Goal: Task Accomplishment & Management: Manage account settings

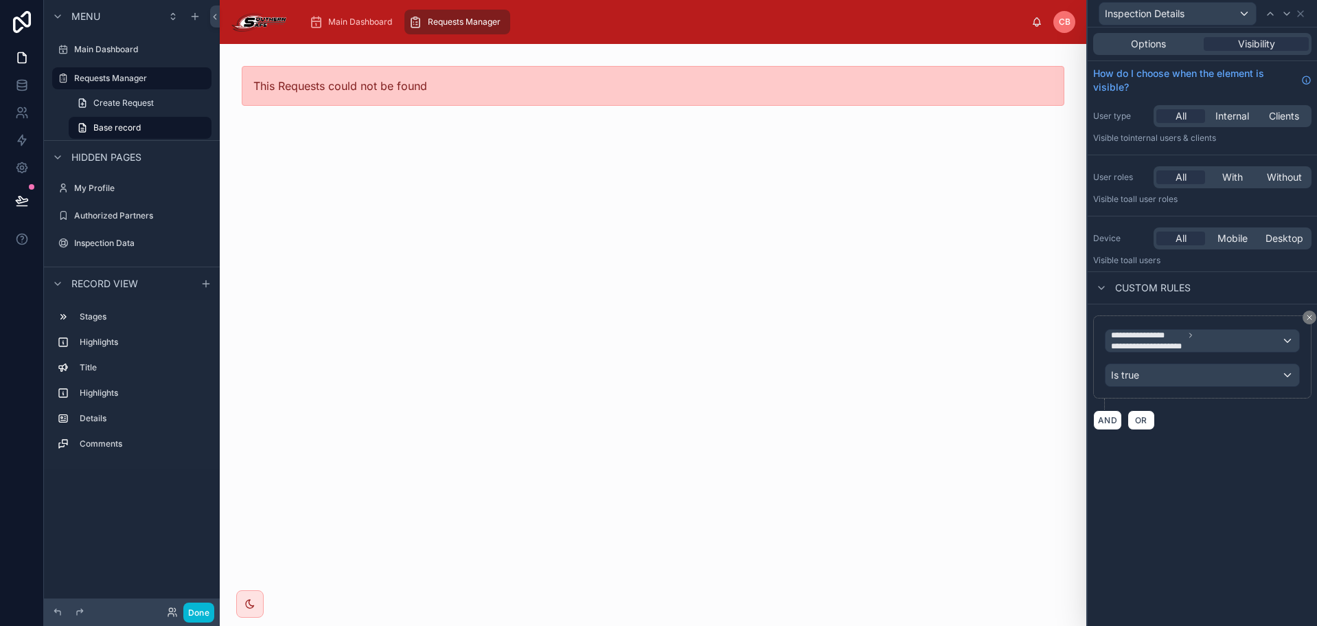
scroll to position [68, 0]
click at [317, 23] on icon "scrollable content" at bounding box center [316, 22] width 14 height 14
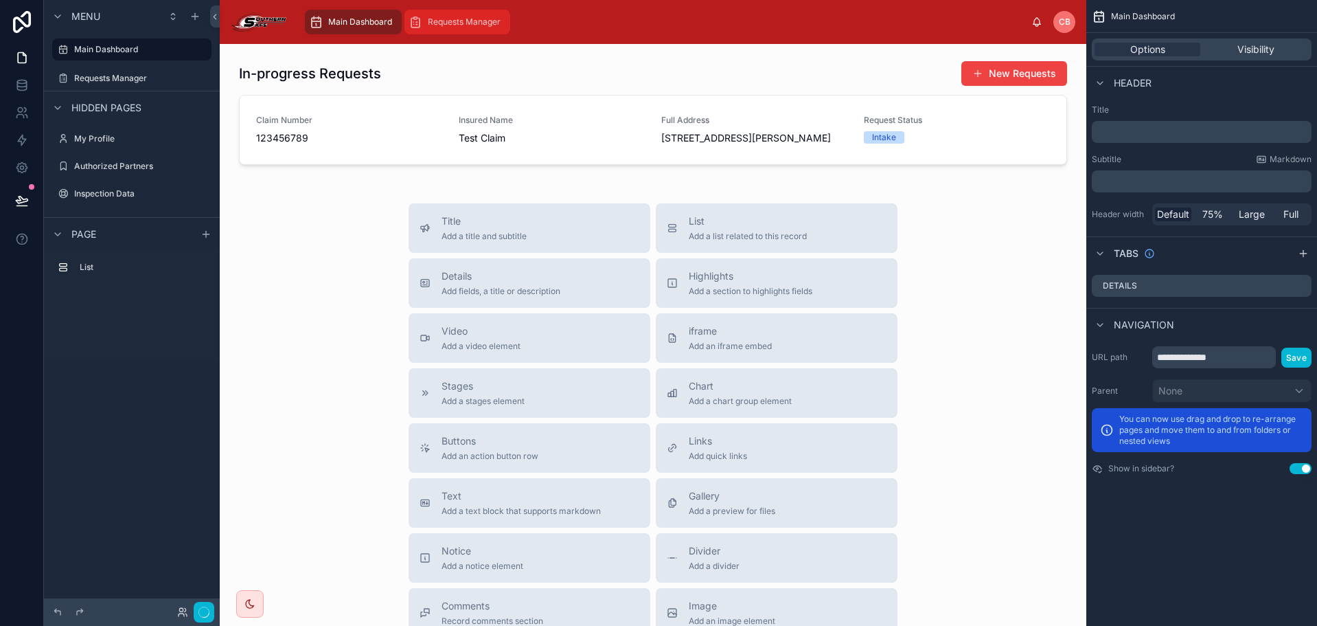
click at [448, 24] on span "Requests Manager" at bounding box center [464, 21] width 73 height 11
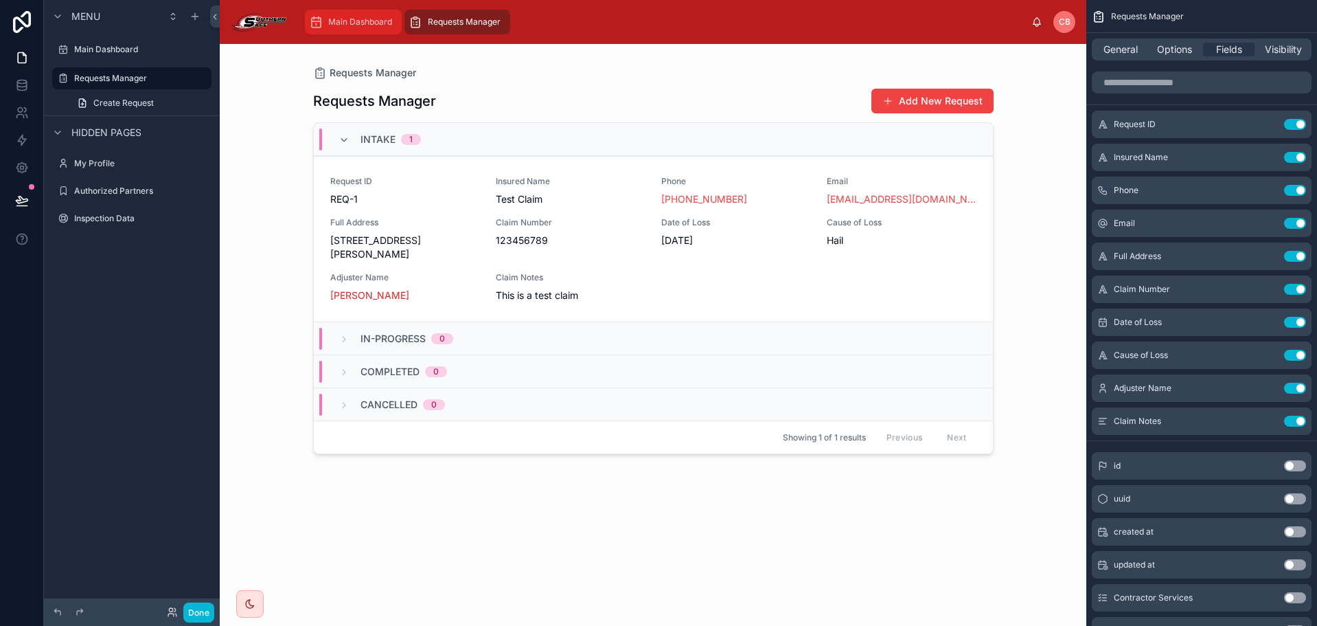
click at [356, 18] on span "Main Dashboard" at bounding box center [360, 21] width 64 height 11
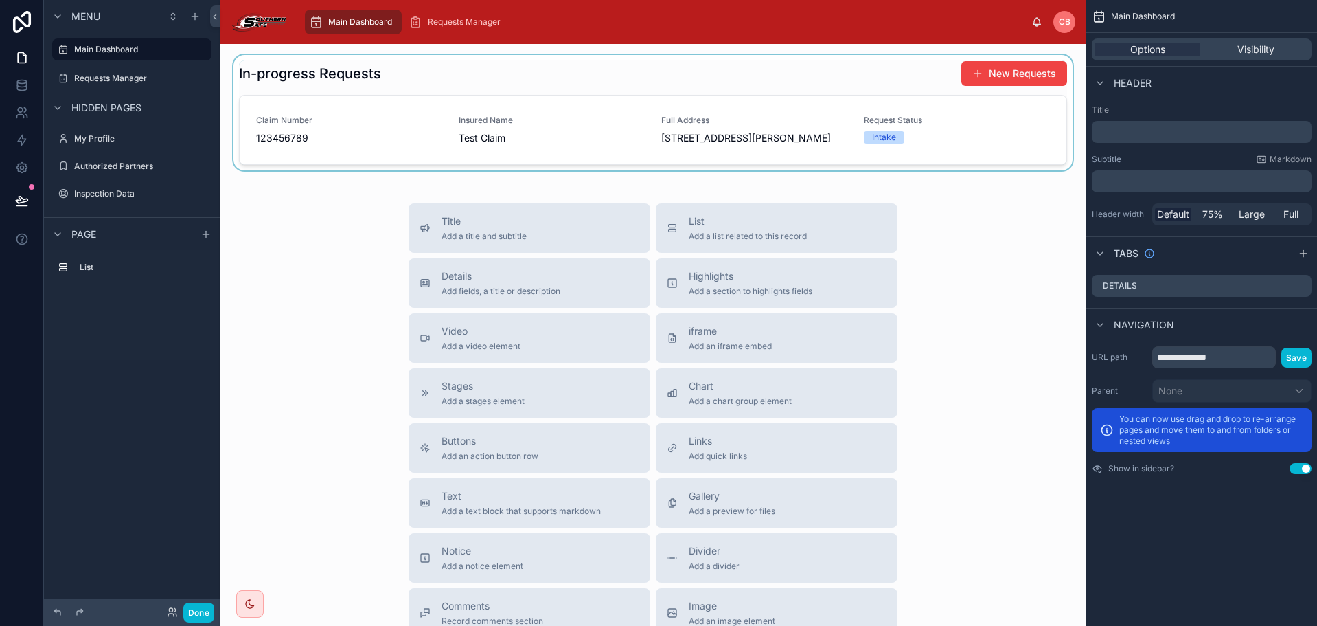
click at [410, 140] on div at bounding box center [653, 112] width 845 height 115
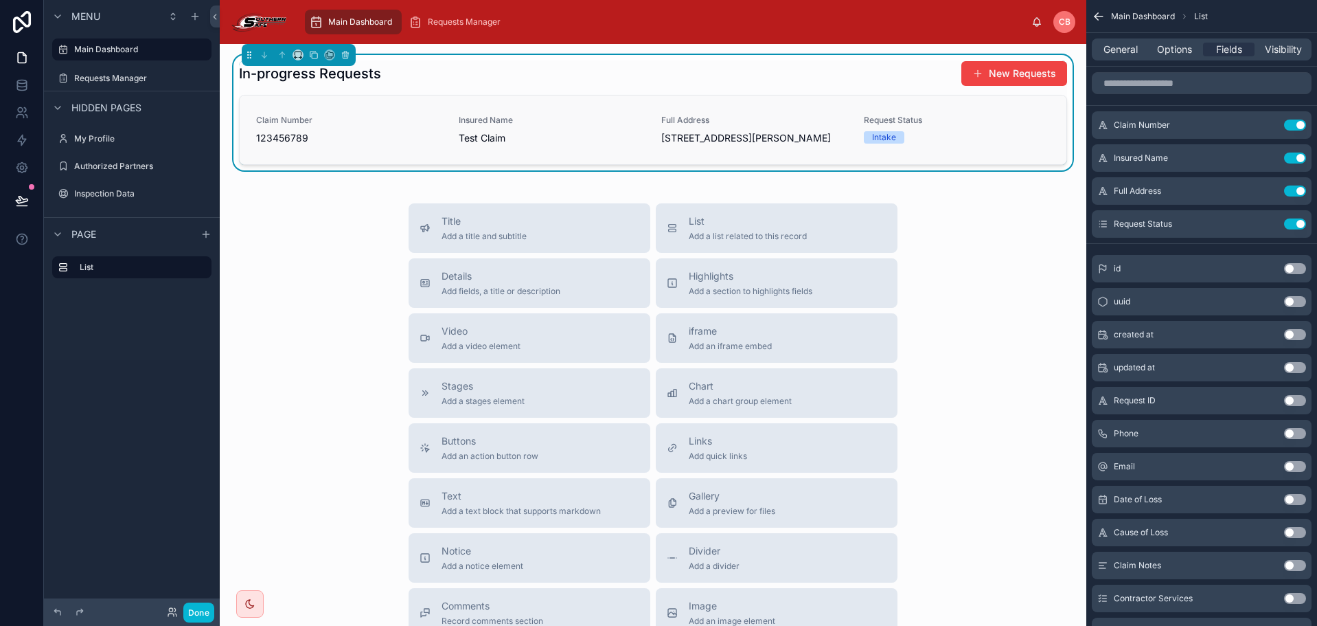
click at [436, 128] on div "Claim Number 123456789" at bounding box center [349, 130] width 186 height 30
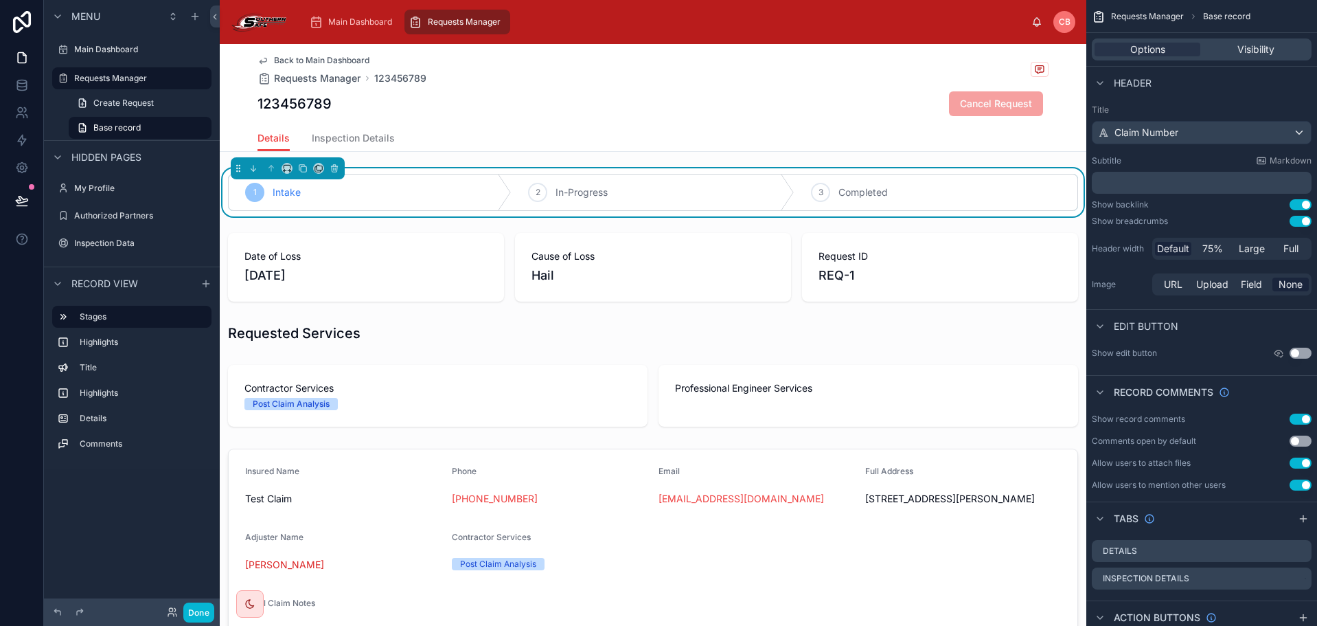
click at [448, 133] on div "Details Inspection Details" at bounding box center [653, 138] width 791 height 26
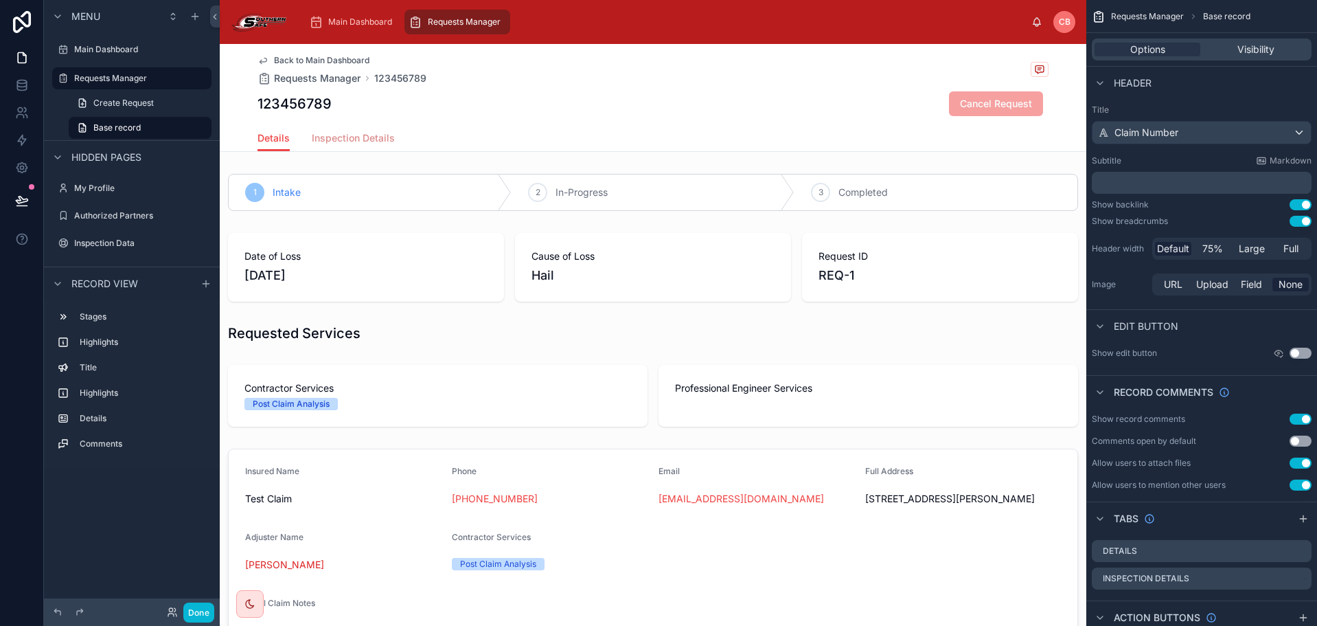
click at [334, 142] on span "Inspection Details" at bounding box center [353, 138] width 83 height 14
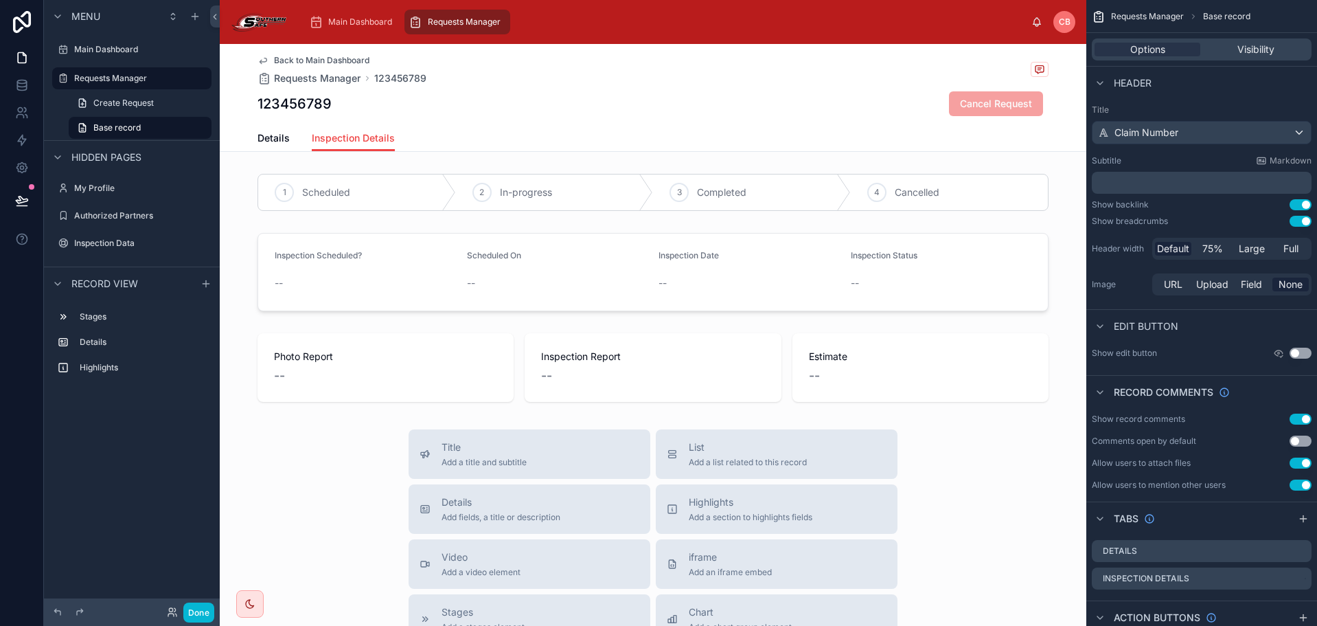
click at [463, 137] on div "Details Inspection Details" at bounding box center [653, 138] width 791 height 26
click at [264, 135] on span "Details" at bounding box center [274, 138] width 32 height 14
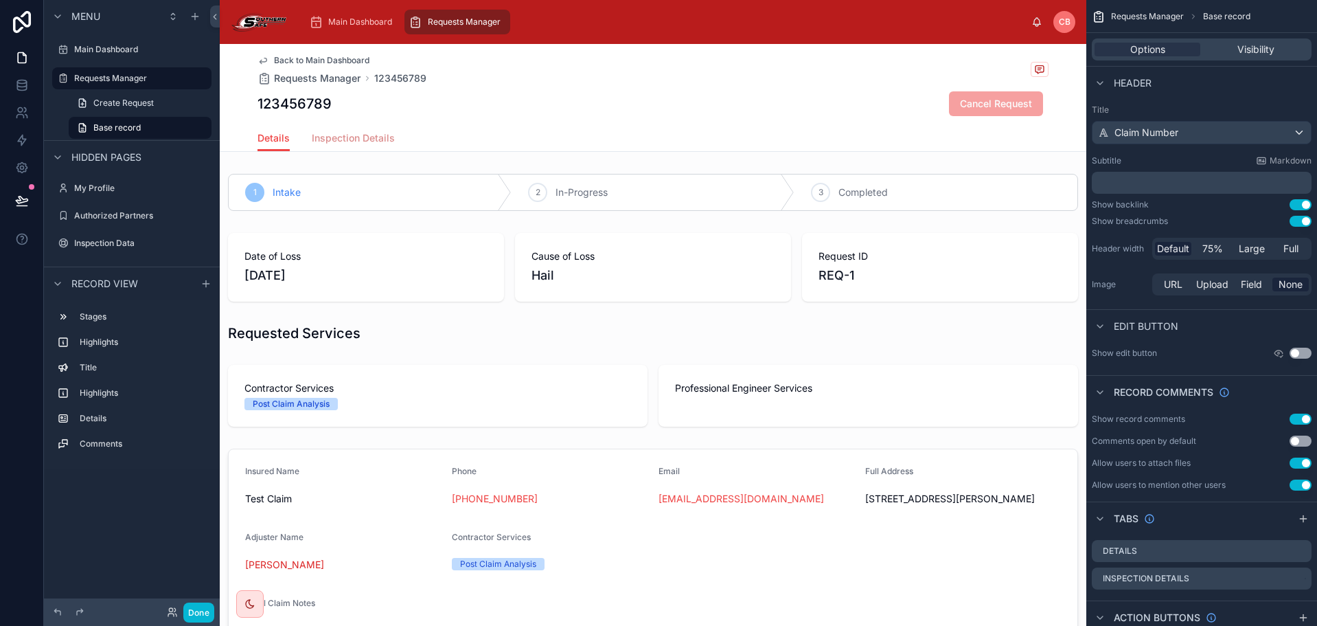
click at [354, 139] on span "Inspection Details" at bounding box center [353, 138] width 83 height 14
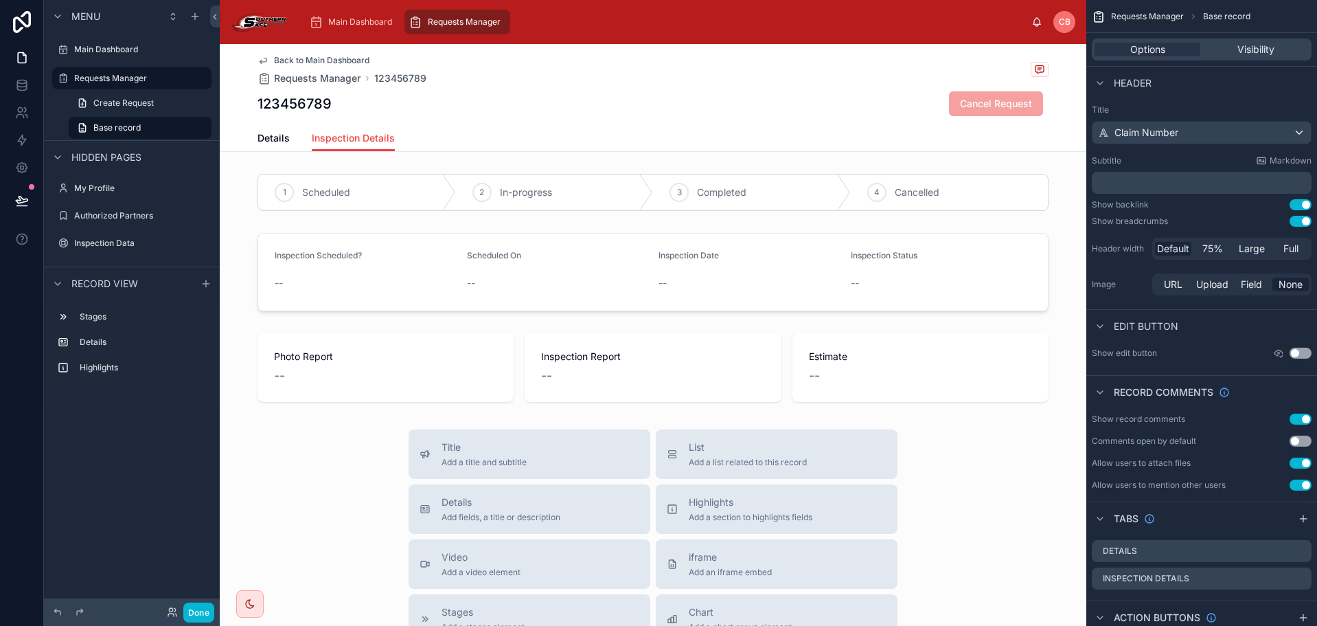
click at [405, 135] on div "Details Inspection Details" at bounding box center [653, 138] width 791 height 26
click at [404, 141] on div "Details Inspection Details" at bounding box center [653, 138] width 791 height 26
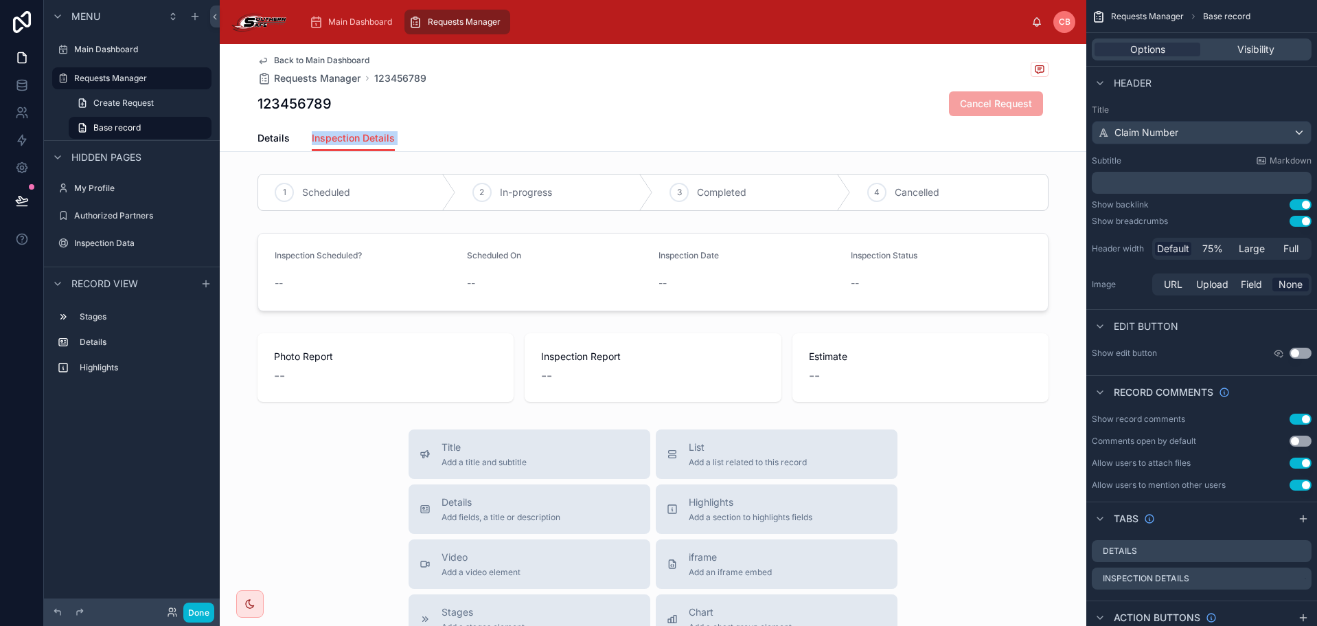
click at [406, 141] on div "Details Inspection Details" at bounding box center [653, 138] width 791 height 26
click at [1303, 520] on icon "scrollable content" at bounding box center [1303, 518] width 11 height 11
click at [1298, 604] on icon "scrollable content" at bounding box center [1301, 607] width 6 height 6
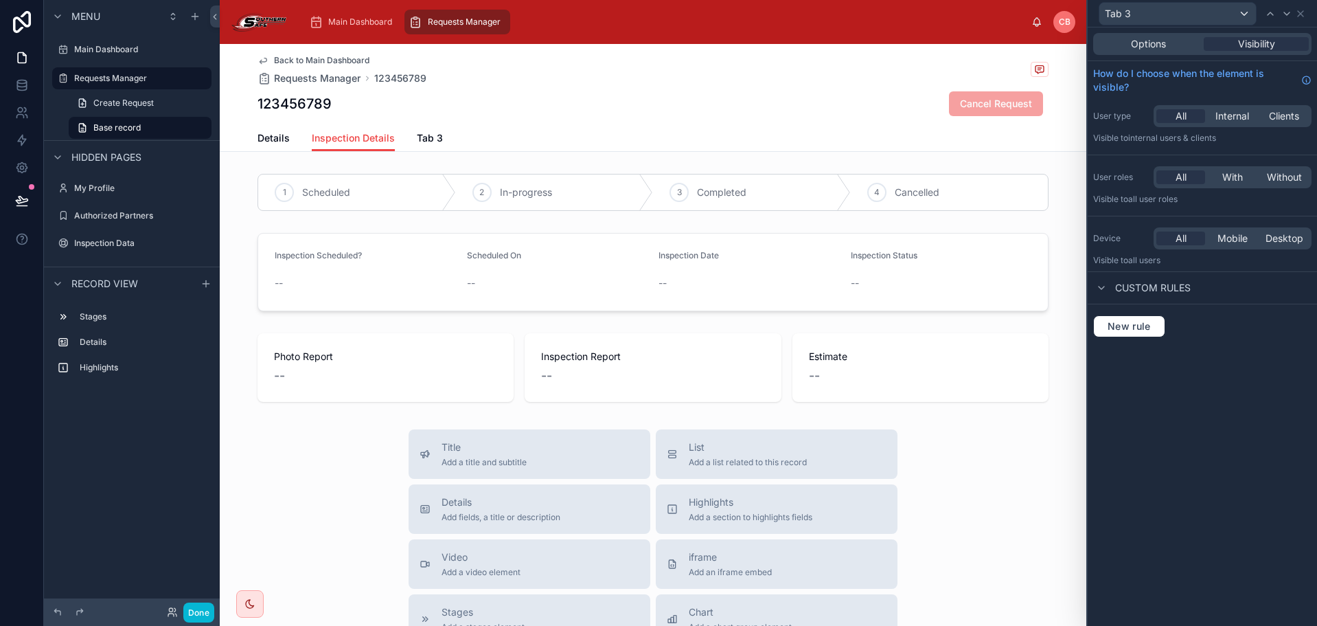
click at [1145, 341] on div "New rule" at bounding box center [1202, 326] width 229 height 44
click at [1180, 16] on div "Tab 3" at bounding box center [1178, 14] width 157 height 22
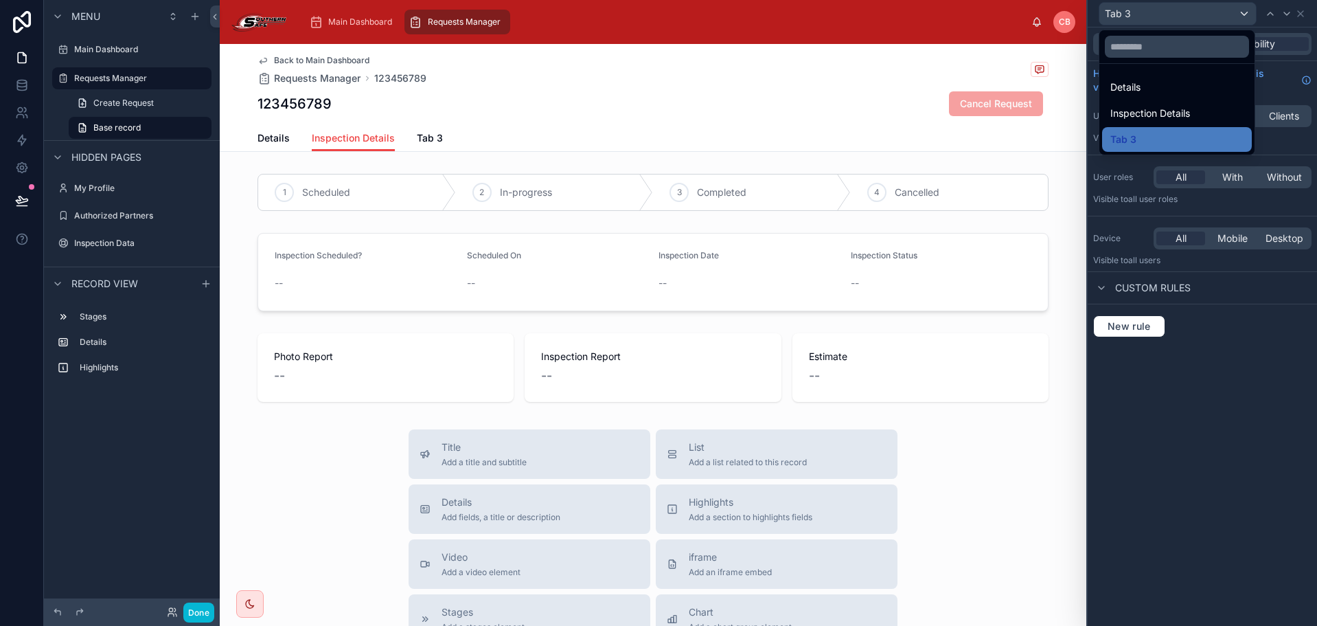
click at [1098, 38] on div at bounding box center [1202, 313] width 229 height 626
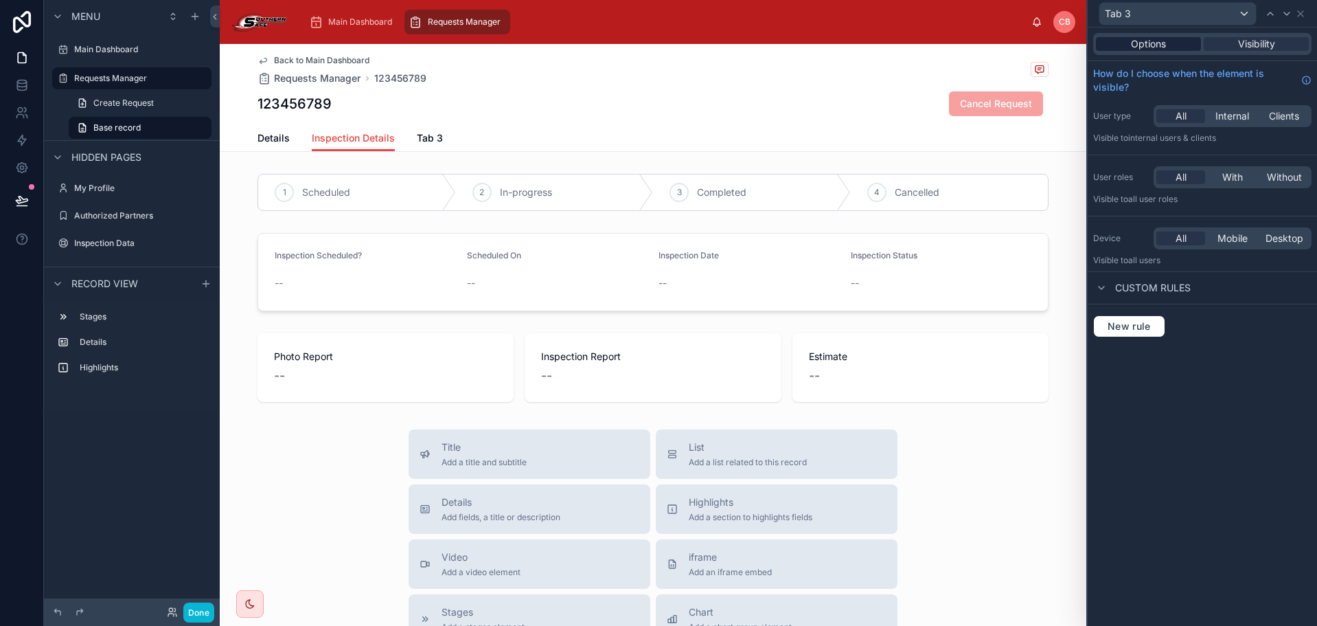
click at [1096, 42] on div "Options Visibility" at bounding box center [1203, 44] width 218 height 22
click at [1133, 45] on span "Options" at bounding box center [1148, 44] width 35 height 14
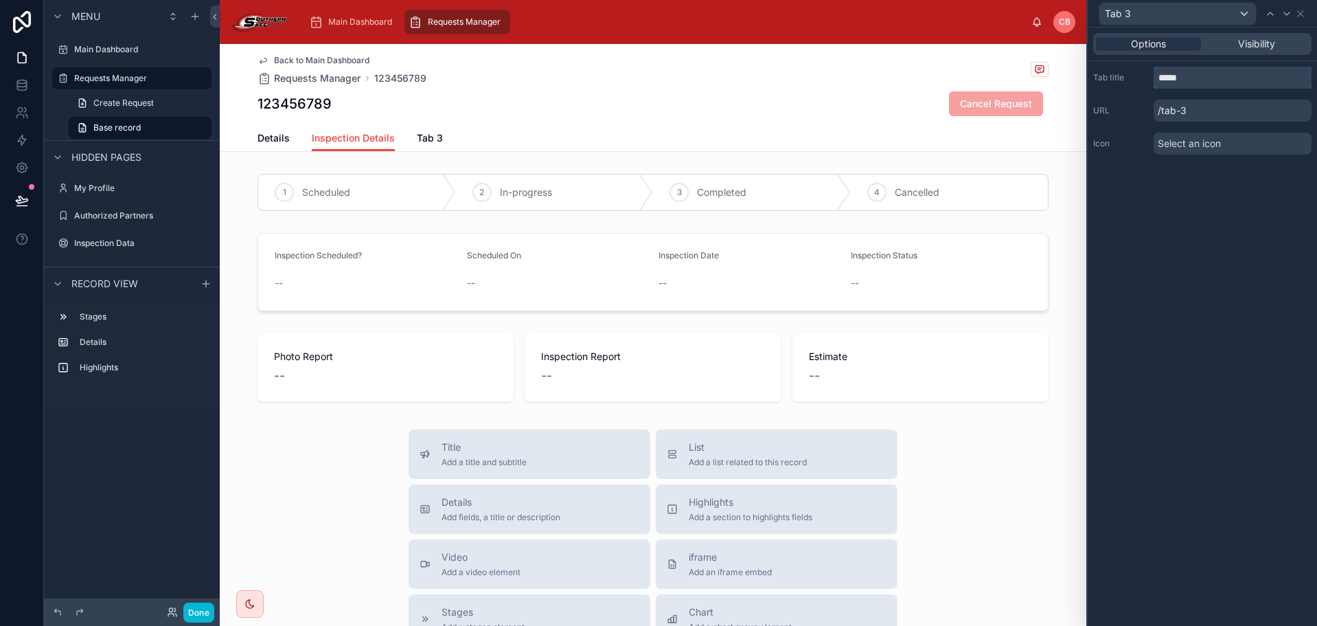
click at [1181, 80] on input "*****" at bounding box center [1233, 78] width 158 height 22
type input "**********"
click at [598, 23] on div "Main Dashboard Requests Manager" at bounding box center [665, 22] width 734 height 30
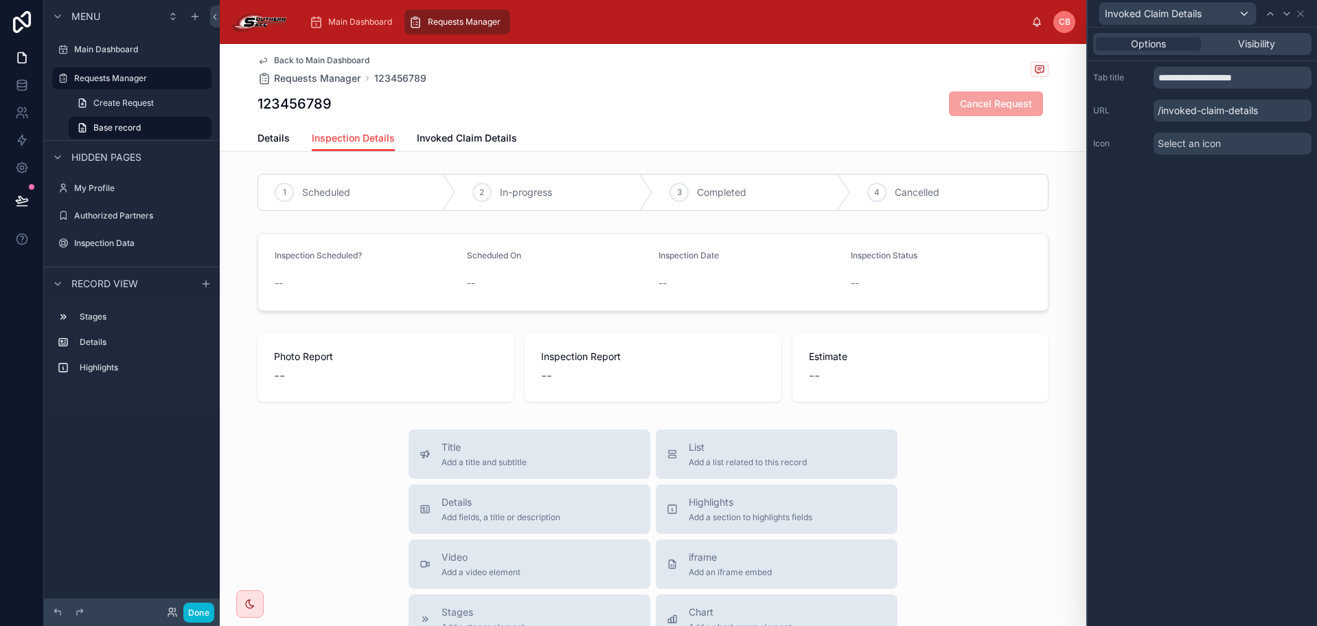
click at [220, 17] on div "Main Dashboard Requests Manager [PERSON_NAME]" at bounding box center [653, 22] width 867 height 44
click at [216, 14] on icon at bounding box center [215, 16] width 3 height 5
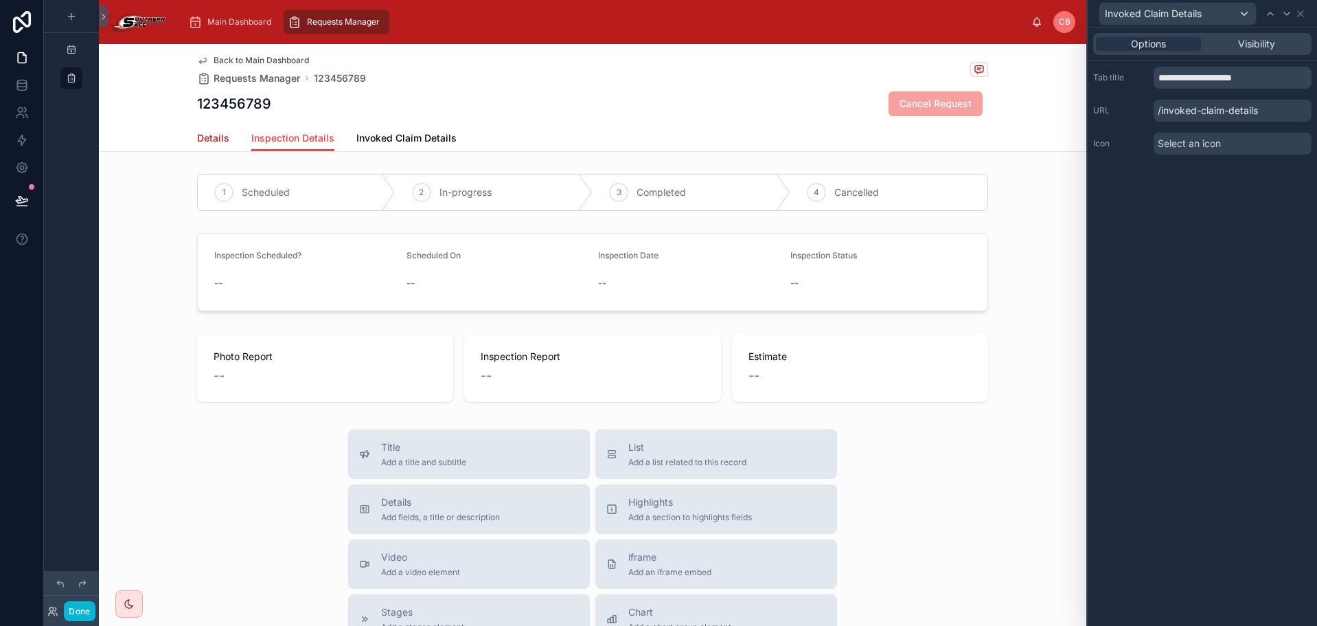
click at [208, 137] on span "Details" at bounding box center [213, 138] width 32 height 14
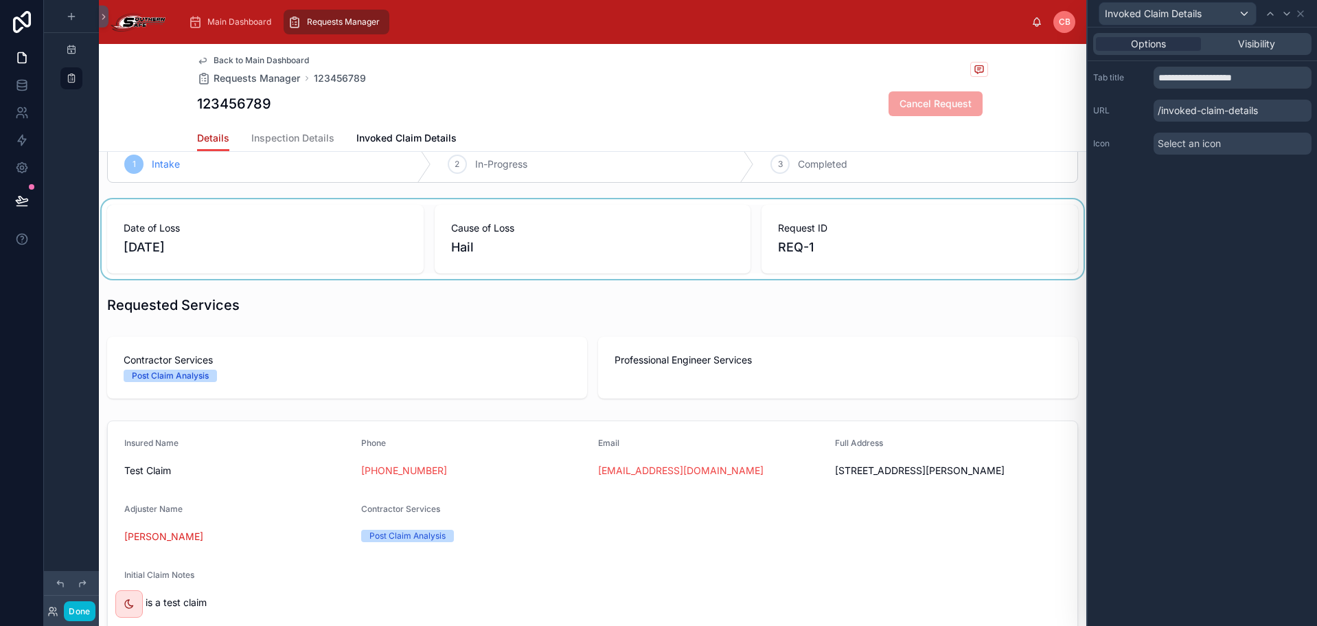
scroll to position [137, 0]
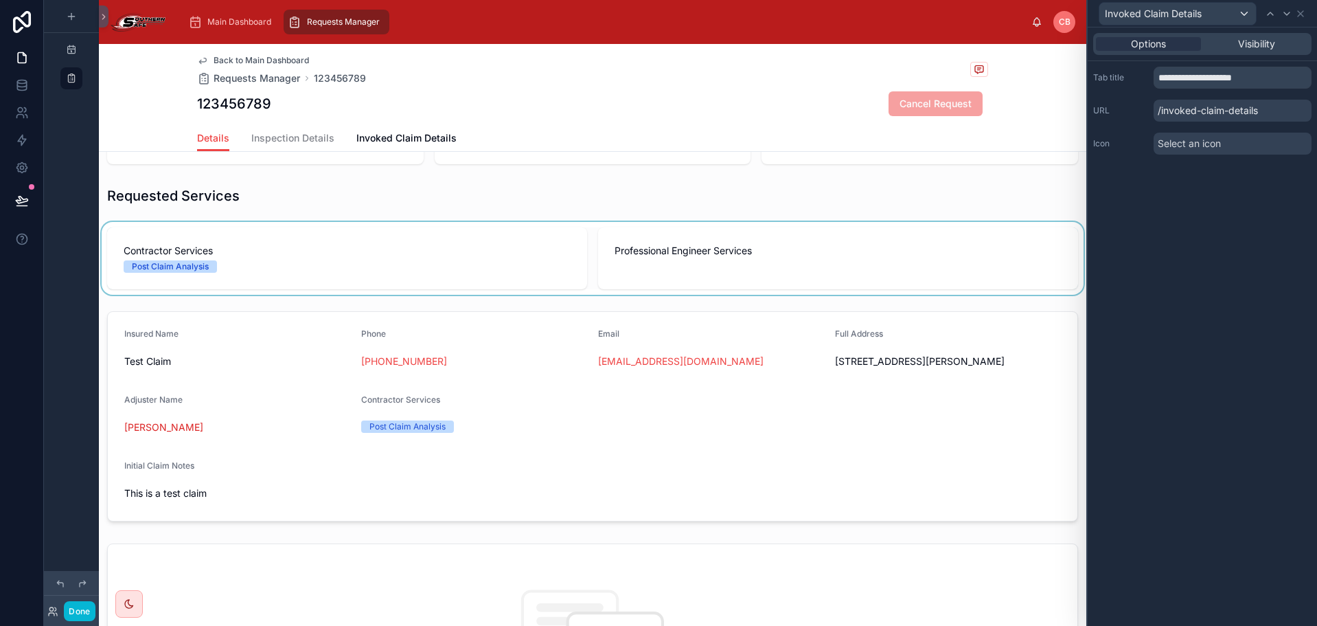
click at [293, 275] on div at bounding box center [593, 258] width 988 height 73
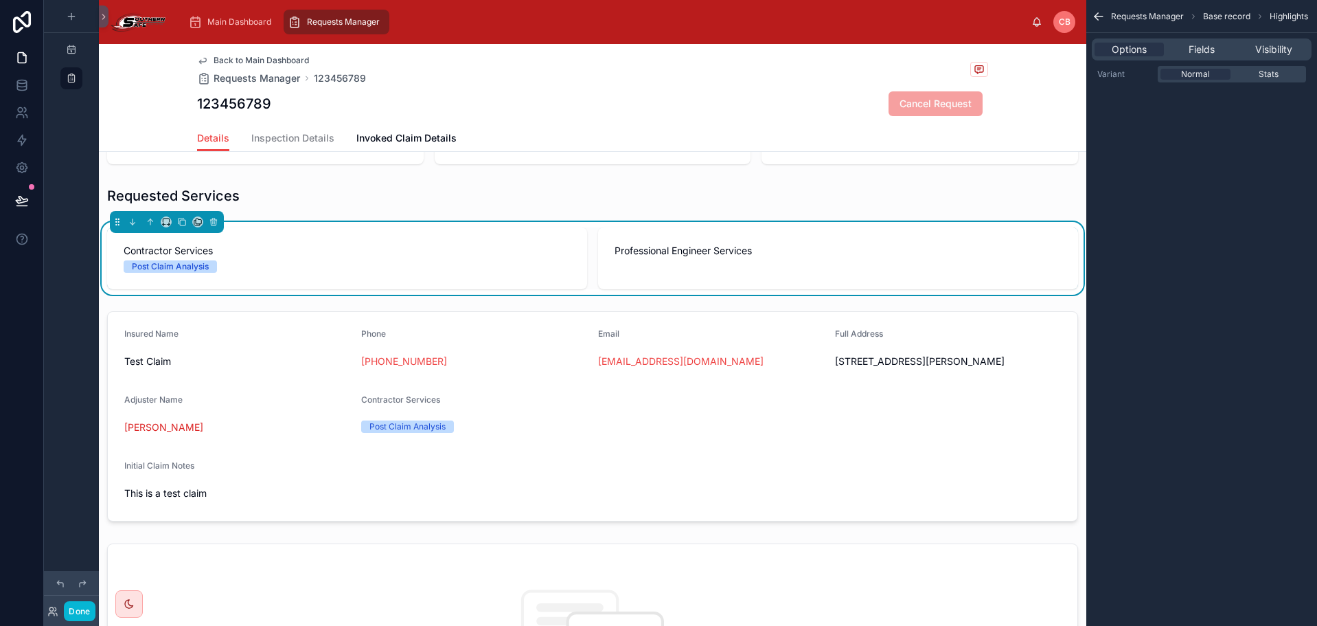
click at [291, 213] on div "1 Intake 2 In-Progress 3 Completed Date of Loss [DATE] Cause of Loss Hail Reque…" at bounding box center [593, 460] width 988 height 859
click at [389, 137] on span "Invoked Claim Details" at bounding box center [406, 138] width 100 height 14
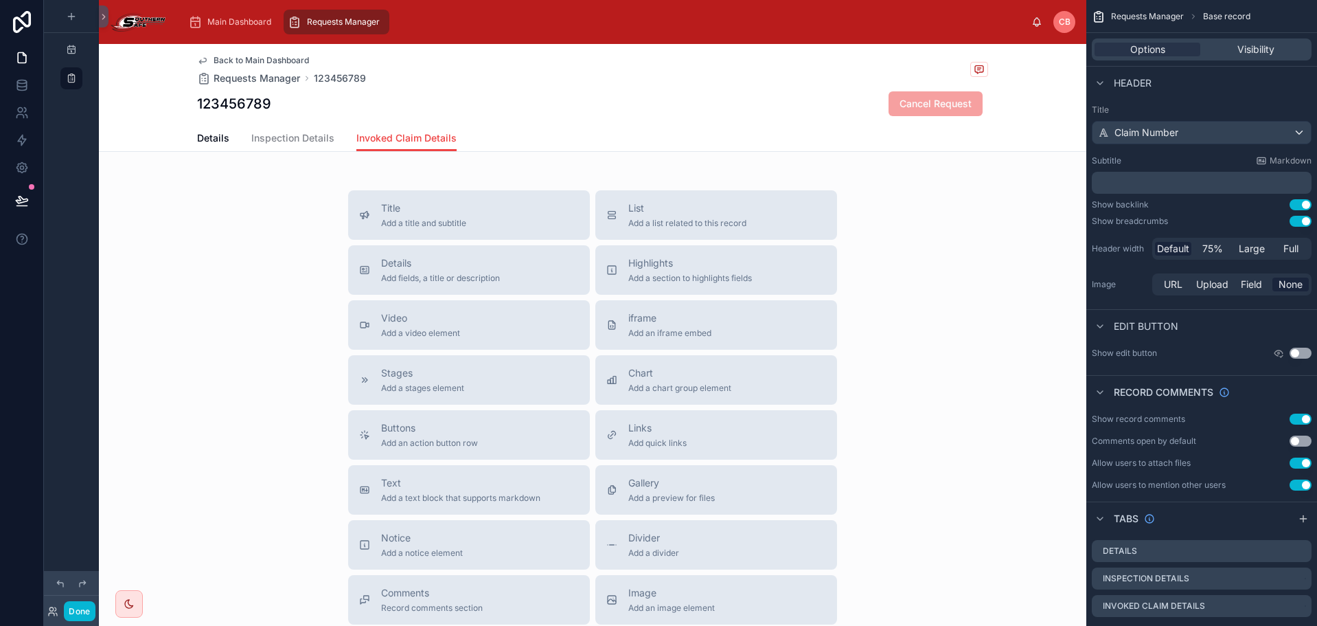
drag, startPoint x: 207, startPoint y: 128, endPoint x: 594, endPoint y: 173, distance: 390.0
click at [594, 172] on div "Back to Main Dashboard Requests Manager 123456789 123456789 Cancel Request Invo…" at bounding box center [593, 416] width 988 height 745
click at [436, 261] on span "Details" at bounding box center [440, 263] width 119 height 14
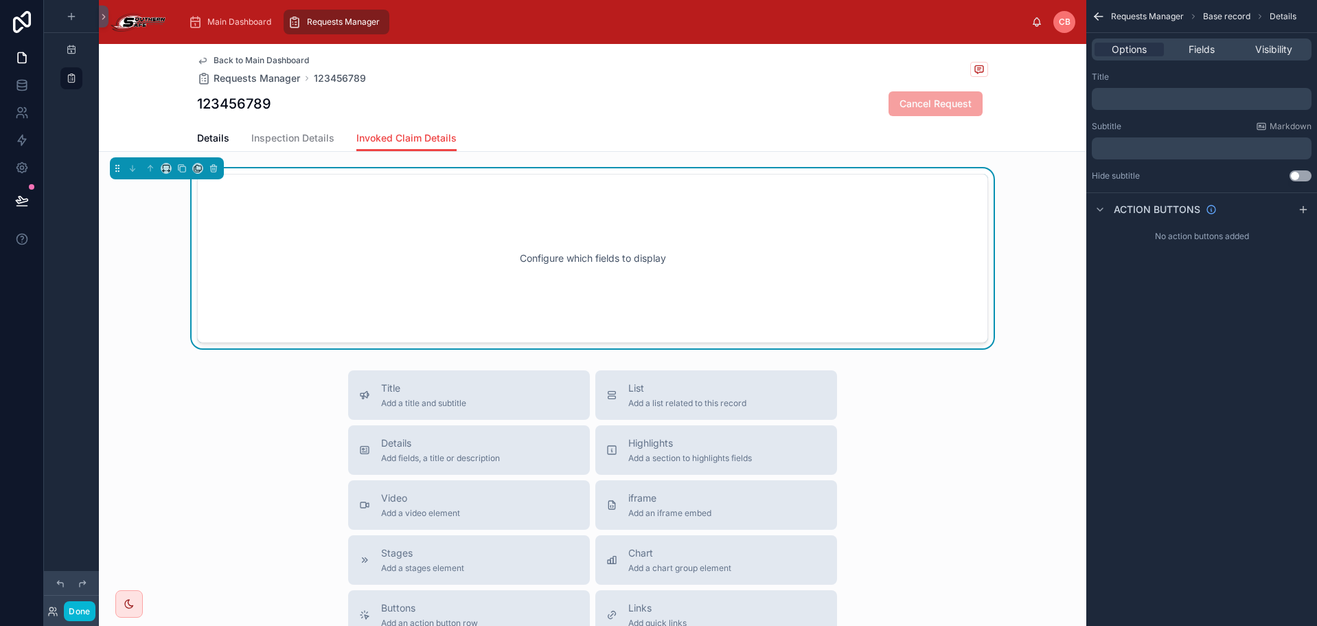
click at [546, 253] on div "Configure which fields to display" at bounding box center [593, 258] width 746 height 124
click at [1192, 53] on span "Fields" at bounding box center [1202, 50] width 26 height 14
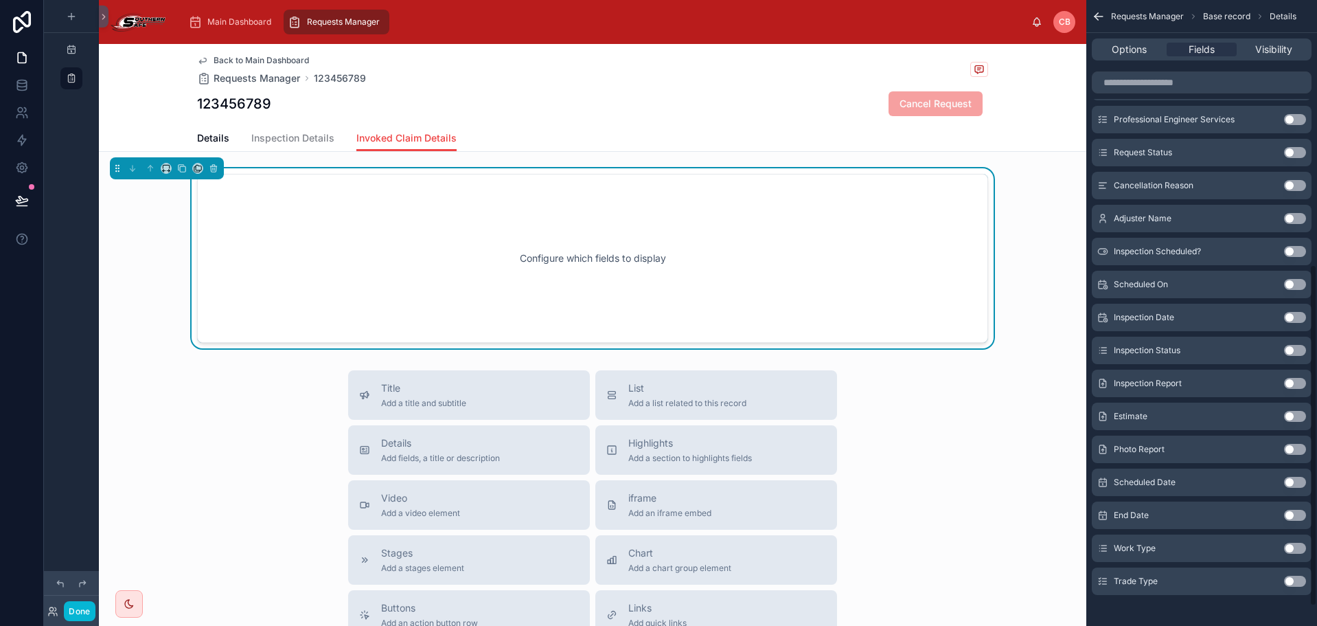
scroll to position [520, 0]
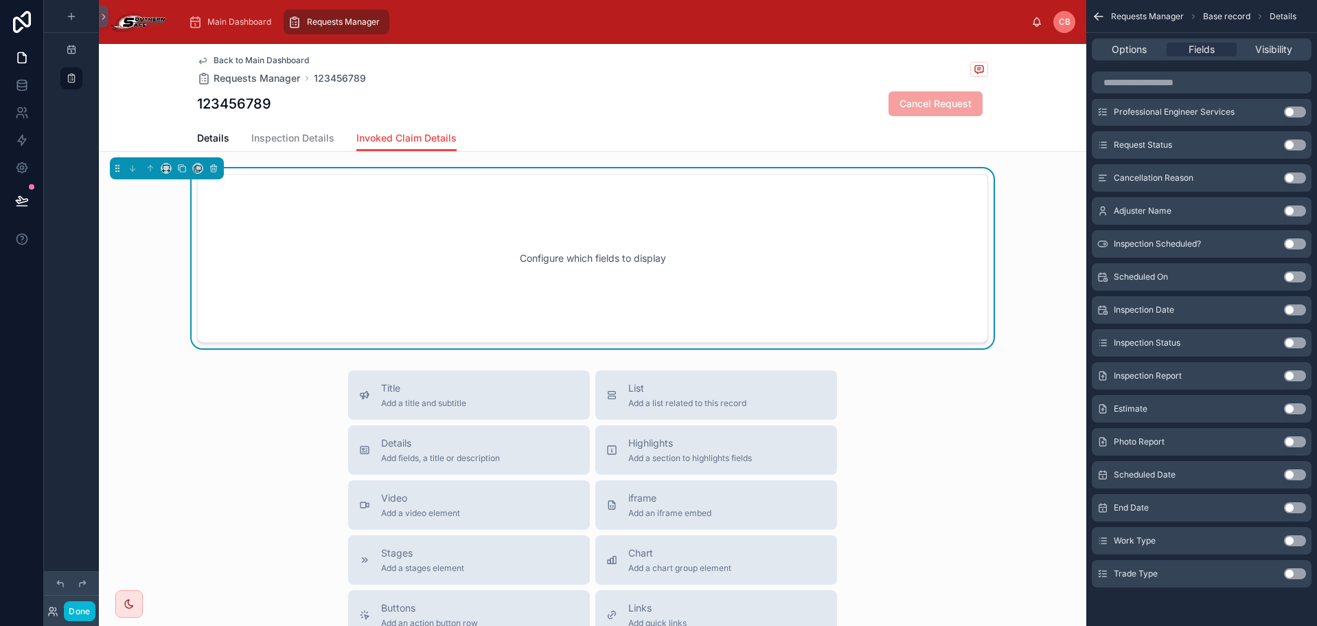
click at [1292, 275] on button "Use setting" at bounding box center [1295, 276] width 22 height 11
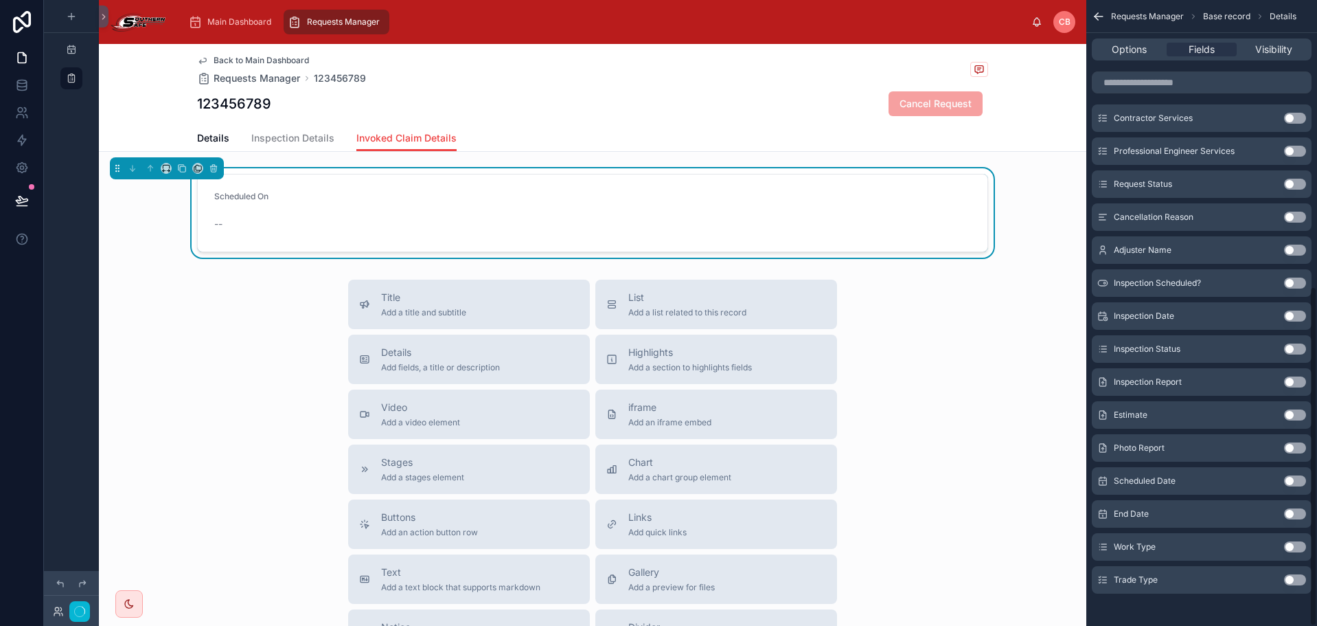
scroll to position [526, 0]
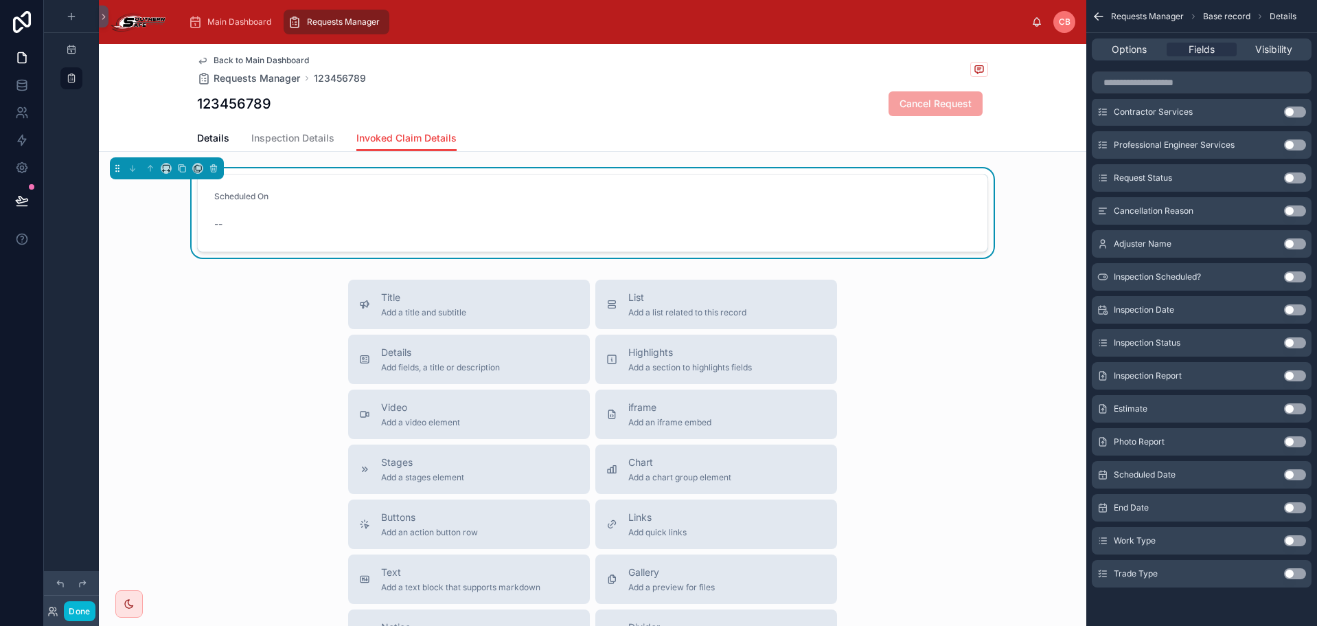
click at [1292, 278] on button "Use setting" at bounding box center [1295, 276] width 22 height 11
click at [1296, 477] on button "Use setting" at bounding box center [1295, 474] width 22 height 11
click at [1295, 509] on button "Use setting" at bounding box center [1295, 507] width 22 height 11
click at [1294, 545] on button "Use setting" at bounding box center [1295, 540] width 22 height 11
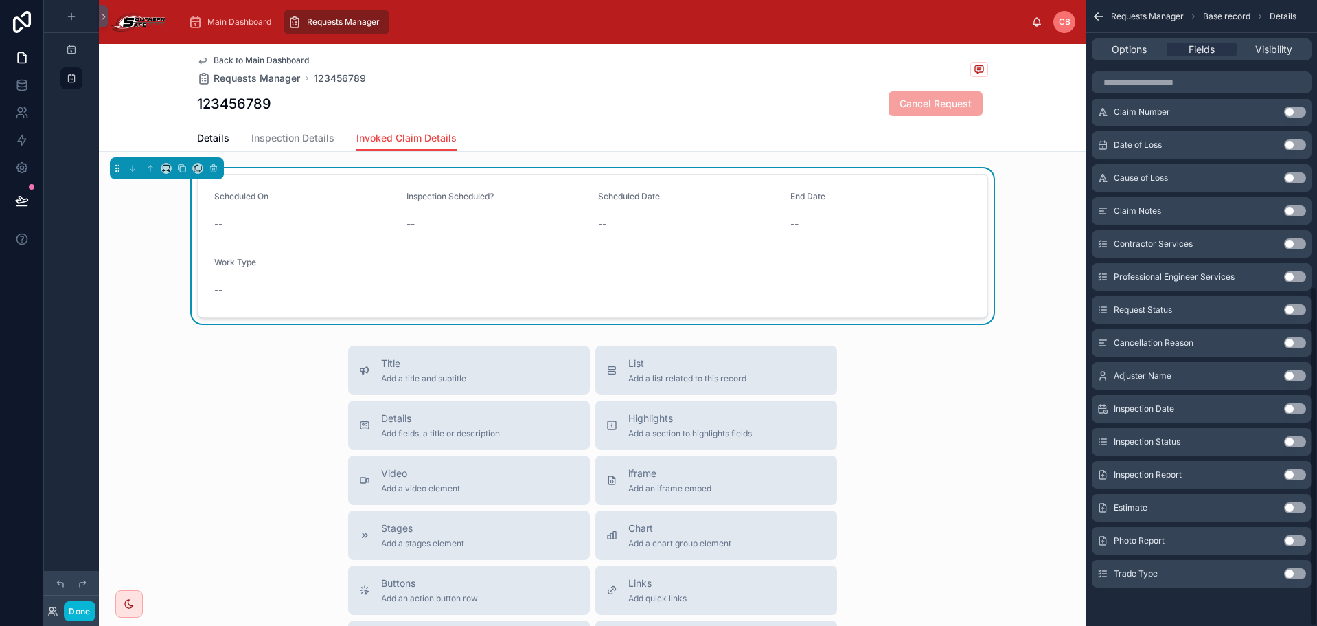
click at [1296, 574] on button "Use setting" at bounding box center [1295, 573] width 22 height 11
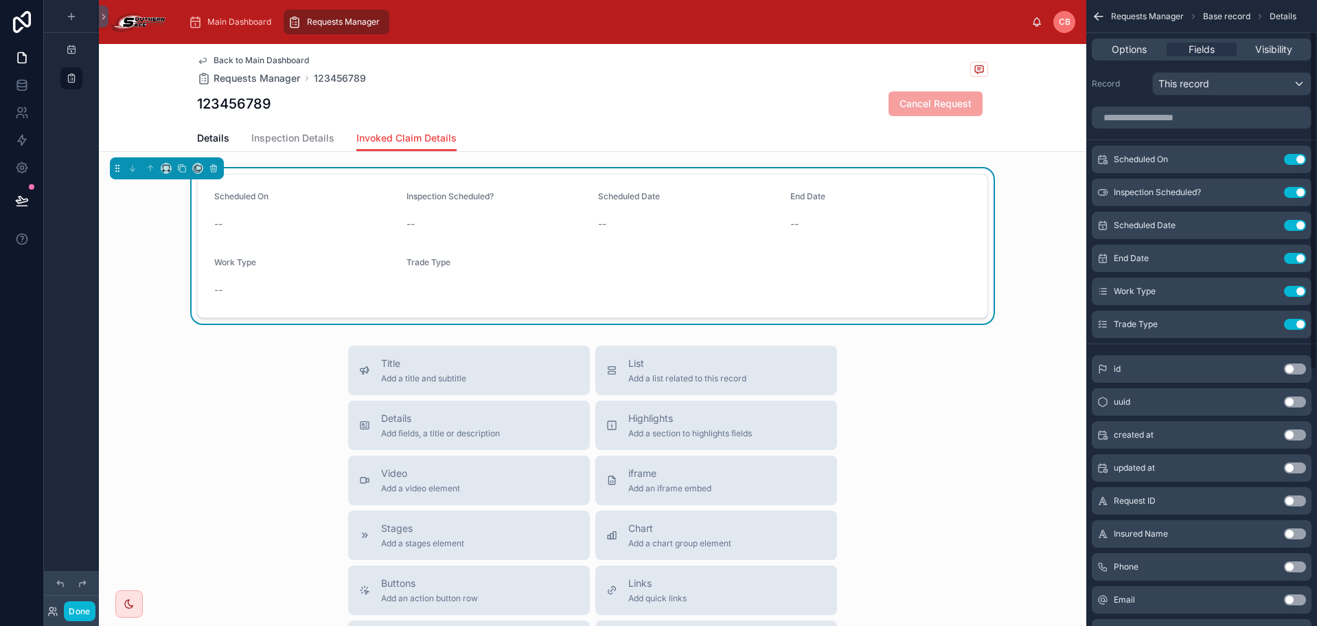
scroll to position [0, 0]
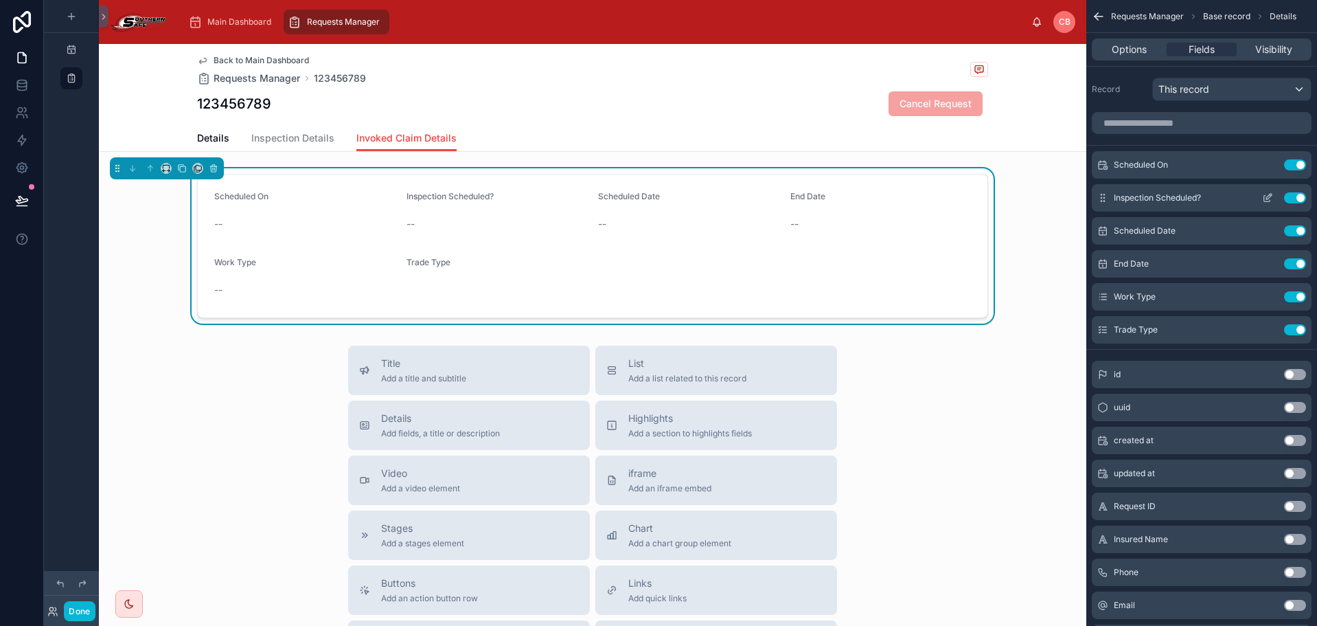
click at [1295, 198] on button "Use setting" at bounding box center [1295, 197] width 22 height 11
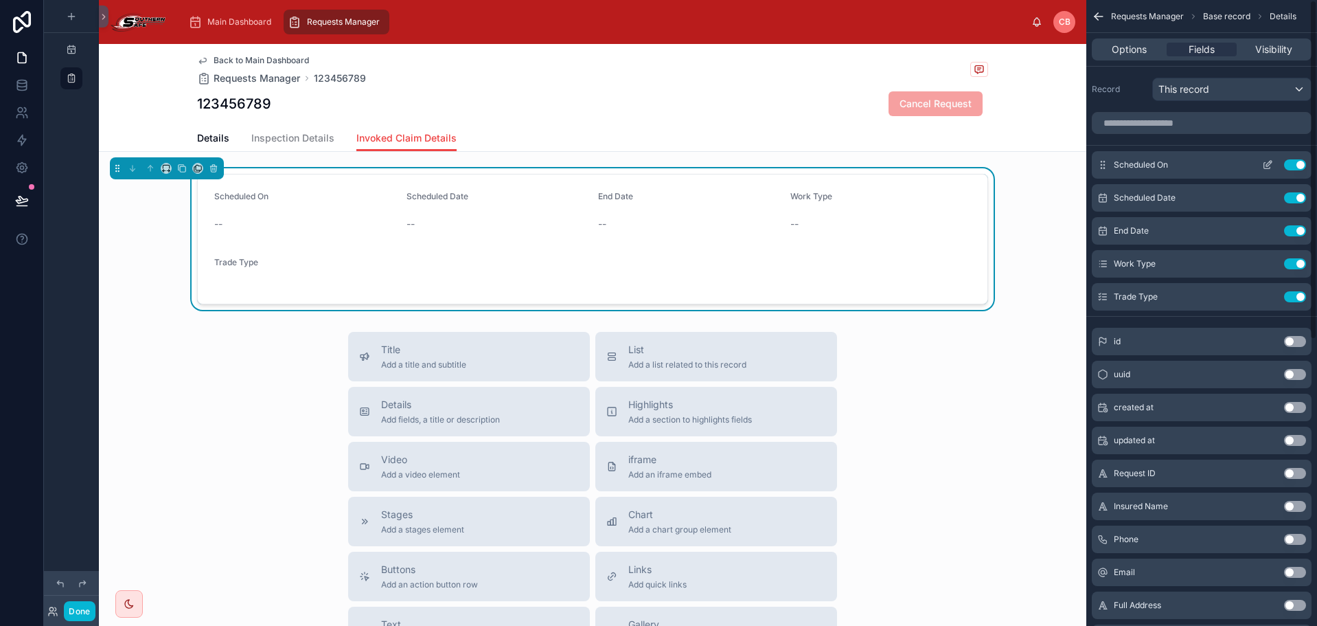
click at [1293, 165] on button "Use setting" at bounding box center [1295, 164] width 22 height 11
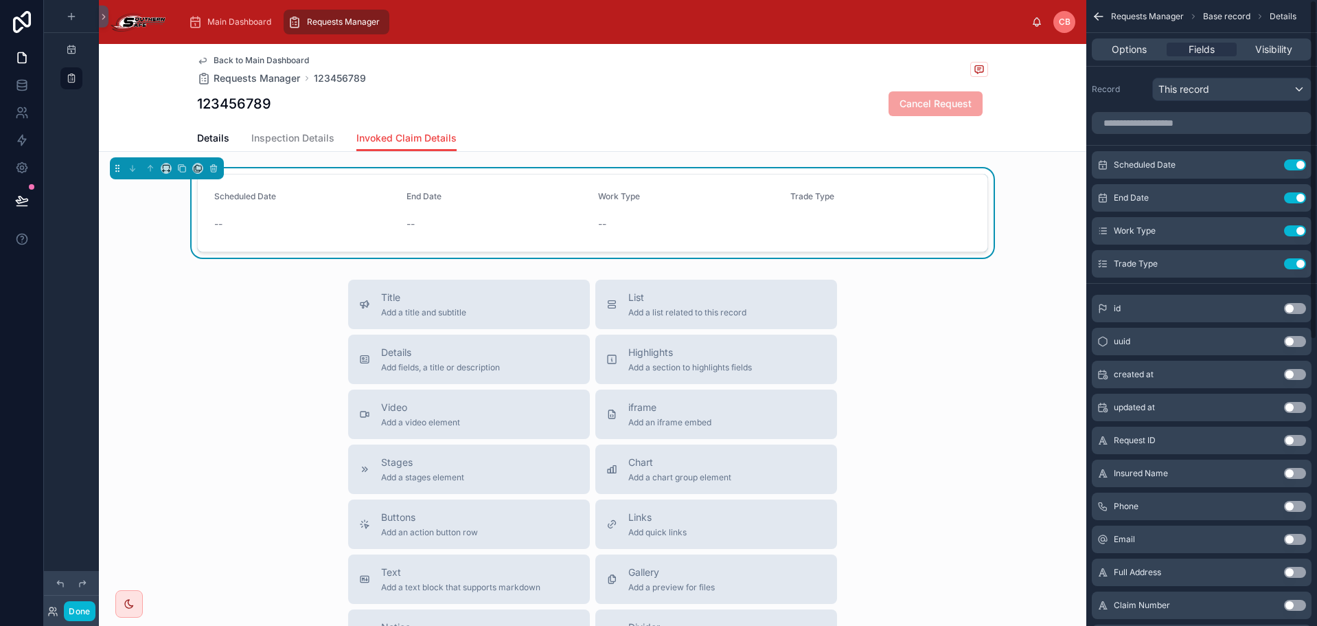
drag, startPoint x: 997, startPoint y: 203, endPoint x: 1011, endPoint y: 204, distance: 13.8
click at [1011, 204] on div "Scheduled Date -- End Date -- Work Type -- Trade Type" at bounding box center [593, 212] width 988 height 89
click at [1129, 43] on span "Options" at bounding box center [1129, 50] width 35 height 14
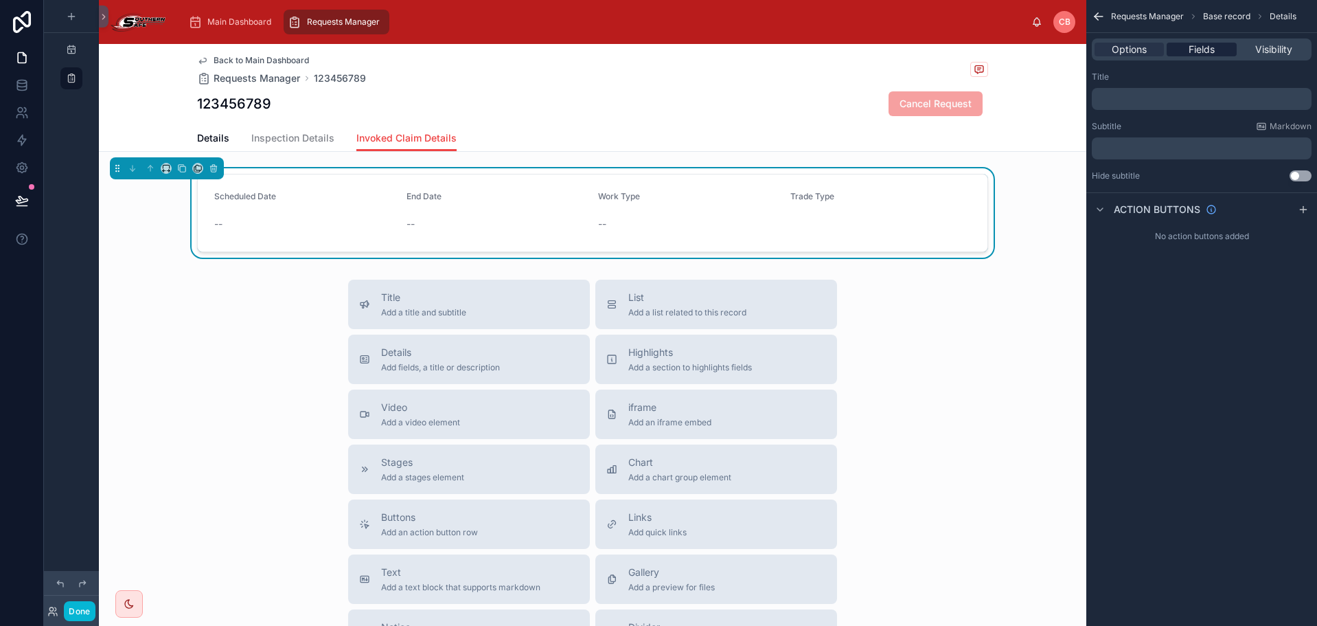
click at [1192, 46] on span "Fields" at bounding box center [1202, 50] width 26 height 14
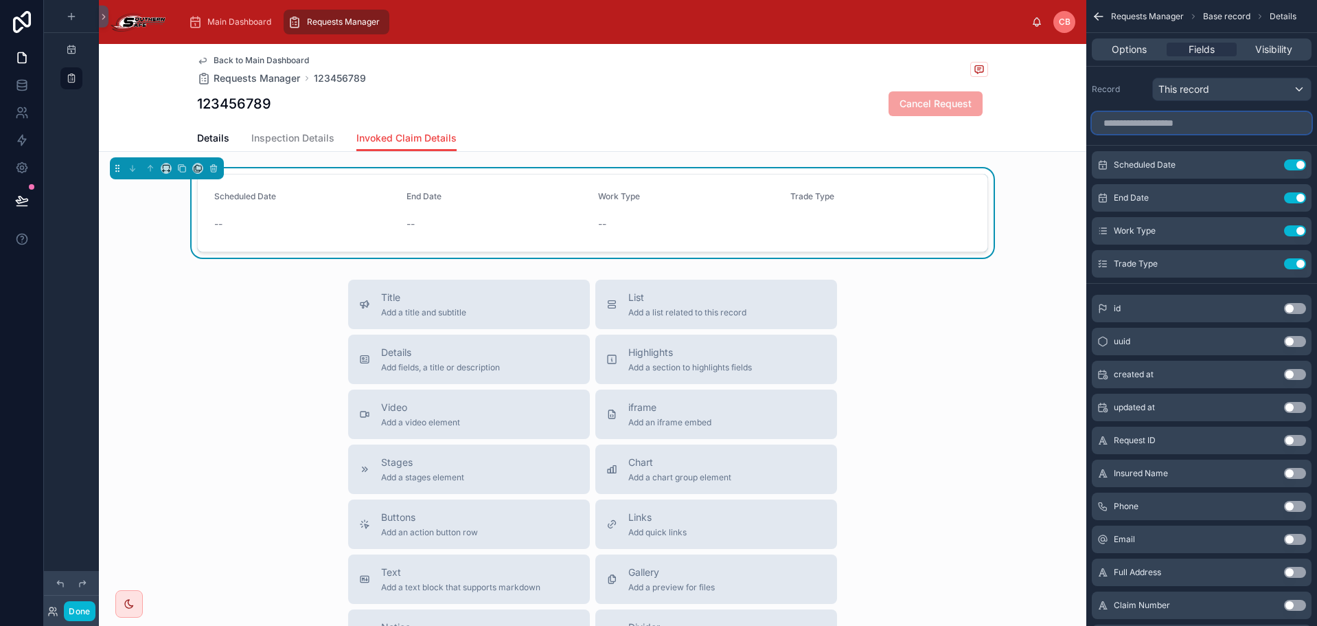
click at [1225, 131] on input "scrollable content" at bounding box center [1202, 123] width 220 height 22
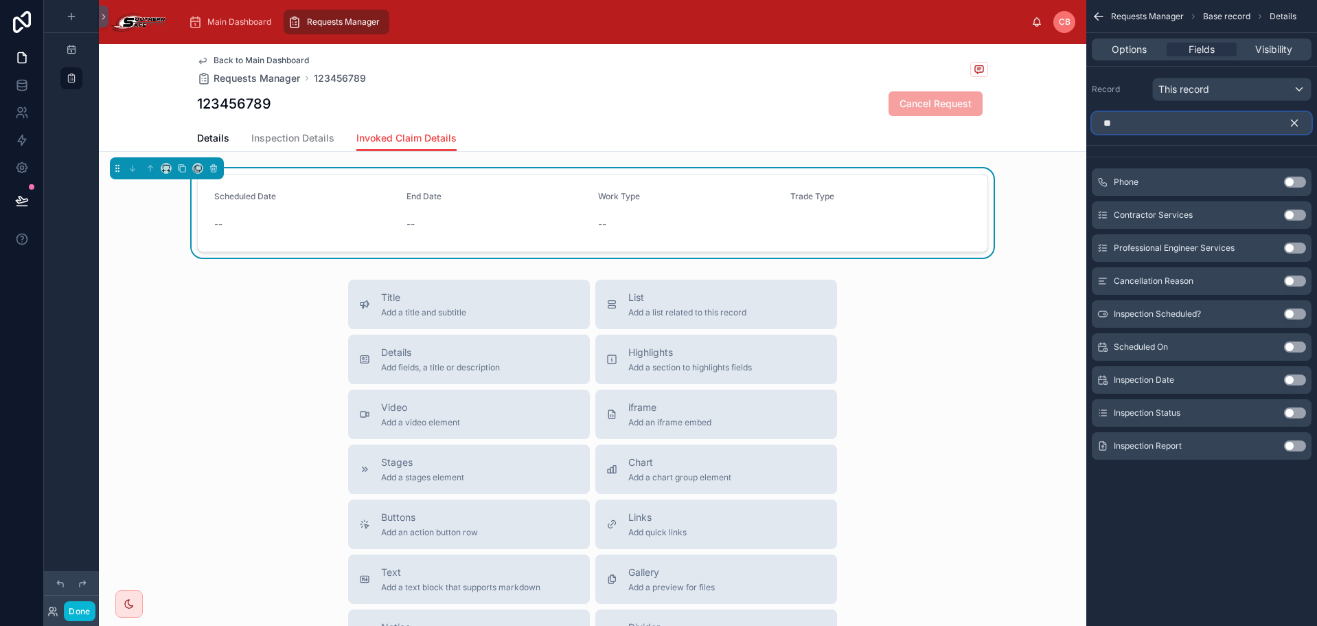
type input "*"
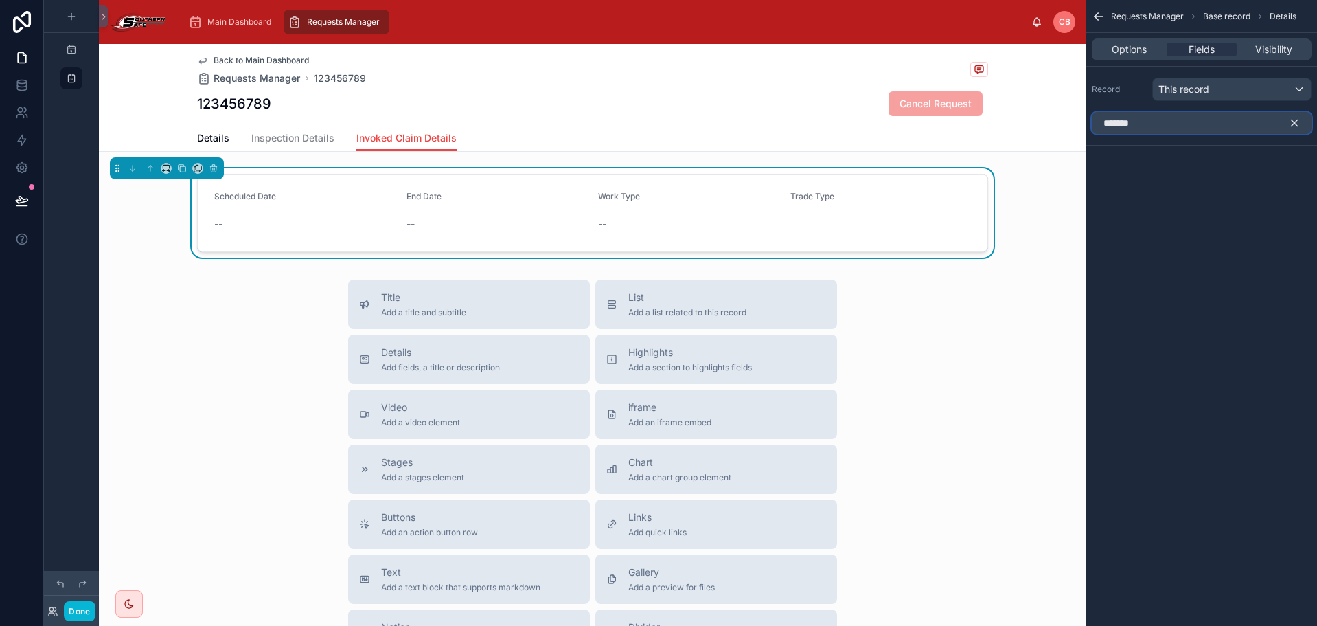
type input "*******"
click at [1200, 346] on div "Requests Manager Base record Details Options Fields Visibility Record This reco…" at bounding box center [1202, 313] width 231 height 626
click at [1293, 126] on icon "scrollable content" at bounding box center [1295, 123] width 12 height 12
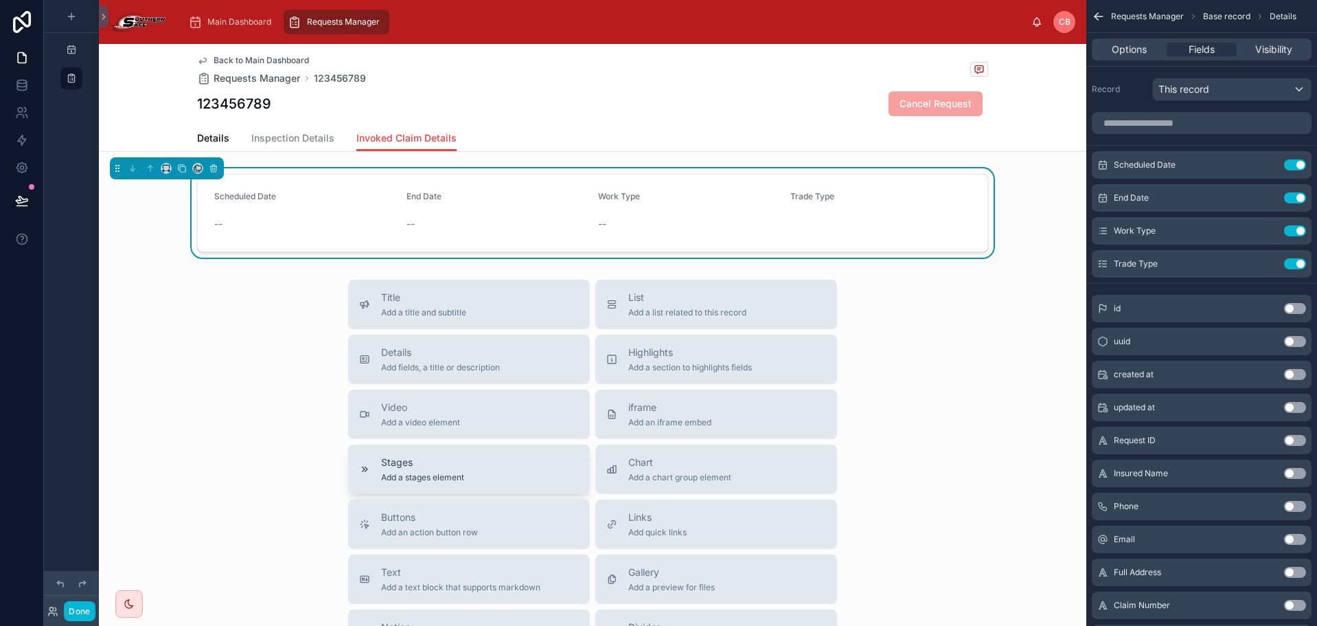
click at [501, 453] on button "Stages Add a stages element" at bounding box center [469, 468] width 242 height 49
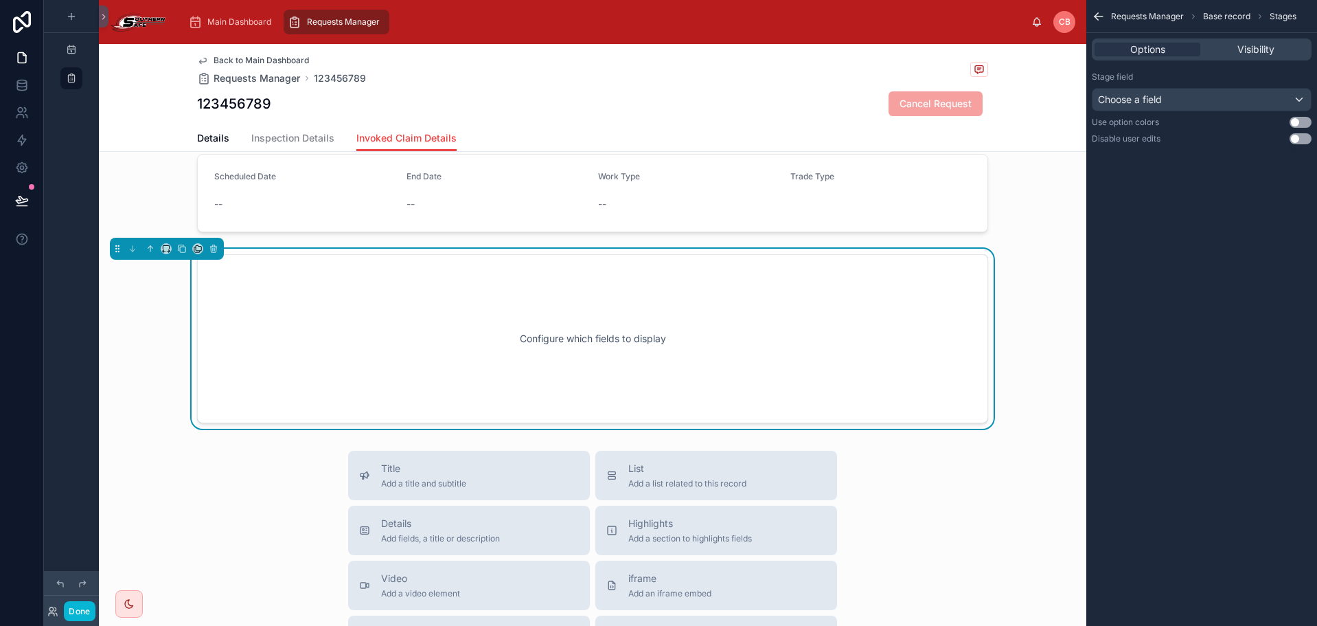
scroll to position [24, 0]
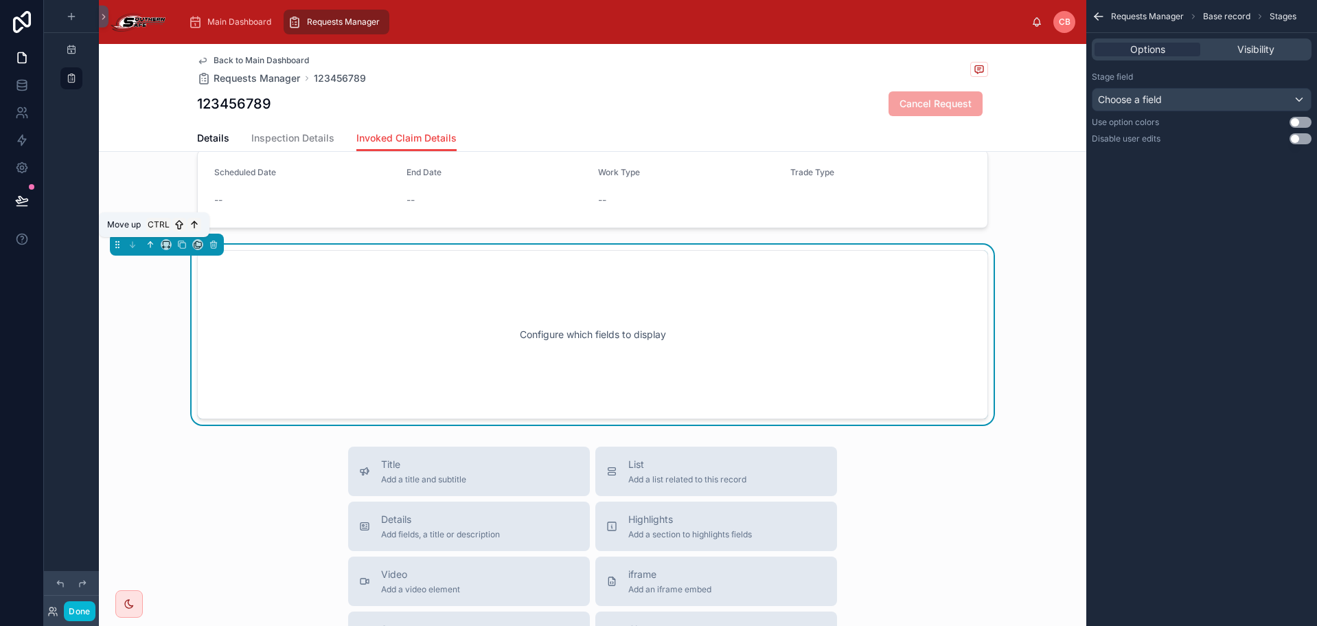
click at [152, 246] on icon at bounding box center [151, 245] width 10 height 10
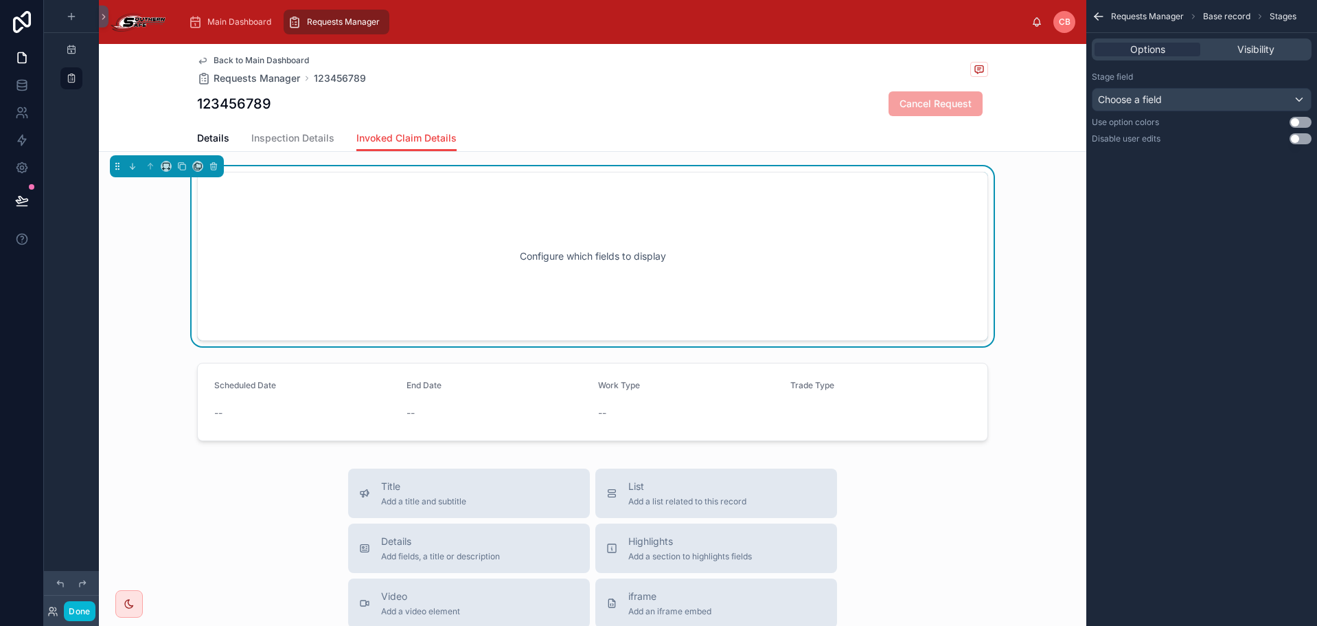
scroll to position [0, 0]
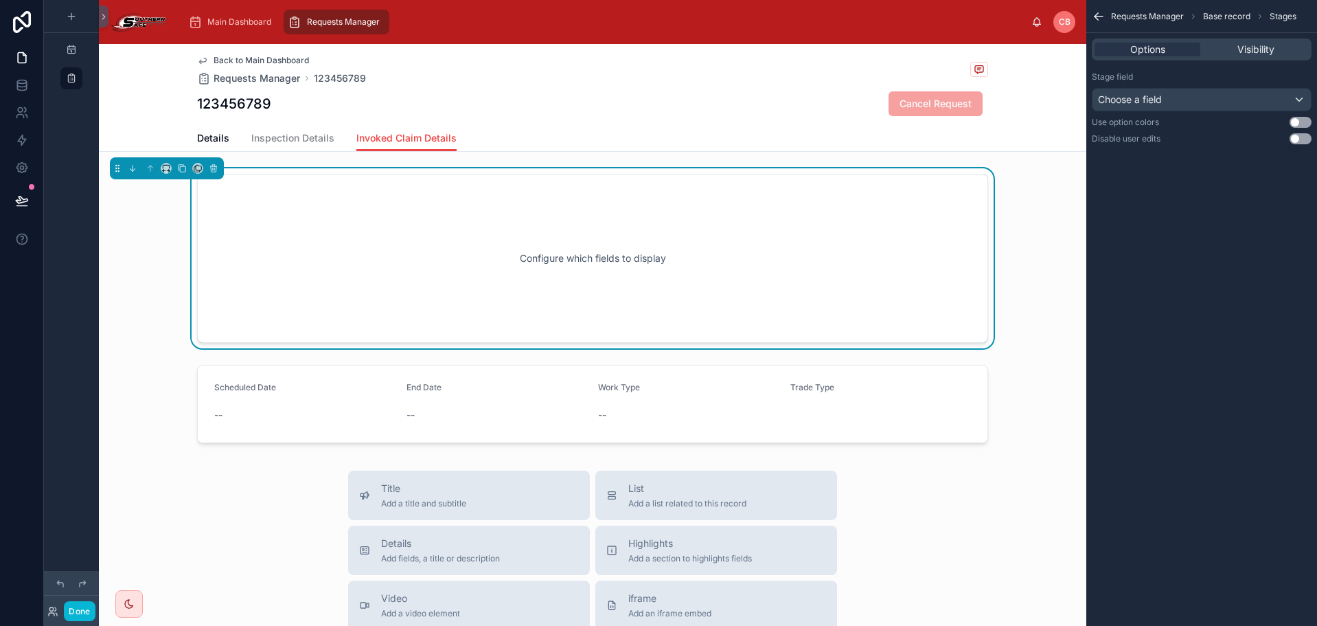
click at [531, 266] on div "Configure which fields to display" at bounding box center [593, 258] width 746 height 124
click at [1221, 89] on div "Choose a field" at bounding box center [1202, 100] width 218 height 22
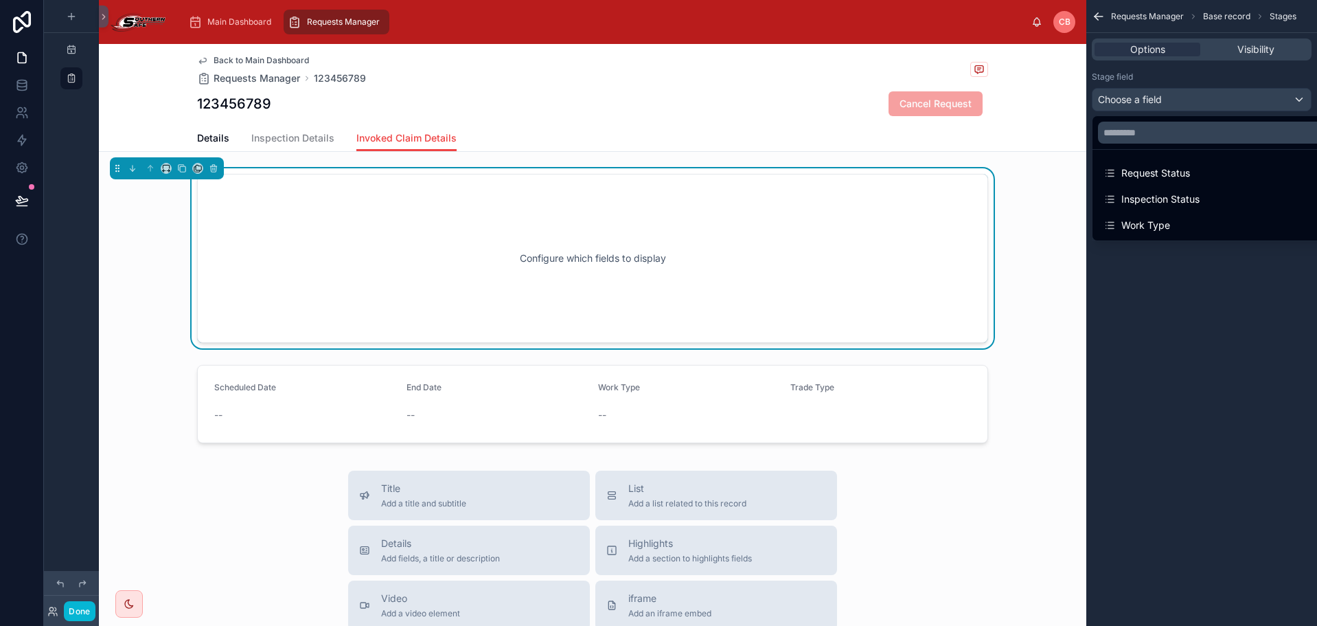
click at [1223, 83] on div "scrollable content" at bounding box center [658, 313] width 1317 height 626
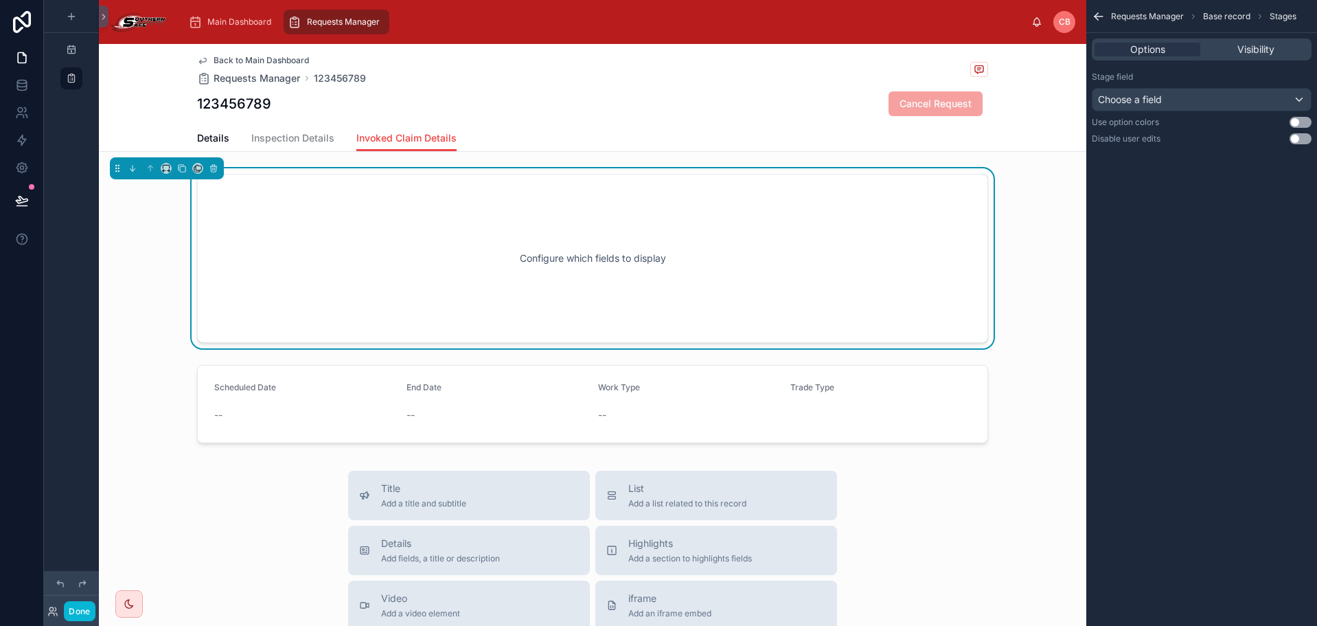
click at [1299, 138] on button "Use setting" at bounding box center [1301, 138] width 22 height 11
click at [1295, 124] on button "Use setting" at bounding box center [1301, 122] width 22 height 11
click at [632, 277] on div "Configure which fields to display" at bounding box center [593, 258] width 746 height 124
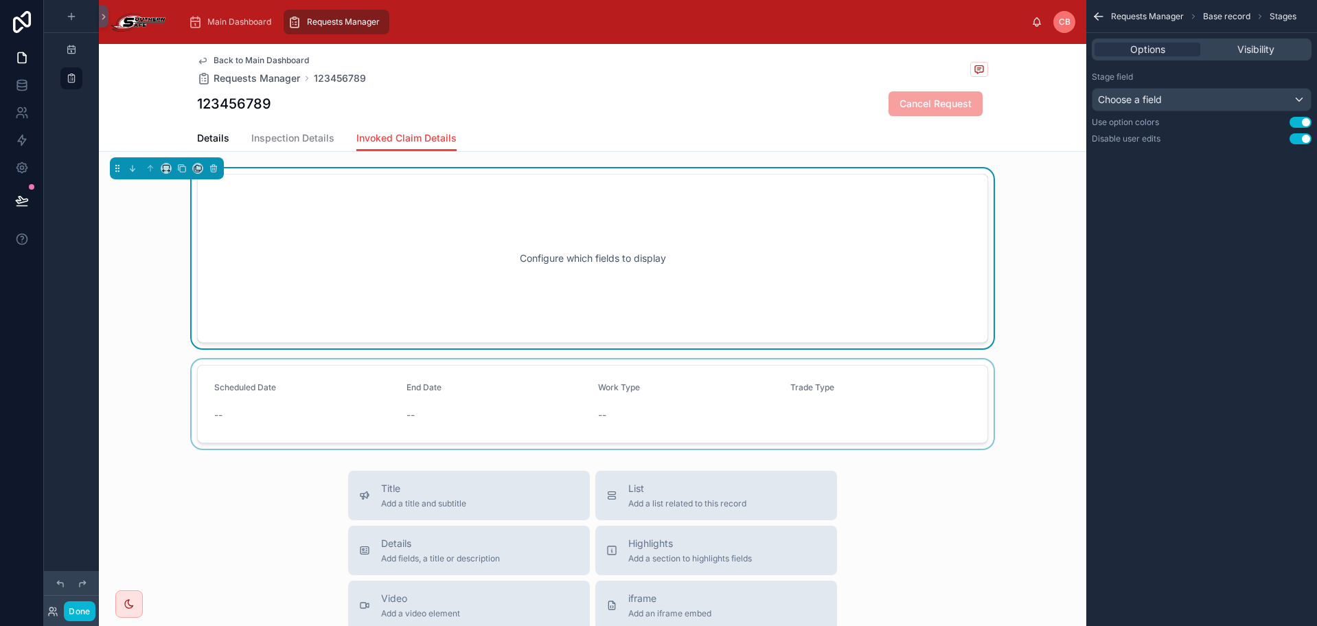
click at [459, 369] on div at bounding box center [593, 403] width 988 height 89
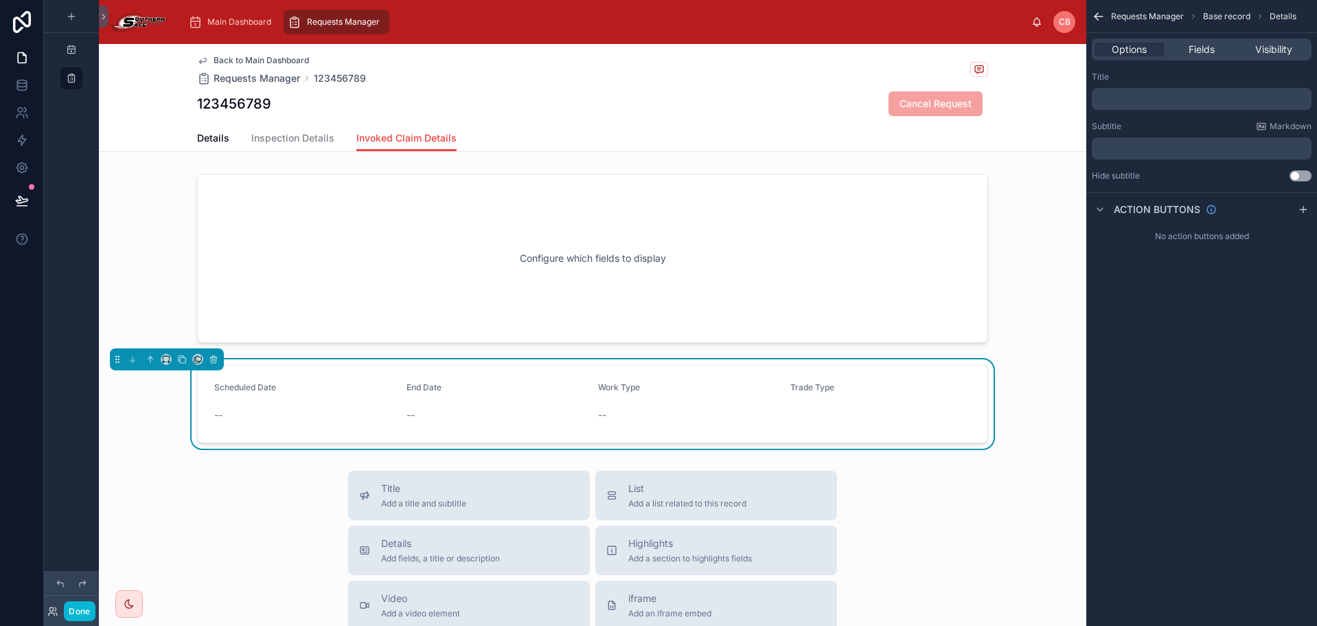
drag, startPoint x: 459, startPoint y: 371, endPoint x: 429, endPoint y: 353, distance: 35.1
click at [429, 353] on div "Configure which fields to display Scheduled Date -- End Date -- Work Type -- Tr…" at bounding box center [593, 308] width 988 height 280
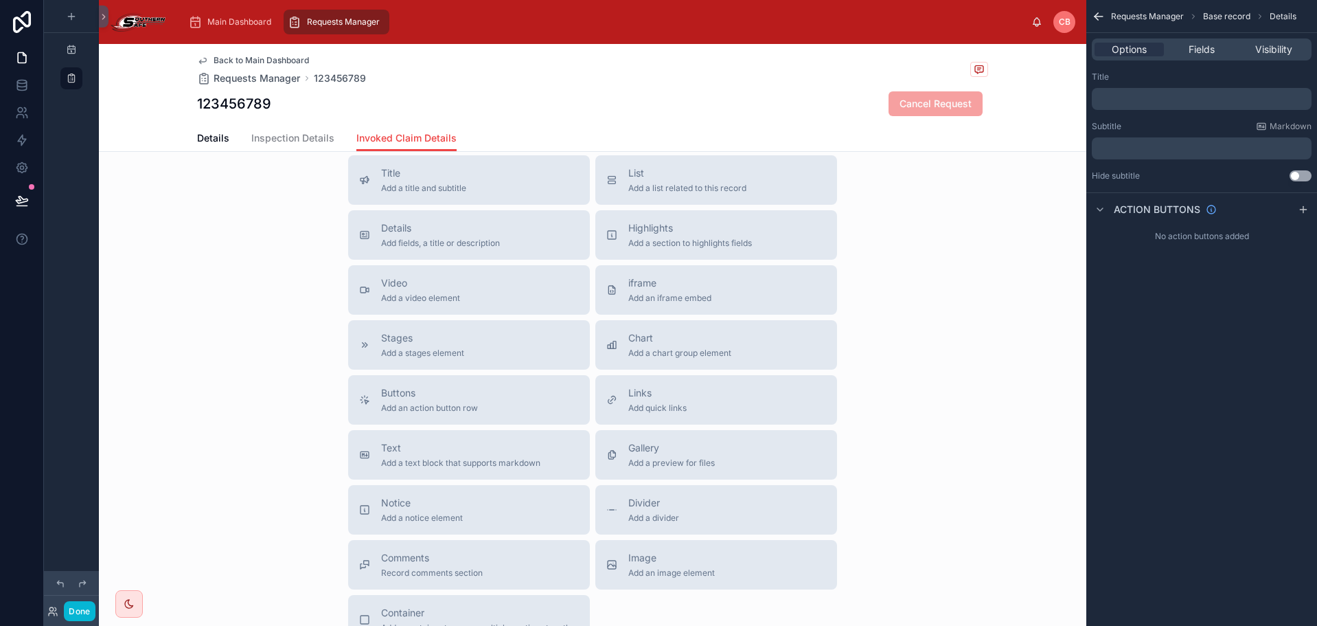
scroll to position [306, 0]
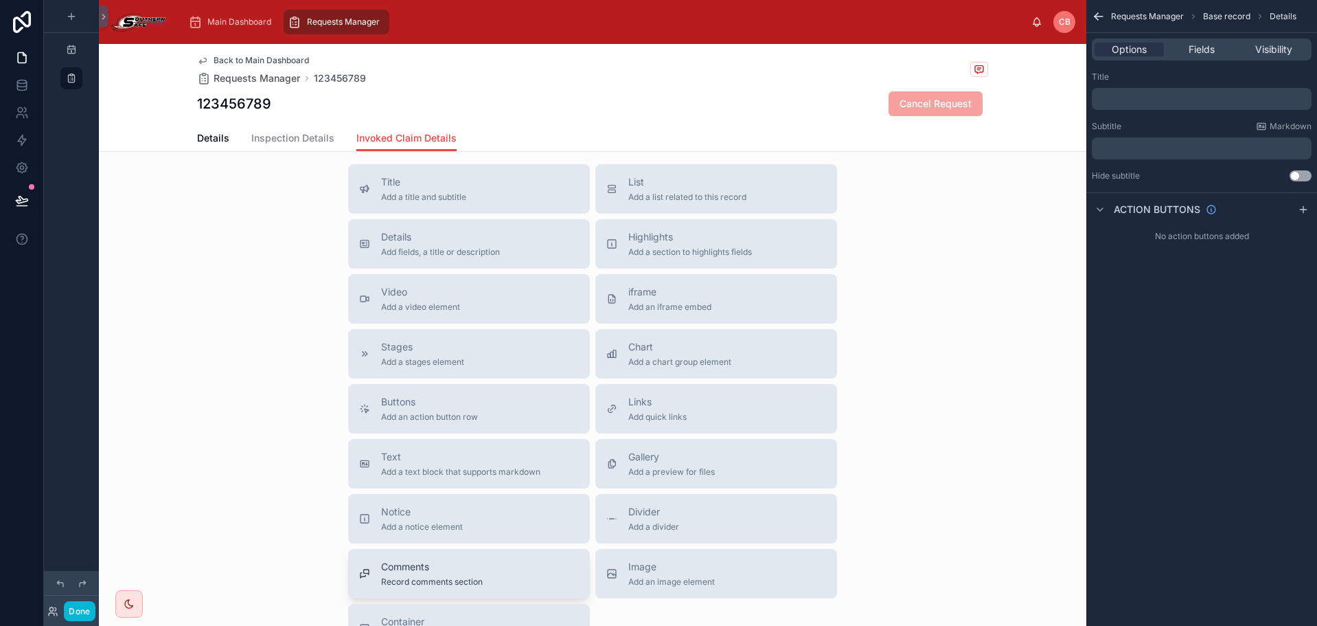
click at [503, 556] on button "Comments Record comments section" at bounding box center [469, 573] width 242 height 49
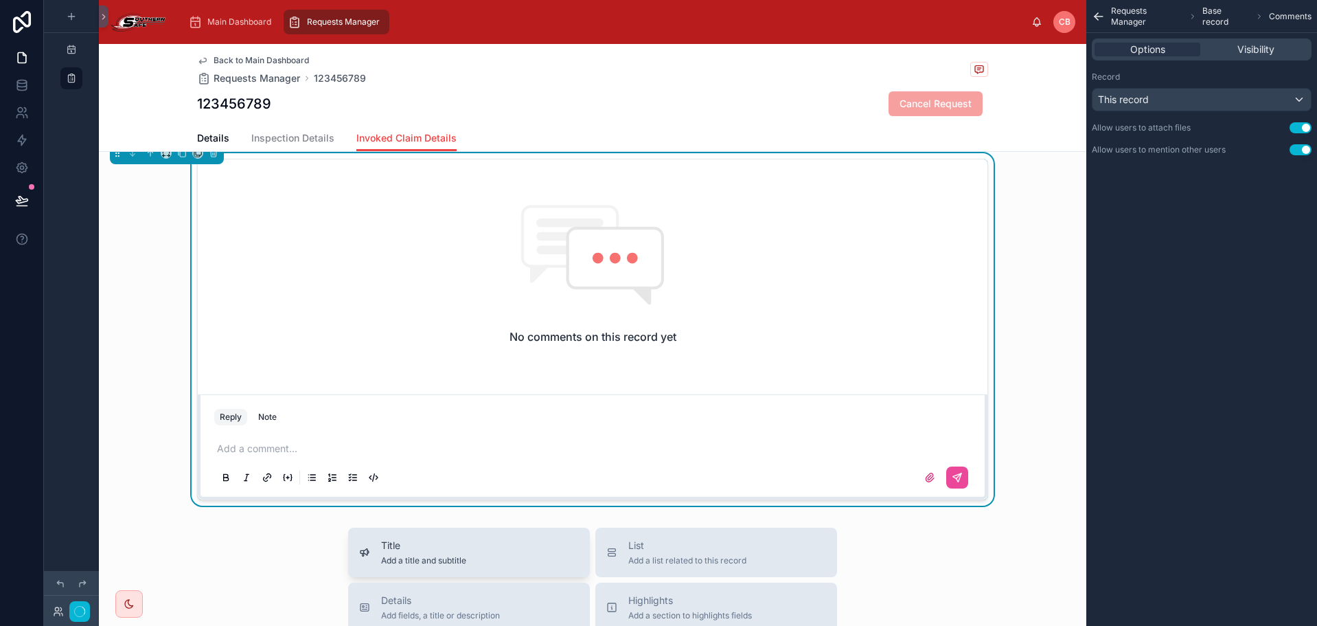
scroll to position [301, 0]
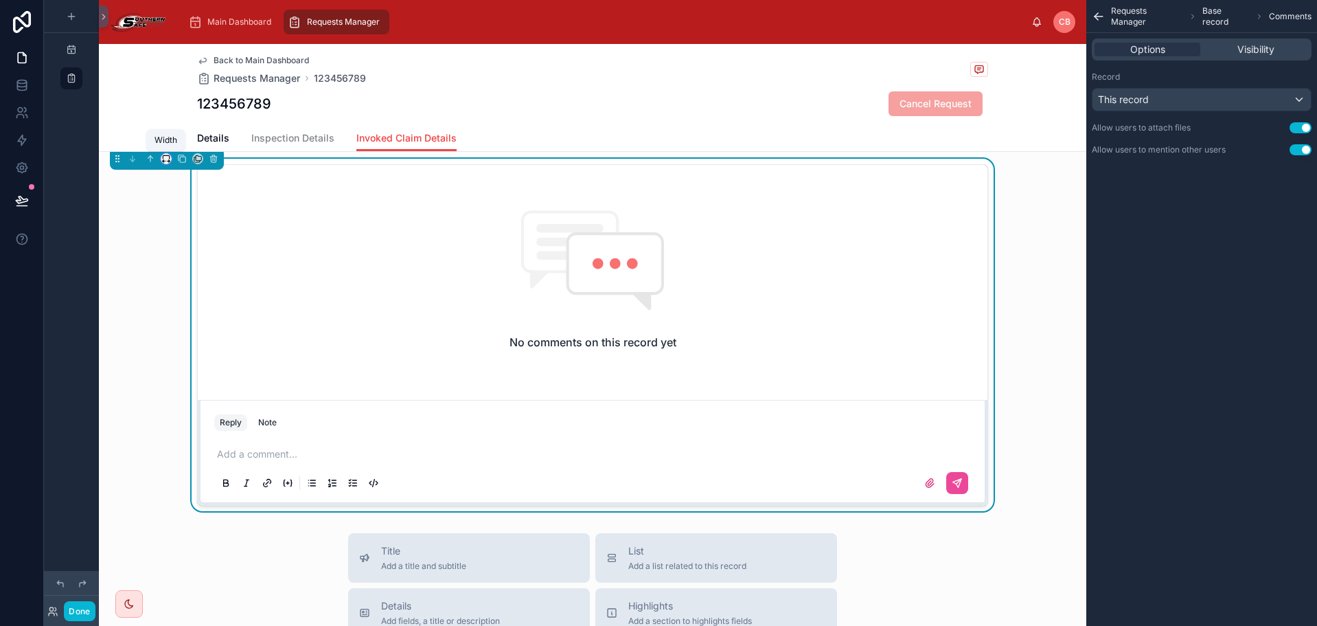
click at [170, 157] on icon at bounding box center [166, 159] width 10 height 10
click at [182, 326] on span "Large" at bounding box center [185, 329] width 26 height 16
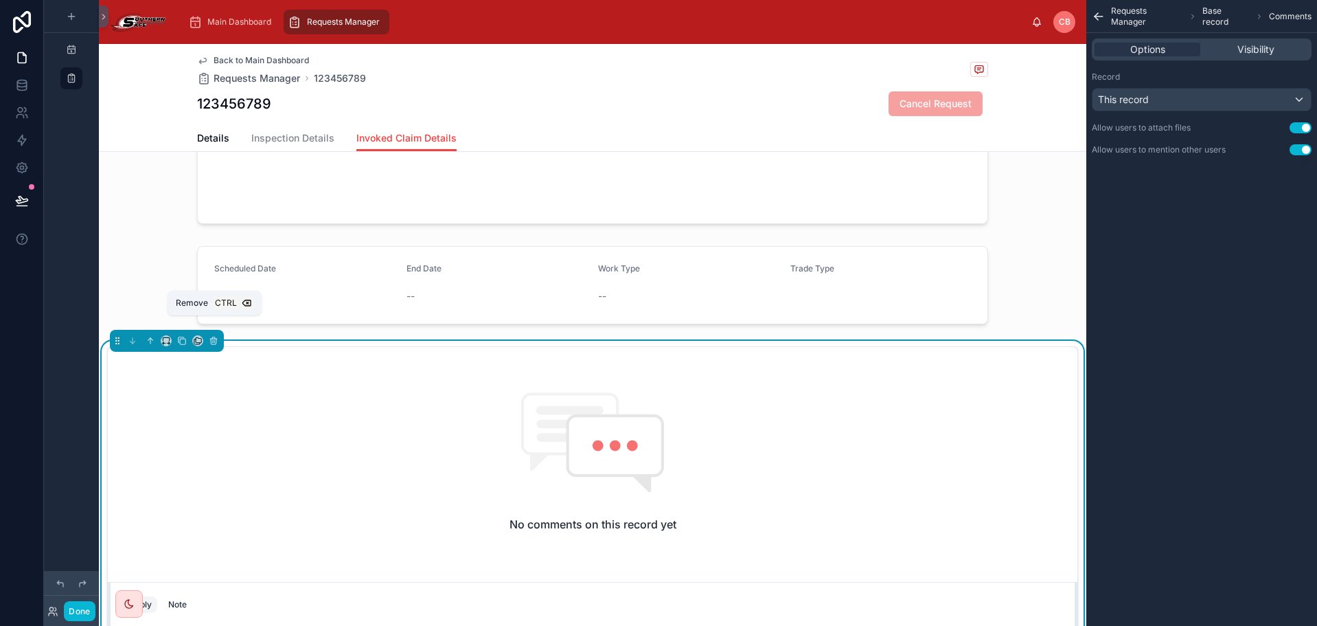
scroll to position [95, 0]
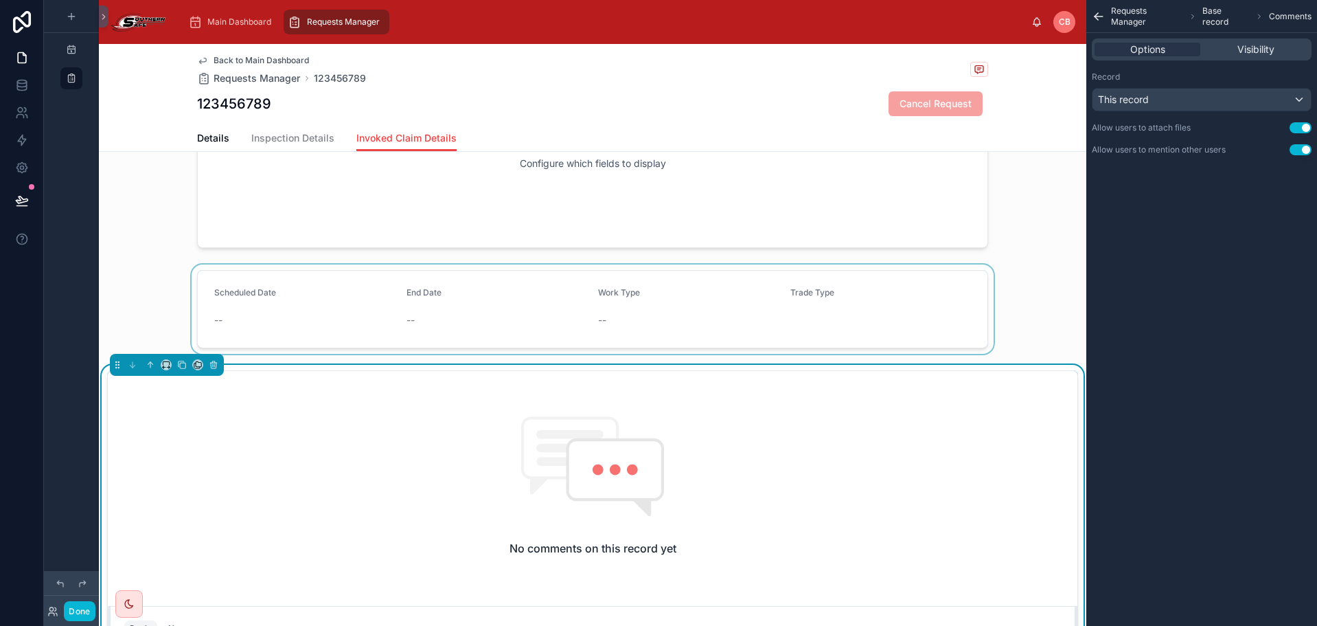
click at [207, 283] on div at bounding box center [593, 308] width 988 height 89
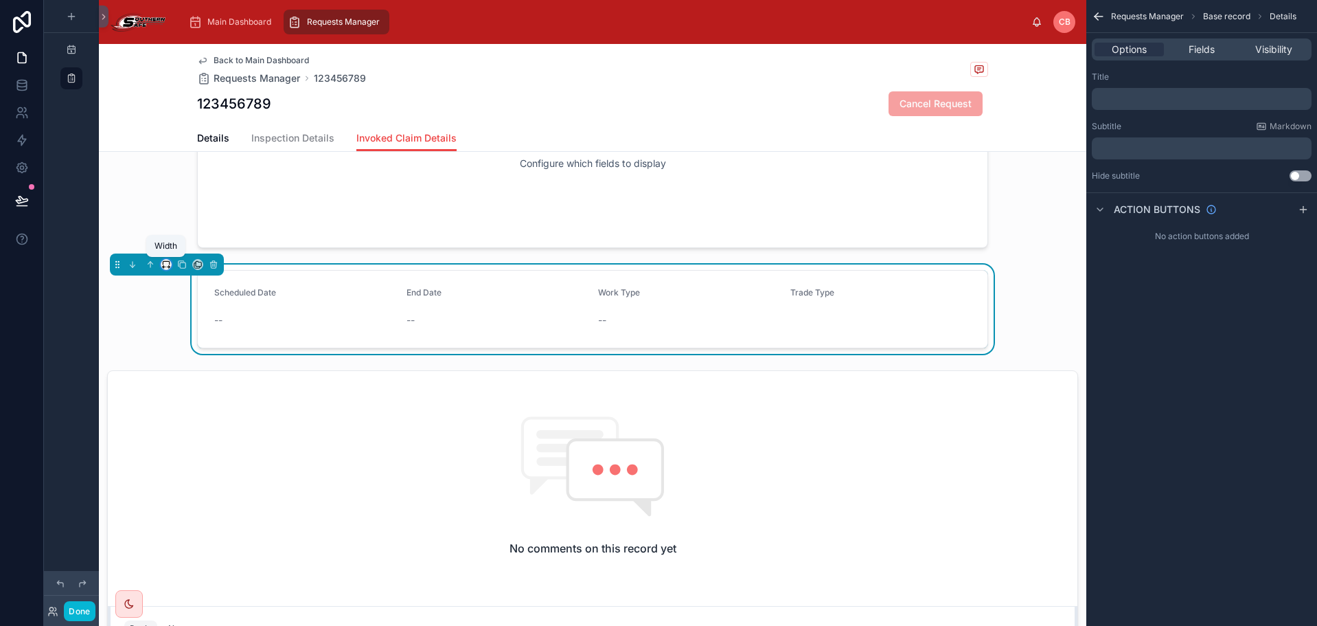
click at [168, 260] on icon at bounding box center [166, 265] width 10 height 10
click at [182, 430] on span "Large" at bounding box center [185, 435] width 26 height 16
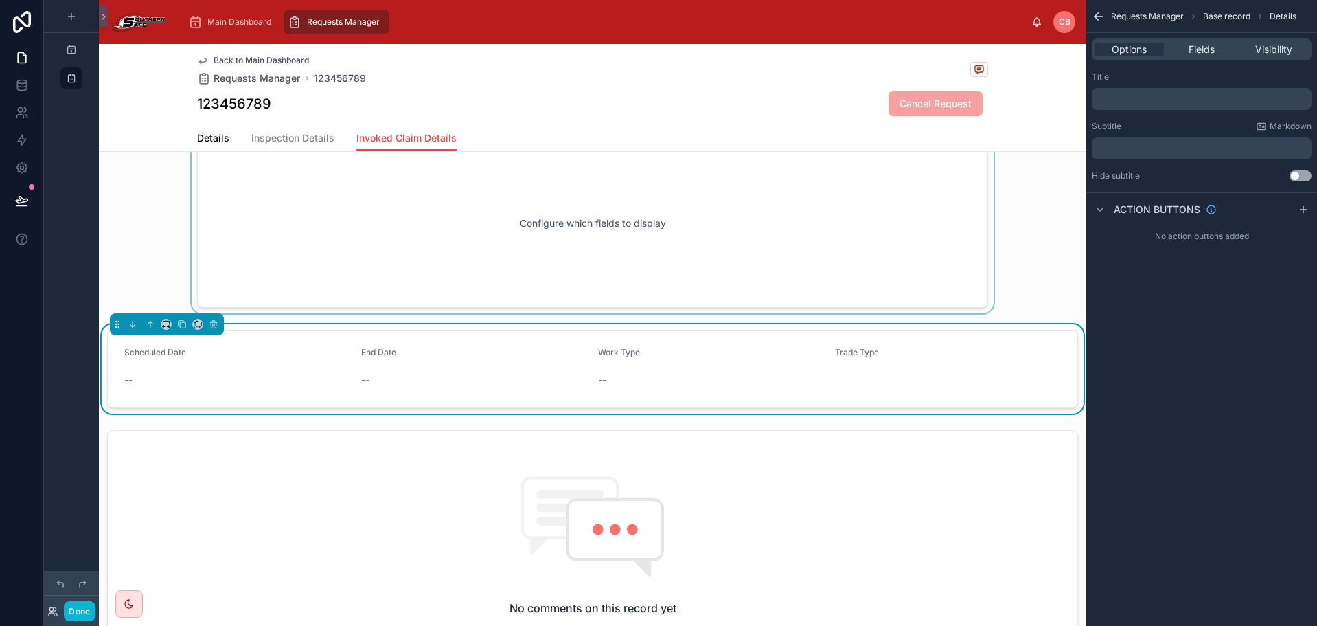
scroll to position [0, 0]
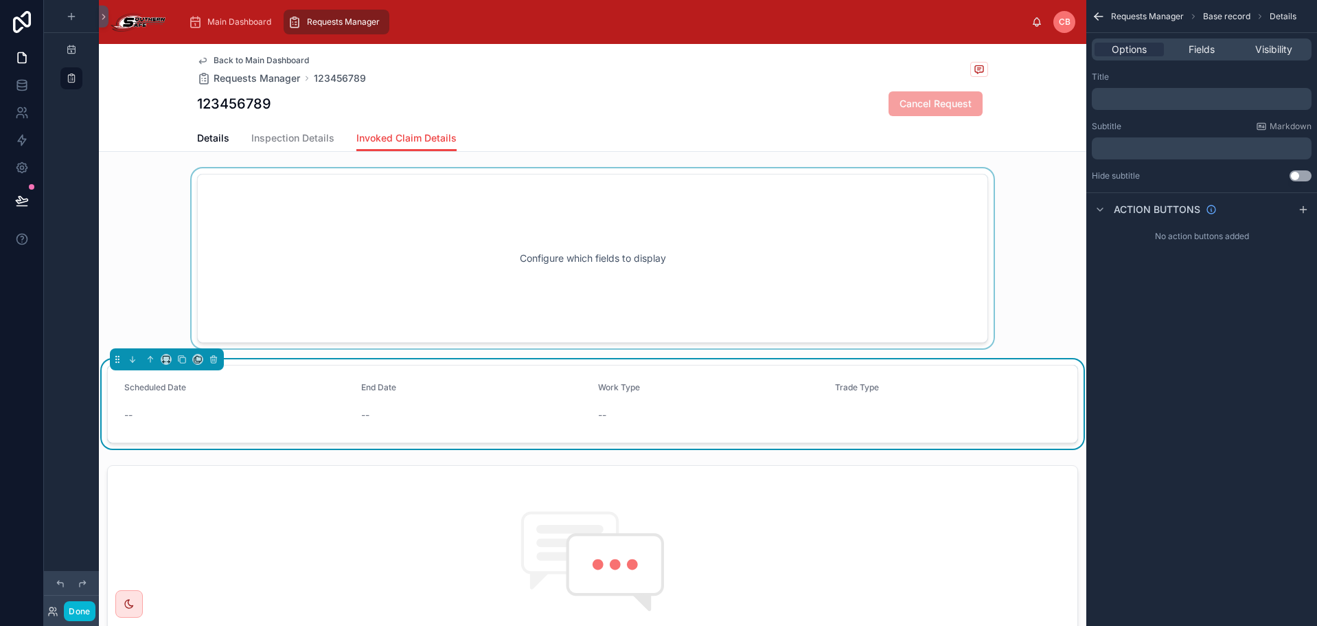
click at [199, 299] on div at bounding box center [593, 258] width 988 height 180
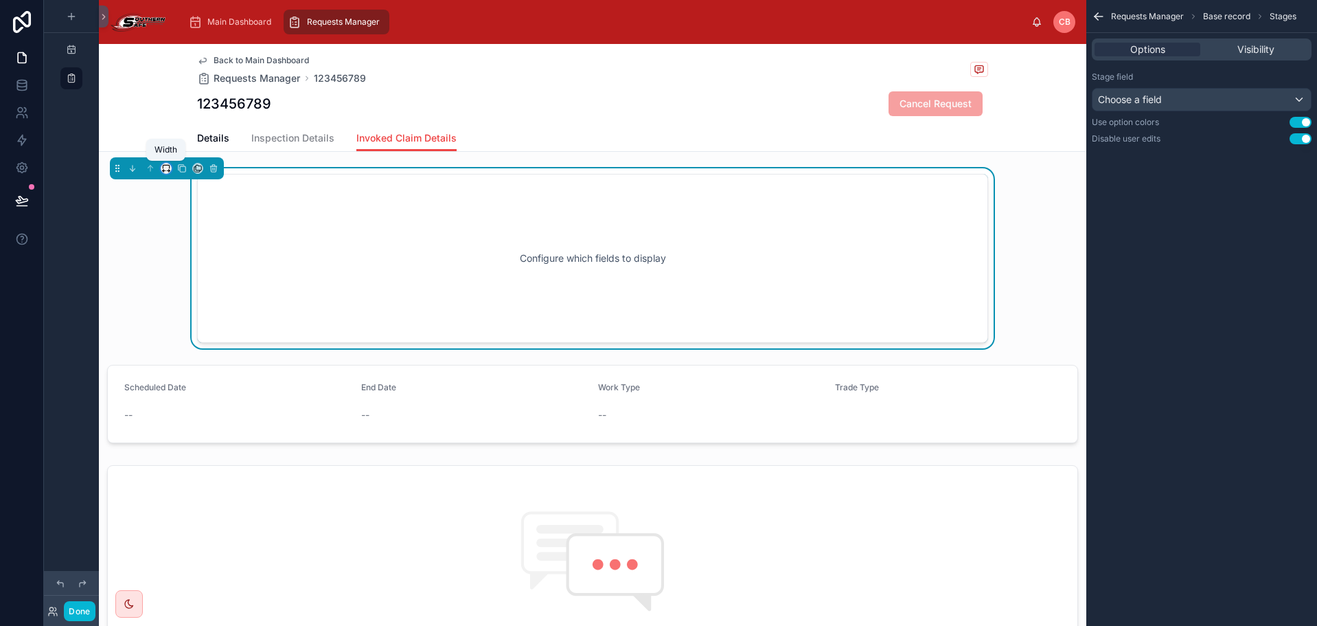
click at [166, 165] on icon at bounding box center [166, 166] width 6 height 3
click at [177, 336] on span "Large" at bounding box center [185, 339] width 26 height 16
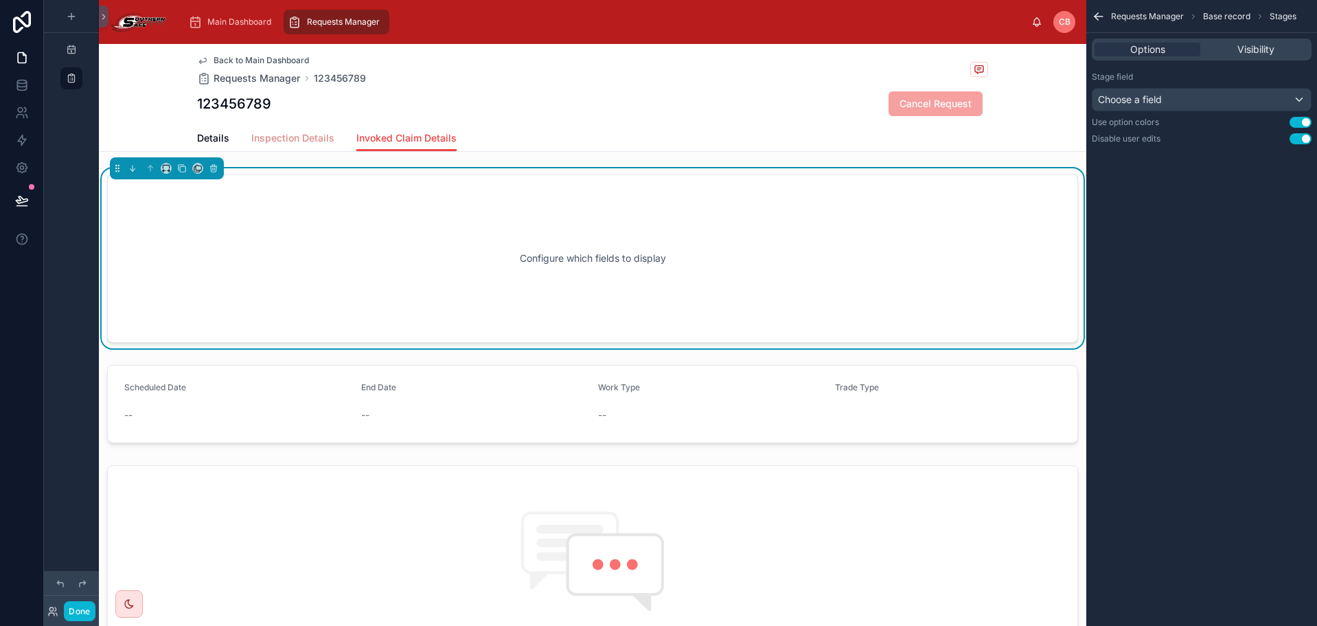
click at [283, 135] on span "Inspection Details" at bounding box center [292, 138] width 83 height 14
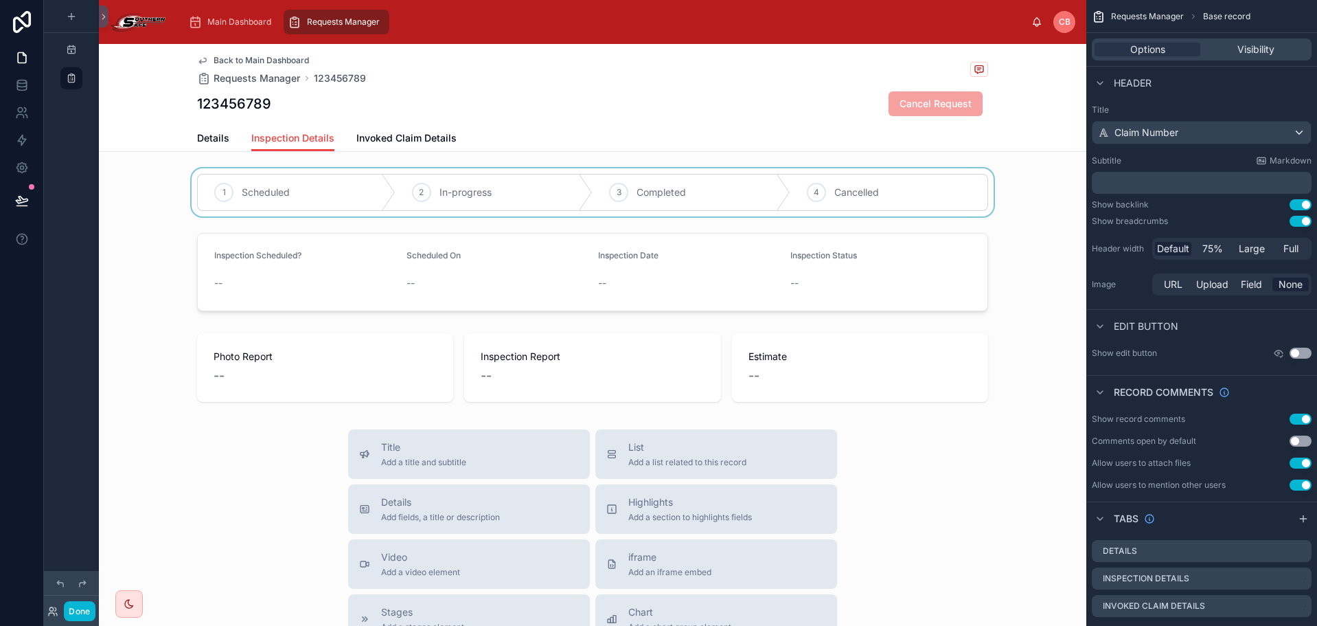
click at [252, 174] on div at bounding box center [593, 192] width 988 height 48
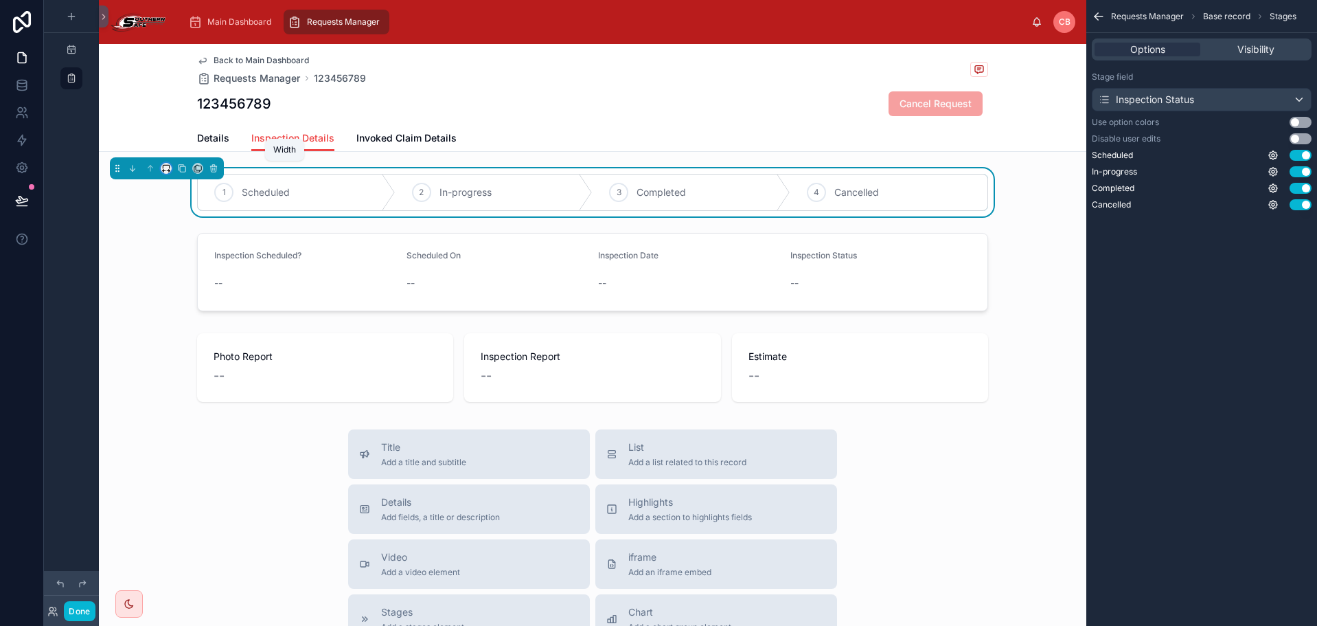
click at [162, 169] on icon at bounding box center [166, 168] width 10 height 10
click at [186, 332] on span "Large" at bounding box center [185, 339] width 26 height 16
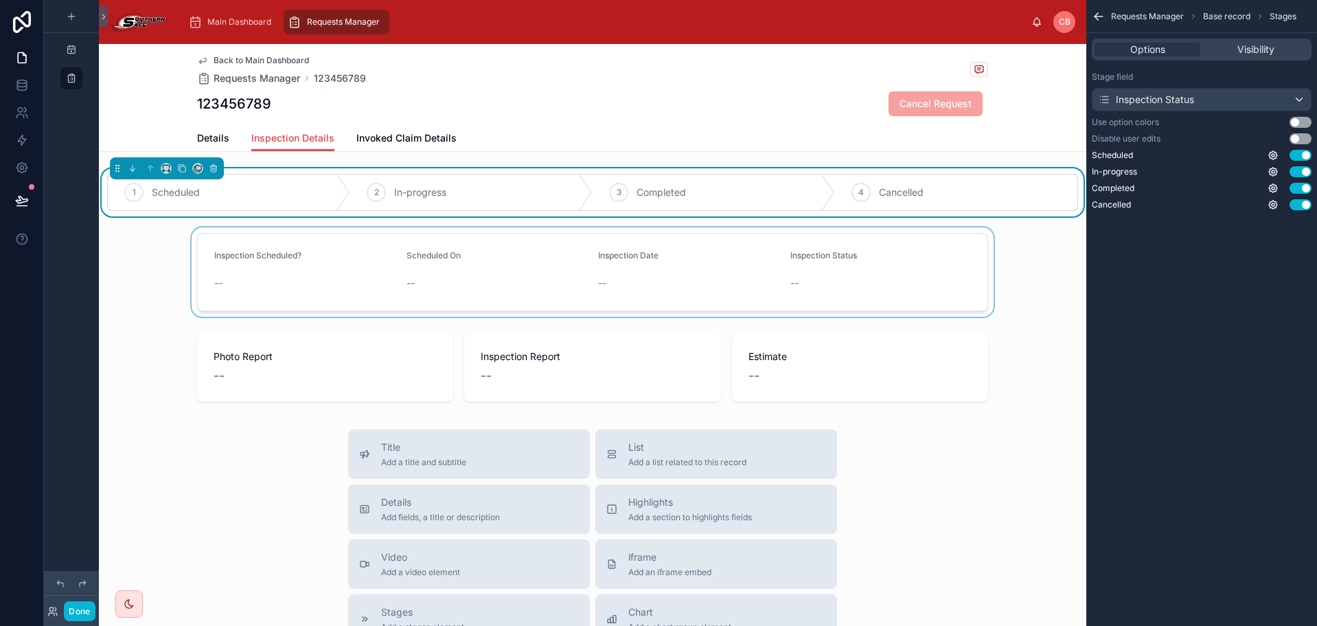
click at [226, 245] on div at bounding box center [593, 271] width 988 height 89
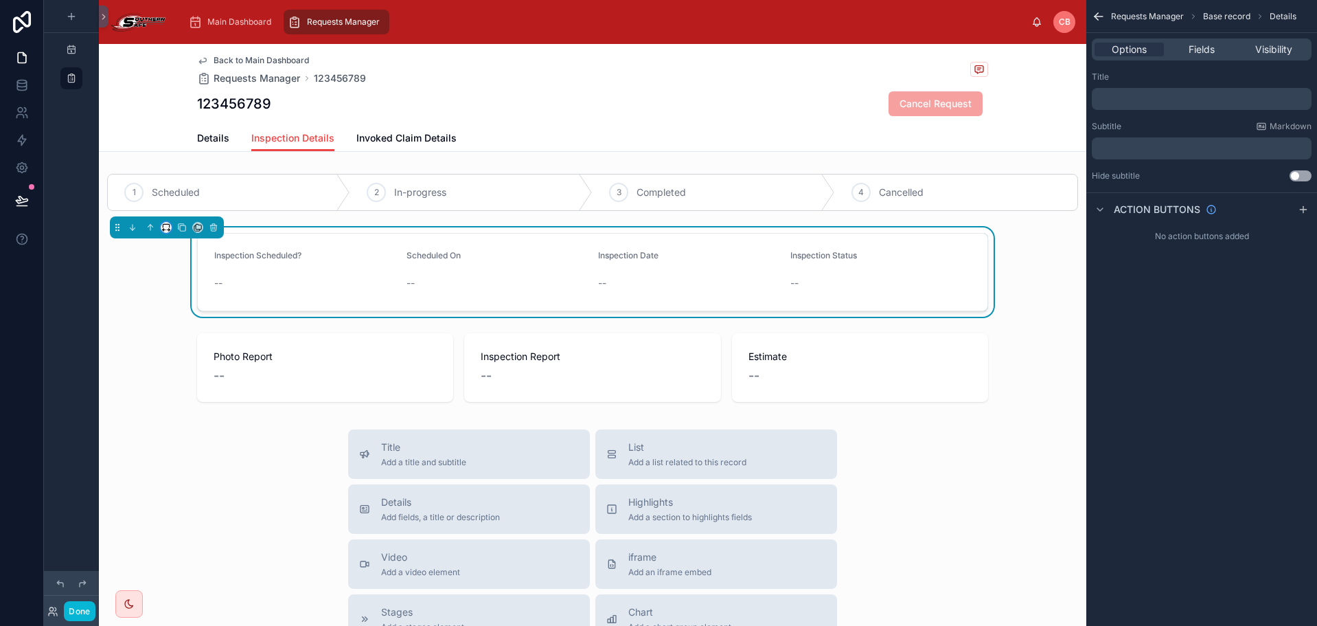
click at [170, 228] on icon at bounding box center [166, 228] width 10 height 10
click at [180, 402] on span "Large" at bounding box center [185, 398] width 26 height 16
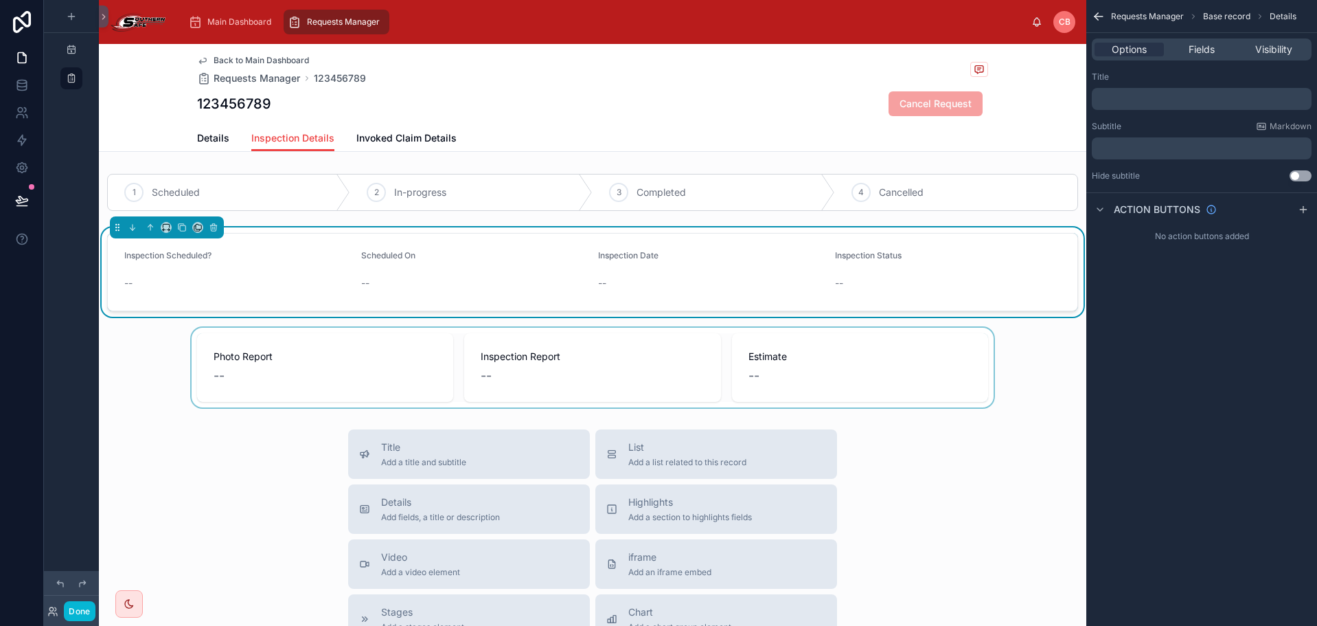
click at [270, 350] on div at bounding box center [593, 368] width 988 height 80
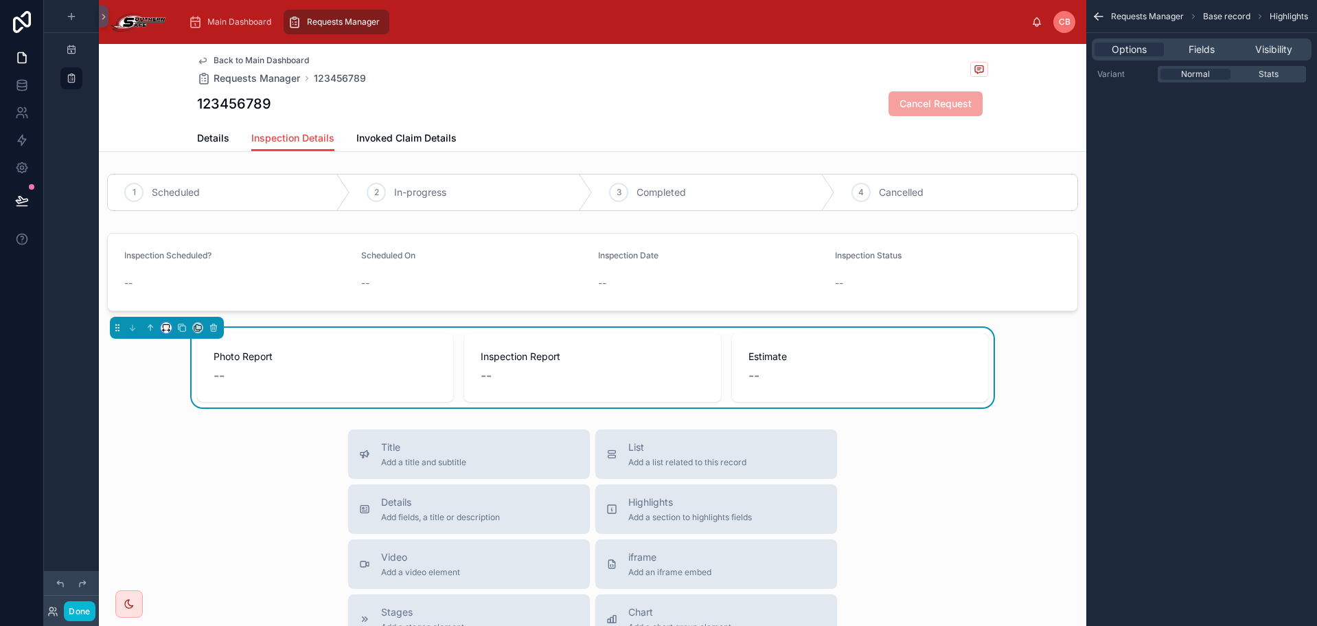
click at [165, 328] on icon at bounding box center [166, 328] width 10 height 10
click at [189, 491] on span "Large" at bounding box center [185, 498] width 26 height 16
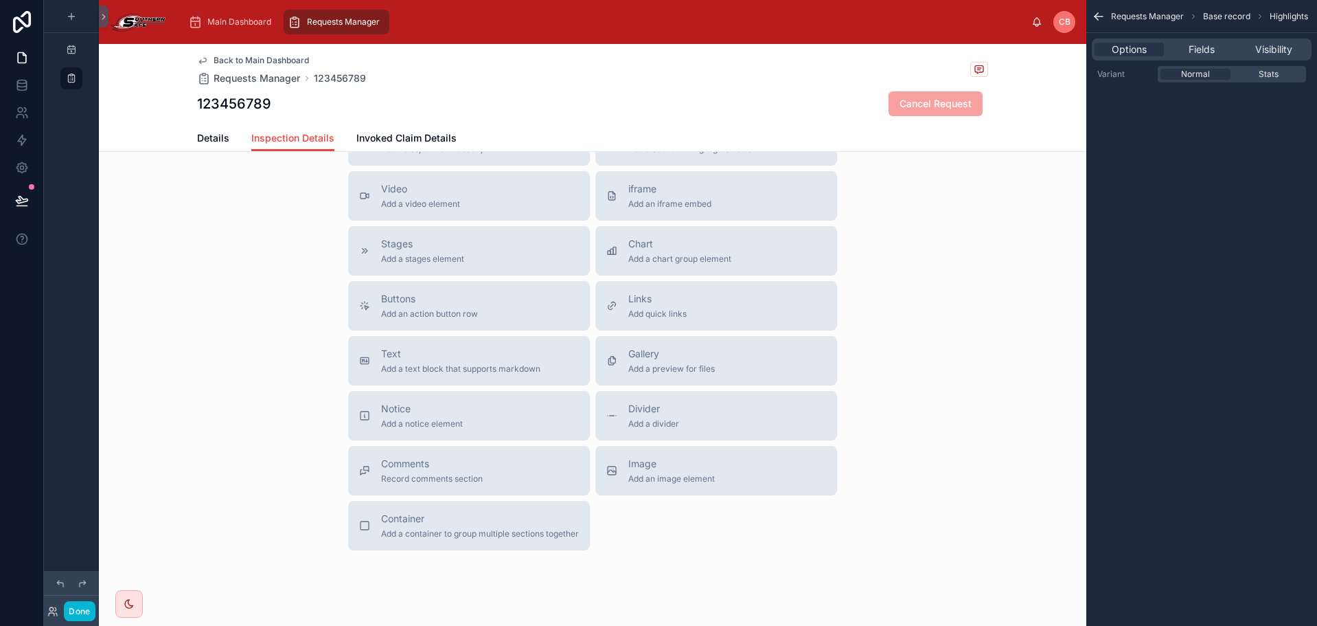
scroll to position [403, 0]
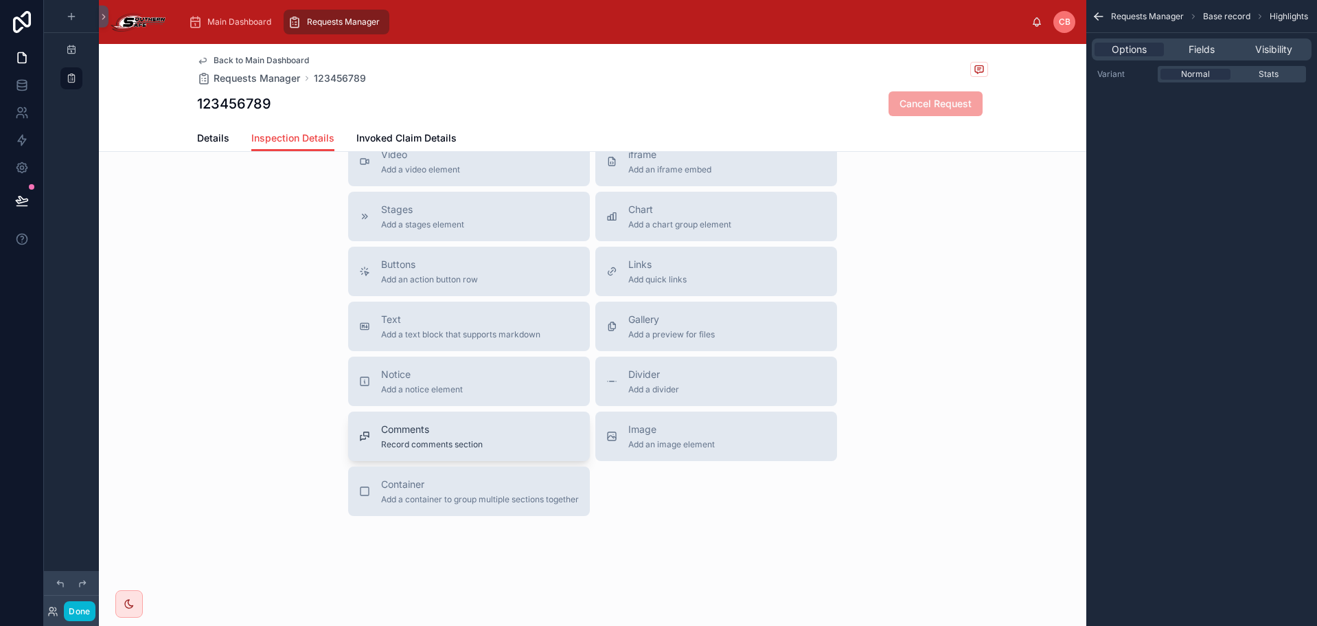
click at [460, 432] on span "Comments" at bounding box center [432, 429] width 102 height 14
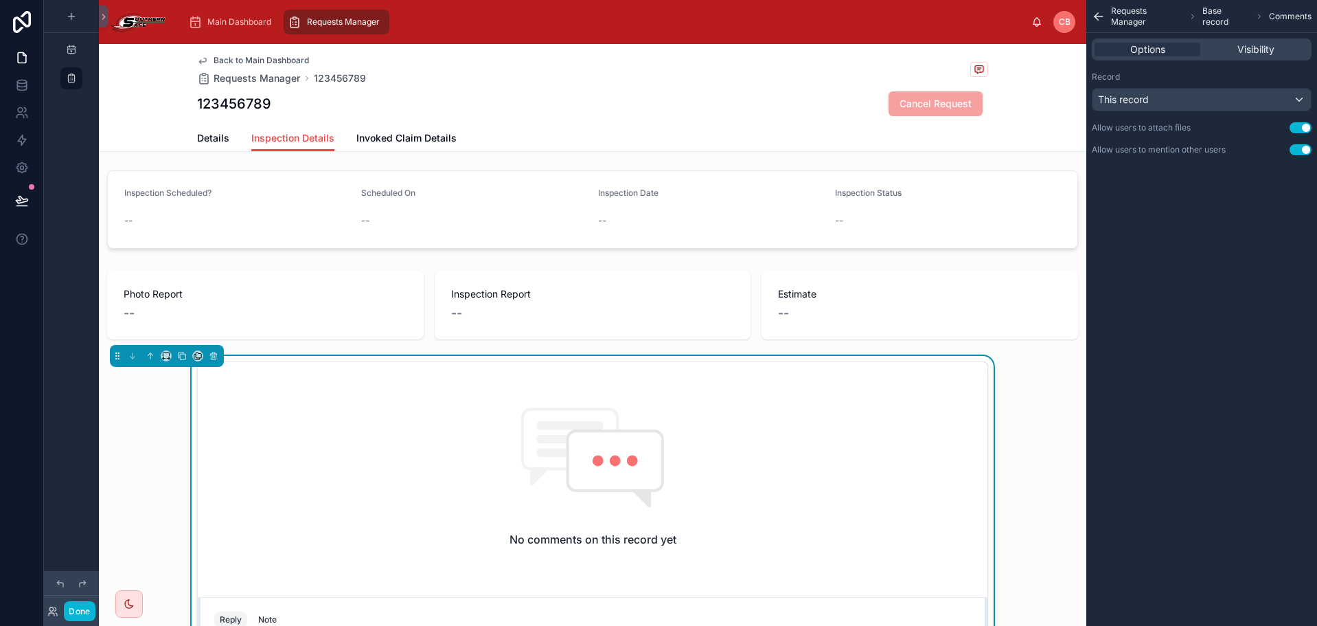
scroll to position [54, 0]
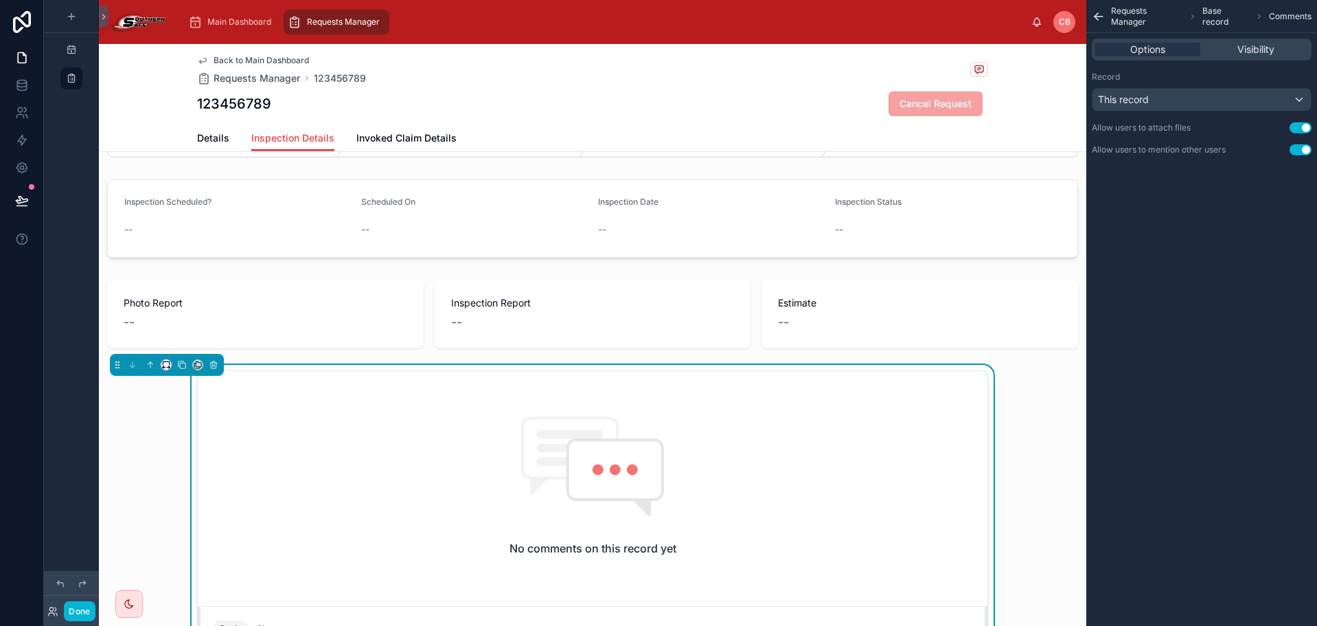
click at [170, 365] on icon at bounding box center [166, 365] width 10 height 10
click at [181, 531] on span "Large" at bounding box center [185, 536] width 26 height 16
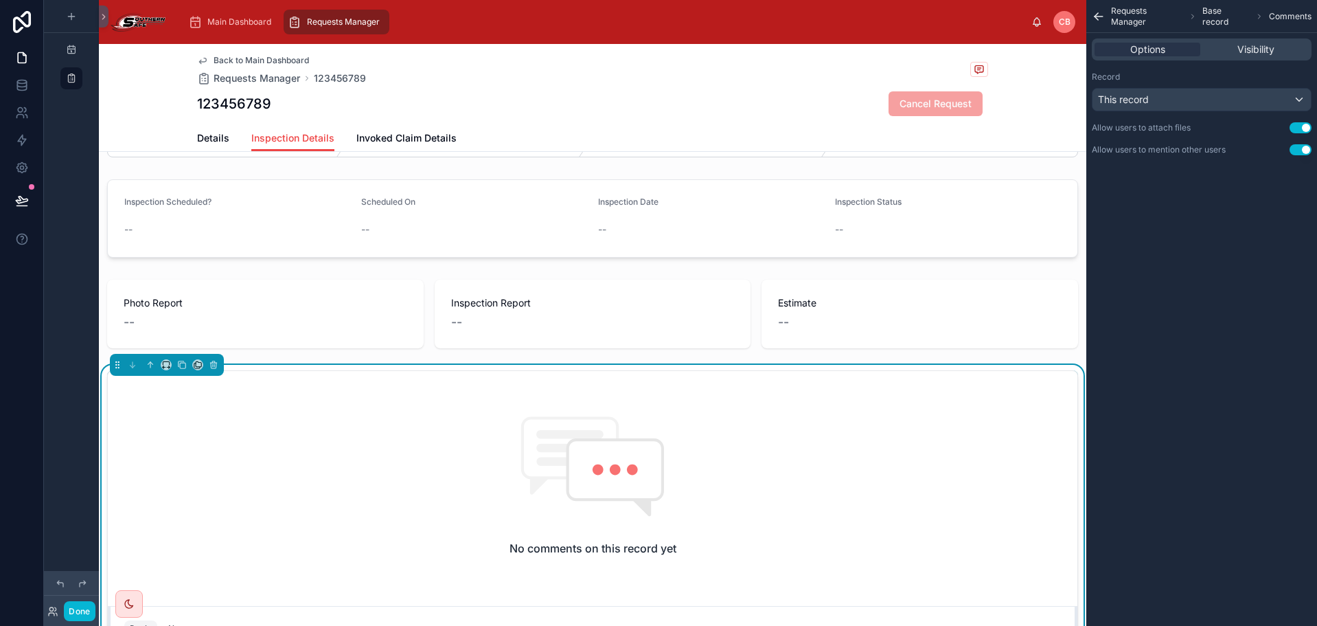
click at [326, 488] on div "No comments on this record yet" at bounding box center [593, 485] width 970 height 229
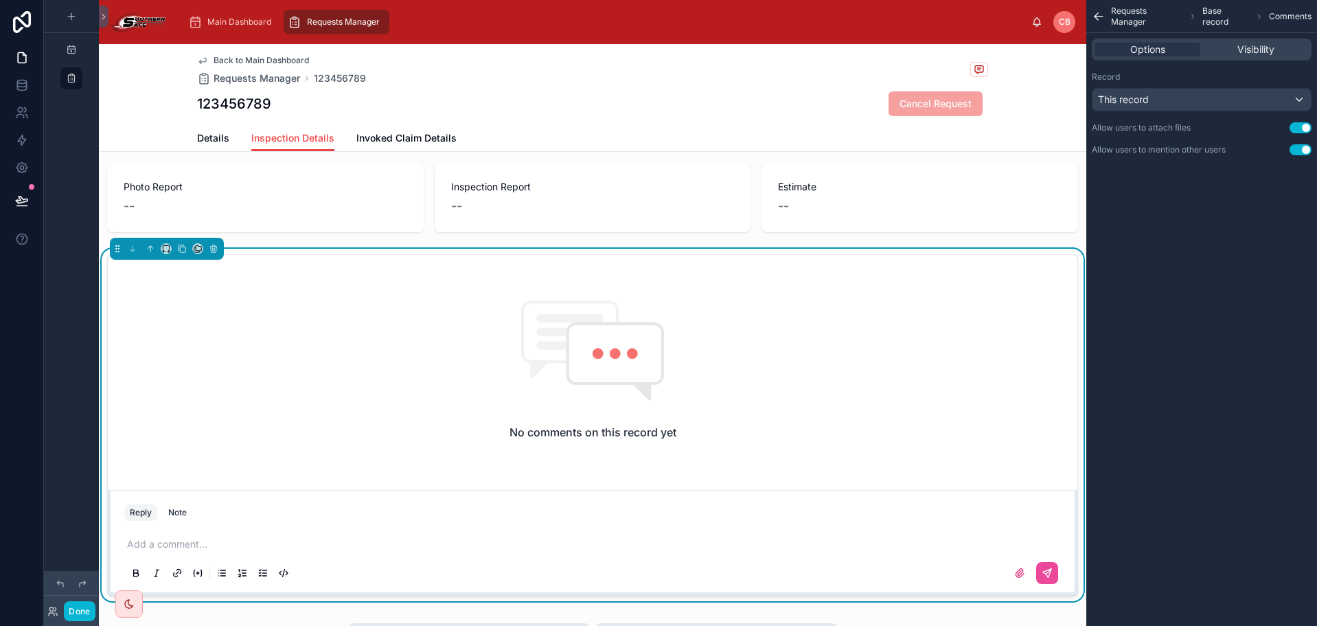
scroll to position [191, 0]
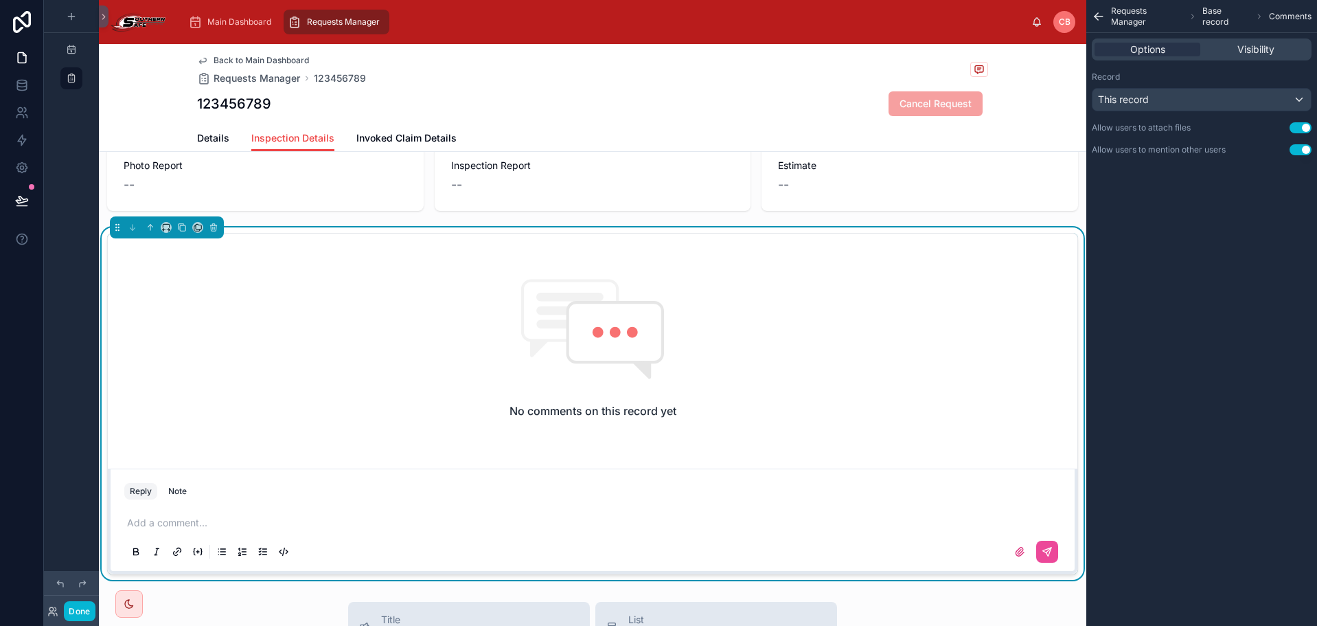
drag, startPoint x: 343, startPoint y: 497, endPoint x: 330, endPoint y: 512, distance: 20.0
click at [338, 503] on div "Reply Note Add a comment..." at bounding box center [593, 520] width 970 height 105
click at [227, 524] on p at bounding box center [595, 523] width 937 height 14
click at [283, 385] on div "No comments on this record yet" at bounding box center [593, 348] width 970 height 229
click at [207, 520] on p at bounding box center [595, 523] width 937 height 14
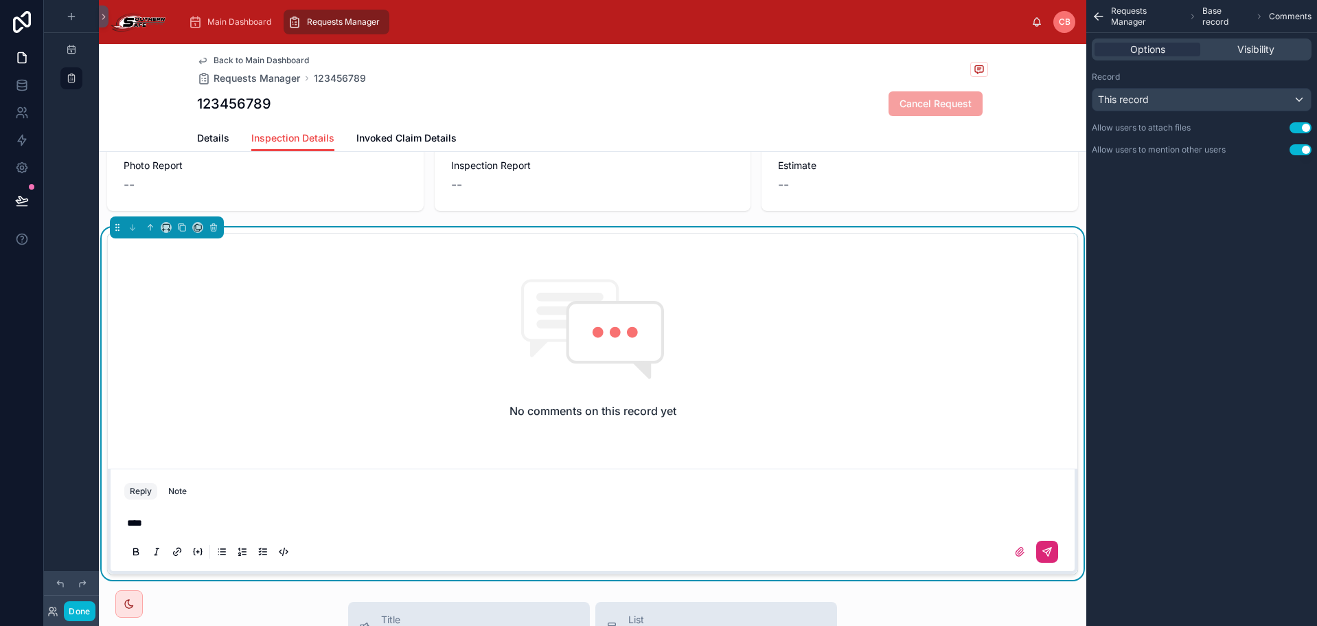
click at [1042, 548] on icon at bounding box center [1047, 551] width 11 height 11
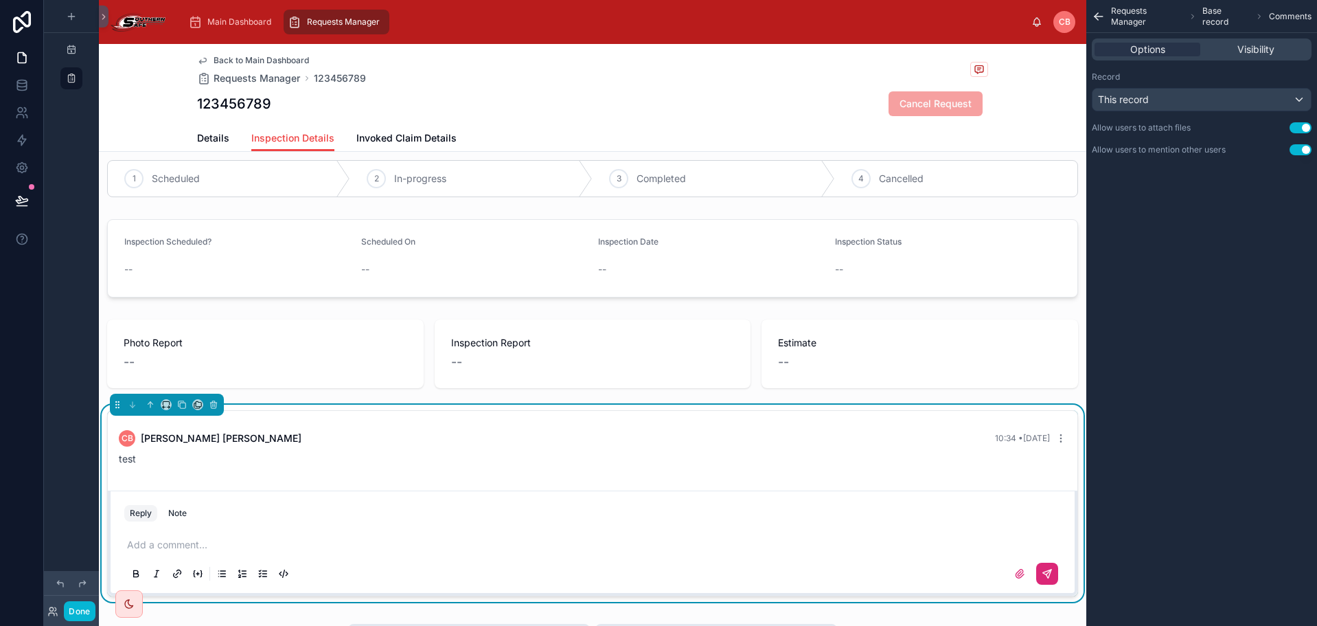
scroll to position [0, 0]
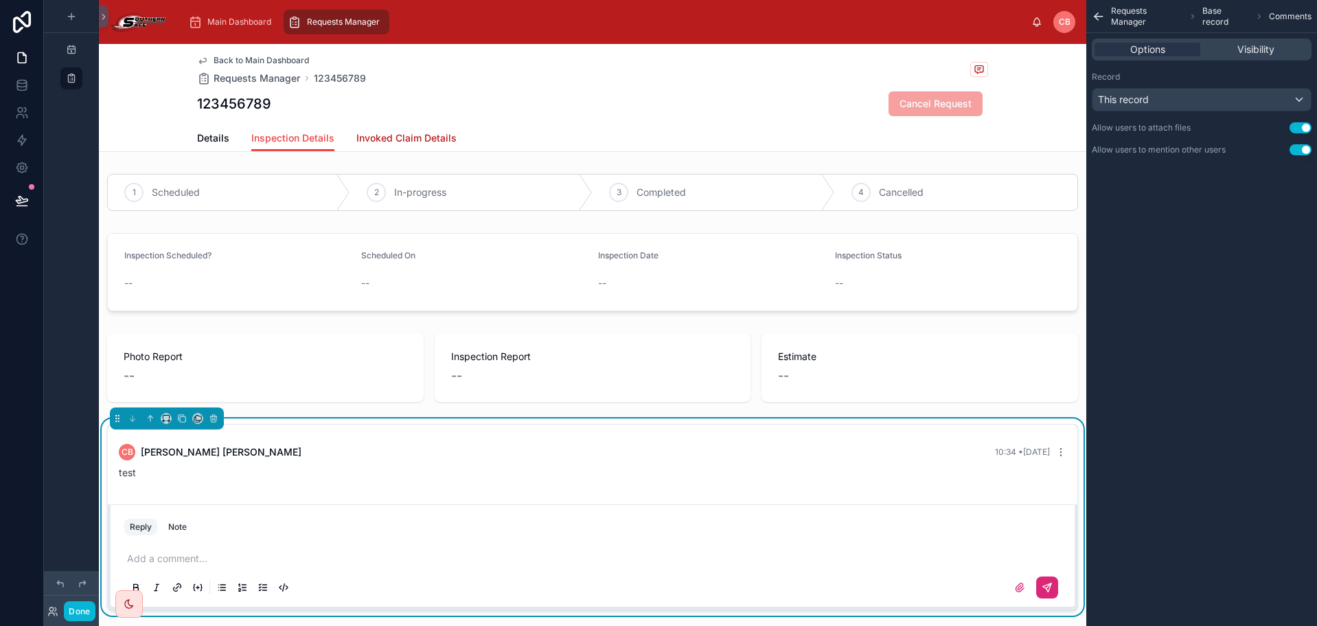
click at [396, 138] on span "Invoked Claim Details" at bounding box center [406, 138] width 100 height 14
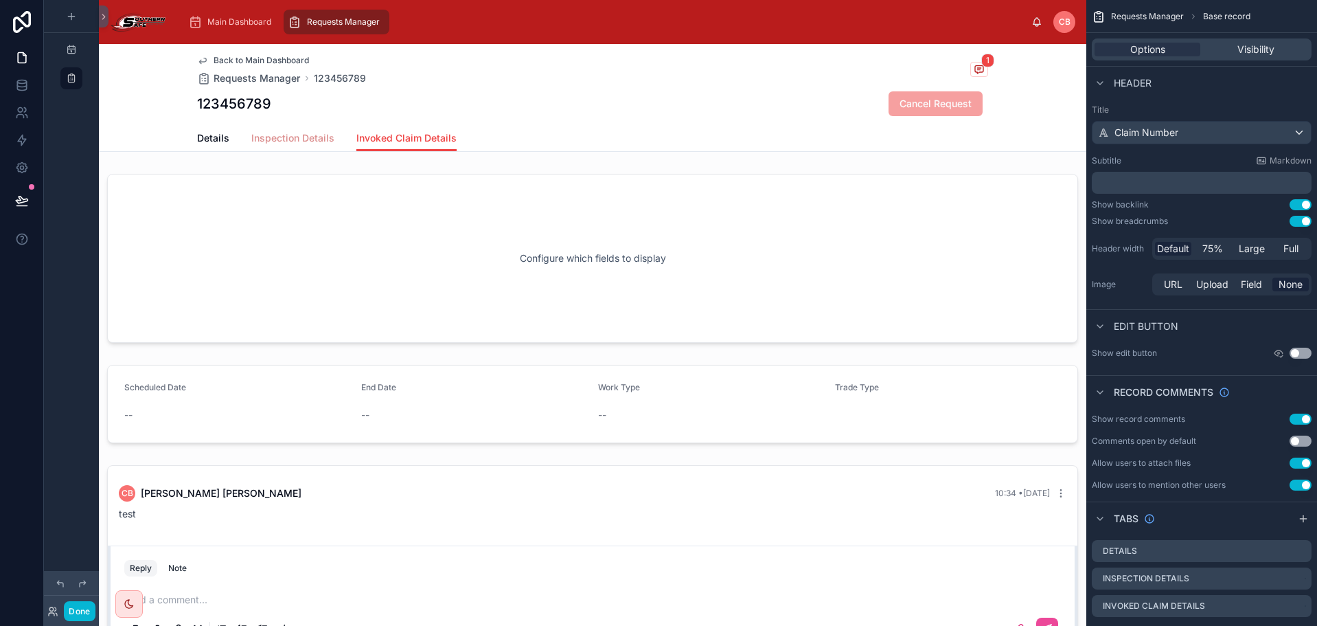
click at [275, 140] on span "Inspection Details" at bounding box center [292, 138] width 83 height 14
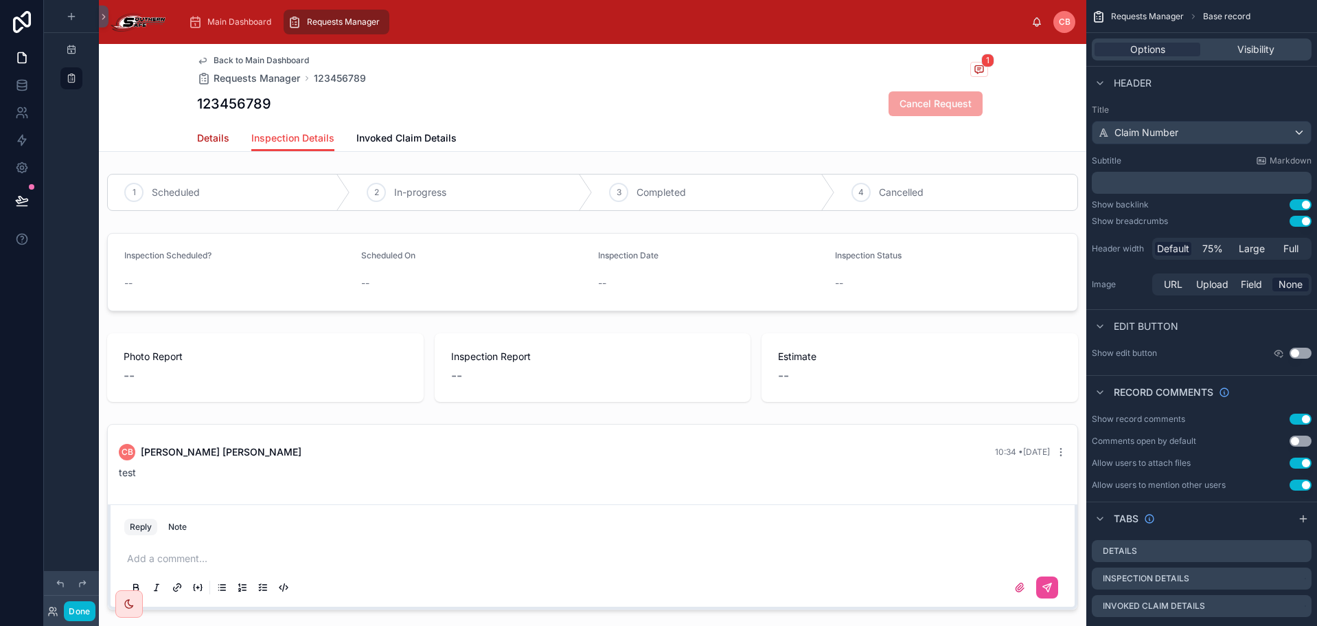
click at [204, 139] on span "Details" at bounding box center [213, 138] width 32 height 14
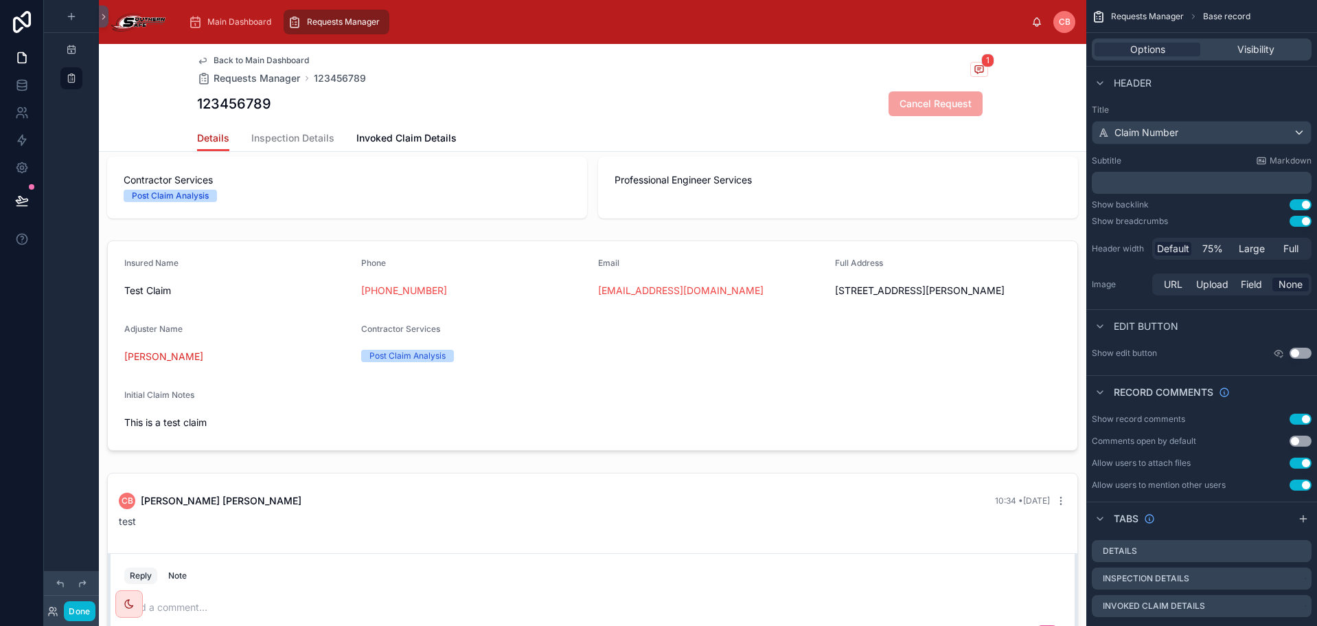
scroll to position [206, 0]
click at [361, 134] on span "Invoked Claim Details" at bounding box center [406, 138] width 100 height 14
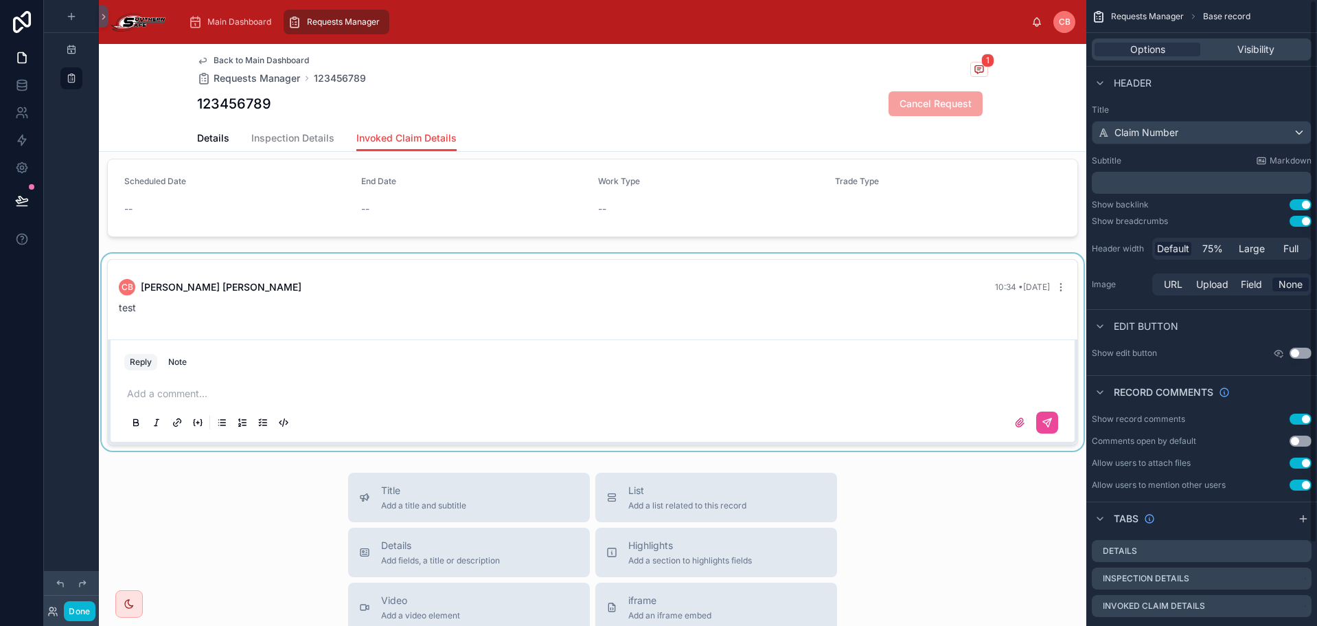
click at [1042, 286] on div at bounding box center [593, 351] width 988 height 197
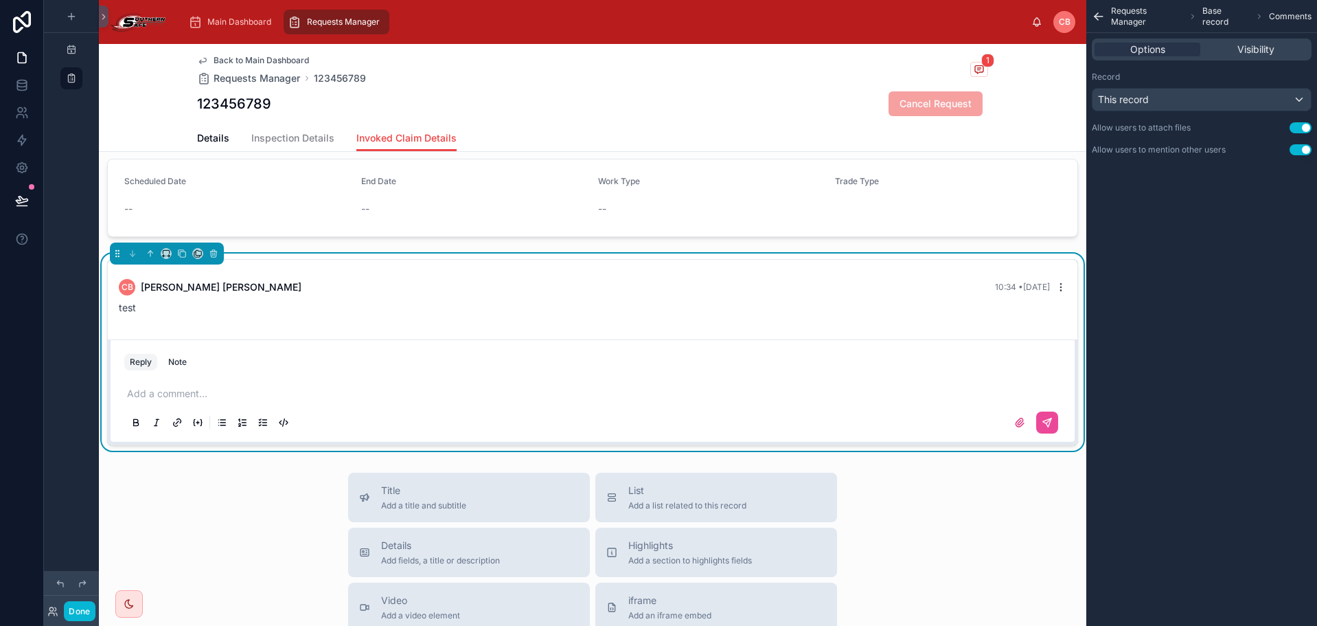
click at [1050, 286] on button at bounding box center [1058, 287] width 16 height 11
click at [1056, 288] on icon at bounding box center [1061, 287] width 11 height 11
click at [1045, 259] on span "Delete comment" at bounding box center [1050, 262] width 65 height 11
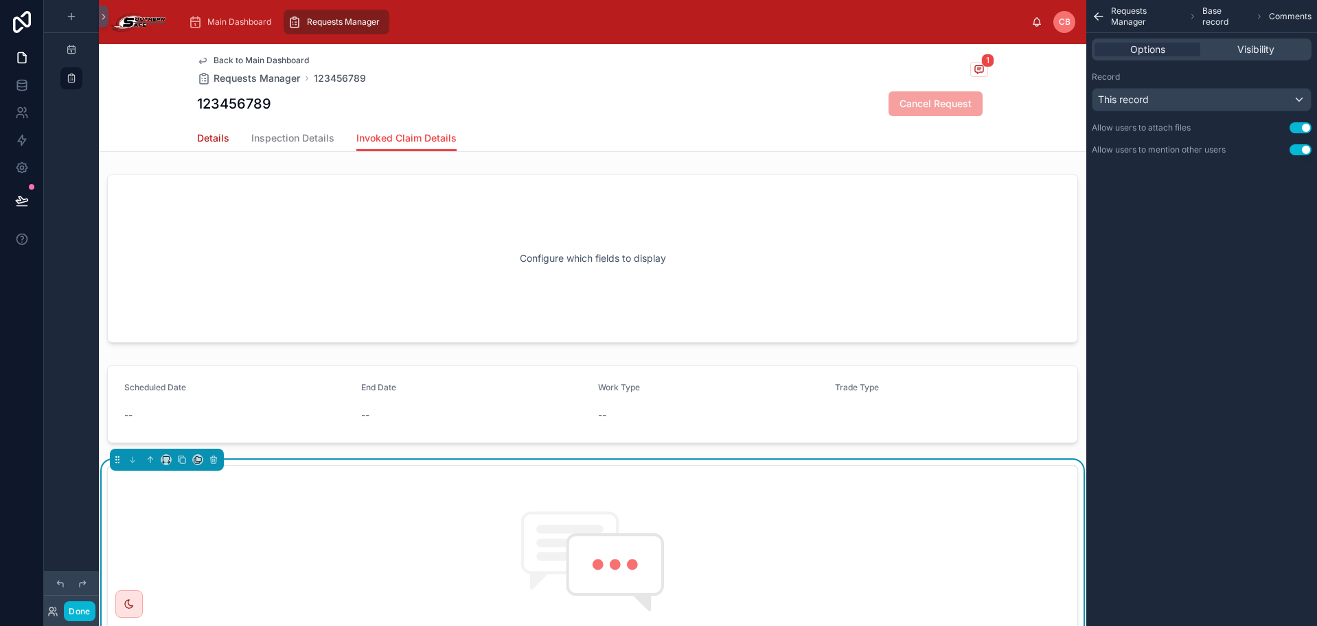
click at [222, 147] on link "Details" at bounding box center [213, 139] width 32 height 27
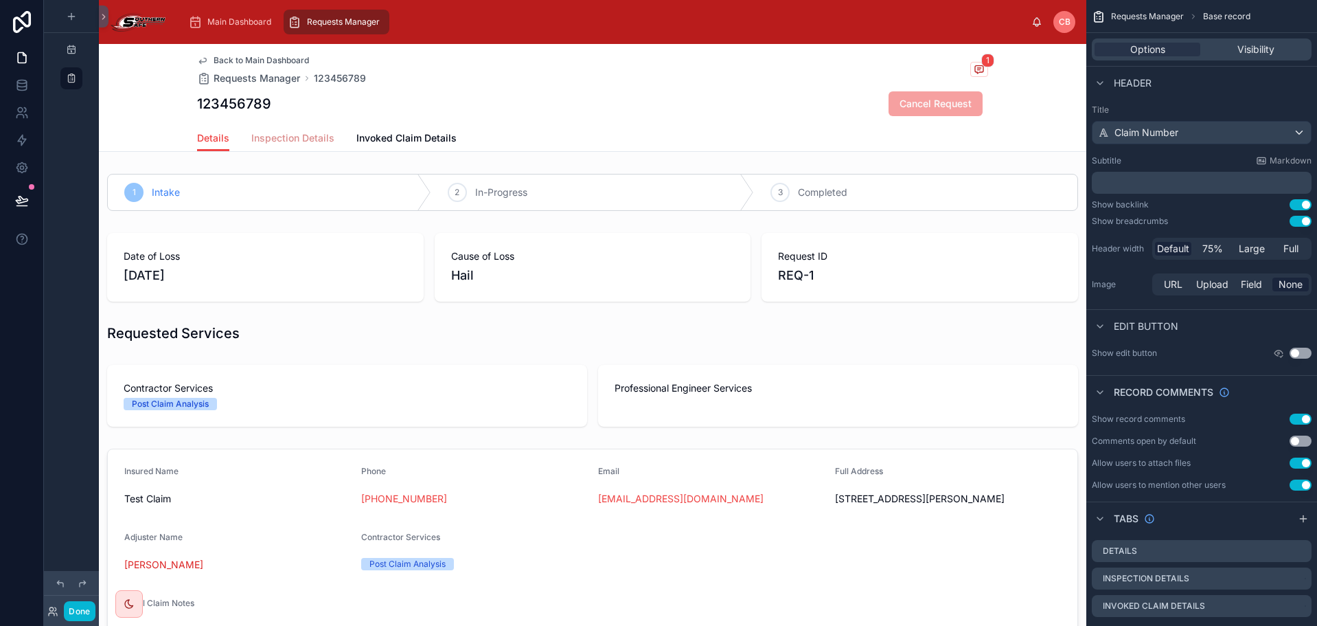
click at [304, 143] on span "Inspection Details" at bounding box center [292, 138] width 83 height 14
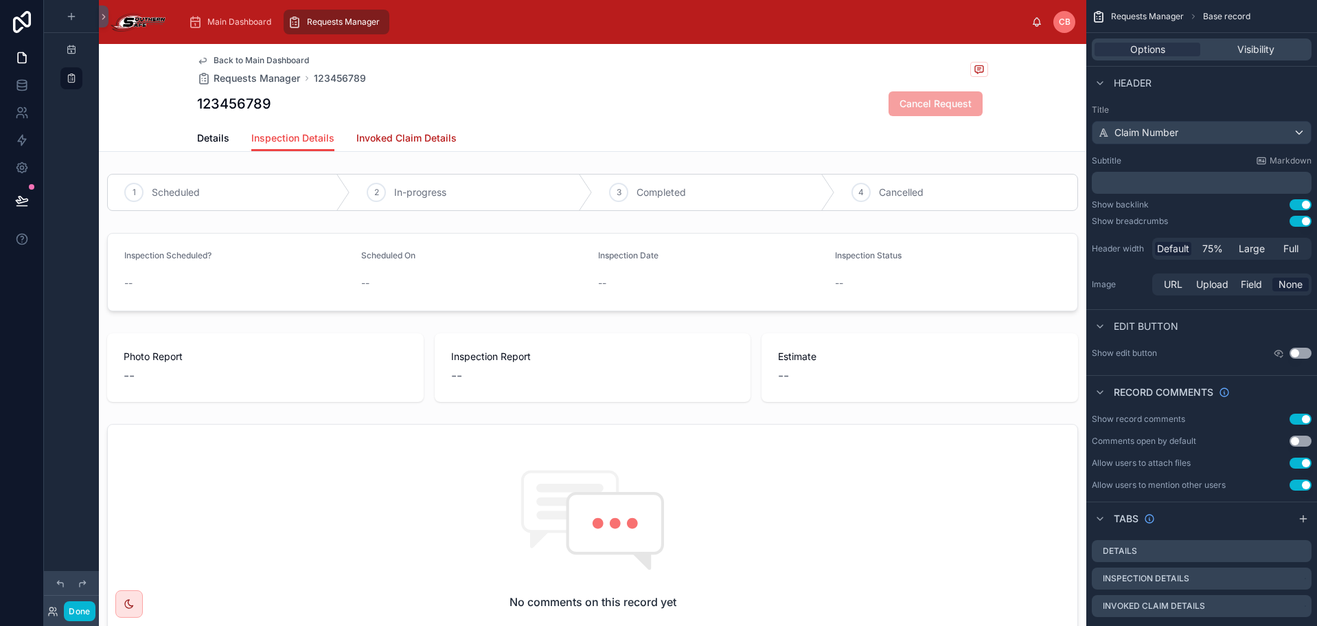
click at [372, 139] on span "Invoked Claim Details" at bounding box center [406, 138] width 100 height 14
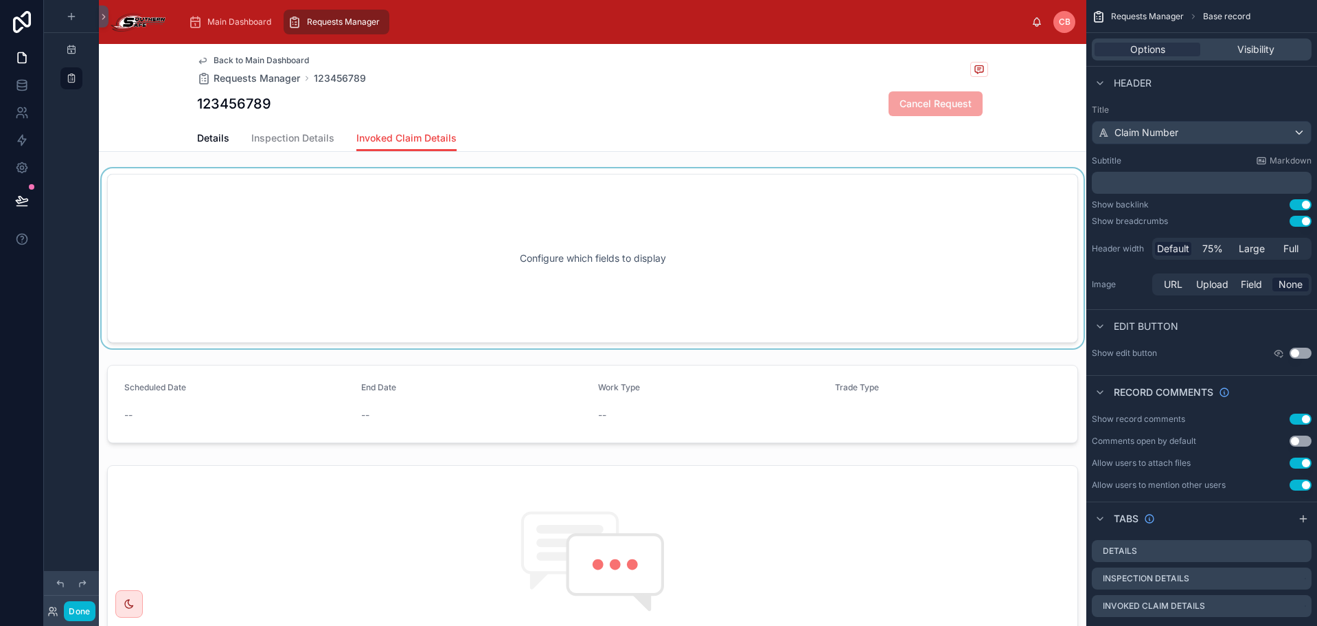
click at [466, 231] on div at bounding box center [593, 258] width 988 height 180
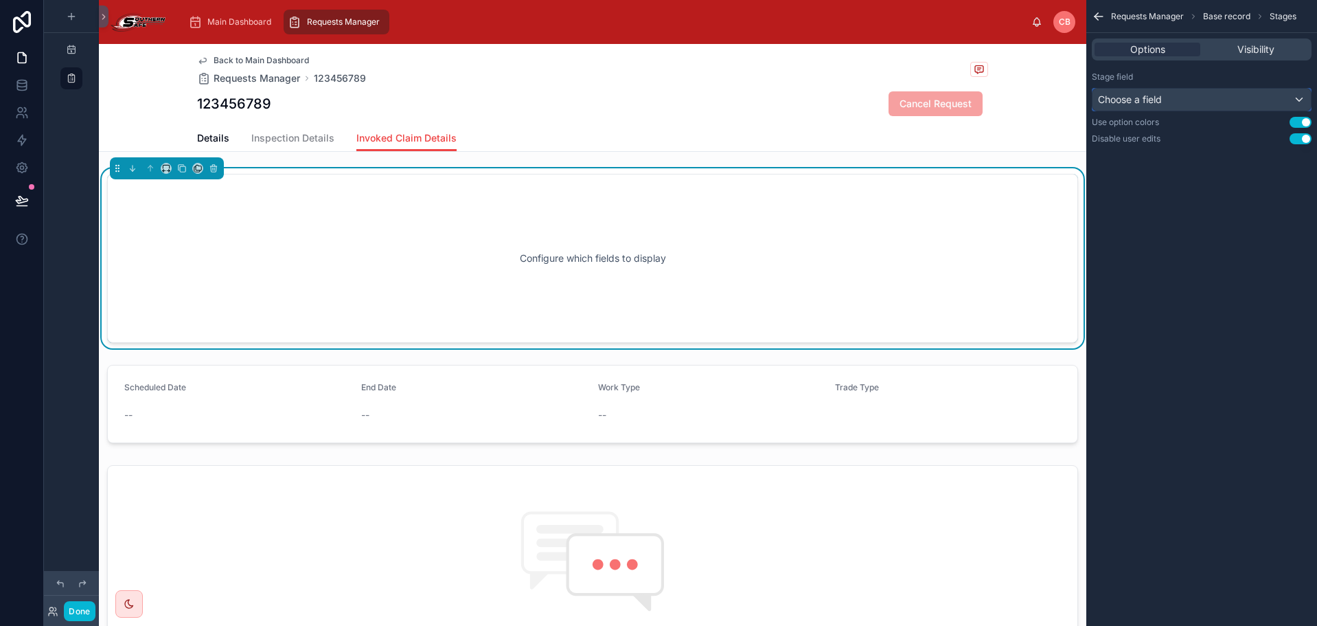
click at [1232, 99] on div "Choose a field" at bounding box center [1202, 100] width 218 height 22
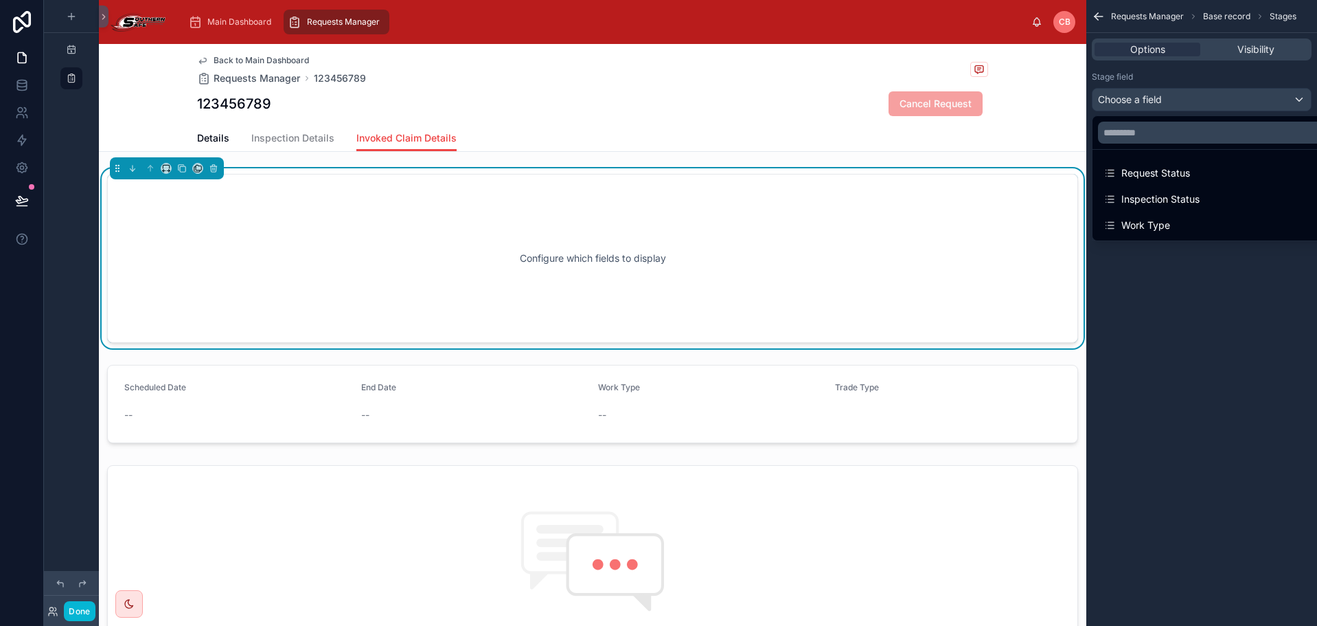
click at [1197, 267] on div "scrollable content" at bounding box center [658, 313] width 1317 height 626
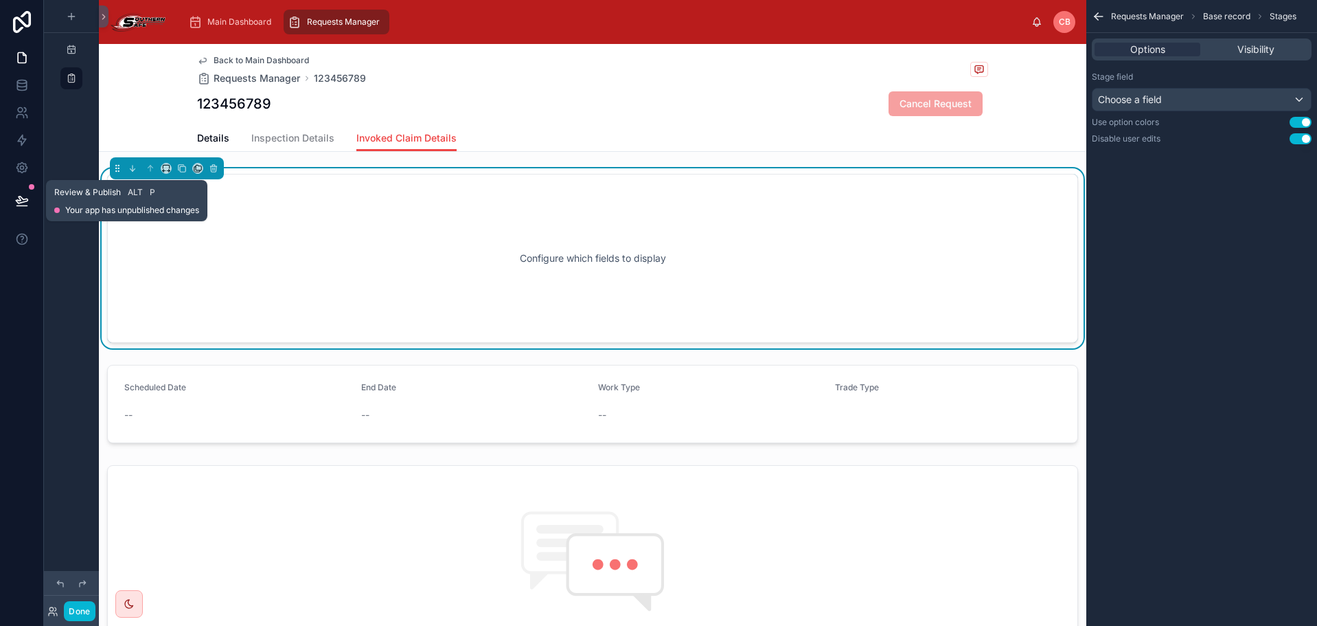
click at [20, 192] on button at bounding box center [22, 200] width 30 height 38
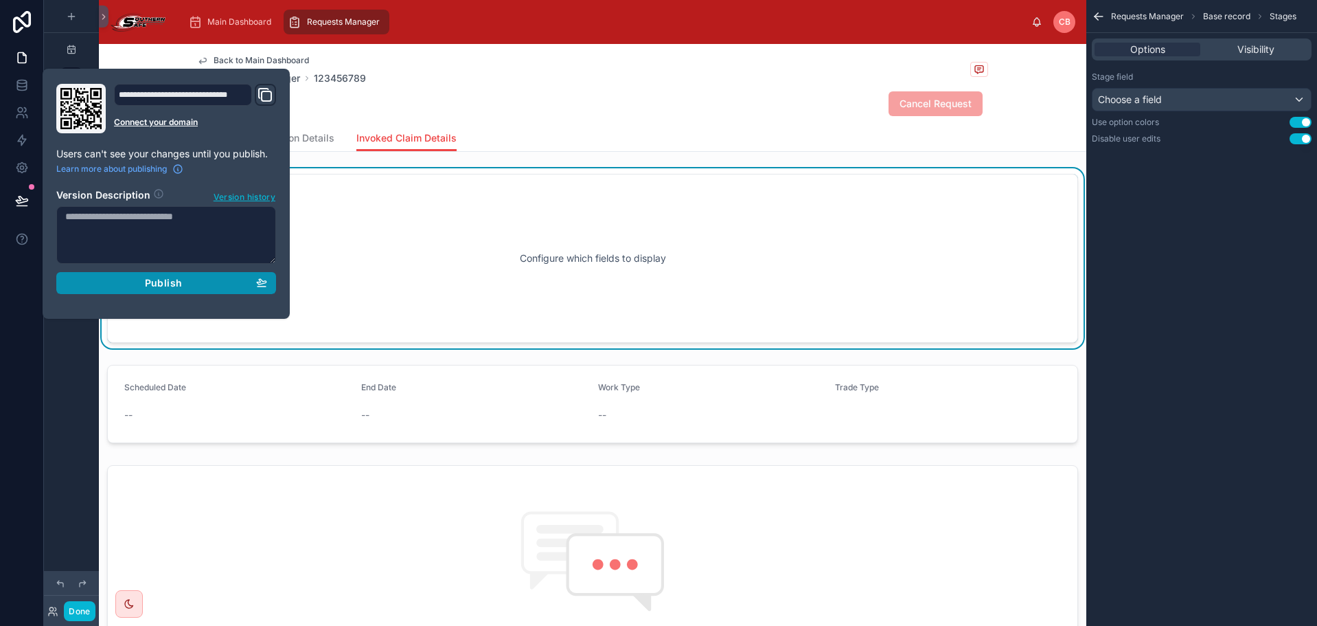
click at [95, 280] on div "Publish" at bounding box center [166, 283] width 202 height 12
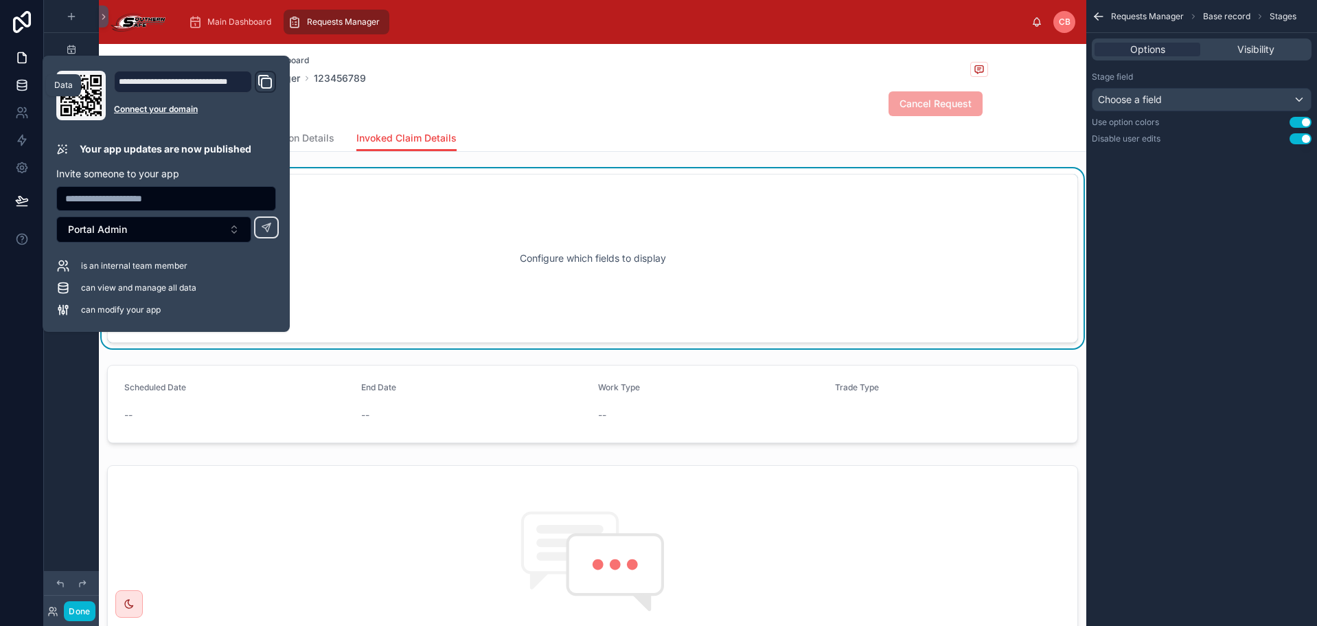
click at [19, 91] on icon at bounding box center [22, 85] width 14 height 14
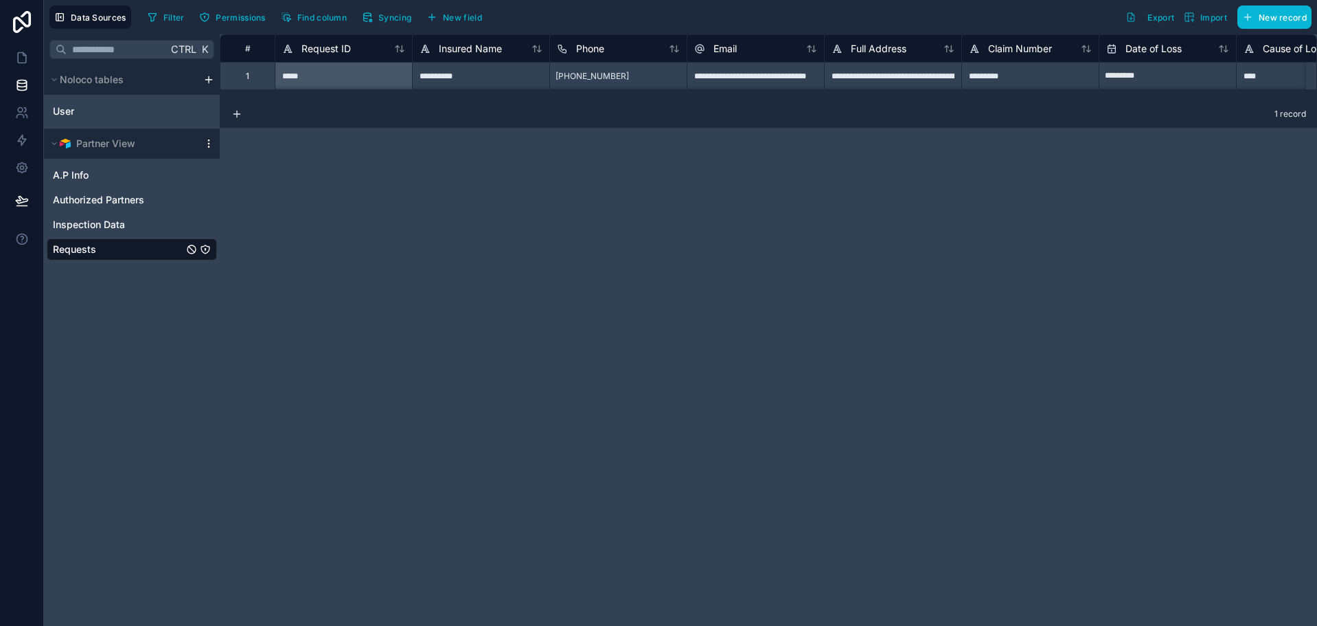
click at [206, 141] on icon at bounding box center [208, 143] width 11 height 11
click at [294, 170] on span "Update details" at bounding box center [295, 171] width 132 height 11
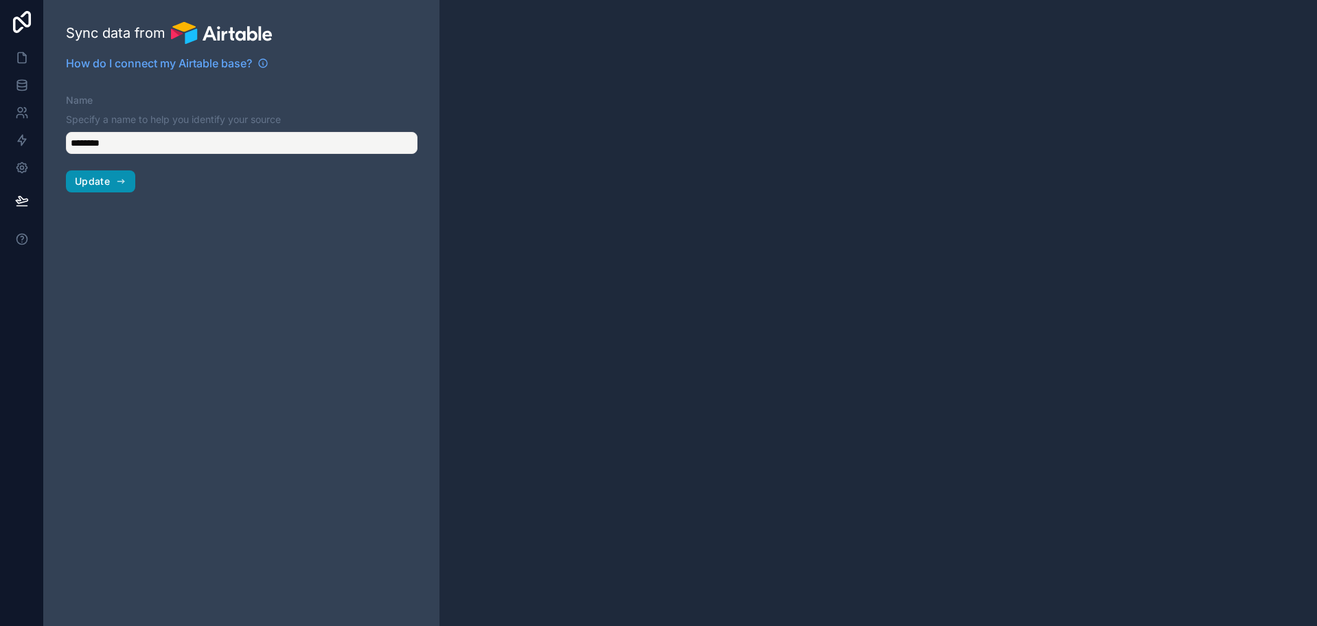
type input "**********"
click at [449, 87] on div at bounding box center [879, 313] width 878 height 626
click at [13, 76] on link at bounding box center [21, 84] width 43 height 27
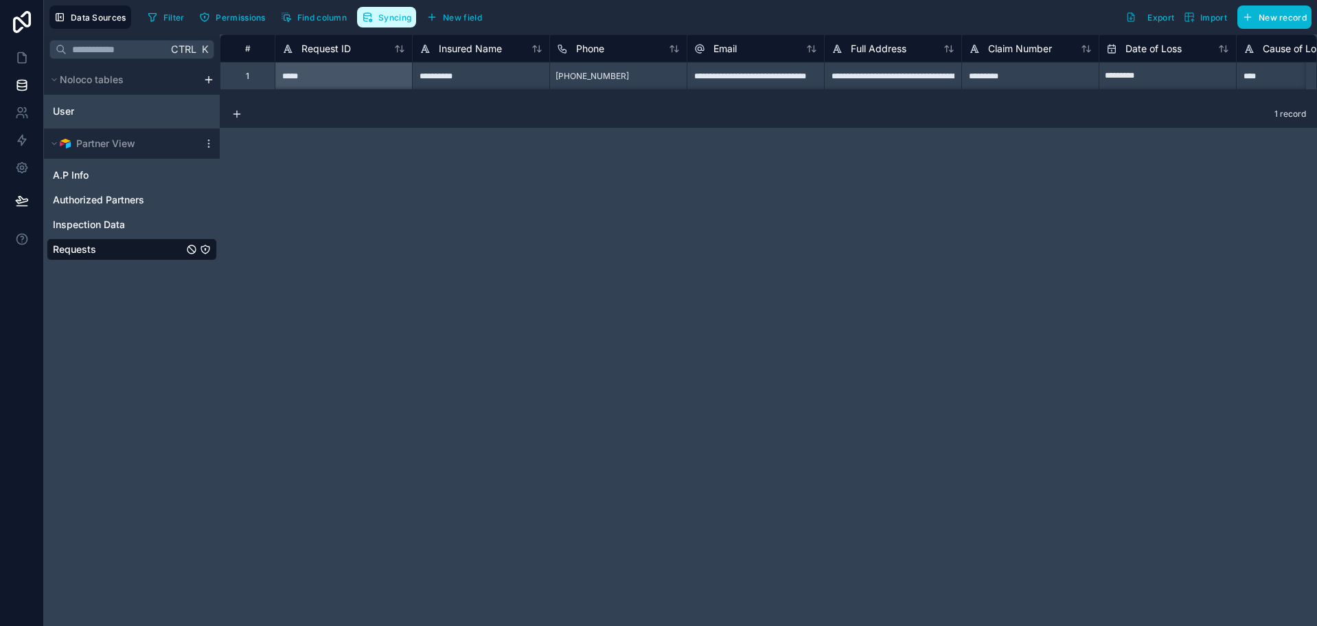
click at [404, 19] on span "Syncing" at bounding box center [394, 17] width 33 height 10
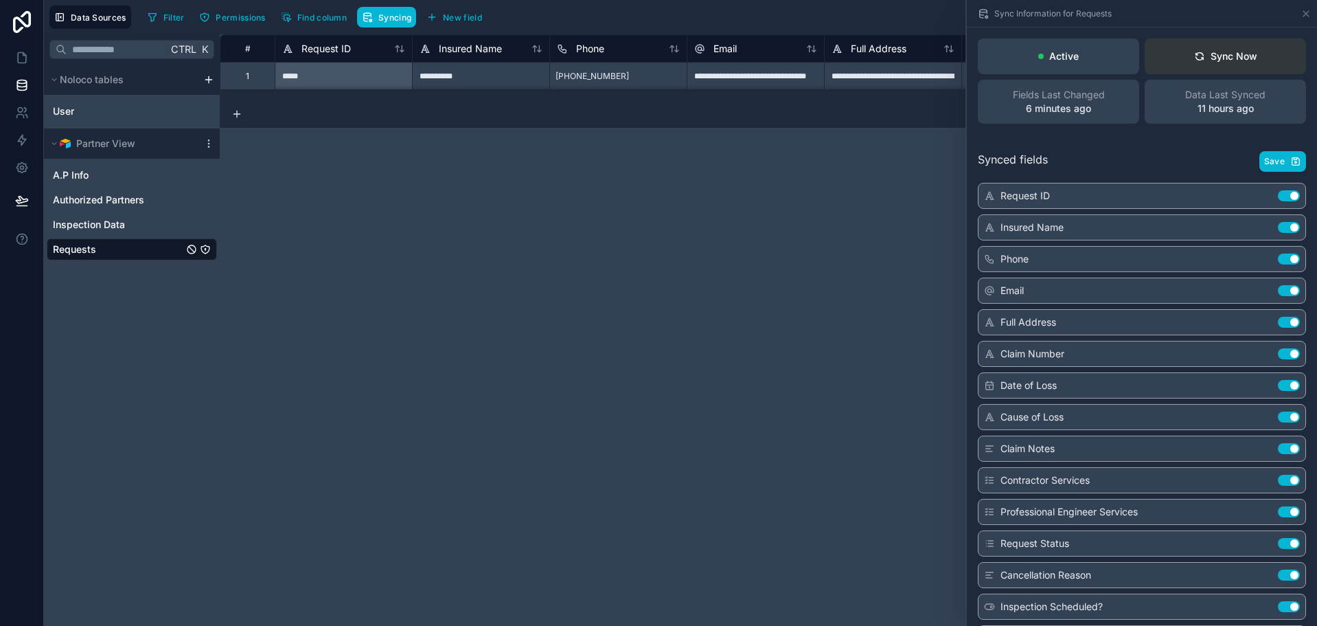
click at [1232, 66] on button "Sync Now" at bounding box center [1225, 56] width 161 height 36
click at [256, 137] on div "**********" at bounding box center [769, 329] width 1098 height 591
click at [19, 58] on icon at bounding box center [22, 58] width 14 height 14
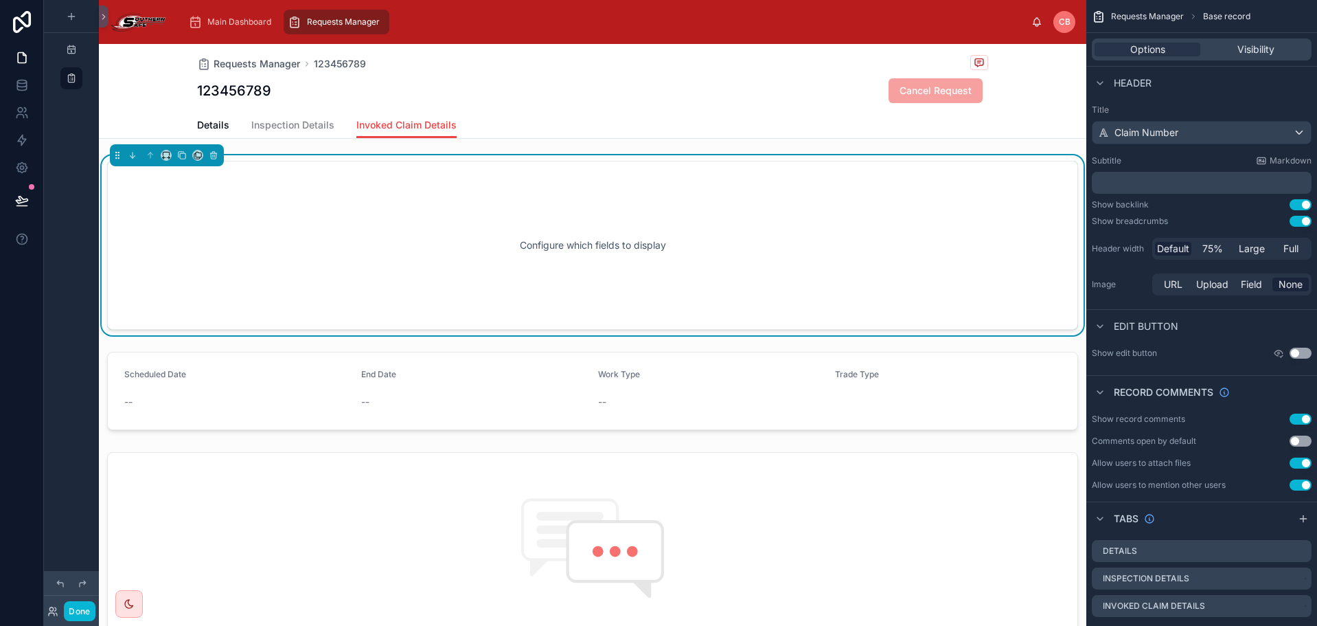
click at [589, 253] on div "Configure which fields to display" at bounding box center [593, 245] width 926 height 124
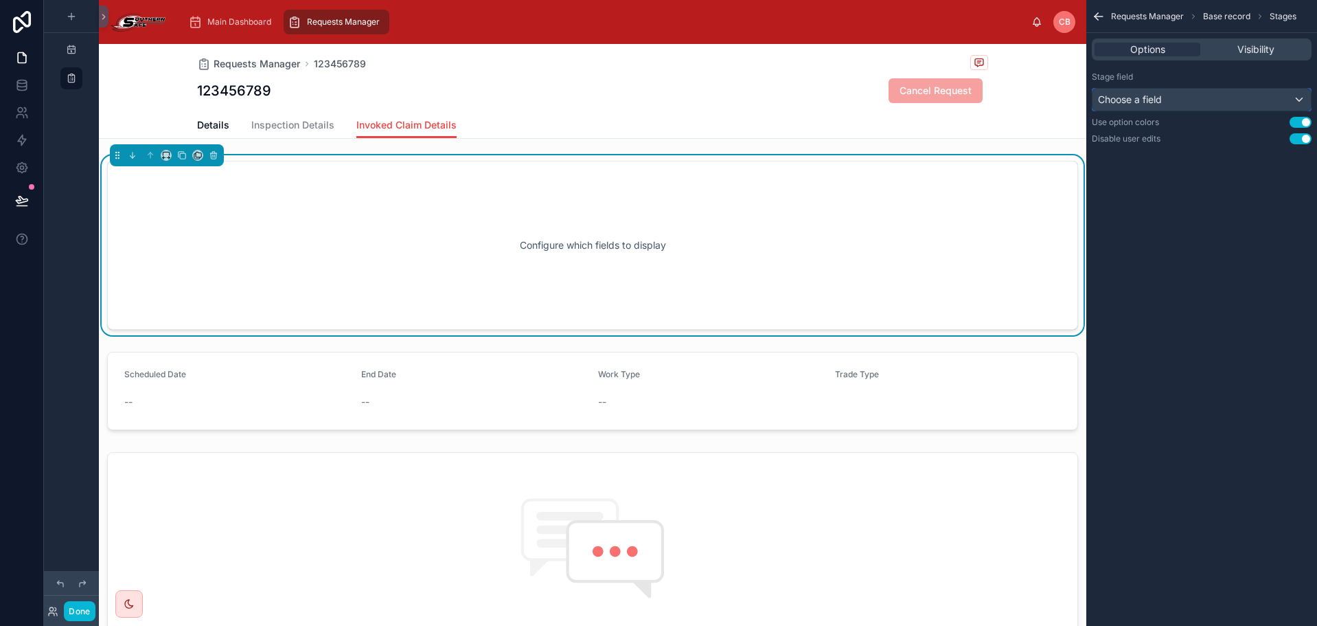
click at [1172, 106] on div "Choose a field" at bounding box center [1202, 100] width 218 height 22
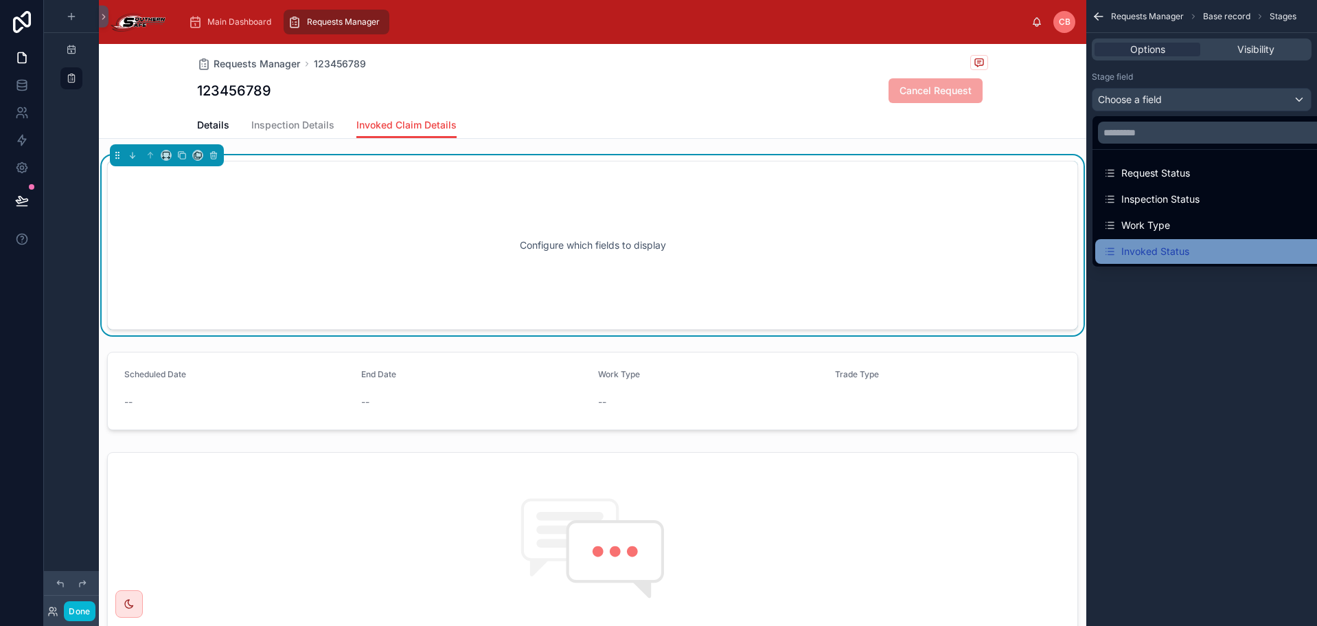
click at [1153, 246] on div "Invoked Status" at bounding box center [1147, 251] width 86 height 16
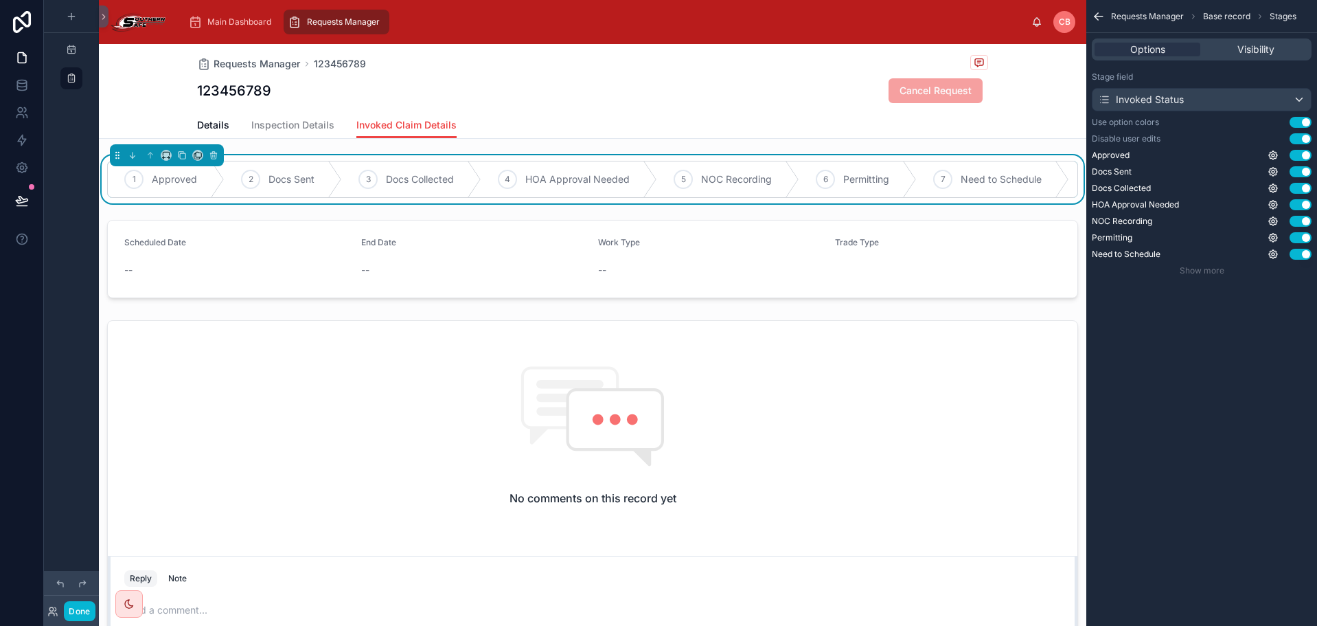
click at [769, 133] on div "Details Inspection Details Invoked Claim Details" at bounding box center [592, 125] width 791 height 26
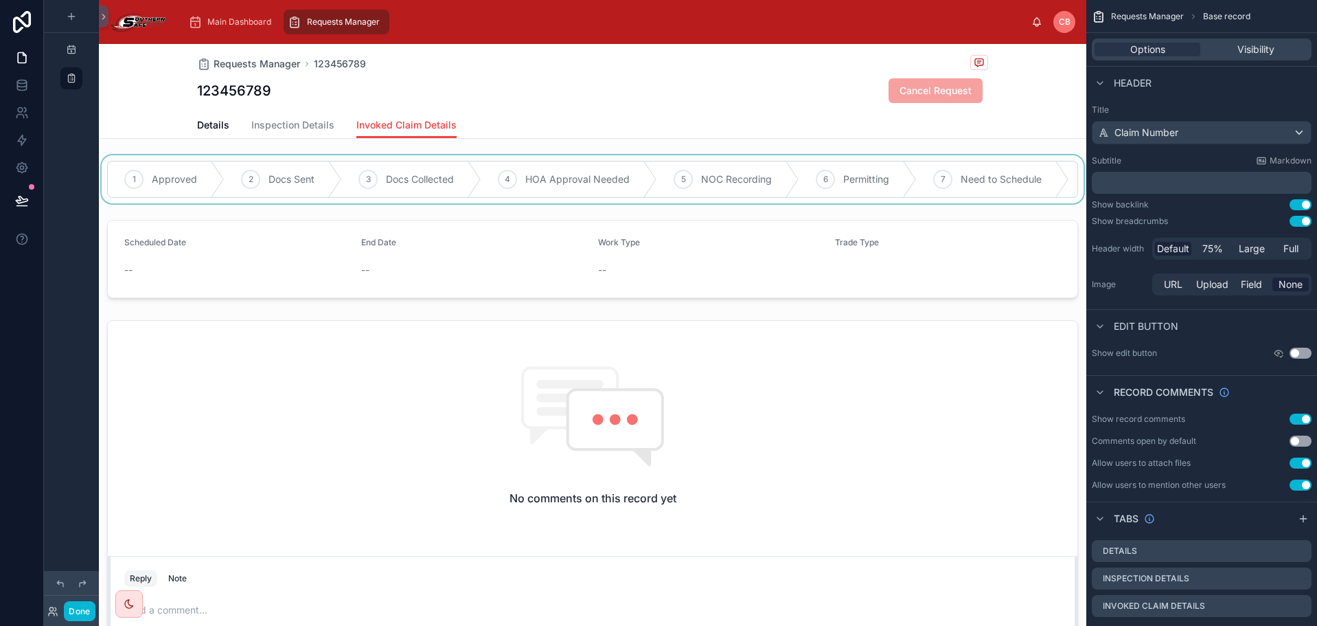
drag, startPoint x: 689, startPoint y: 203, endPoint x: 729, endPoint y: 202, distance: 39.8
click at [729, 202] on div at bounding box center [593, 179] width 988 height 48
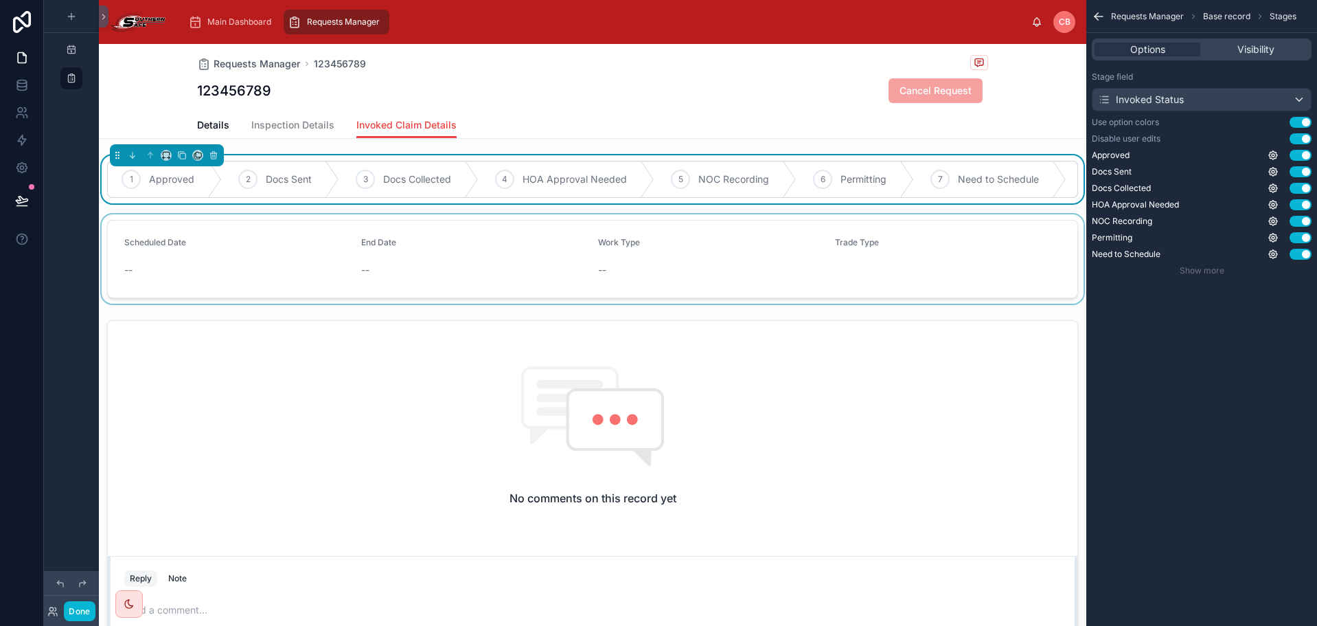
click at [492, 288] on div at bounding box center [593, 258] width 988 height 89
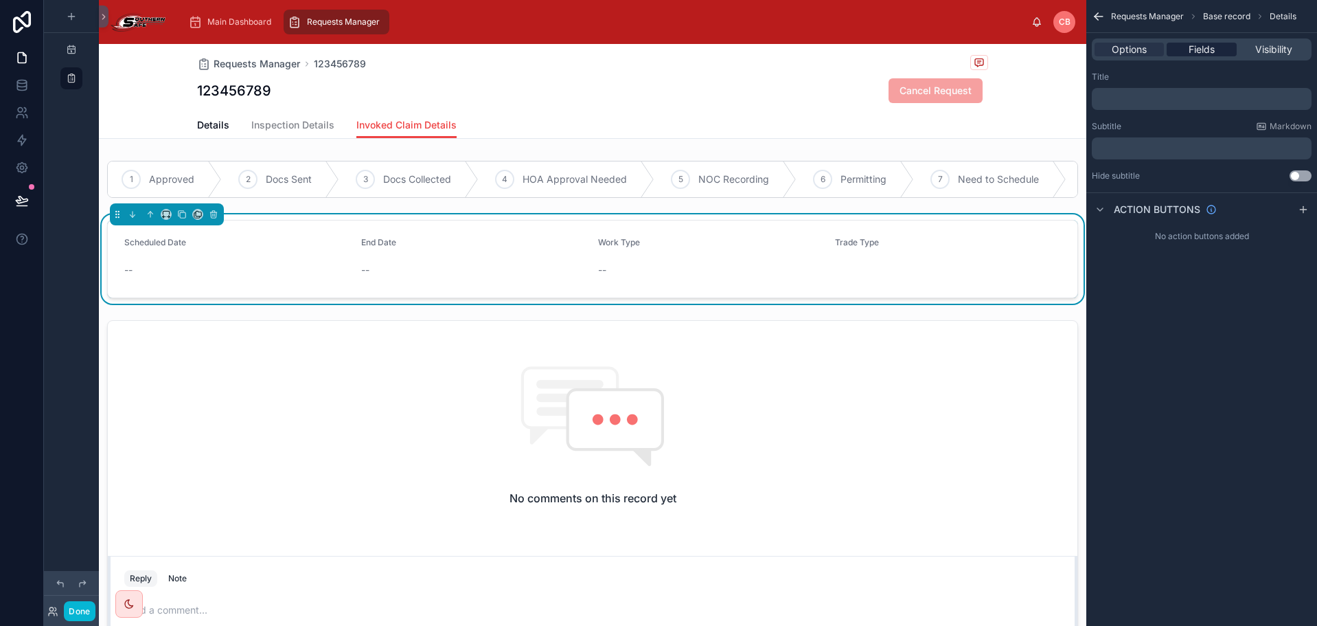
click at [1190, 56] on span "Fields" at bounding box center [1202, 50] width 26 height 14
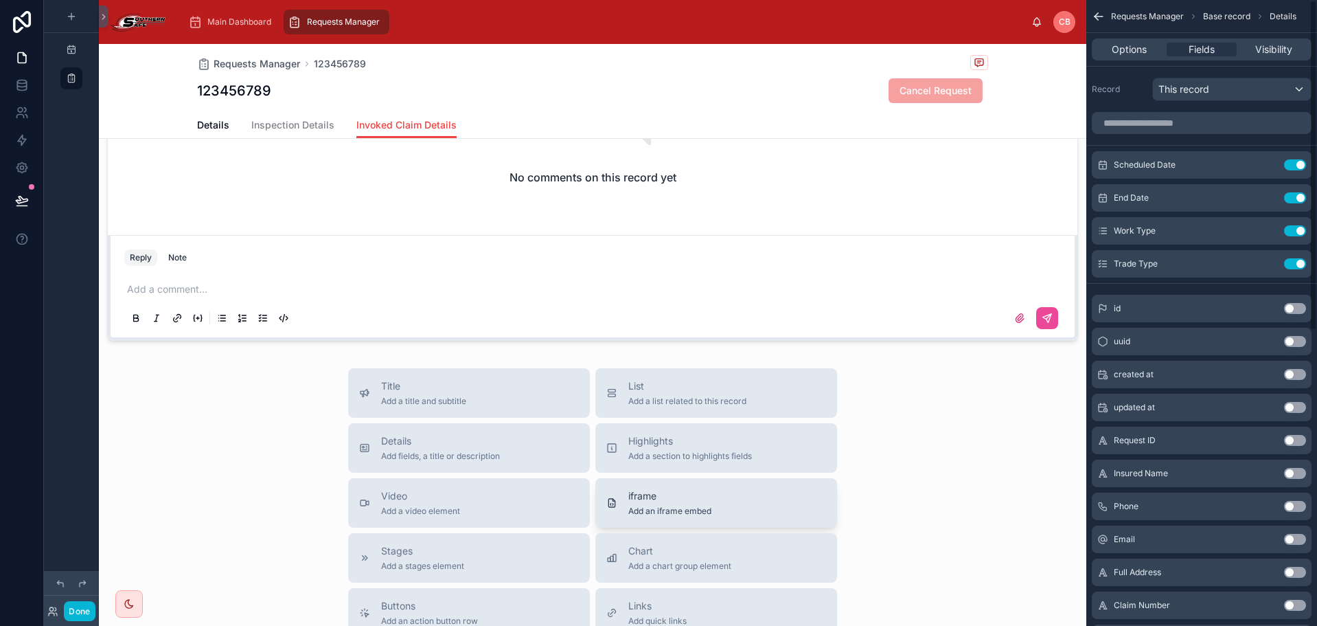
scroll to position [343, 0]
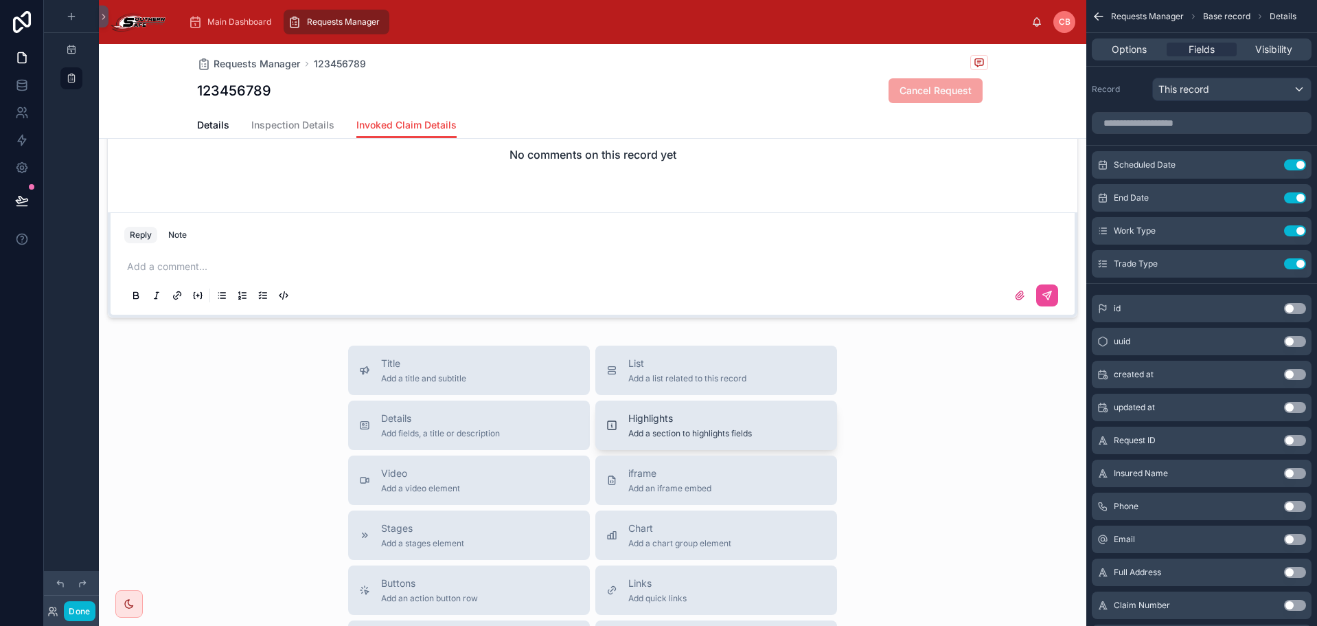
click at [671, 425] on span "Highlights" at bounding box center [691, 418] width 124 height 14
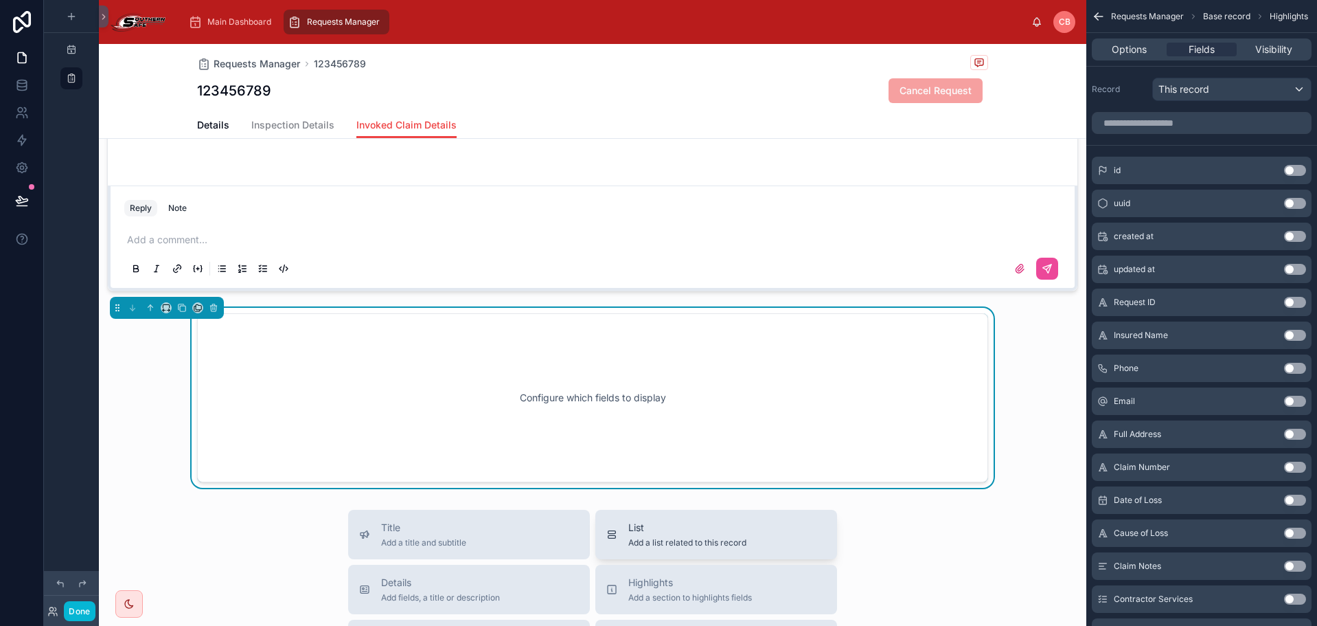
scroll to position [443, 0]
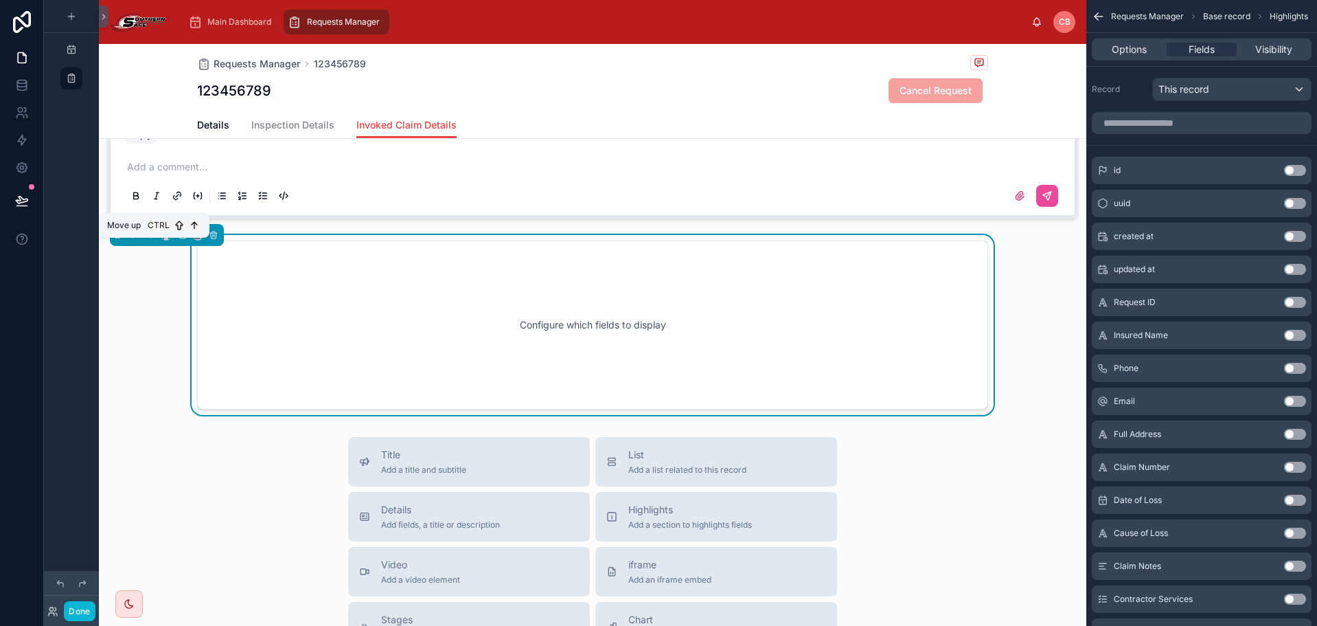
click at [150, 240] on icon at bounding box center [151, 235] width 10 height 10
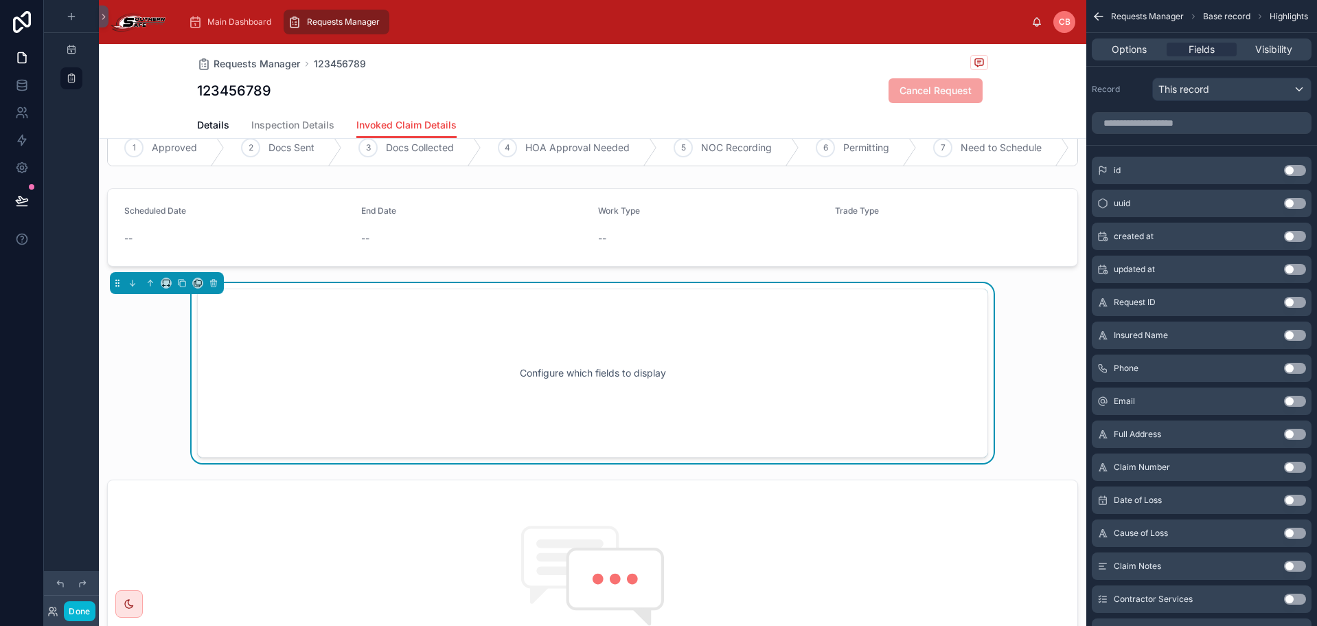
scroll to position [31, 0]
click at [168, 288] on icon at bounding box center [166, 284] width 10 height 10
click at [188, 462] on span "Large" at bounding box center [185, 465] width 26 height 16
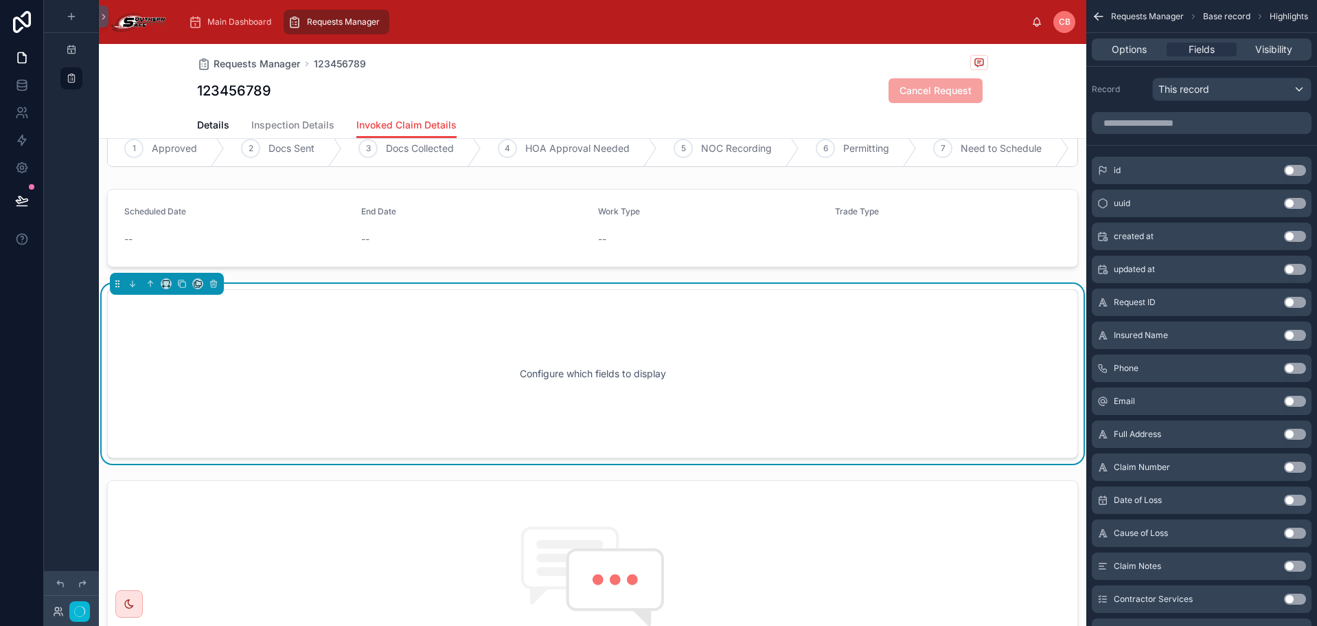
click at [419, 387] on div "Configure which fields to display" at bounding box center [593, 374] width 926 height 124
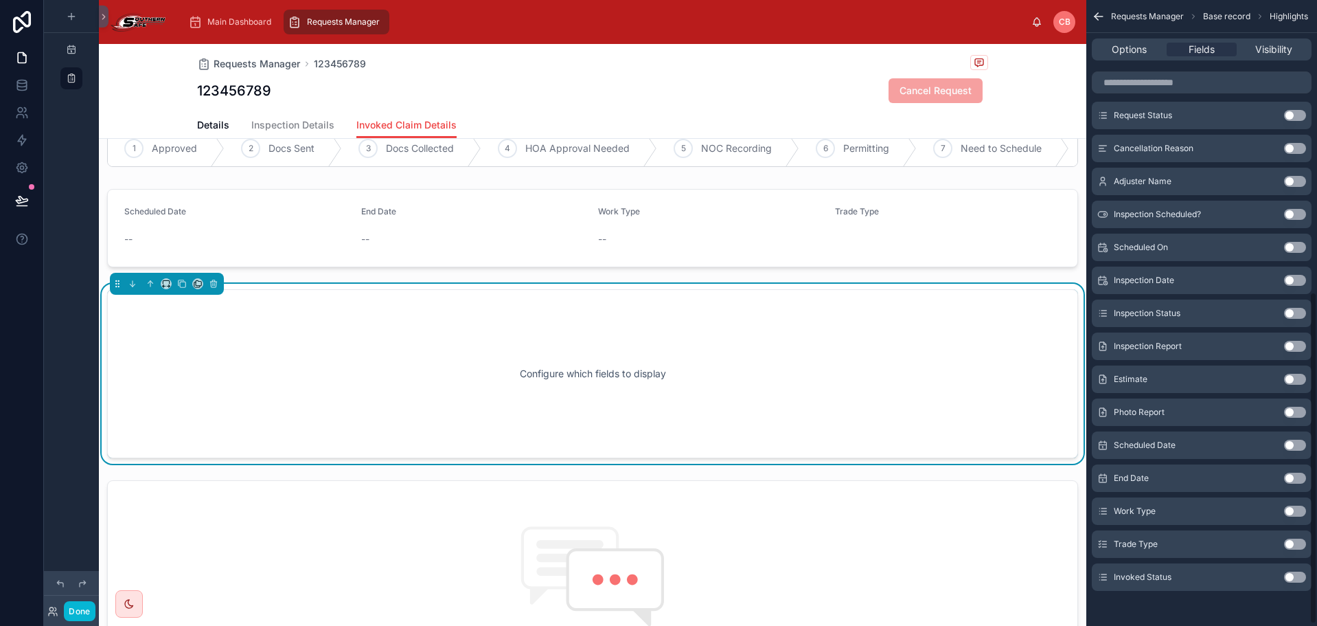
scroll to position [553, 0]
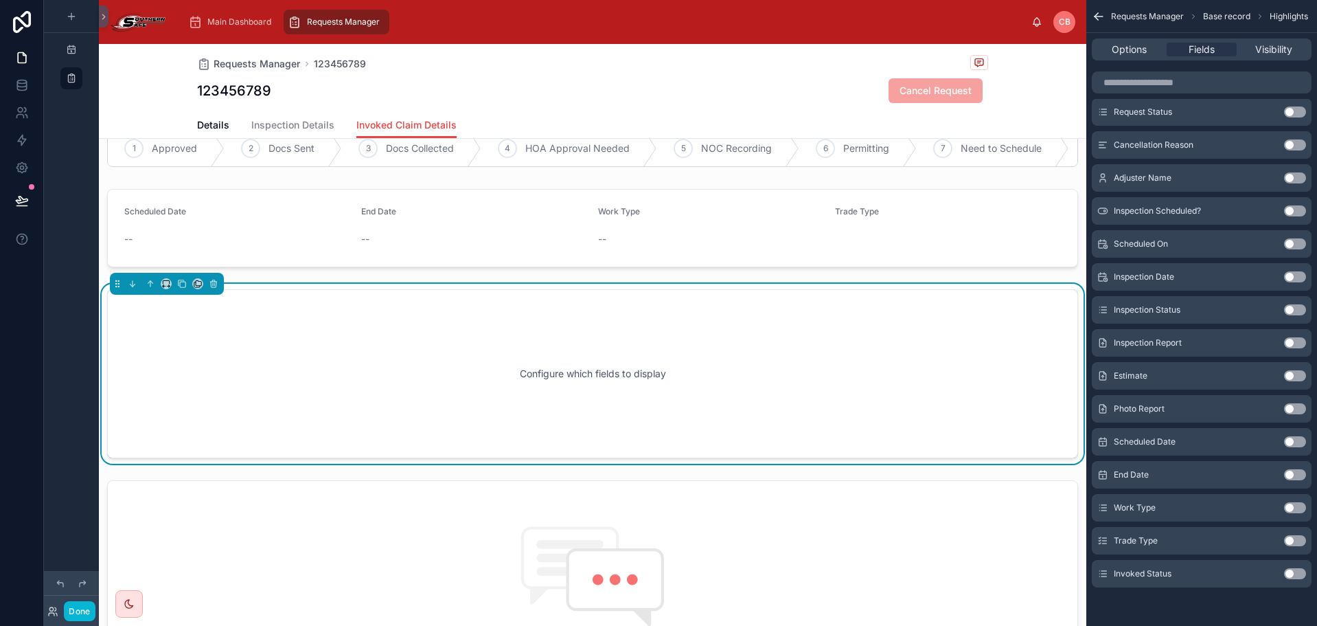
click at [1300, 504] on button "Use setting" at bounding box center [1295, 507] width 22 height 11
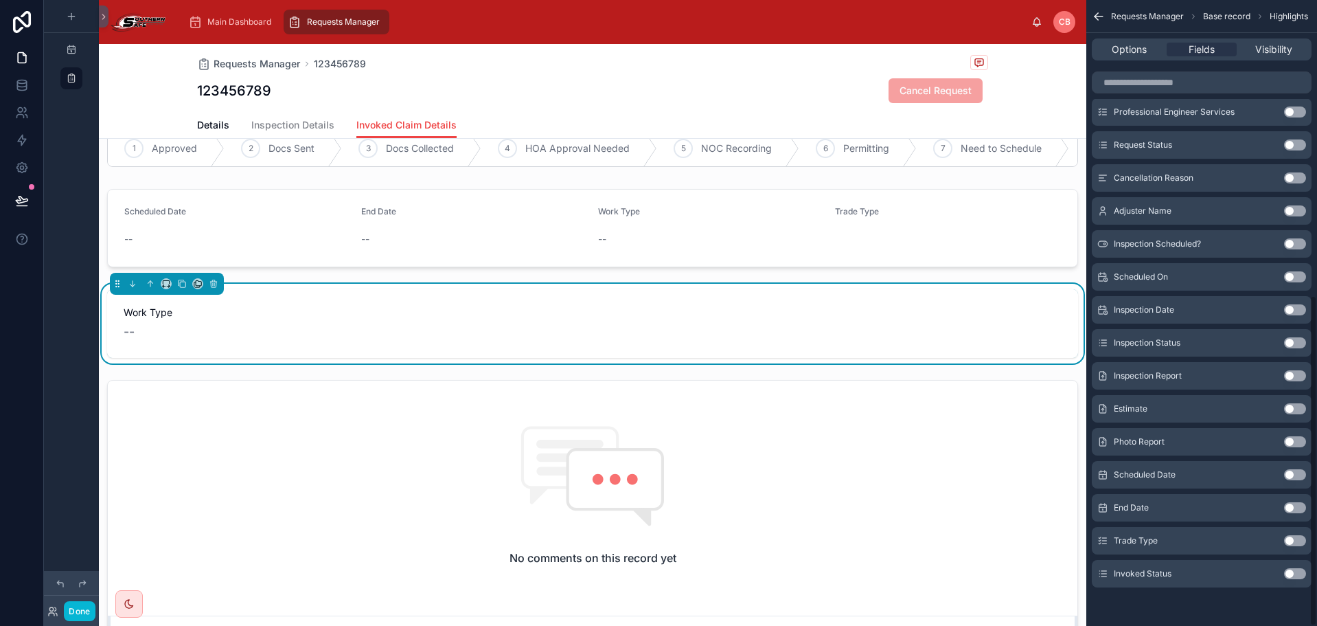
click at [1298, 541] on button "Use setting" at bounding box center [1295, 540] width 22 height 11
click at [778, 346] on div "Trade Type" at bounding box center [838, 323] width 480 height 69
click at [664, 283] on div "1 Approved 2 Docs Sent 3 Docs Collected 4 HOA Approval Needed 5 NOC Recording 6…" at bounding box center [593, 425] width 988 height 602
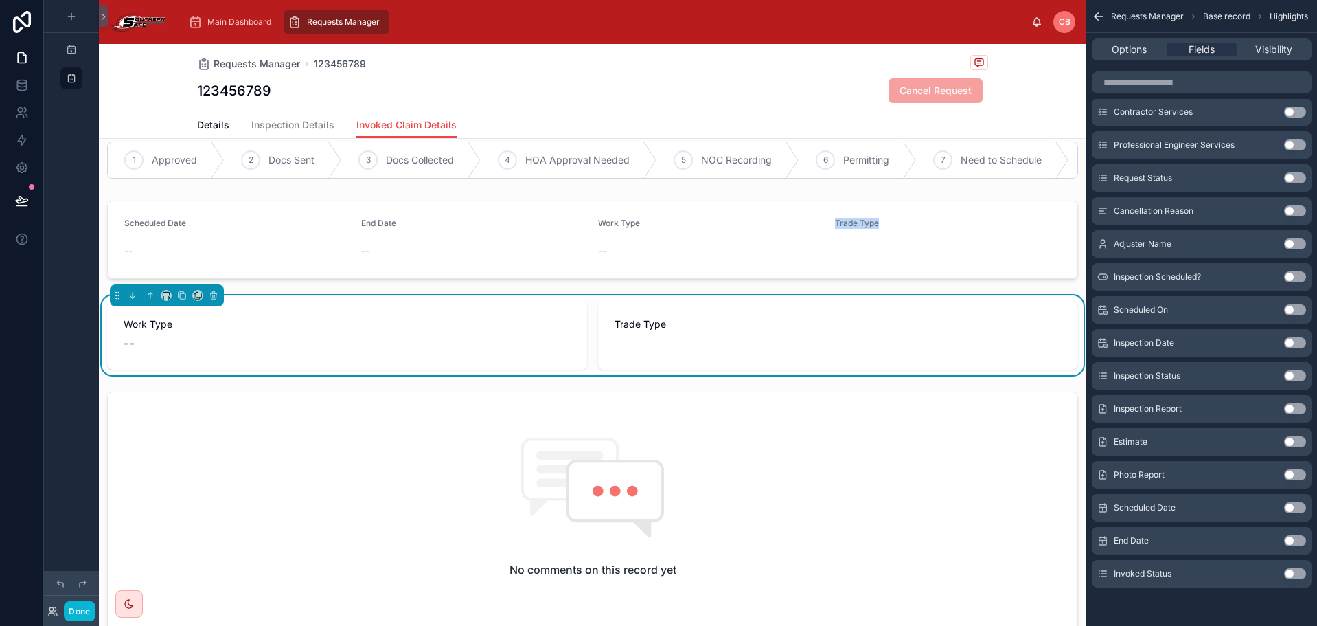
scroll to position [0, 0]
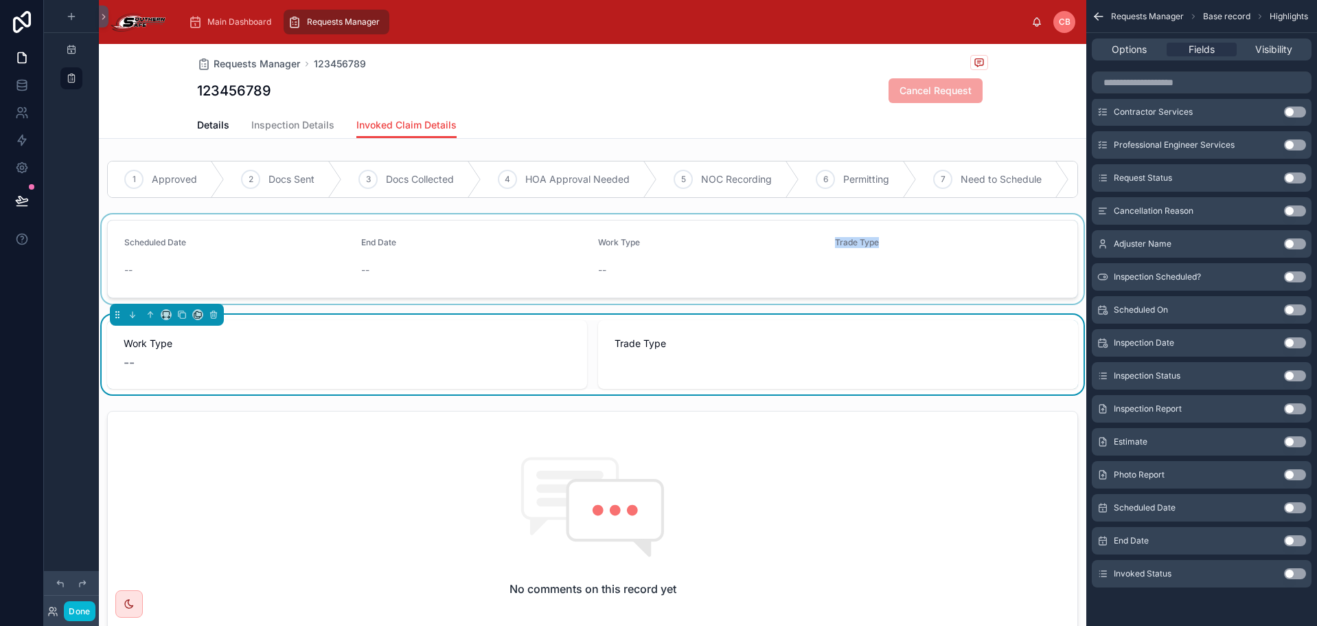
click at [668, 295] on div at bounding box center [593, 258] width 988 height 89
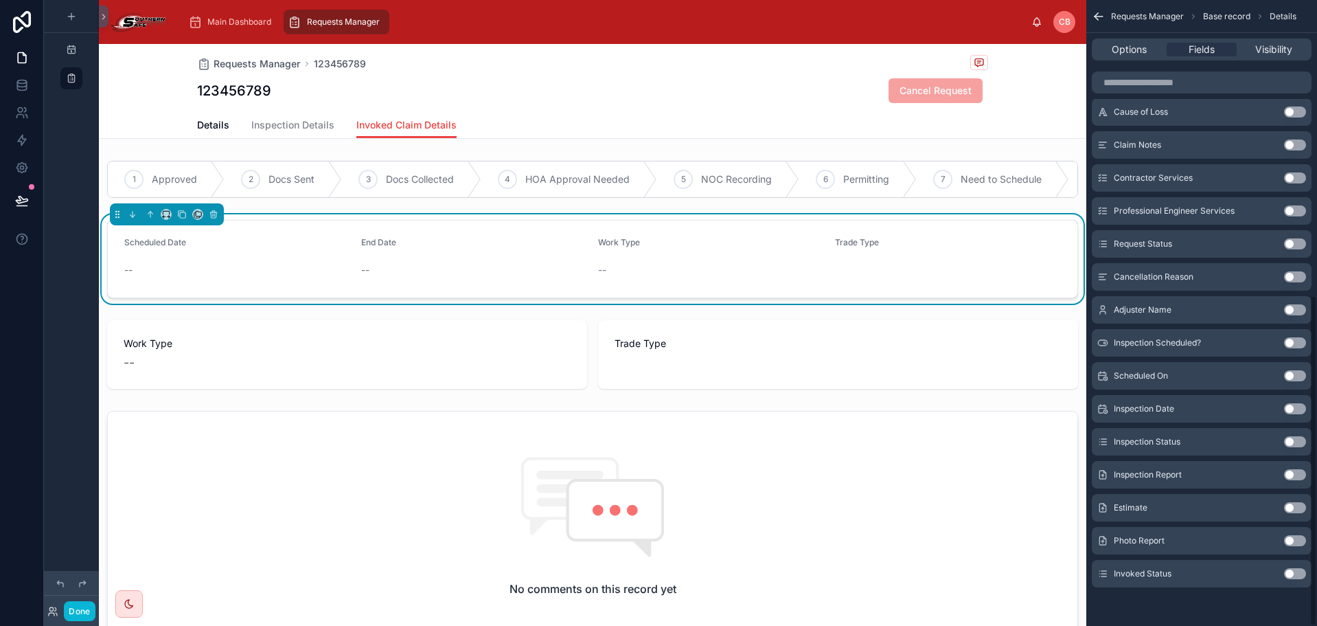
click at [1131, 56] on div "Options Fields Visibility" at bounding box center [1202, 49] width 220 height 22
click at [1137, 52] on span "Options" at bounding box center [1129, 50] width 35 height 14
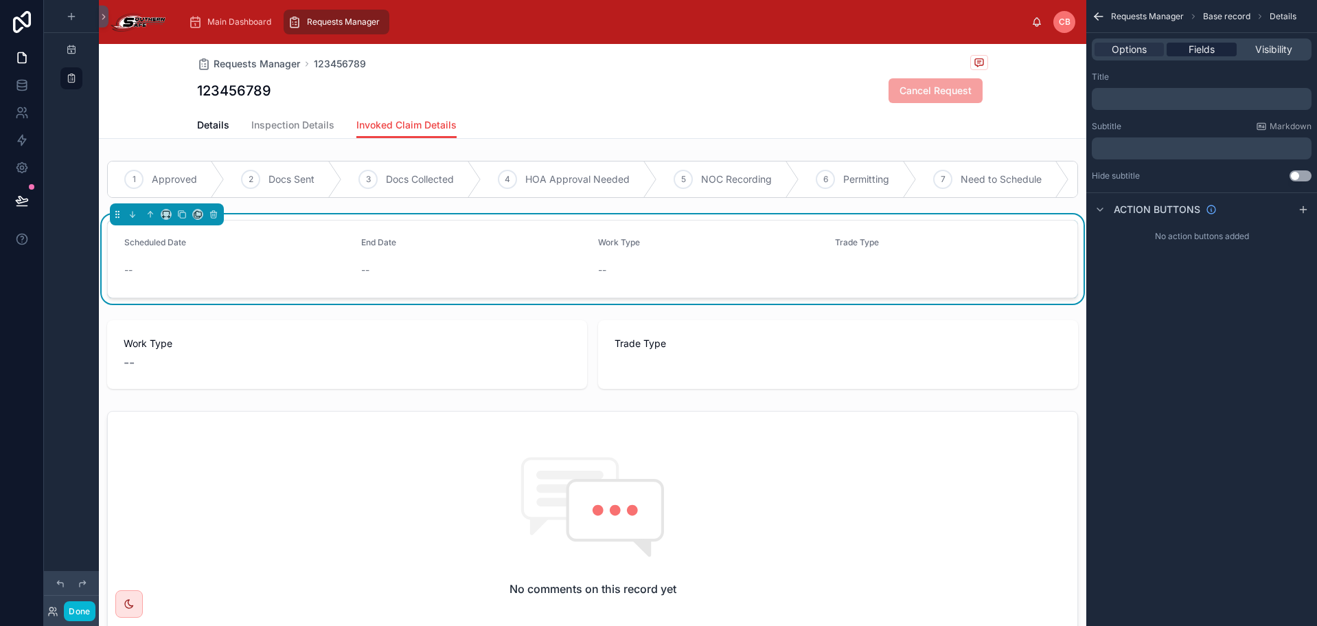
click at [1210, 47] on span "Fields" at bounding box center [1202, 50] width 26 height 14
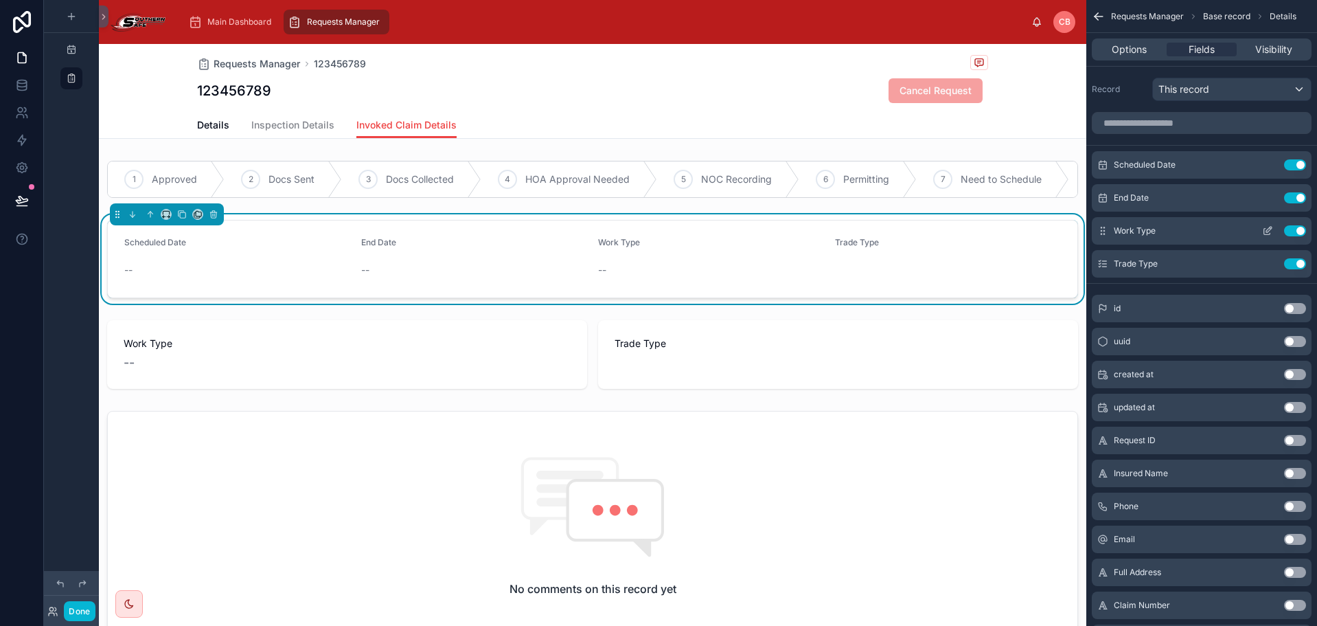
click at [1302, 229] on button "Use setting" at bounding box center [1295, 230] width 22 height 11
click at [1297, 229] on button "Use setting" at bounding box center [1295, 230] width 22 height 11
click at [1067, 218] on div "1 Approved 2 Docs Sent 3 Docs Collected 4 HOA Approval Needed 5 NOC Recording 6…" at bounding box center [593, 456] width 988 height 602
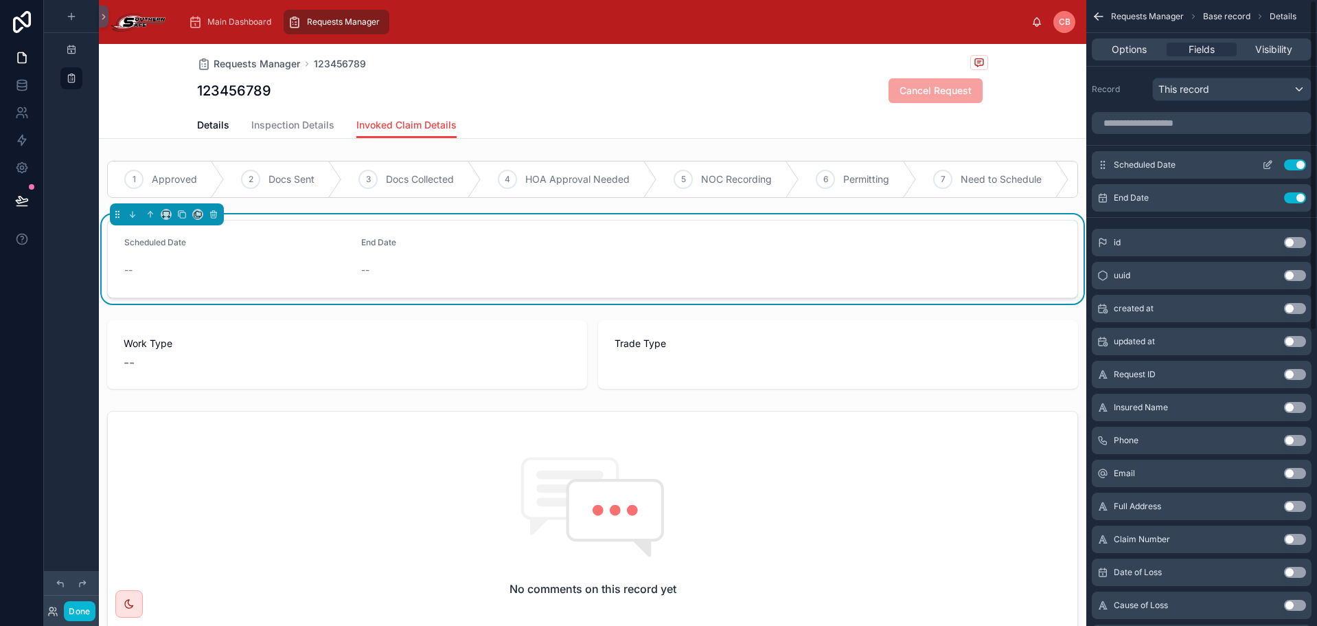
click at [1273, 166] on button "scrollable content" at bounding box center [1268, 164] width 22 height 11
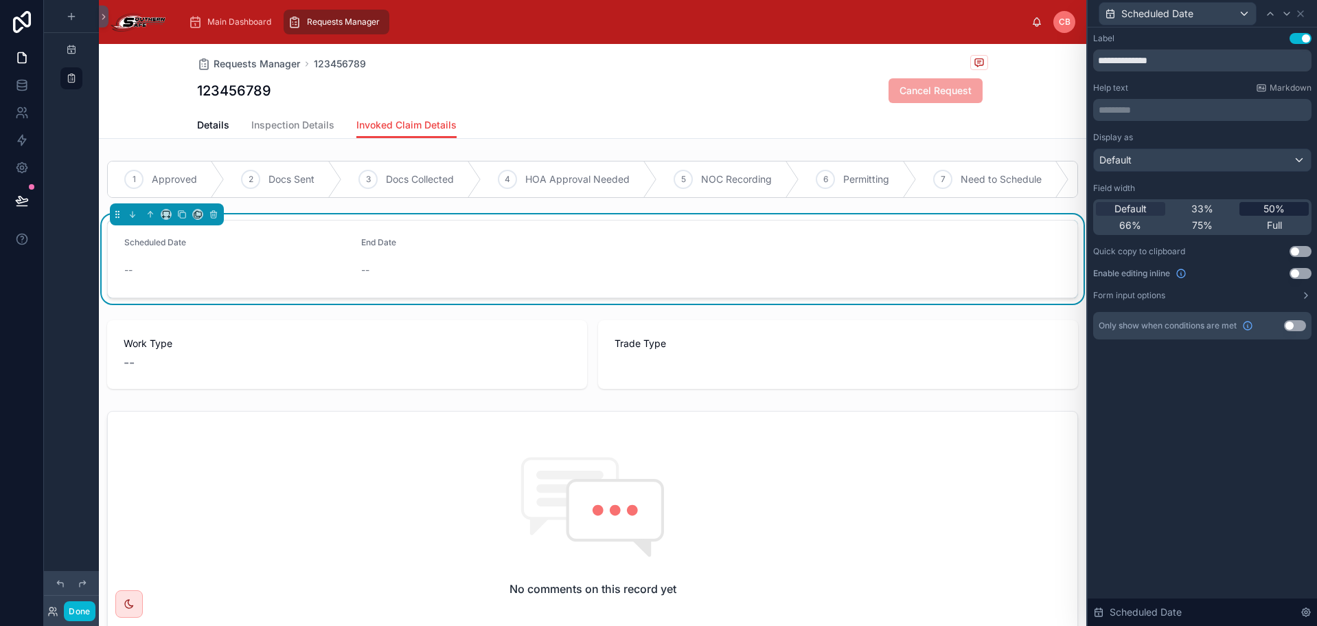
click at [1267, 204] on span "50%" at bounding box center [1274, 209] width 21 height 14
click at [1286, 8] on icon at bounding box center [1287, 13] width 11 height 11
click at [1282, 206] on span "50%" at bounding box center [1274, 209] width 21 height 14
click at [1300, 16] on icon at bounding box center [1300, 13] width 11 height 11
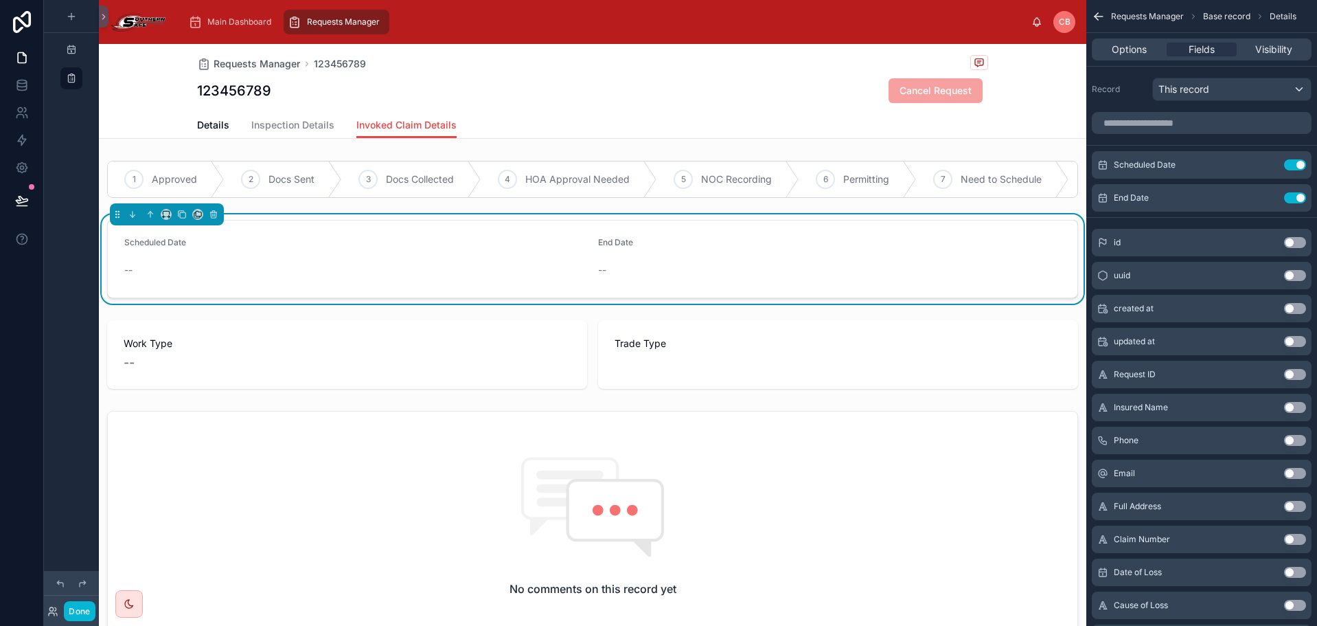
drag, startPoint x: 390, startPoint y: 124, endPoint x: 671, endPoint y: 124, distance: 280.9
click at [671, 124] on div "Details Inspection Details Invoked Claim Details" at bounding box center [592, 125] width 791 height 26
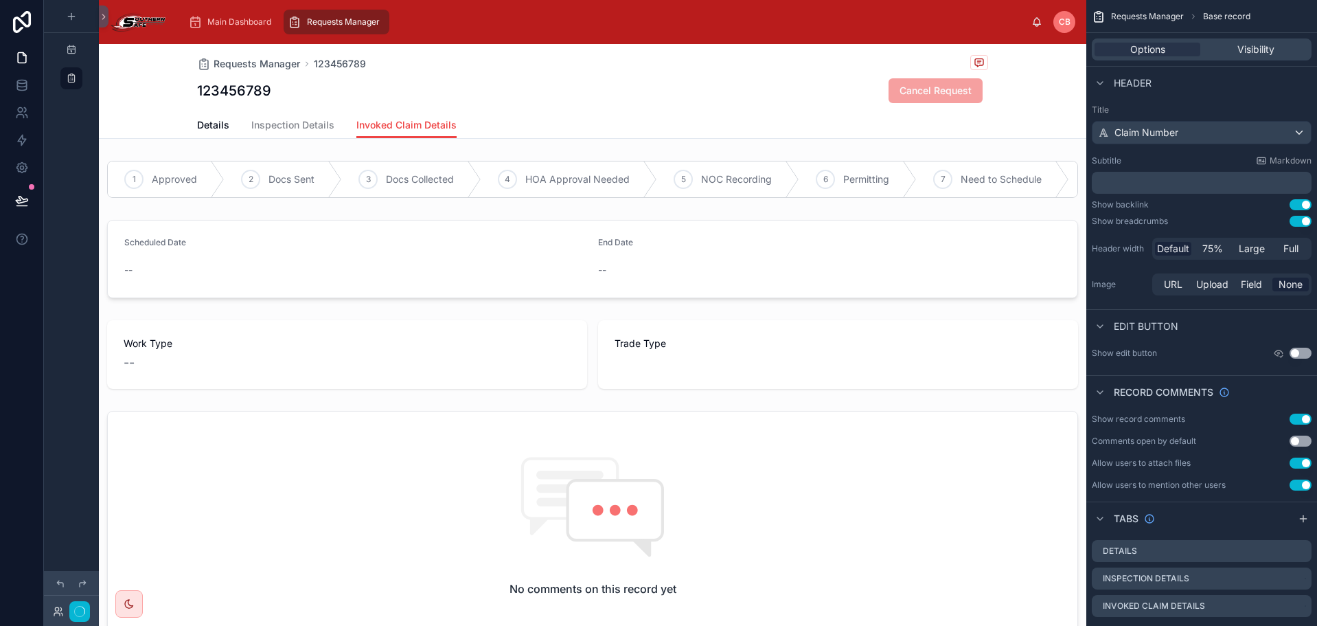
click at [834, 135] on div "Details Inspection Details Invoked Claim Details" at bounding box center [592, 125] width 791 height 26
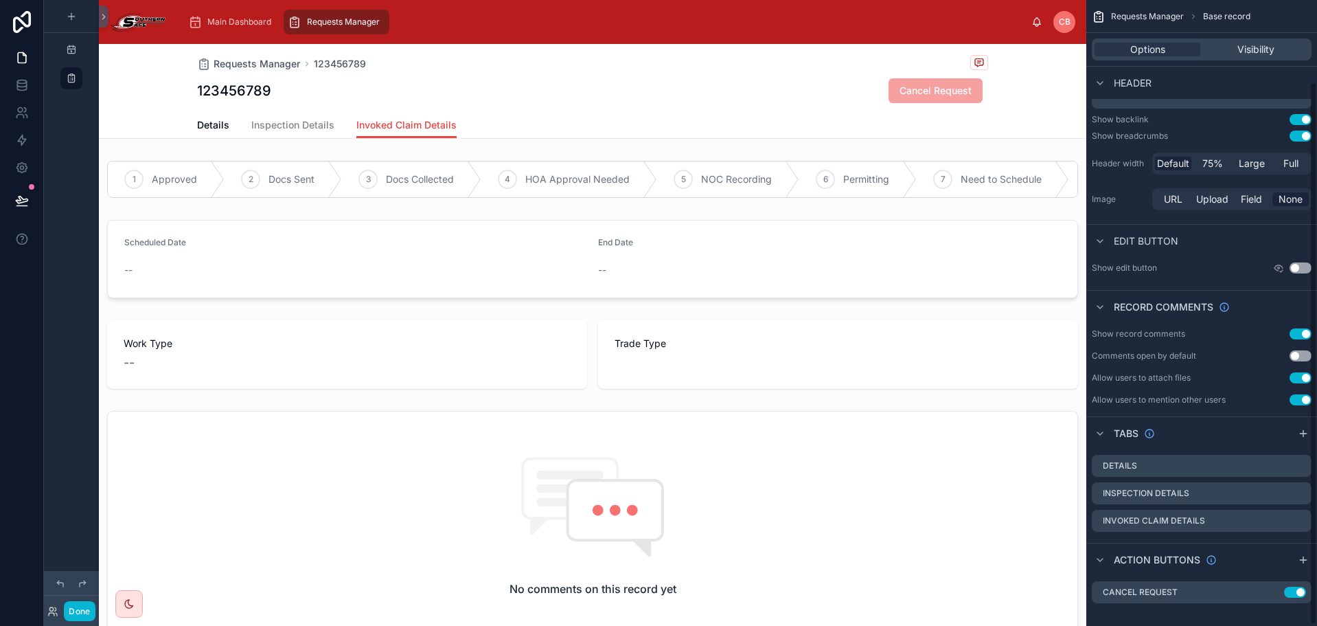
scroll to position [95, 0]
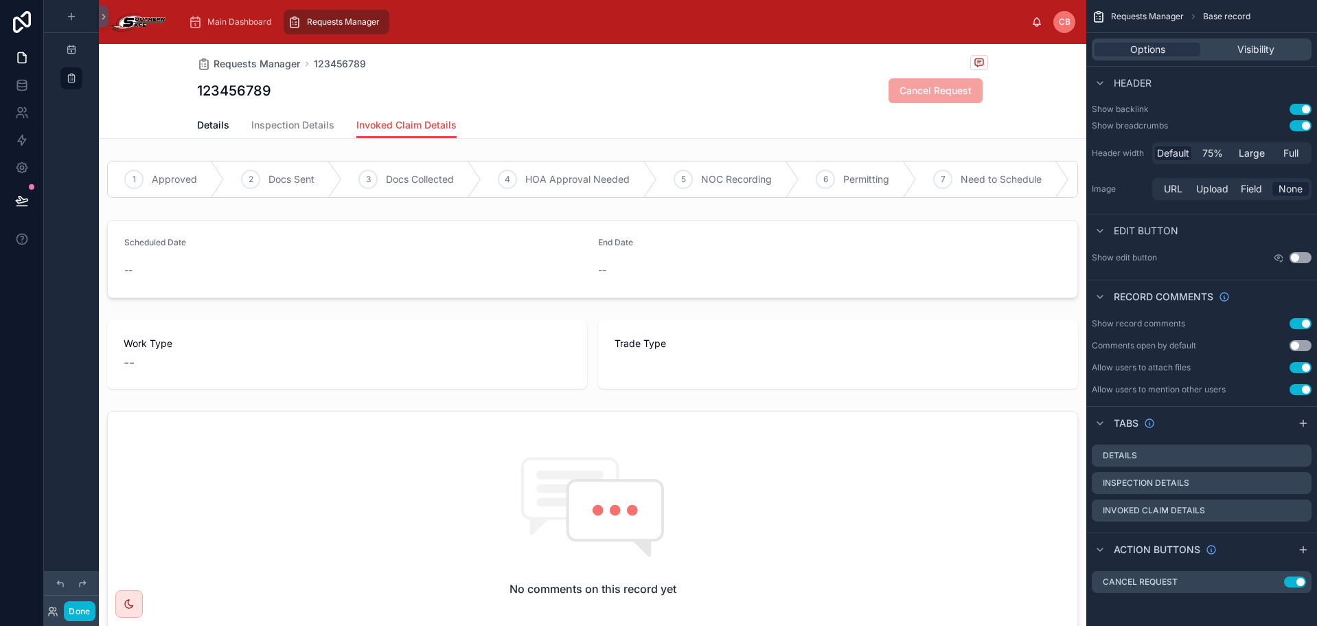
click at [797, 222] on div "1 Approved 2 Docs Sent 3 Docs Collected 4 HOA Approval Needed 5 NOC Recording 6…" at bounding box center [593, 456] width 988 height 602
drag, startPoint x: 770, startPoint y: 202, endPoint x: 755, endPoint y: 202, distance: 15.1
click at [755, 202] on div at bounding box center [593, 179] width 988 height 48
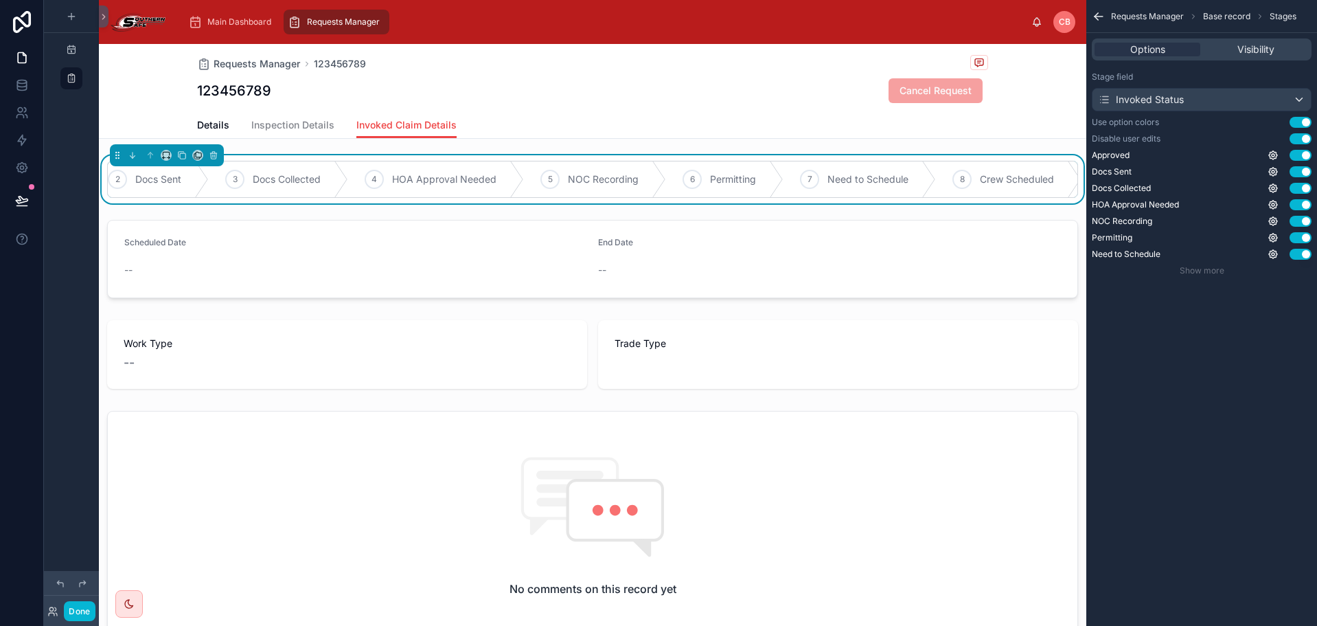
scroll to position [0, 0]
click at [828, 91] on div "123456789 Cancel Request" at bounding box center [592, 91] width 791 height 26
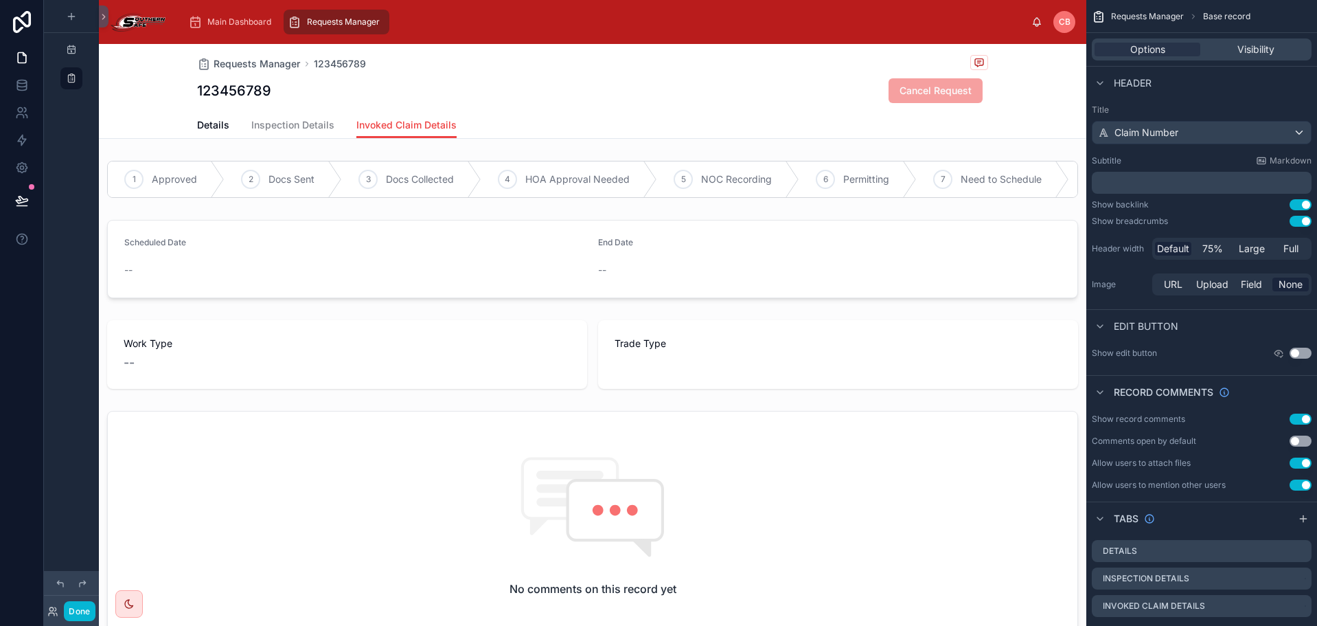
drag, startPoint x: 828, startPoint y: 91, endPoint x: 808, endPoint y: 90, distance: 20.0
click at [808, 90] on div "123456789 Cancel Request" at bounding box center [592, 91] width 791 height 26
click at [817, 98] on div "123456789 Cancel Request" at bounding box center [592, 91] width 791 height 26
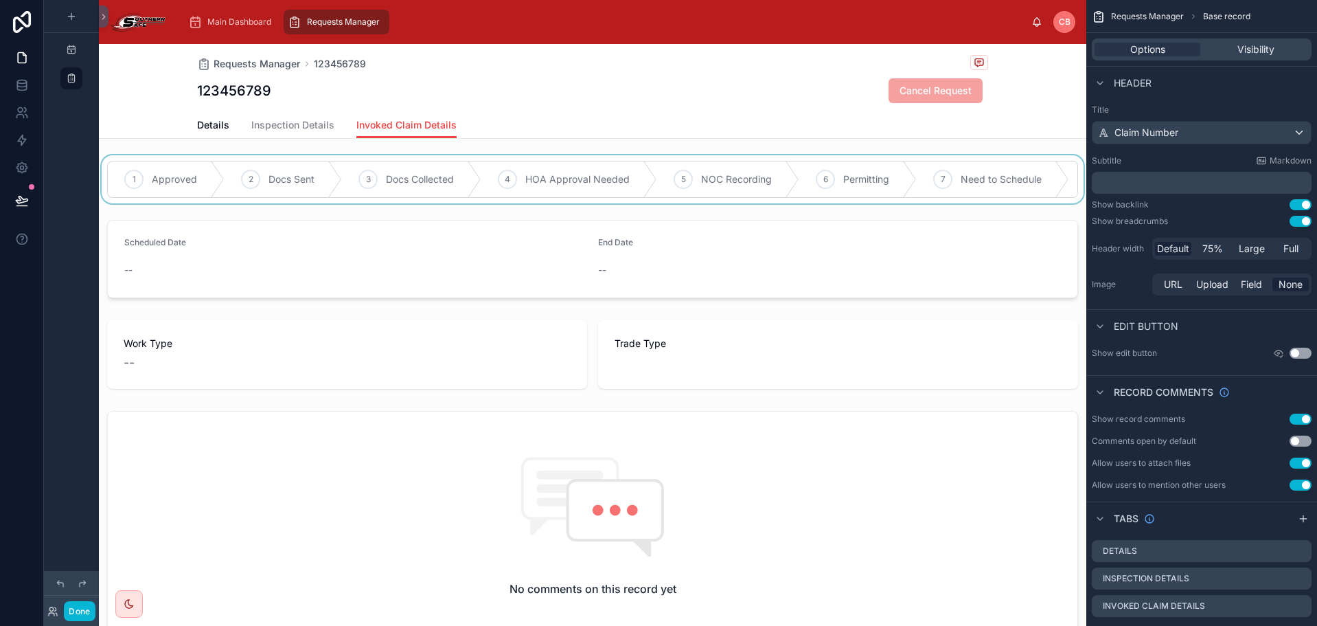
drag, startPoint x: 767, startPoint y: 202, endPoint x: 745, endPoint y: 203, distance: 22.0
click at [745, 203] on div at bounding box center [593, 179] width 988 height 48
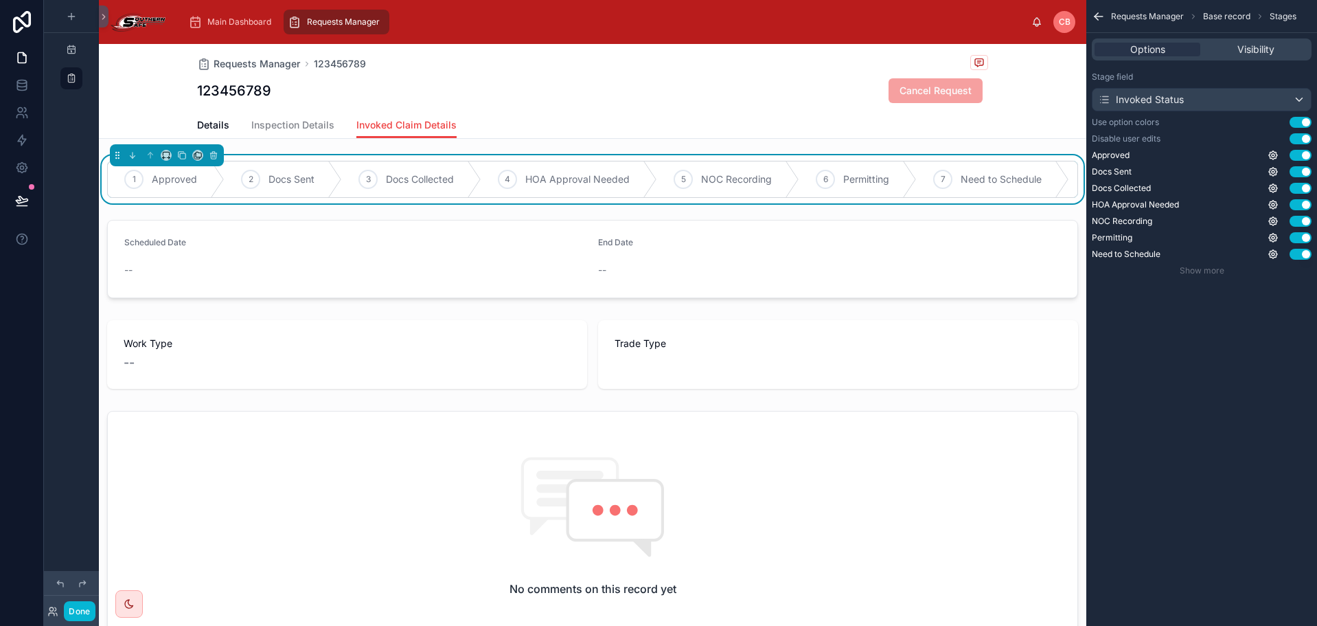
click at [802, 113] on div "Details Inspection Details Invoked Claim Details" at bounding box center [592, 125] width 791 height 26
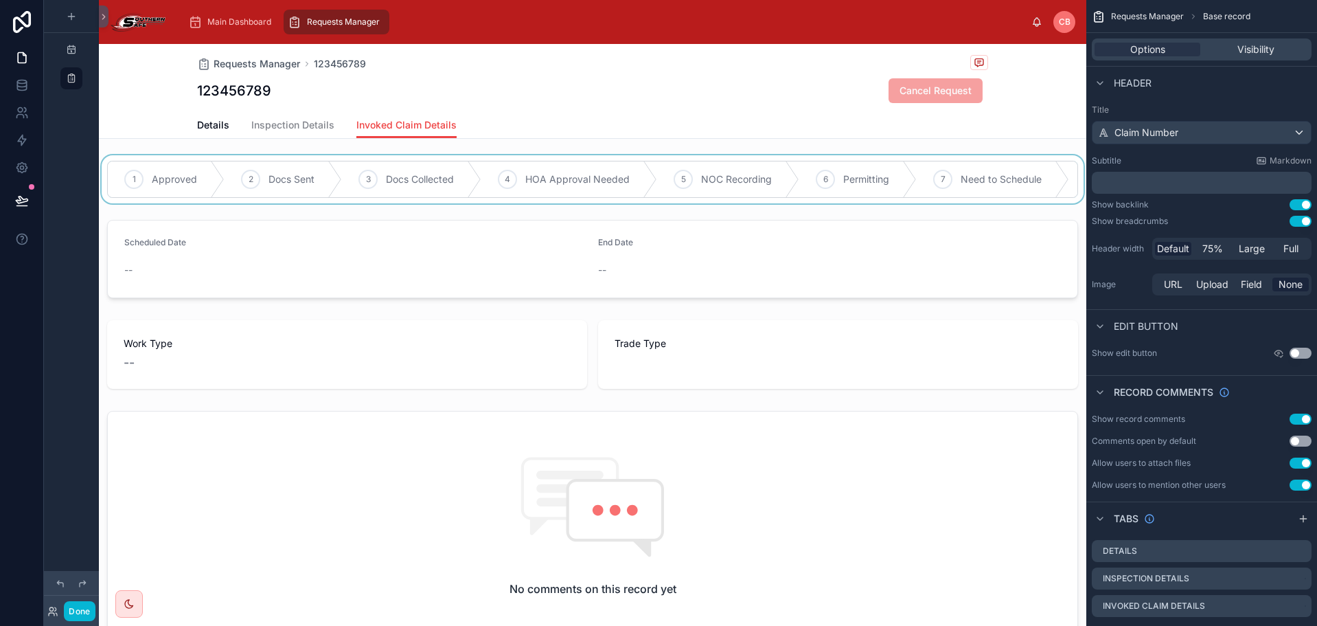
drag, startPoint x: 678, startPoint y: 202, endPoint x: 808, endPoint y: 206, distance: 130.6
click at [815, 203] on div at bounding box center [593, 179] width 988 height 48
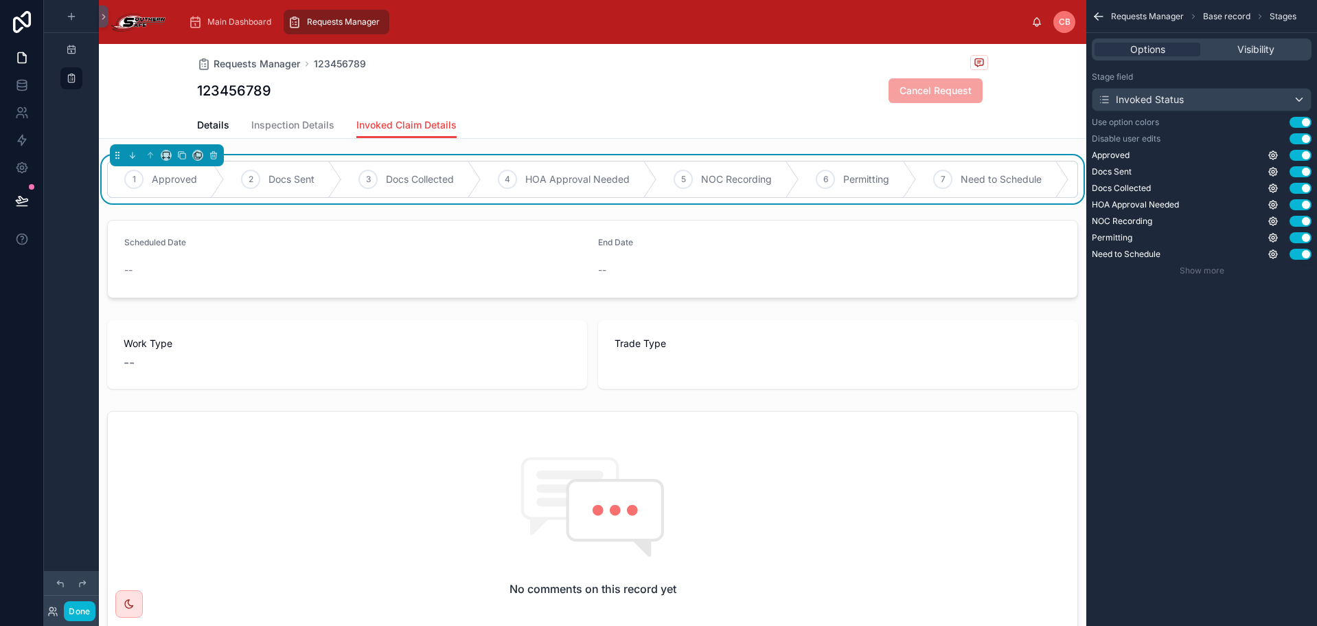
click at [791, 121] on div "Details Inspection Details Invoked Claim Details" at bounding box center [592, 125] width 791 height 26
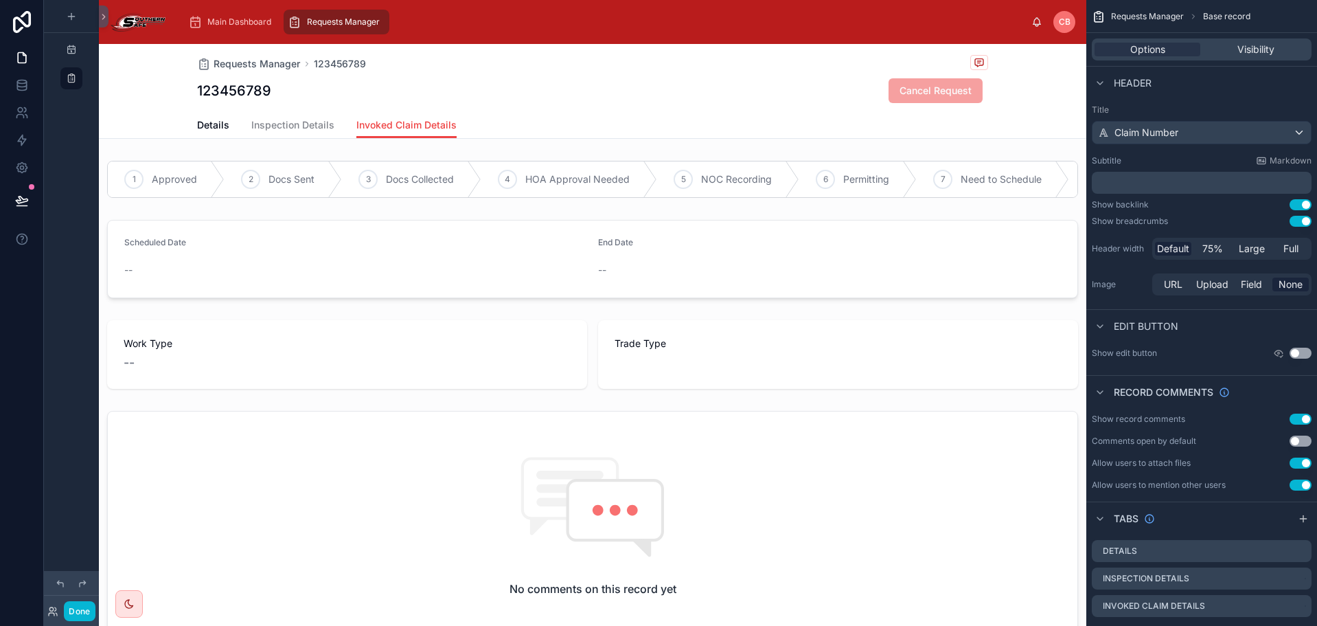
click at [860, 123] on div "Details Inspection Details Invoked Claim Details" at bounding box center [592, 125] width 791 height 26
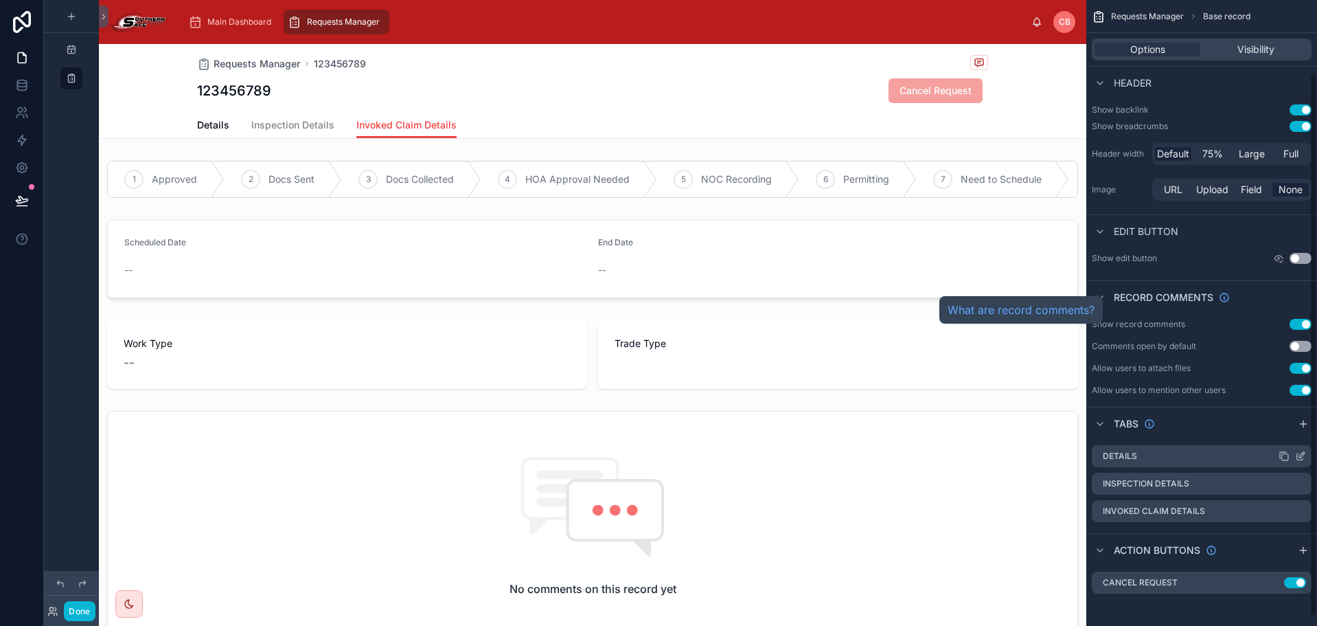
scroll to position [95, 0]
click at [322, 132] on link "Inspection Details" at bounding box center [292, 126] width 83 height 27
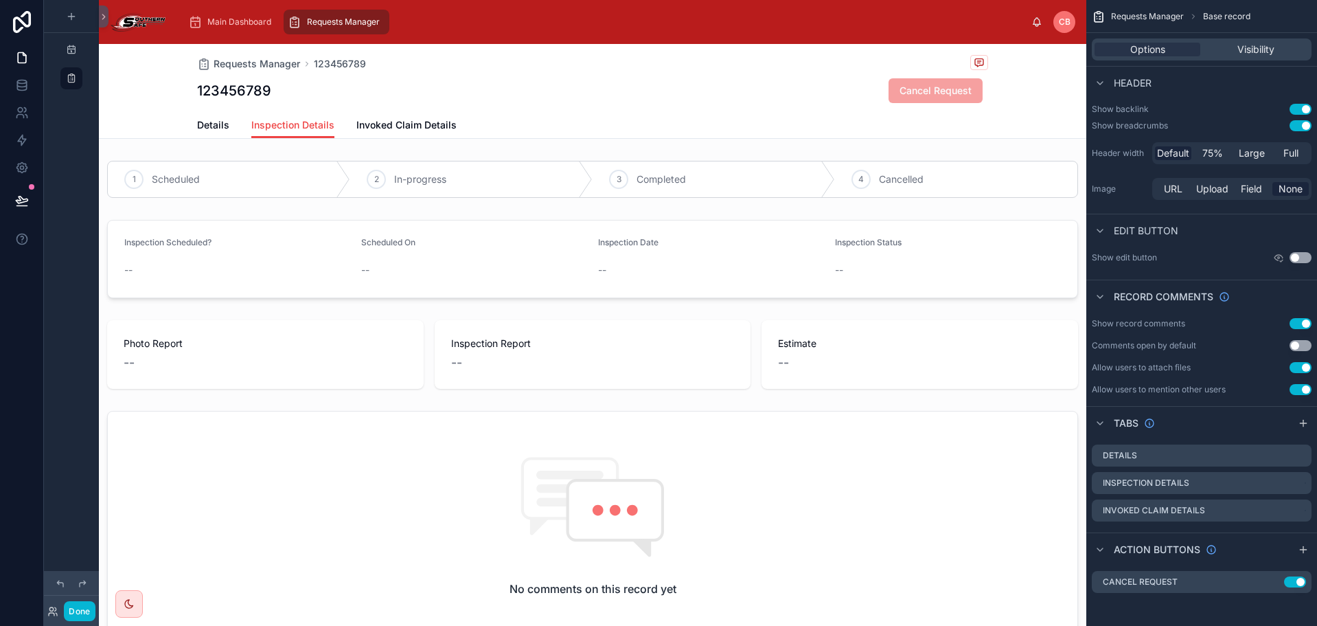
click at [348, 125] on div "Details Inspection Details Invoked Claim Details" at bounding box center [592, 125] width 791 height 26
click at [446, 122] on span "Invoked Claim Details" at bounding box center [406, 125] width 100 height 14
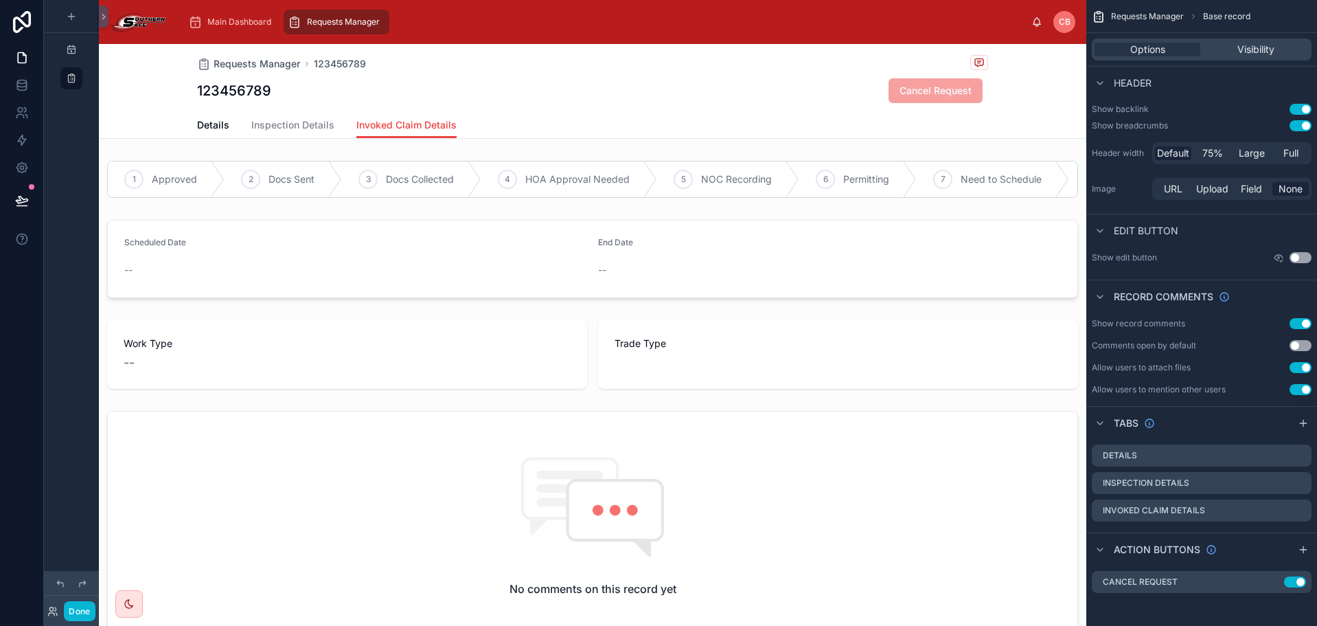
click at [677, 108] on div "Requests Manager 123456789 123456789 Cancel Request" at bounding box center [592, 78] width 791 height 68
click at [1305, 547] on icon "scrollable content" at bounding box center [1303, 549] width 11 height 11
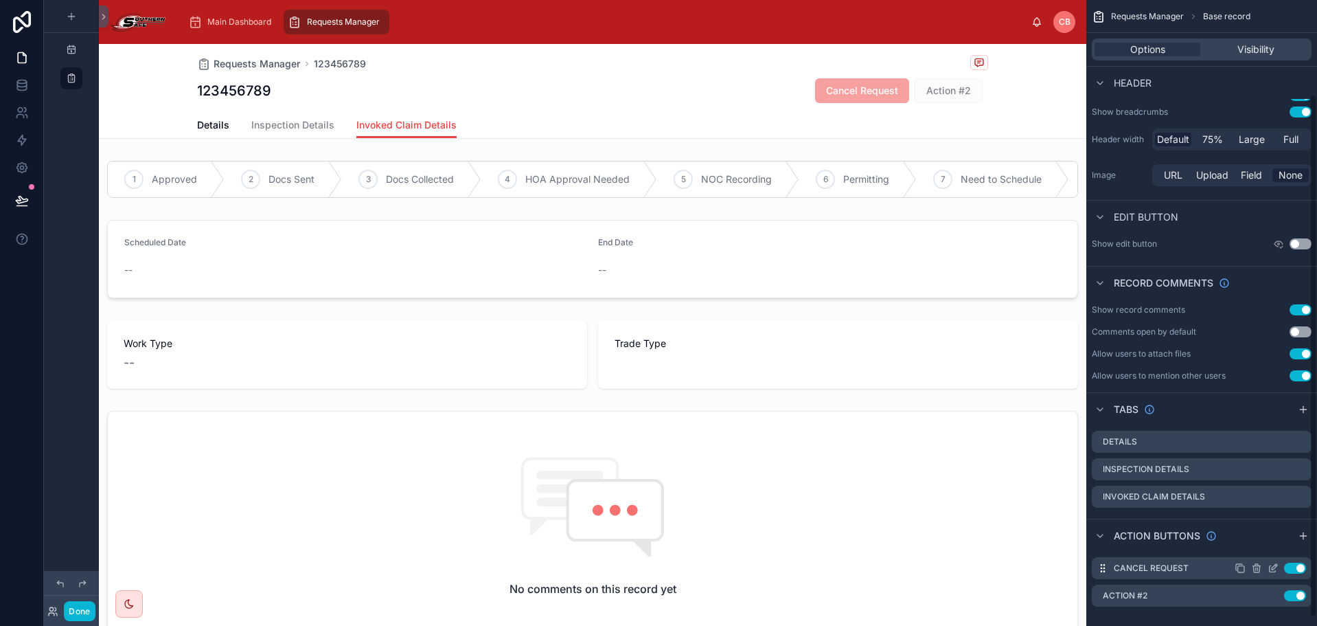
scroll to position [123, 0]
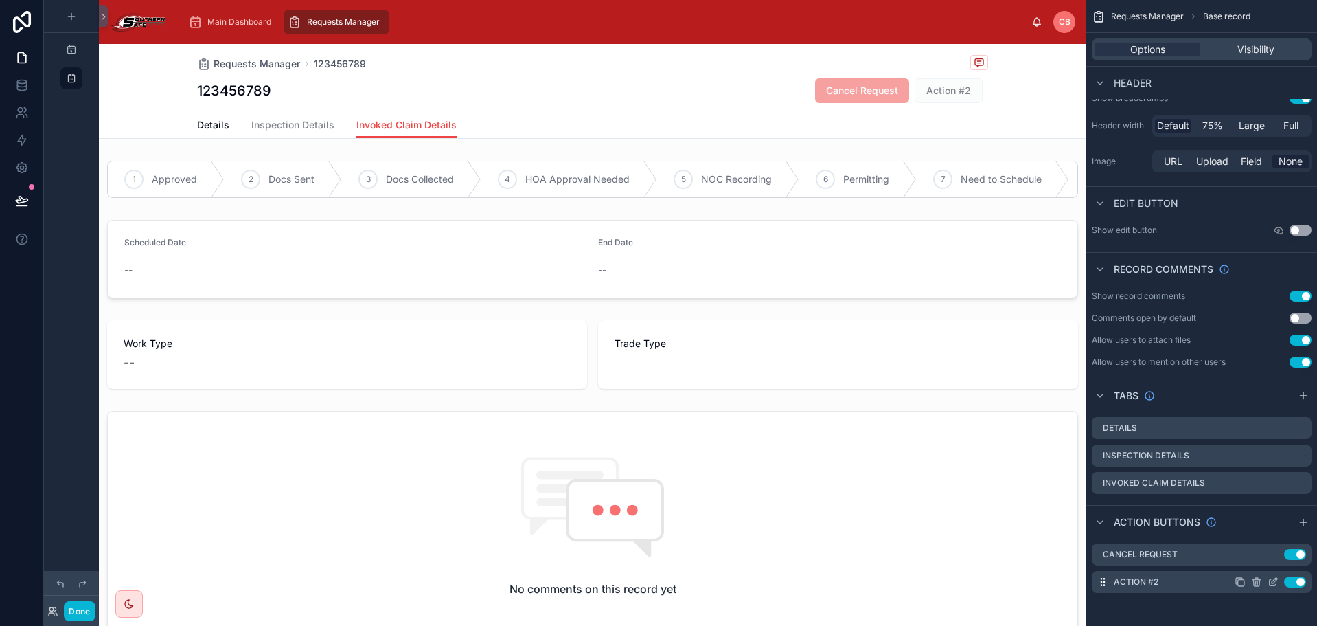
click at [1274, 585] on icon "scrollable content" at bounding box center [1273, 581] width 11 height 11
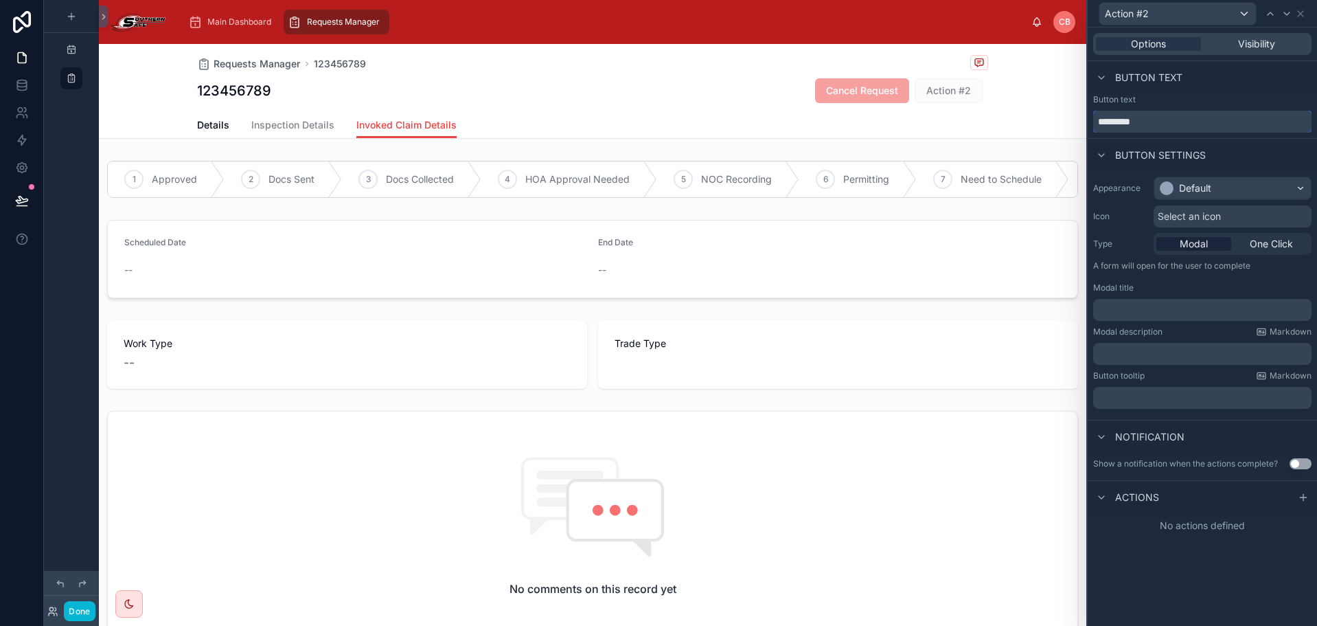
click at [1188, 111] on input "*********" at bounding box center [1203, 122] width 218 height 22
click at [1188, 116] on input "*********" at bounding box center [1203, 122] width 218 height 22
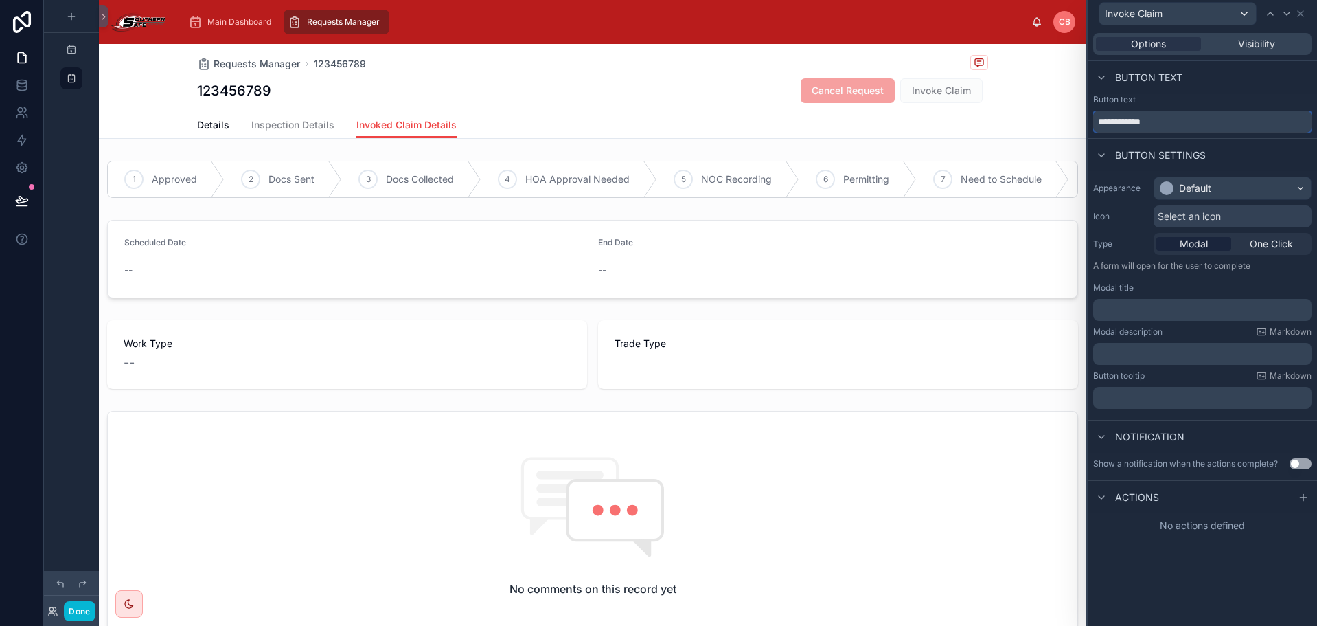
type input "**********"
click at [1252, 137] on div "**********" at bounding box center [1202, 116] width 229 height 44
click at [1246, 186] on div "Default" at bounding box center [1233, 188] width 157 height 22
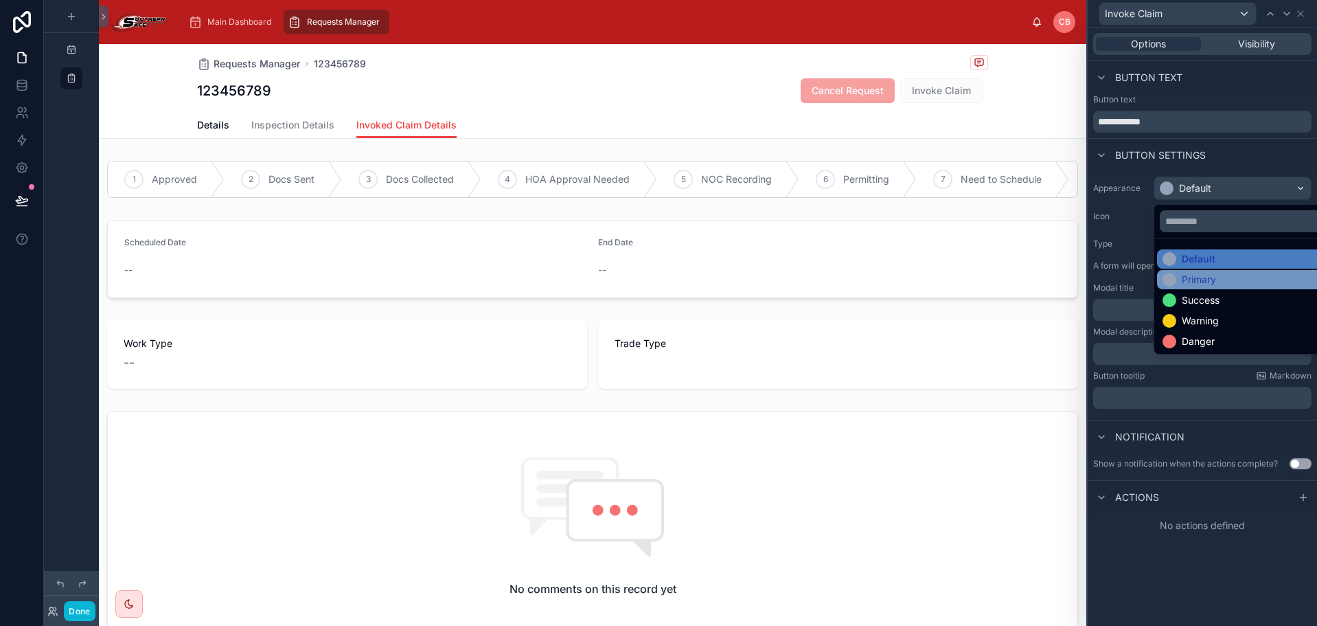
click at [1197, 276] on div "Primary" at bounding box center [1199, 280] width 34 height 14
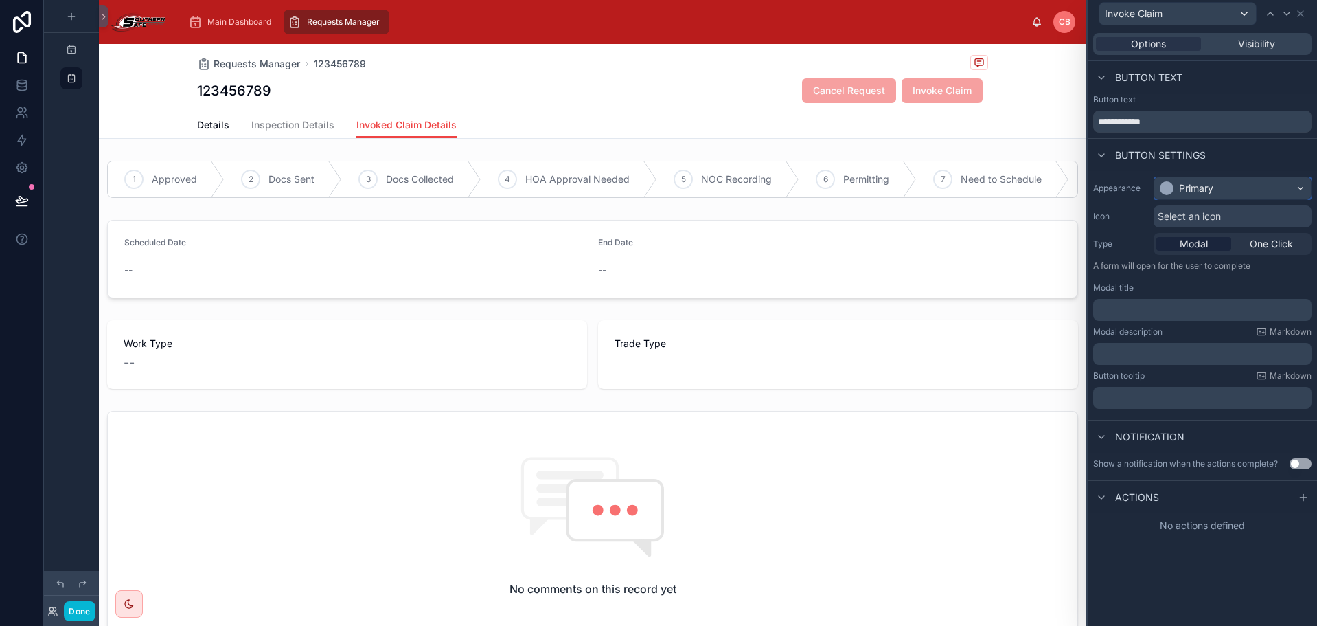
click at [1197, 191] on div "Primary" at bounding box center [1196, 188] width 34 height 14
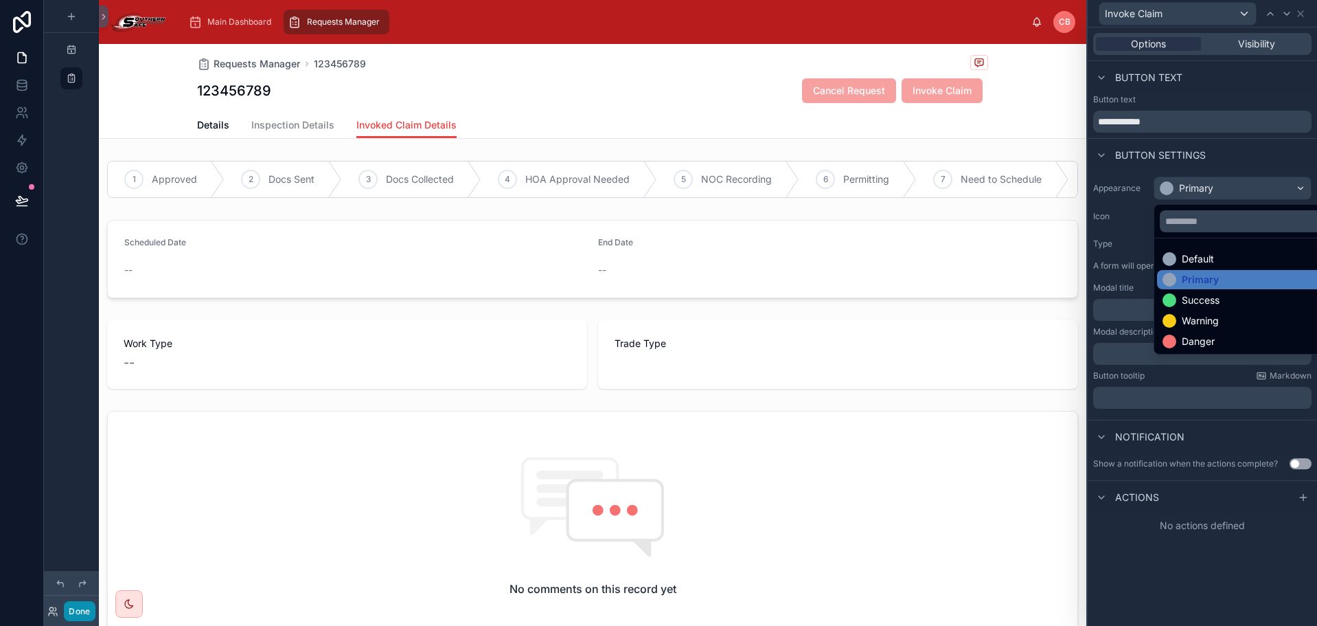
click at [76, 606] on button "Done" at bounding box center [79, 611] width 31 height 20
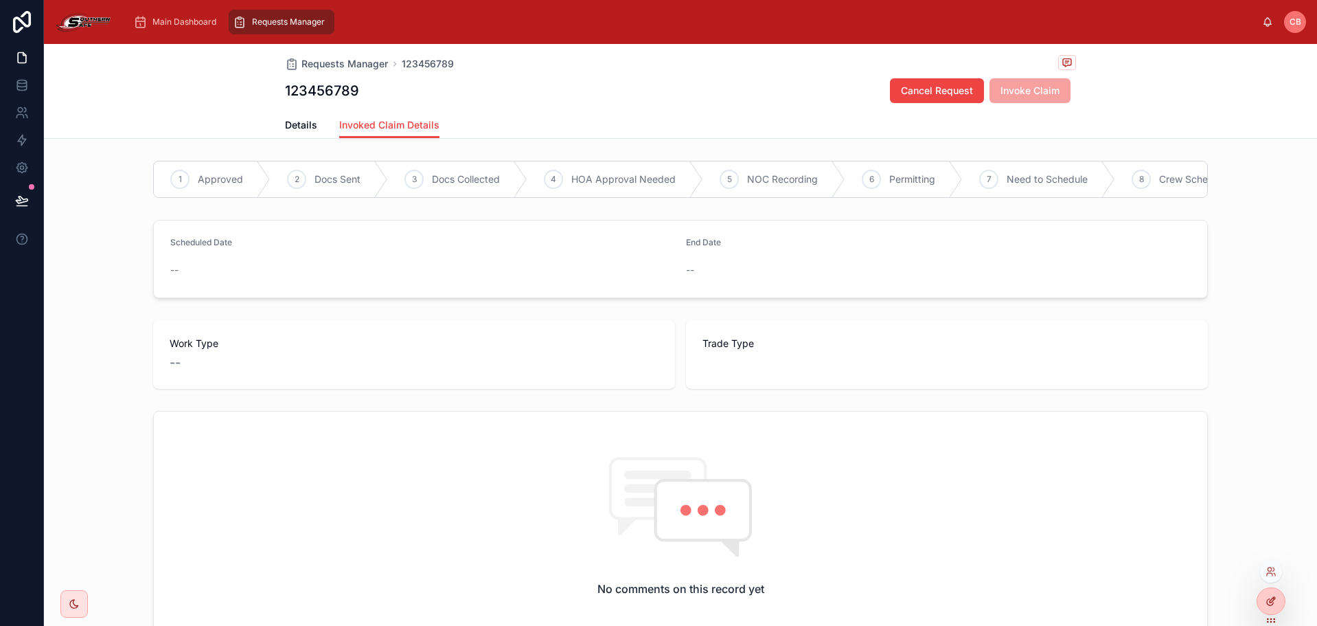
click at [1280, 602] on div at bounding box center [1271, 601] width 27 height 26
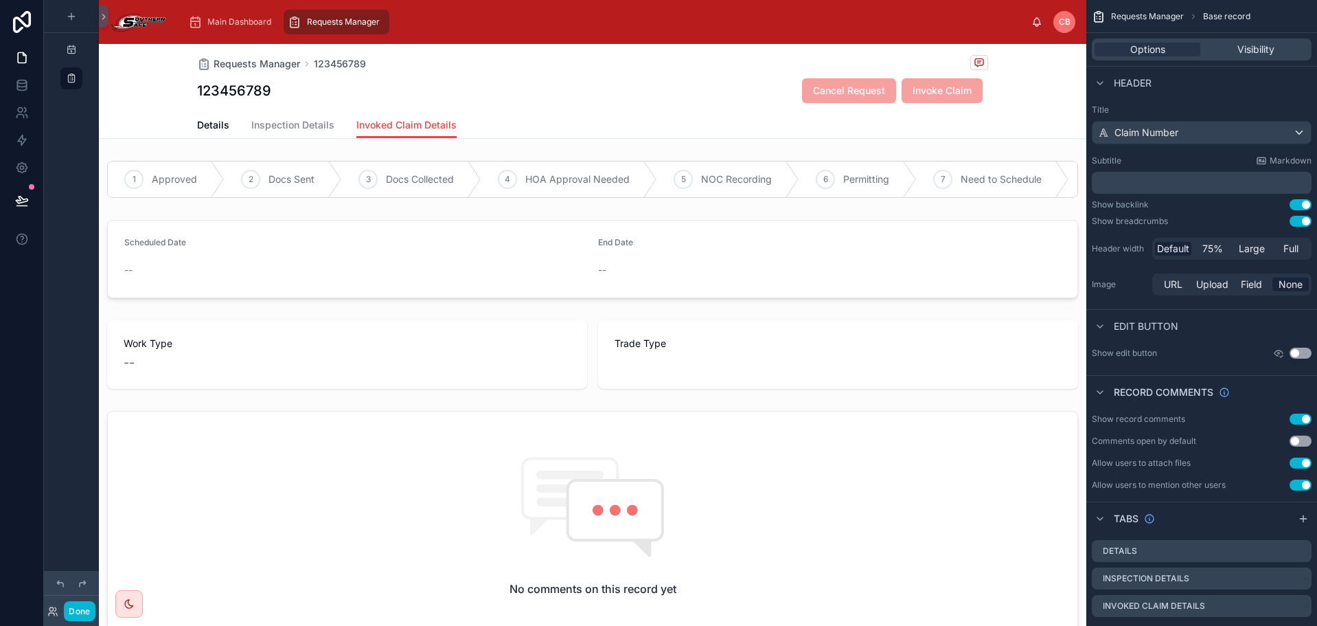
click at [990, 88] on div "Requests Manager 123456789 123456789 Cancel Request Invoke Claim Invoked Claim …" at bounding box center [593, 91] width 988 height 95
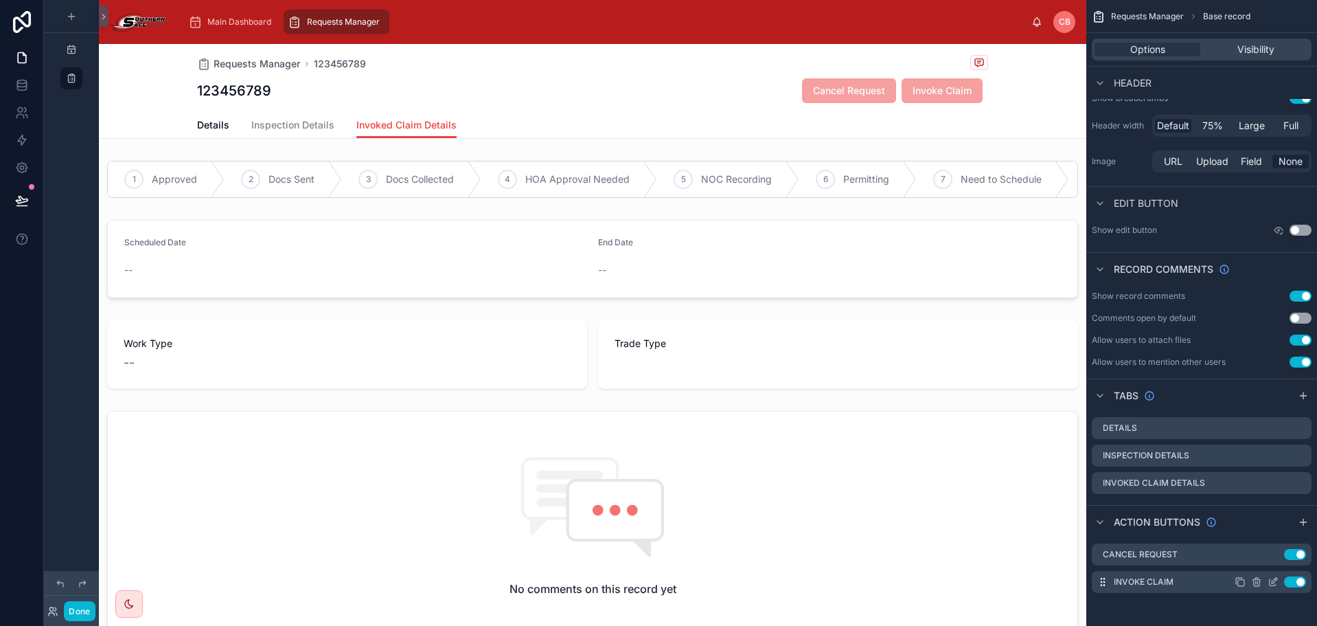
click at [1273, 582] on icon "scrollable content" at bounding box center [1273, 581] width 11 height 11
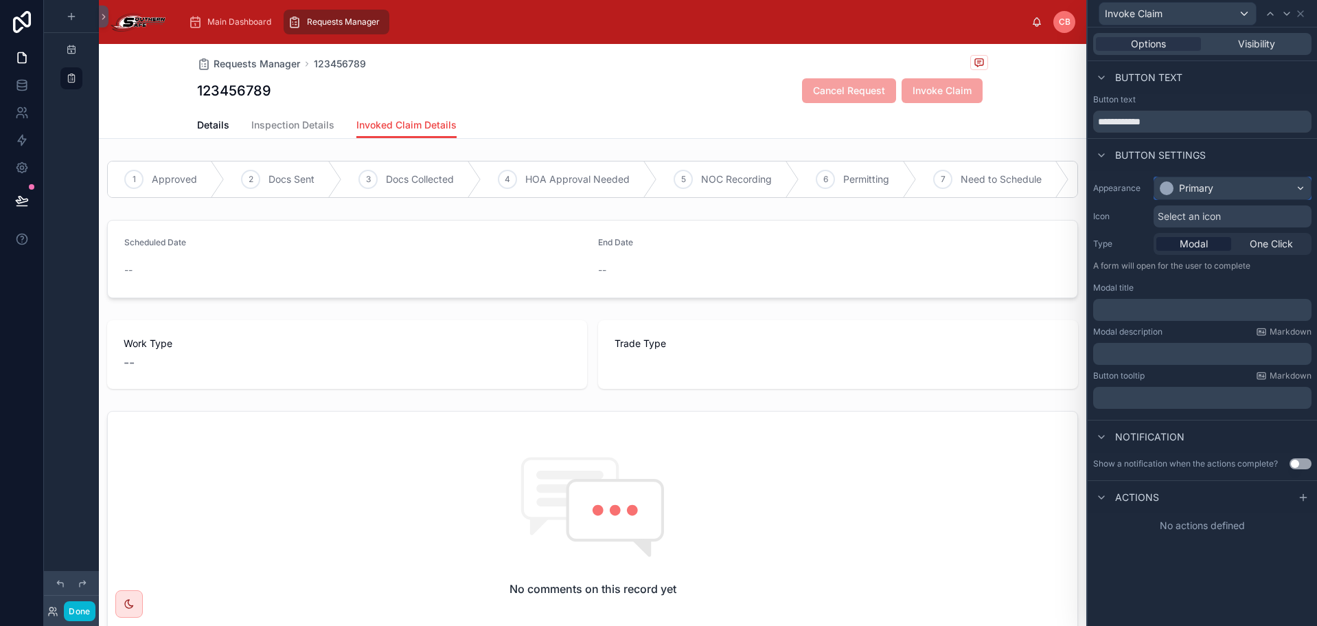
click at [1264, 198] on div "Primary" at bounding box center [1233, 188] width 157 height 22
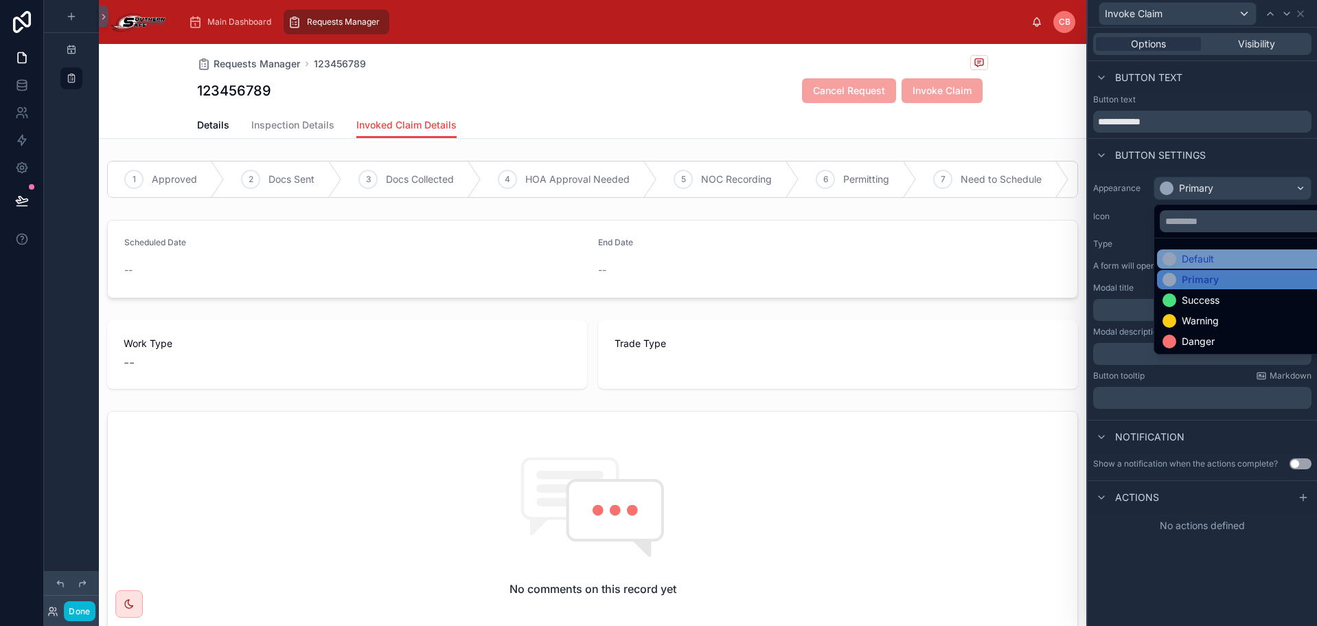
click at [1245, 256] on div "Default" at bounding box center [1249, 259] width 172 height 14
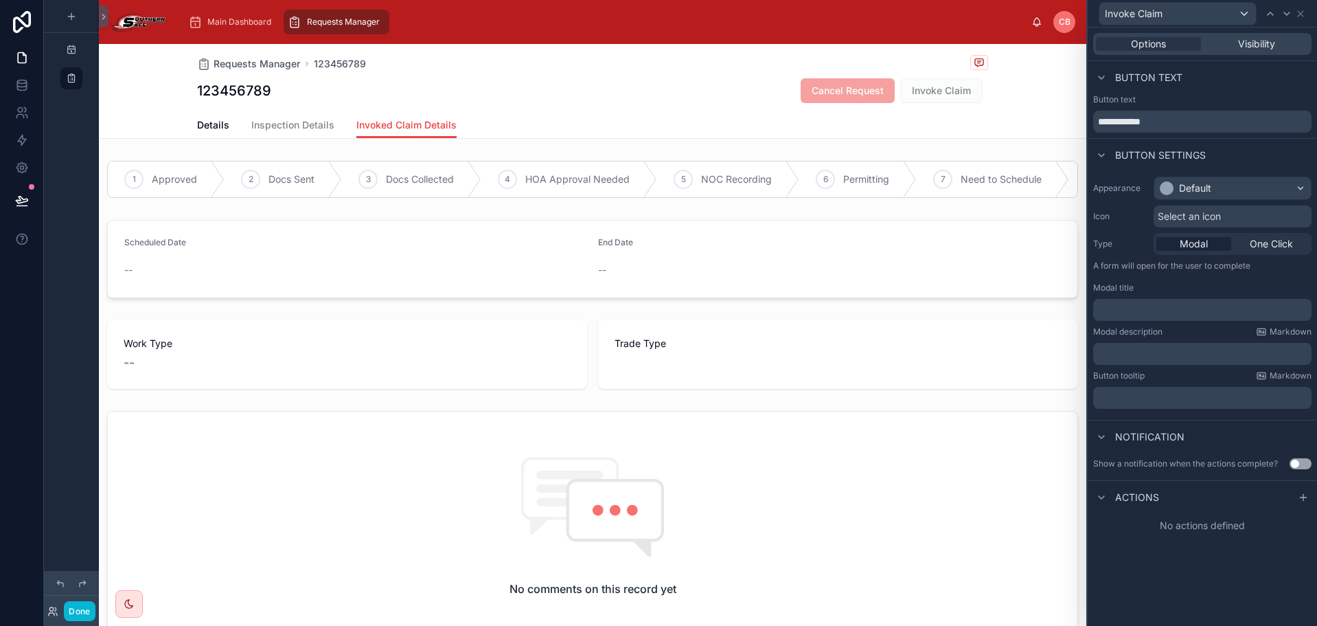
click at [1157, 307] on p "﻿" at bounding box center [1204, 310] width 210 height 14
click at [1157, 306] on p "﻿" at bounding box center [1204, 310] width 210 height 14
click at [1160, 364] on div "﻿" at bounding box center [1203, 354] width 218 height 22
click at [1160, 360] on div "﻿" at bounding box center [1203, 354] width 218 height 22
click at [1160, 356] on p "﻿" at bounding box center [1204, 354] width 210 height 14
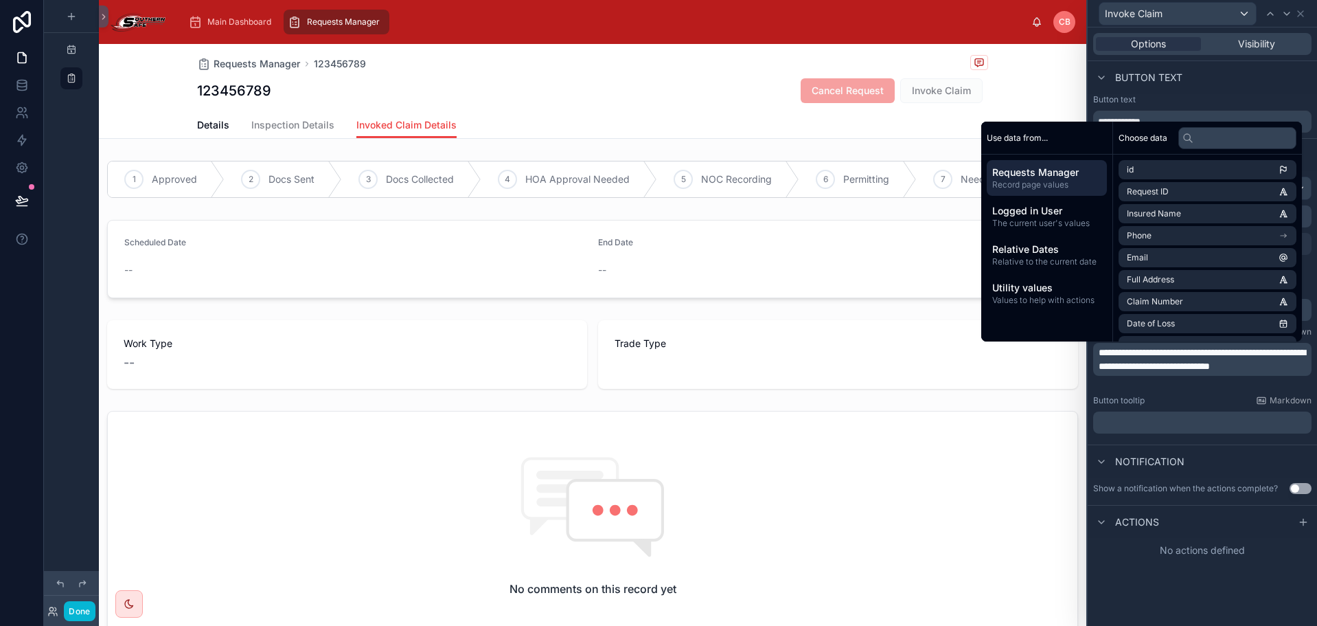
click at [1253, 453] on div "Notification" at bounding box center [1202, 460] width 229 height 33
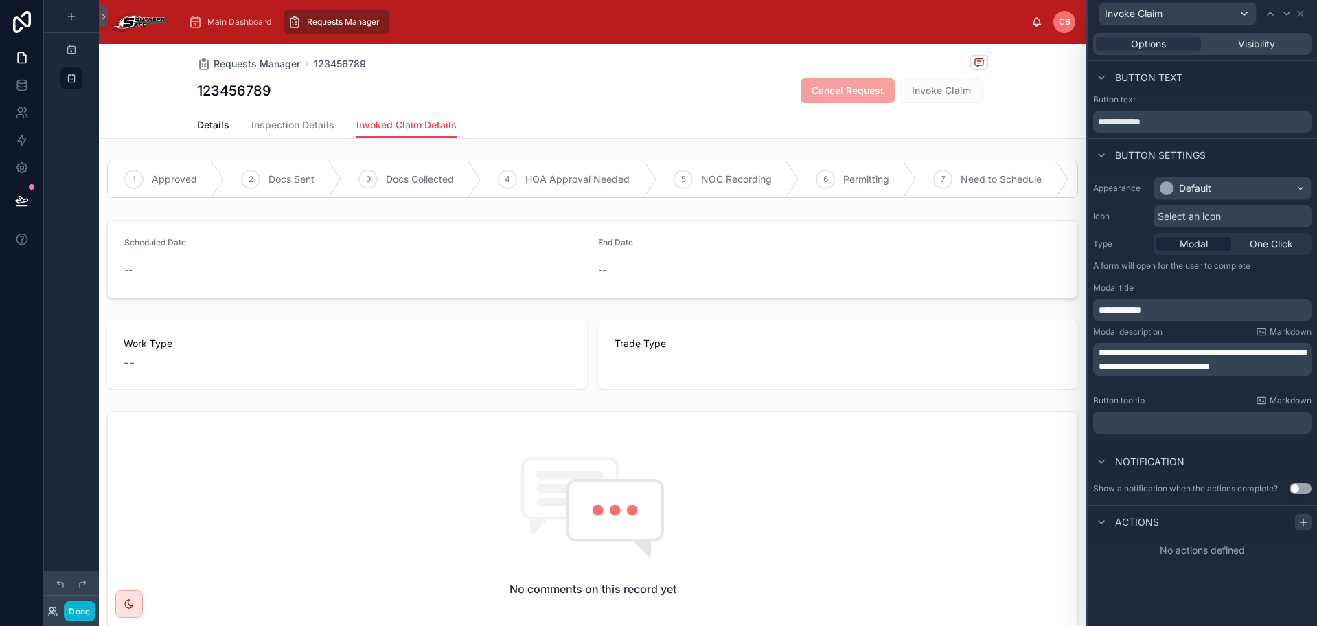
click at [1308, 520] on icon at bounding box center [1303, 522] width 11 height 11
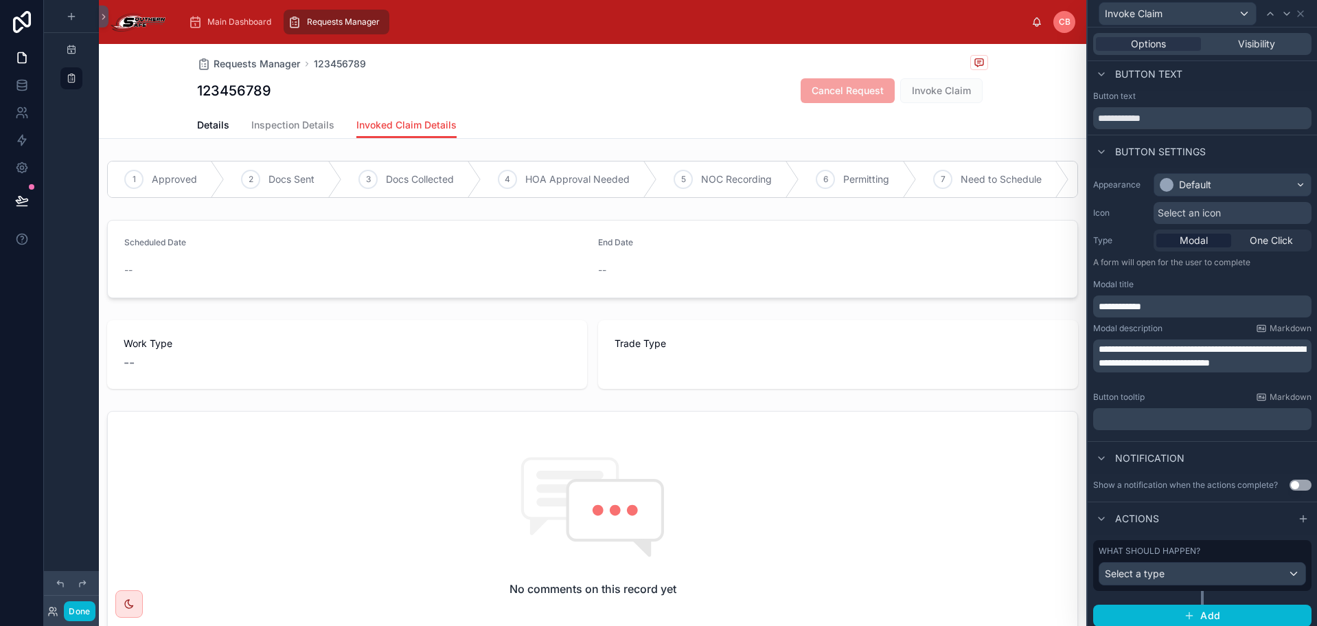
scroll to position [10, 0]
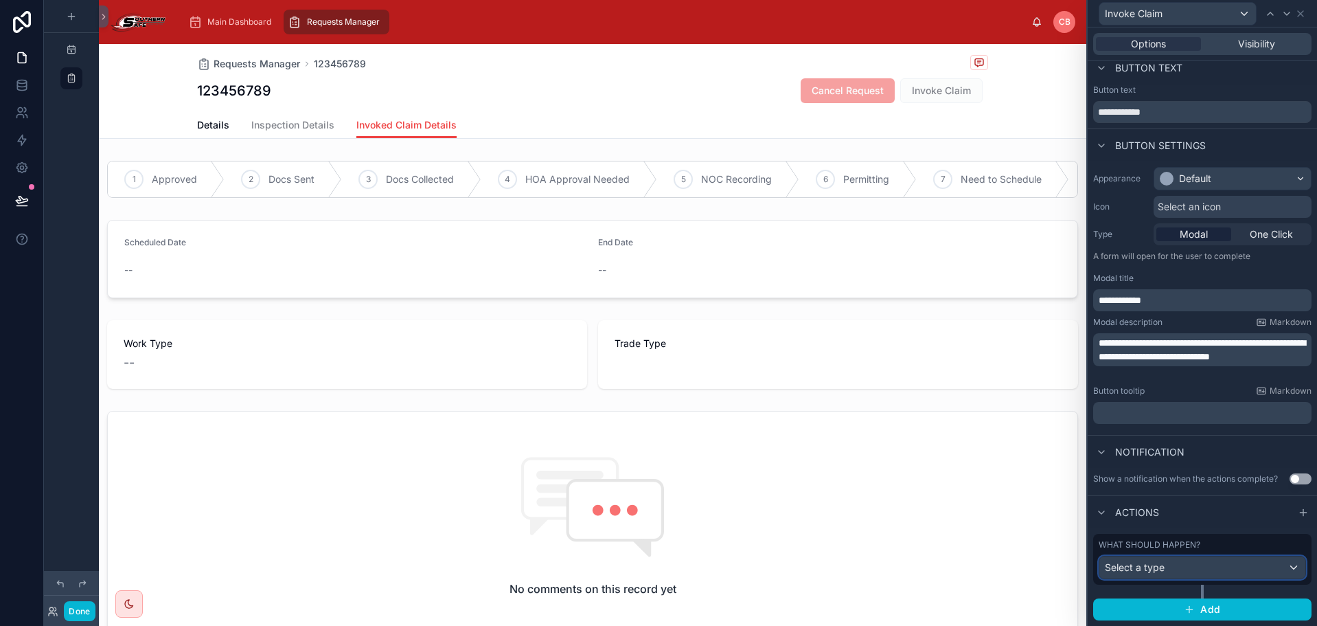
click at [1267, 567] on div "Select a type" at bounding box center [1203, 567] width 206 height 22
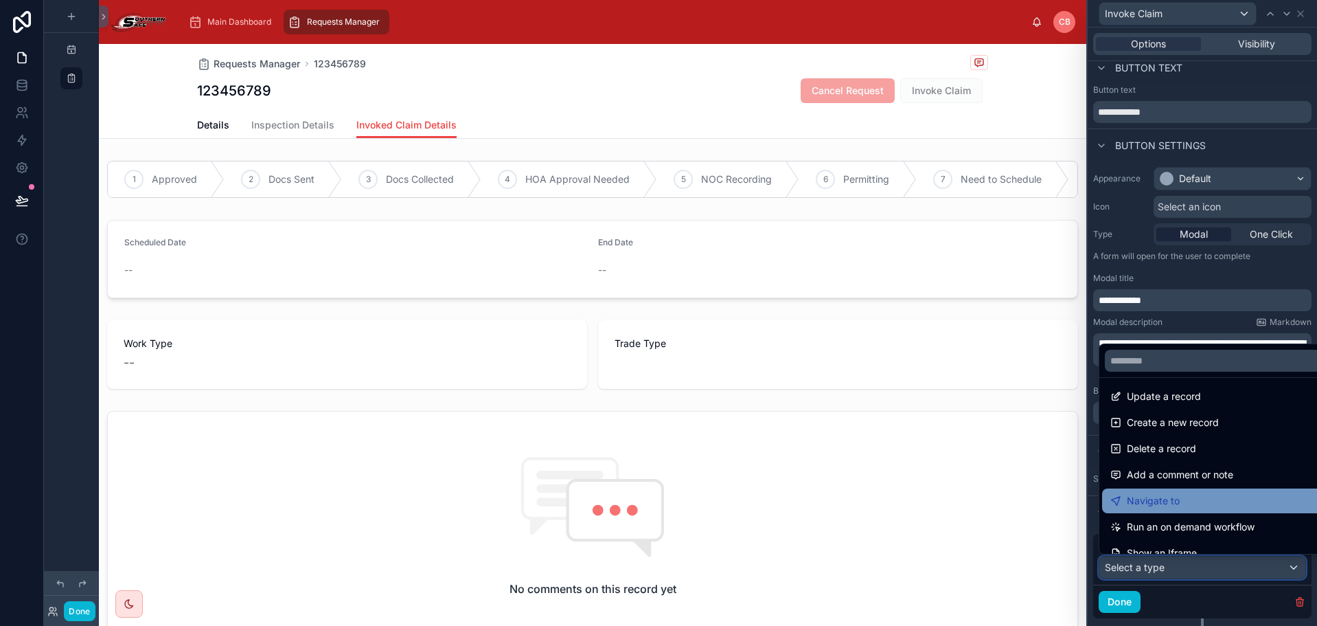
scroll to position [0, 0]
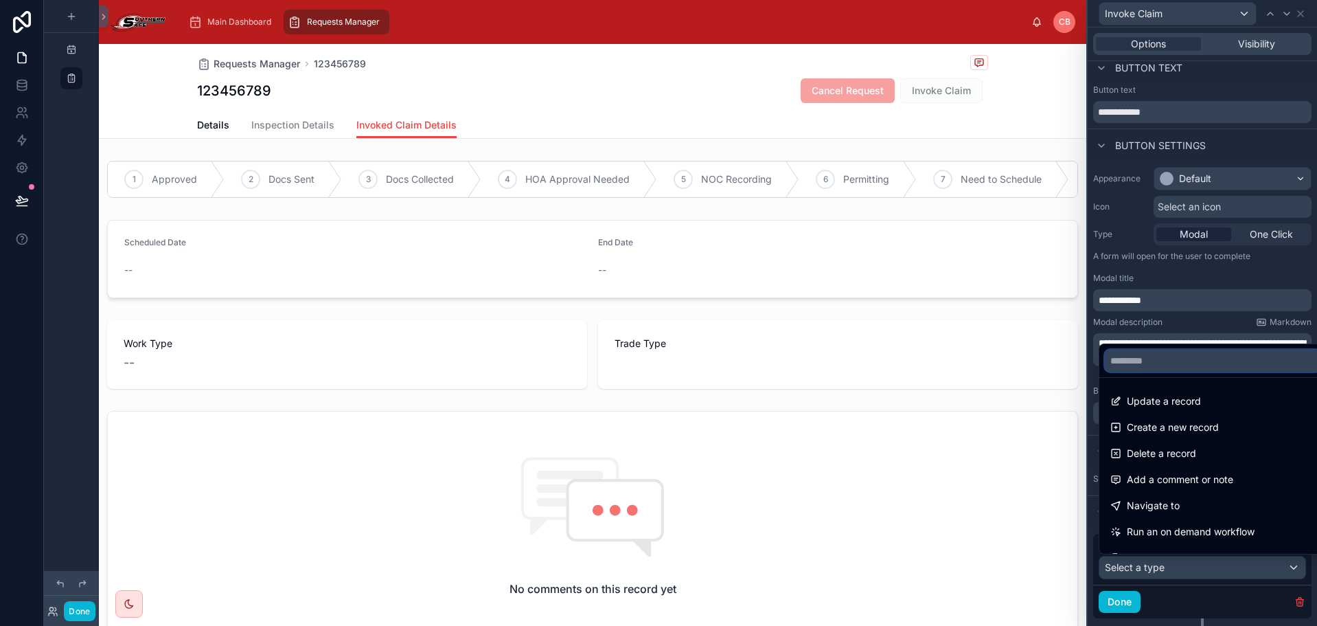
click at [1211, 363] on input "text" at bounding box center [1213, 361] width 216 height 22
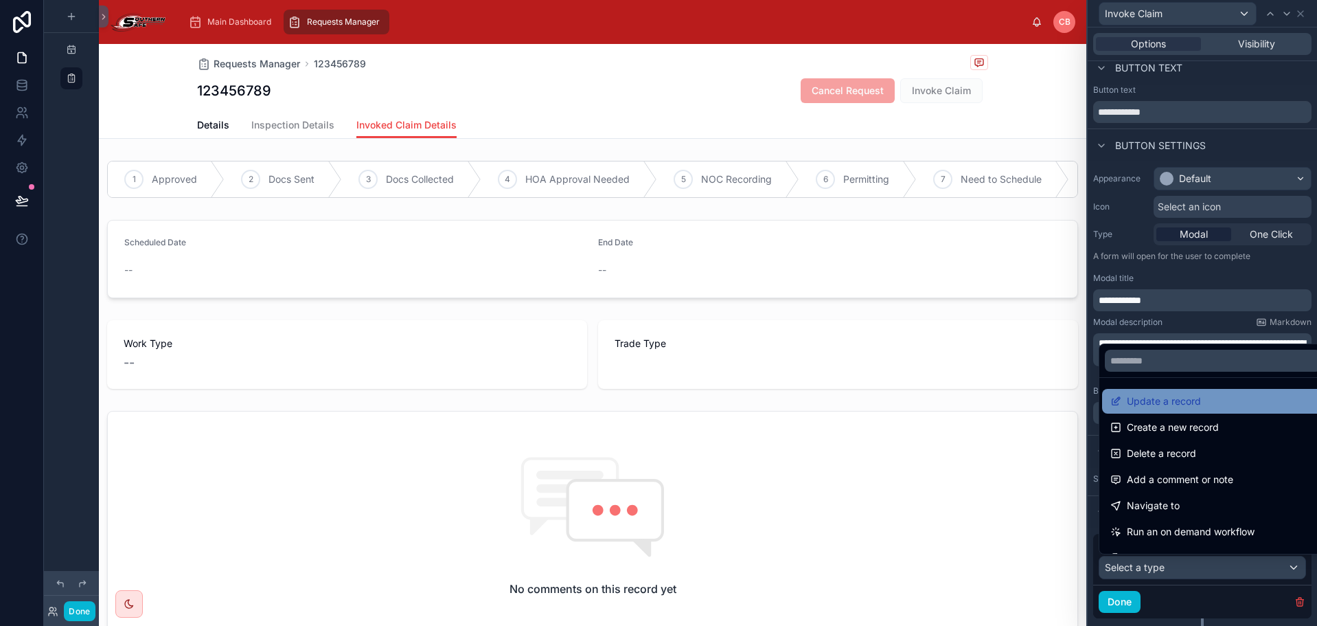
click at [1199, 400] on span "Update a record" at bounding box center [1164, 401] width 74 height 16
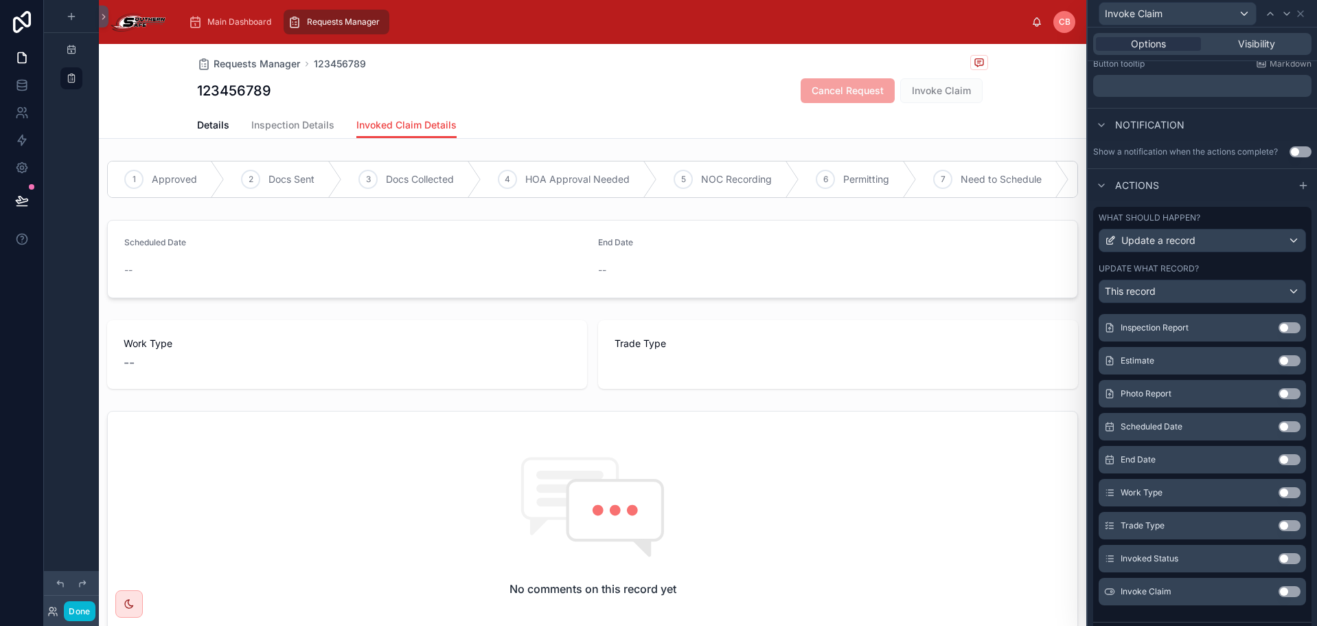
scroll to position [353, 0]
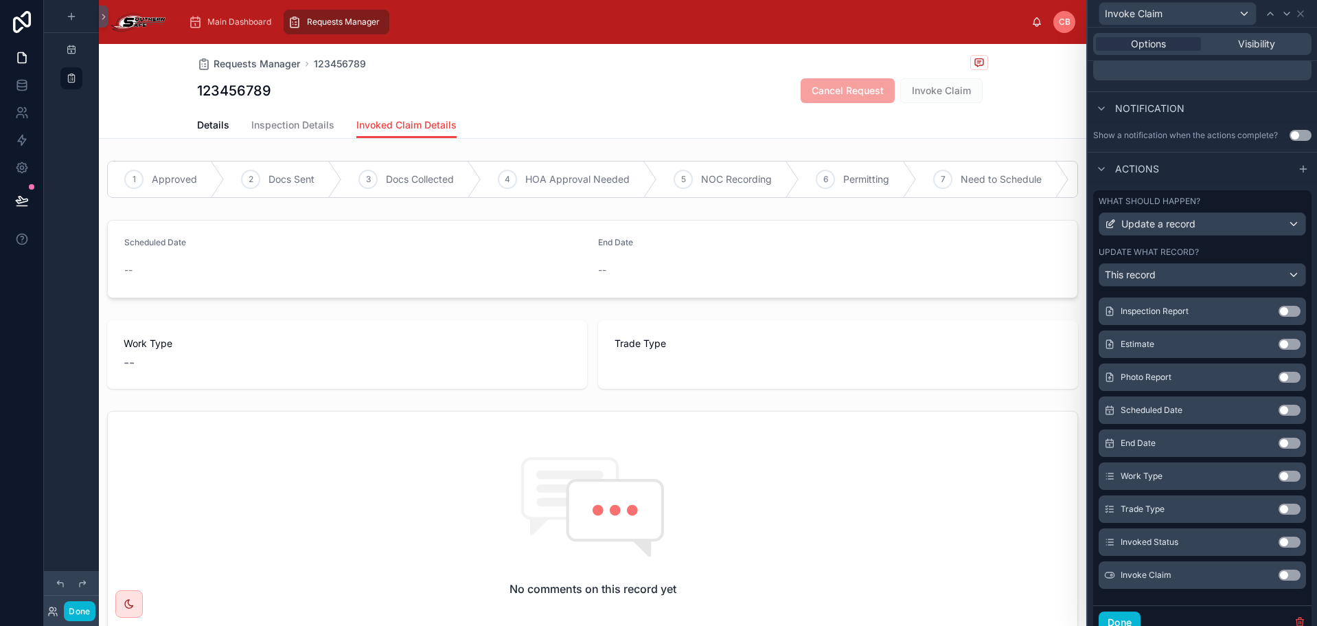
click at [1279, 576] on button "Use setting" at bounding box center [1290, 574] width 22 height 11
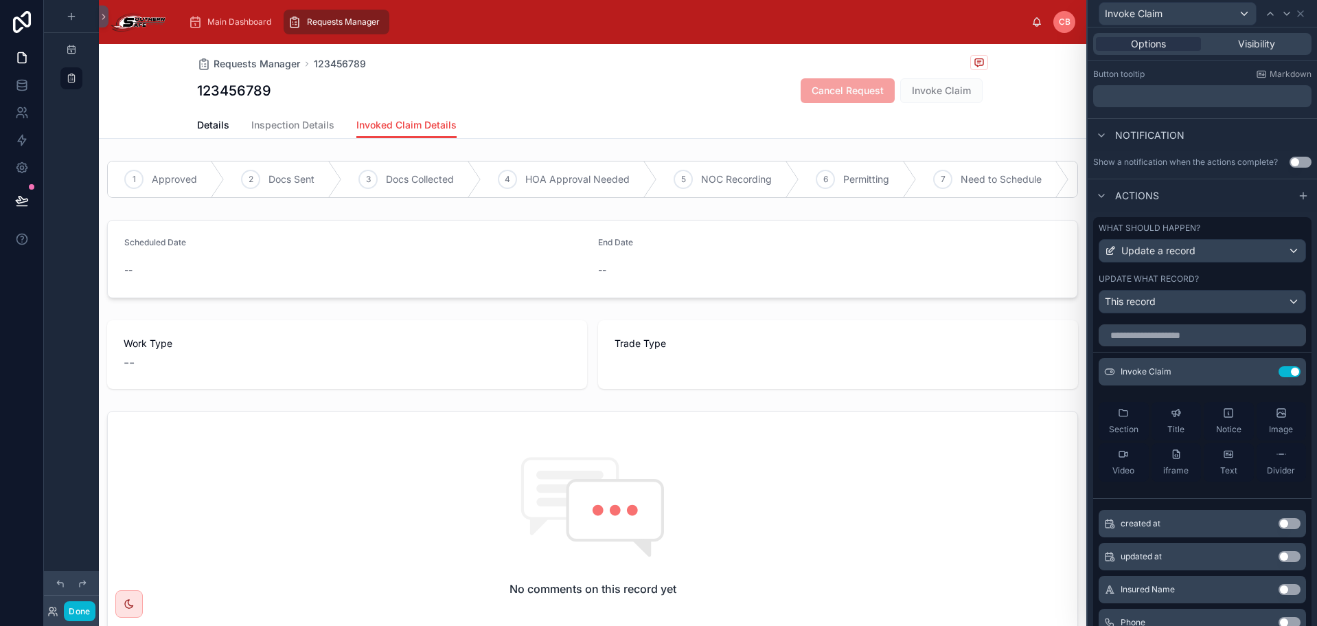
scroll to position [284, 0]
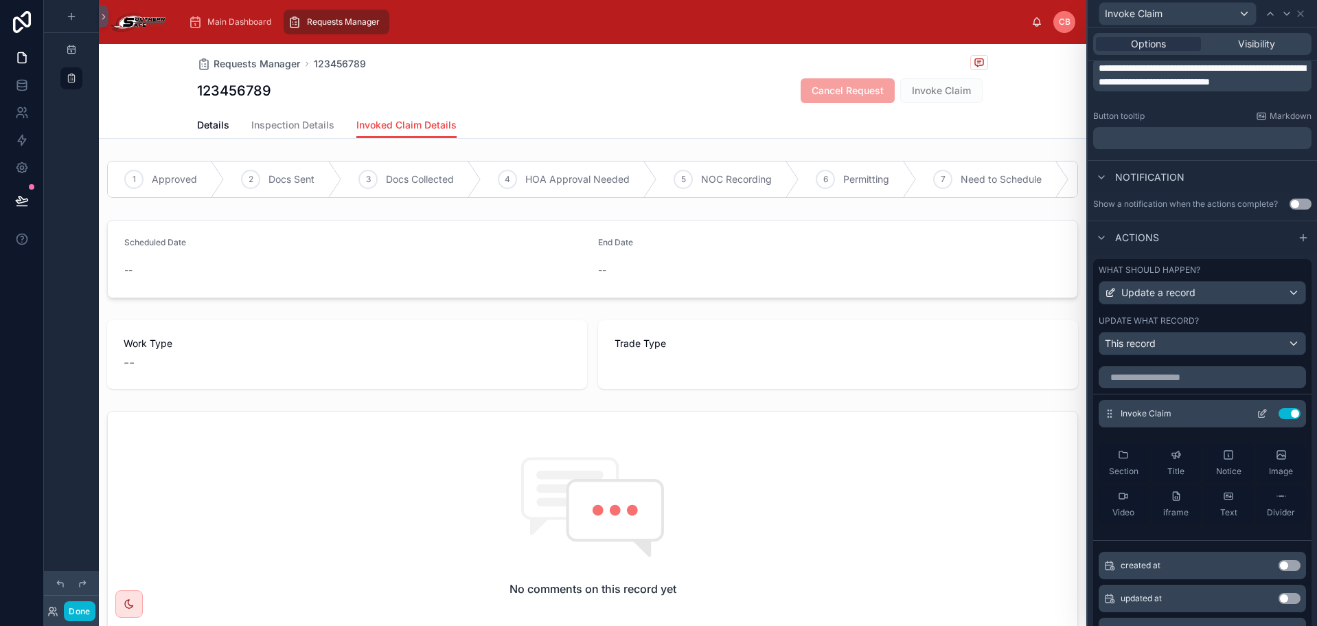
click at [1252, 415] on button at bounding box center [1263, 413] width 22 height 11
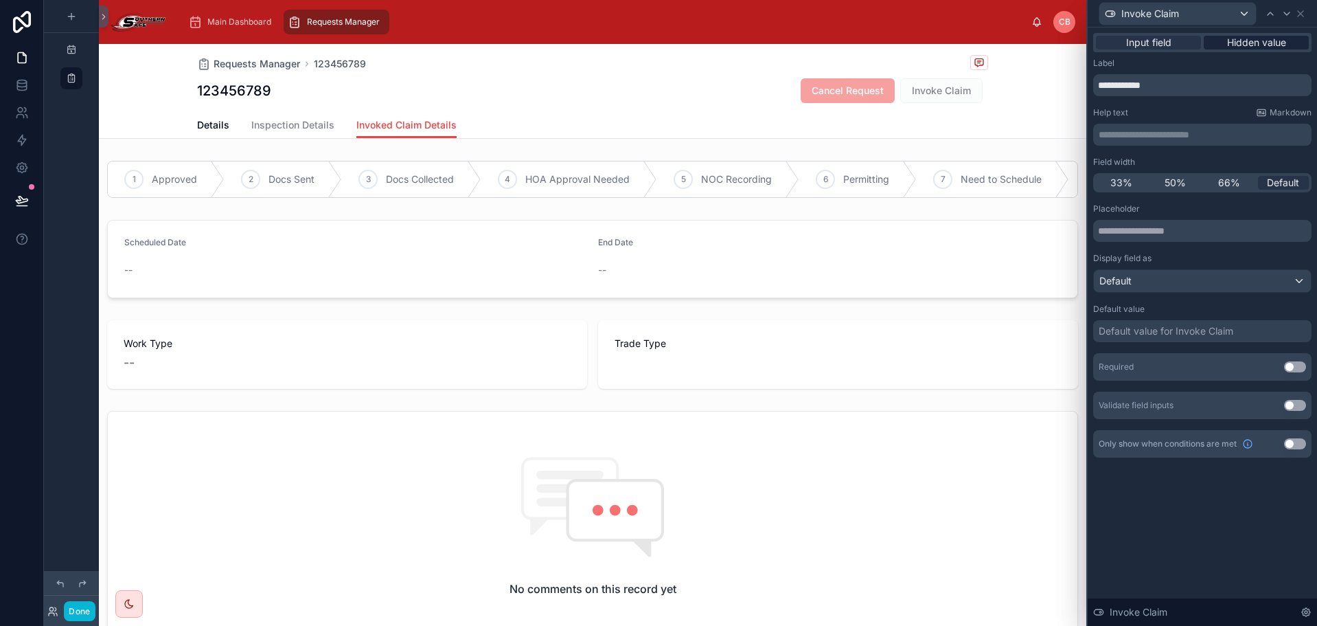
click at [1267, 38] on span "Hidden value" at bounding box center [1256, 43] width 59 height 14
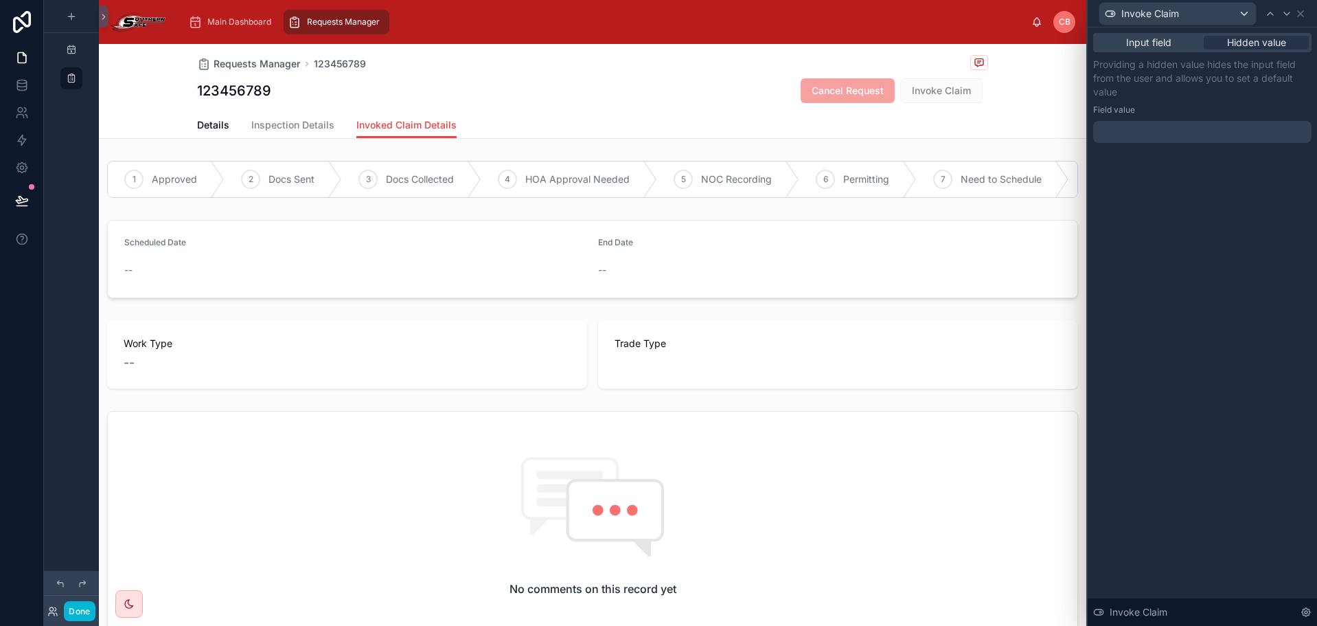
click at [1206, 124] on div at bounding box center [1203, 132] width 218 height 22
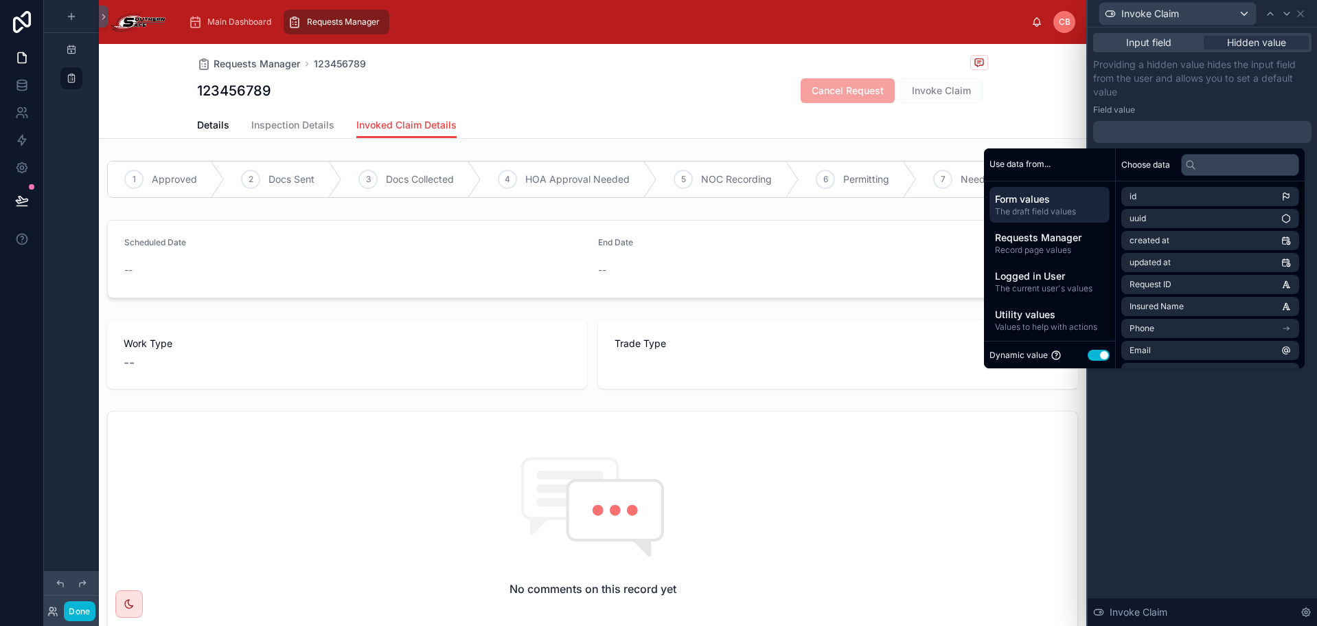
click at [1089, 356] on button "Use setting" at bounding box center [1099, 355] width 22 height 11
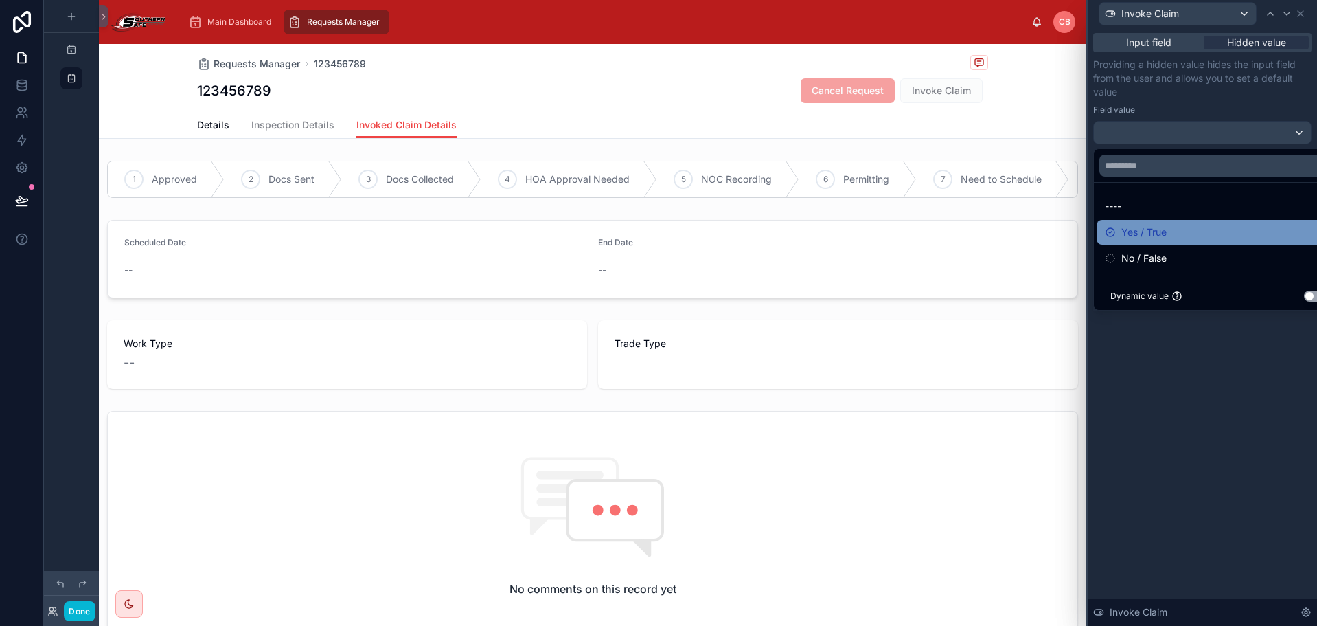
click at [1155, 236] on span "Yes / True" at bounding box center [1144, 232] width 45 height 16
click at [1147, 389] on div "Input field Hidden value Providing a hidden value hides the input field from th…" at bounding box center [1202, 326] width 229 height 598
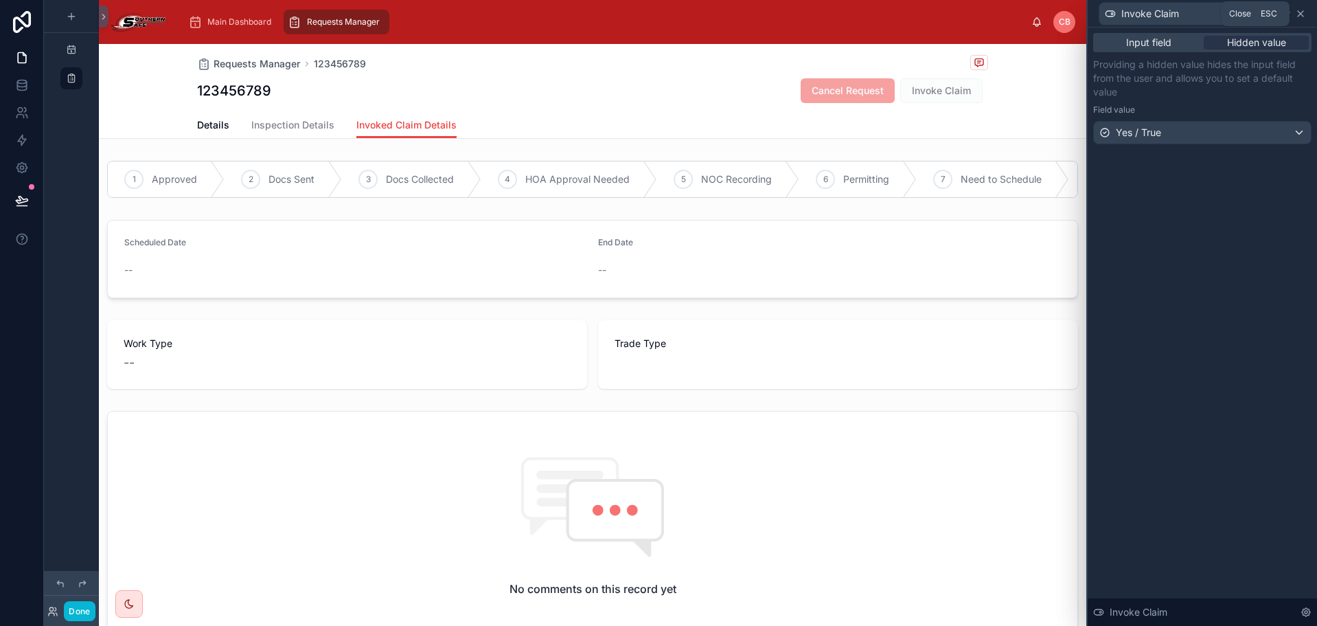
click at [1302, 13] on icon at bounding box center [1300, 13] width 11 height 11
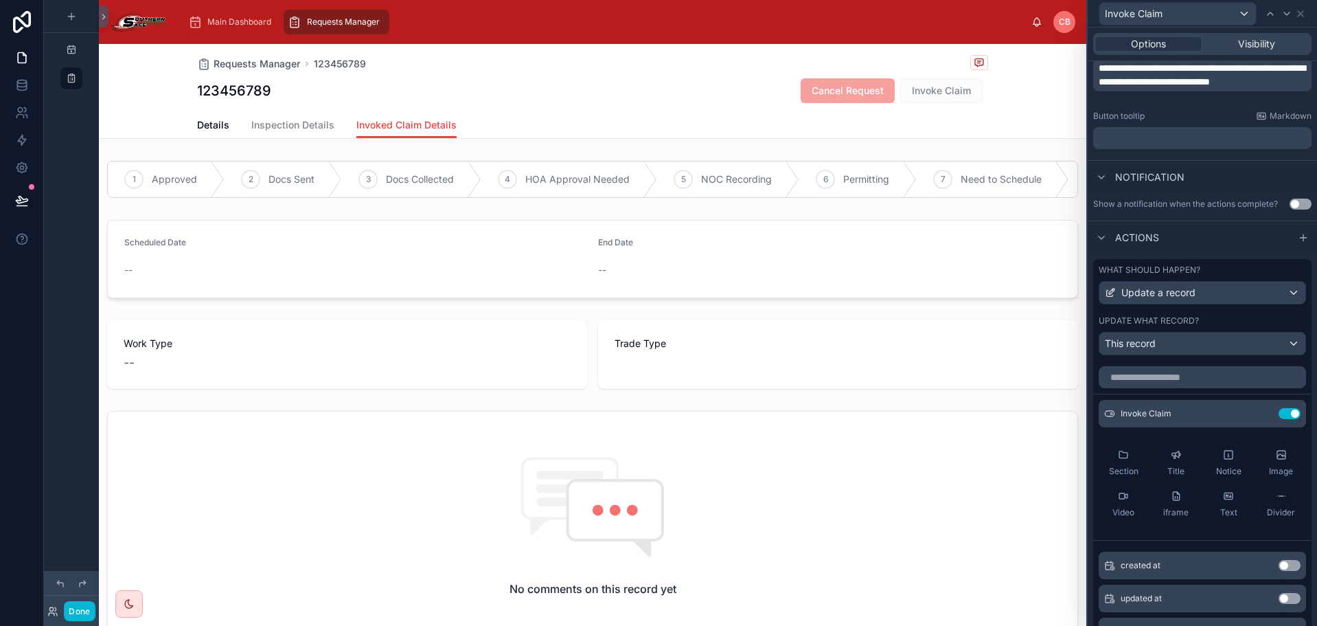
drag, startPoint x: 405, startPoint y: 130, endPoint x: 524, endPoint y: 118, distance: 119.4
click at [524, 118] on div "Details Inspection Details Invoked Claim Details" at bounding box center [592, 125] width 791 height 26
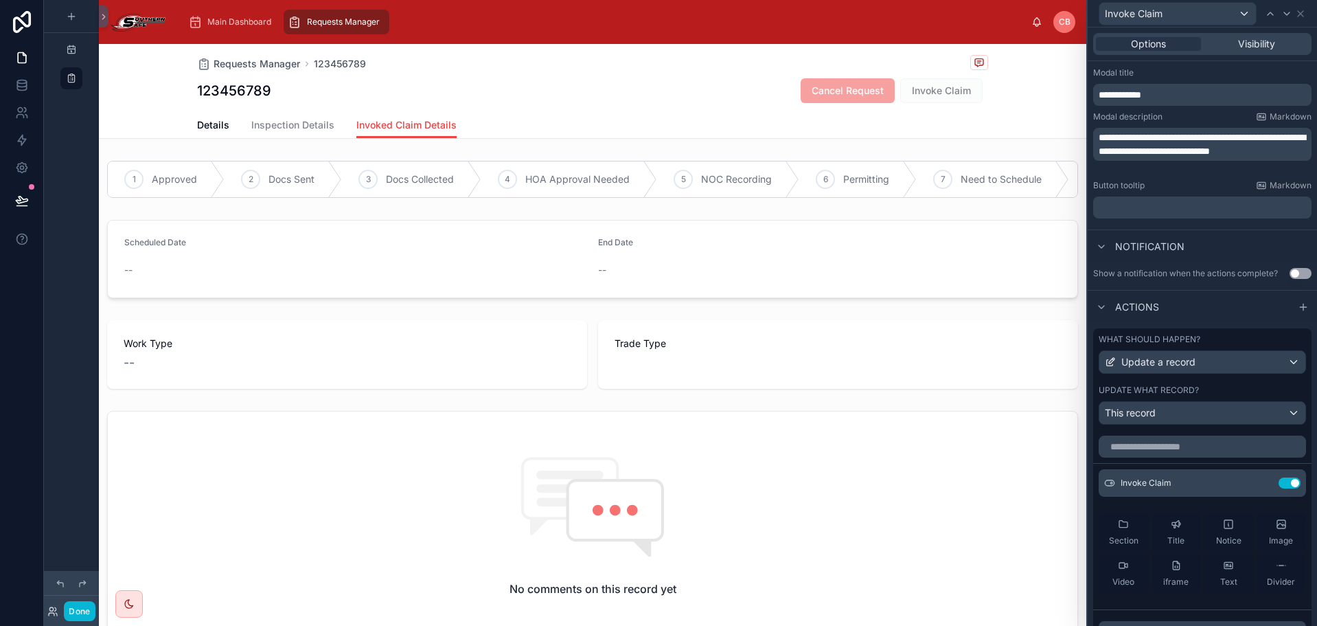
scroll to position [147, 0]
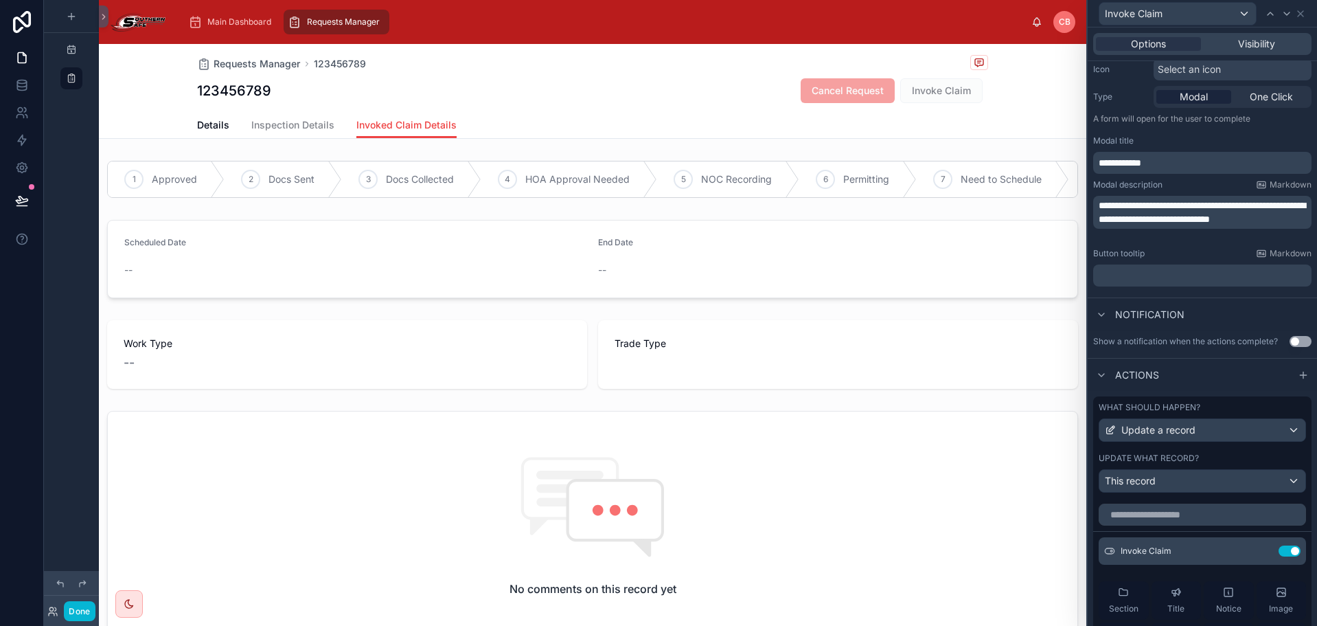
click at [1296, 343] on button "Use setting" at bounding box center [1301, 341] width 22 height 11
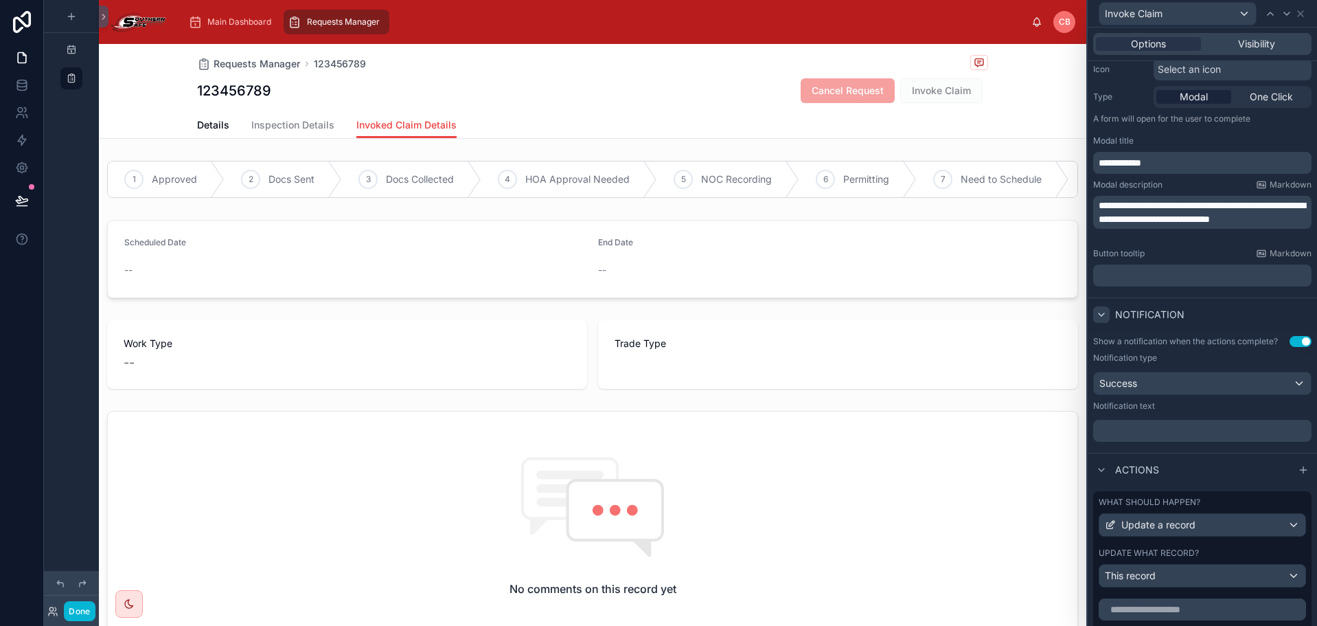
click at [1098, 313] on icon at bounding box center [1101, 314] width 11 height 11
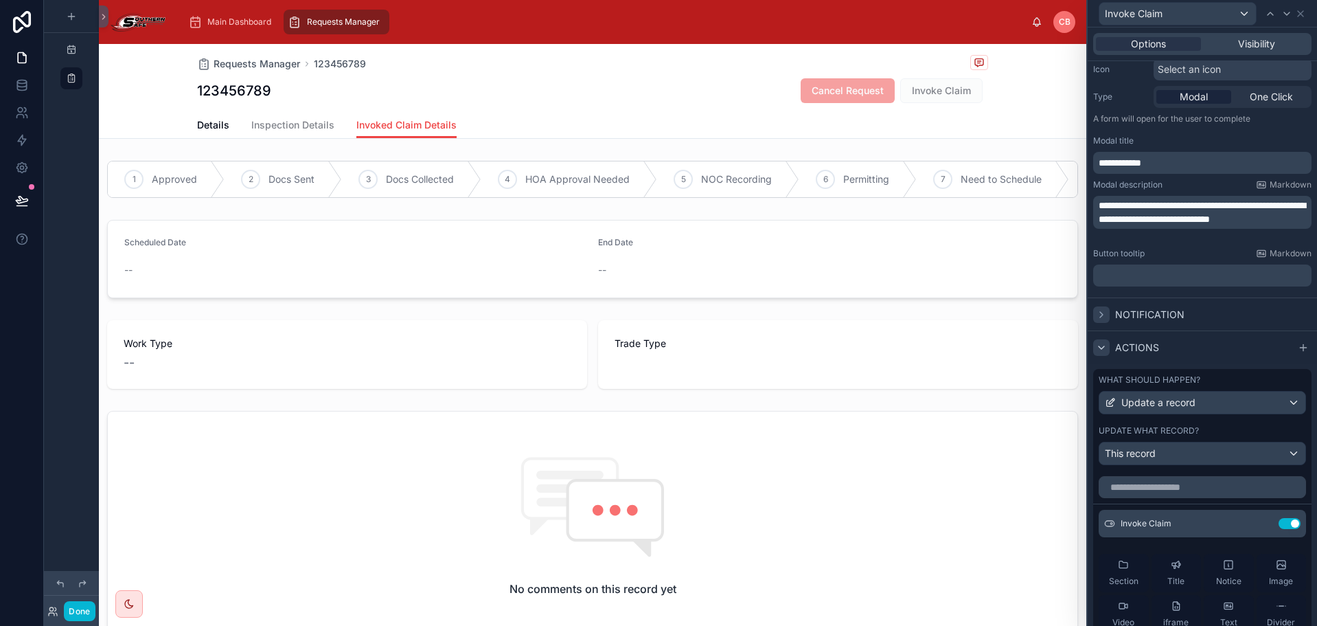
click at [1100, 340] on div at bounding box center [1102, 347] width 16 height 16
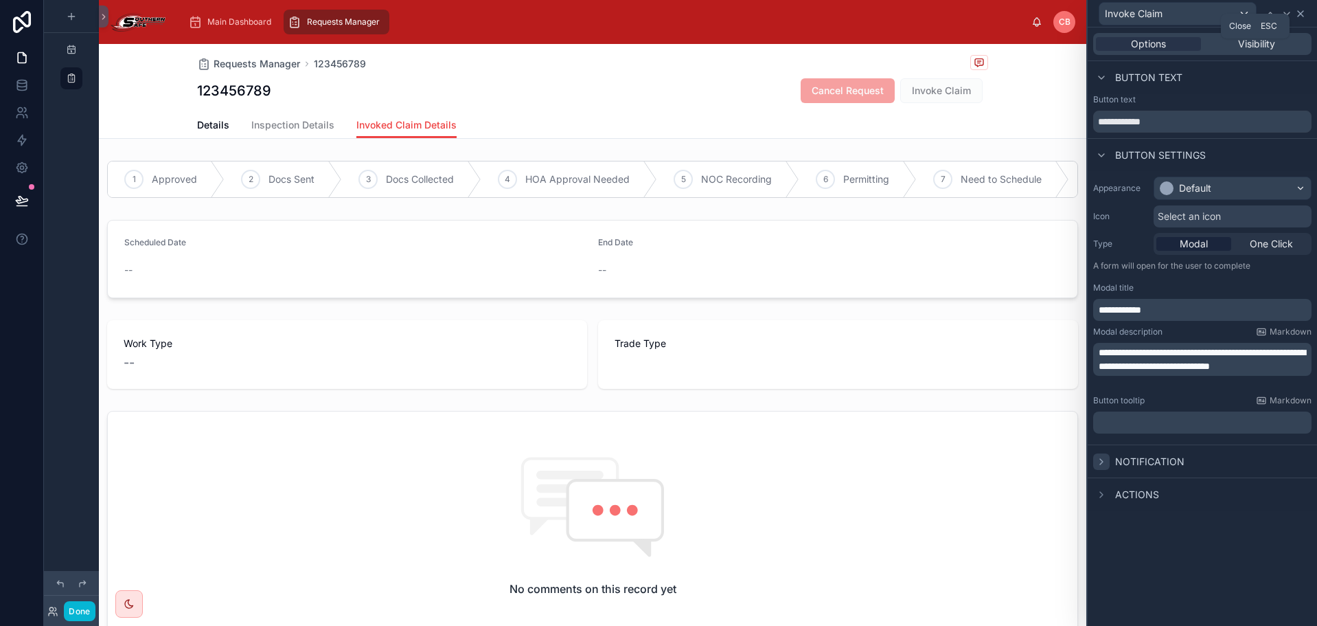
click at [1302, 12] on icon at bounding box center [1300, 13] width 5 height 5
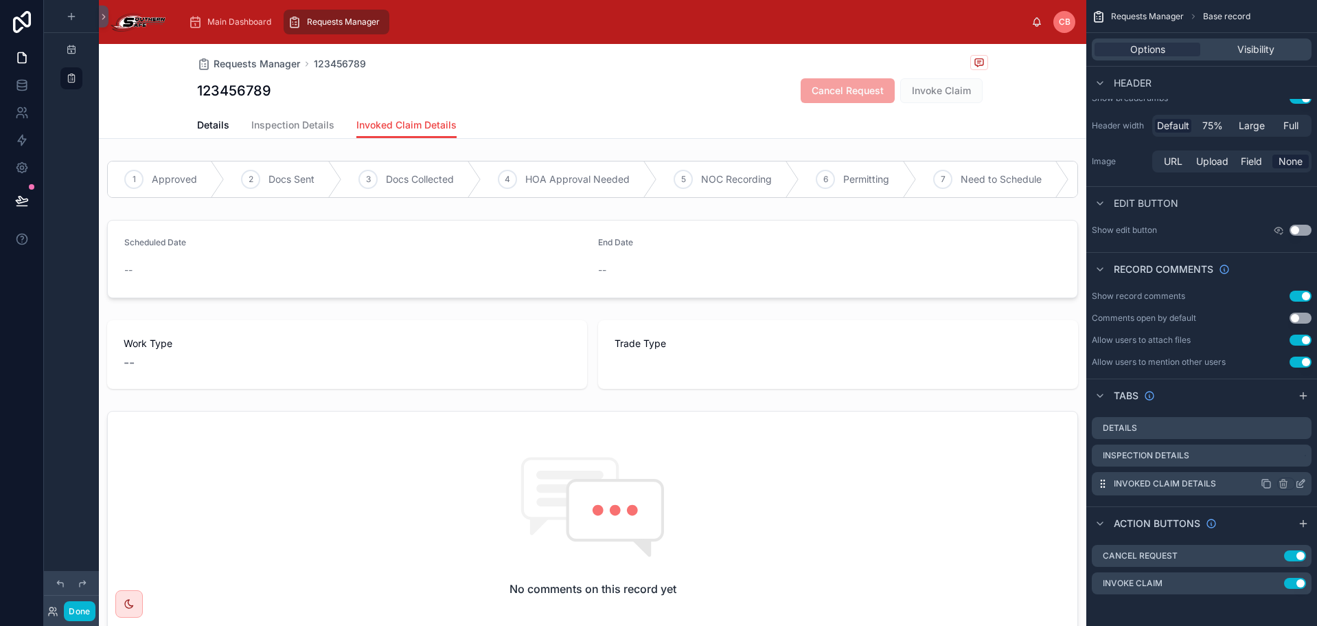
click at [1300, 482] on icon "scrollable content" at bounding box center [1300, 483] width 11 height 11
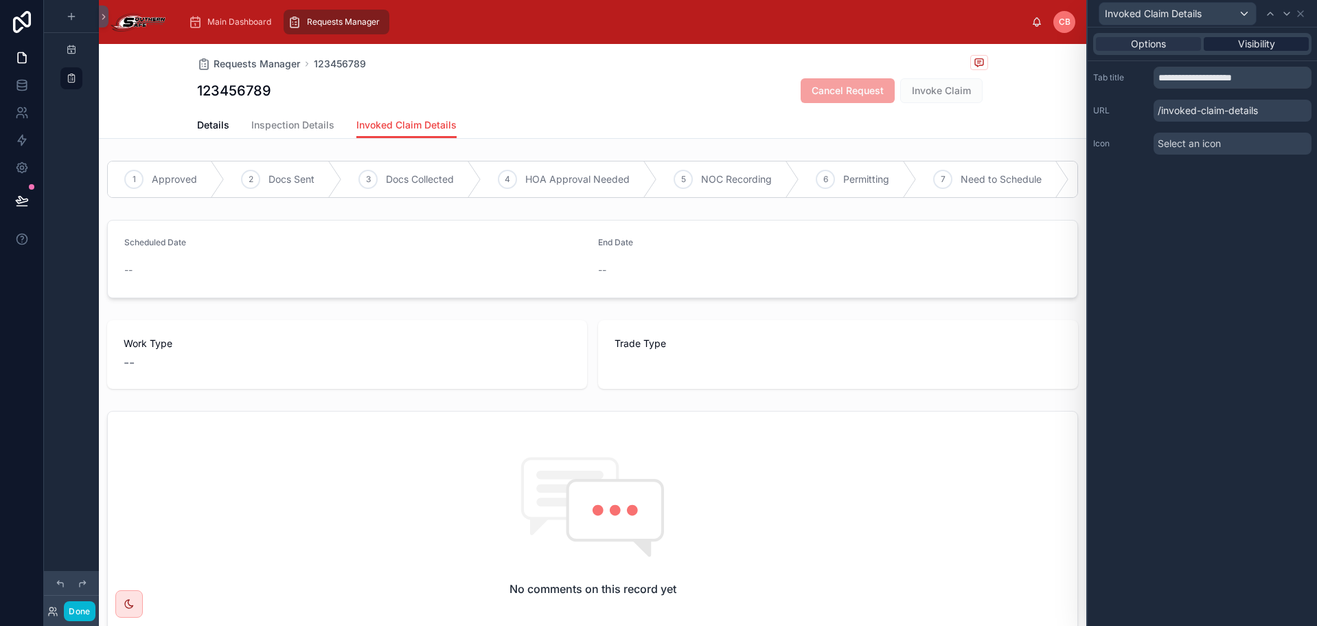
click at [1254, 46] on span "Visibility" at bounding box center [1256, 44] width 37 height 14
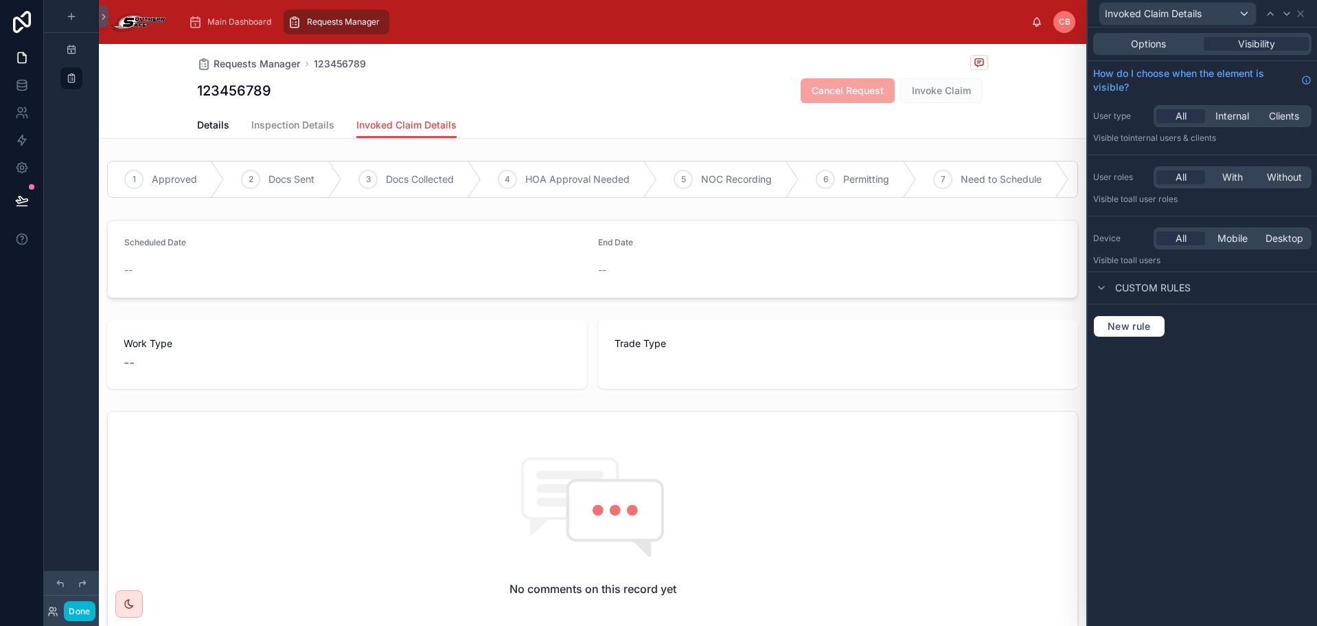
click at [1094, 335] on div "New rule" at bounding box center [1203, 326] width 218 height 22
click at [1116, 330] on span "New rule" at bounding box center [1129, 326] width 54 height 12
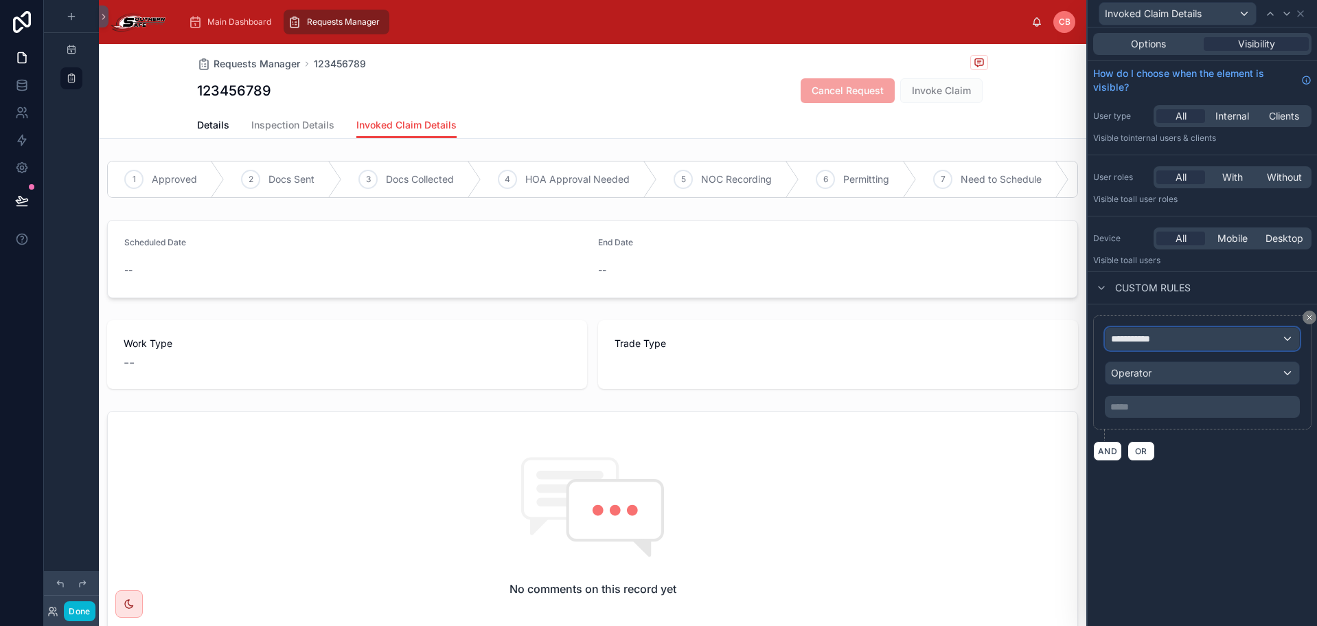
click at [1141, 343] on span "**********" at bounding box center [1136, 339] width 51 height 14
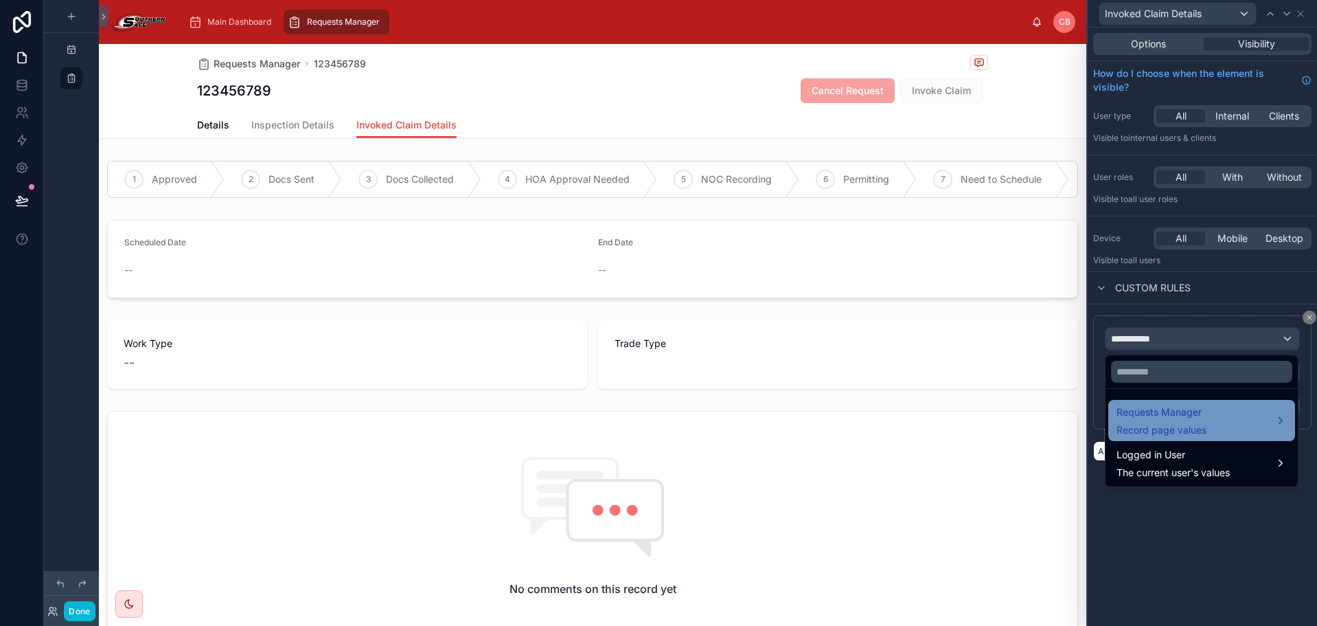
click at [1172, 426] on span "Record page values" at bounding box center [1162, 430] width 90 height 14
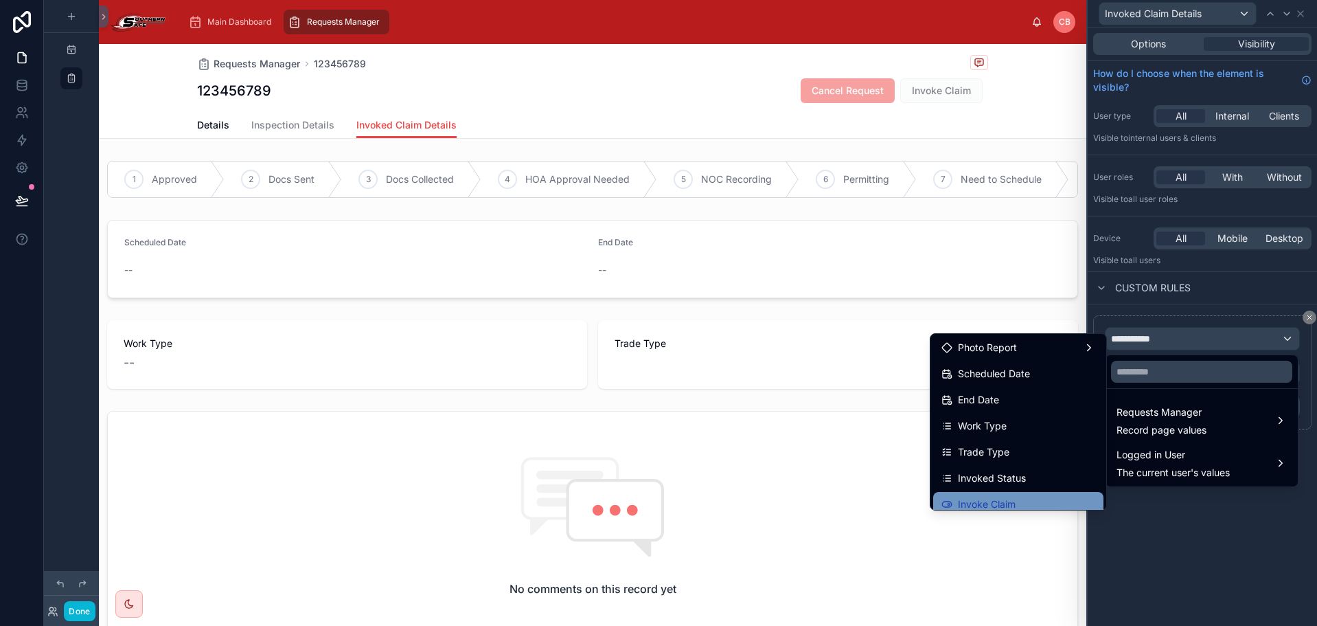
scroll to position [618, 0]
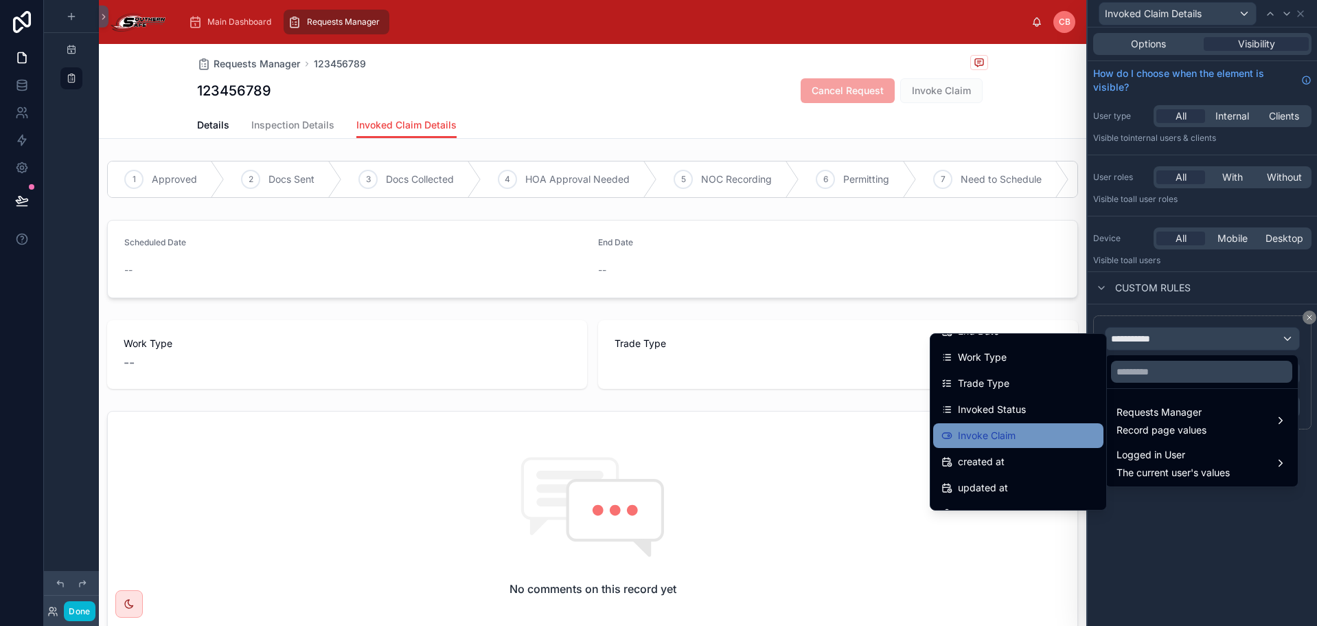
click at [1037, 435] on div "Invoke Claim" at bounding box center [1019, 435] width 154 height 16
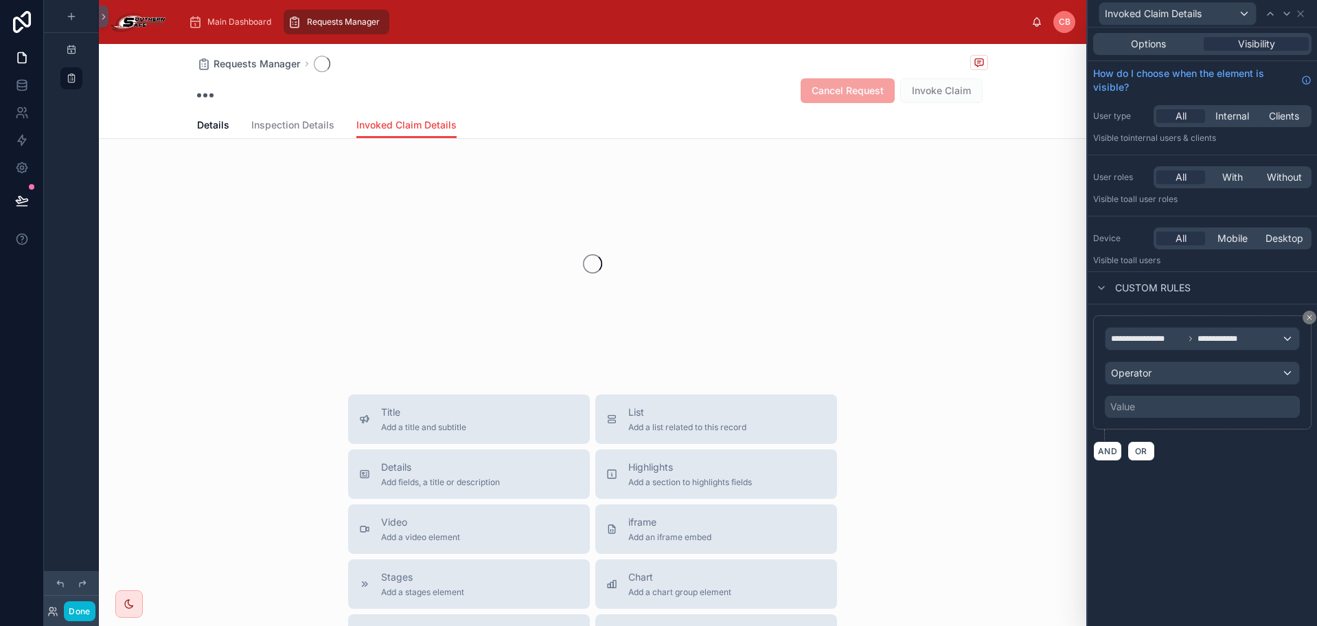
click at [1144, 398] on div "Value" at bounding box center [1202, 407] width 195 height 22
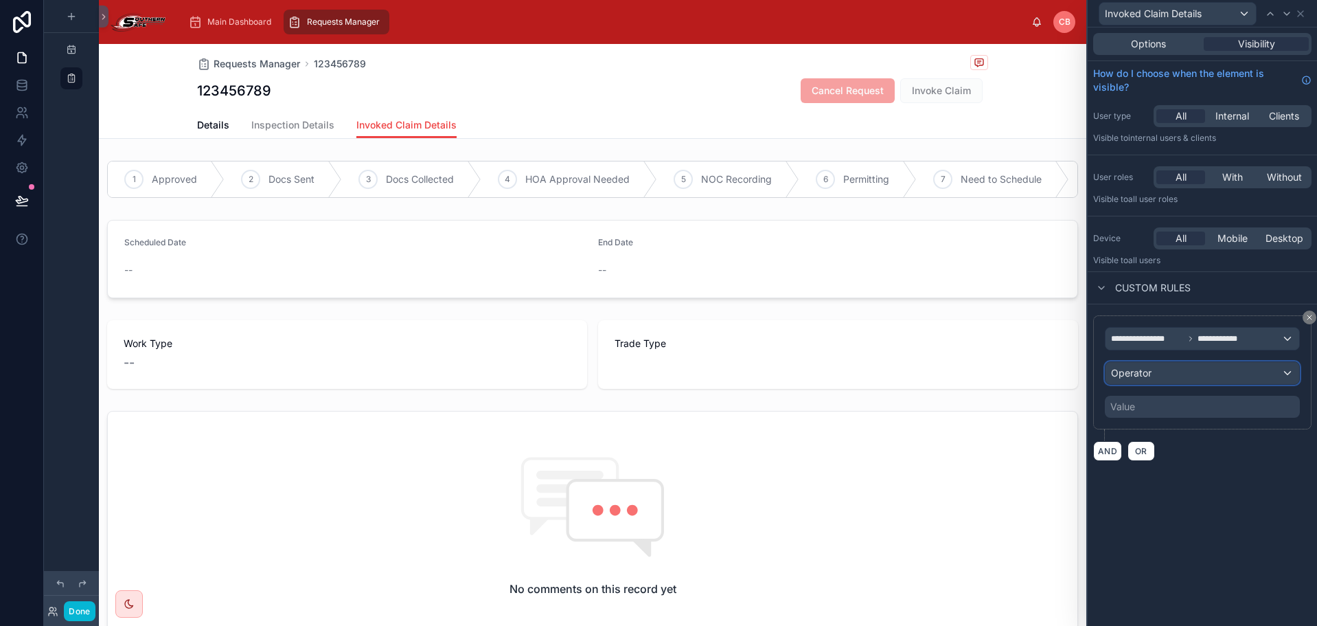
click at [1143, 374] on span "Operator" at bounding box center [1131, 373] width 41 height 12
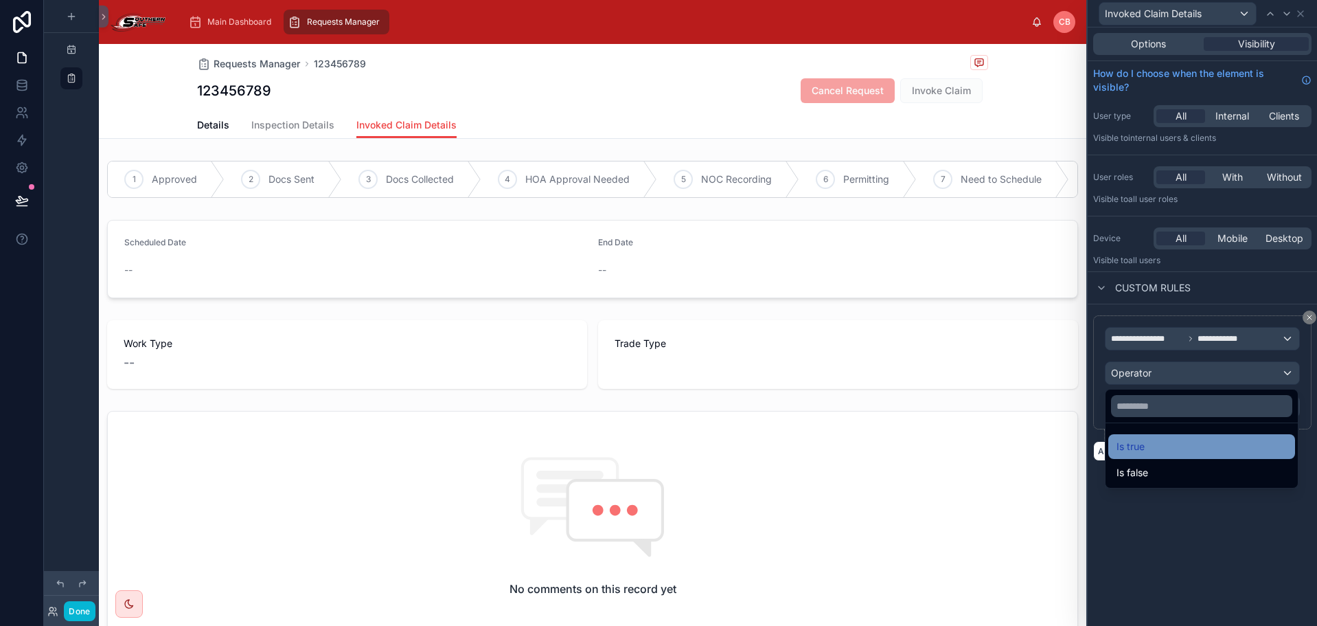
click at [1119, 451] on span "Is true" at bounding box center [1131, 446] width 28 height 16
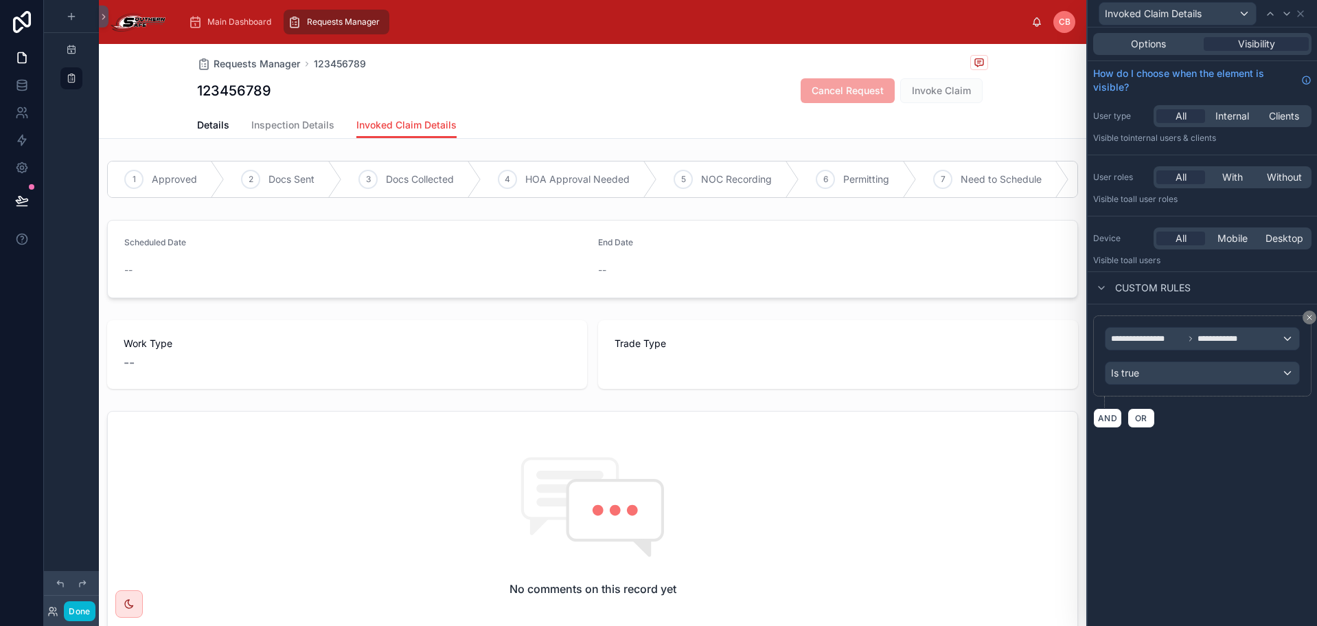
click at [1142, 553] on div "**********" at bounding box center [1202, 326] width 229 height 598
click at [191, 135] on div "Details Inspection Details Invoked Claim Details" at bounding box center [592, 125] width 971 height 26
click at [205, 130] on span "Details" at bounding box center [213, 125] width 32 height 14
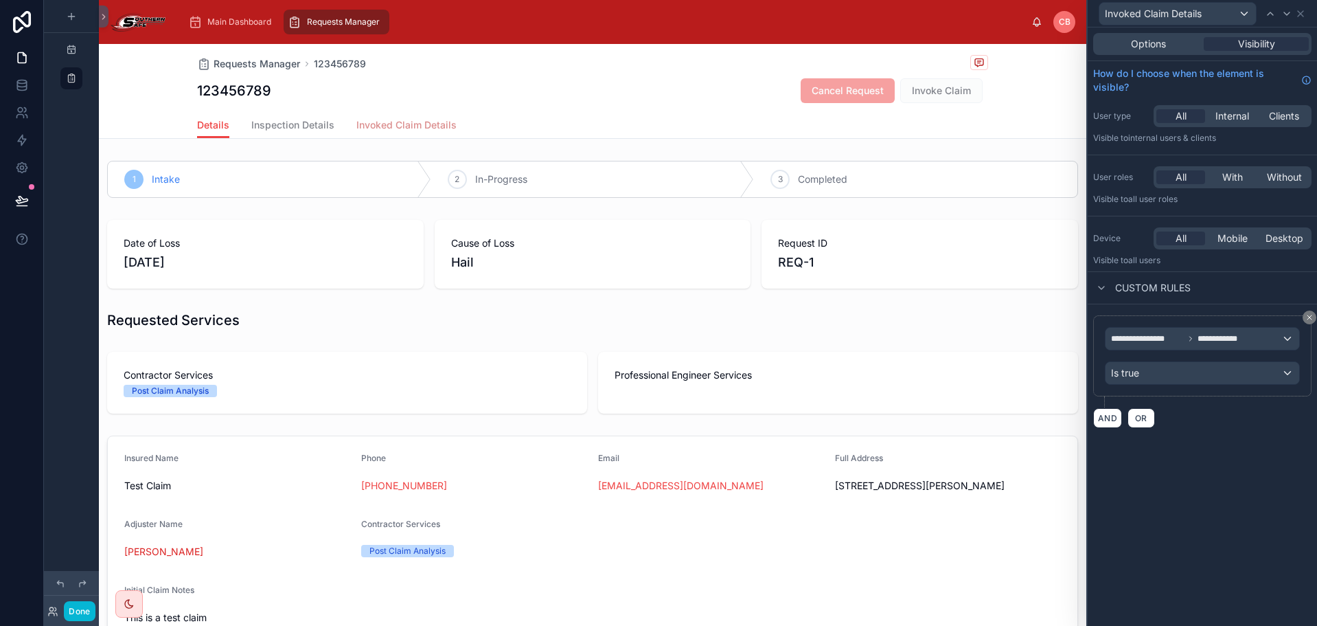
click at [389, 131] on span "Invoked Claim Details" at bounding box center [406, 125] width 100 height 14
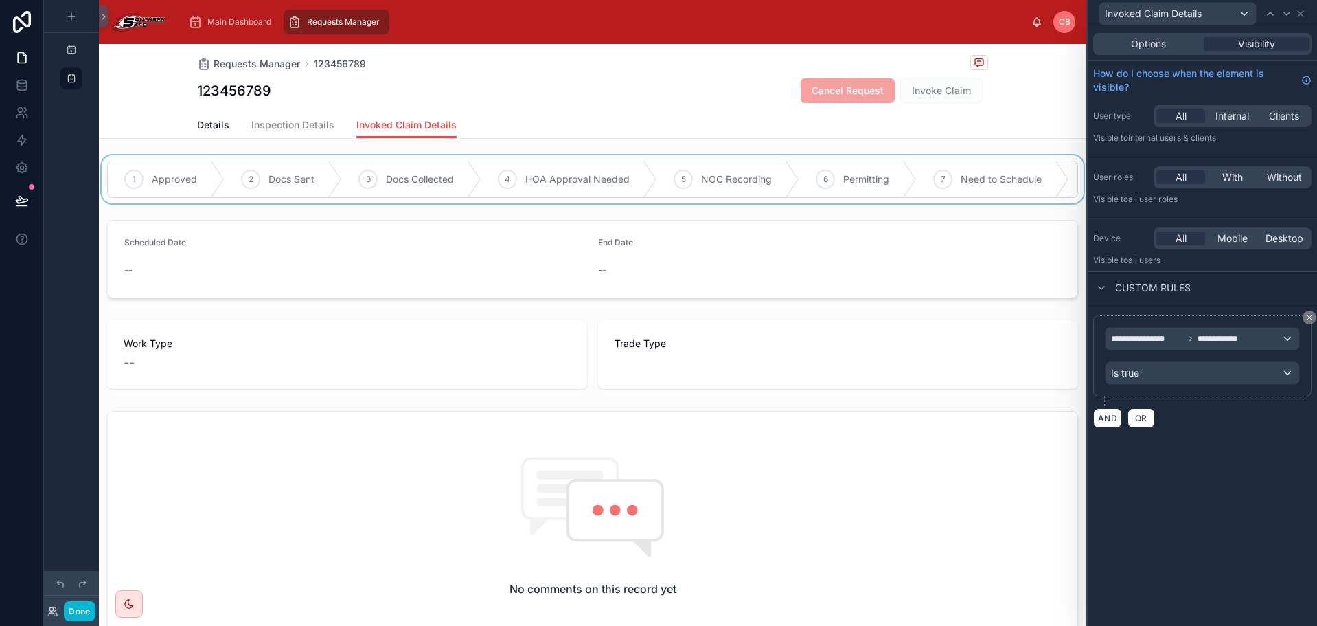
click at [422, 172] on div at bounding box center [593, 179] width 988 height 48
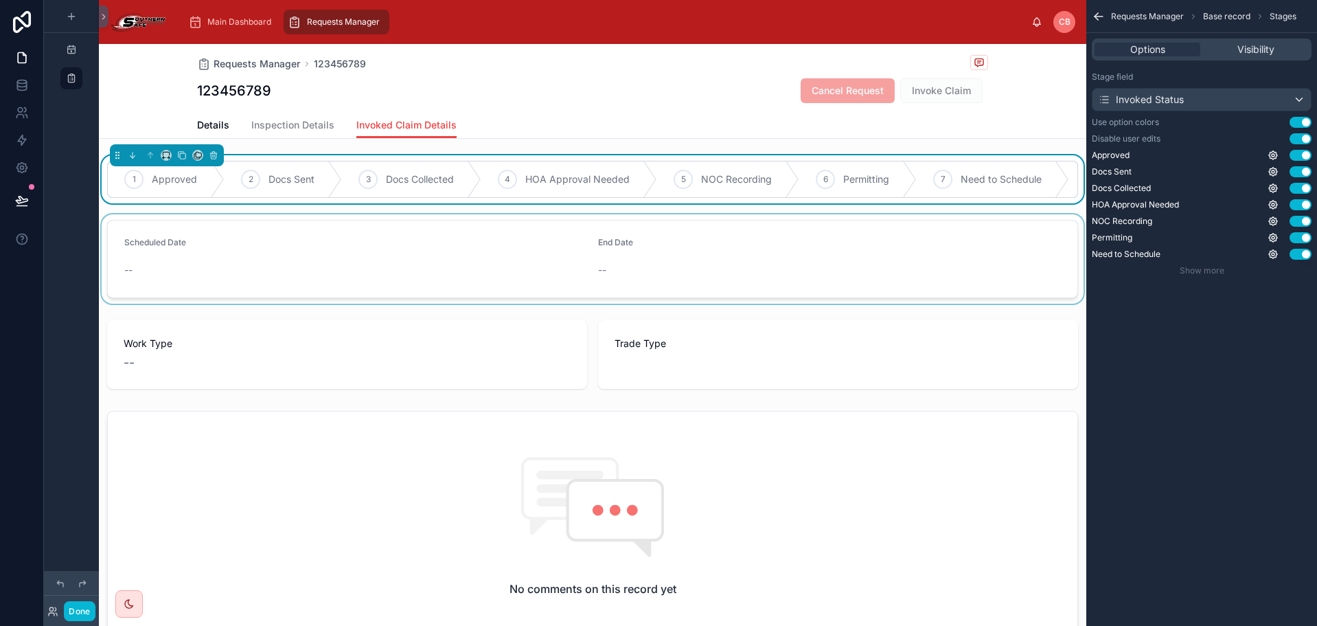
click at [422, 226] on div at bounding box center [593, 258] width 988 height 89
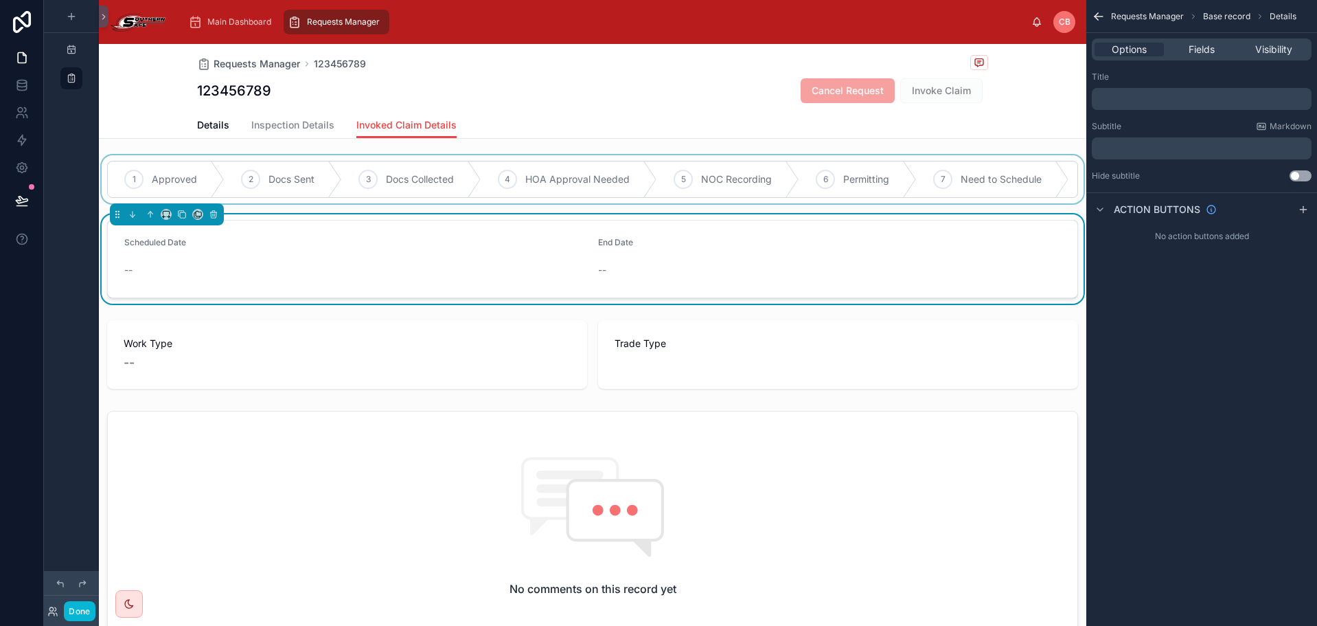
click at [419, 218] on div "1 Approved 2 Docs Sent 3 Docs Collected 4 HOA Approval Needed 5 NOC Recording 6…" at bounding box center [593, 456] width 988 height 602
click at [414, 203] on div at bounding box center [593, 179] width 988 height 48
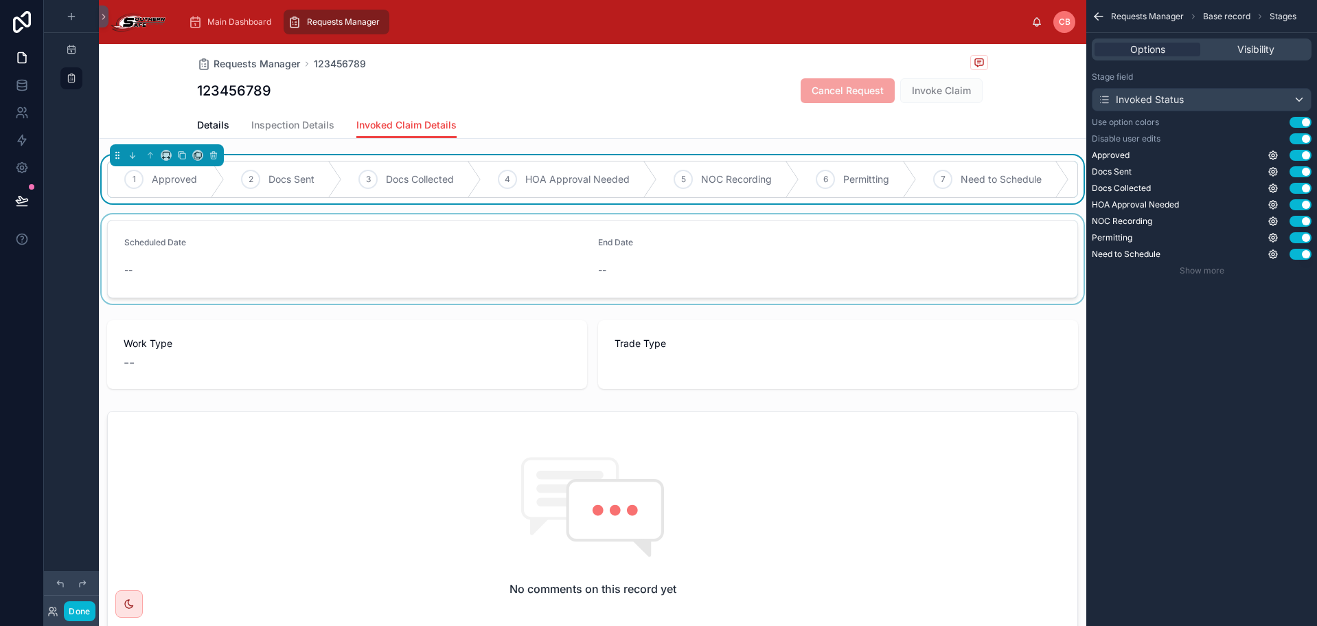
click at [407, 223] on div "1 Approved 2 Docs Sent 3 Docs Collected 4 HOA Approval Needed 5 NOC Recording 6…" at bounding box center [593, 456] width 988 height 602
click at [401, 203] on div "1 Approved 2 Docs Sent 3 Docs Collected 4 HOA Approval Needed 5 NOC Recording 6…" at bounding box center [593, 179] width 988 height 48
click at [405, 230] on div at bounding box center [593, 258] width 988 height 89
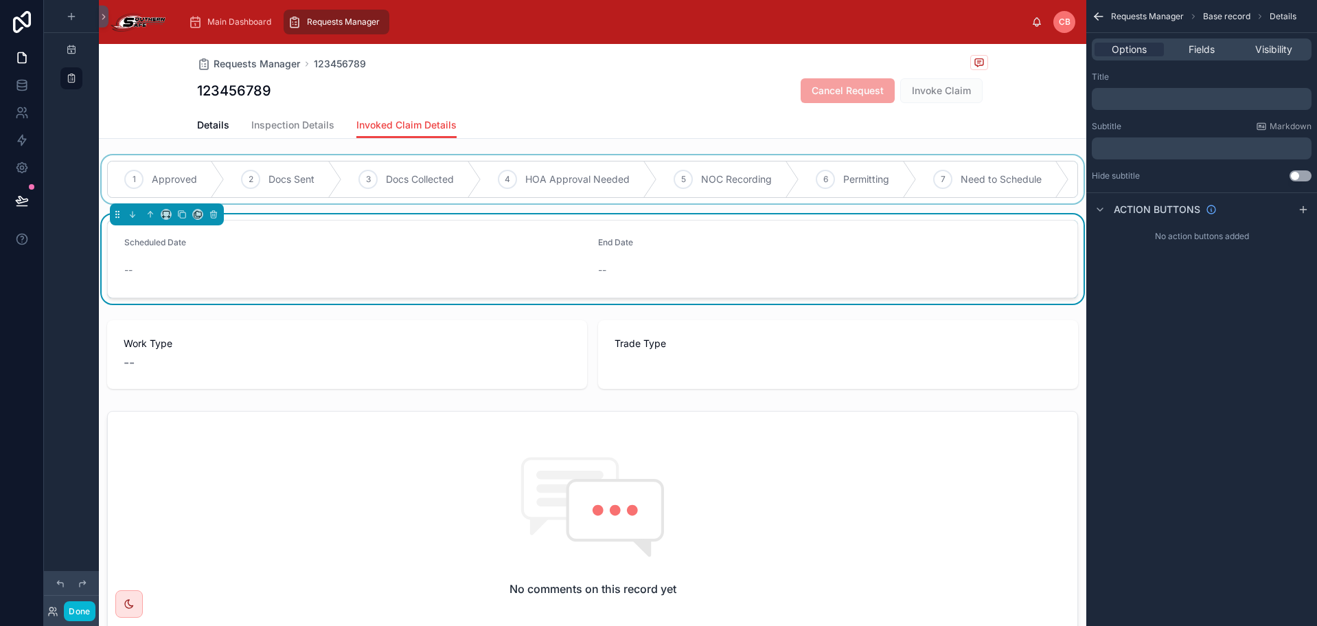
click at [398, 203] on div at bounding box center [593, 179] width 988 height 48
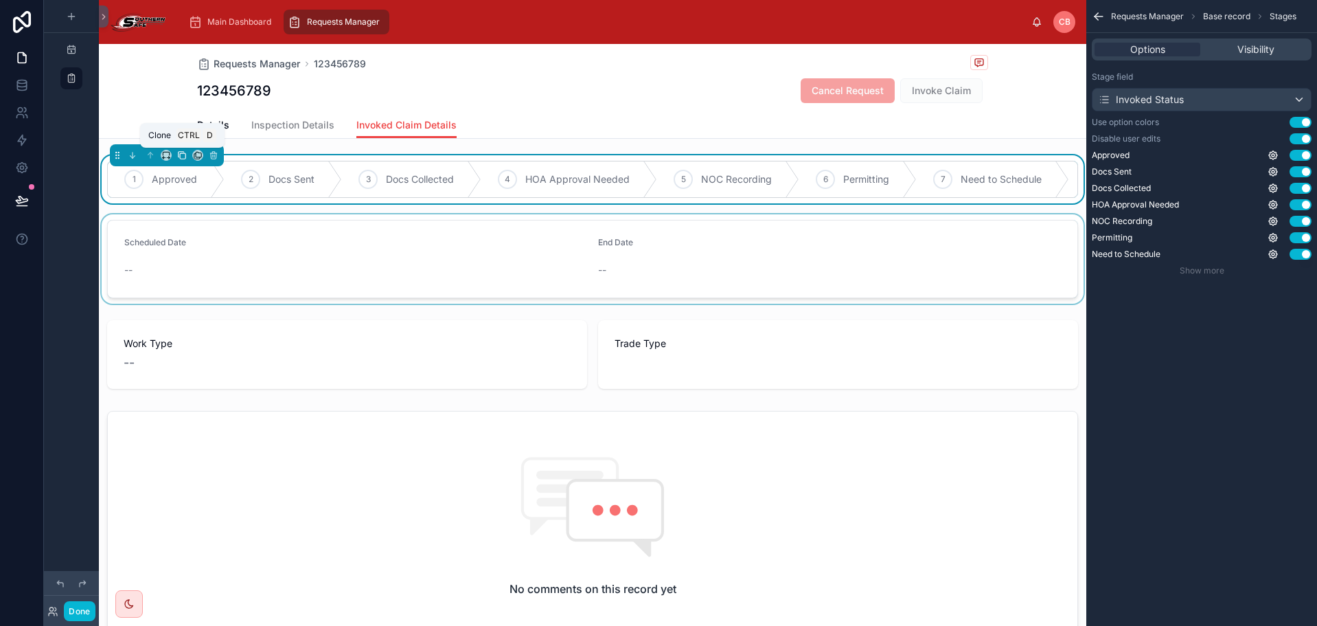
click at [182, 155] on icon at bounding box center [182, 155] width 10 height 10
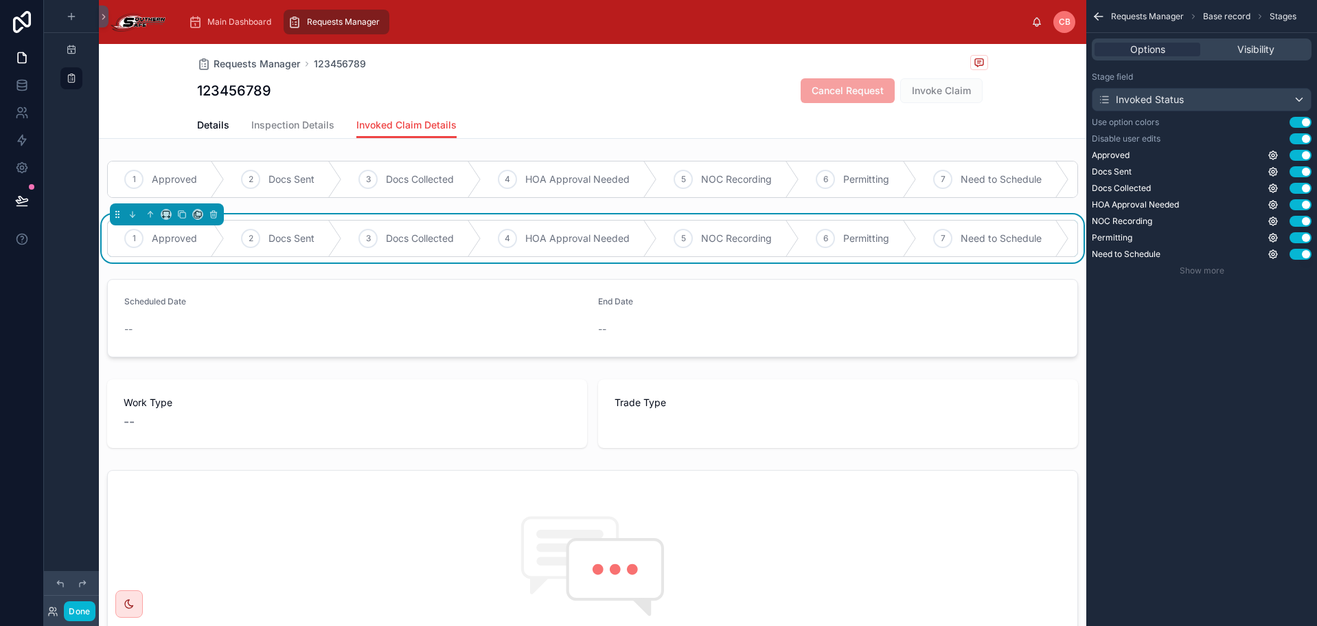
click at [253, 242] on div "2" at bounding box center [250, 238] width 19 height 19
click at [1205, 269] on span "Show more" at bounding box center [1202, 270] width 45 height 10
click at [631, 159] on div at bounding box center [593, 179] width 988 height 48
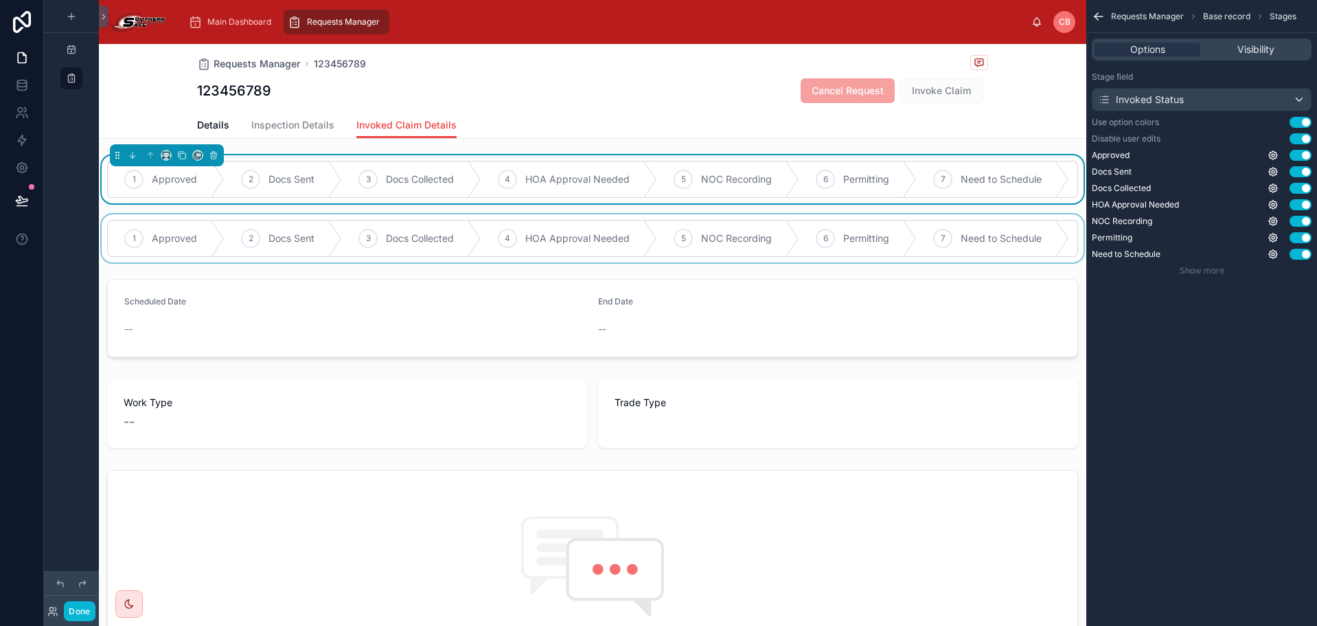
click at [521, 227] on div at bounding box center [593, 238] width 988 height 48
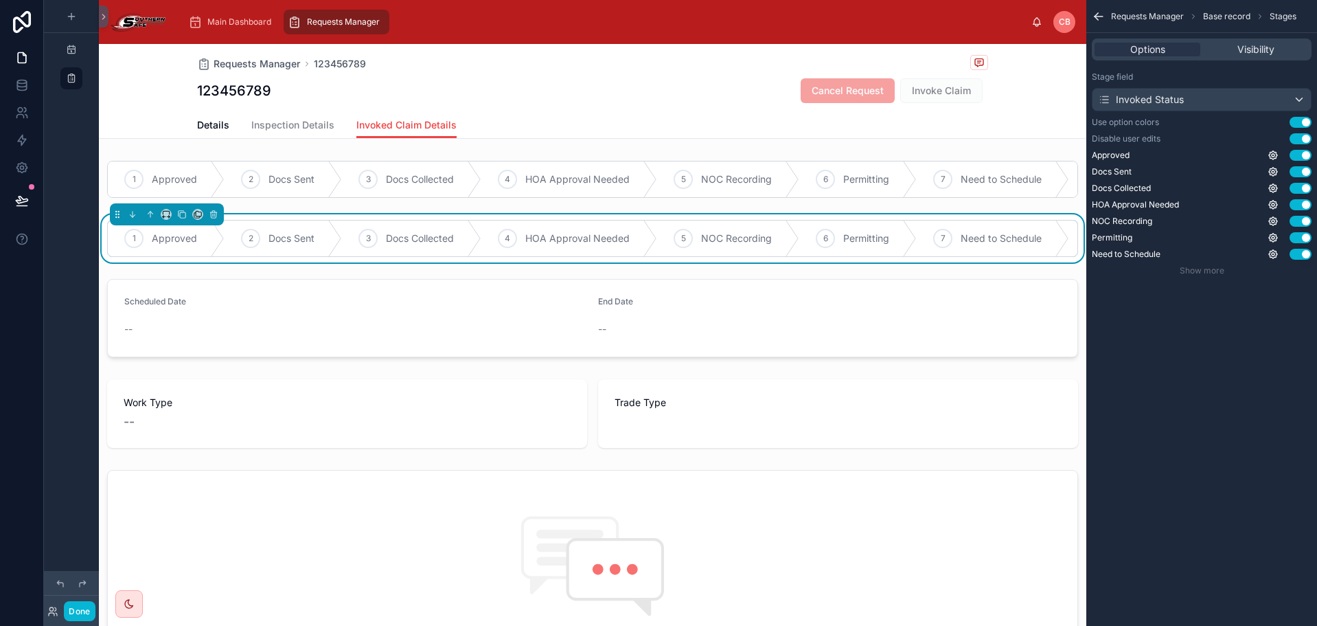
click at [388, 226] on div "1 Approved 2 Docs Sent 3 Docs Collected 4 HOA Approval Needed 5 NOC Recording 6…" at bounding box center [593, 238] width 988 height 48
click at [1100, 16] on icon "scrollable content" at bounding box center [1099, 16] width 8 height 0
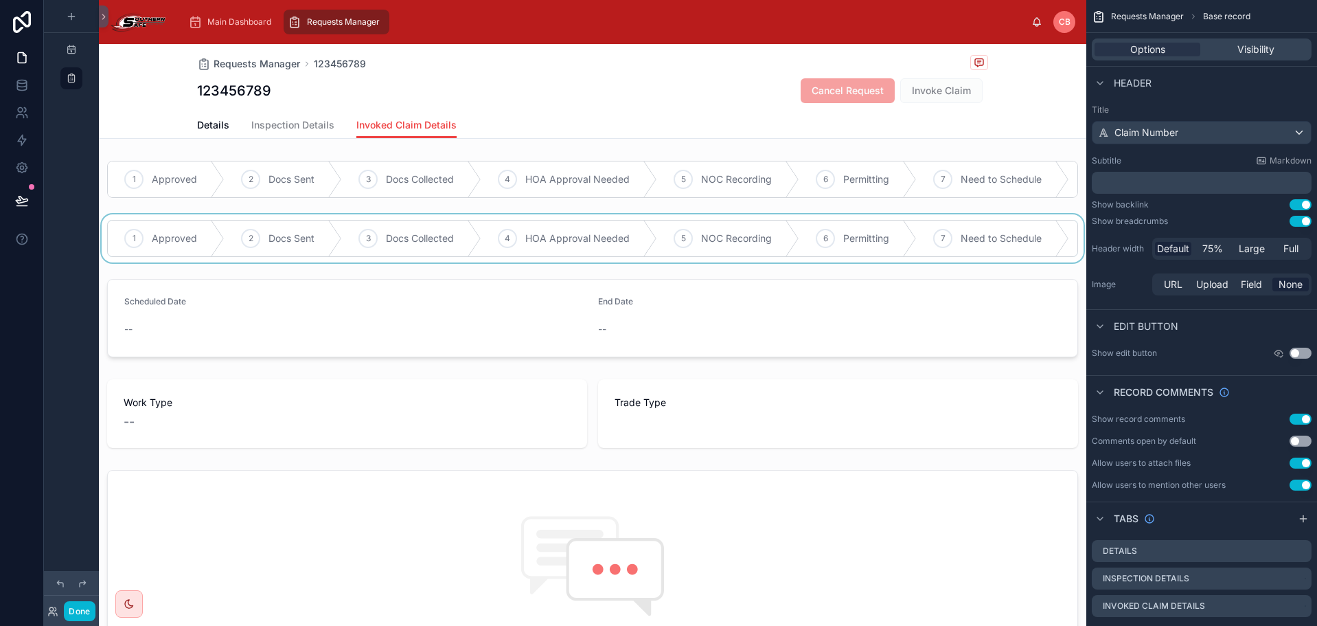
click at [770, 224] on div "1 Approved 2 Docs Sent 3 Docs Collected 4 HOA Approval Needed 5 NOC Recording 6…" at bounding box center [593, 485] width 988 height 661
click at [668, 130] on div "Details Inspection Details Invoked Claim Details" at bounding box center [592, 125] width 791 height 26
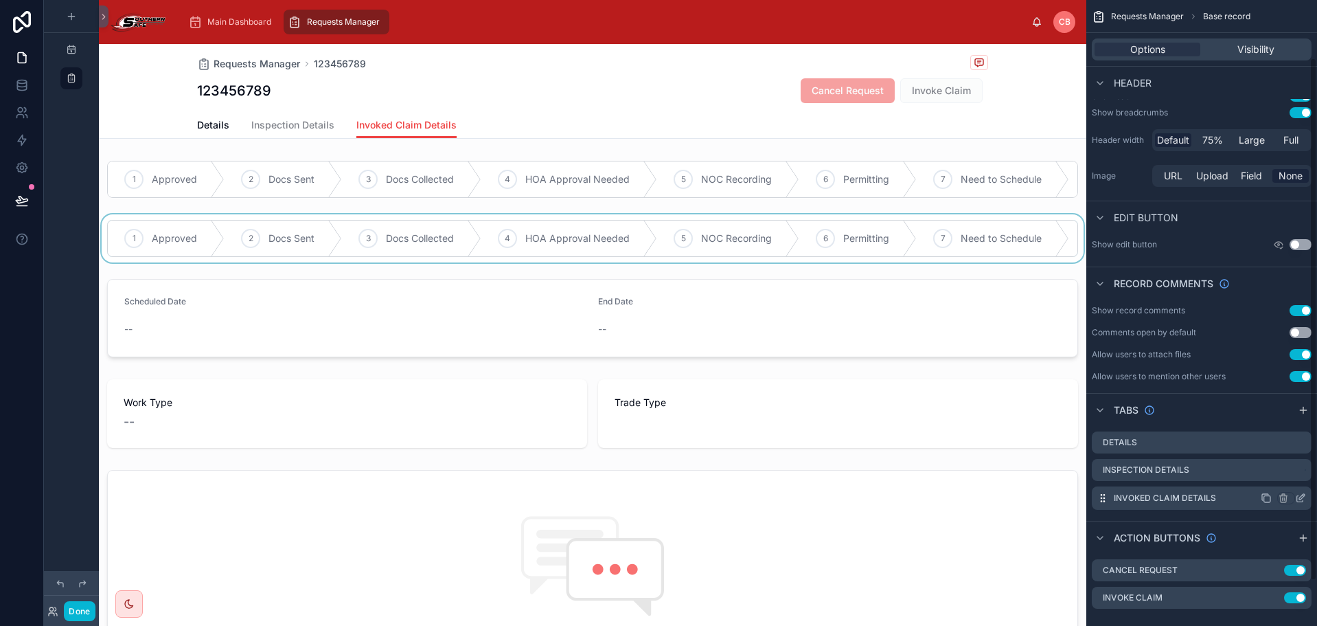
scroll to position [123, 0]
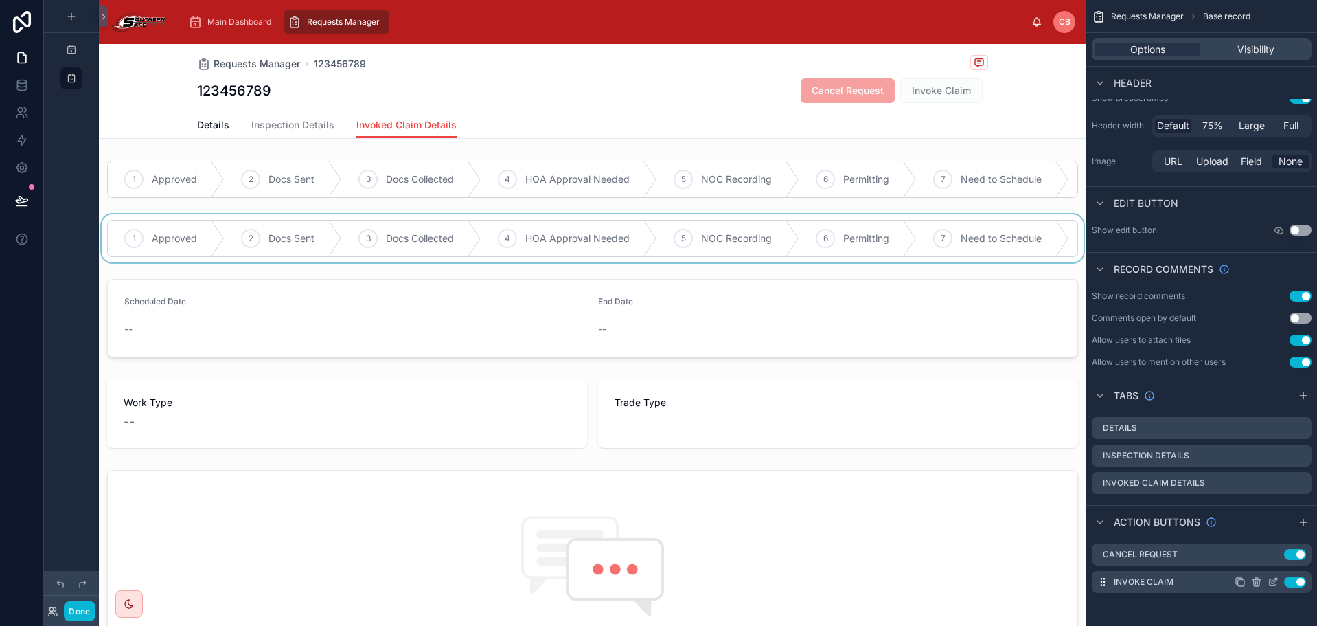
click at [1270, 582] on icon "scrollable content" at bounding box center [1273, 583] width 6 height 6
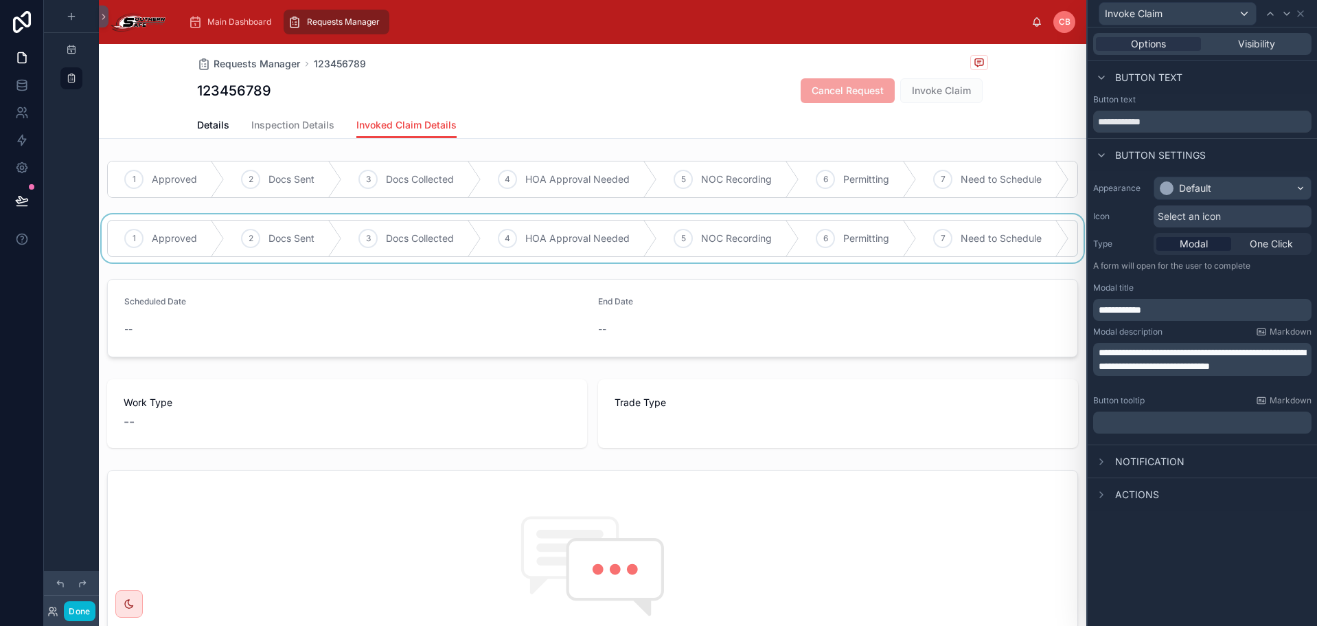
click at [1241, 56] on div "Options Visibility" at bounding box center [1202, 43] width 229 height 33
click at [1239, 45] on span "Visibility" at bounding box center [1256, 44] width 37 height 14
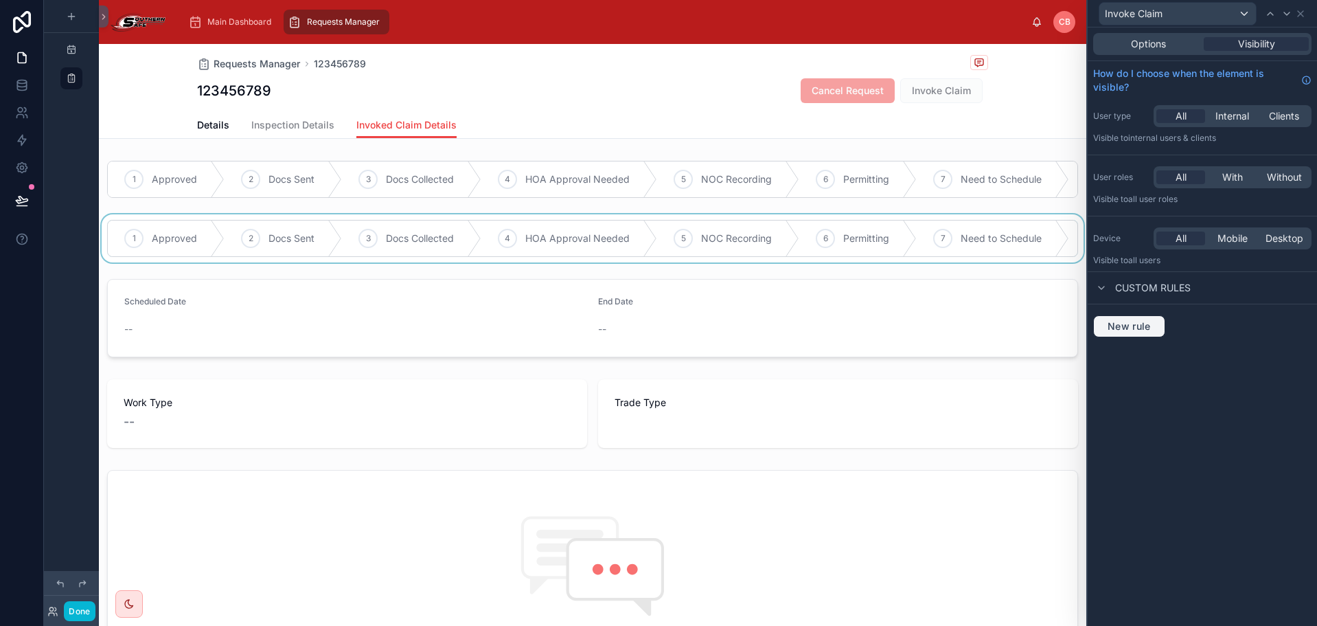
click at [1133, 318] on button "New rule" at bounding box center [1130, 326] width 72 height 22
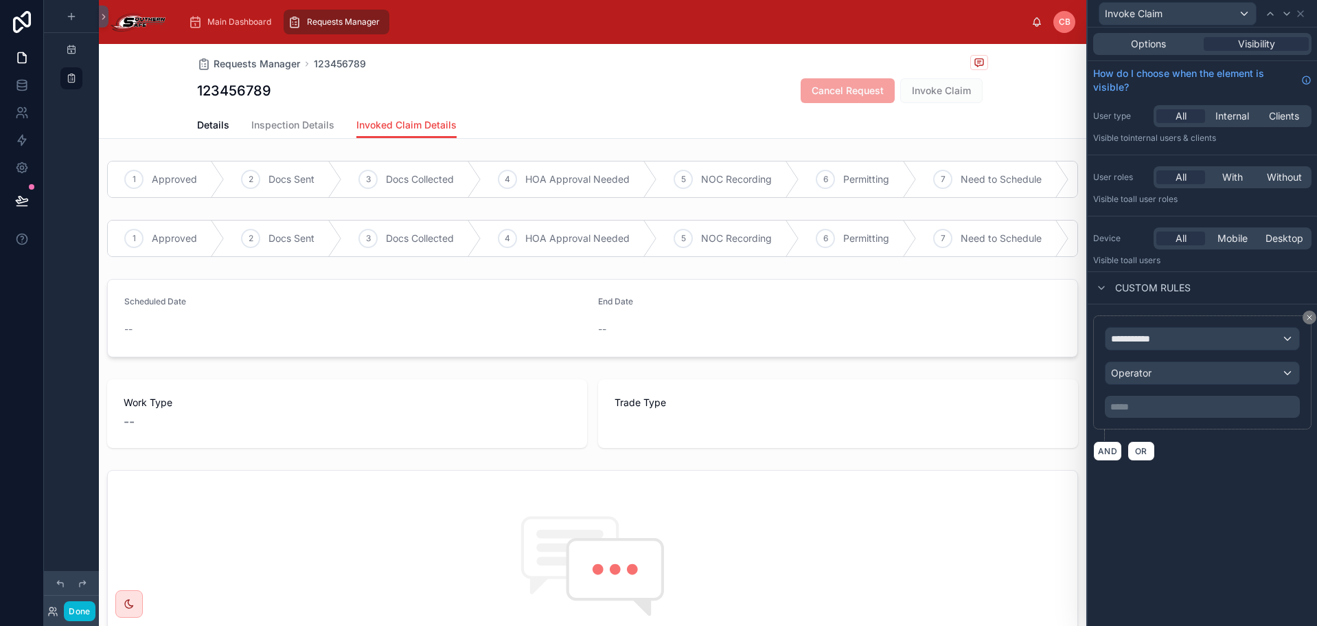
click at [1179, 322] on div "**********" at bounding box center [1203, 372] width 218 height 114
click at [1177, 336] on div "**********" at bounding box center [1203, 339] width 194 height 22
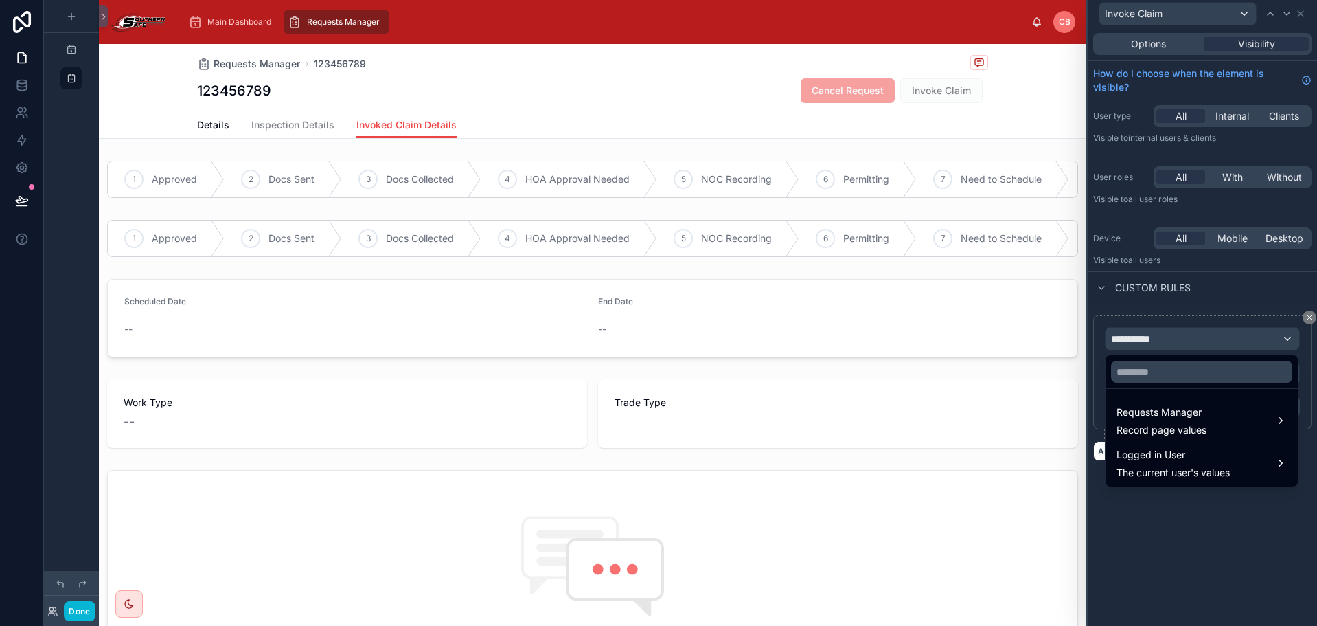
click at [1153, 385] on div at bounding box center [1202, 371] width 192 height 33
click at [1153, 414] on span "Requests Manager" at bounding box center [1162, 412] width 90 height 16
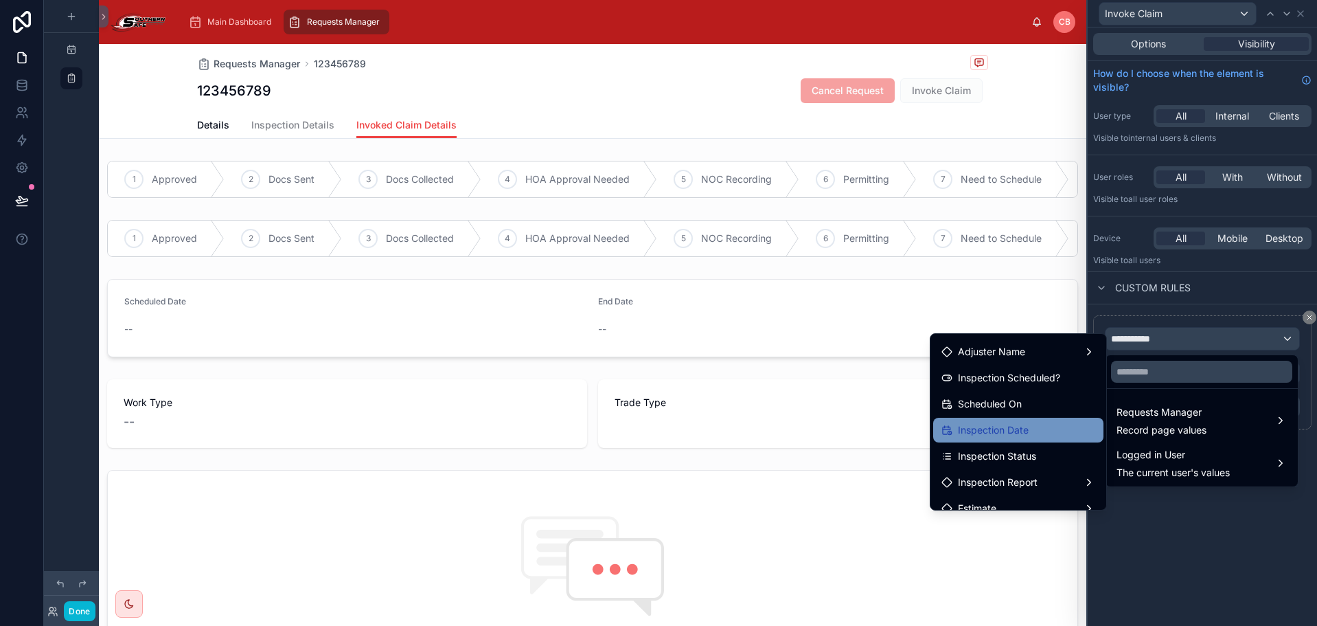
scroll to position [431, 0]
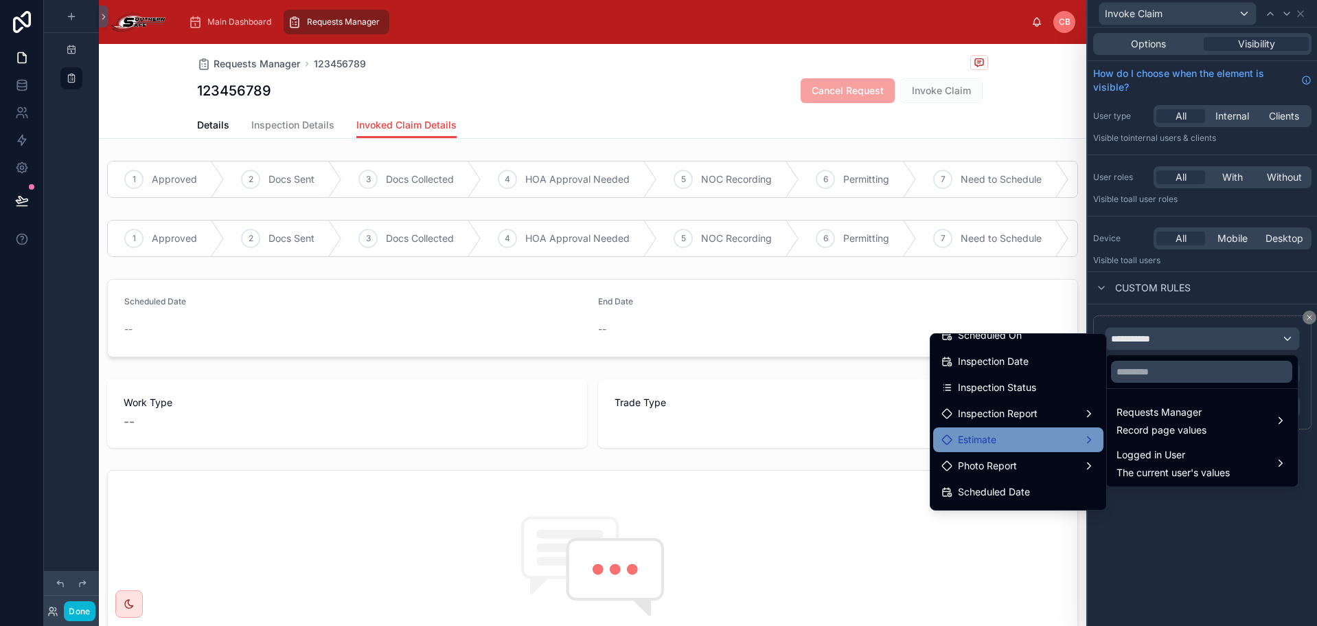
click at [1028, 440] on div "Estimate" at bounding box center [1019, 439] width 154 height 16
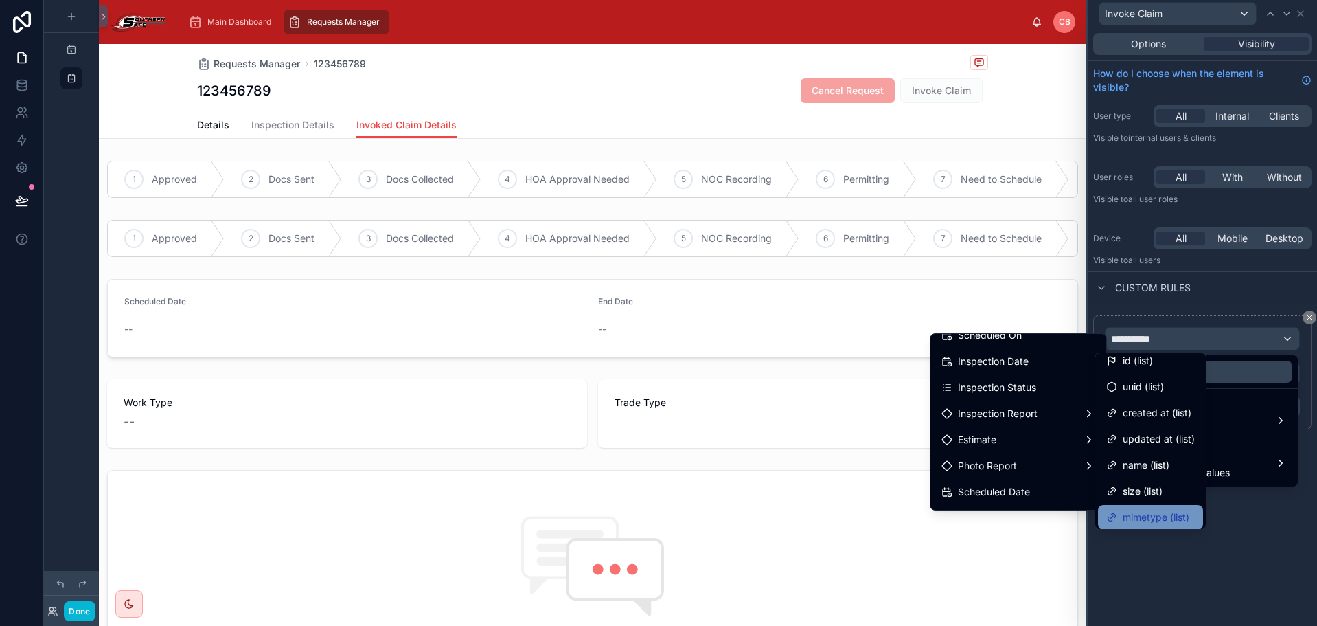
scroll to position [0, 0]
click at [1127, 367] on span "id (list)" at bounding box center [1138, 368] width 30 height 16
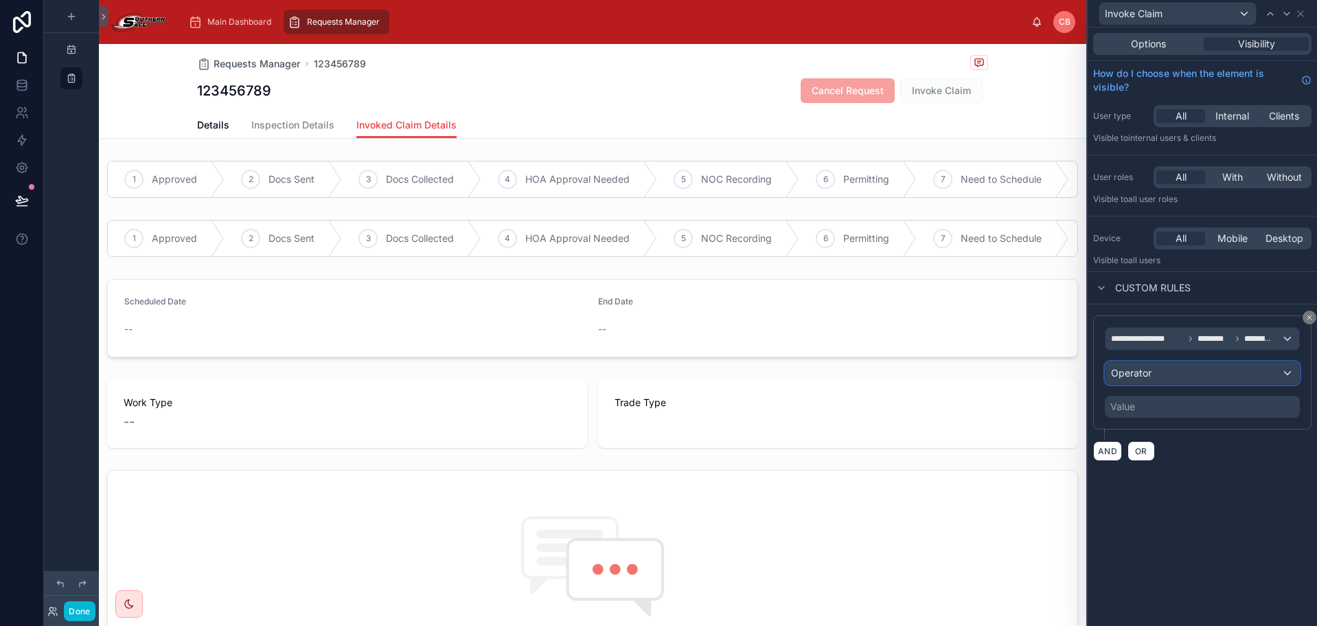
click at [1133, 374] on span "Operator" at bounding box center [1131, 373] width 41 height 12
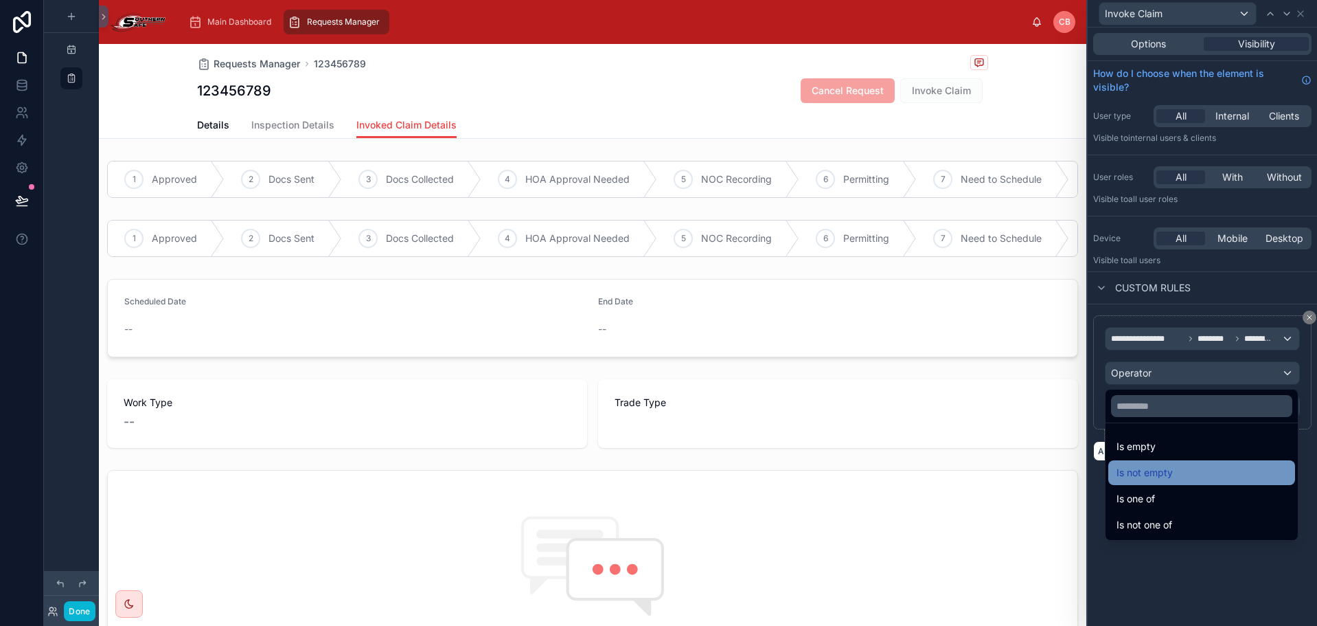
click at [1151, 472] on span "Is not empty" at bounding box center [1145, 472] width 56 height 16
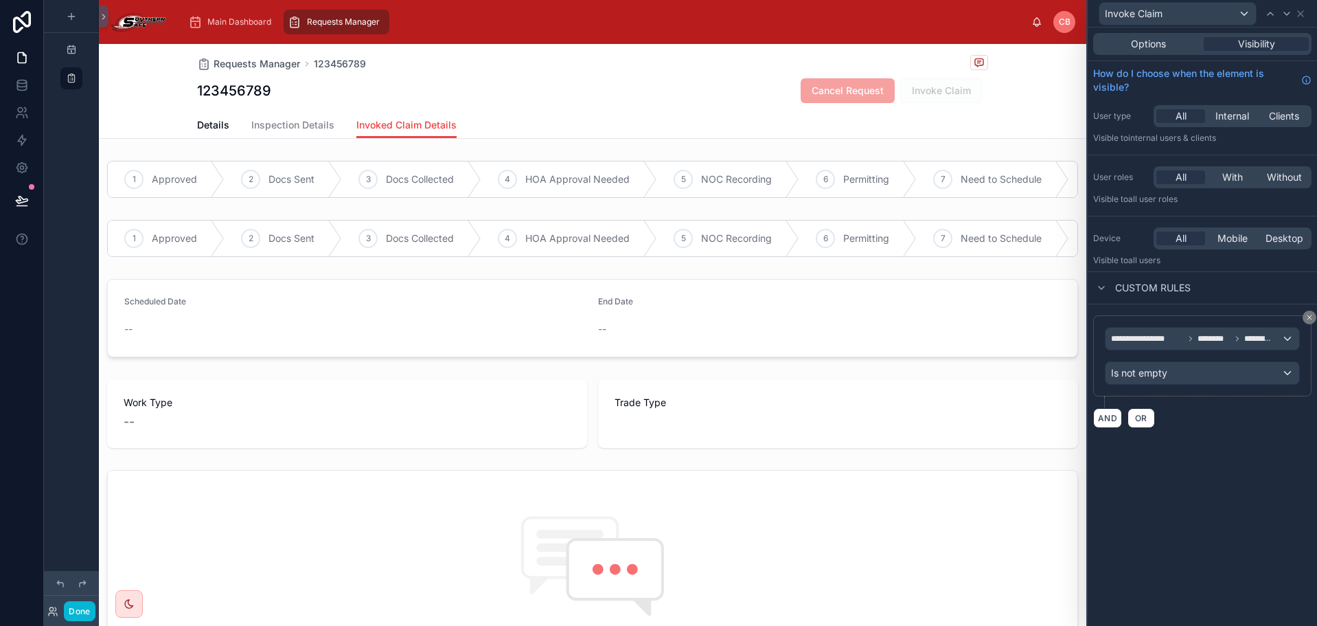
click at [1151, 490] on div "**********" at bounding box center [1202, 326] width 229 height 598
click at [1123, 39] on div "Options" at bounding box center [1148, 44] width 105 height 14
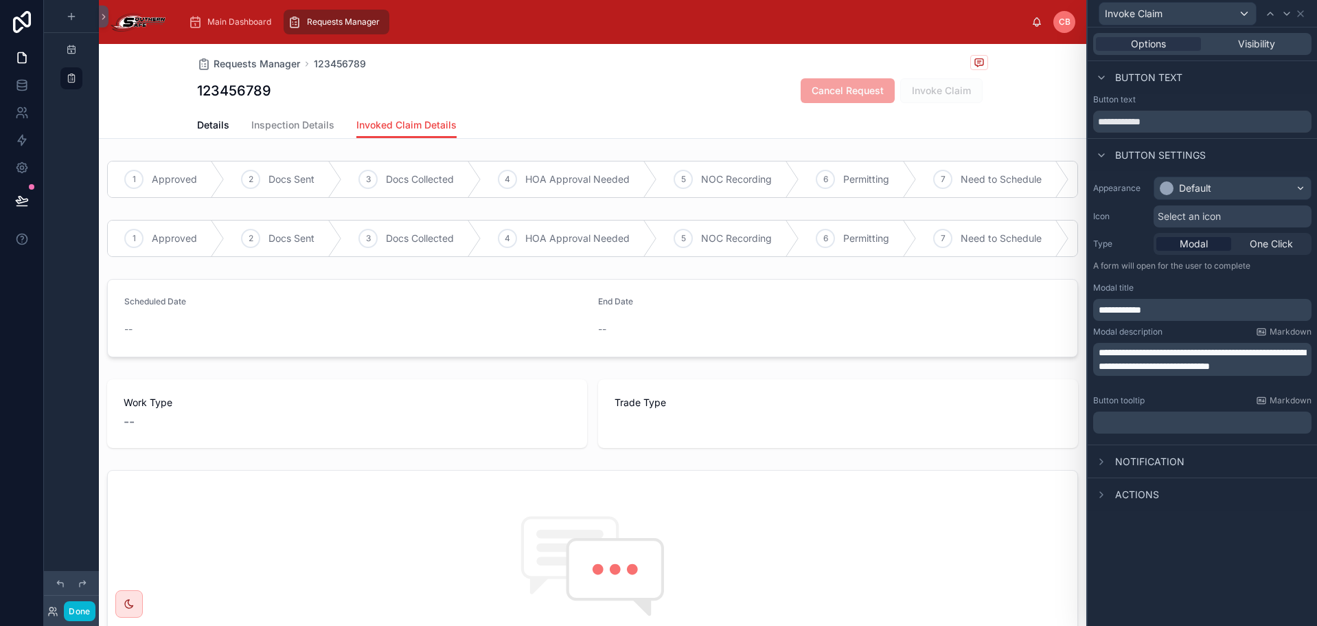
click at [1193, 373] on p "**********" at bounding box center [1204, 359] width 210 height 27
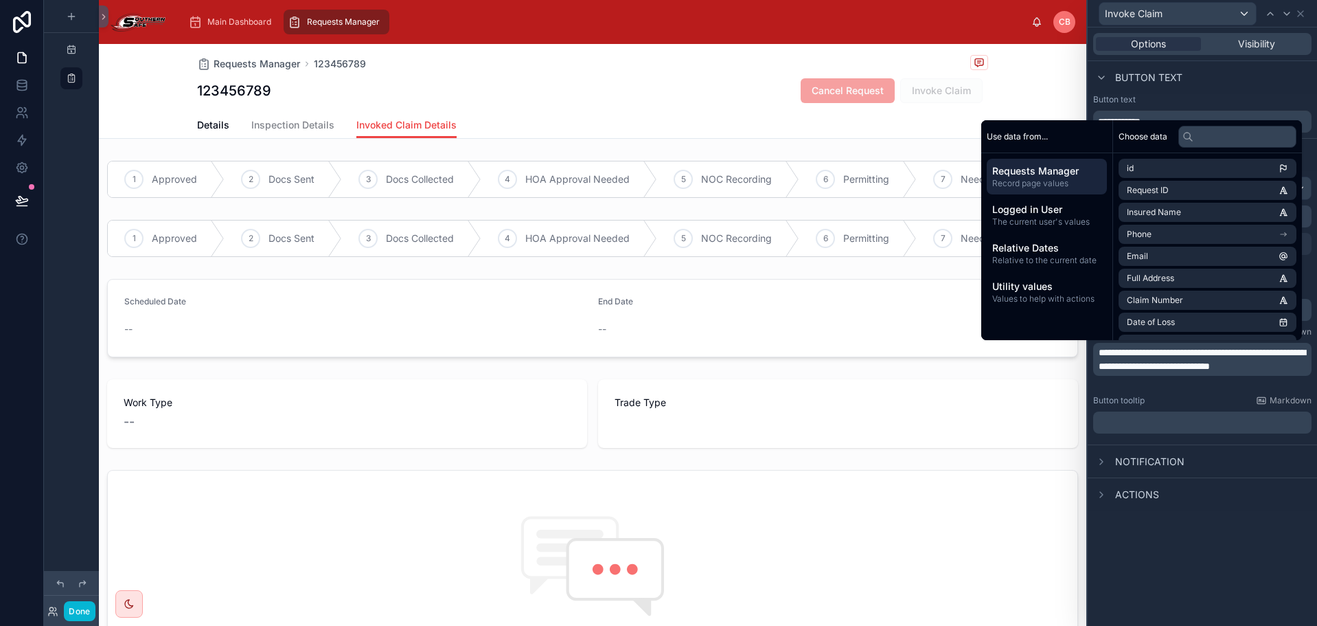
click at [1189, 399] on div "Button tooltip Markdown" at bounding box center [1203, 400] width 218 height 11
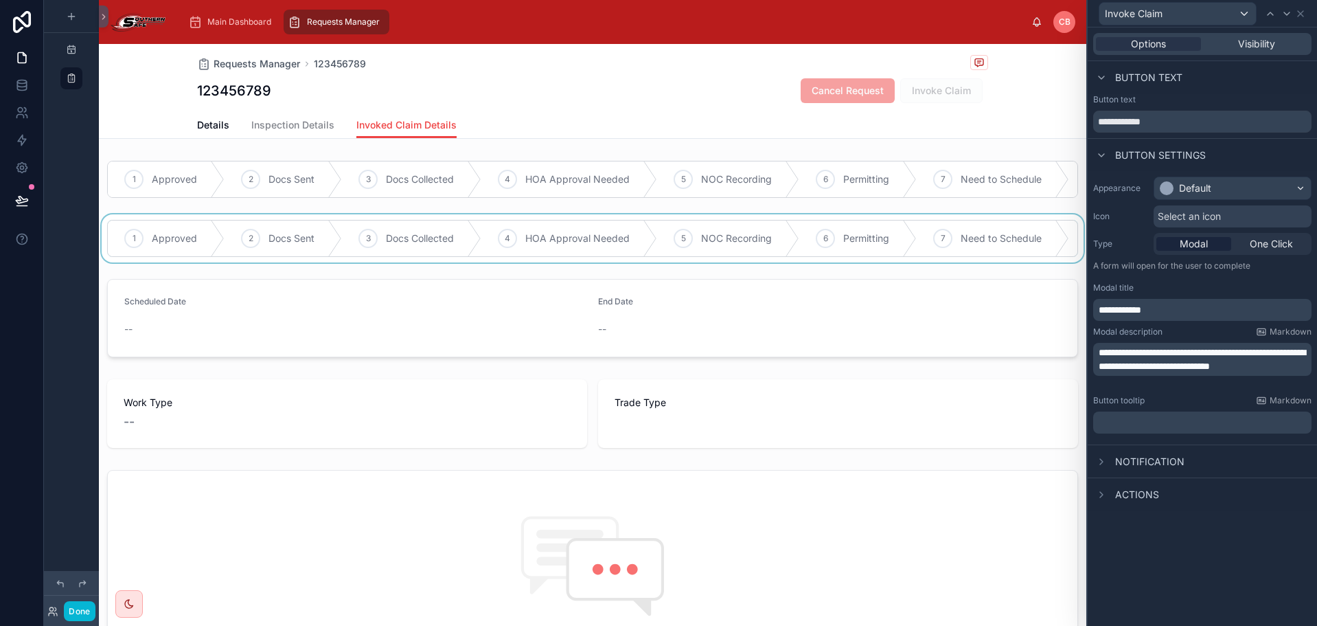
click at [882, 229] on div at bounding box center [593, 238] width 988 height 48
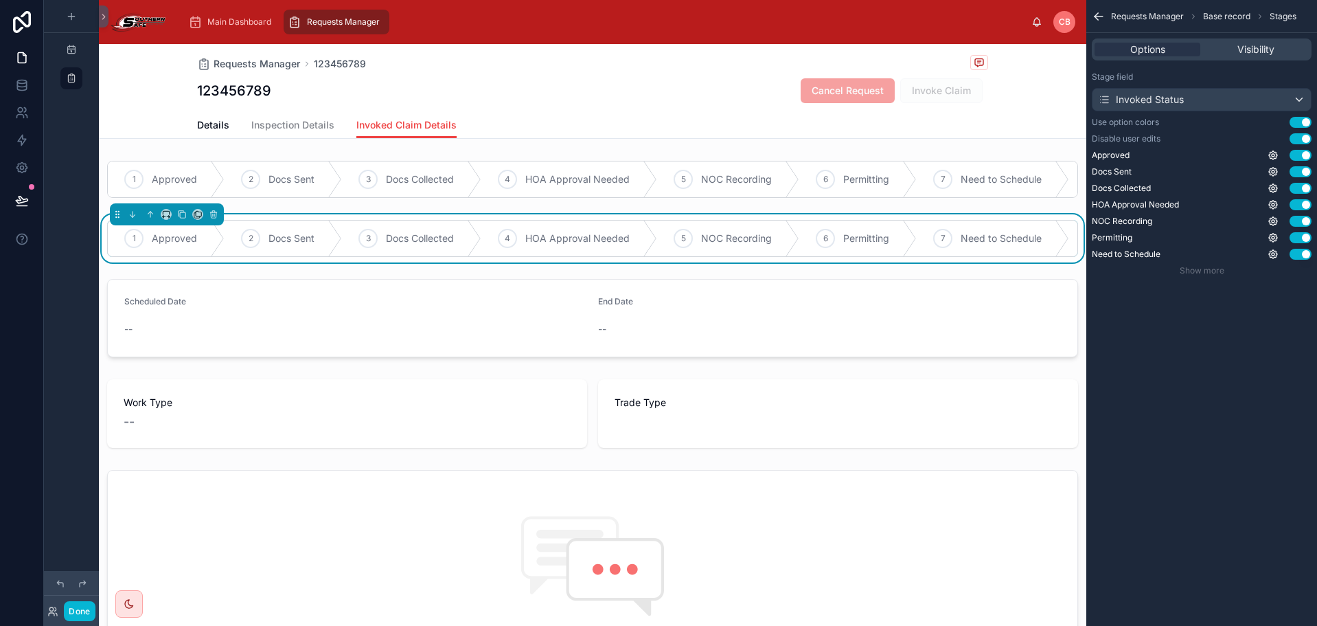
click at [930, 113] on div "Details Inspection Details Invoked Claim Details" at bounding box center [592, 125] width 791 height 26
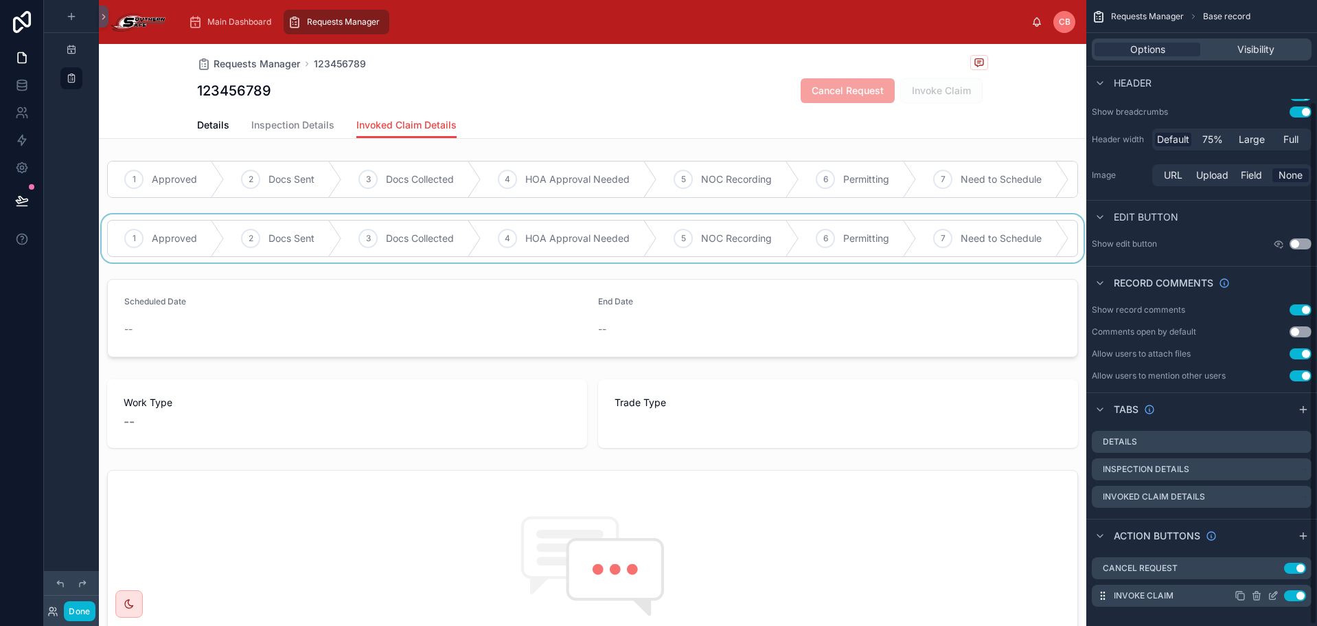
scroll to position [123, 0]
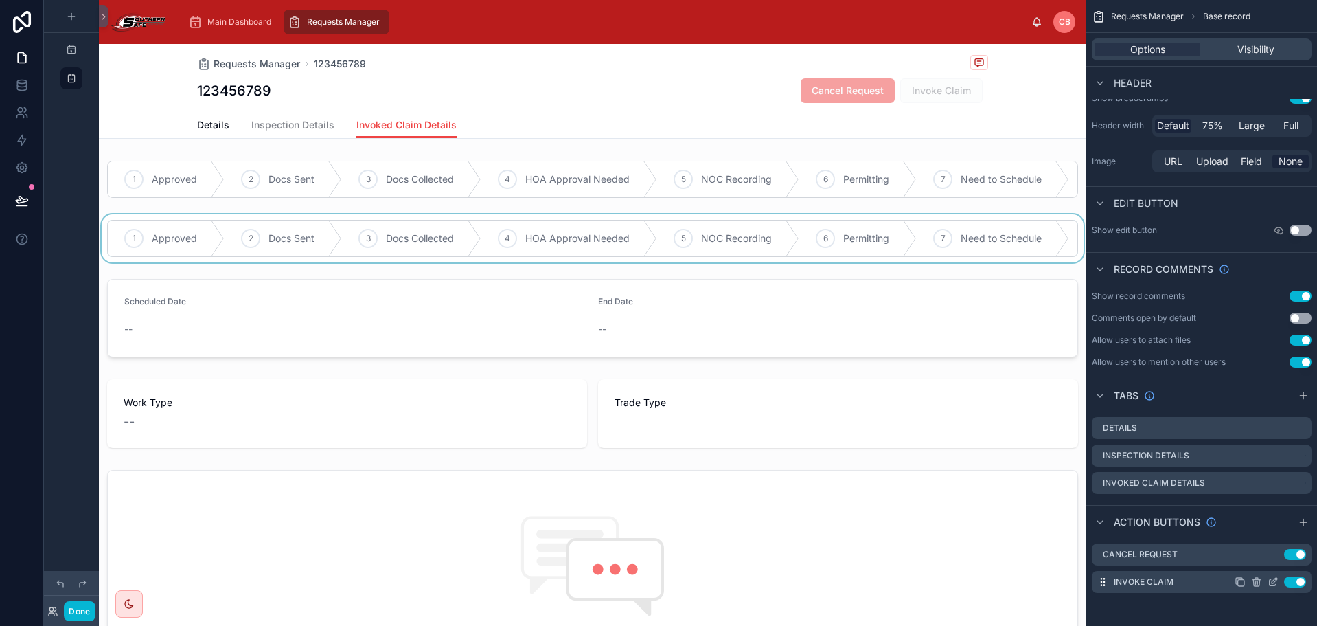
click at [1273, 582] on icon "scrollable content" at bounding box center [1273, 581] width 11 height 11
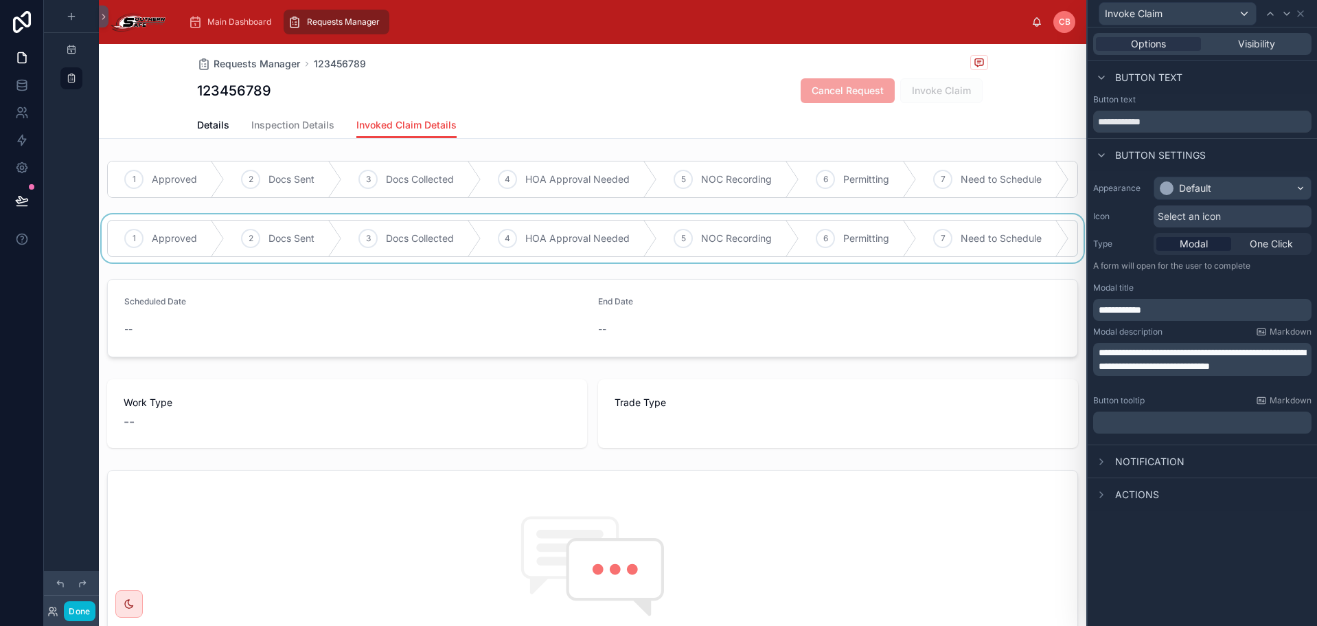
click at [1117, 492] on span "Actions" at bounding box center [1138, 495] width 44 height 14
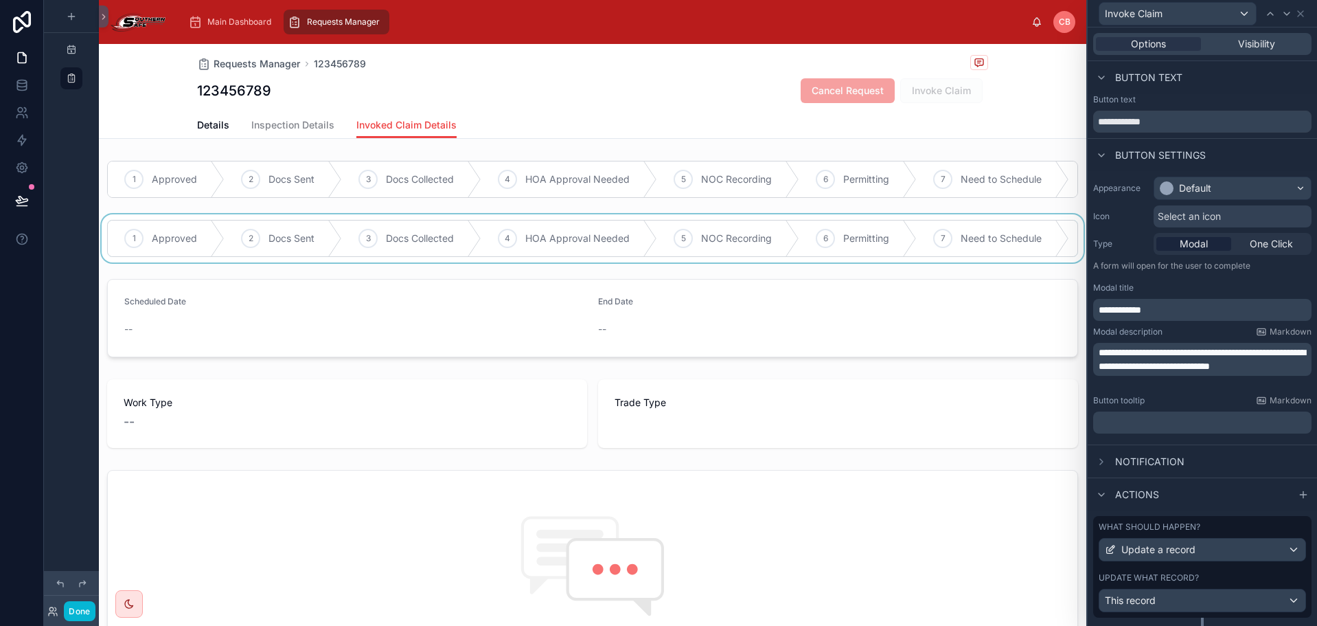
scroll to position [33, 0]
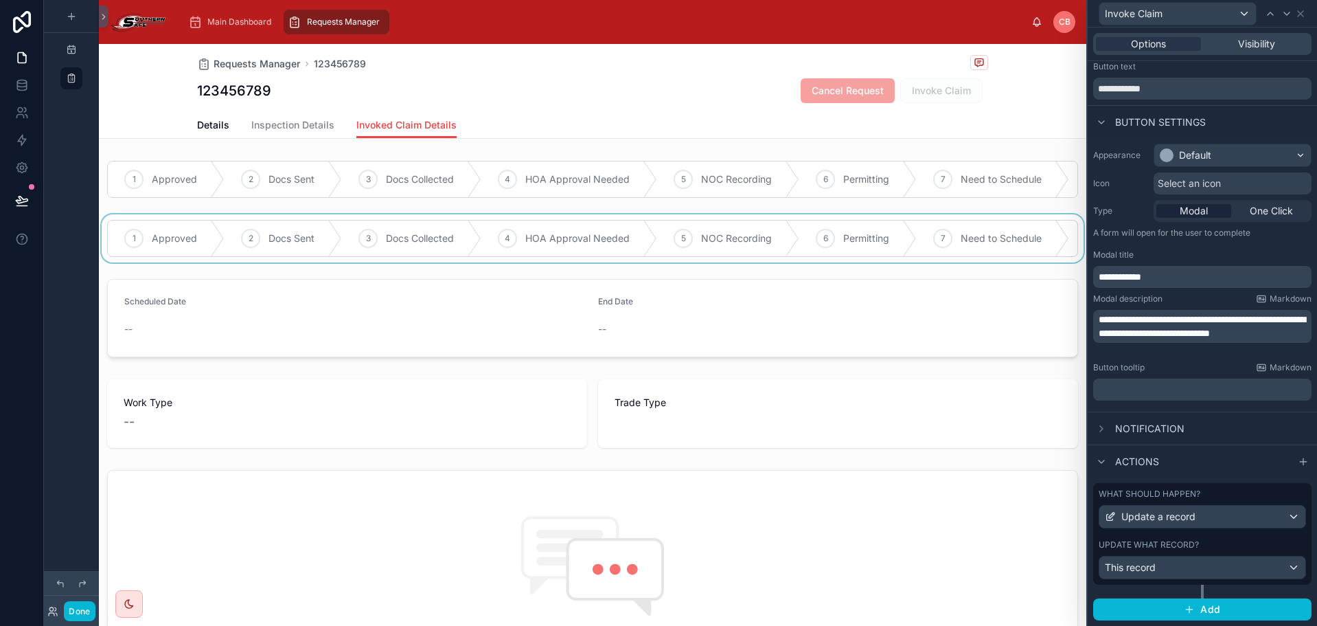
click at [1177, 539] on label "Update what record?" at bounding box center [1149, 544] width 100 height 11
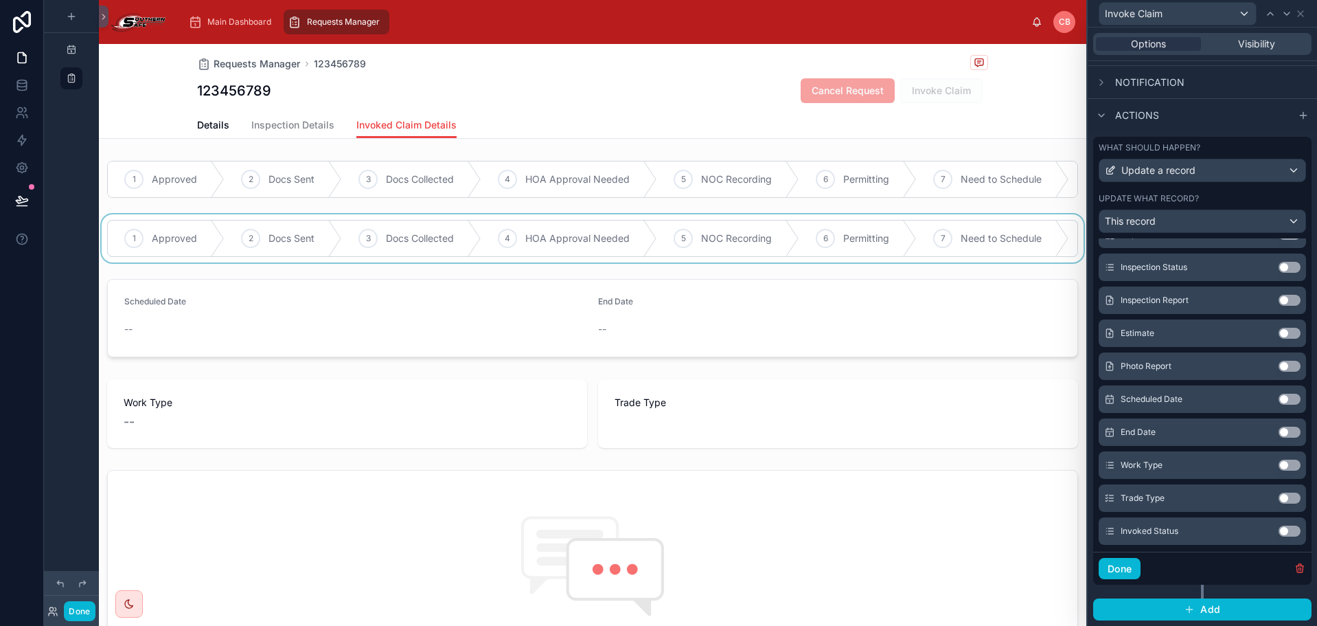
scroll to position [779, 0]
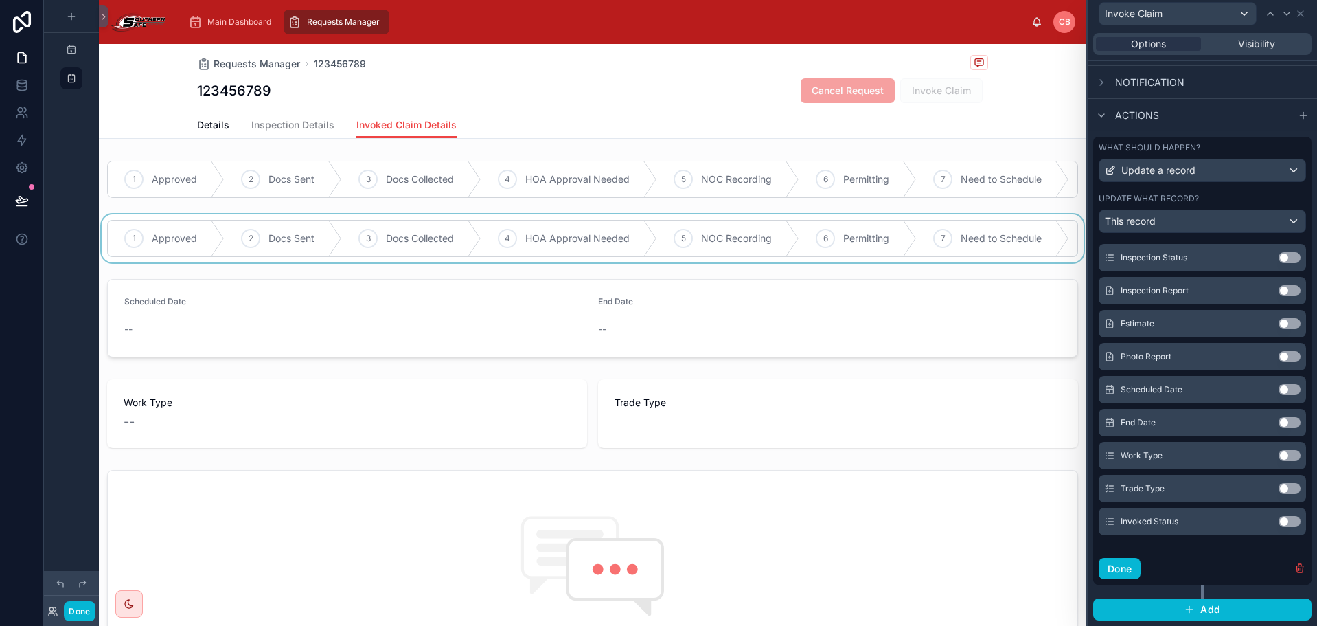
click at [1279, 519] on button "Use setting" at bounding box center [1290, 521] width 22 height 11
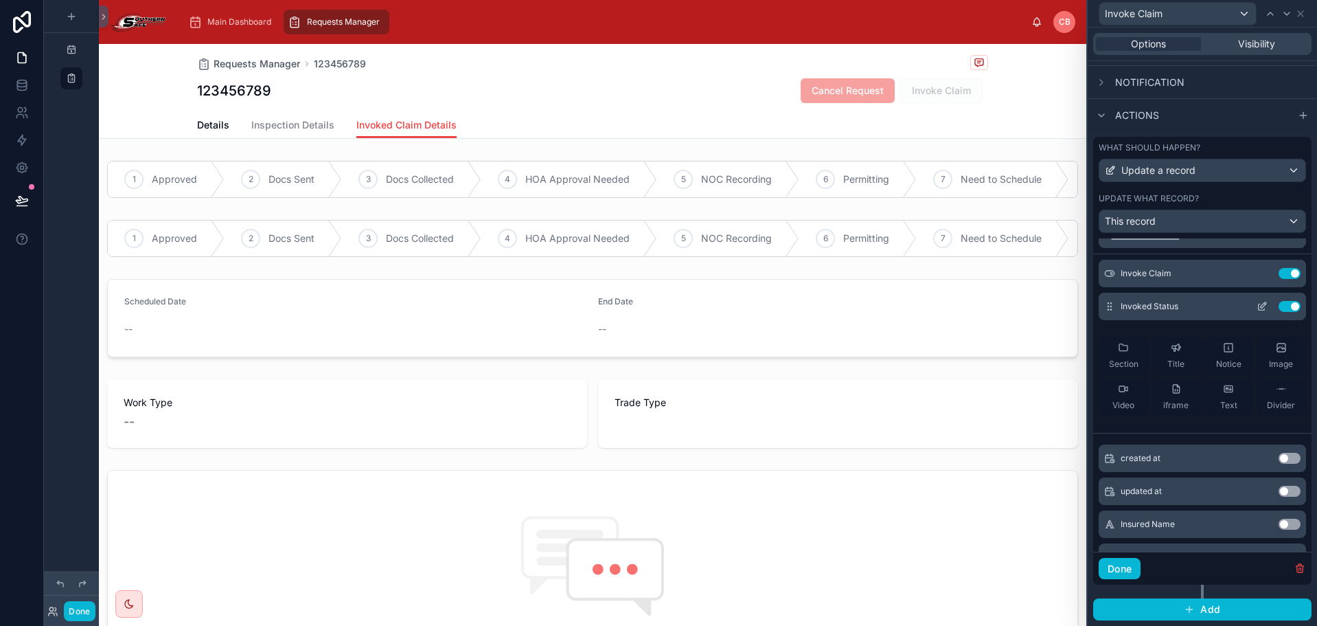
scroll to position [0, 0]
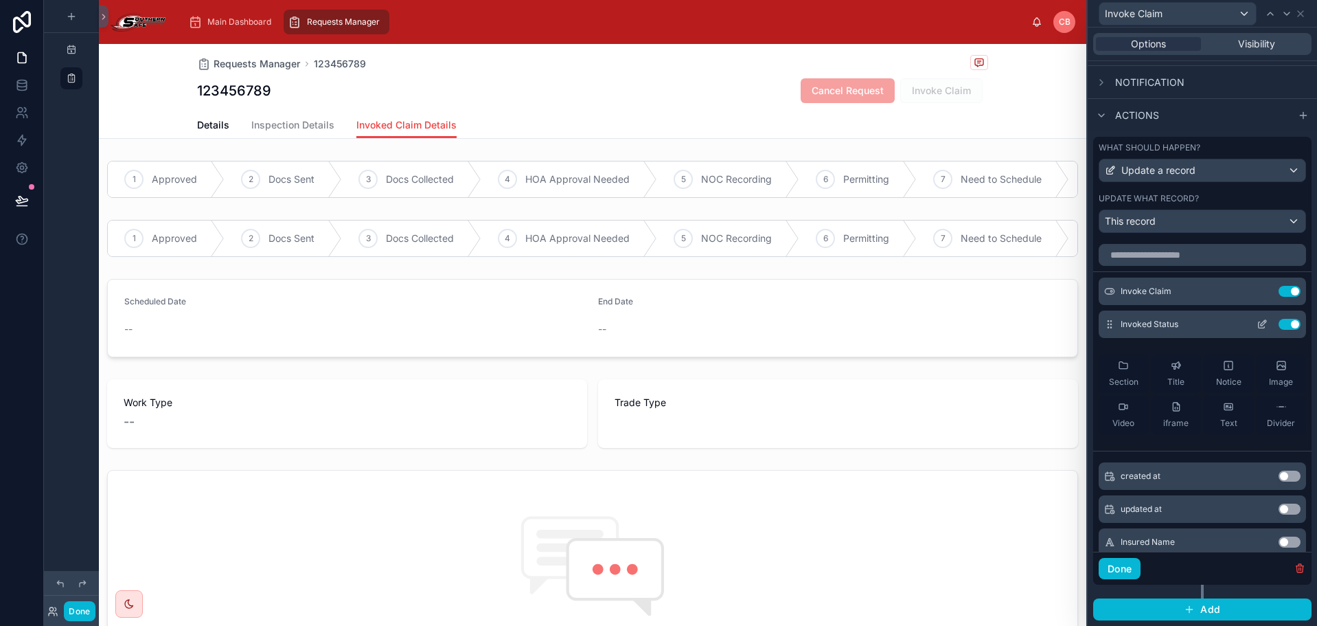
click at [1257, 328] on icon at bounding box center [1262, 324] width 11 height 11
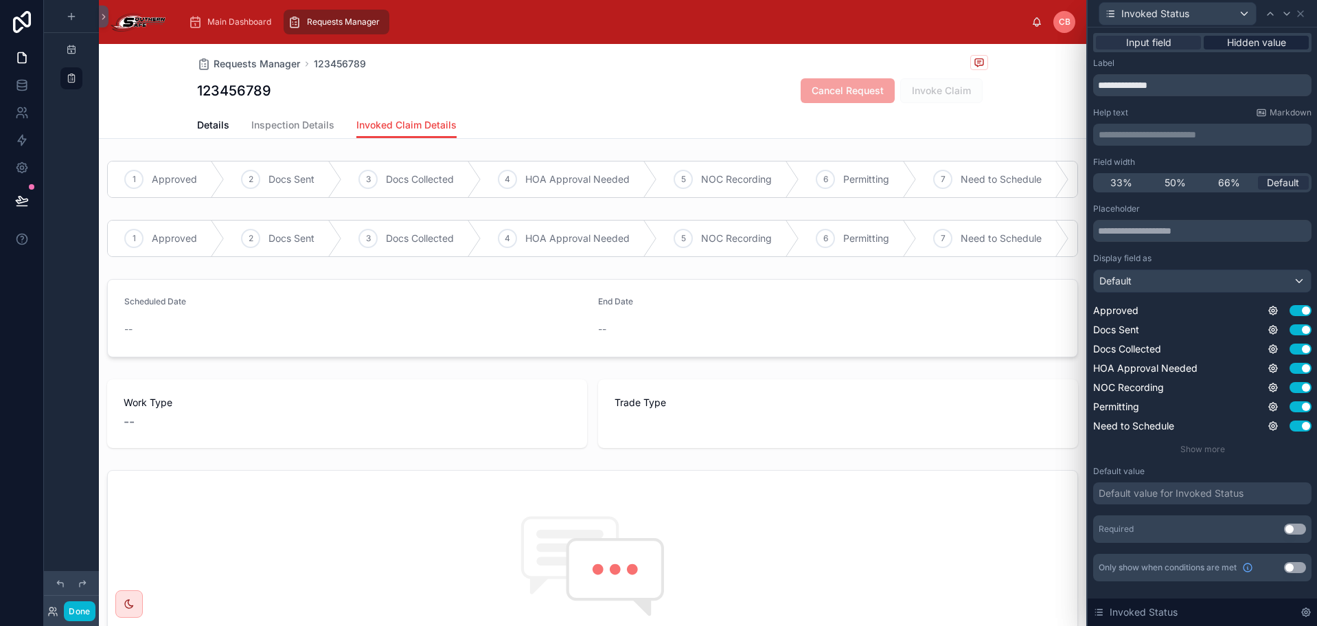
click at [1265, 43] on span "Hidden value" at bounding box center [1256, 43] width 59 height 14
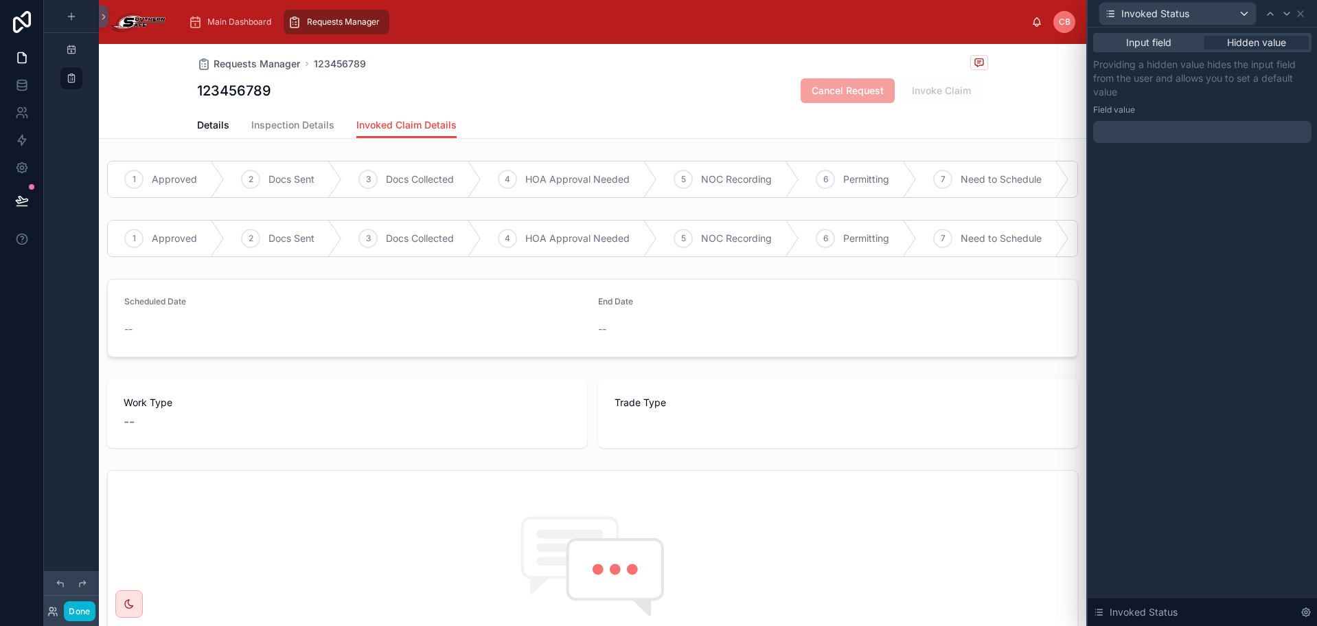
click at [1214, 143] on div "Input field Hidden value Providing a hidden value hides the input field from th…" at bounding box center [1202, 101] width 229 height 148
click at [1214, 126] on div at bounding box center [1203, 132] width 218 height 22
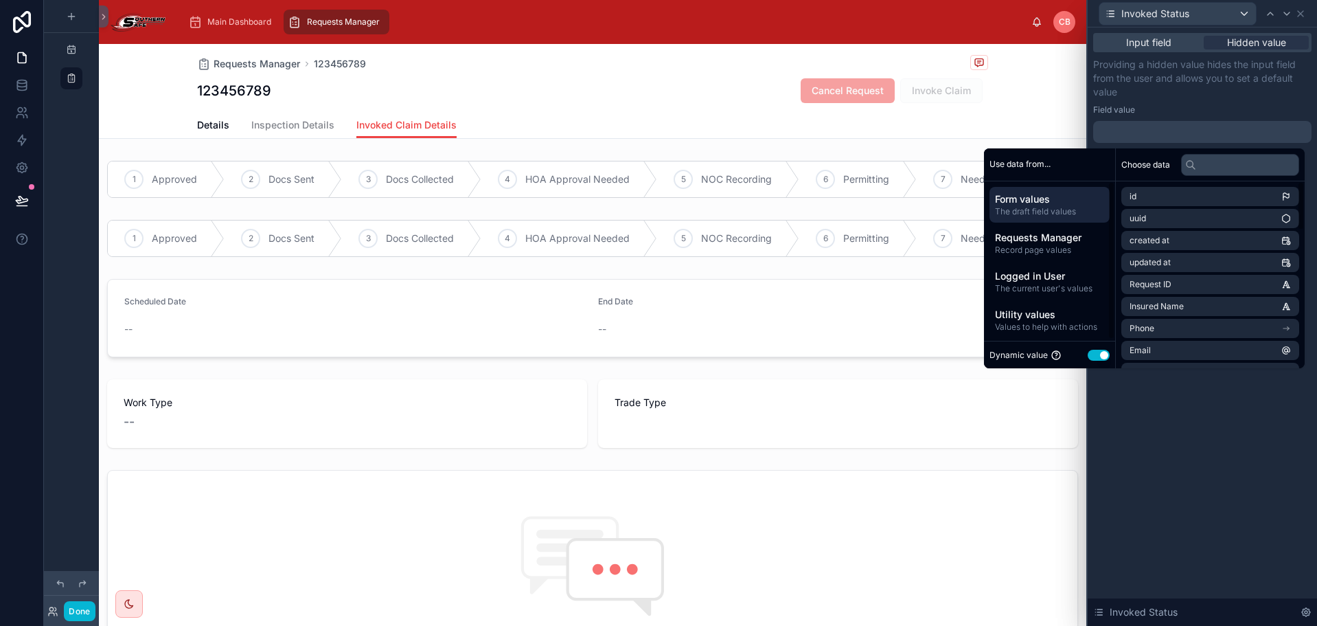
click at [1094, 355] on button "Use setting" at bounding box center [1099, 355] width 22 height 11
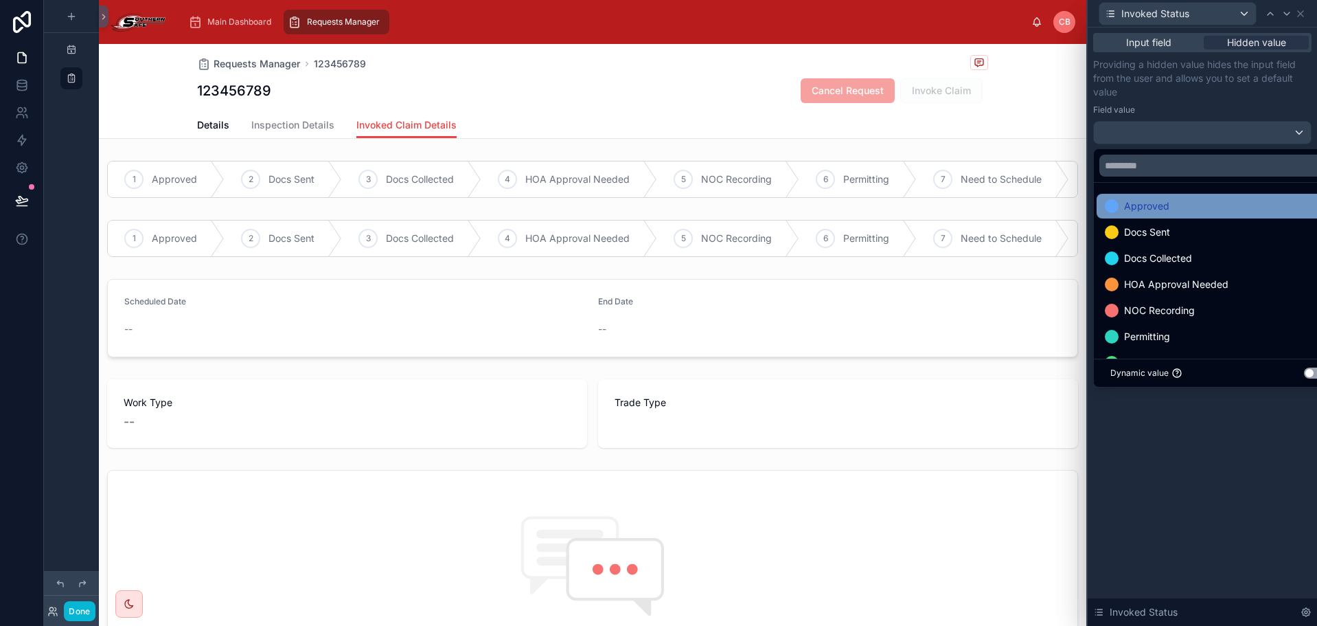
click at [1133, 205] on span "Approved" at bounding box center [1146, 206] width 45 height 16
click at [1121, 451] on div "Input field Hidden value Providing a hidden value hides the input field from th…" at bounding box center [1202, 326] width 229 height 598
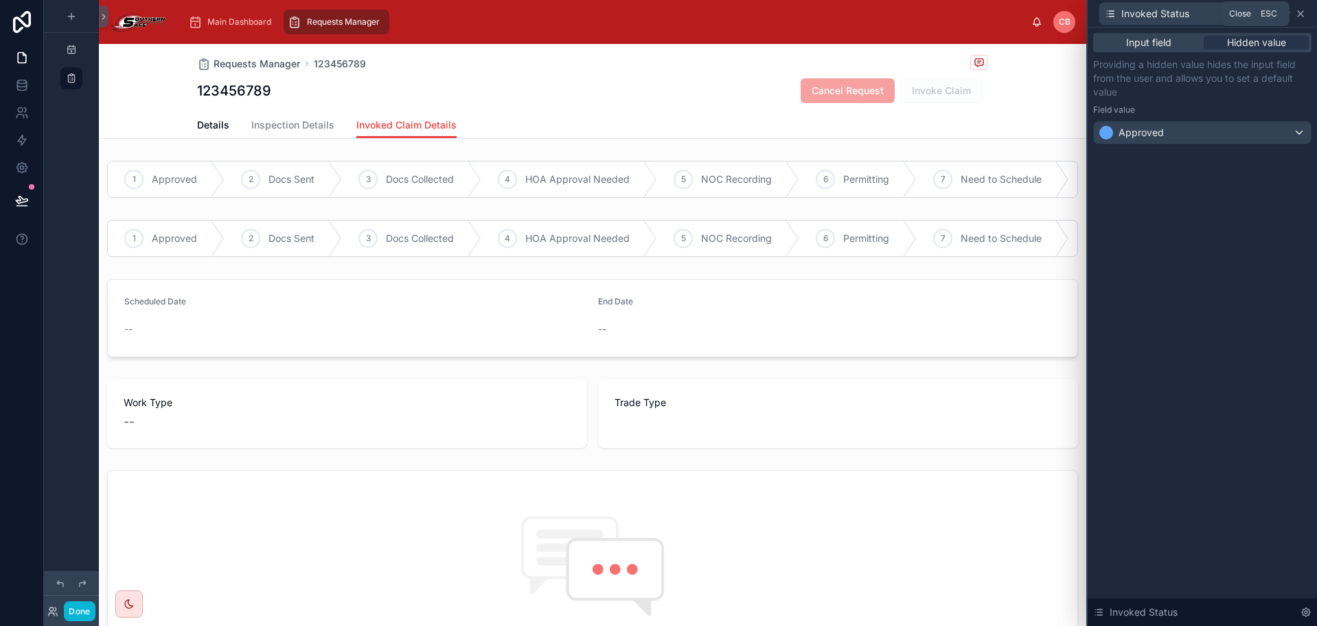
click at [1298, 17] on icon at bounding box center [1300, 13] width 11 height 11
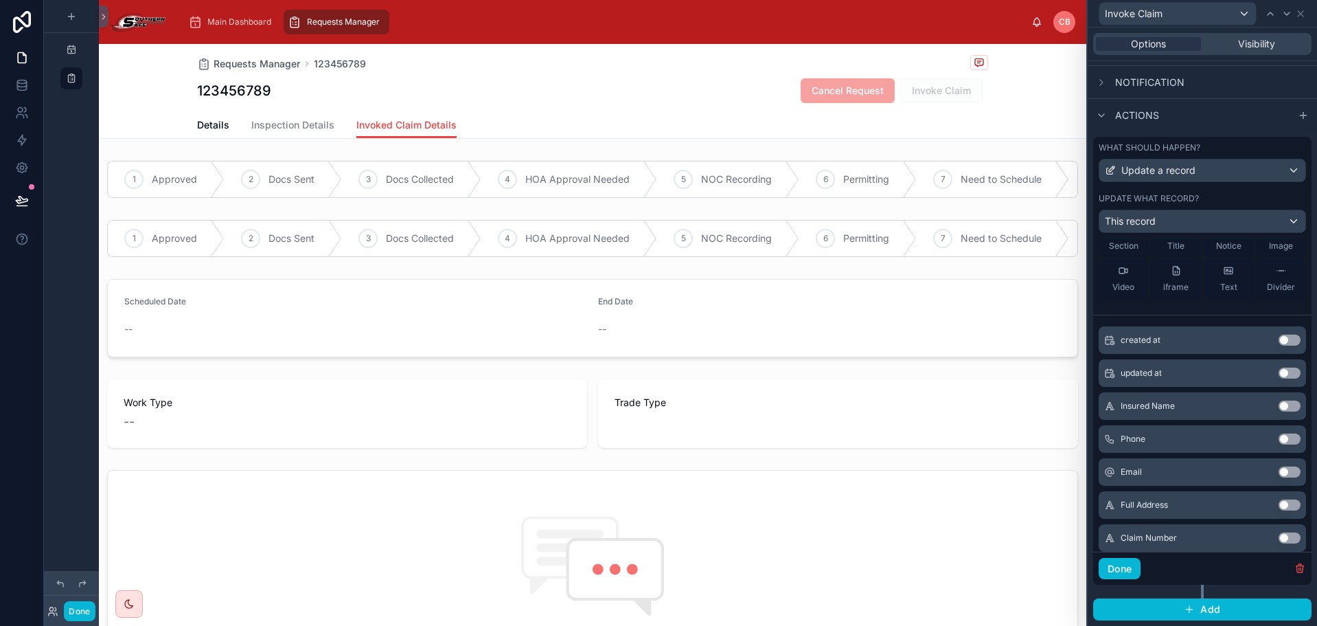
scroll to position [137, 0]
click at [1120, 565] on button "Done" at bounding box center [1120, 569] width 42 height 22
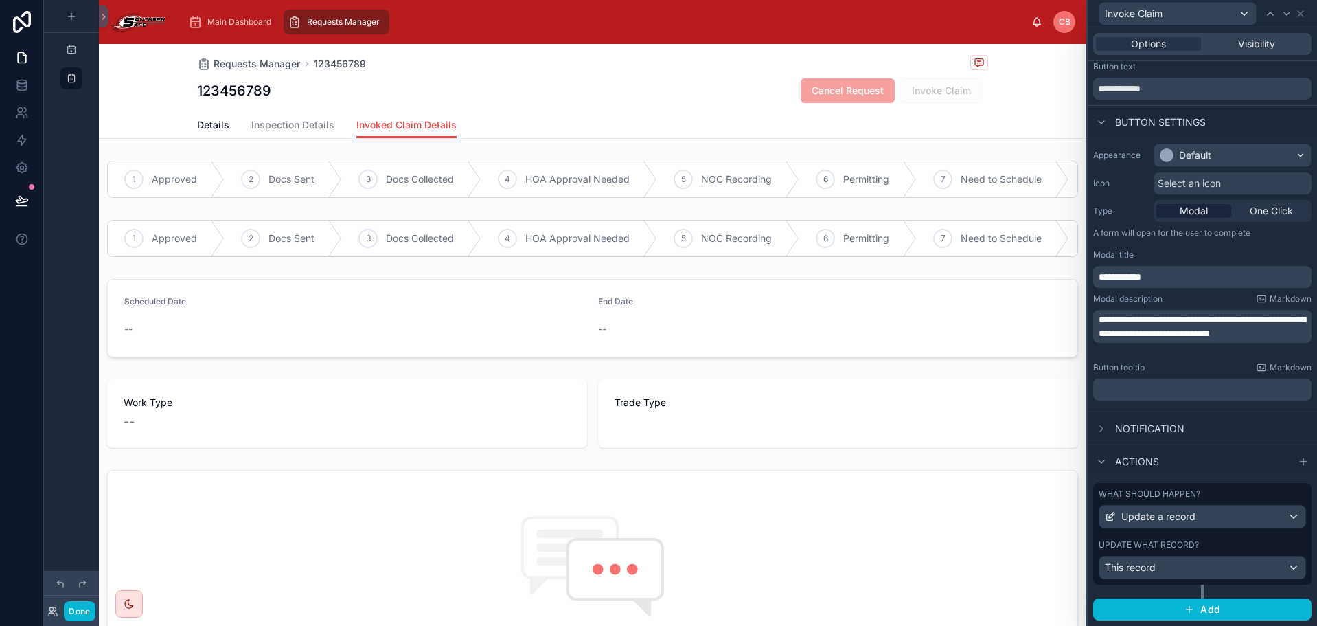
scroll to position [33, 0]
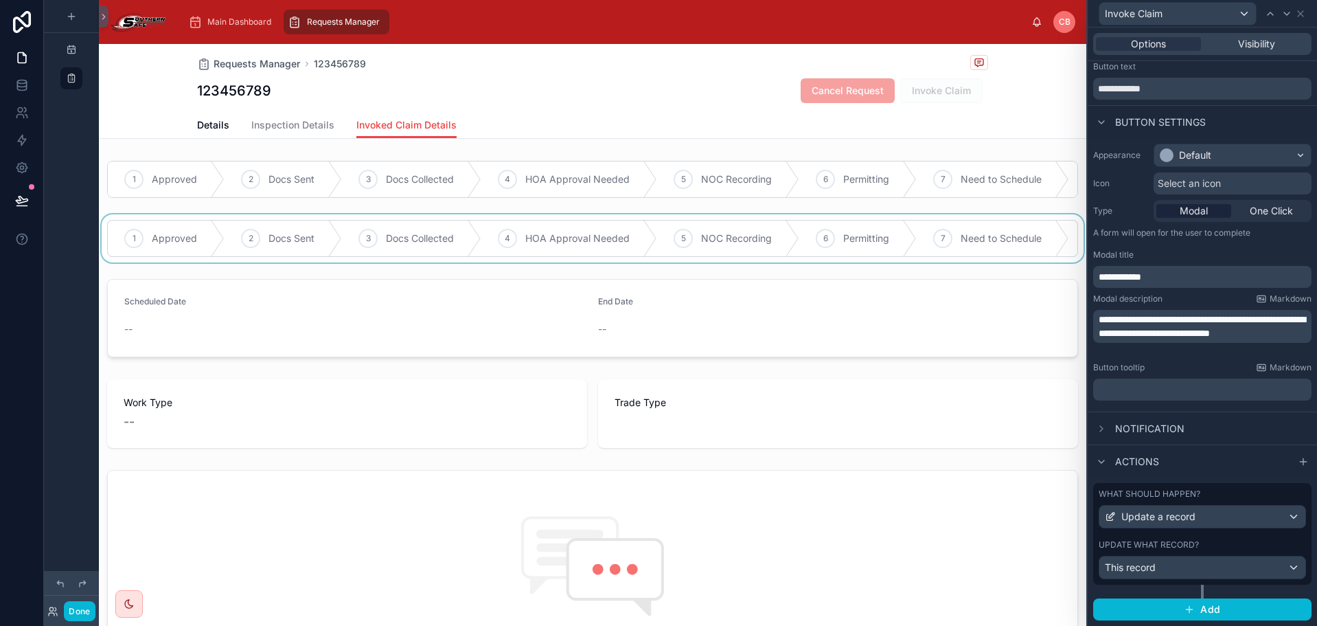
click at [791, 228] on div at bounding box center [593, 238] width 988 height 48
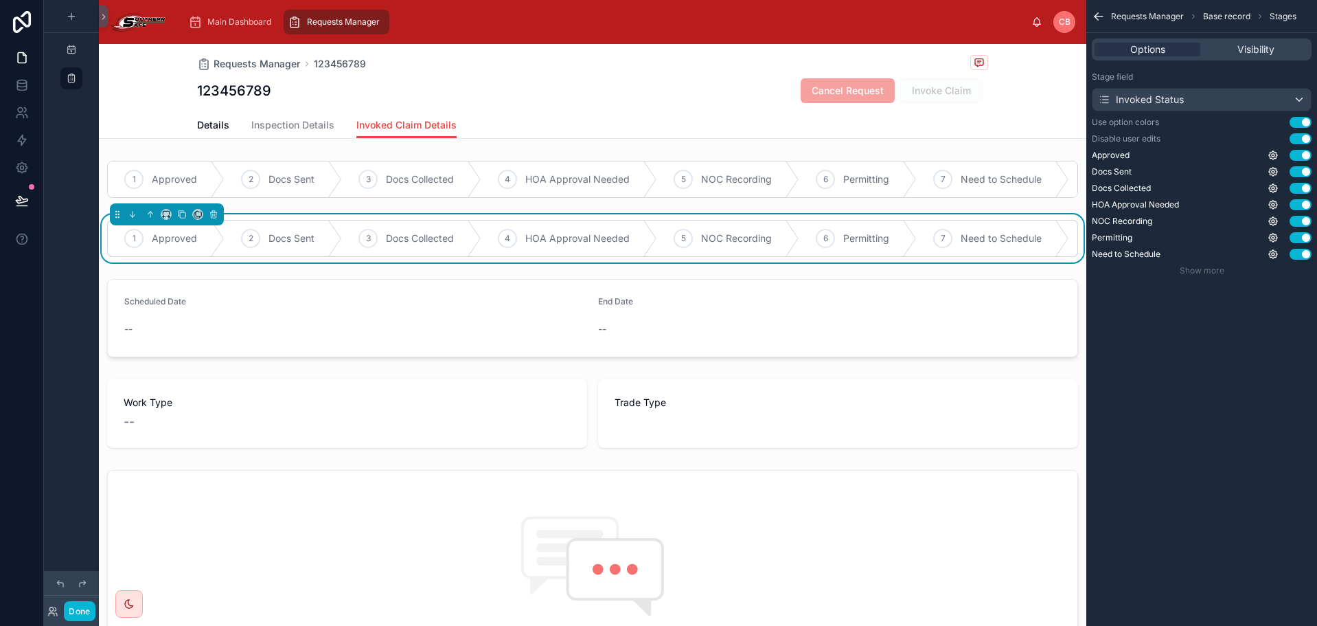
click at [1304, 140] on button "Use setting" at bounding box center [1301, 138] width 22 height 11
click at [1271, 189] on icon "scrollable content" at bounding box center [1273, 188] width 11 height 11
click at [1243, 181] on button "Use setting" at bounding box center [1237, 181] width 22 height 11
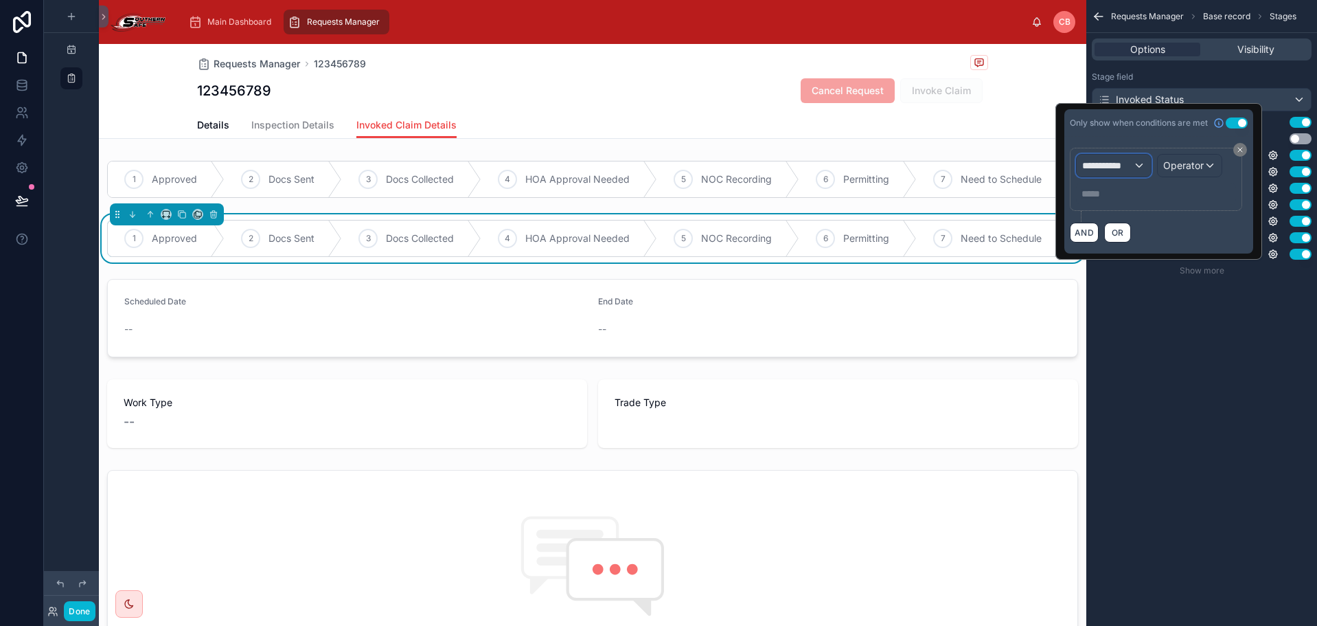
click at [1136, 164] on div "**********" at bounding box center [1114, 166] width 74 height 22
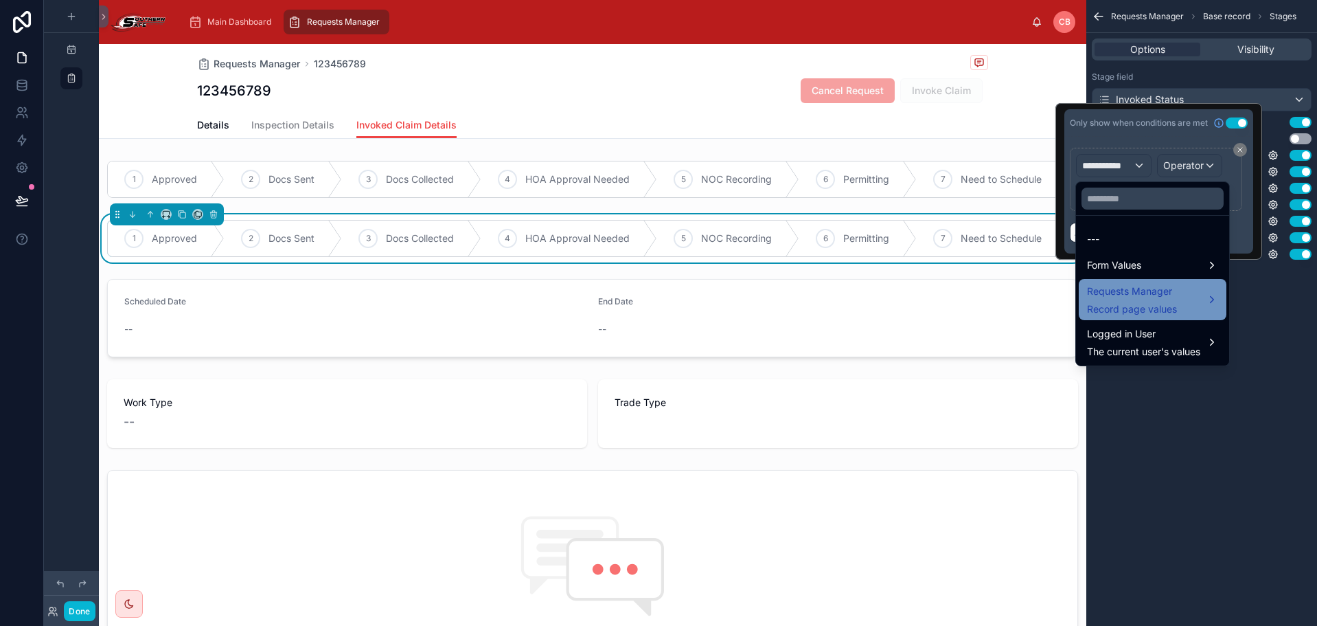
click at [1132, 289] on span "Requests Manager" at bounding box center [1132, 291] width 90 height 16
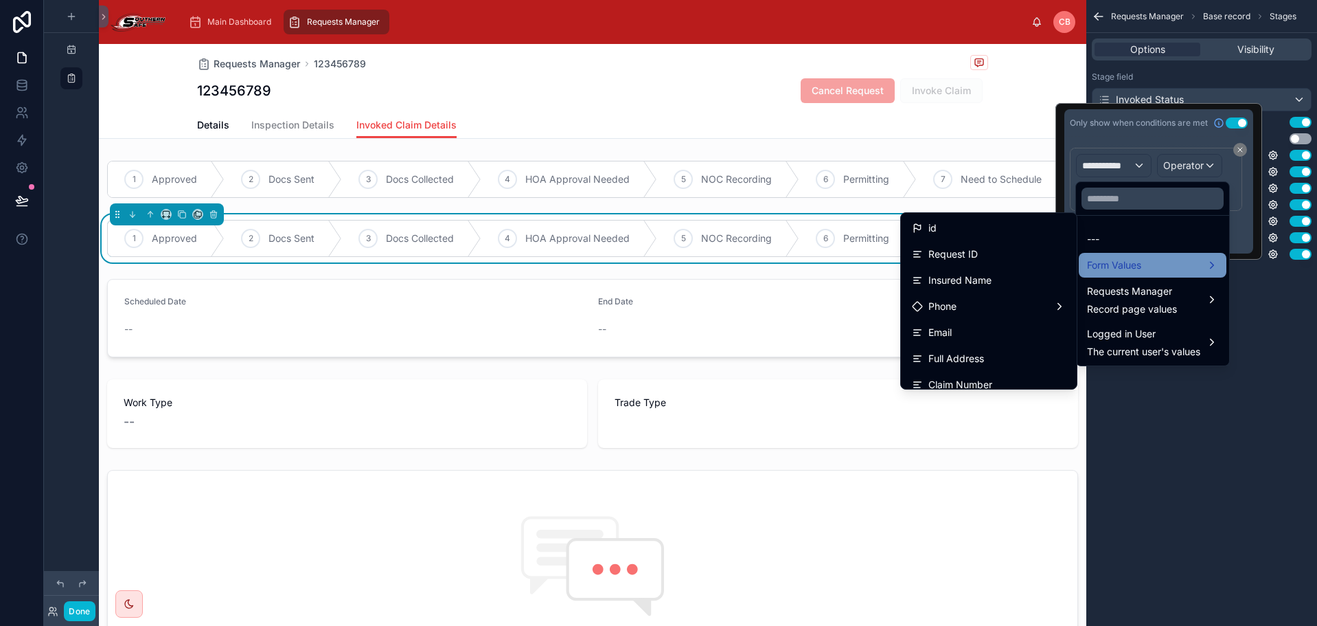
click at [1126, 266] on span "Form Values" at bounding box center [1114, 265] width 54 height 16
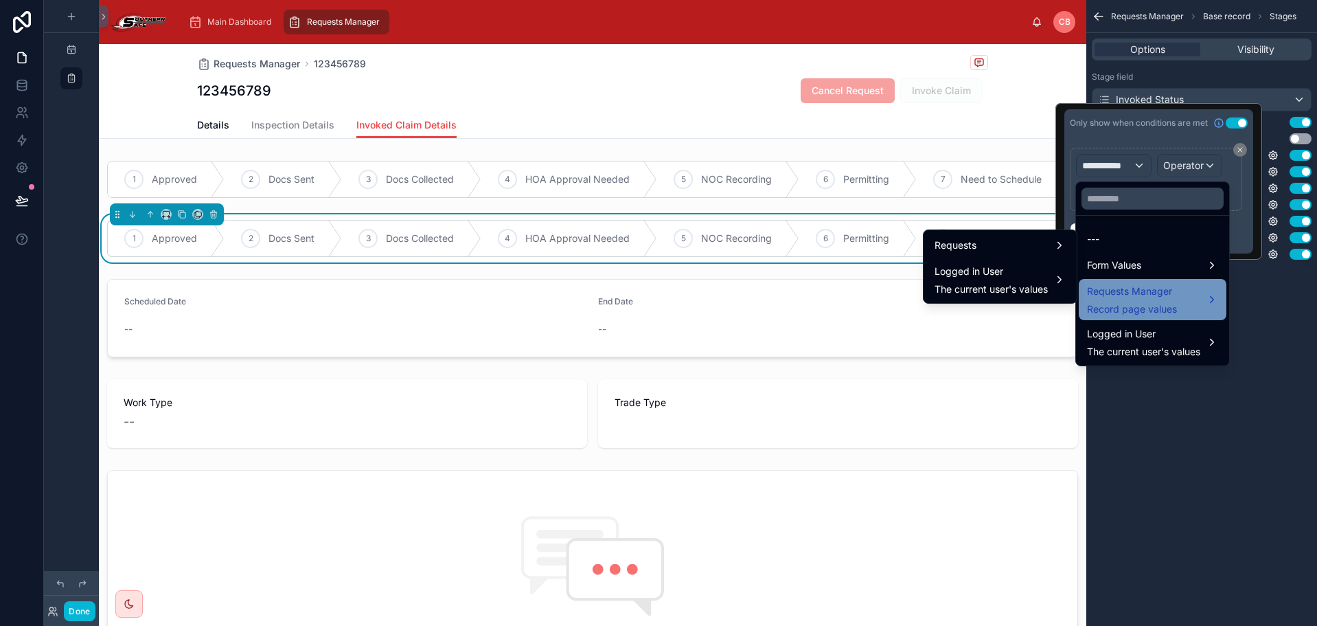
click at [1127, 288] on span "Requests Manager" at bounding box center [1132, 291] width 90 height 16
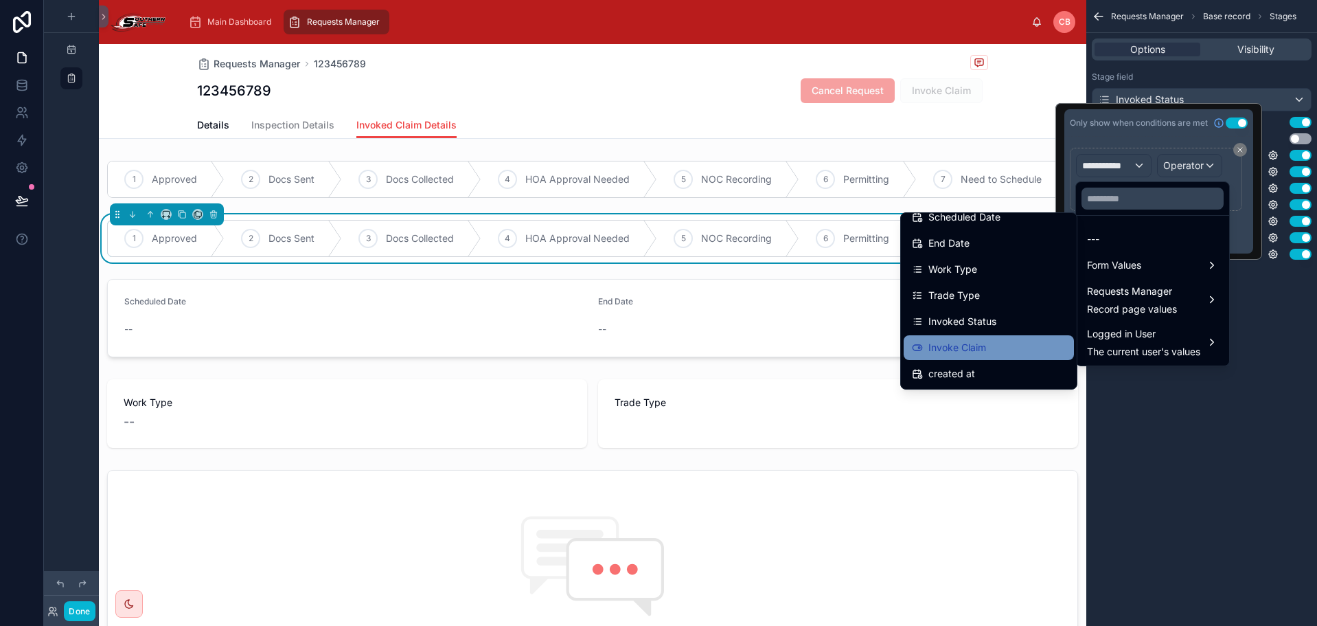
scroll to position [569, 0]
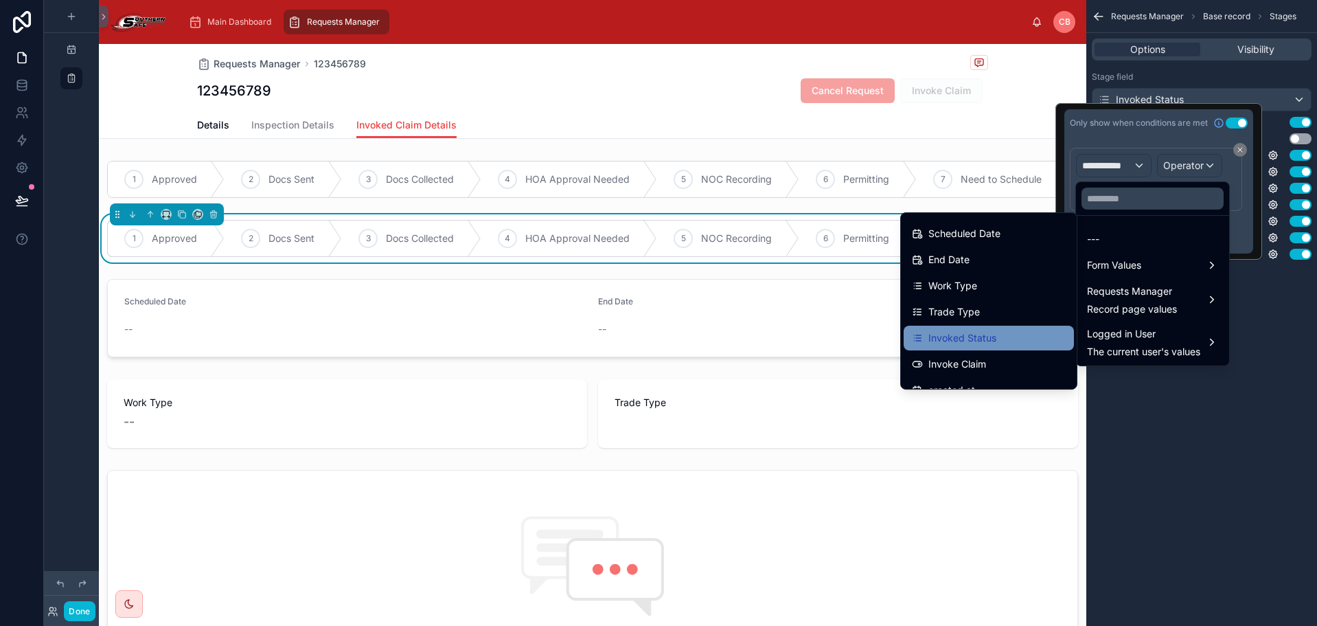
click at [1012, 333] on div "Invoked Status" at bounding box center [989, 338] width 154 height 16
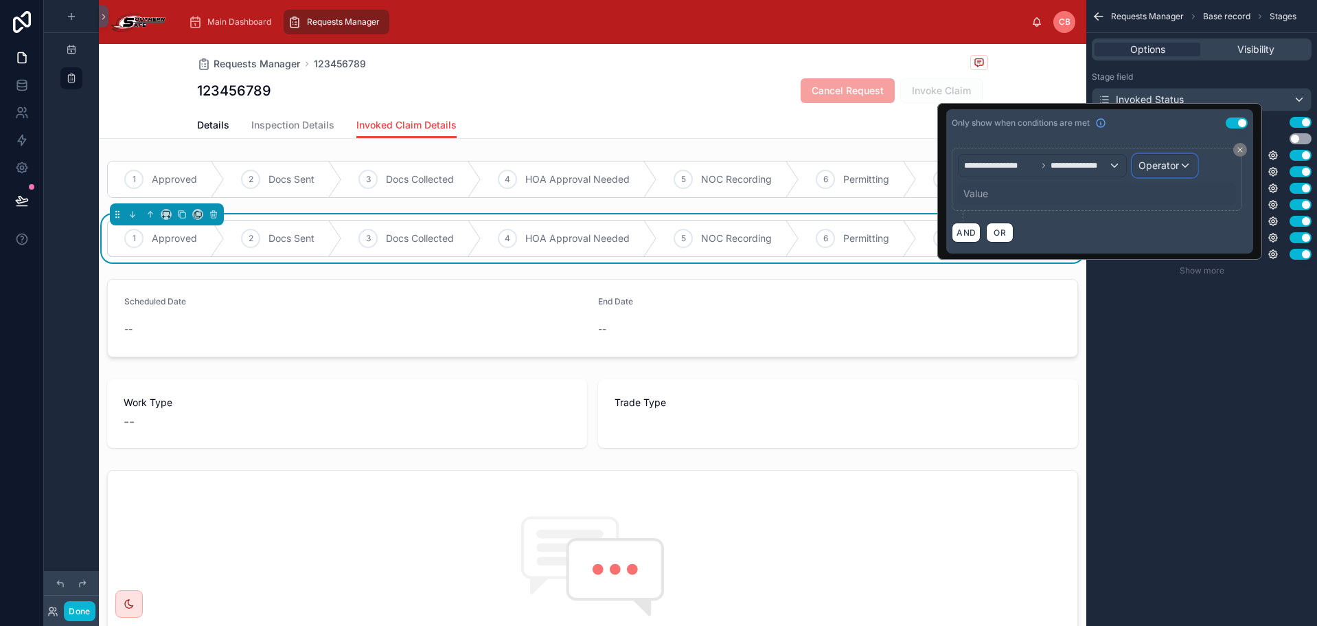
click at [1176, 166] on span "Operator" at bounding box center [1159, 165] width 41 height 12
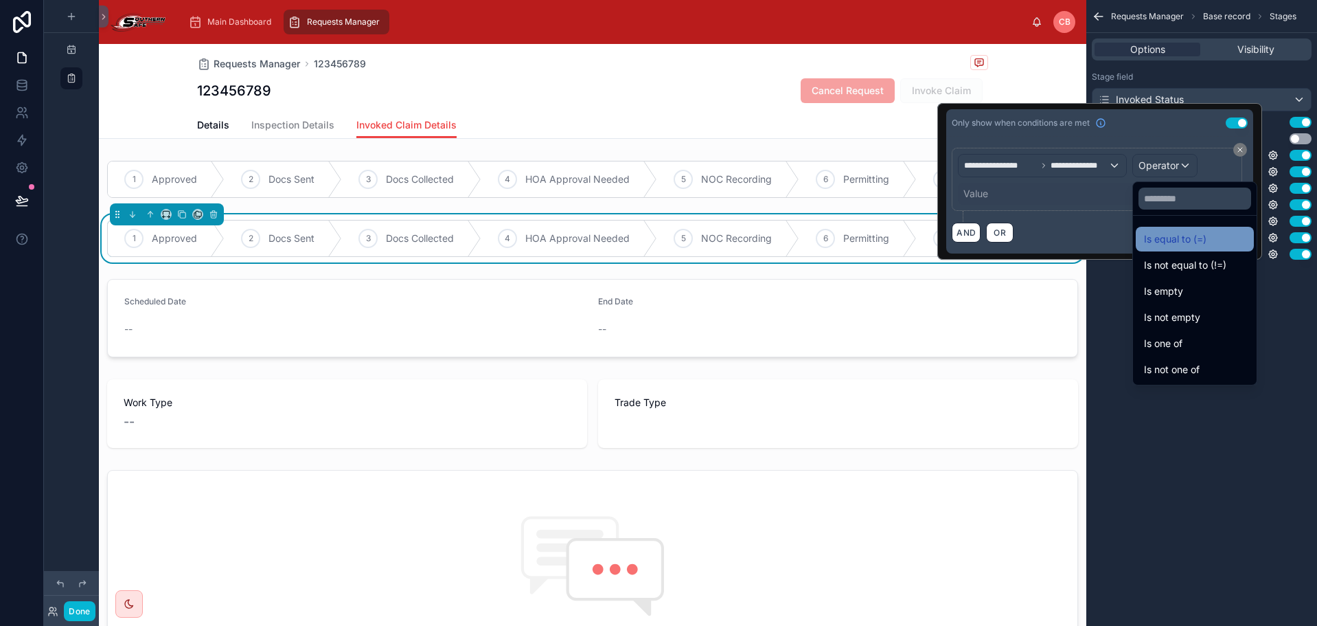
click at [1150, 235] on span "Is equal to (=)" at bounding box center [1175, 239] width 63 height 16
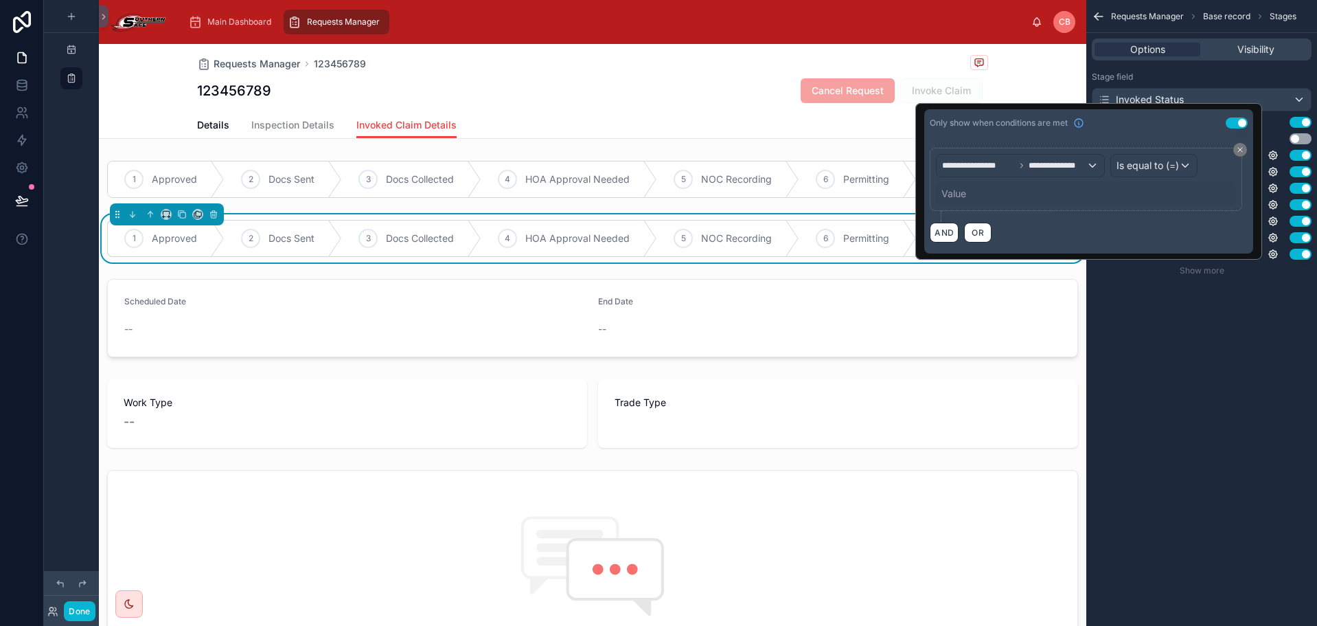
drag, startPoint x: 1080, startPoint y: 196, endPoint x: 1067, endPoint y: 199, distance: 12.8
click at [1079, 196] on div "Value" at bounding box center [1086, 194] width 300 height 22
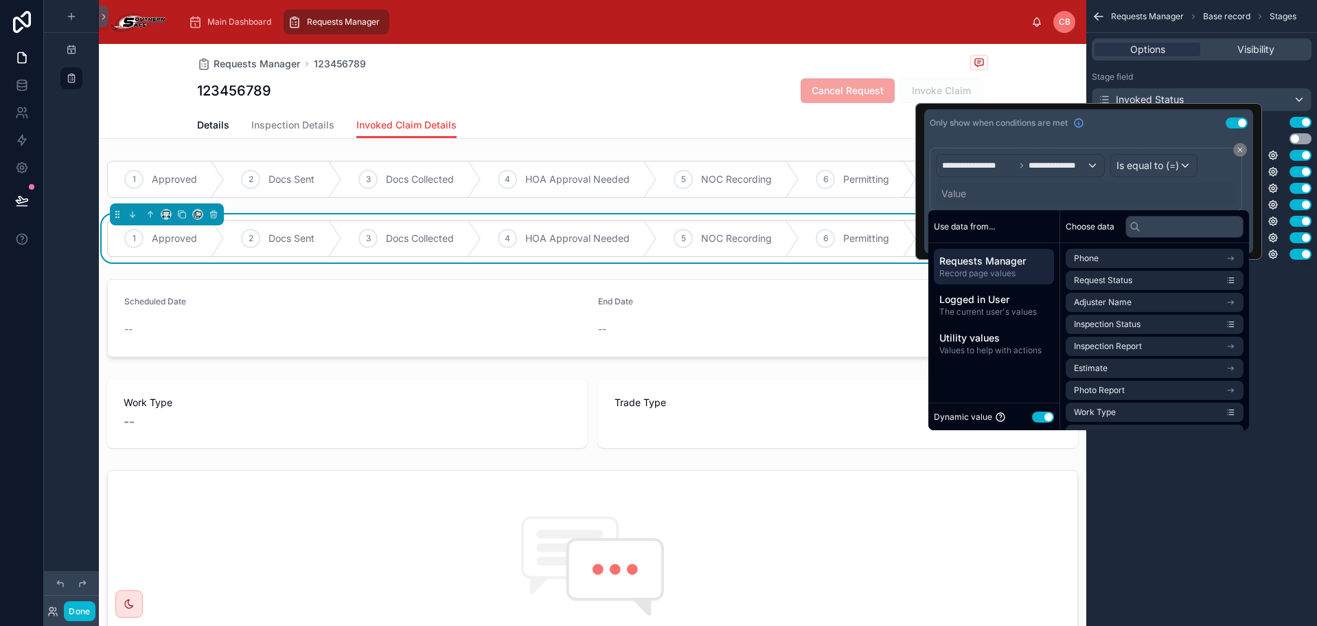
click at [1054, 416] on button "Use setting" at bounding box center [1043, 416] width 22 height 11
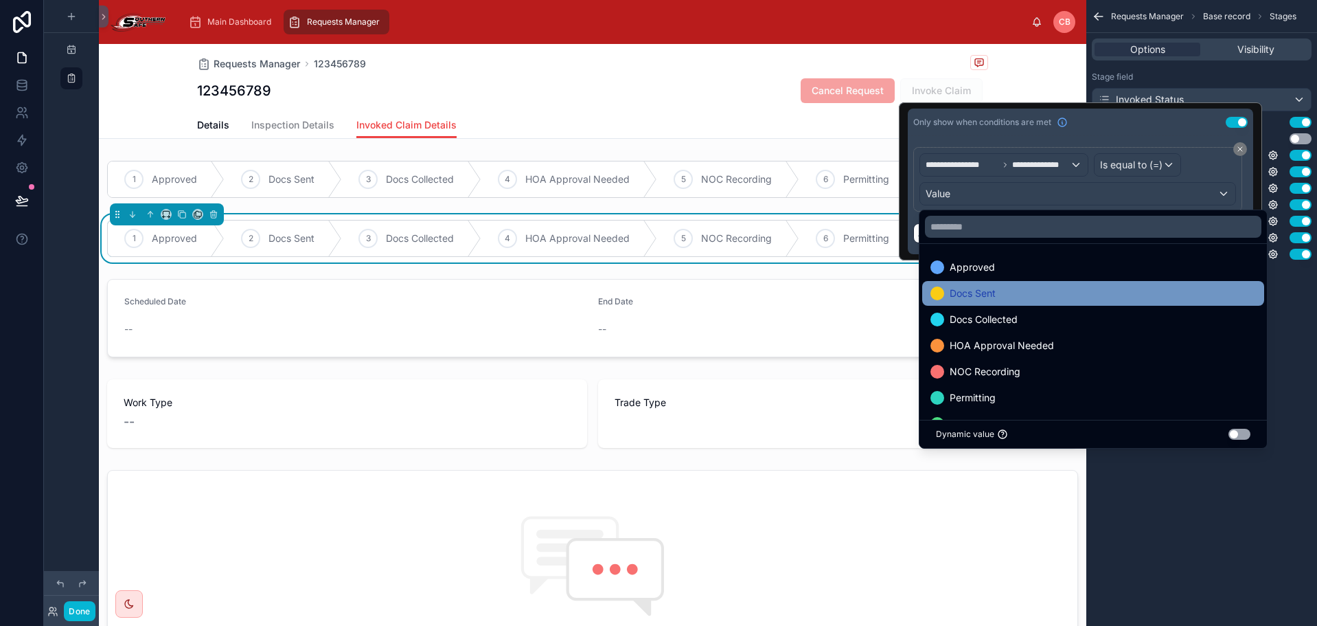
click at [974, 295] on span "Docs Sent" at bounding box center [973, 293] width 46 height 16
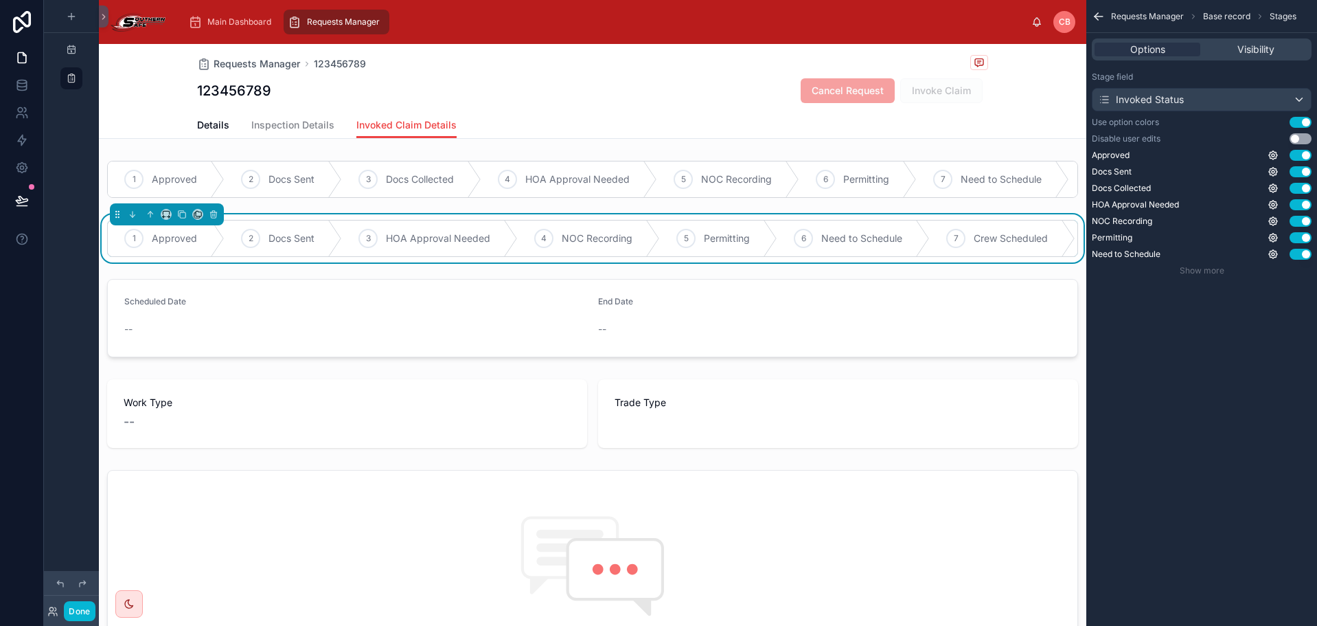
click at [1280, 293] on div "Requests Manager Base record Stages Options Visibility Stage field Invoked Stat…" at bounding box center [1202, 152] width 231 height 304
click at [1271, 205] on icon "scrollable content" at bounding box center [1273, 204] width 11 height 11
click at [1276, 205] on icon "scrollable content" at bounding box center [1273, 204] width 11 height 11
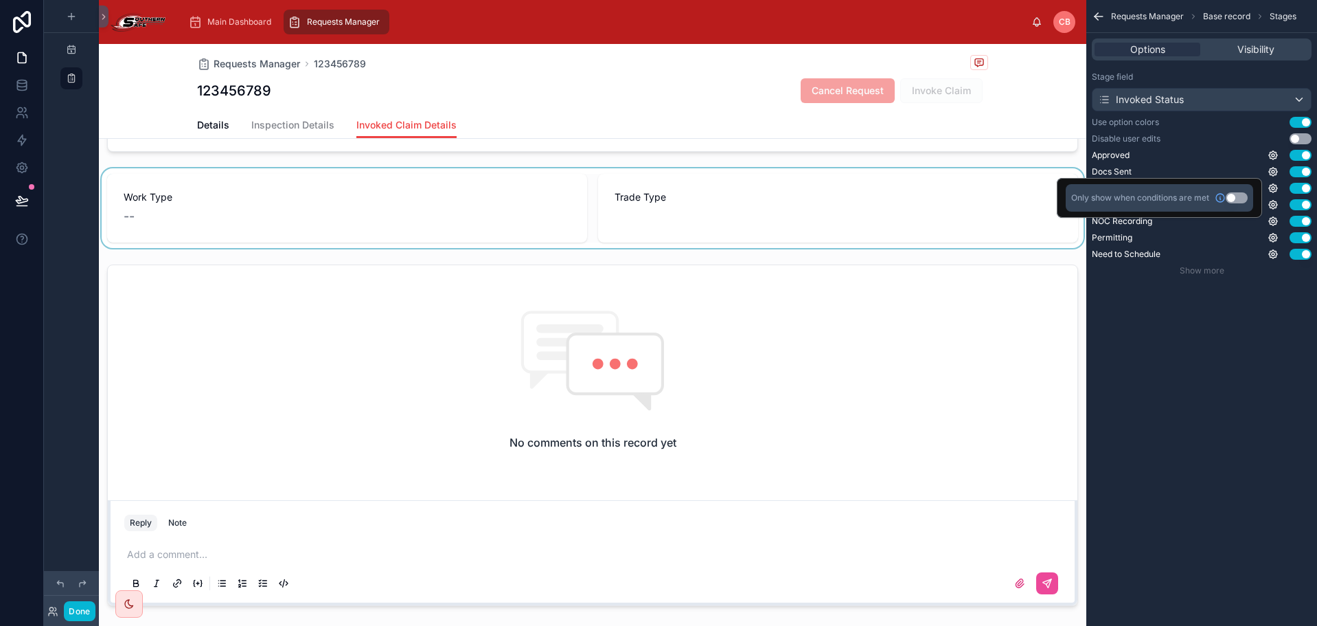
scroll to position [206, 0]
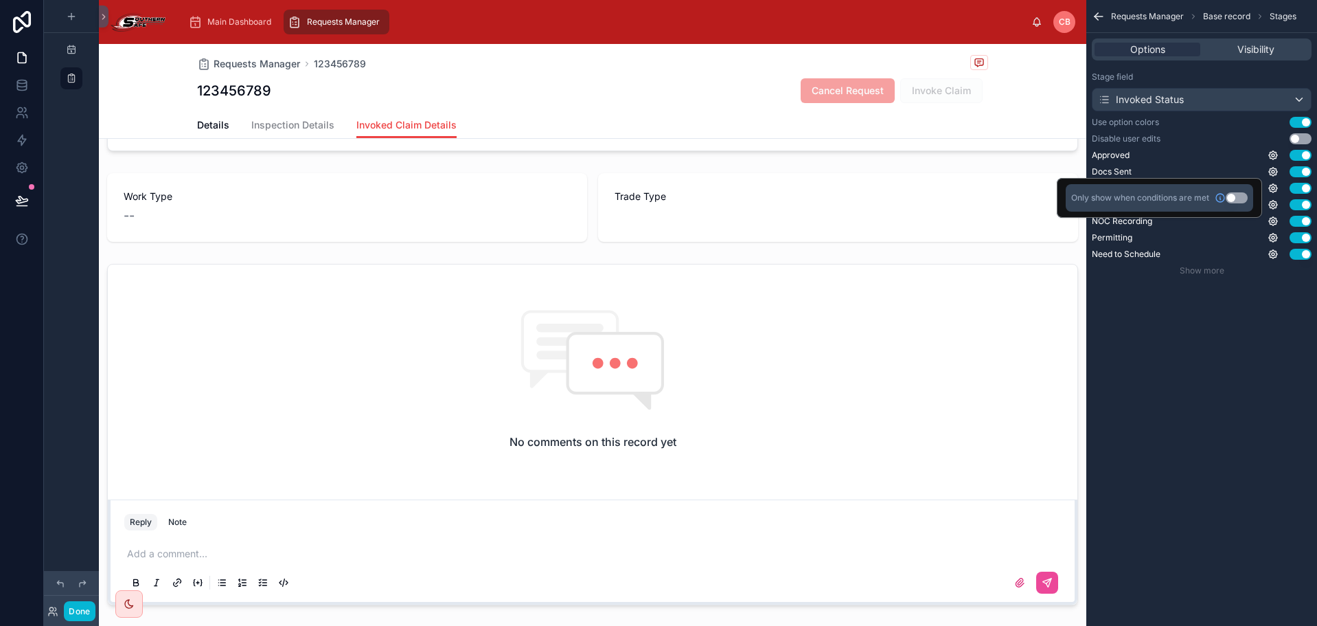
click at [1185, 348] on div "Requests Manager Base record Stages Options Visibility Stage field Invoked Stat…" at bounding box center [1202, 313] width 231 height 626
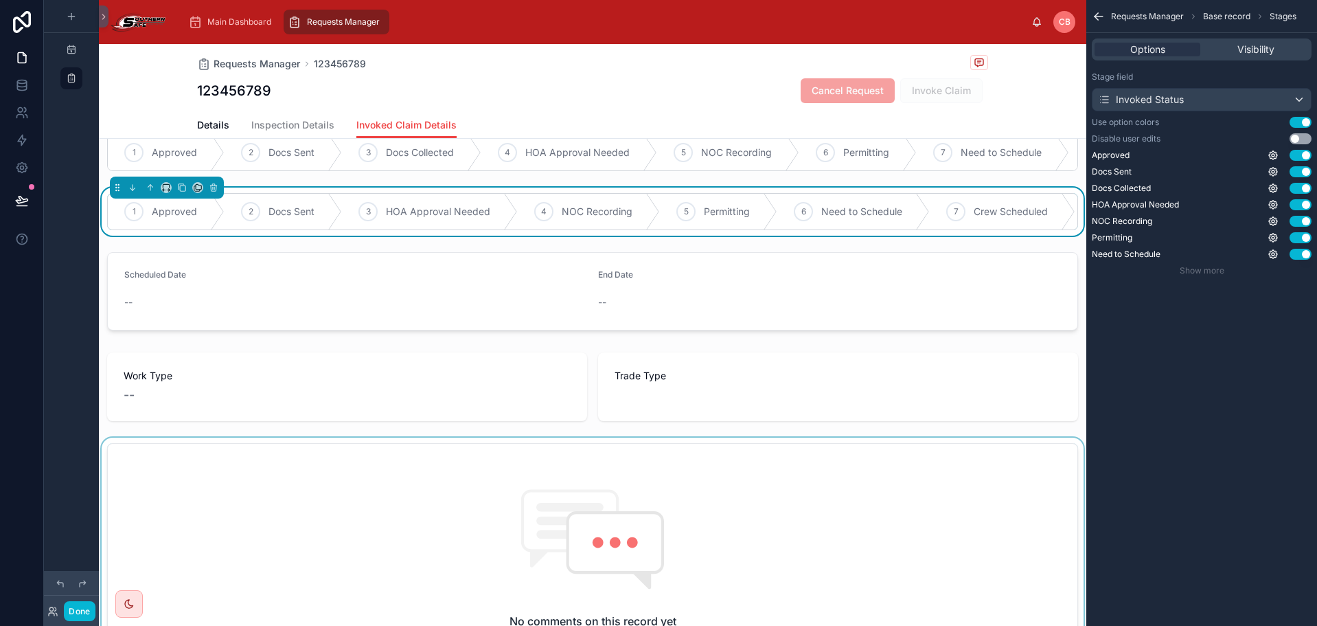
scroll to position [0, 0]
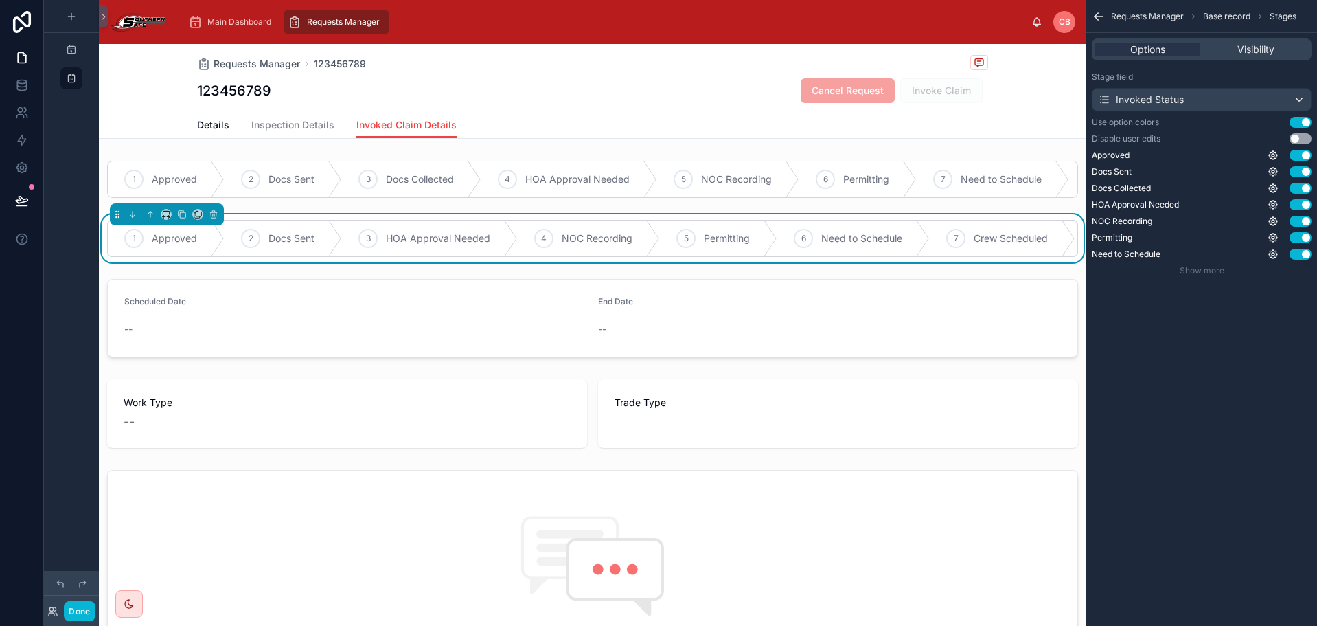
click at [635, 226] on div "1 Approved 2 Docs Sent 3 HOA Approval Needed 4 NOC Recording 5 Permitting 6 Nee…" at bounding box center [593, 238] width 988 height 48
click at [216, 219] on icon at bounding box center [214, 215] width 10 height 10
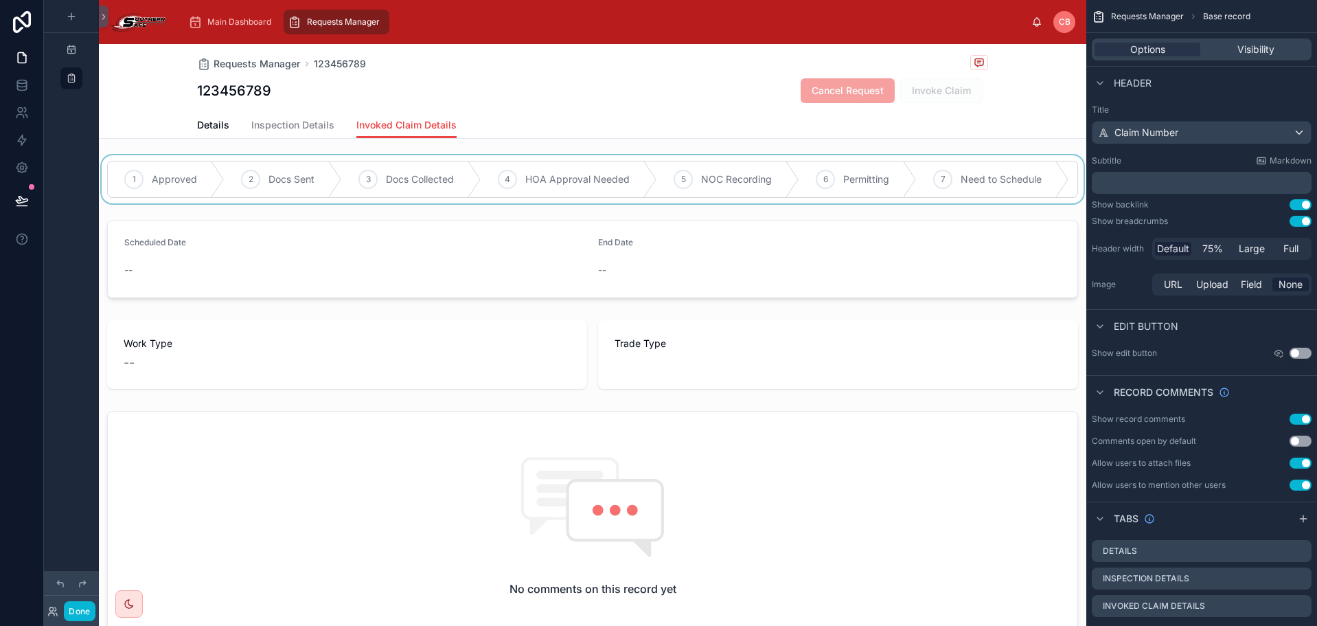
click at [487, 192] on div at bounding box center [593, 179] width 988 height 48
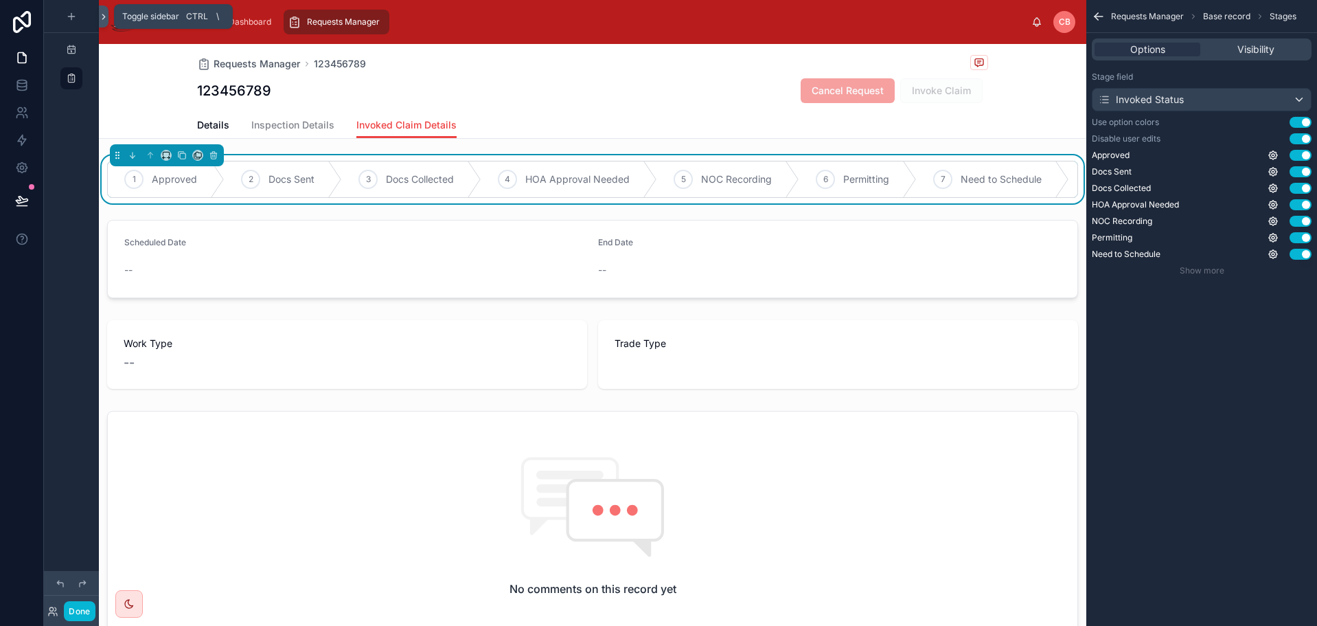
click at [106, 13] on icon at bounding box center [104, 17] width 10 height 10
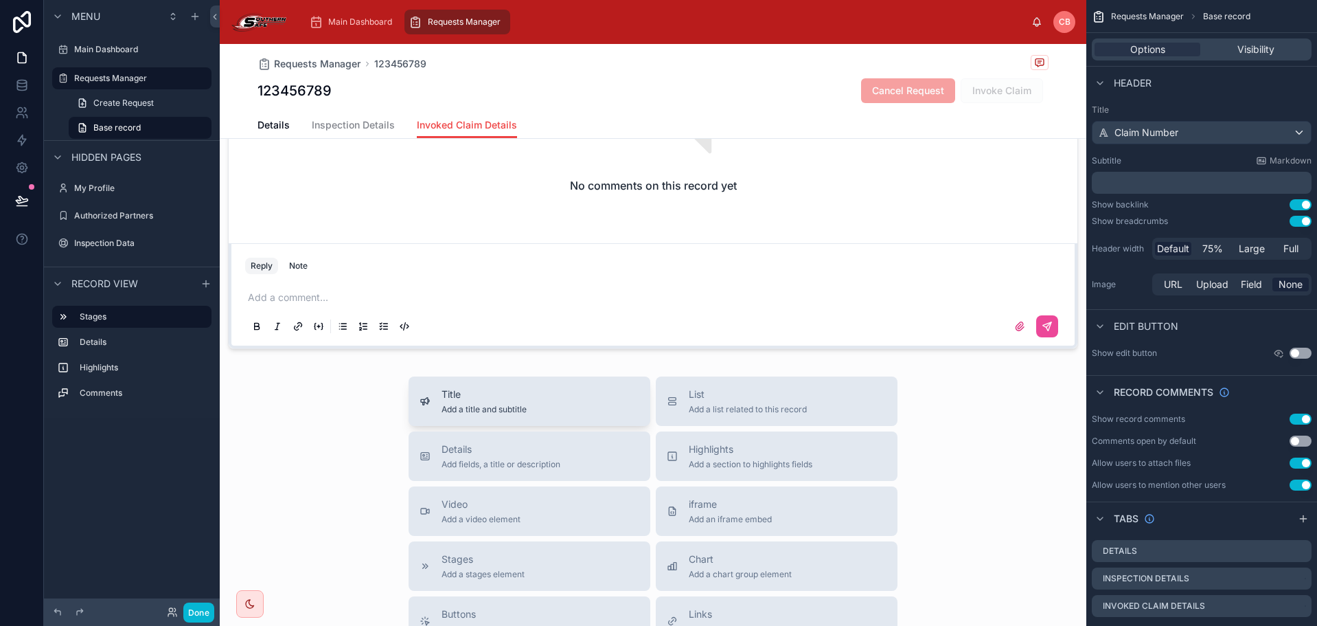
scroll to position [412, 0]
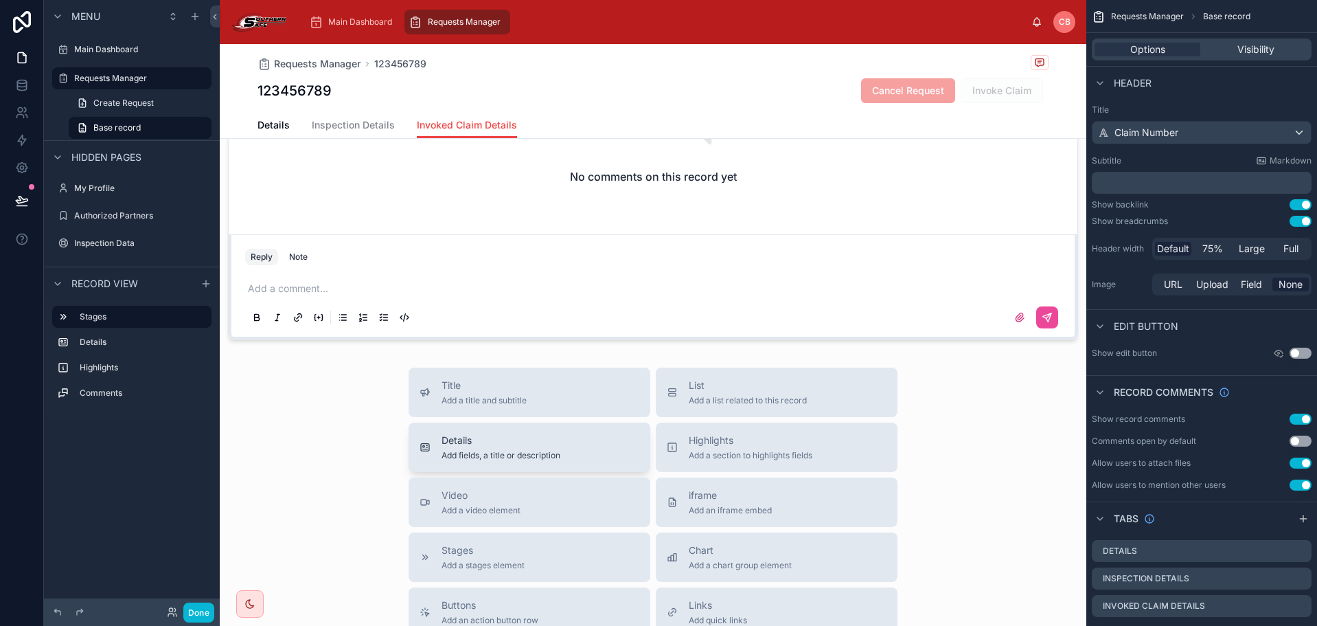
click at [531, 447] on span "Details" at bounding box center [501, 440] width 119 height 14
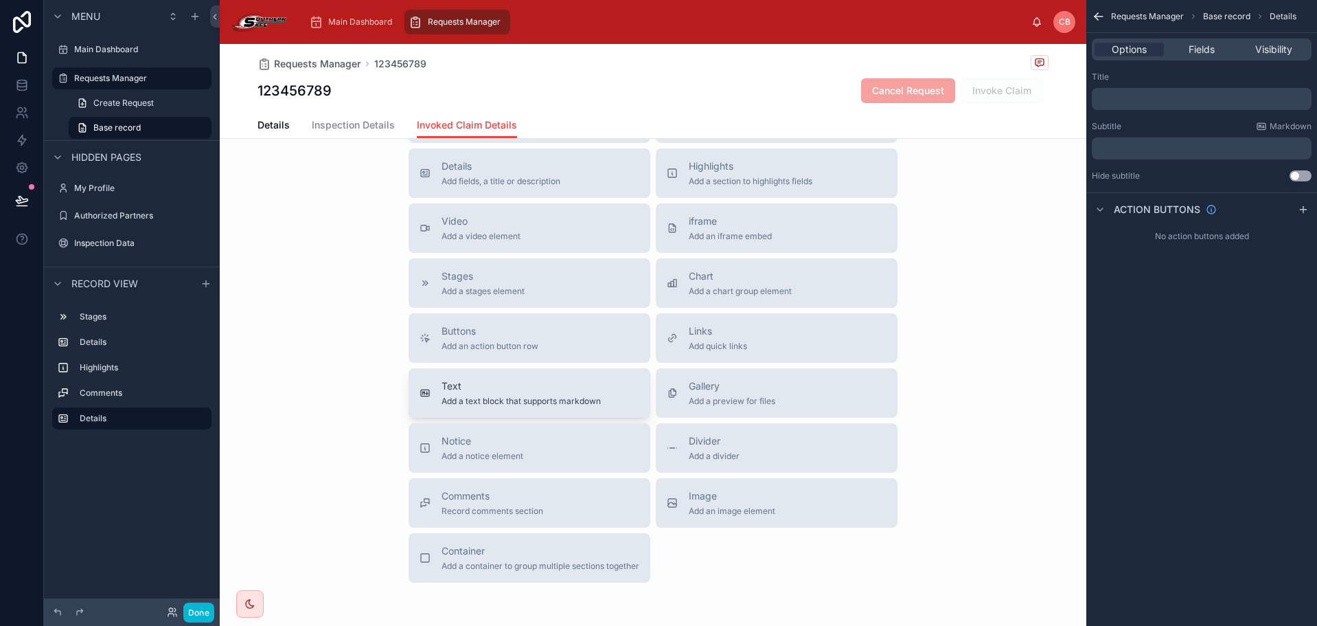
scroll to position [946, 0]
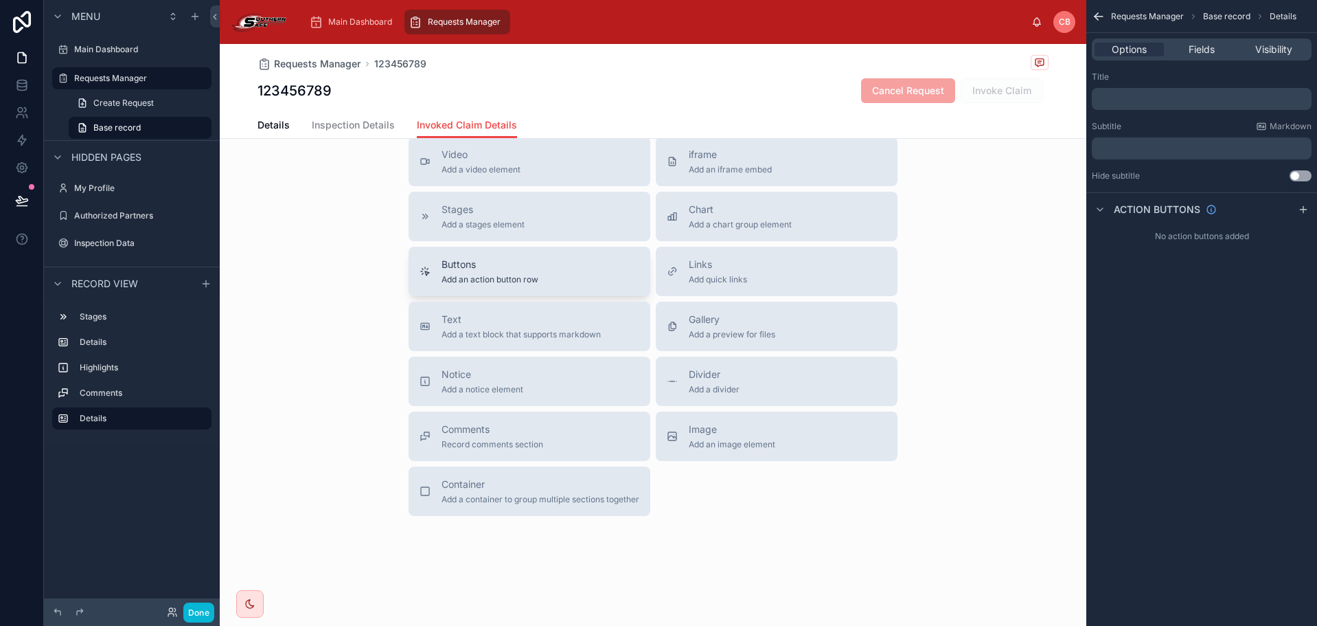
click at [528, 271] on span "Buttons" at bounding box center [490, 265] width 97 height 14
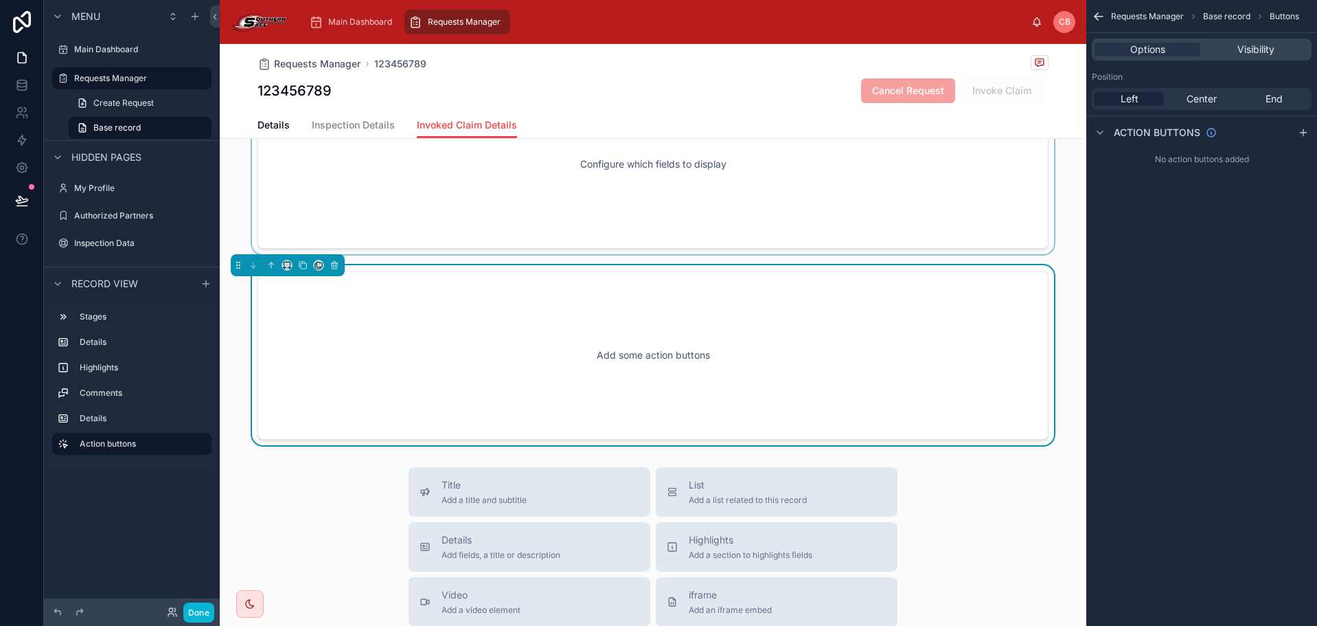
scroll to position [604, 0]
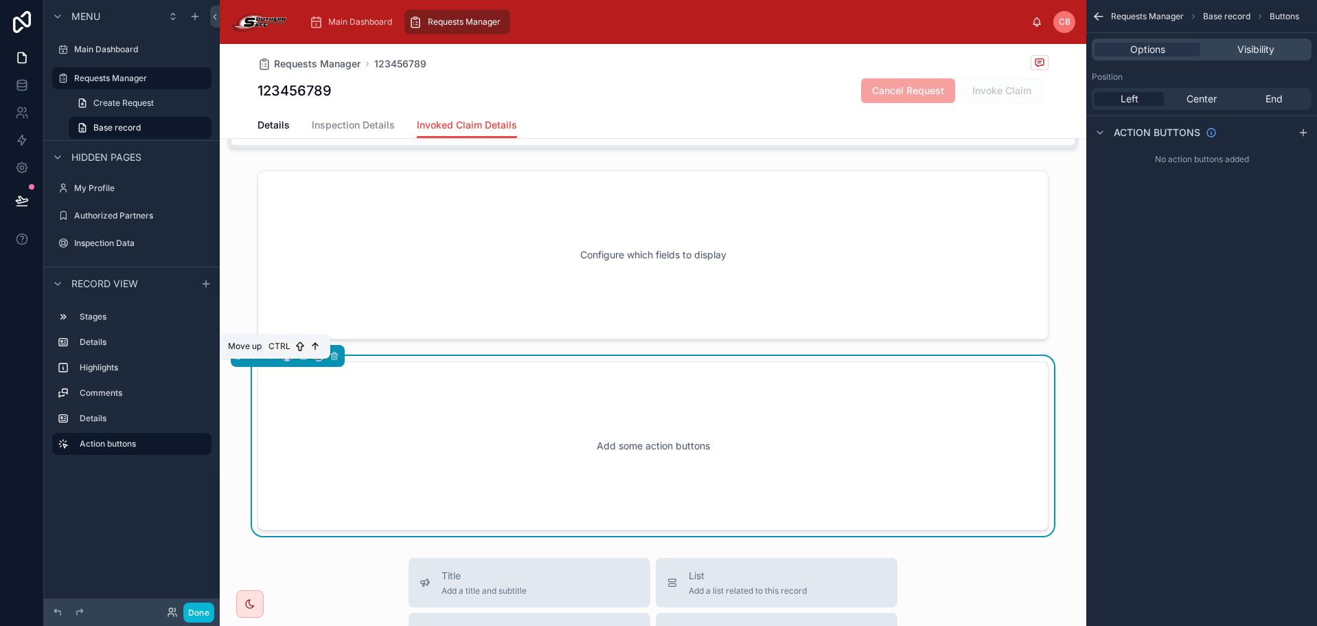
click at [267, 361] on icon at bounding box center [272, 356] width 10 height 10
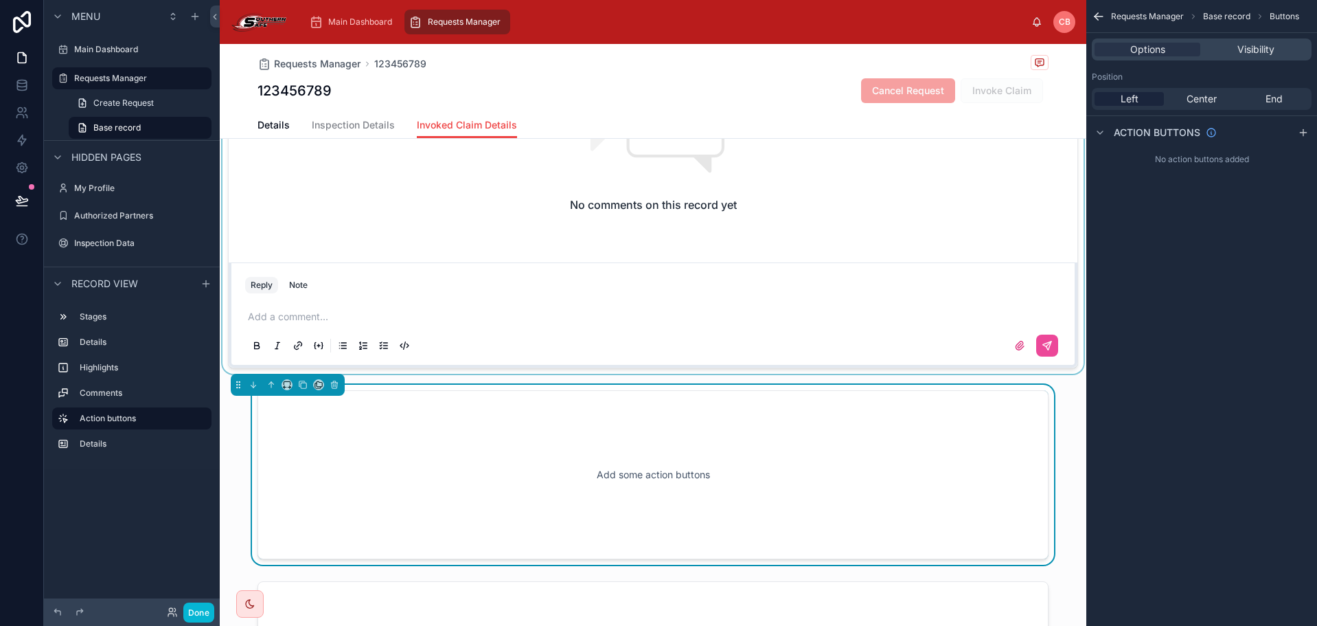
scroll to position [329, 0]
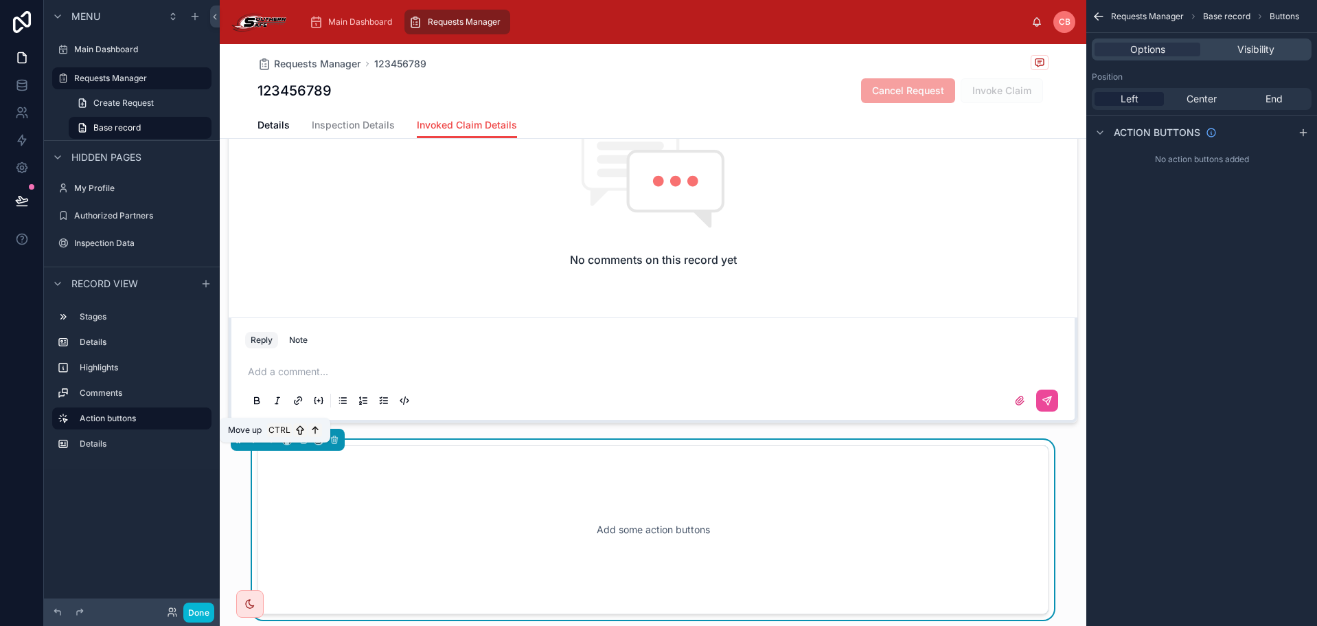
click at [271, 444] on icon at bounding box center [272, 440] width 10 height 10
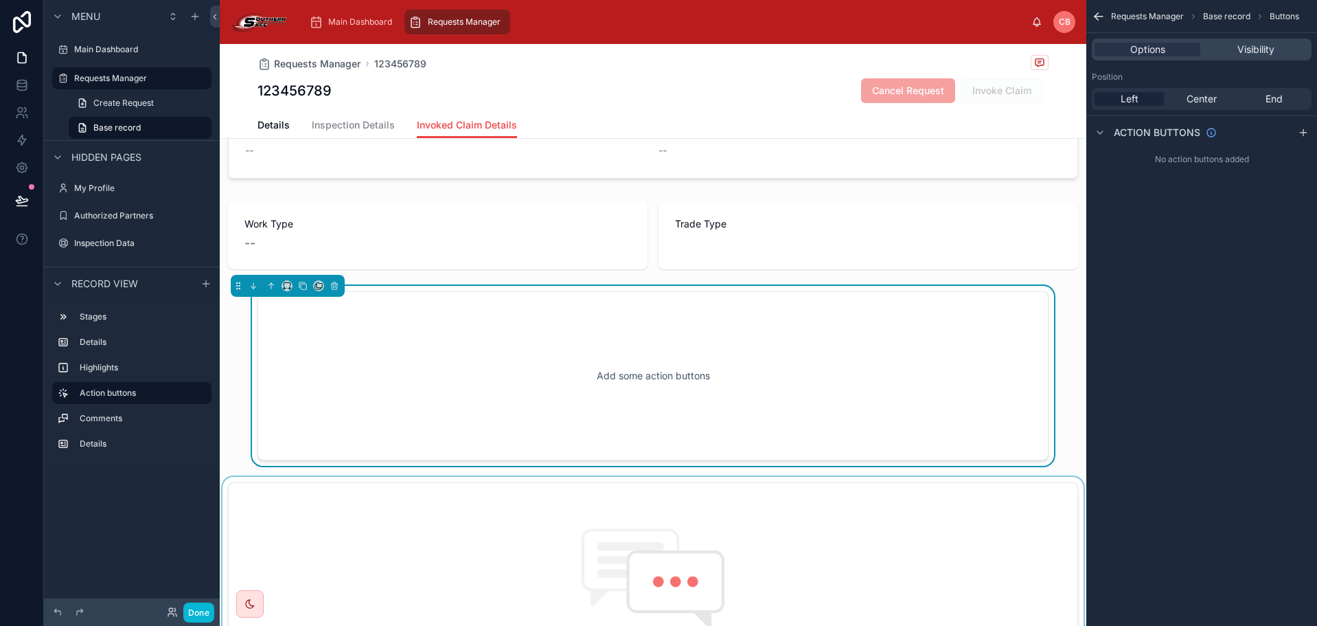
scroll to position [0, 0]
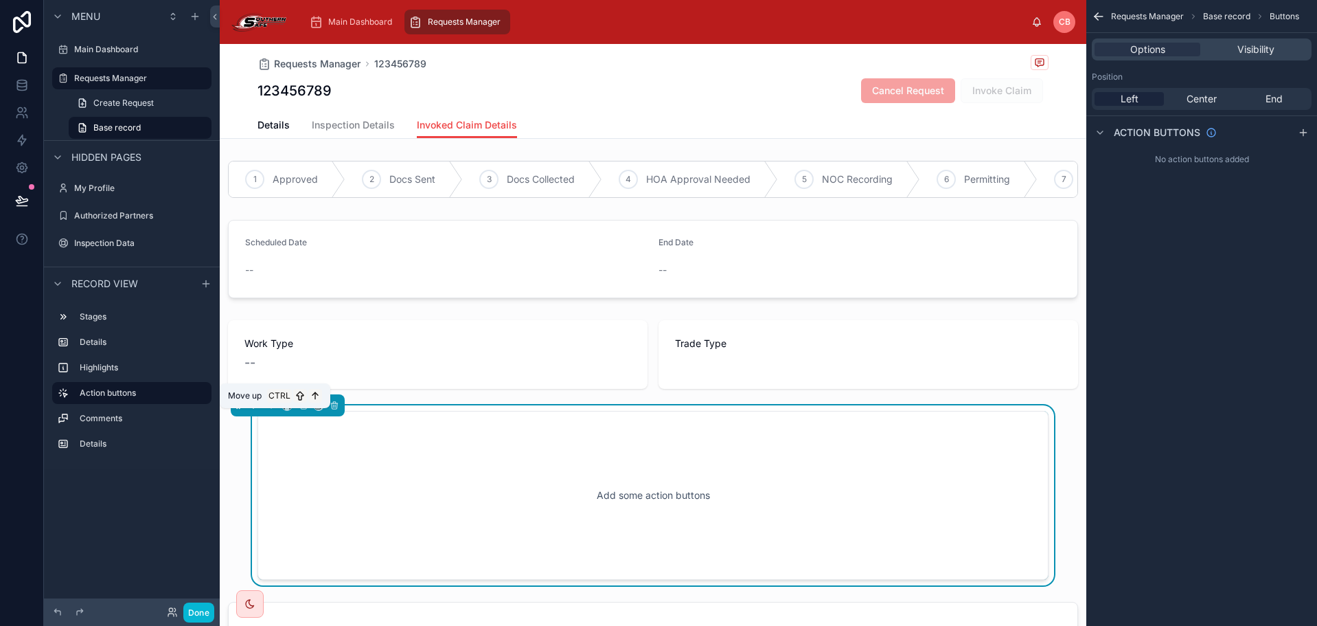
click at [271, 408] on icon at bounding box center [271, 405] width 0 height 5
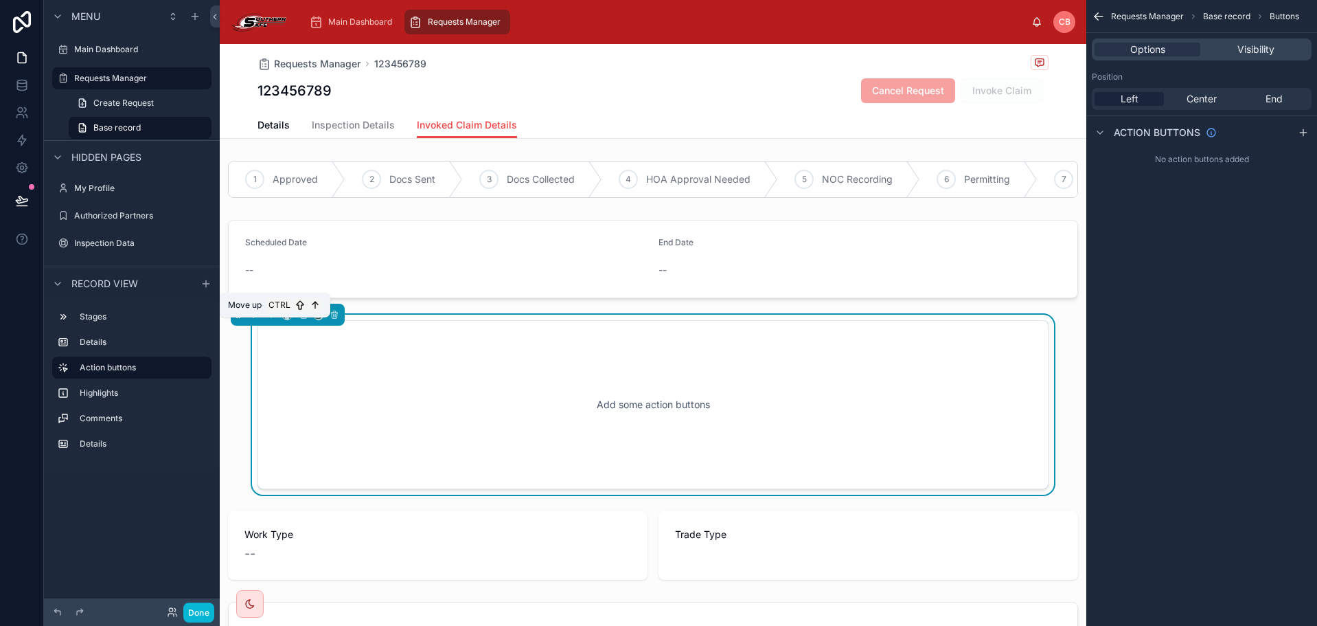
click at [270, 319] on icon at bounding box center [272, 315] width 10 height 10
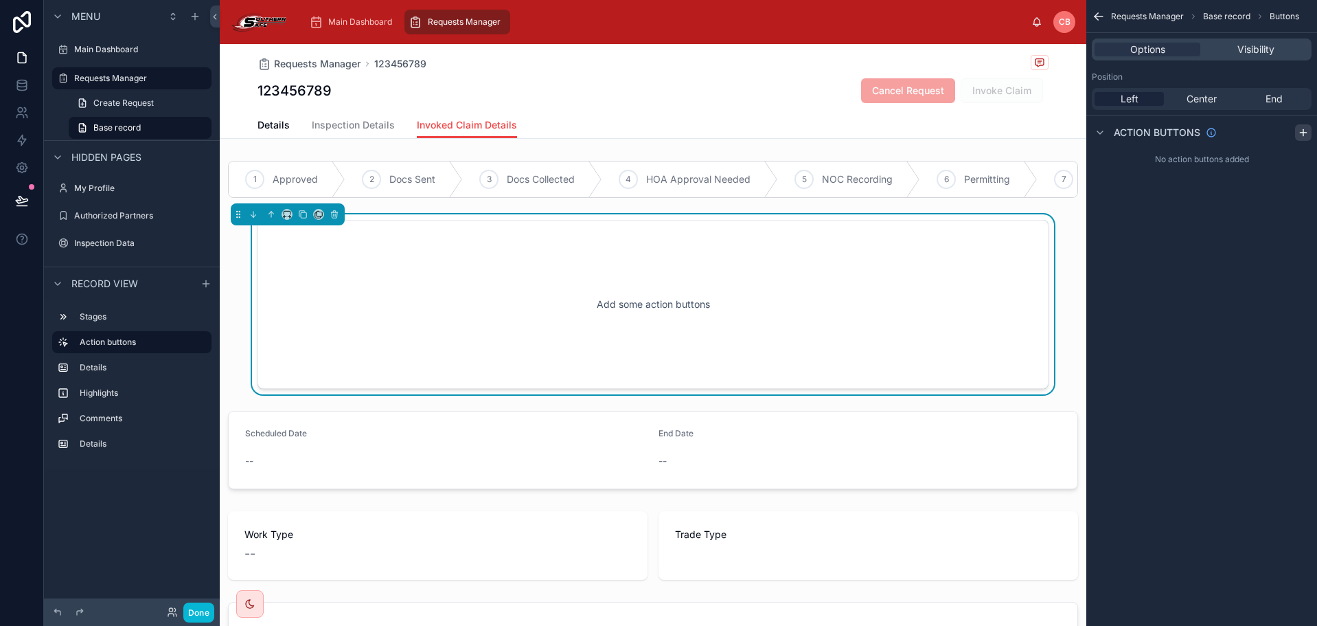
click at [1297, 133] on div "scrollable content" at bounding box center [1303, 132] width 16 height 16
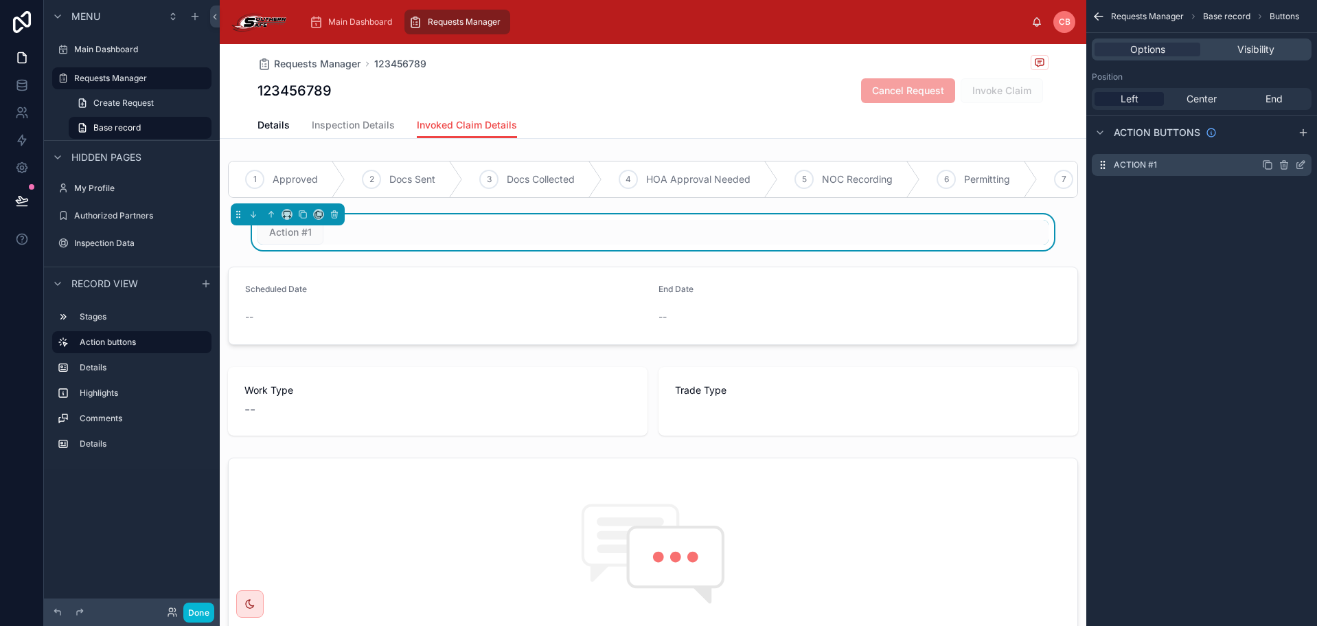
click at [1238, 159] on div "Action #1" at bounding box center [1202, 165] width 220 height 22
click at [1295, 163] on icon "scrollable content" at bounding box center [1300, 164] width 11 height 11
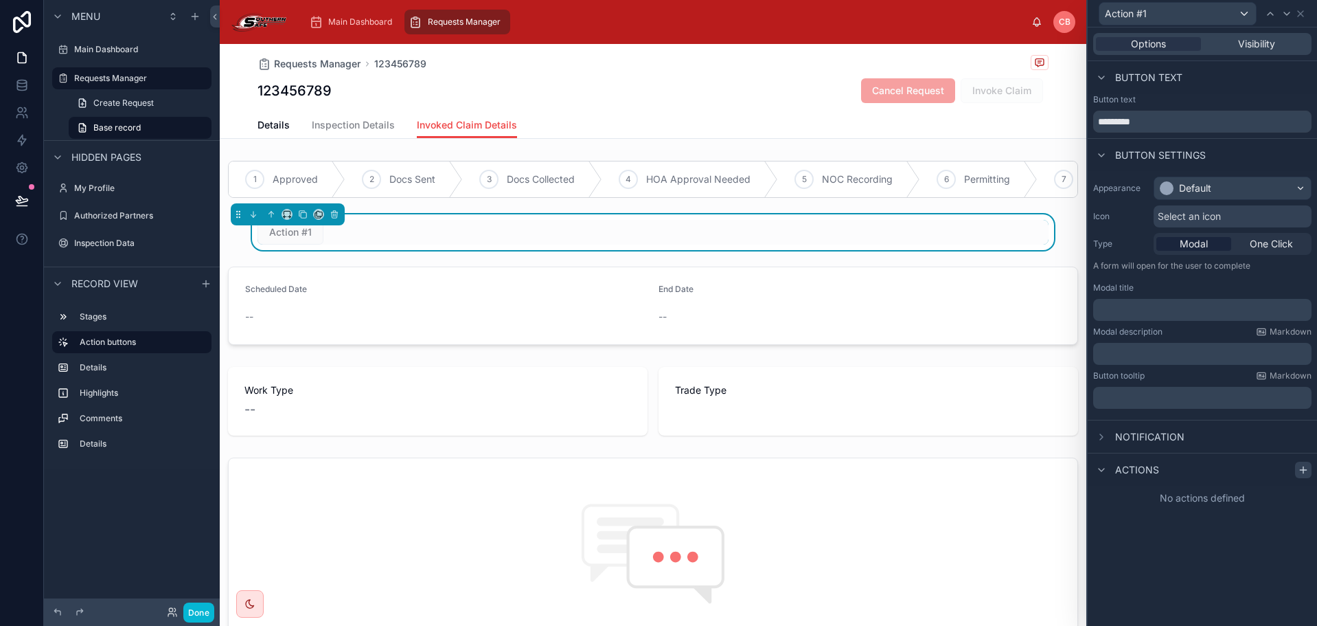
click at [1300, 468] on icon at bounding box center [1303, 469] width 11 height 11
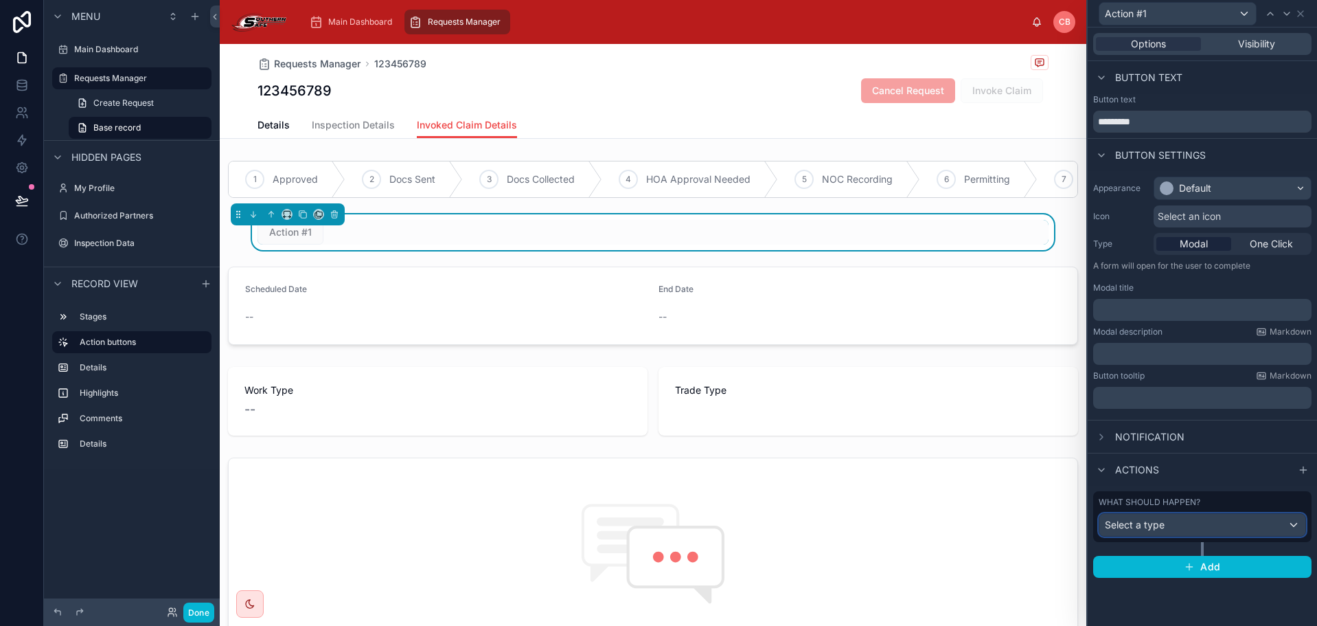
click at [1210, 518] on div "Select a type" at bounding box center [1203, 525] width 206 height 22
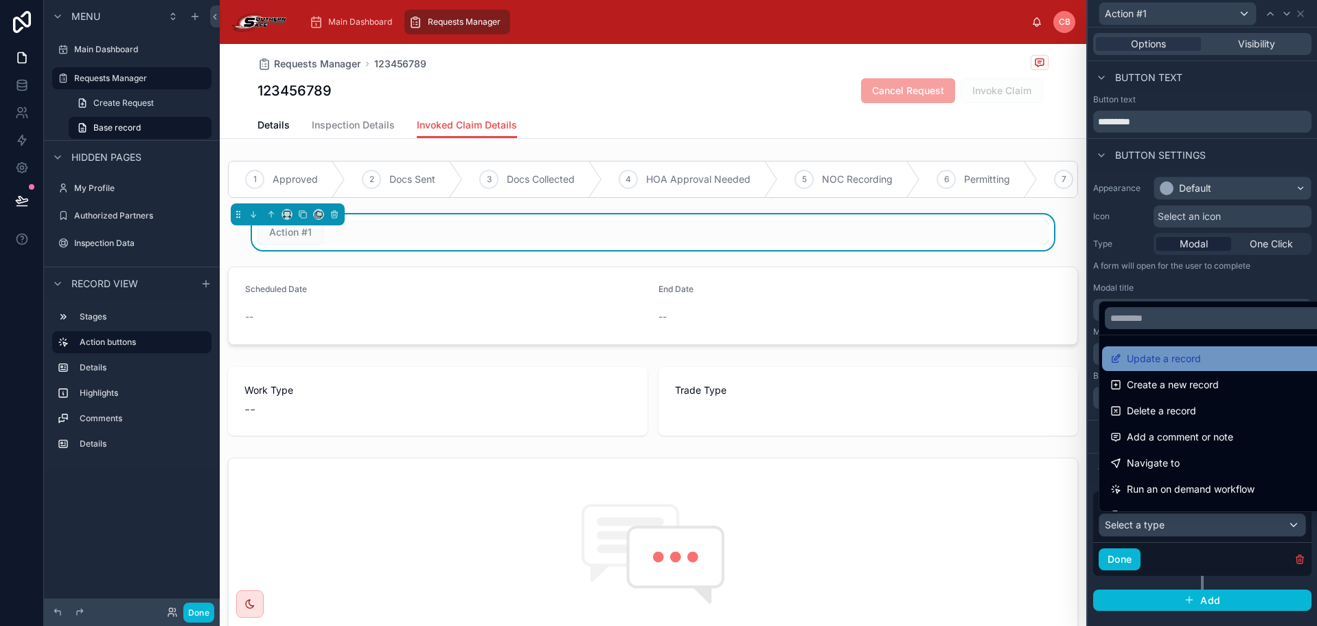
drag, startPoint x: 1200, startPoint y: 356, endPoint x: 1217, endPoint y: 359, distance: 17.3
click at [1217, 359] on div "Update a record" at bounding box center [1219, 358] width 216 height 16
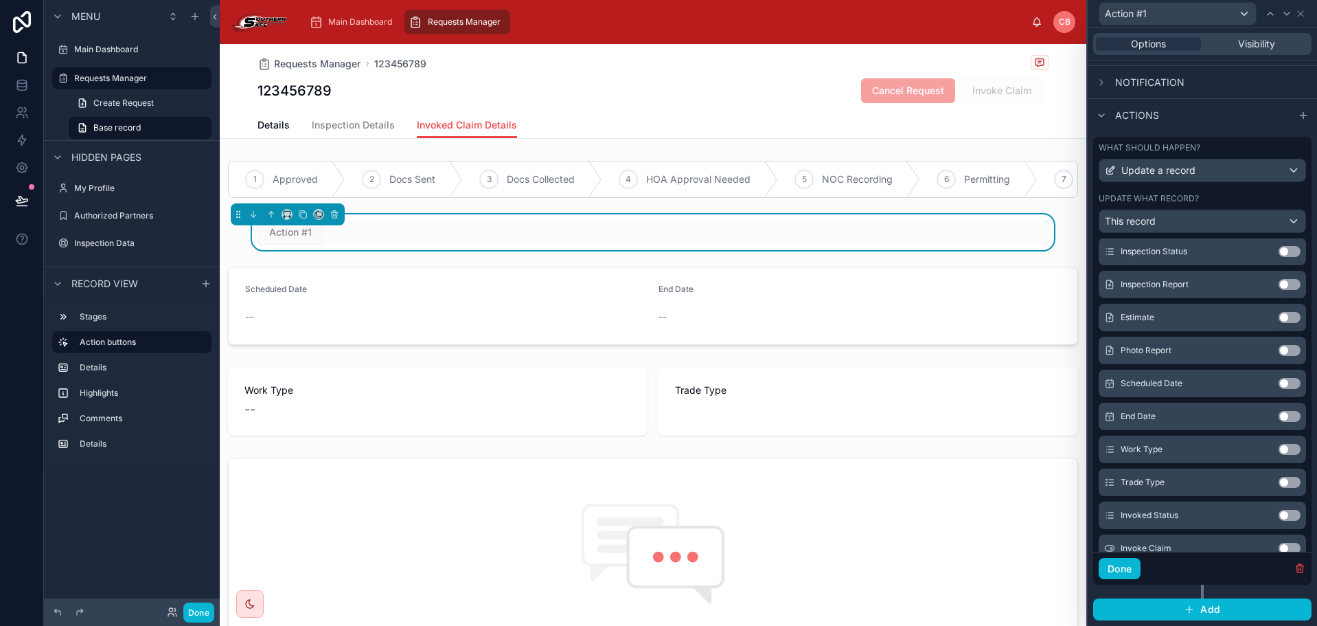
scroll to position [767, 0]
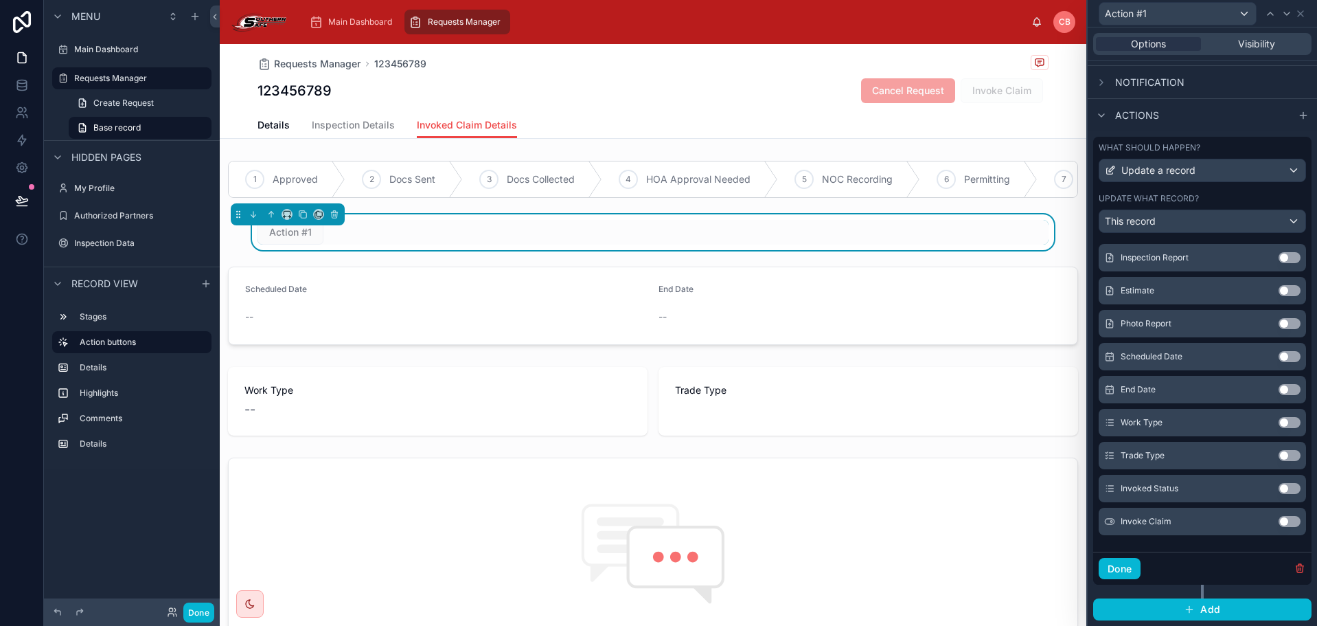
click at [1279, 488] on button "Use setting" at bounding box center [1290, 488] width 22 height 11
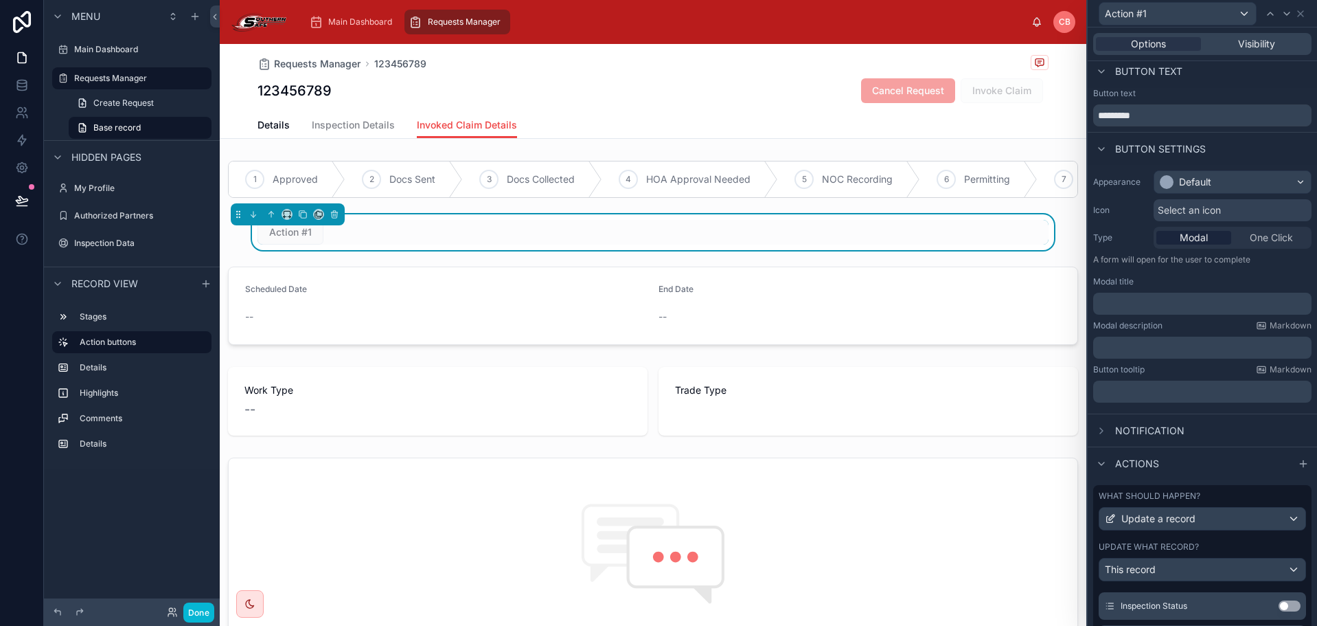
scroll to position [0, 0]
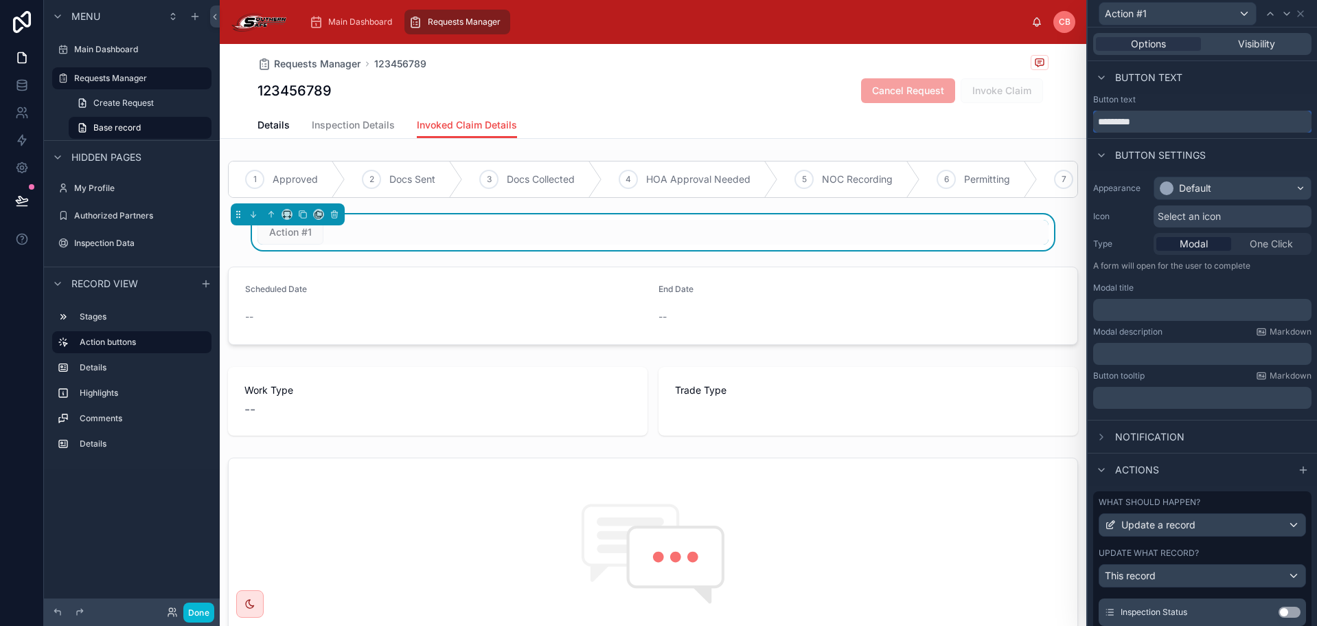
click at [1150, 116] on input "*********" at bounding box center [1203, 122] width 218 height 22
type input "**********"
click at [451, 271] on div "1 Approved 2 Docs Sent 3 Docs Collected 4 HOA Approval Needed 5 NOC Recording 6…" at bounding box center [653, 575] width 867 height 840
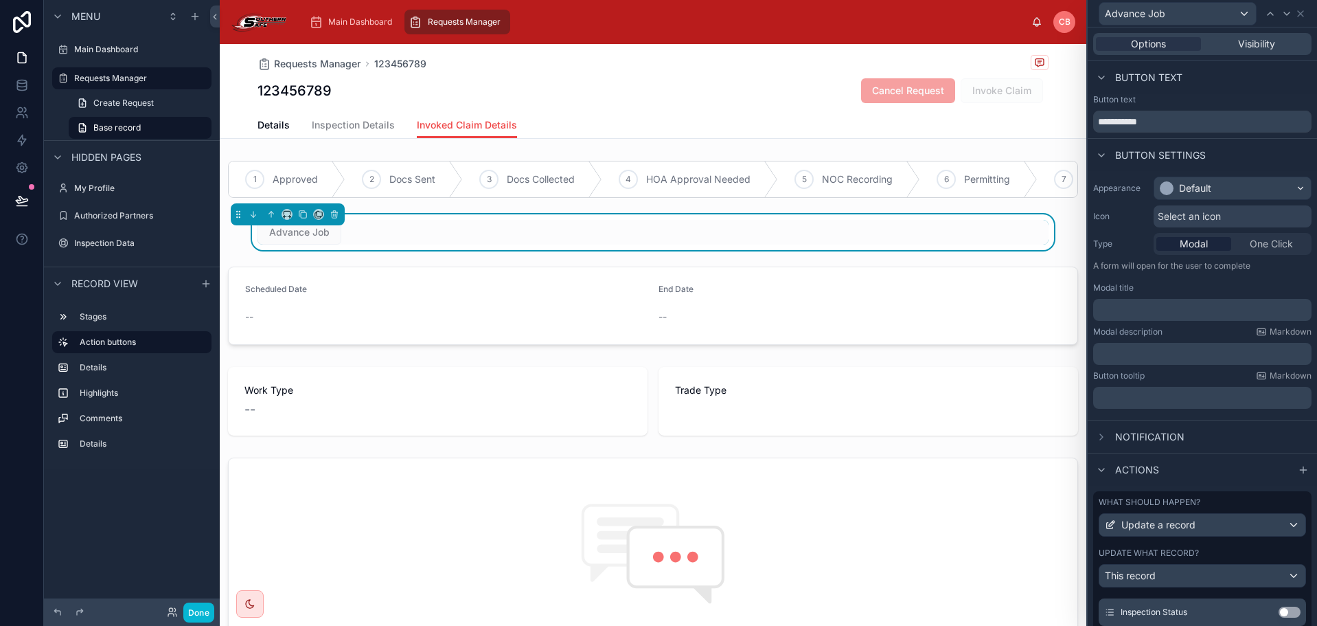
click at [392, 245] on div "Advance Job" at bounding box center [653, 232] width 791 height 25
click at [286, 217] on icon at bounding box center [285, 217] width 3 height 0
click at [315, 401] on span "Large" at bounding box center [306, 395] width 26 height 16
click at [407, 266] on div "1 Approved 2 Docs Sent 3 Docs Collected 4 HOA Approval Needed 5 NOC Recording 6…" at bounding box center [653, 575] width 867 height 840
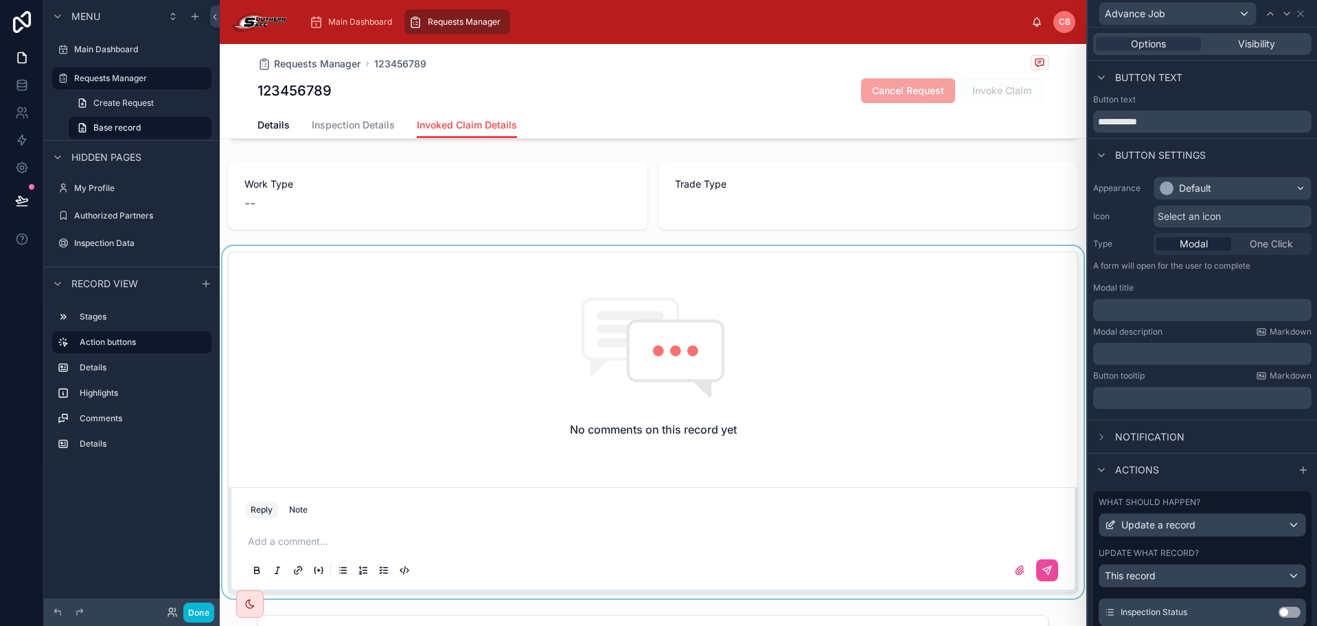
scroll to position [137, 0]
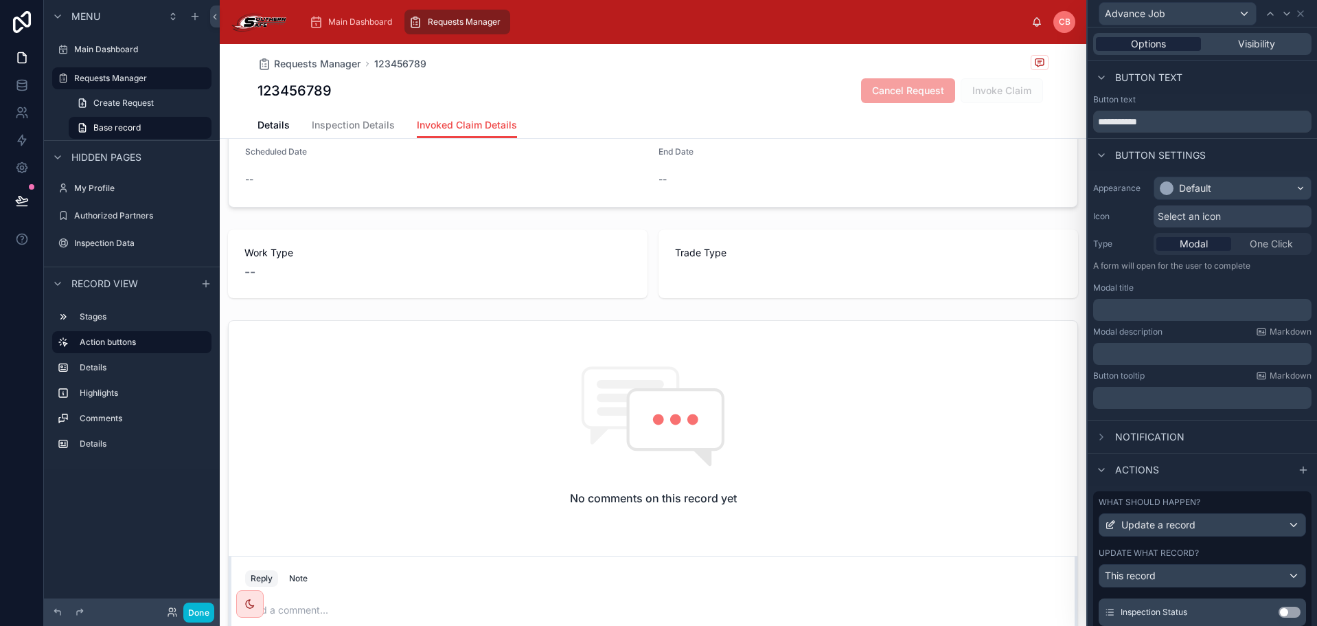
click at [1177, 41] on div "Options" at bounding box center [1148, 44] width 105 height 14
click at [1302, 11] on icon at bounding box center [1300, 13] width 11 height 11
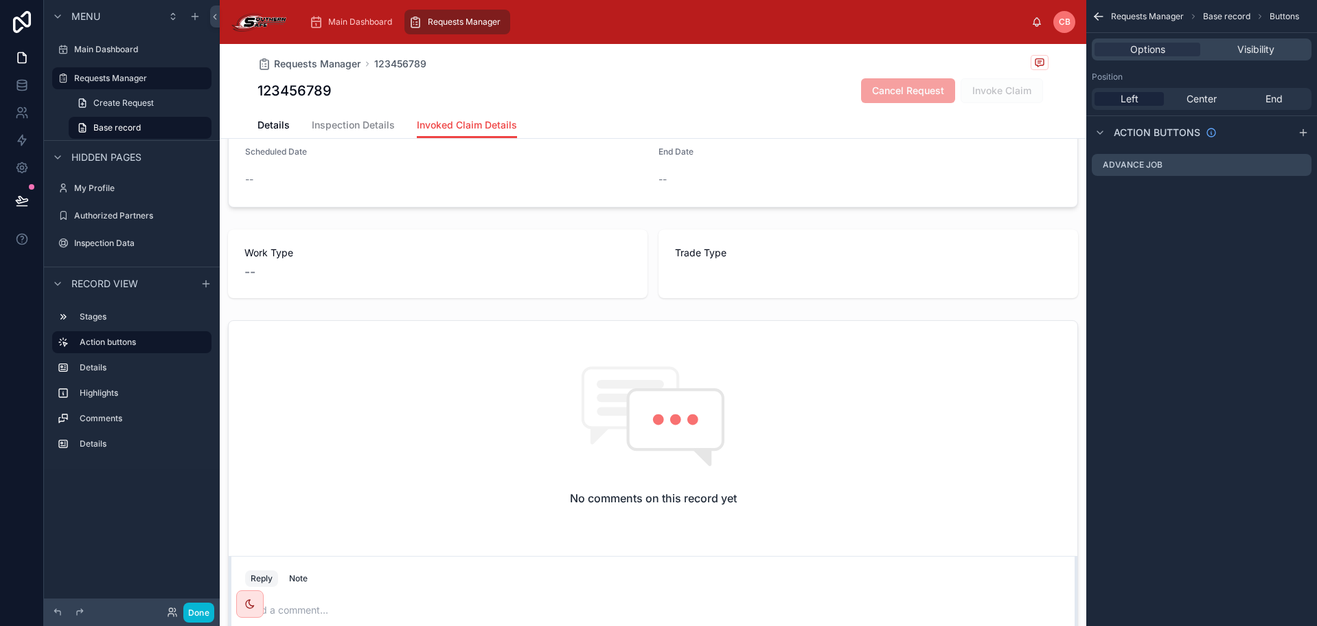
click at [1096, 14] on icon "scrollable content" at bounding box center [1096, 14] width 3 height 3
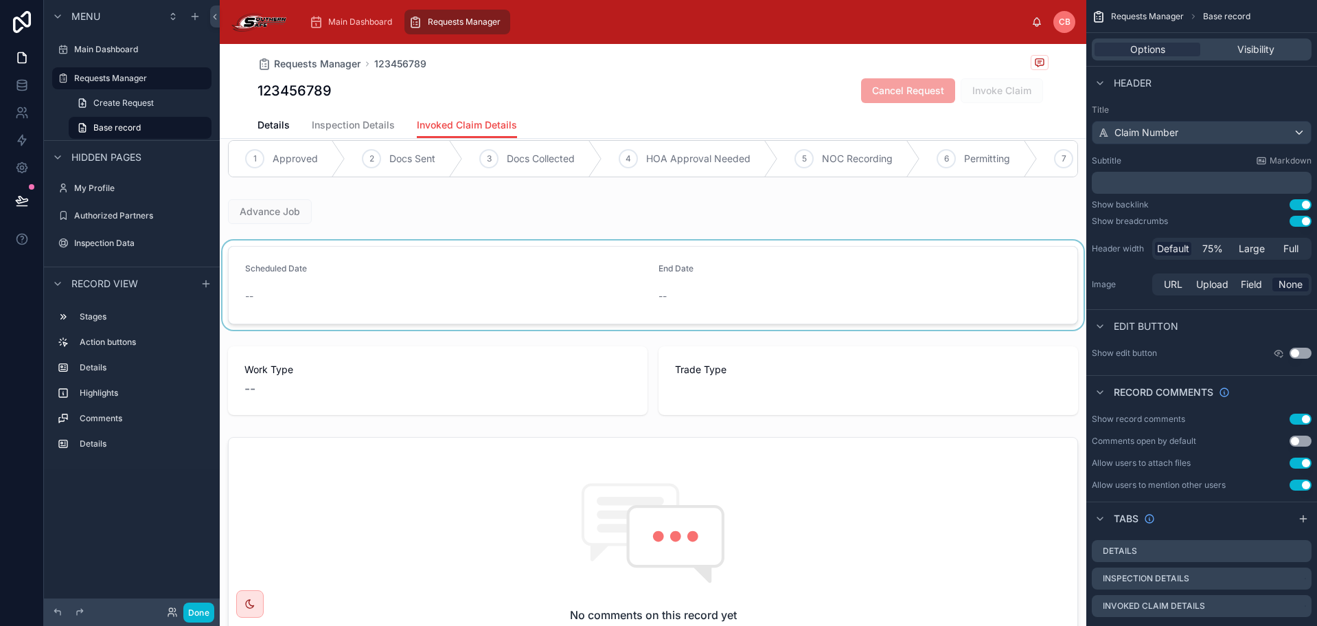
scroll to position [0, 0]
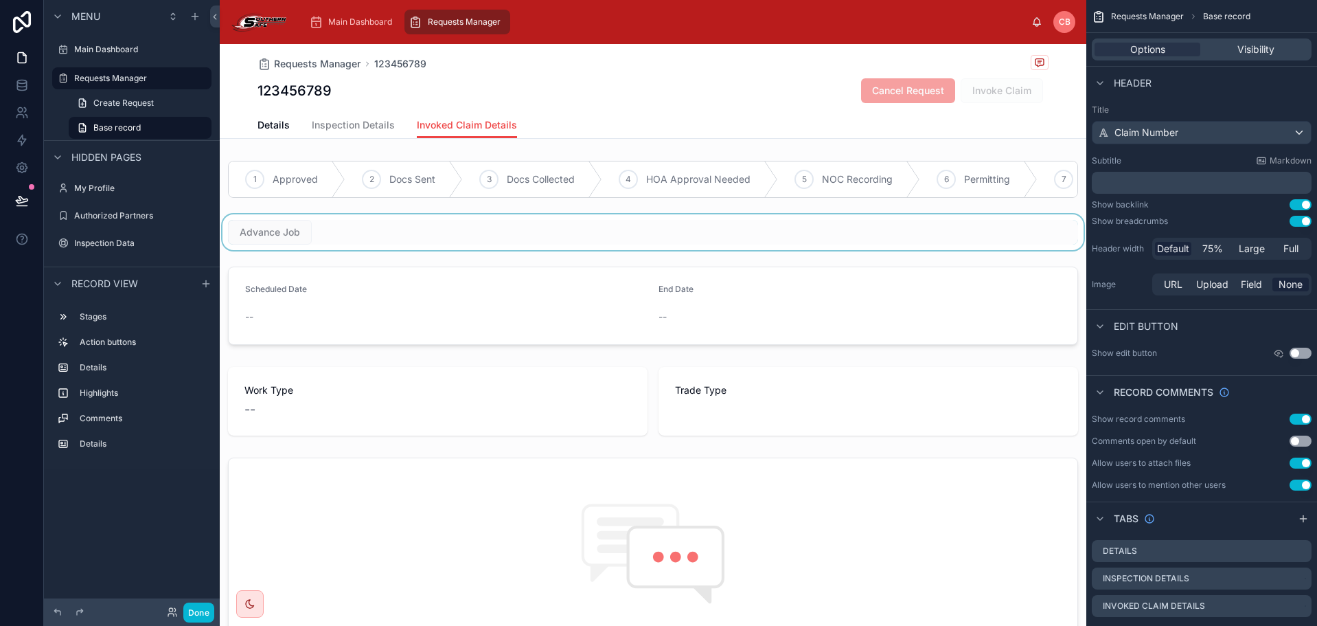
click at [303, 242] on div at bounding box center [653, 232] width 867 height 36
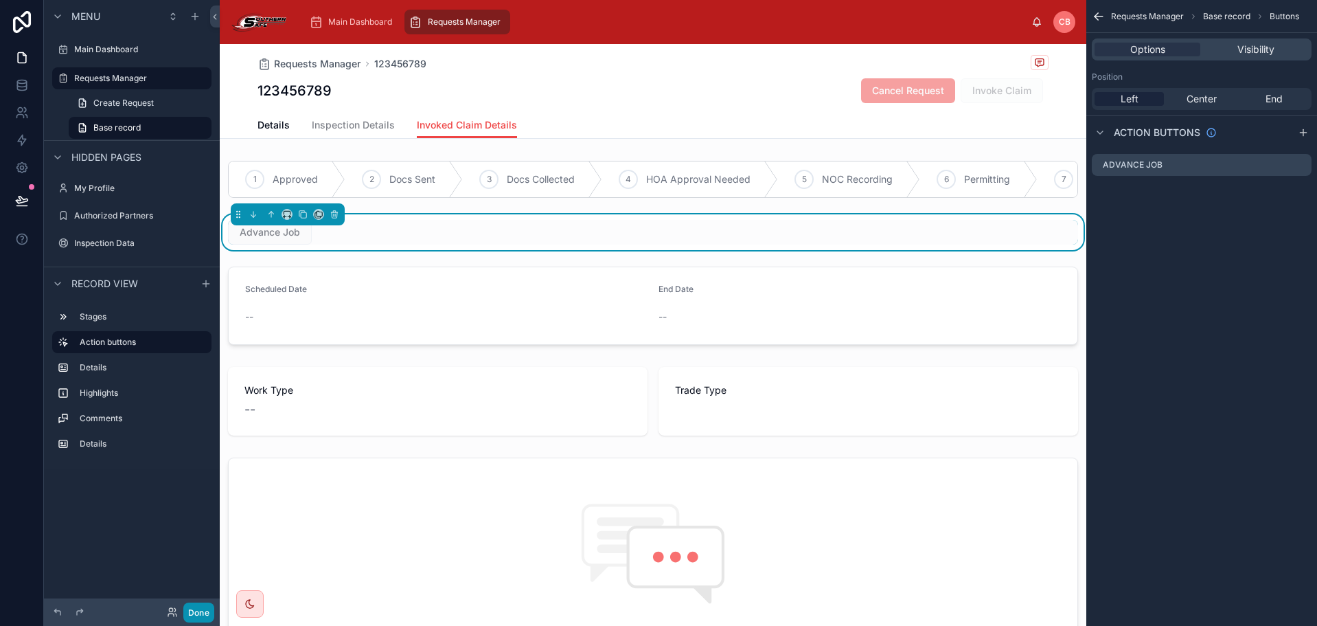
click at [198, 605] on button "Done" at bounding box center [198, 612] width 31 height 20
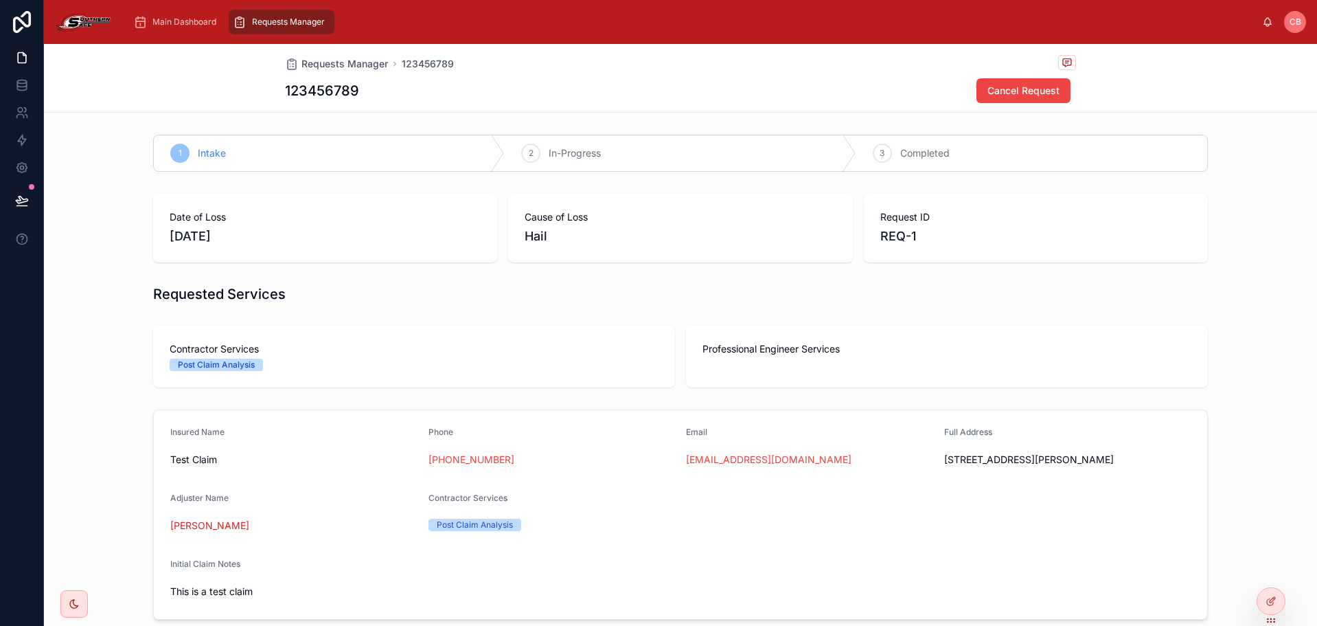
click at [880, 151] on span "3" at bounding box center [882, 153] width 5 height 11
click at [538, 146] on div "2 In-Progress" at bounding box center [680, 153] width 351 height 36
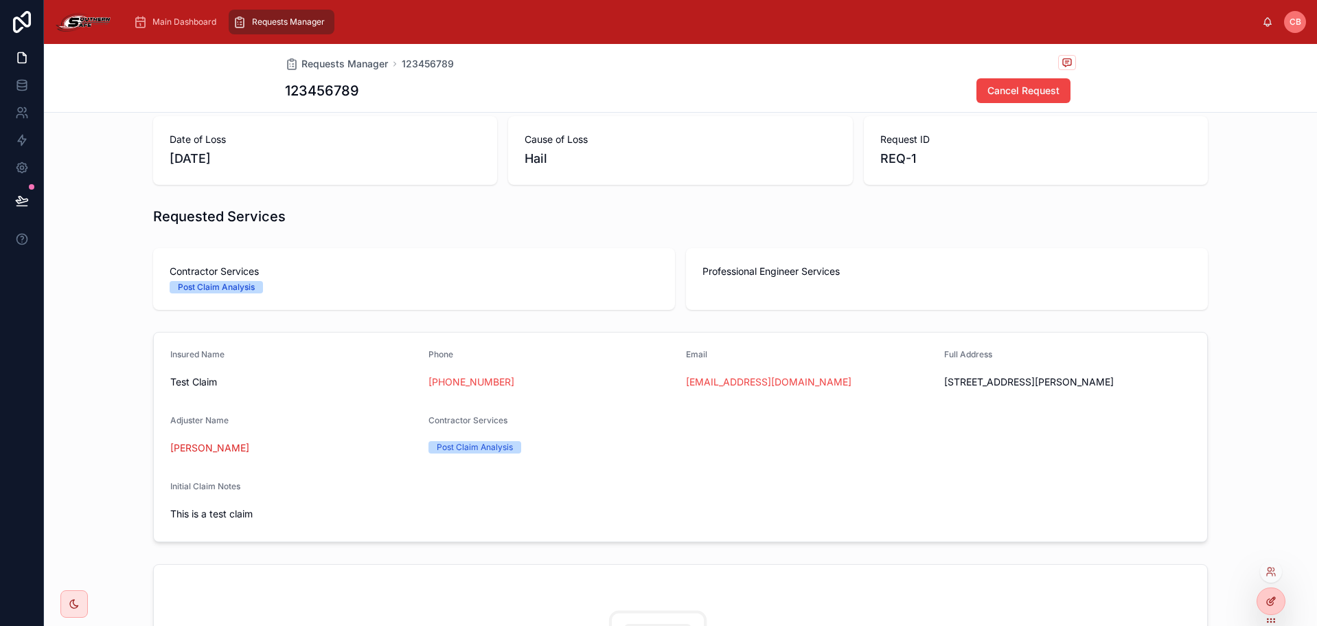
scroll to position [69, 0]
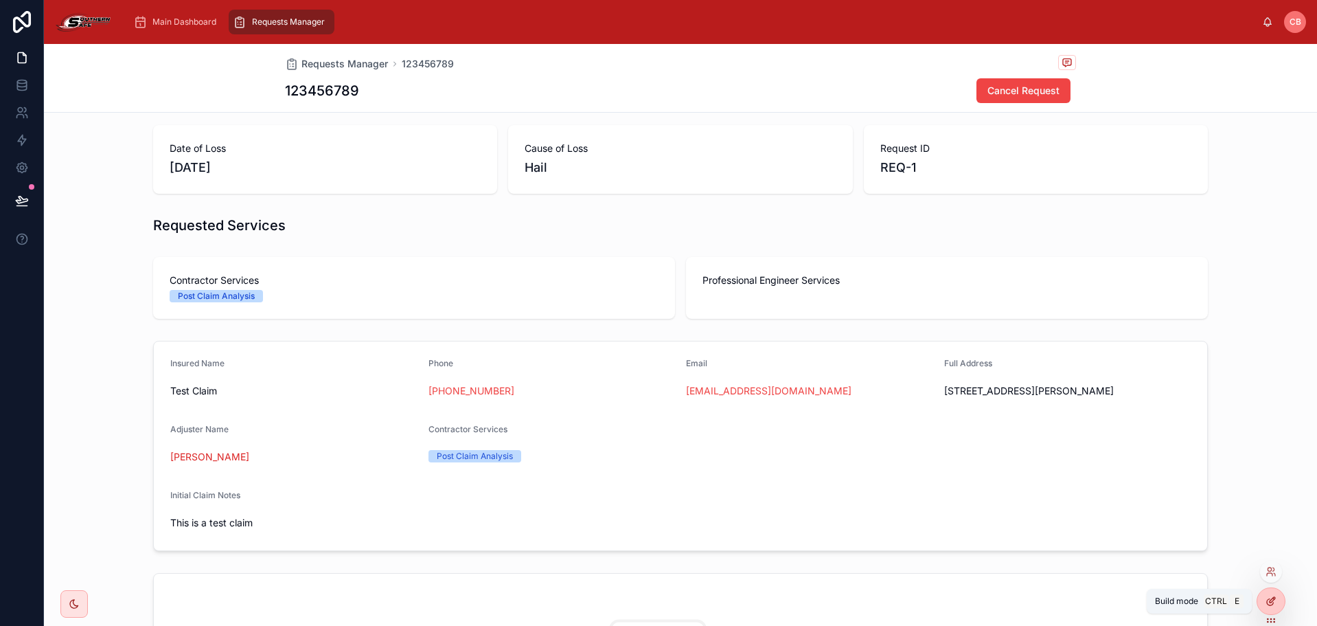
click at [1265, 596] on div at bounding box center [1271, 601] width 27 height 26
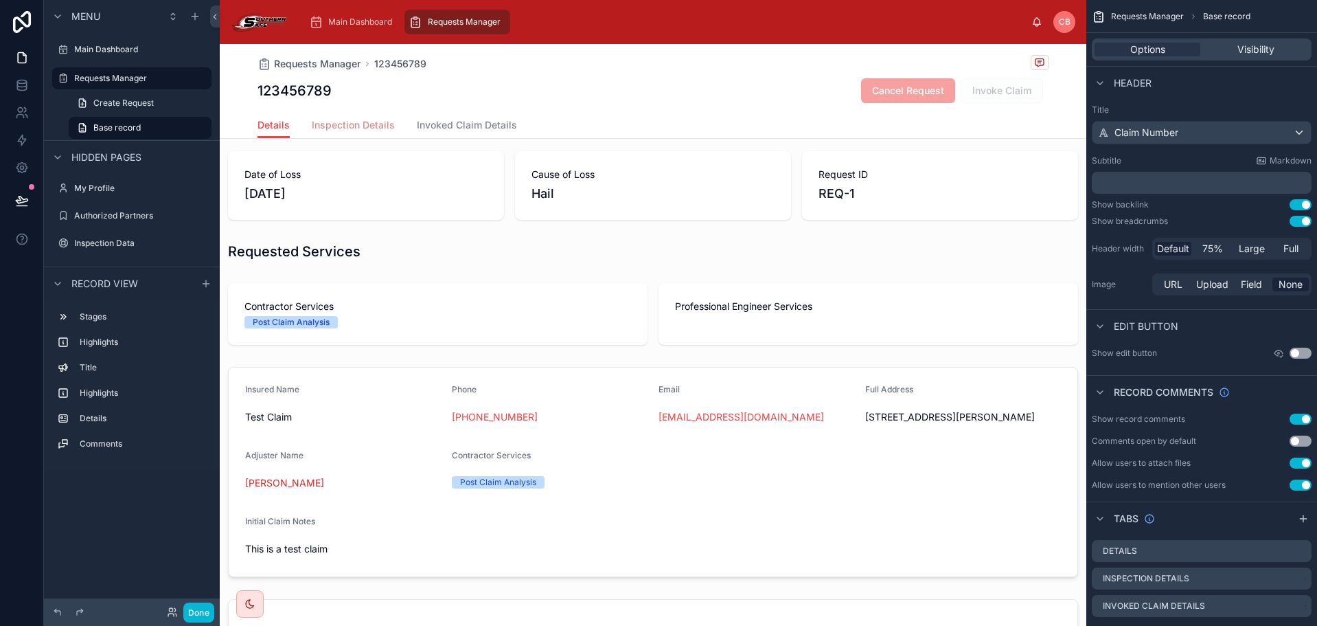
click at [356, 122] on span "Inspection Details" at bounding box center [353, 125] width 83 height 14
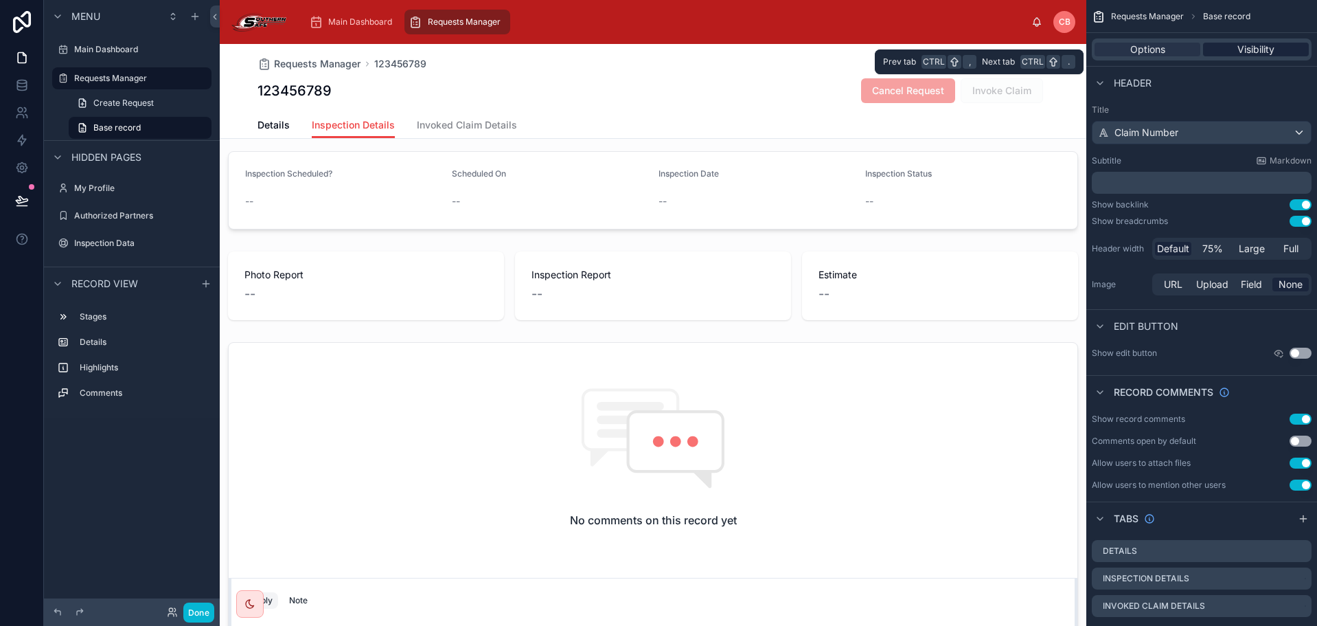
click at [1249, 49] on span "Visibility" at bounding box center [1256, 50] width 37 height 14
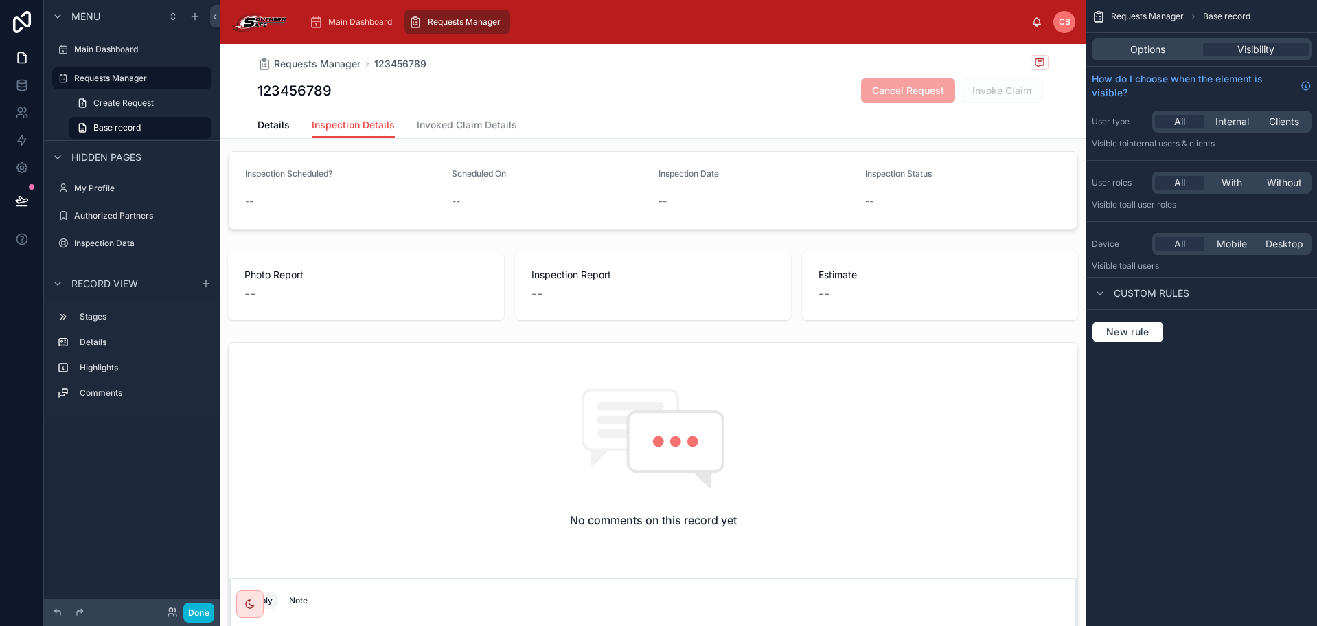
click at [624, 118] on div "Details Inspection Details Invoked Claim Details" at bounding box center [653, 125] width 791 height 26
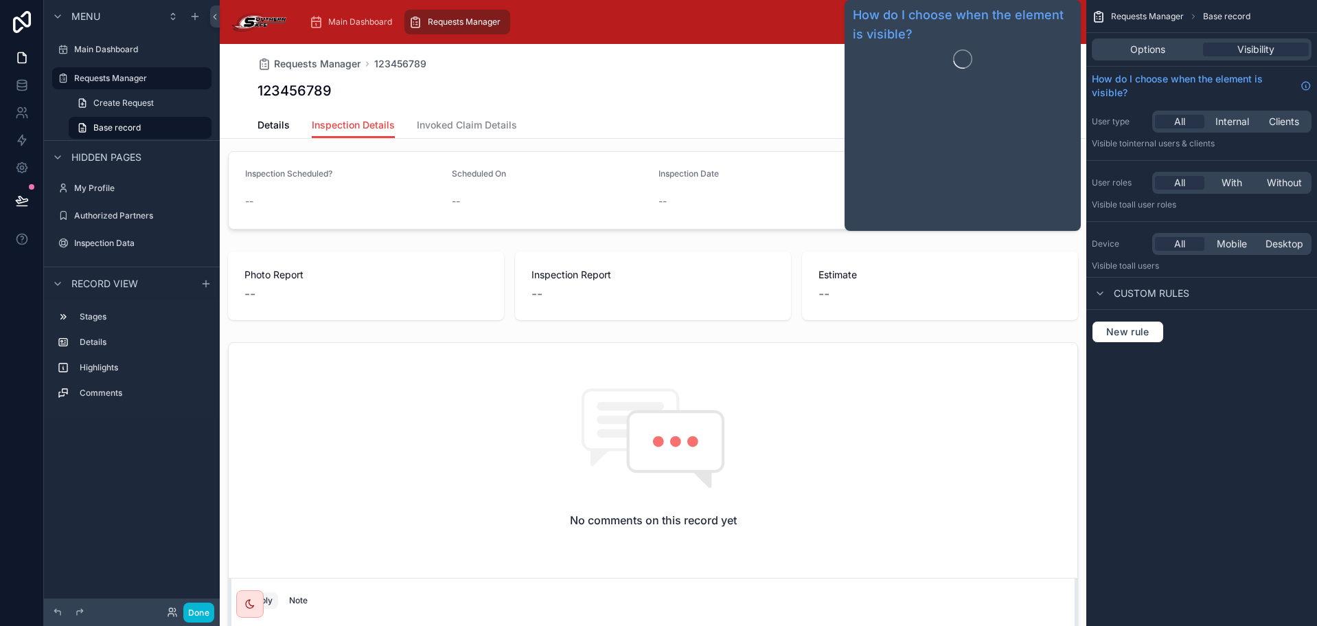
click at [1121, 64] on div "Options Visibility" at bounding box center [1202, 49] width 231 height 33
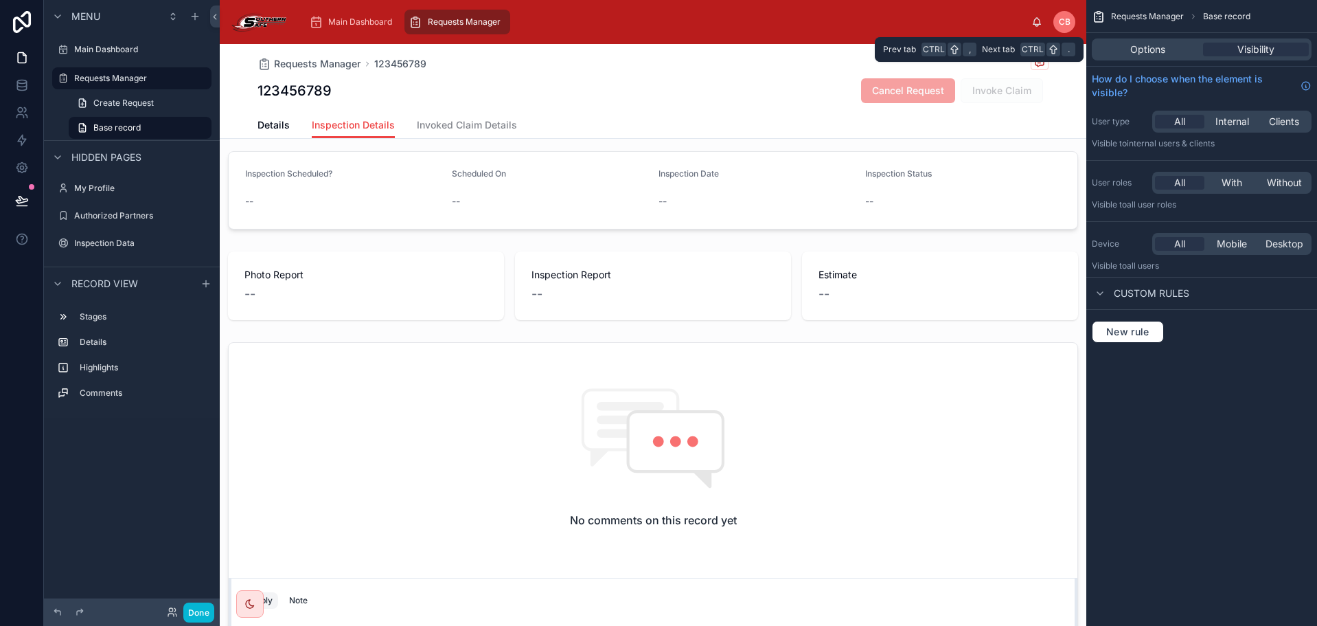
click at [1131, 56] on div "Options Visibility" at bounding box center [1202, 49] width 220 height 22
click at [1136, 53] on span "Options" at bounding box center [1148, 50] width 35 height 14
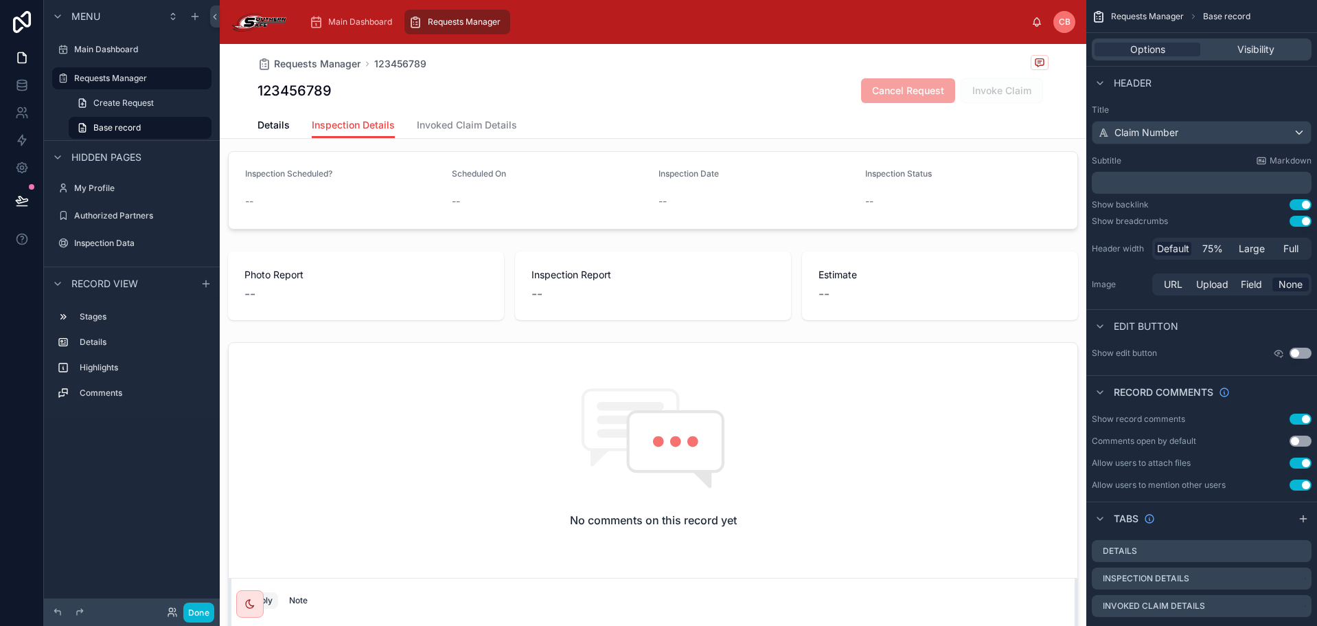
click at [553, 129] on div "Details Inspection Details Invoked Claim Details" at bounding box center [653, 125] width 791 height 26
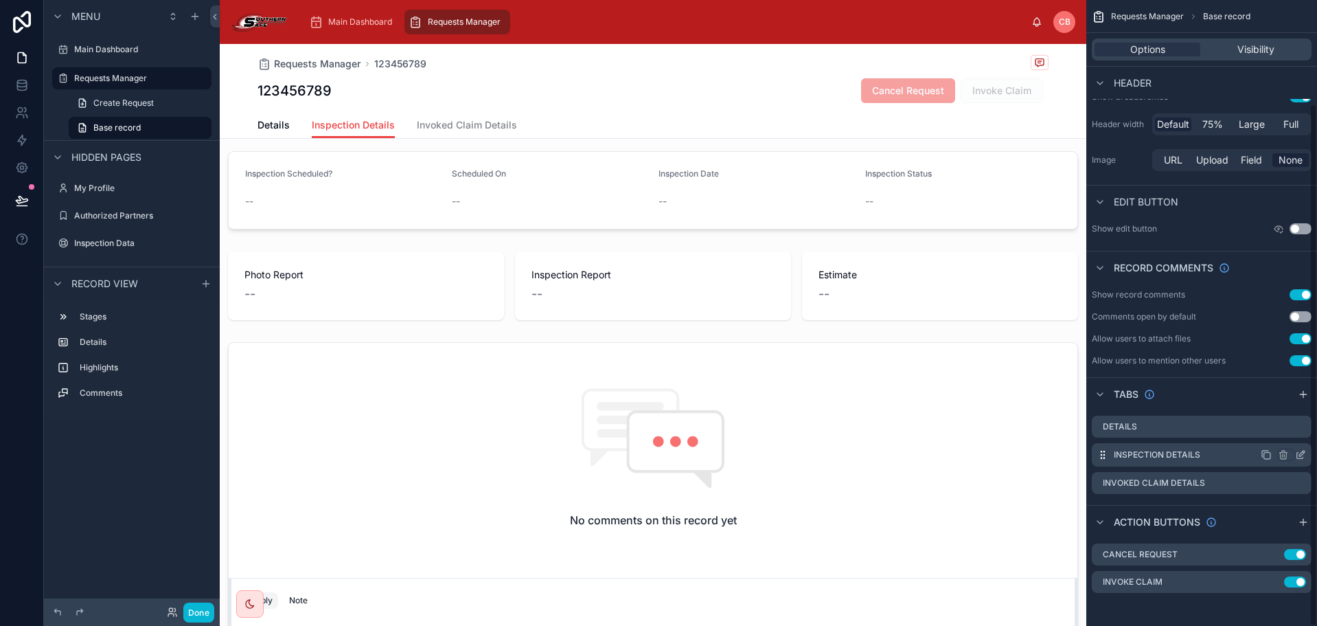
scroll to position [124, 0]
click at [1300, 456] on icon "scrollable content" at bounding box center [1302, 453] width 5 height 5
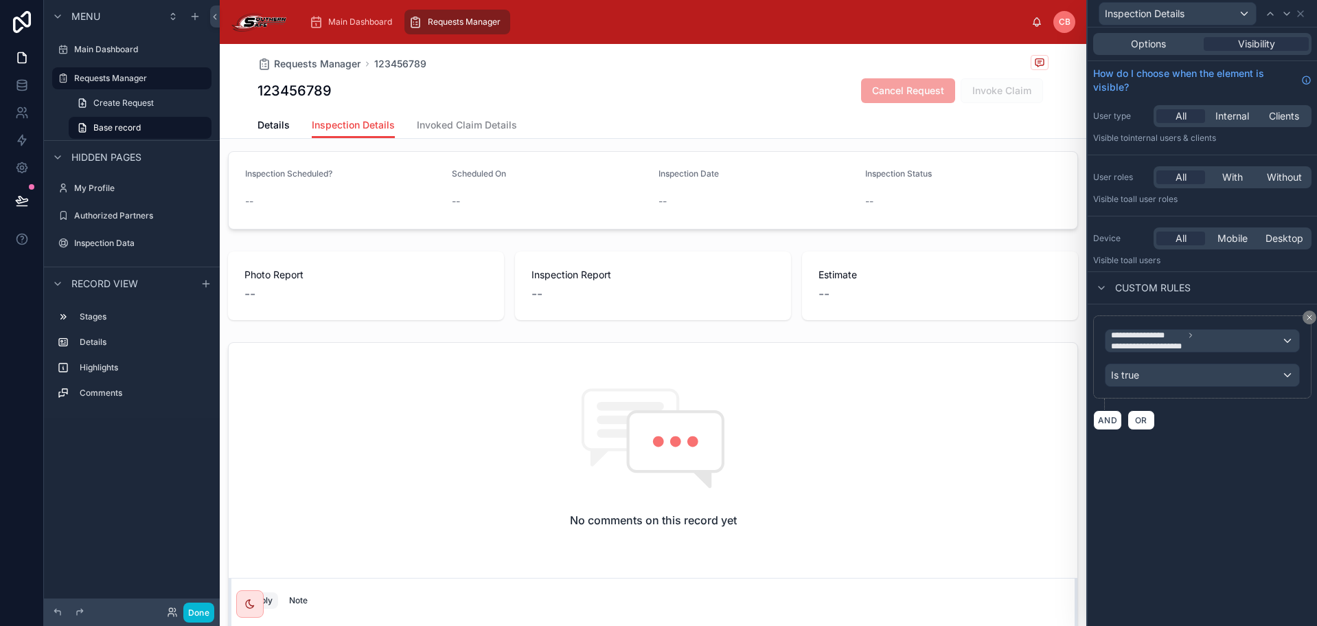
scroll to position [123, 0]
click at [1142, 420] on span "OR" at bounding box center [1142, 420] width 18 height 10
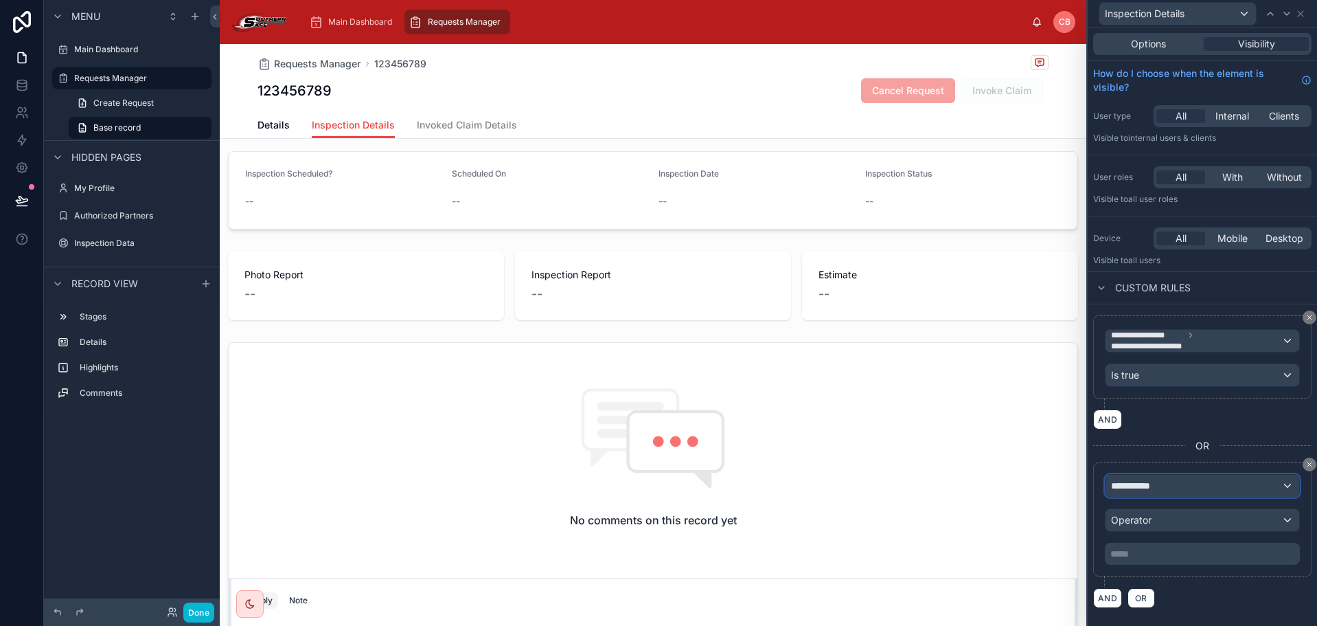
click at [1156, 488] on span "**********" at bounding box center [1136, 486] width 51 height 14
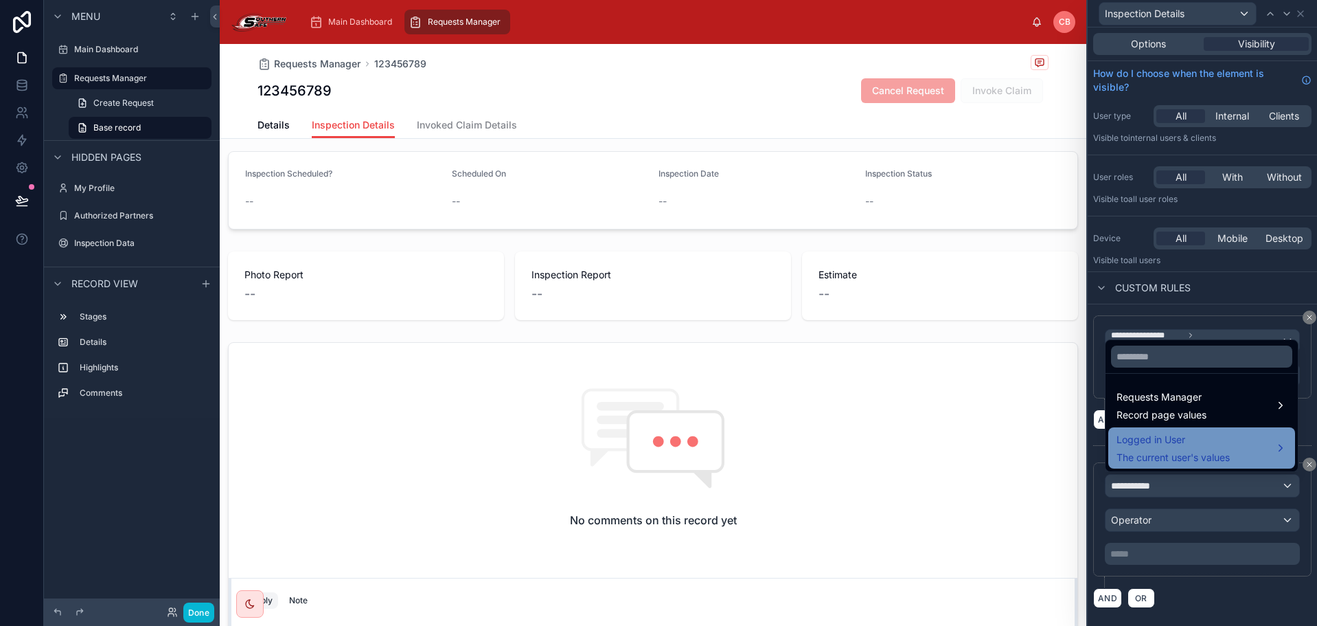
click at [1197, 444] on span "Logged in User" at bounding box center [1173, 439] width 113 height 16
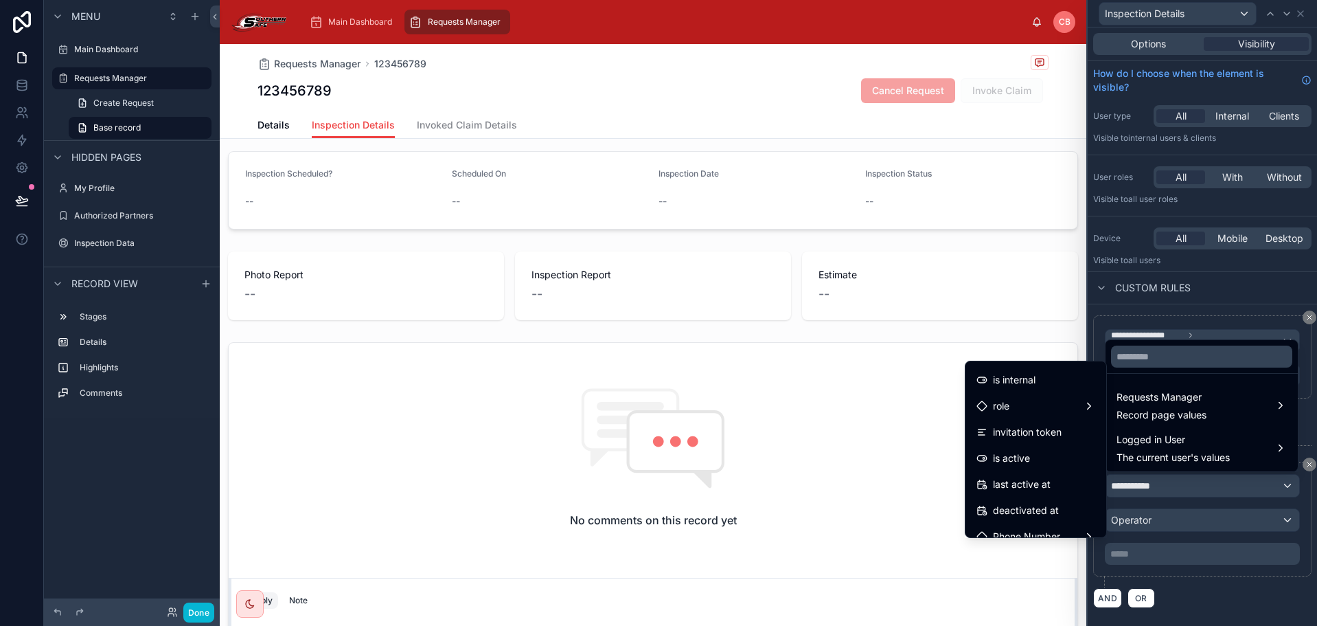
scroll to position [137, 0]
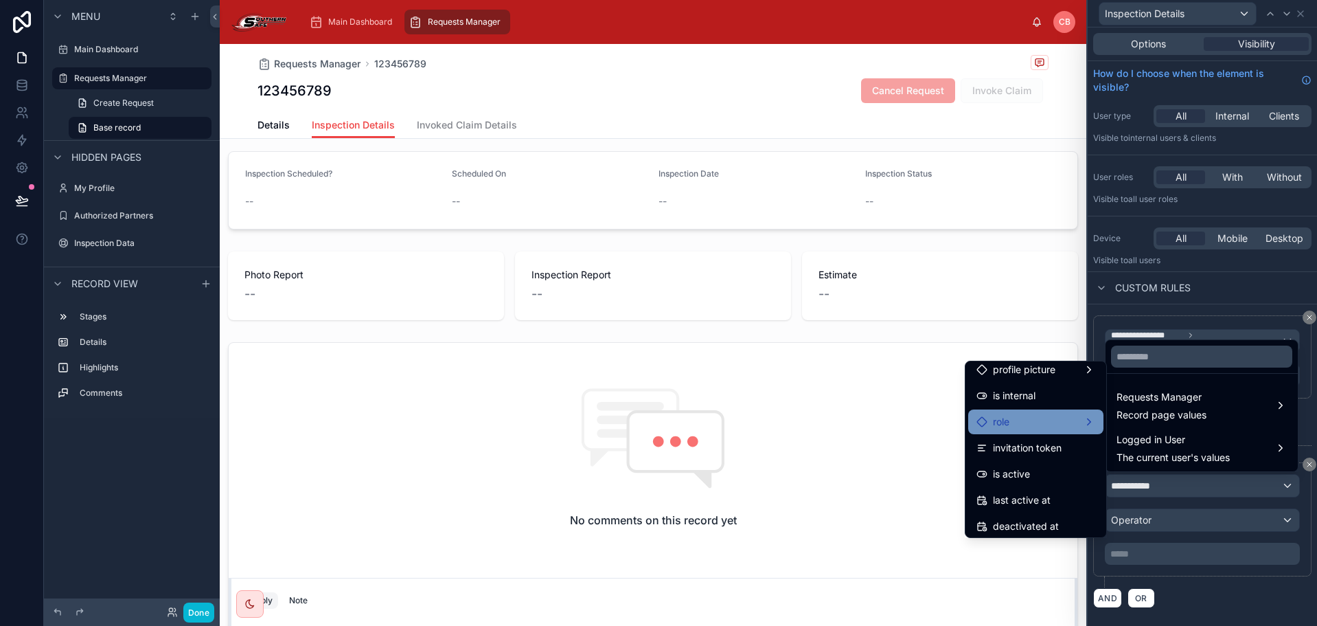
click at [1028, 422] on div "role" at bounding box center [1036, 422] width 119 height 16
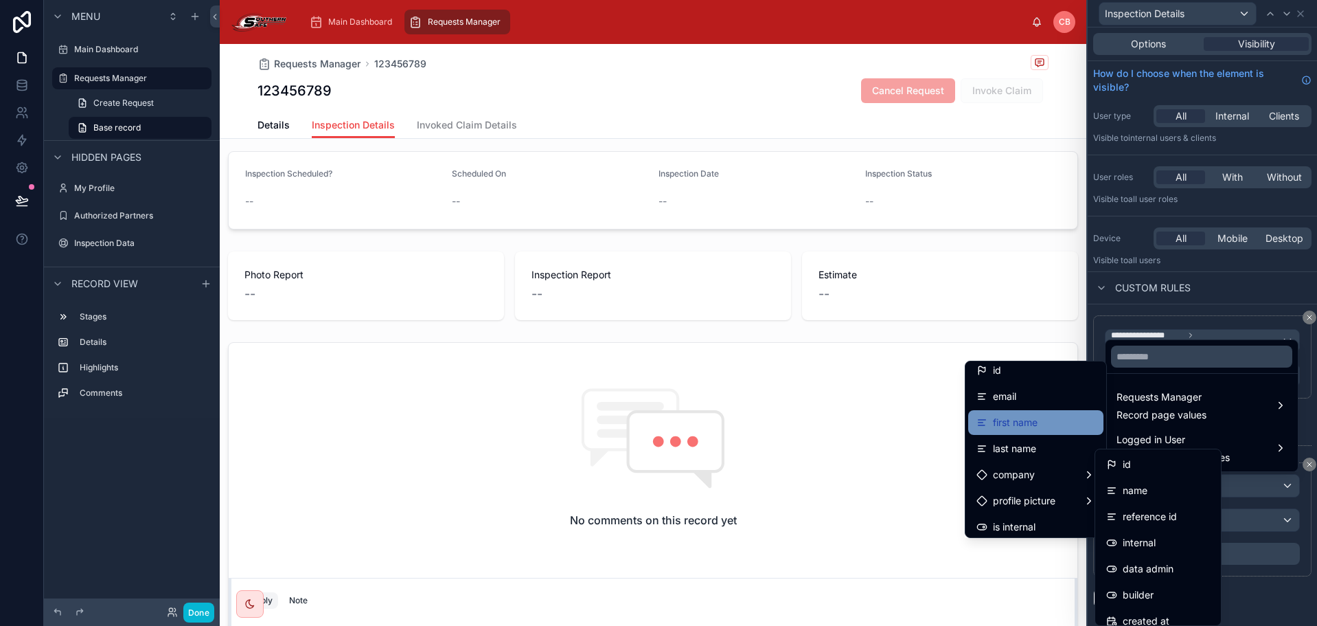
scroll to position [0, 0]
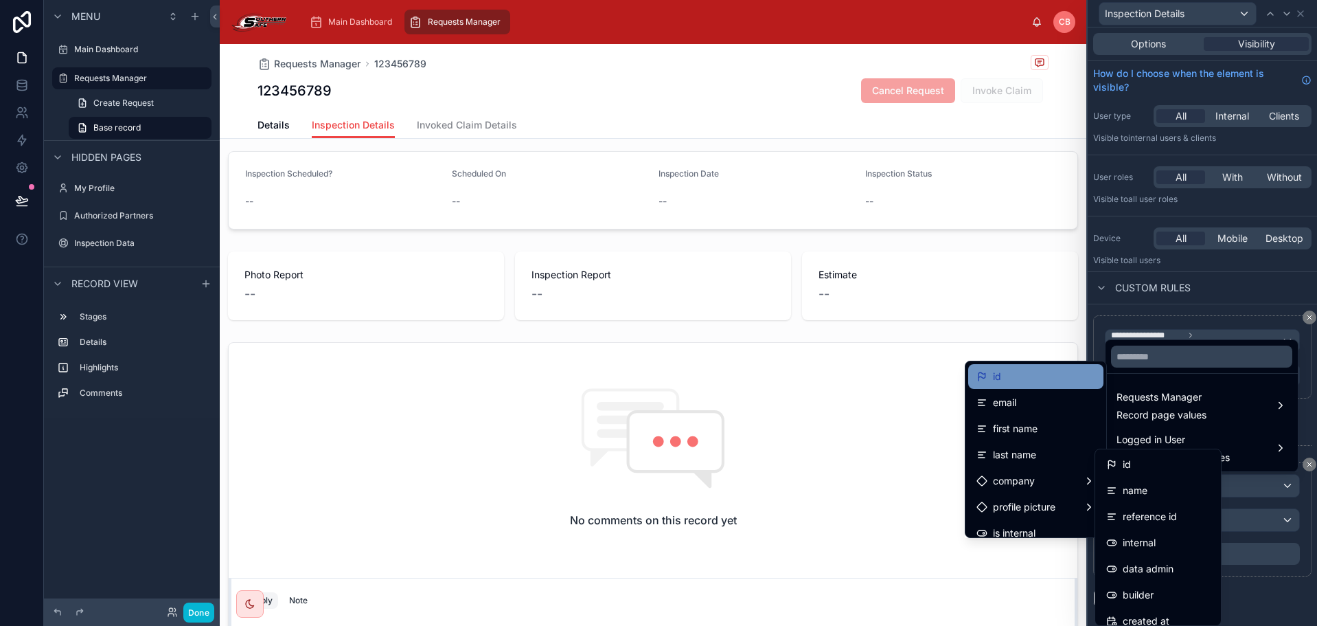
click at [1007, 381] on div "id" at bounding box center [1036, 376] width 119 height 16
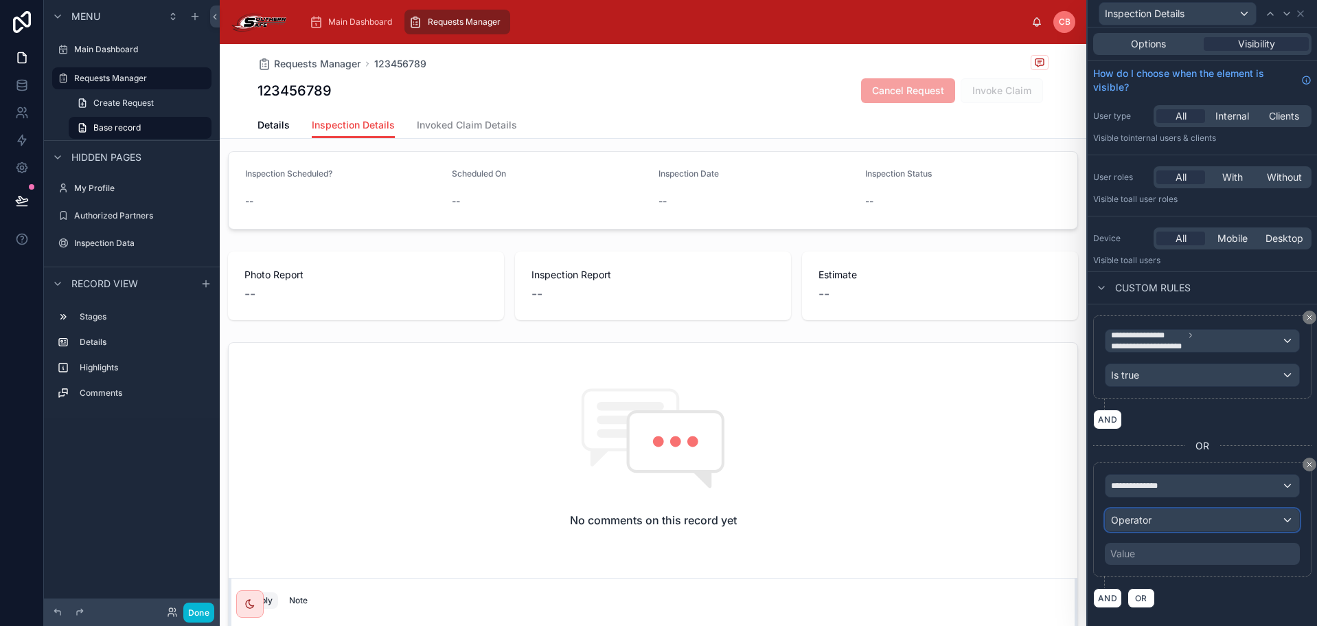
click at [1124, 518] on span "Operator" at bounding box center [1131, 520] width 41 height 12
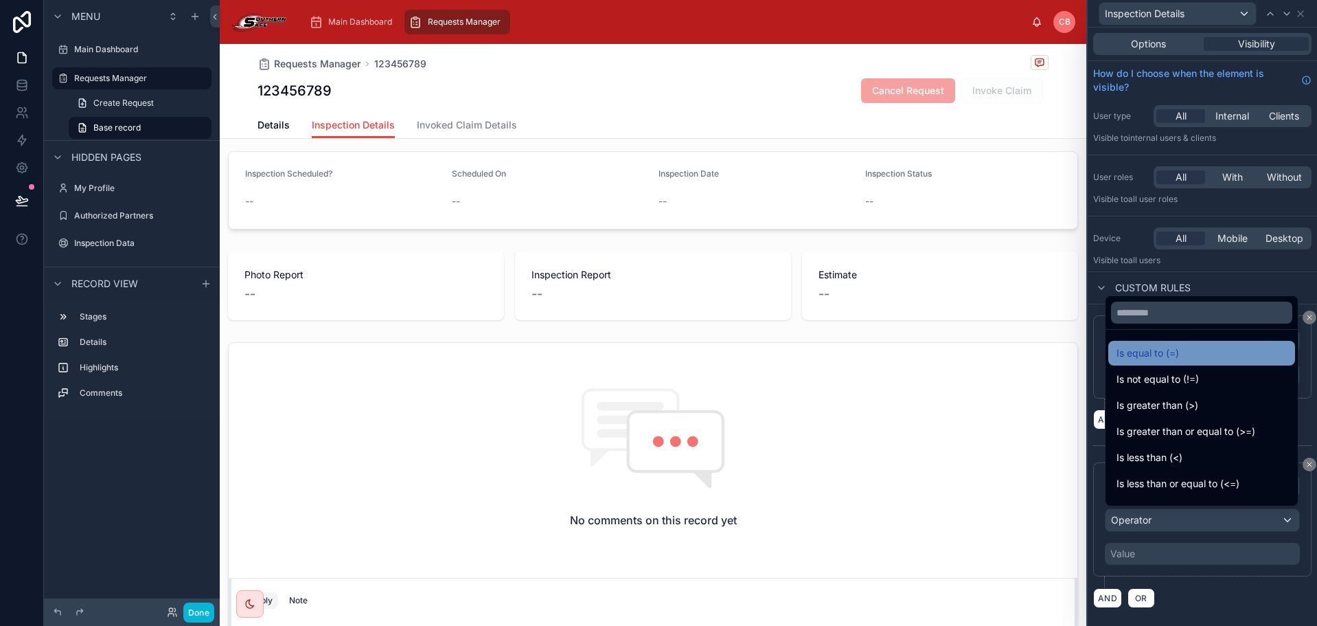
click at [1148, 354] on span "Is equal to (=)" at bounding box center [1148, 353] width 63 height 16
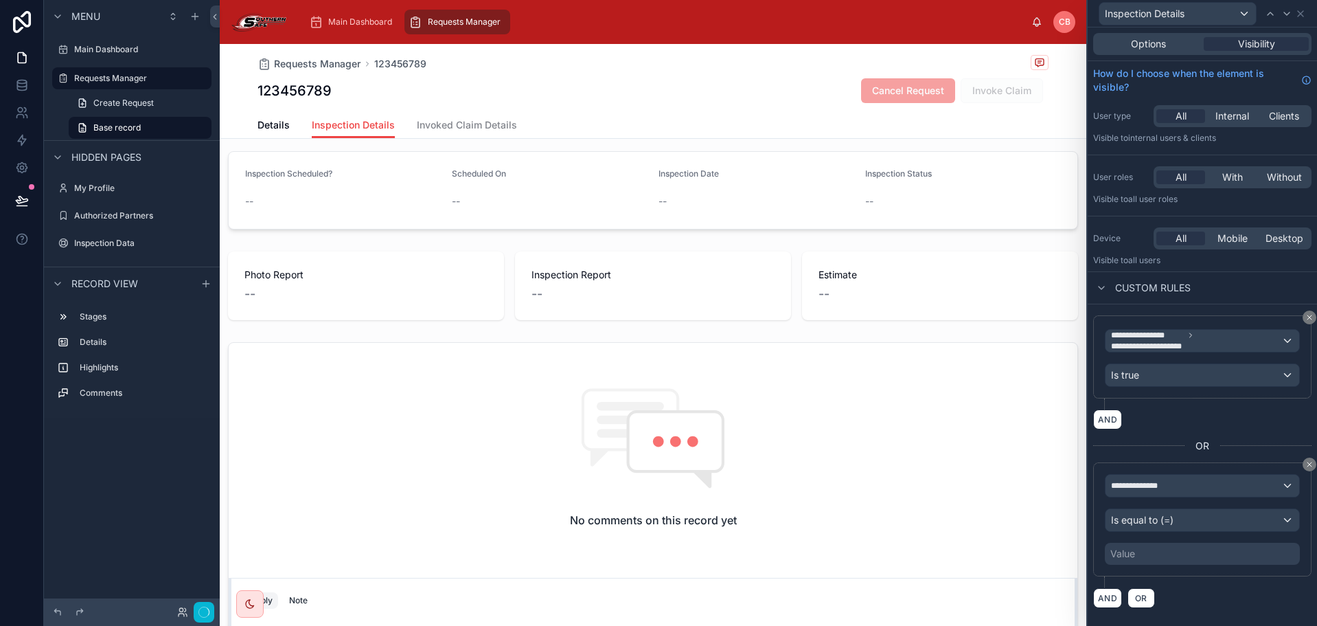
click at [1146, 552] on div "Value" at bounding box center [1202, 554] width 195 height 22
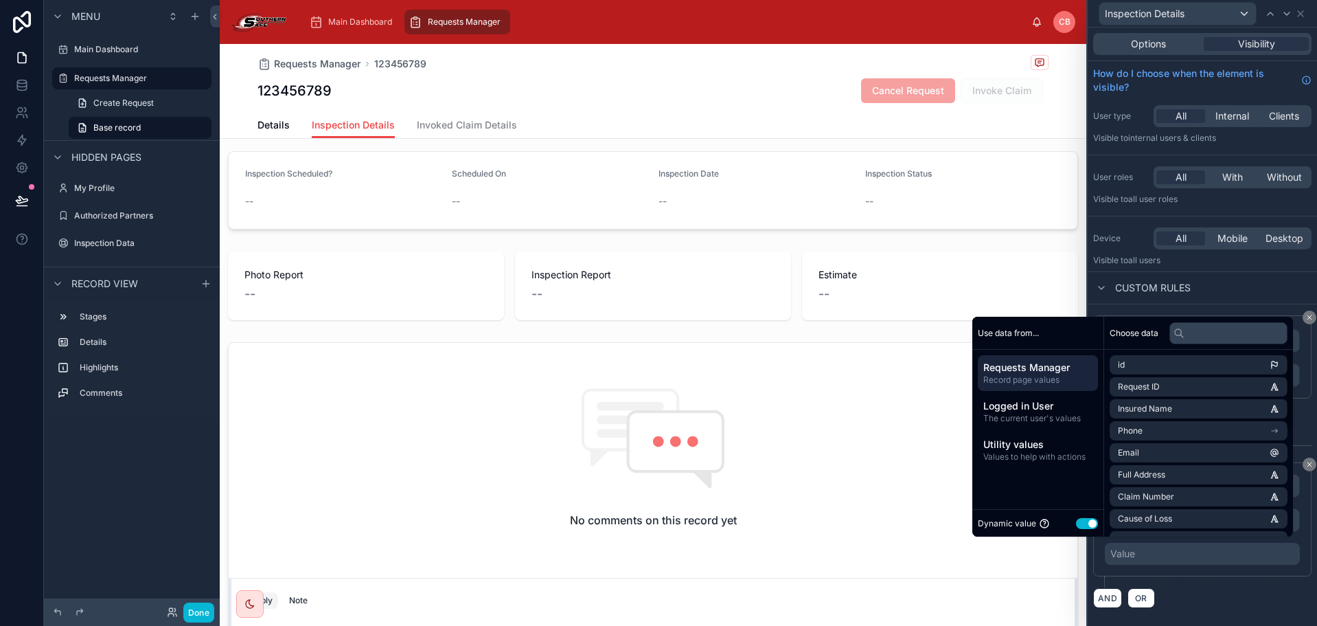
click at [1085, 519] on button "Use setting" at bounding box center [1087, 523] width 22 height 11
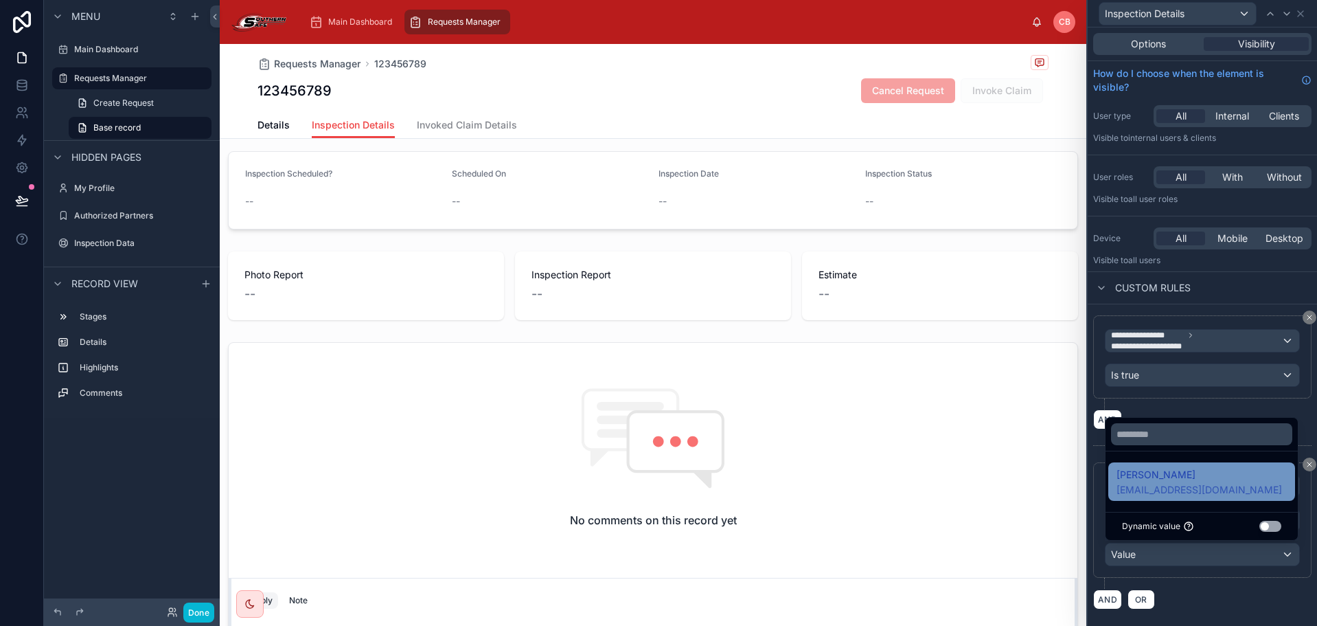
click at [1179, 492] on span "[EMAIL_ADDRESS][DOMAIN_NAME]" at bounding box center [1200, 490] width 166 height 14
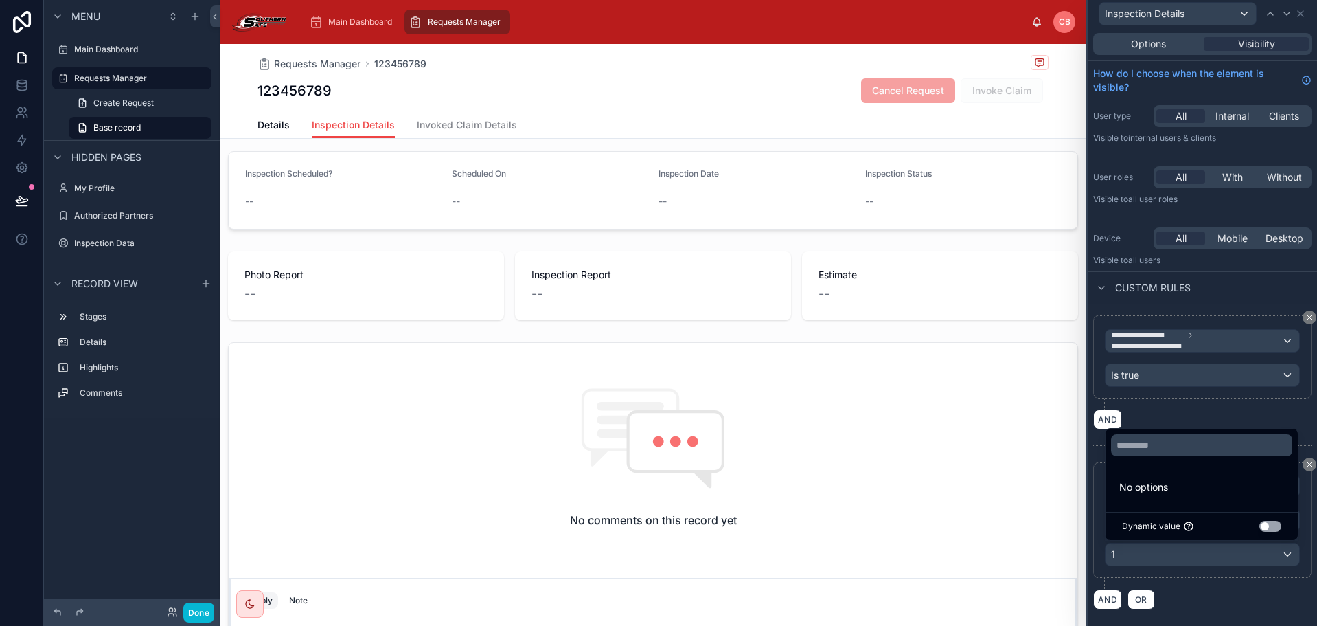
click at [1192, 598] on div "AND OR" at bounding box center [1203, 599] width 218 height 21
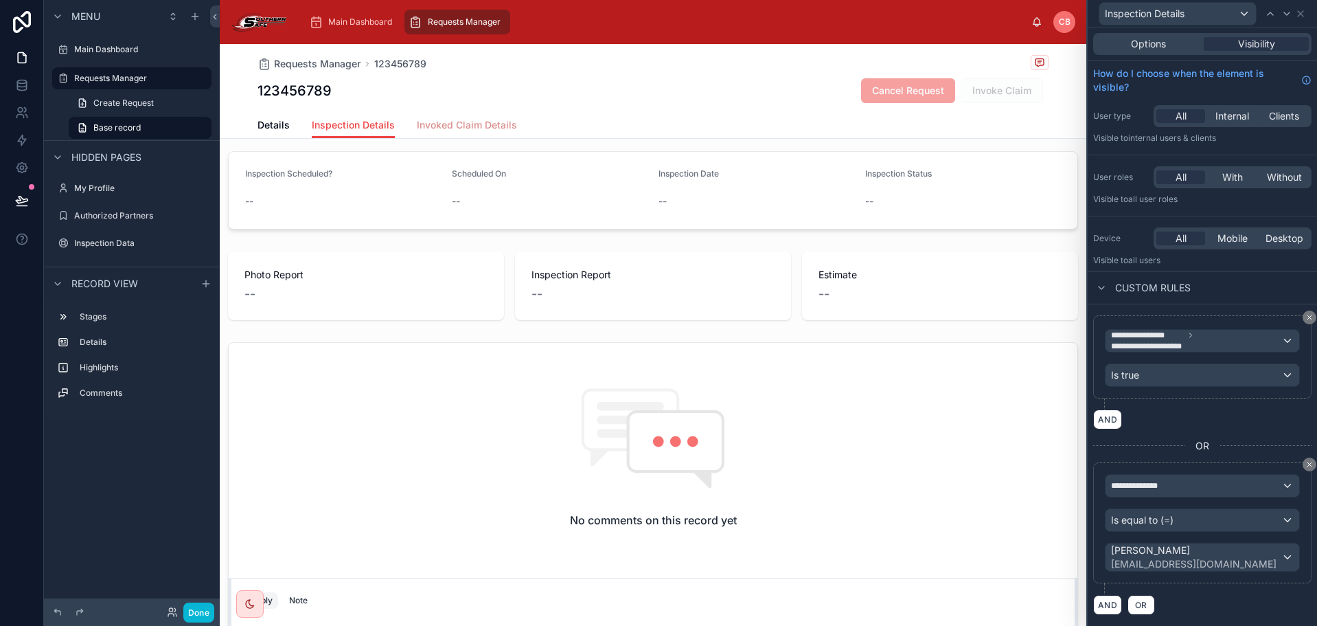
click at [477, 131] on span "Invoked Claim Details" at bounding box center [467, 125] width 100 height 14
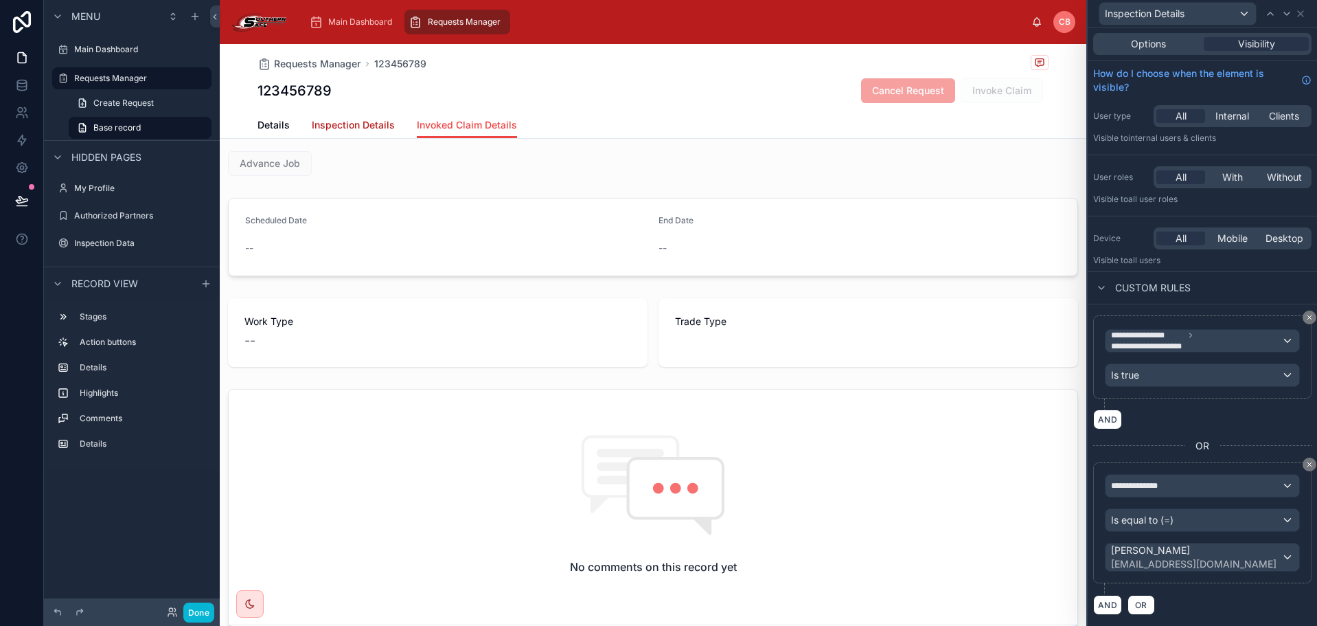
click at [374, 120] on span "Inspection Details" at bounding box center [353, 125] width 83 height 14
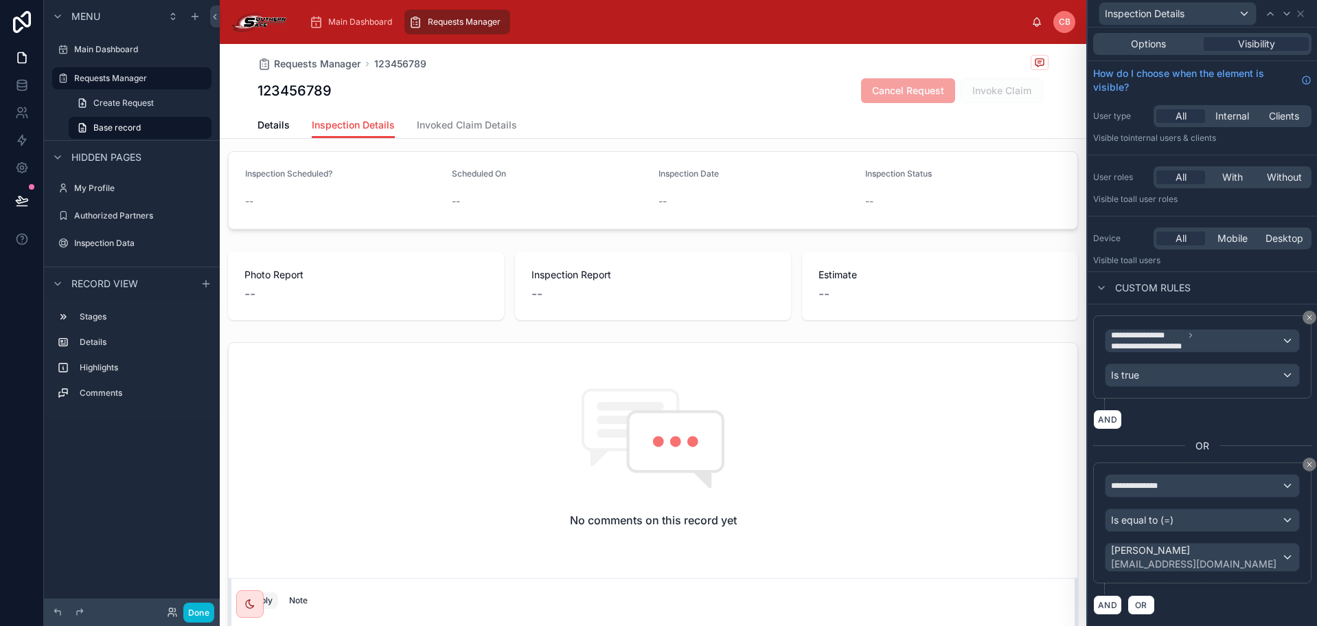
click at [596, 104] on div "Requests Manager 123456789 123456789 Cancel Request Invoke Claim" at bounding box center [653, 78] width 791 height 68
click at [1302, 12] on icon at bounding box center [1300, 13] width 5 height 5
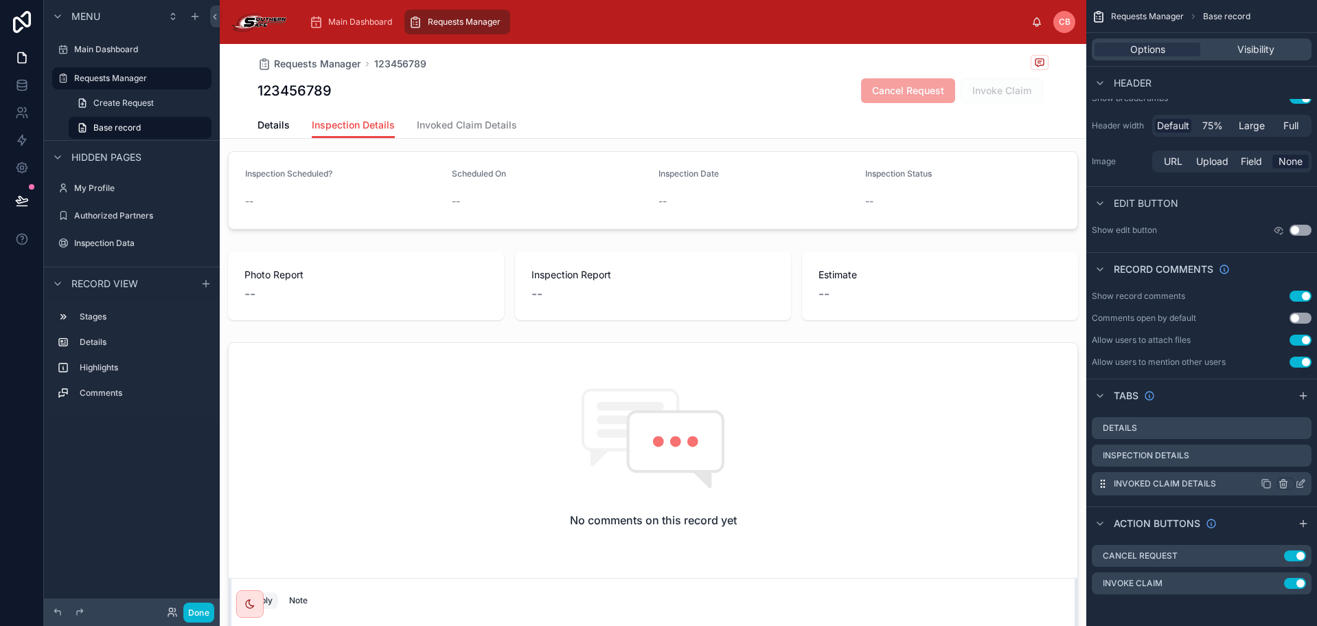
scroll to position [124, 0]
click at [1302, 479] on icon "scrollable content" at bounding box center [1300, 482] width 11 height 11
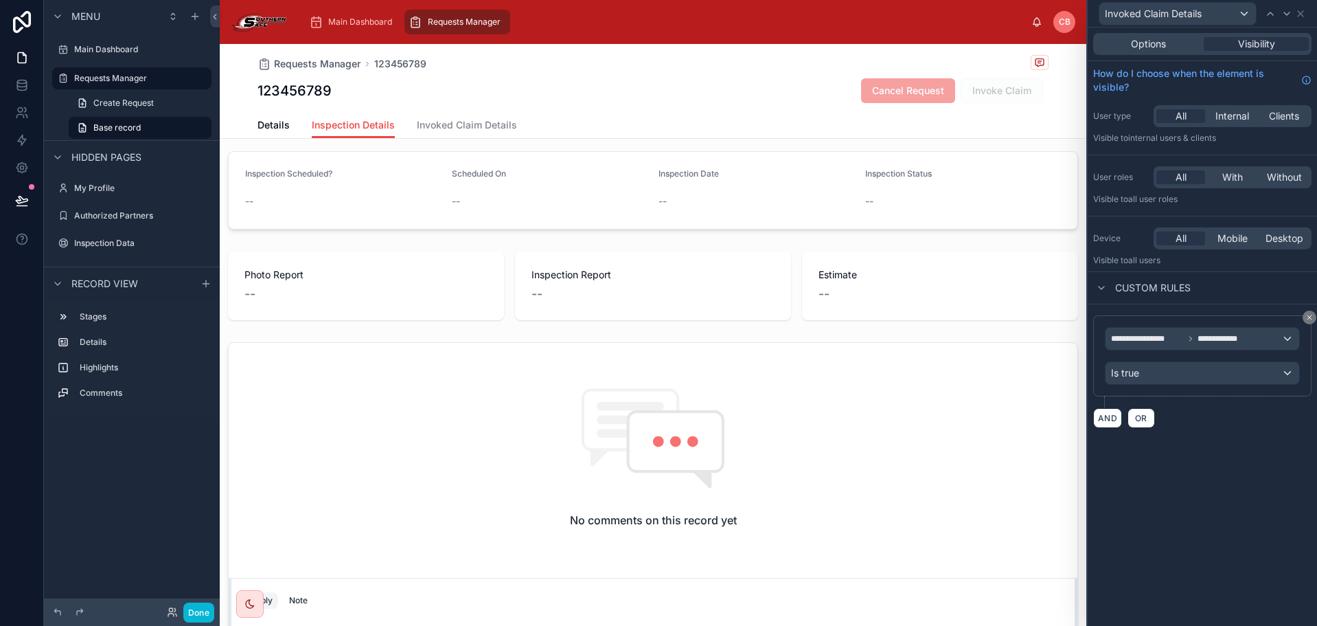
scroll to position [123, 0]
click at [1144, 416] on span "OR" at bounding box center [1142, 418] width 18 height 10
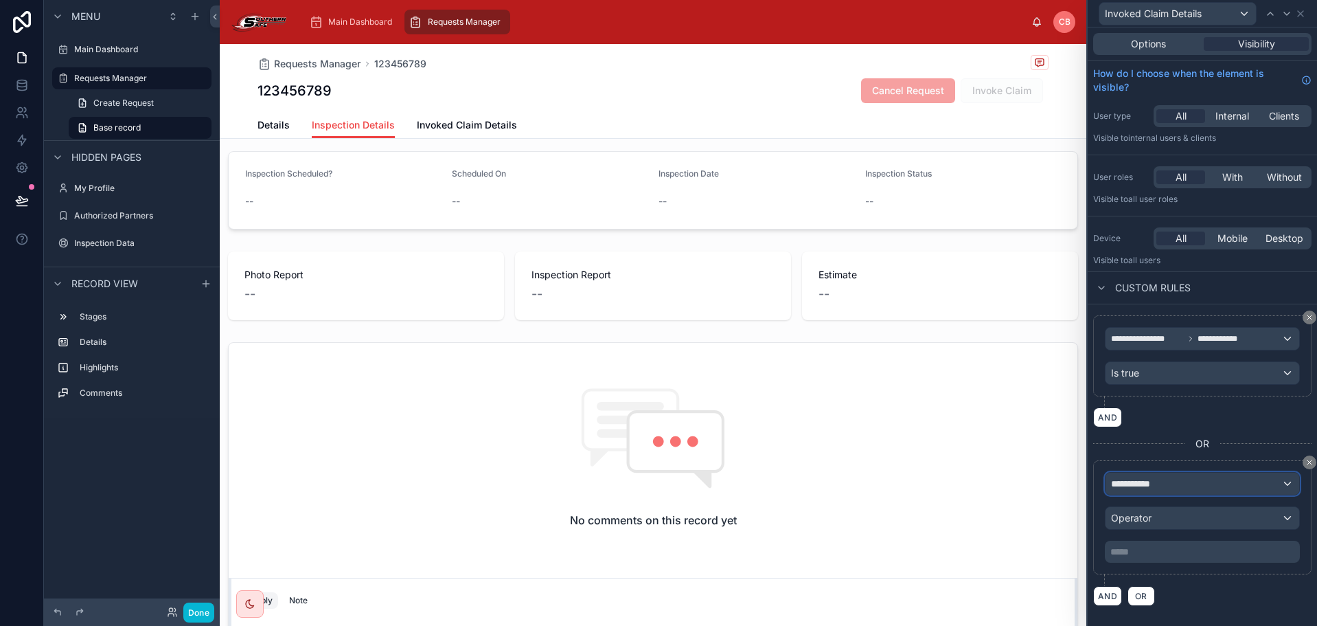
click at [1150, 480] on span "**********" at bounding box center [1136, 484] width 51 height 14
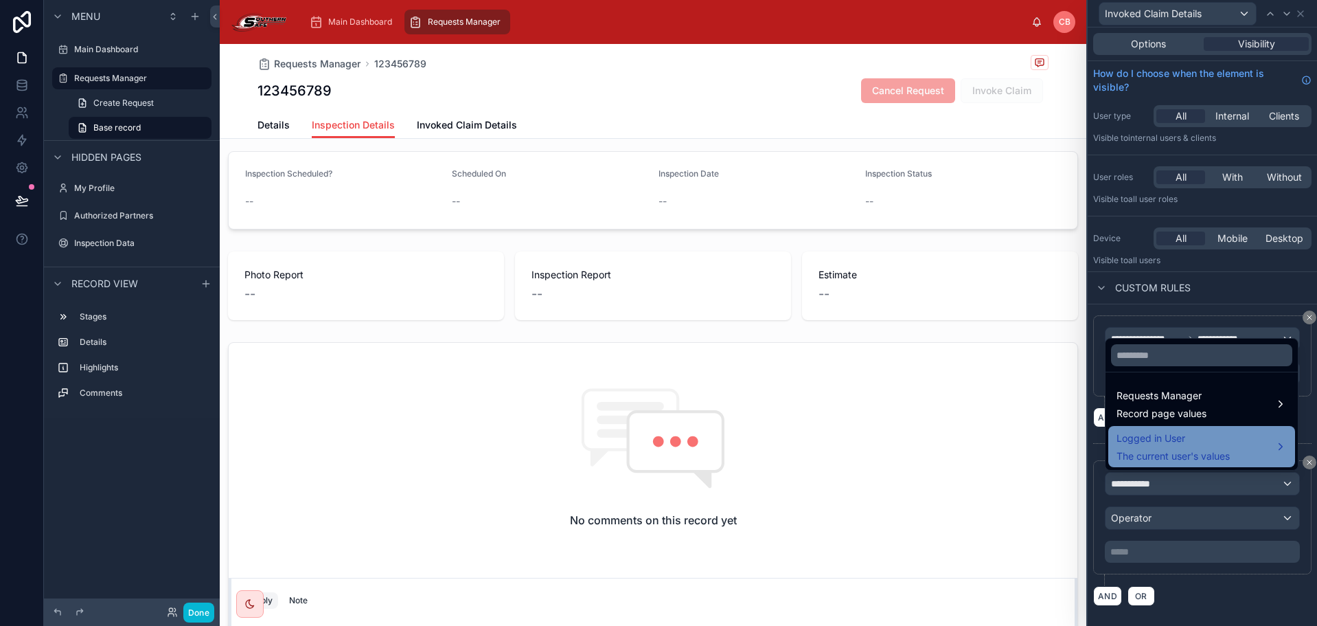
click at [1146, 441] on span "Logged in User" at bounding box center [1173, 438] width 113 height 16
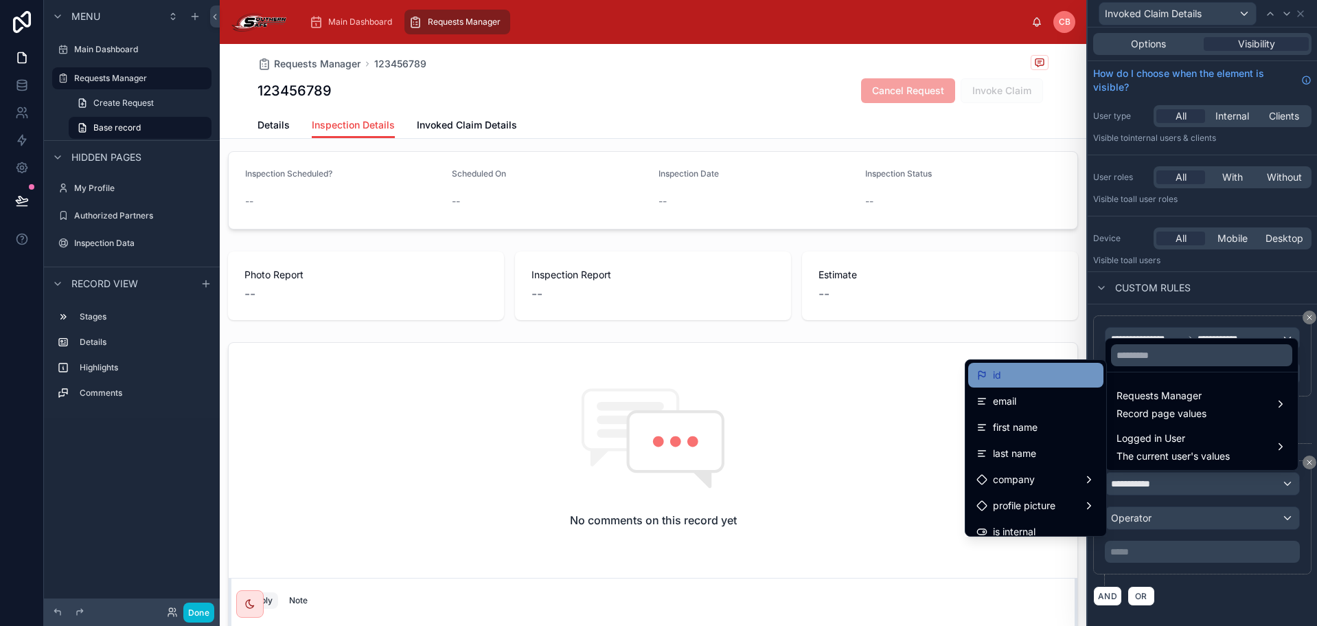
click at [1023, 380] on div "id" at bounding box center [1036, 375] width 119 height 16
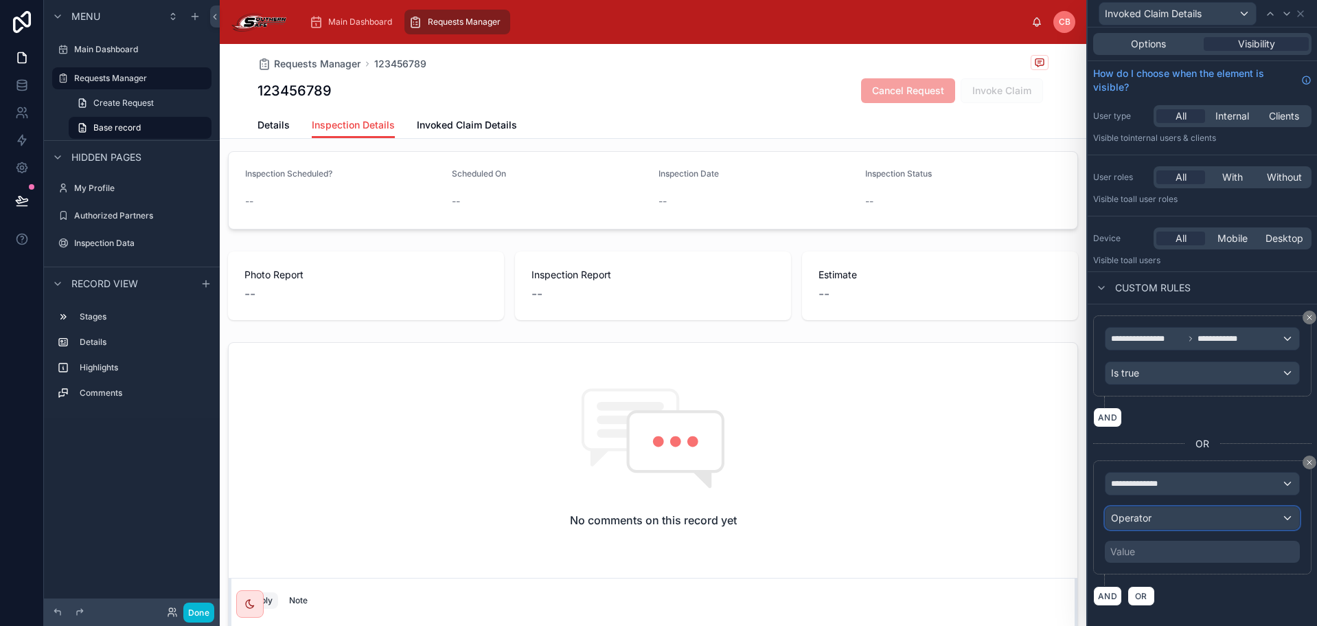
click at [1155, 517] on div "Operator" at bounding box center [1203, 518] width 194 height 22
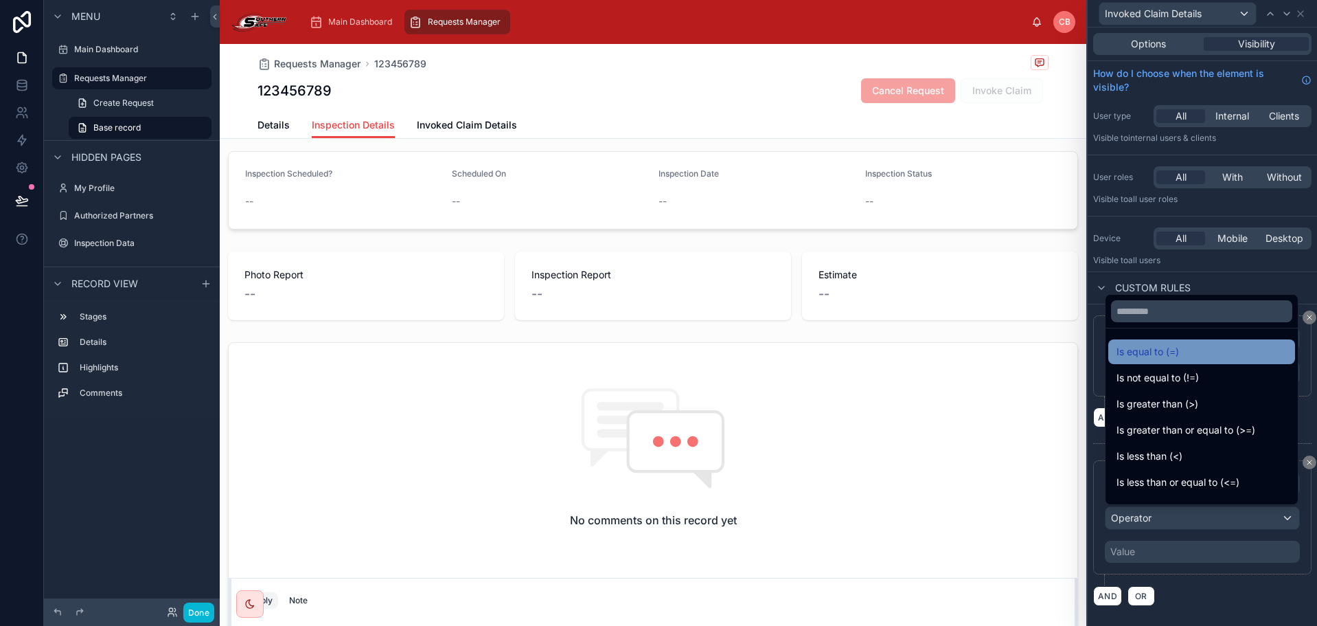
click at [1140, 355] on span "Is equal to (=)" at bounding box center [1148, 351] width 63 height 16
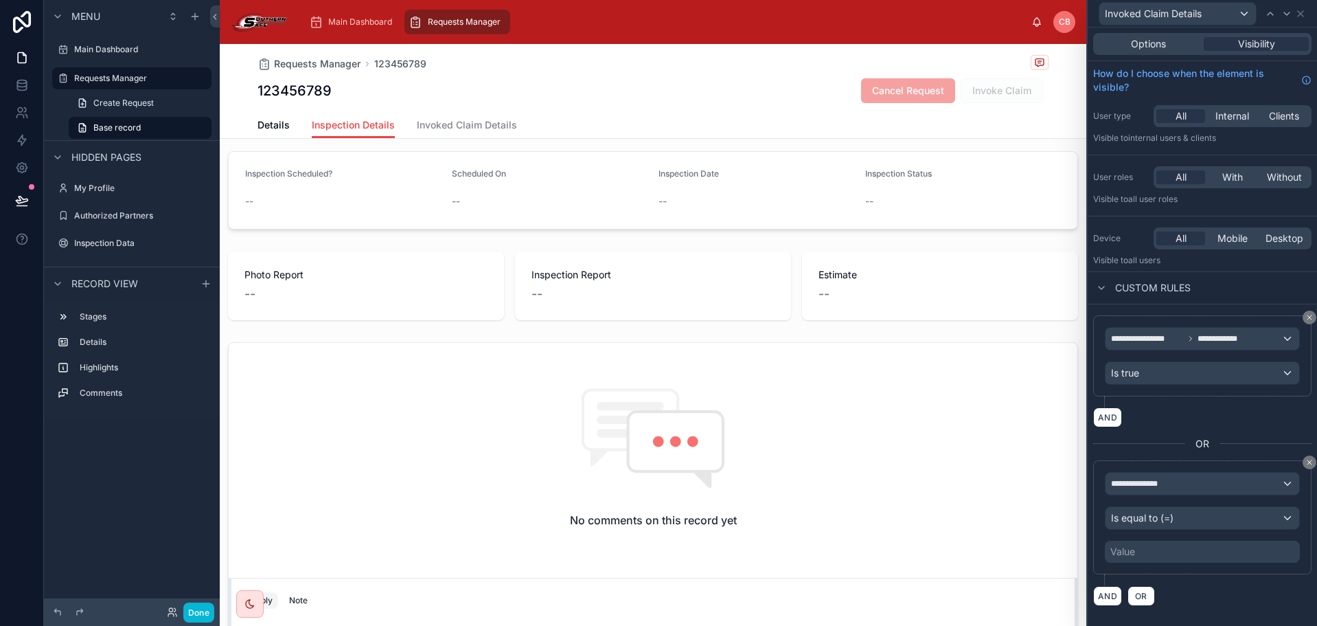
click at [1127, 556] on div "Value" at bounding box center [1202, 552] width 195 height 22
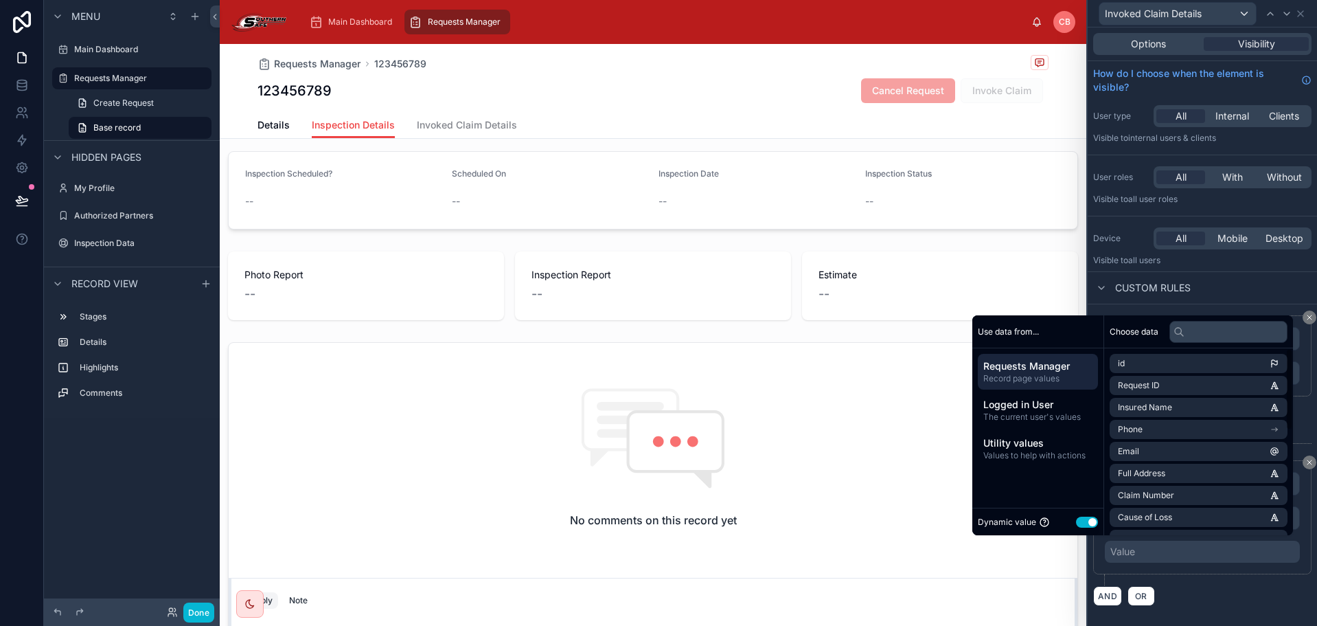
click at [1077, 524] on button "Use setting" at bounding box center [1087, 522] width 22 height 11
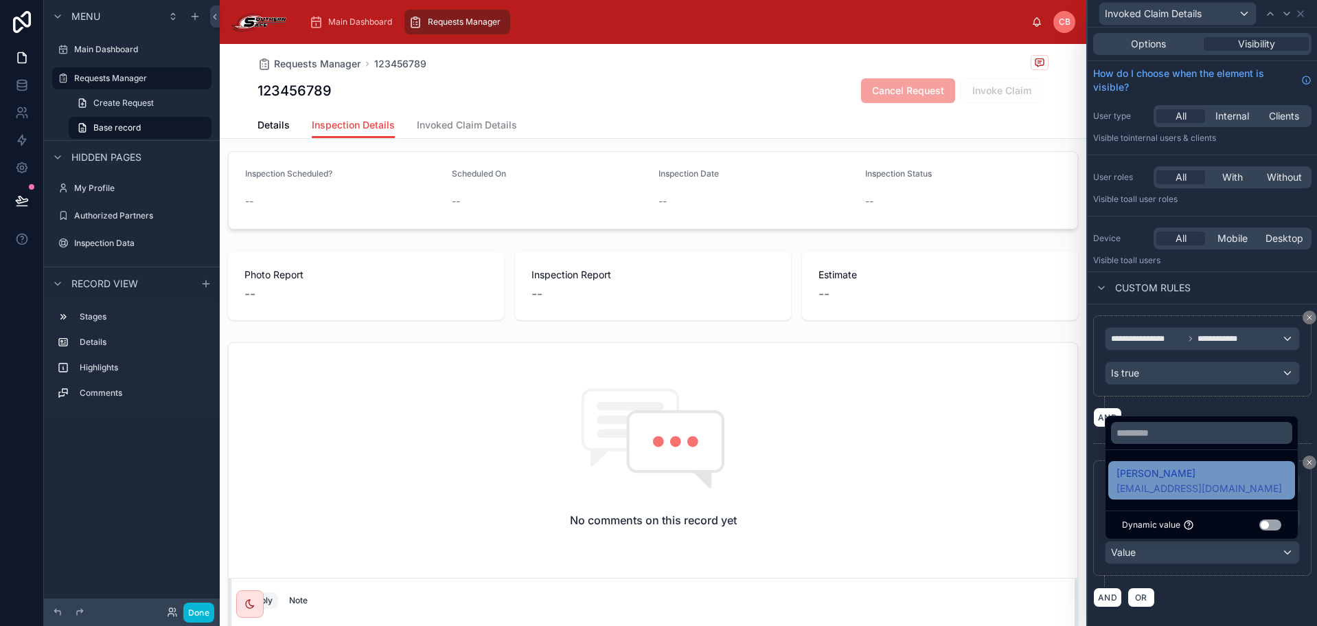
click at [1145, 488] on span "[EMAIL_ADDRESS][DOMAIN_NAME]" at bounding box center [1200, 489] width 166 height 14
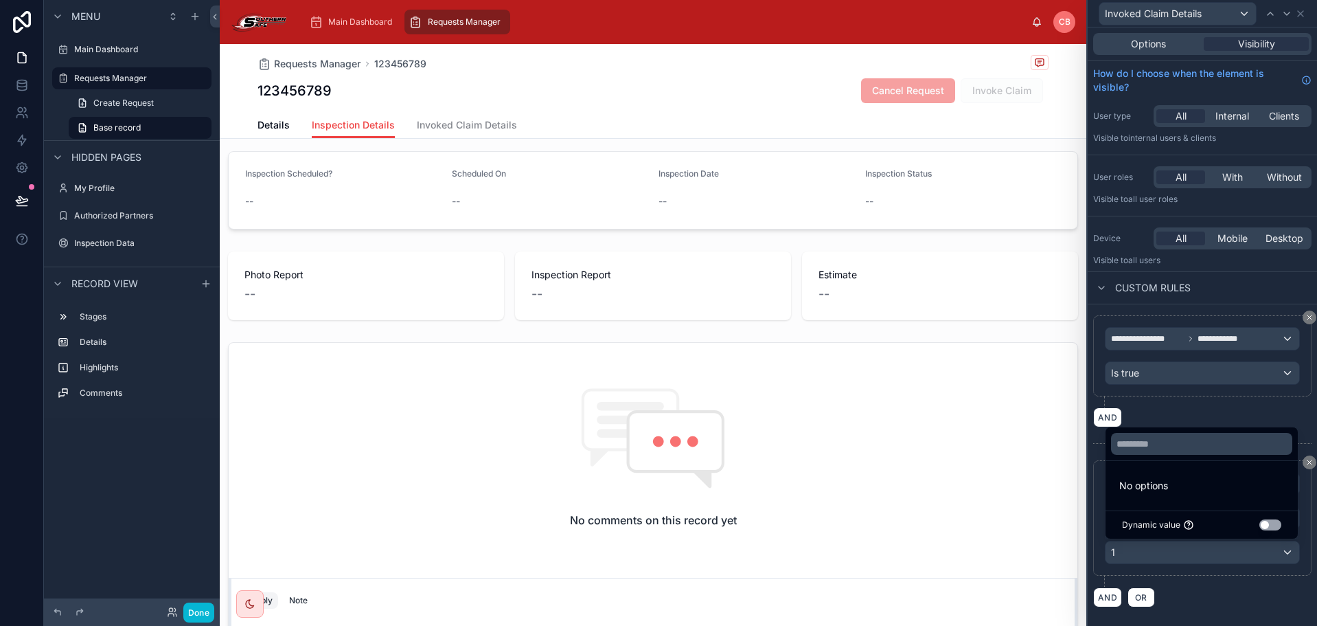
click at [1204, 596] on div "AND OR" at bounding box center [1203, 597] width 218 height 21
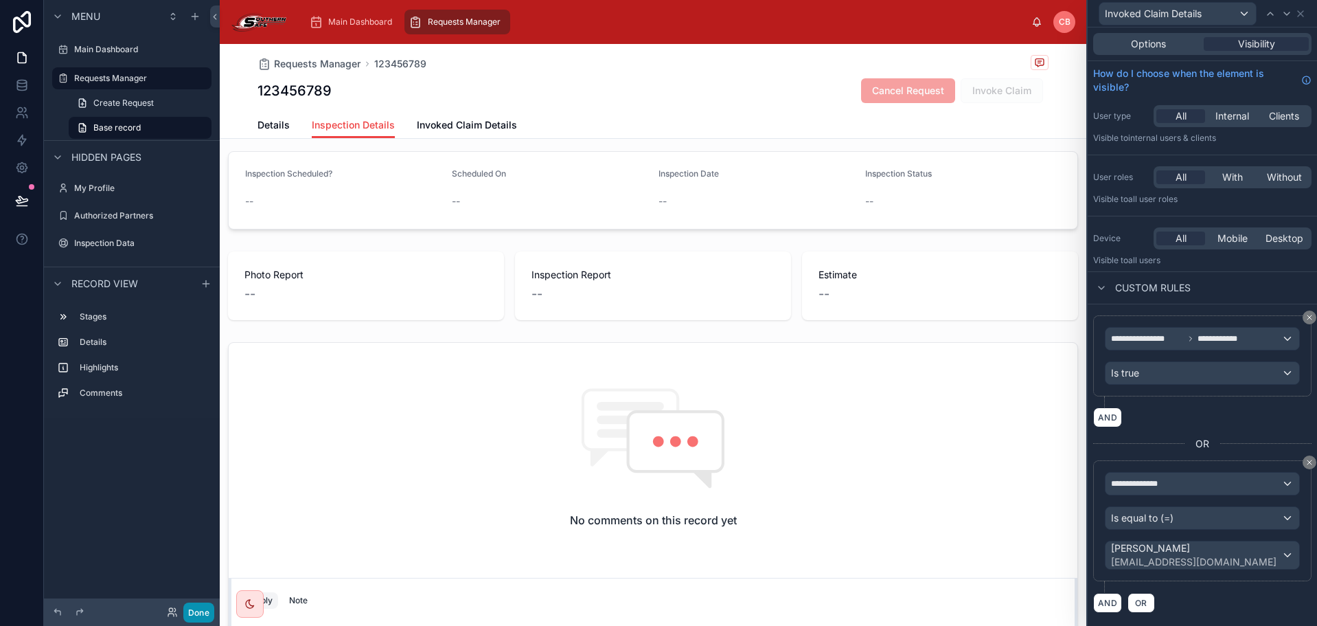
click at [195, 620] on button "Done" at bounding box center [198, 612] width 31 height 20
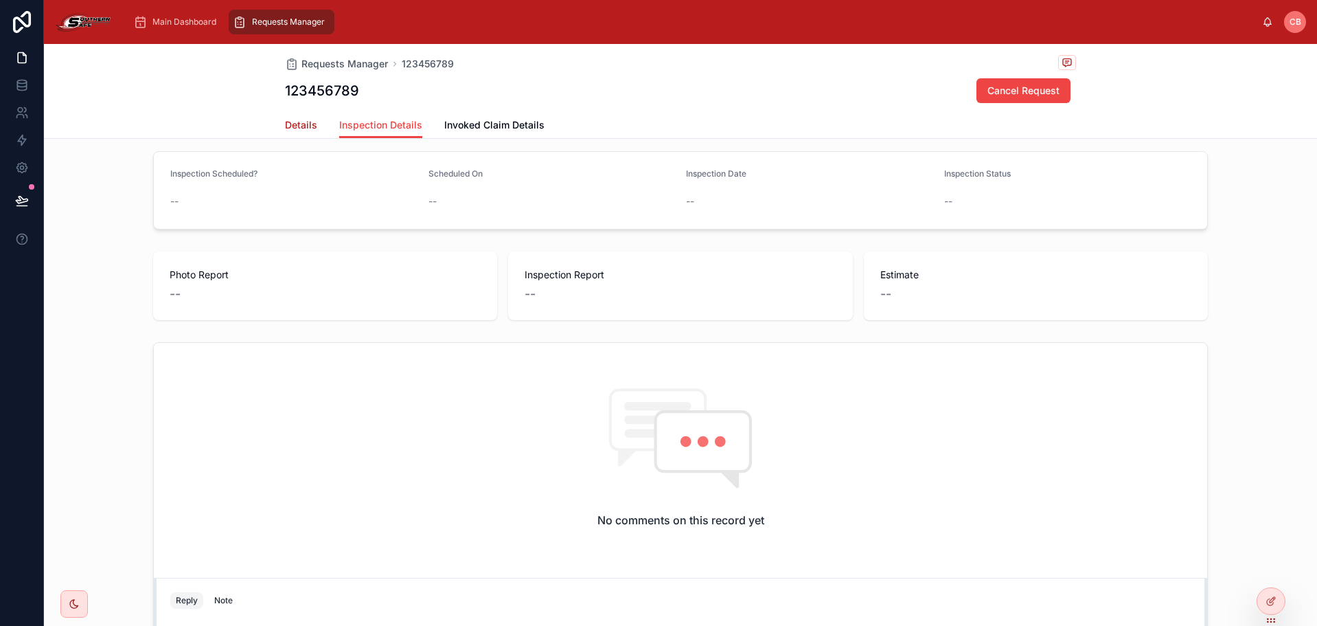
click at [310, 129] on span "Details" at bounding box center [301, 125] width 32 height 14
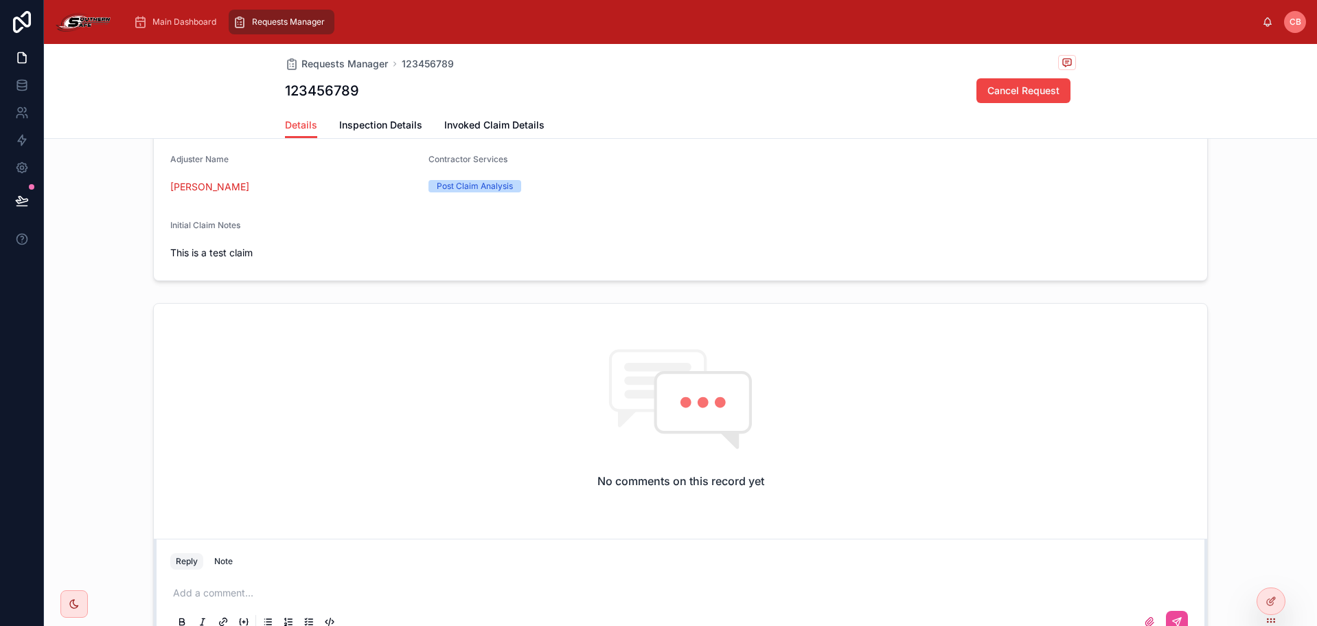
scroll to position [339, 0]
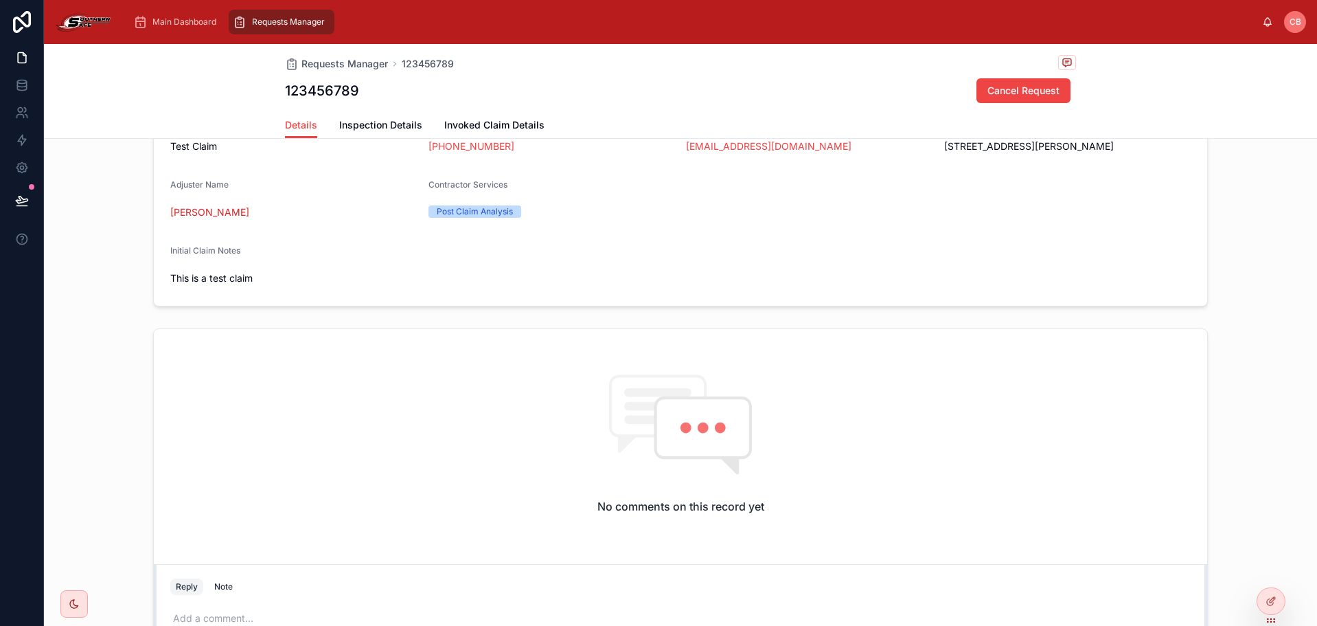
drag, startPoint x: 400, startPoint y: 242, endPoint x: 316, endPoint y: 318, distance: 113.3
click at [316, 318] on div "1 Intake 2 In-Progress 3 Completed Date of Loss [DATE] Cause of Loss Hail Reque…" at bounding box center [680, 245] width 1273 height 859
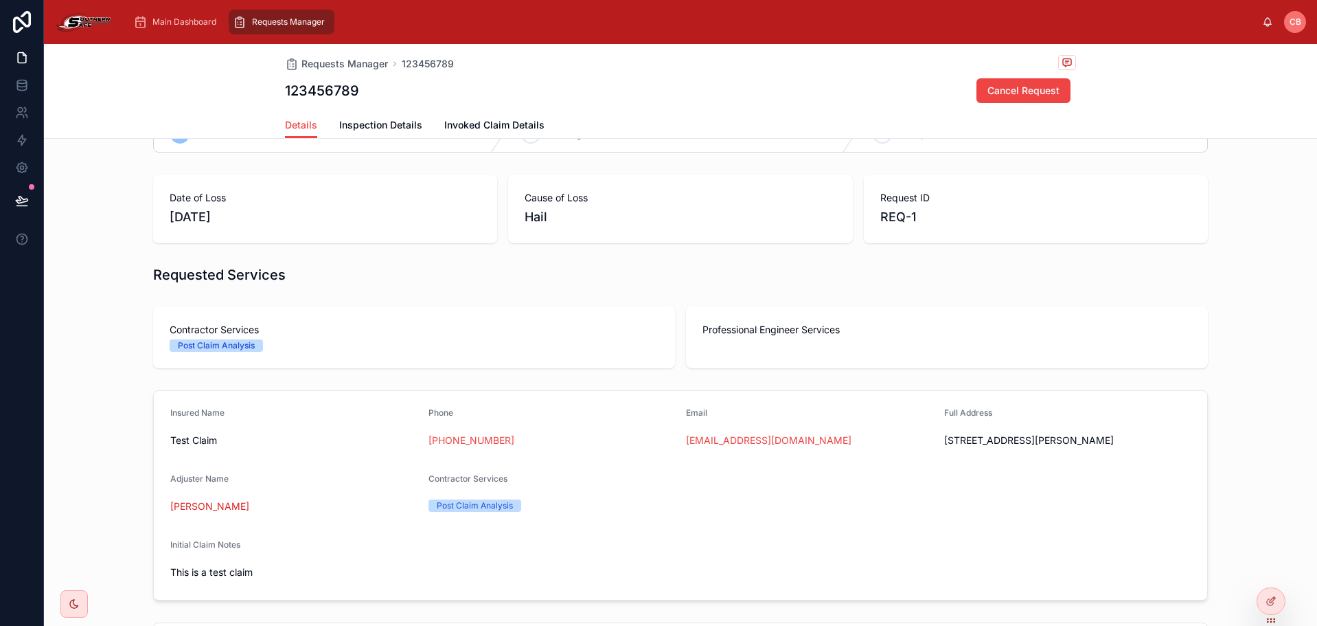
scroll to position [0, 0]
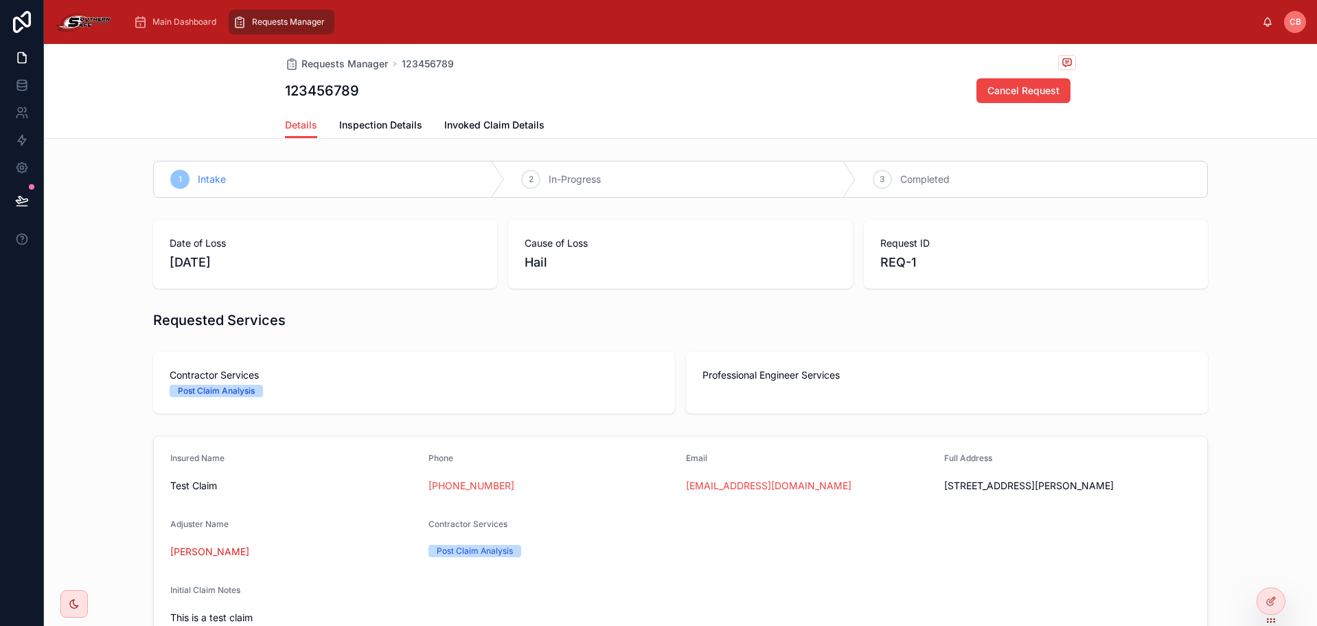
click at [543, 179] on div "2 In-Progress" at bounding box center [680, 179] width 351 height 36
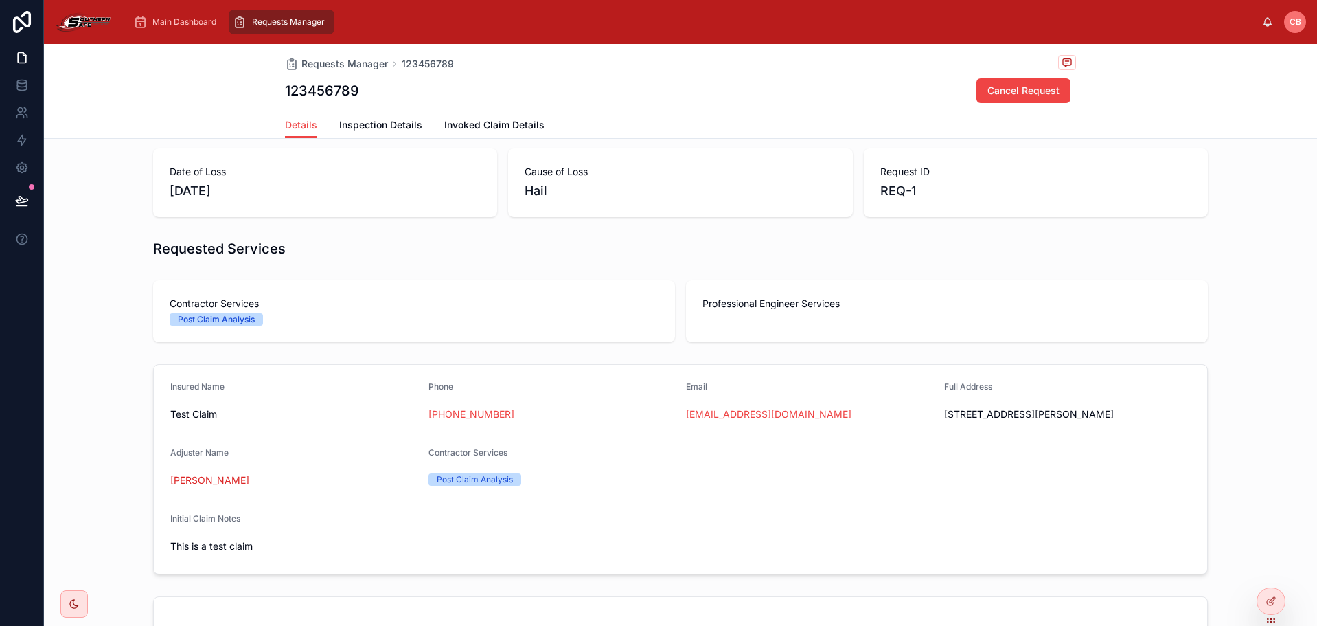
scroll to position [65, 0]
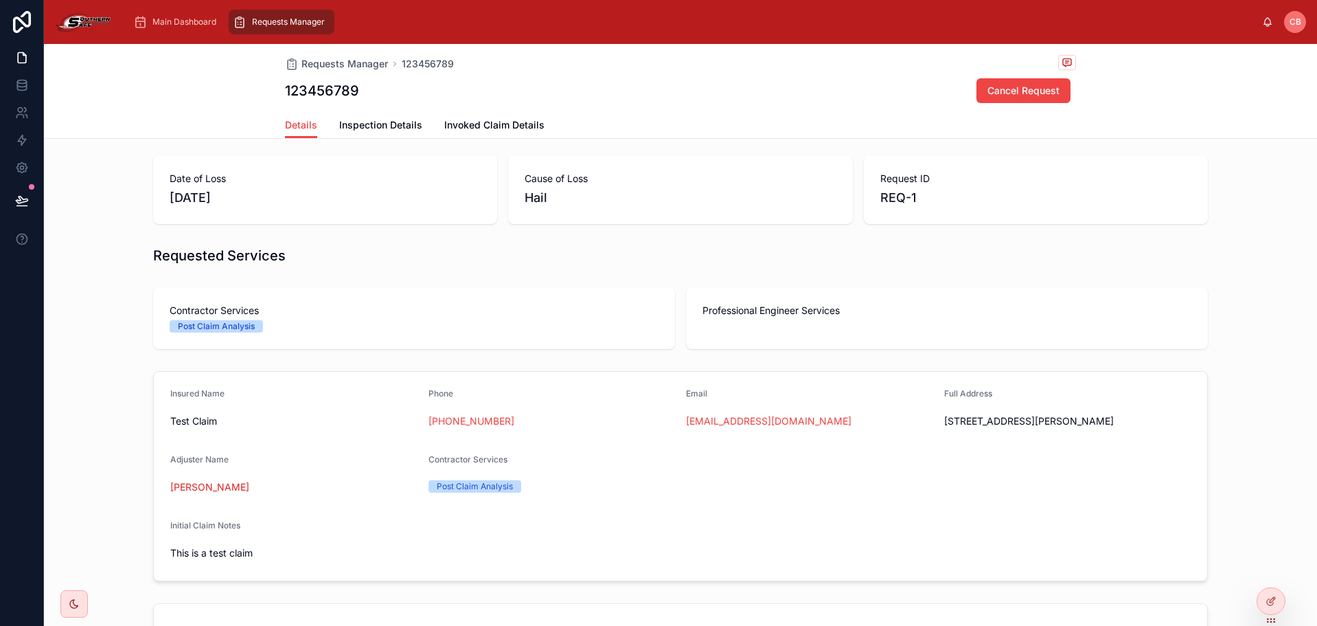
click at [837, 280] on div "1 Intake 2 In-Progress 3 Completed Date of Loss [DATE] Cause of Loss Hail Reque…" at bounding box center [680, 520] width 1273 height 859
click at [1272, 605] on icon at bounding box center [1270, 602] width 6 height 6
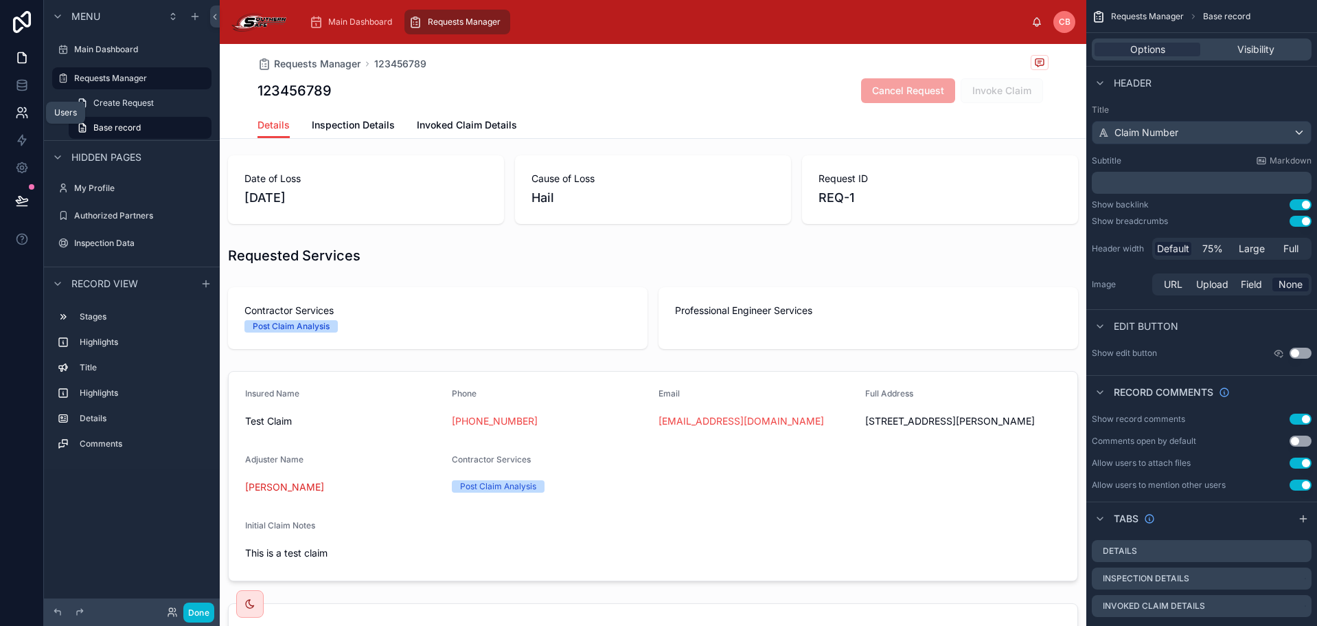
click at [20, 109] on icon at bounding box center [22, 113] width 14 height 14
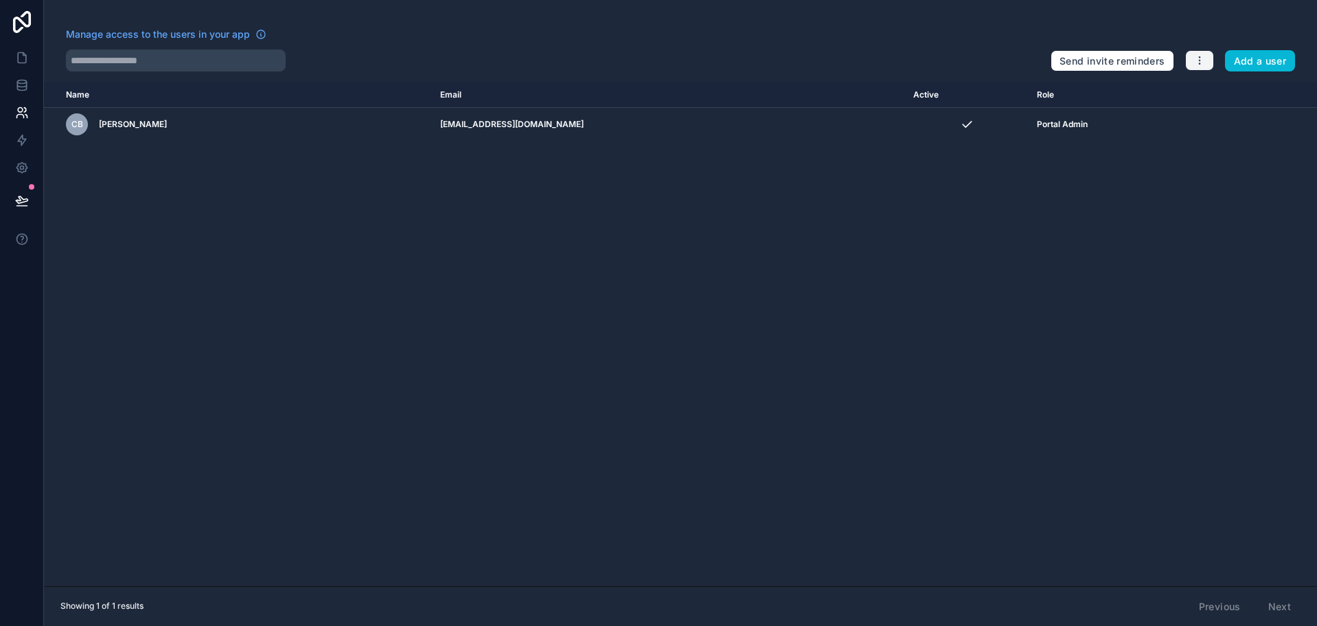
click at [1208, 58] on button "button" at bounding box center [1200, 60] width 29 height 21
click at [1210, 94] on link "Manage roles" at bounding box center [1232, 93] width 96 height 22
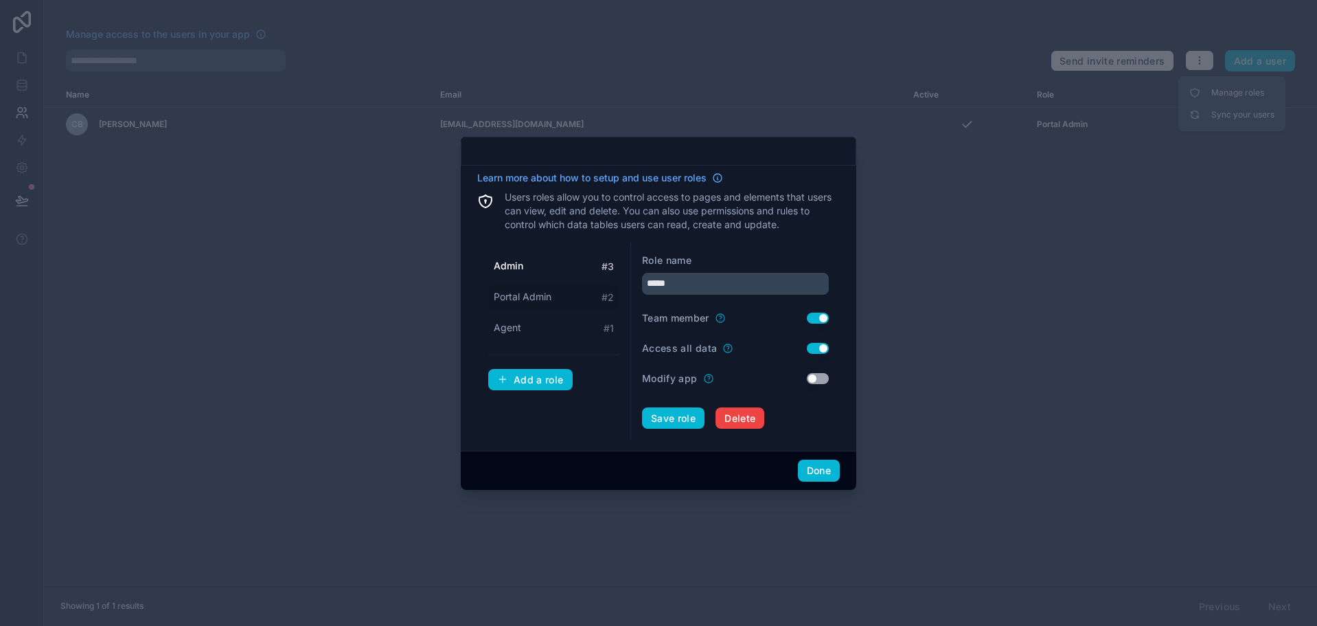
click at [544, 295] on span "Portal Admin" at bounding box center [523, 297] width 58 height 14
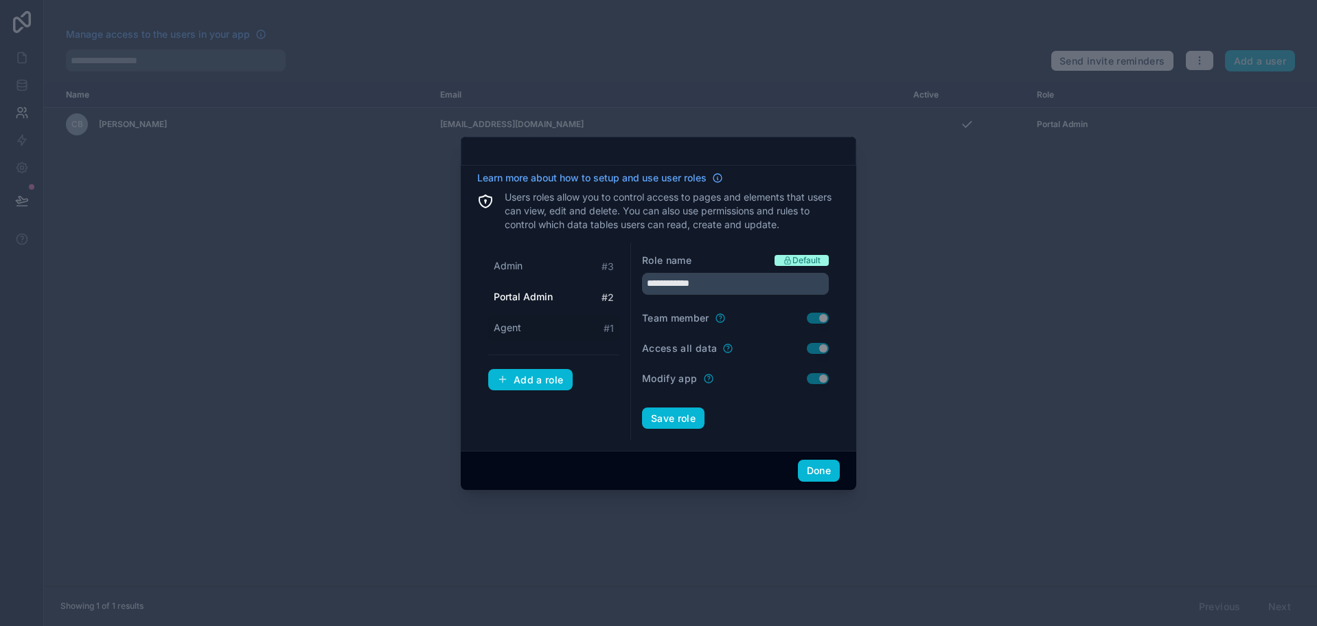
click at [539, 325] on div "Agent # 1" at bounding box center [553, 327] width 131 height 25
click at [545, 267] on div "Admin # 3" at bounding box center [553, 265] width 131 height 25
type input "*****"
click at [683, 280] on input "*****" at bounding box center [735, 284] width 187 height 22
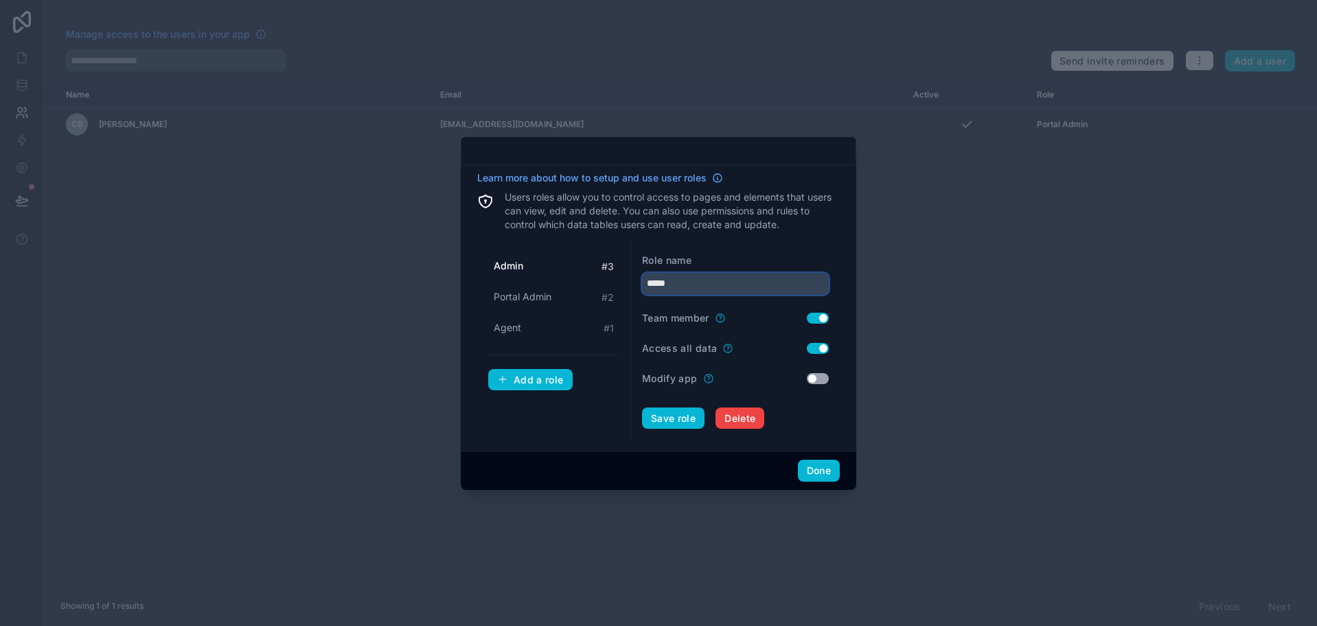
click at [683, 280] on input "*****" at bounding box center [735, 284] width 187 height 22
click at [560, 378] on div "Add a role" at bounding box center [530, 380] width 67 height 12
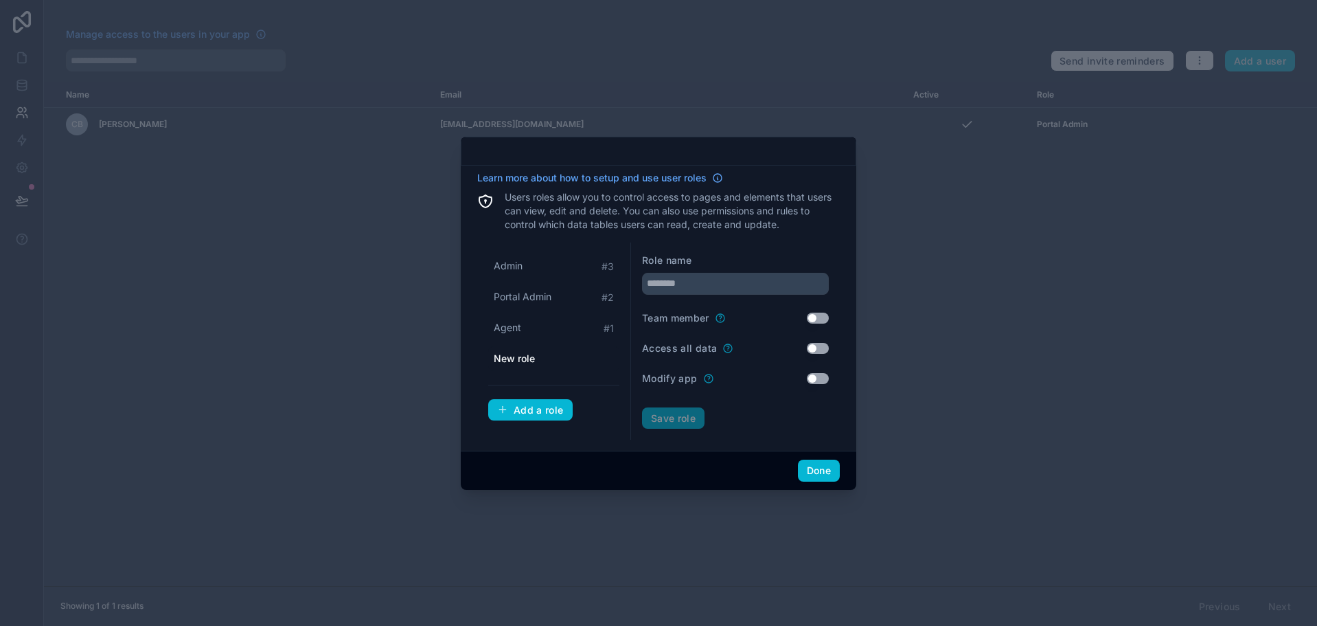
click at [567, 360] on div "New role" at bounding box center [553, 358] width 131 height 25
click at [669, 278] on input "text" at bounding box center [735, 284] width 187 height 22
type input "*********"
click at [816, 315] on button "Use setting" at bounding box center [818, 318] width 22 height 11
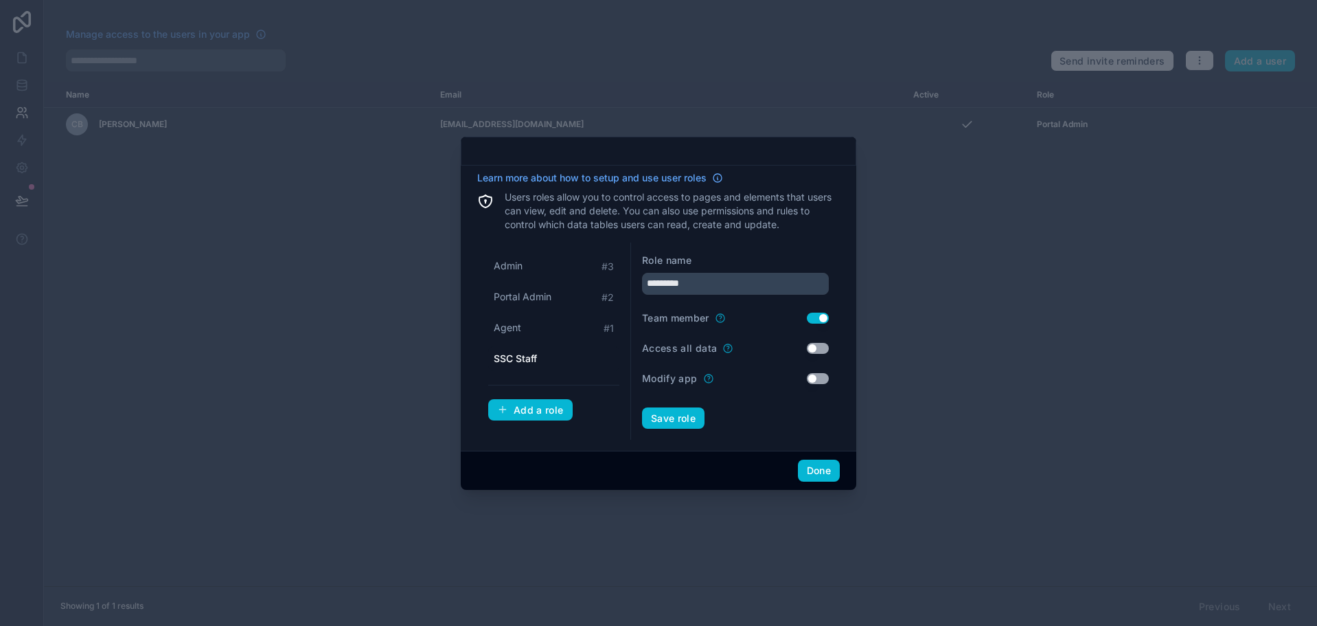
click at [805, 350] on div "Access all data Use setting" at bounding box center [735, 348] width 187 height 14
click at [815, 348] on button "Use setting" at bounding box center [818, 348] width 22 height 11
drag, startPoint x: 809, startPoint y: 472, endPoint x: 738, endPoint y: 393, distance: 106.0
click at [743, 392] on div "Learn more about how to setup and use user roles Users roles allow you to contr…" at bounding box center [659, 313] width 396 height 353
click at [671, 413] on button "Save role" at bounding box center [673, 418] width 63 height 22
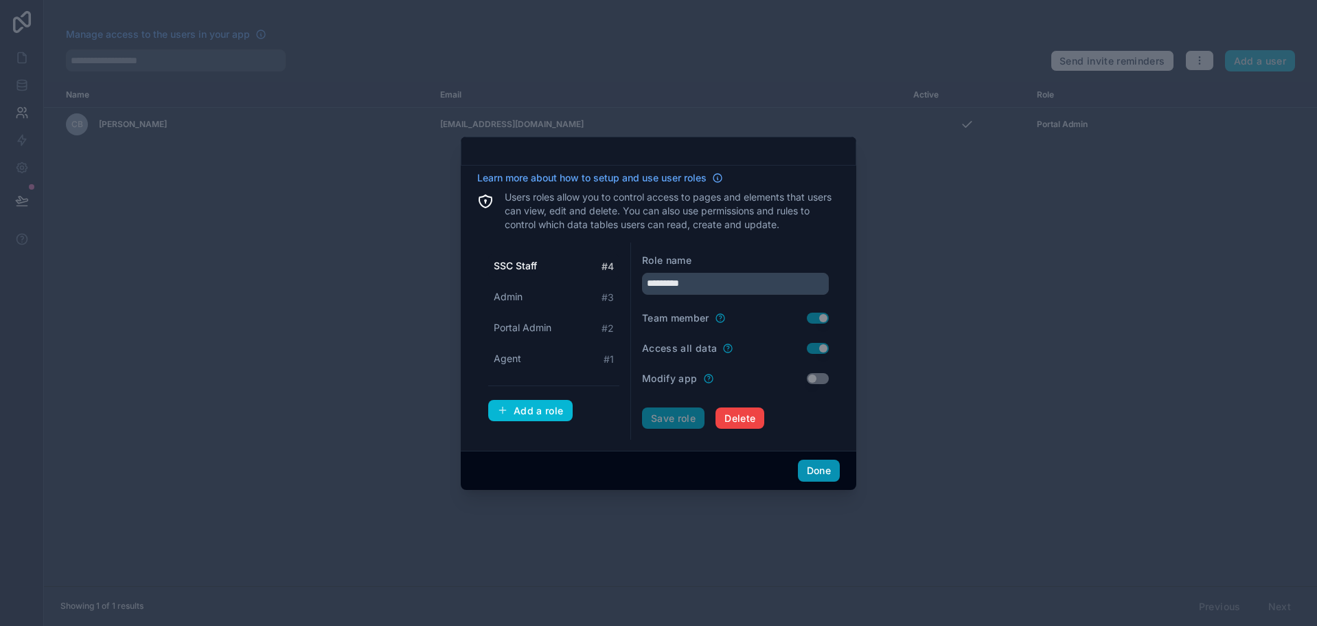
click at [819, 471] on button "Done" at bounding box center [819, 471] width 42 height 22
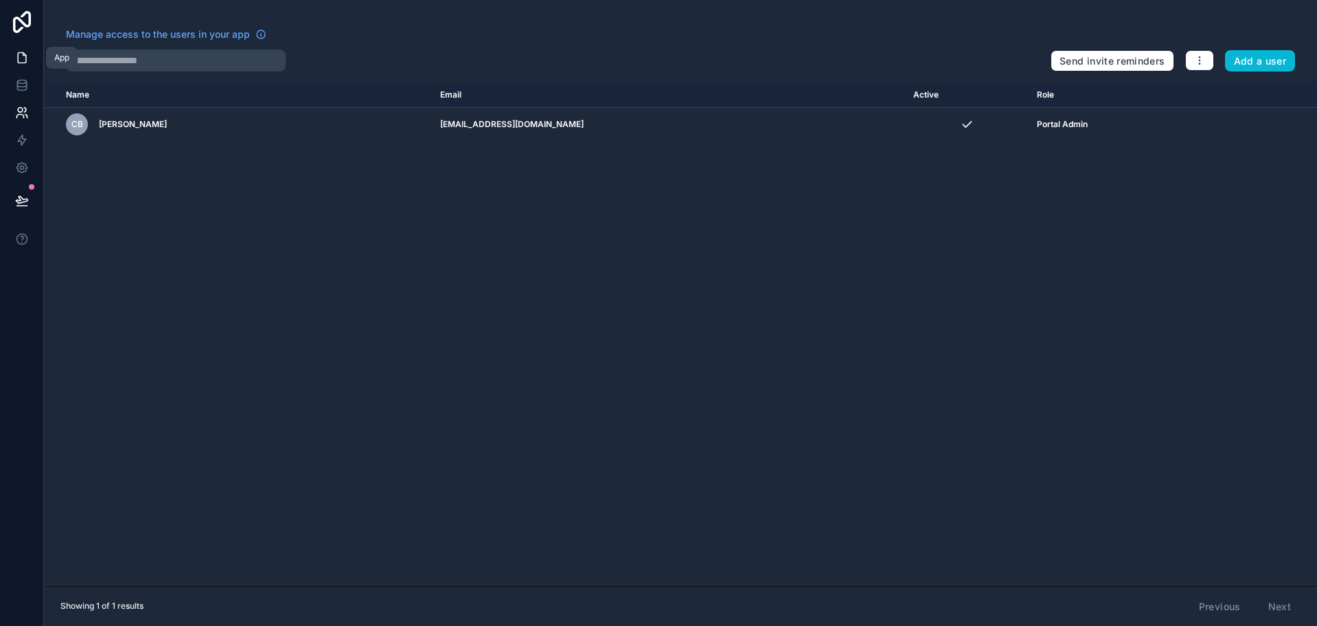
click at [21, 61] on icon at bounding box center [22, 58] width 14 height 14
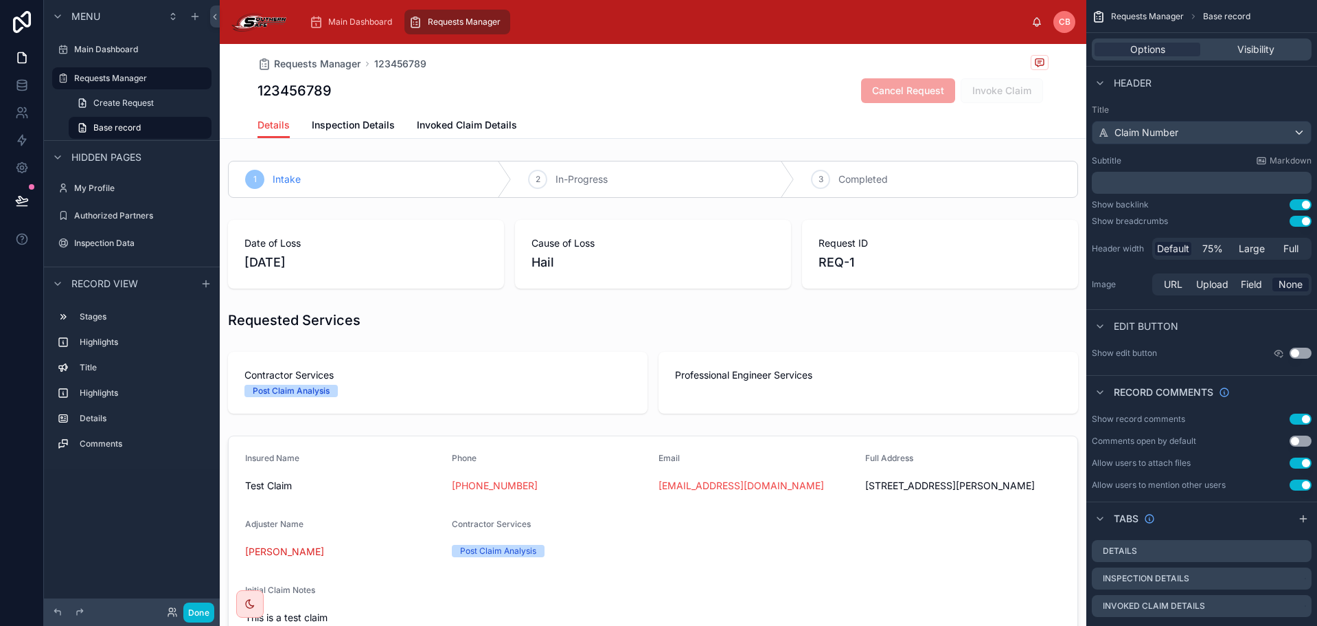
click at [558, 211] on div "1 Intake 2 In-Progress 3 Completed Date of Loss [DATE] Cause of Loss Hail Reque…" at bounding box center [653, 584] width 867 height 859
click at [553, 187] on div at bounding box center [653, 179] width 867 height 48
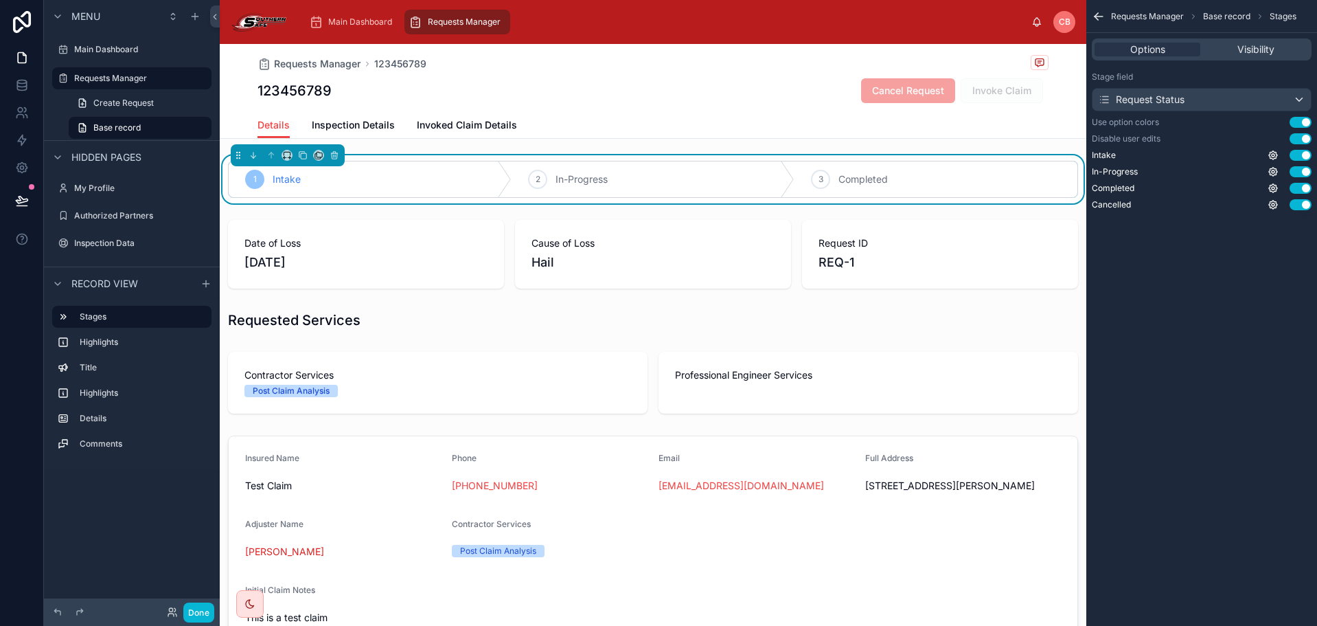
click at [539, 185] on div "2" at bounding box center [537, 179] width 19 height 19
click at [398, 159] on div "1 Intake 2 In-Progress 3 Completed" at bounding box center [653, 179] width 867 height 48
click at [299, 158] on icon at bounding box center [303, 155] width 10 height 10
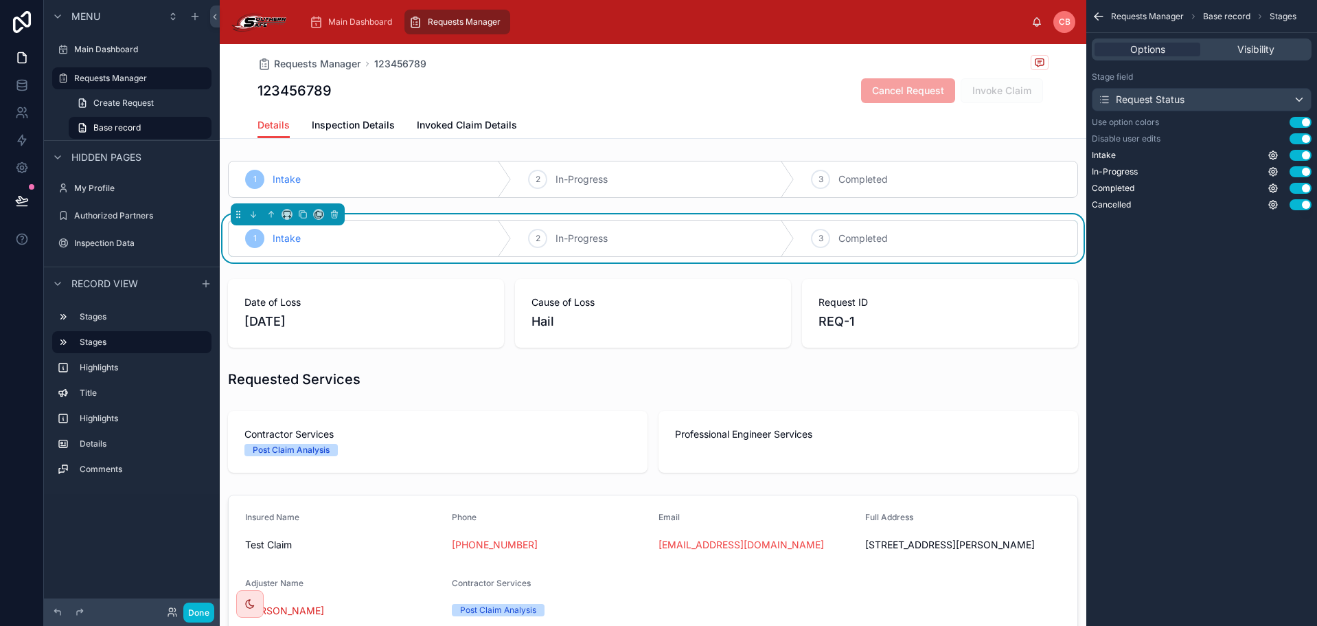
click at [422, 231] on div "1 Intake" at bounding box center [370, 238] width 283 height 36
click at [475, 236] on div "1 Intake" at bounding box center [370, 238] width 283 height 36
click at [1252, 52] on span "Visibility" at bounding box center [1256, 50] width 37 height 14
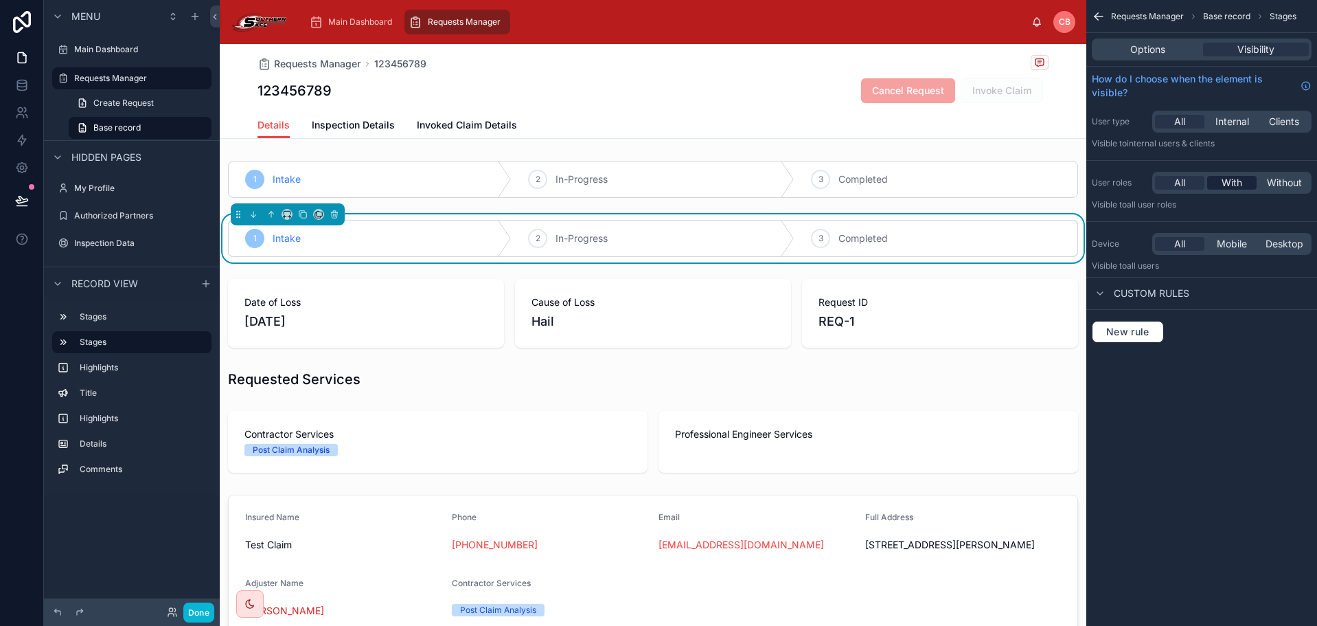
click at [1237, 185] on span "With" at bounding box center [1232, 183] width 21 height 14
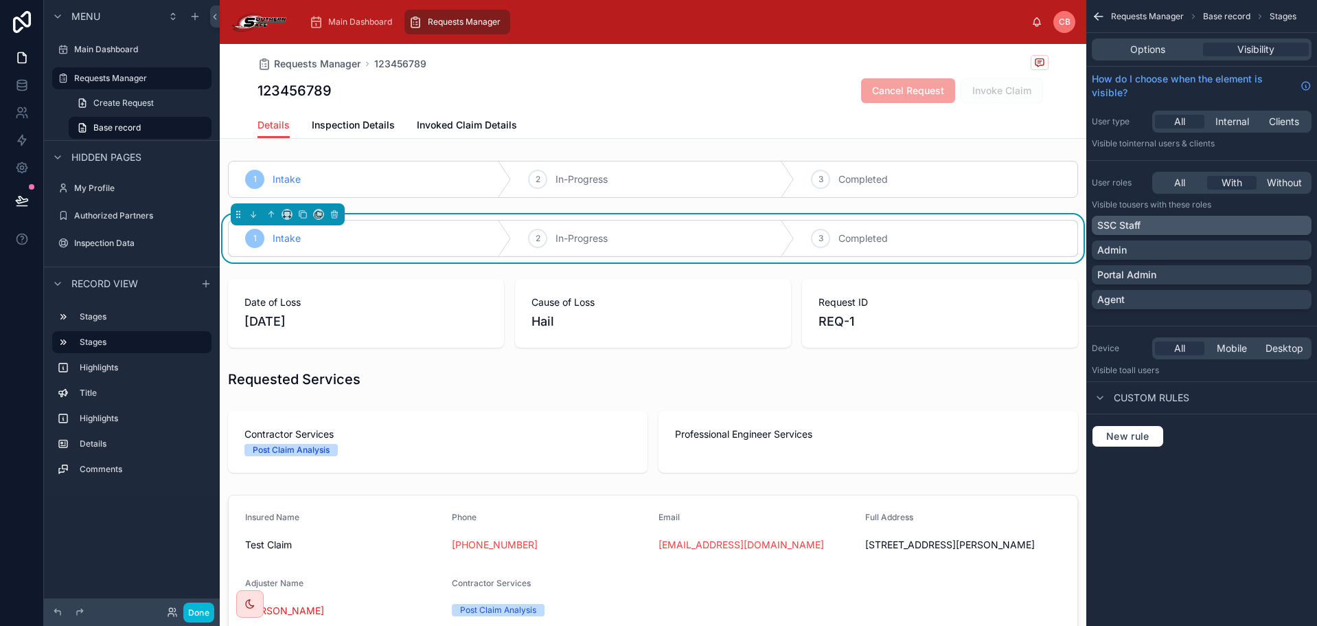
click at [1210, 226] on div "SSC Staff" at bounding box center [1202, 225] width 209 height 14
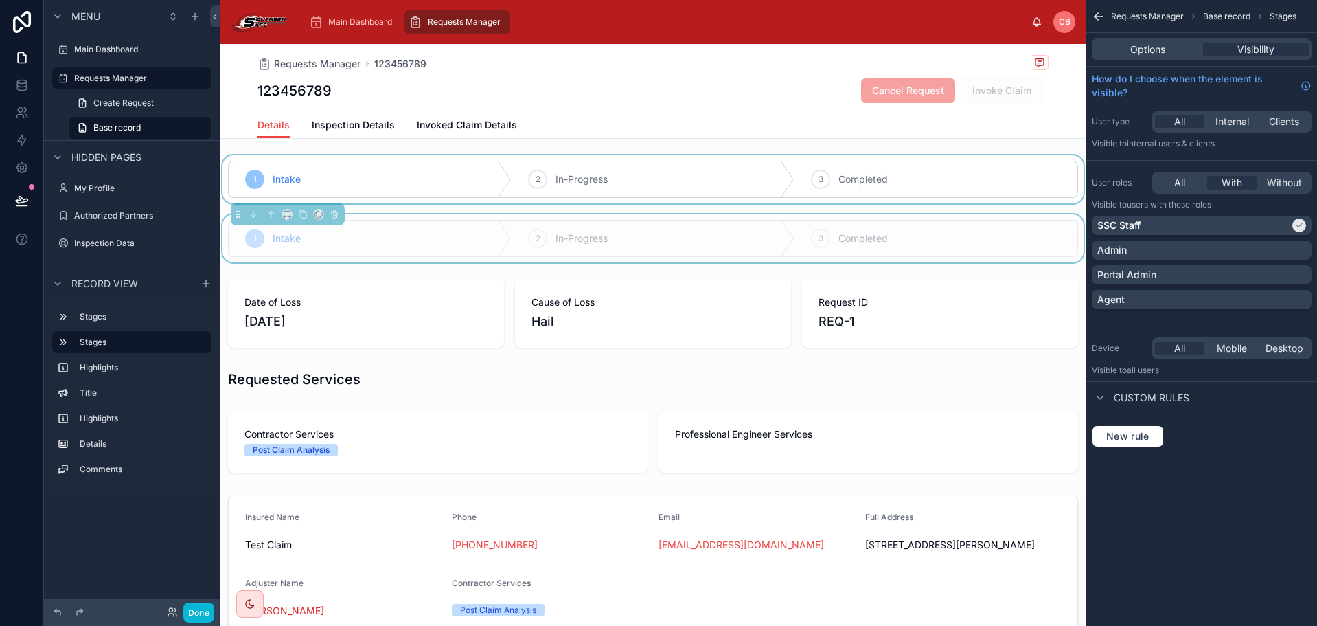
click at [802, 170] on div at bounding box center [653, 179] width 867 height 48
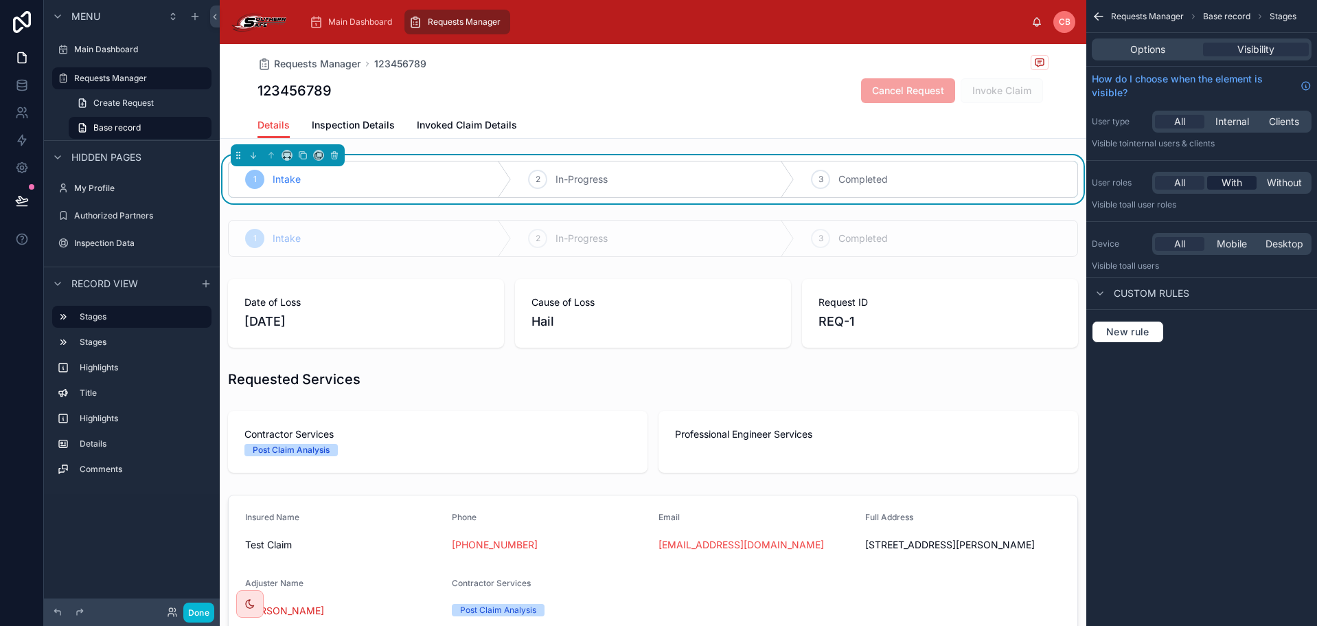
click at [1214, 179] on div "With" at bounding box center [1232, 183] width 49 height 14
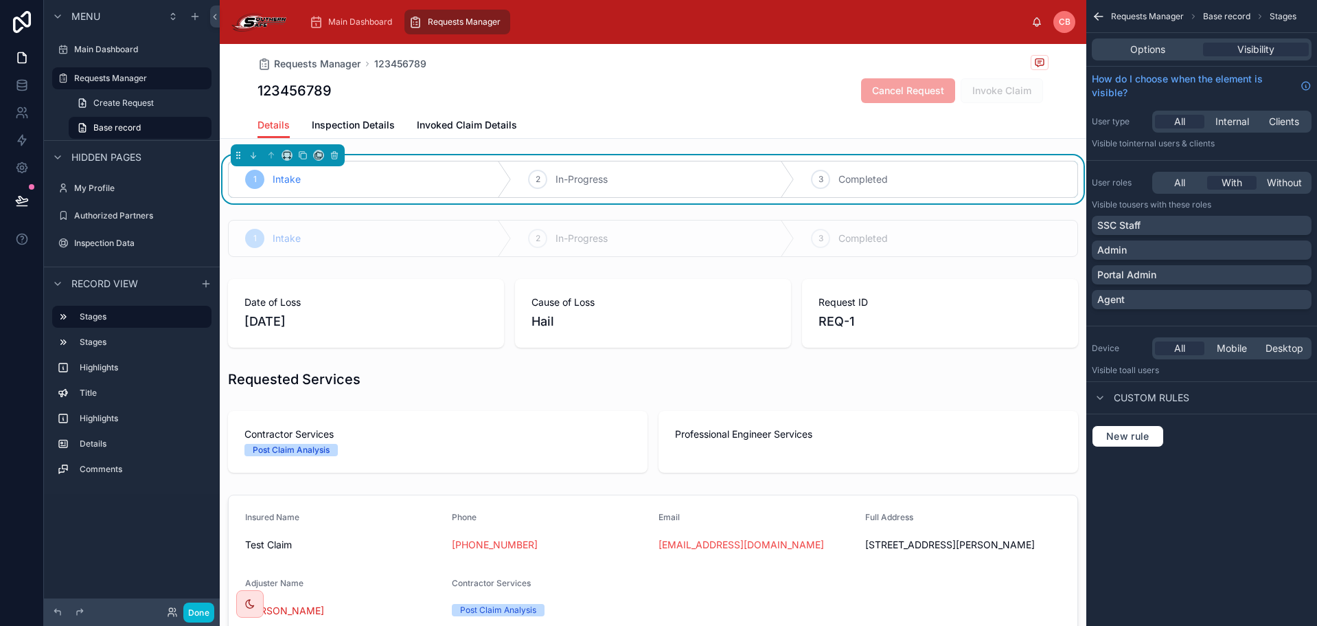
click at [1275, 185] on span "Without" at bounding box center [1284, 183] width 35 height 14
click at [1219, 217] on div "SSC Staff" at bounding box center [1202, 225] width 220 height 19
click at [769, 229] on div at bounding box center [653, 238] width 867 height 48
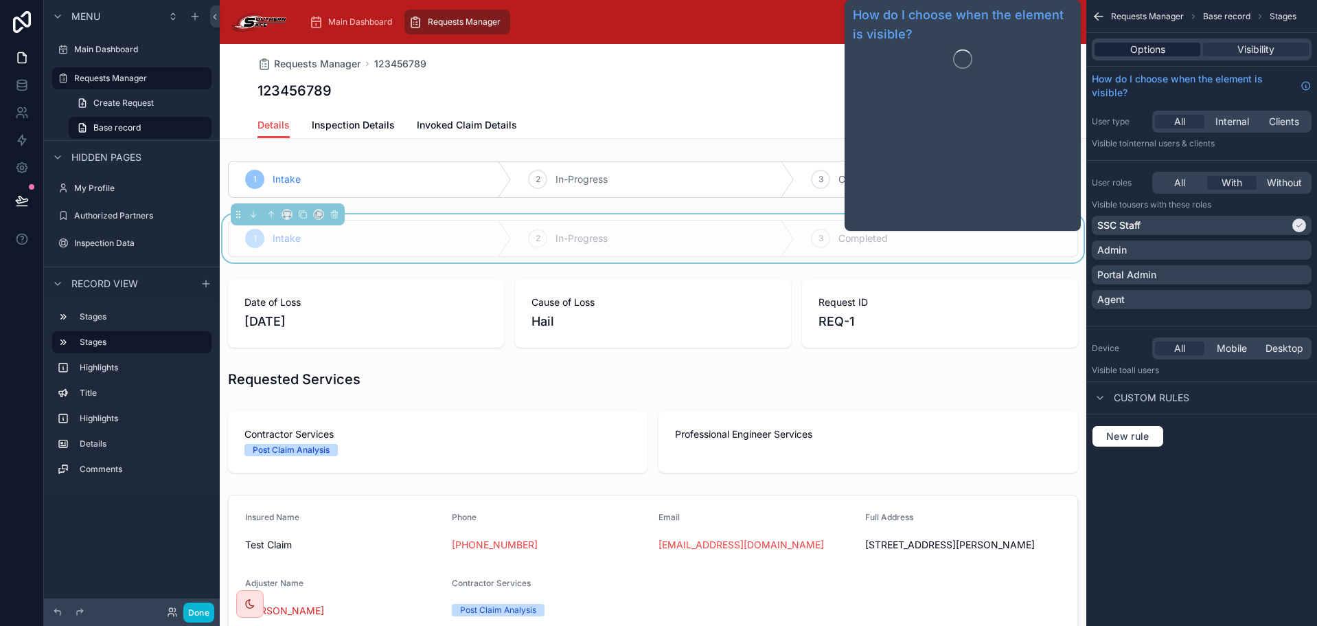
click at [1168, 46] on div "Options" at bounding box center [1148, 50] width 106 height 14
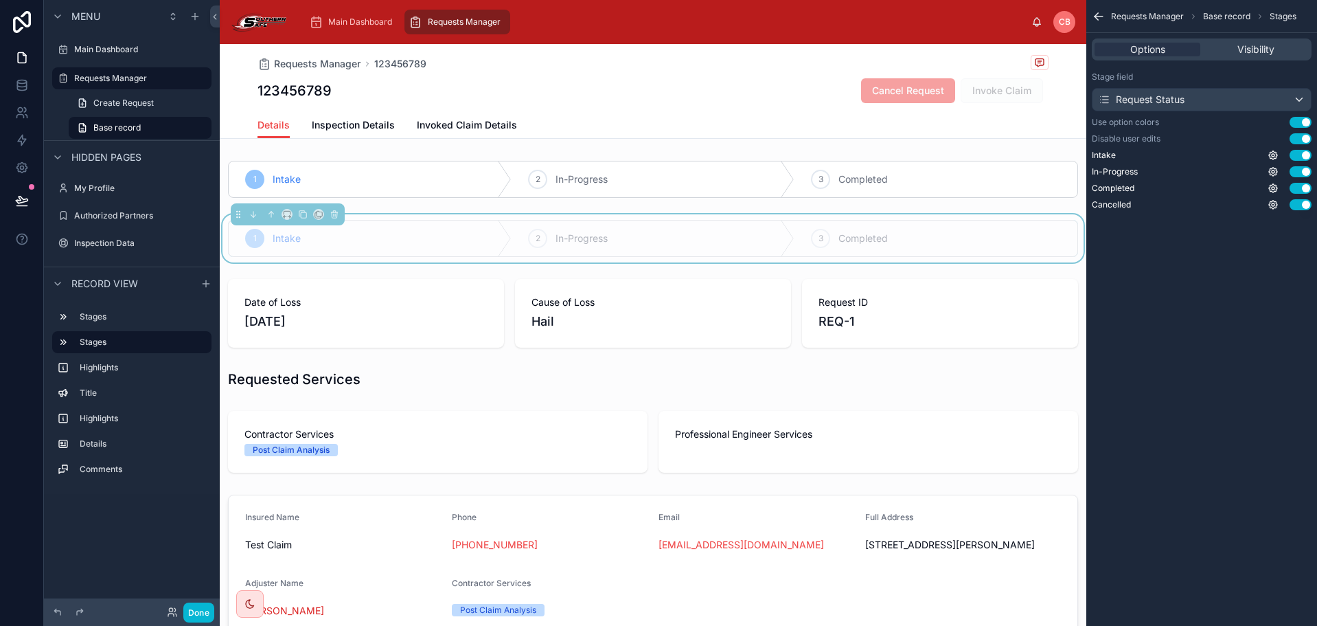
click at [1306, 140] on button "Use setting" at bounding box center [1301, 138] width 22 height 11
click at [508, 273] on div at bounding box center [653, 313] width 867 height 80
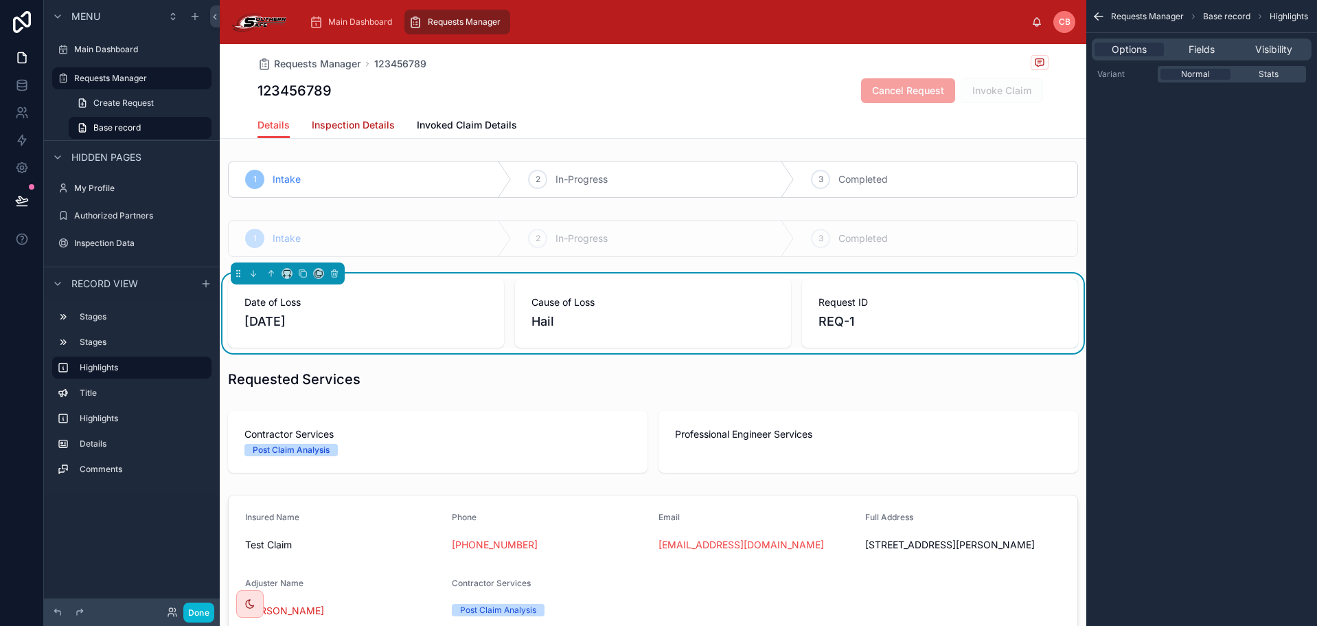
click at [334, 130] on span "Inspection Details" at bounding box center [353, 125] width 83 height 14
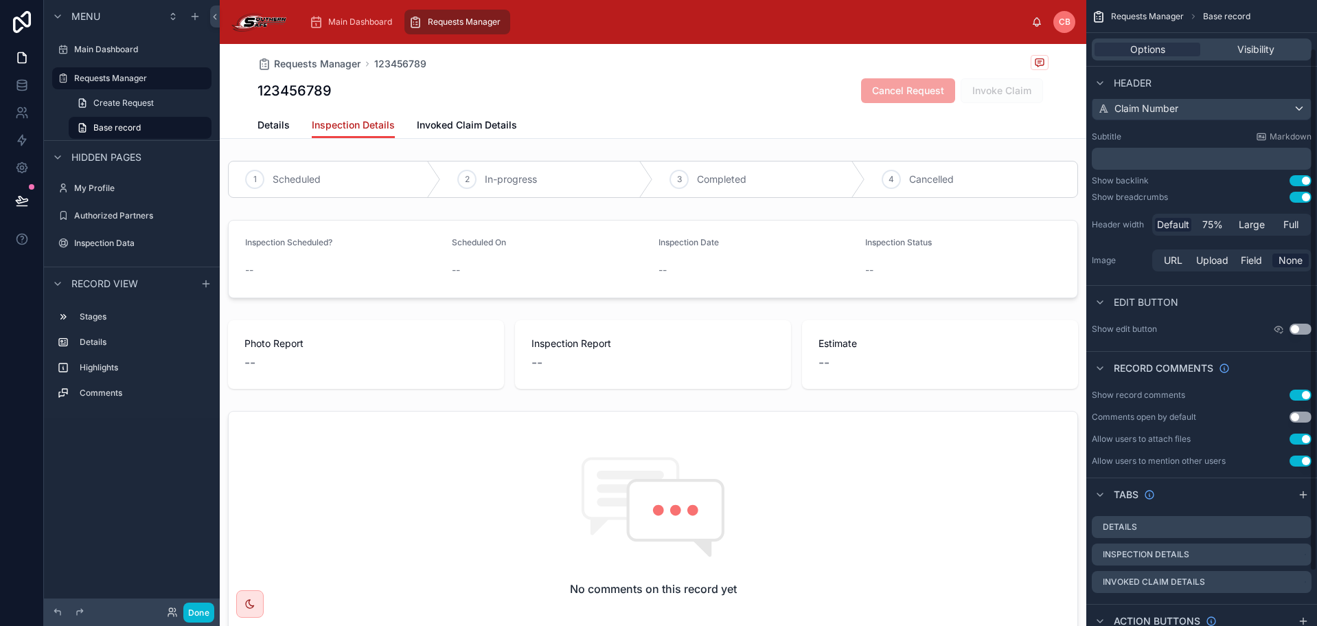
scroll to position [69, 0]
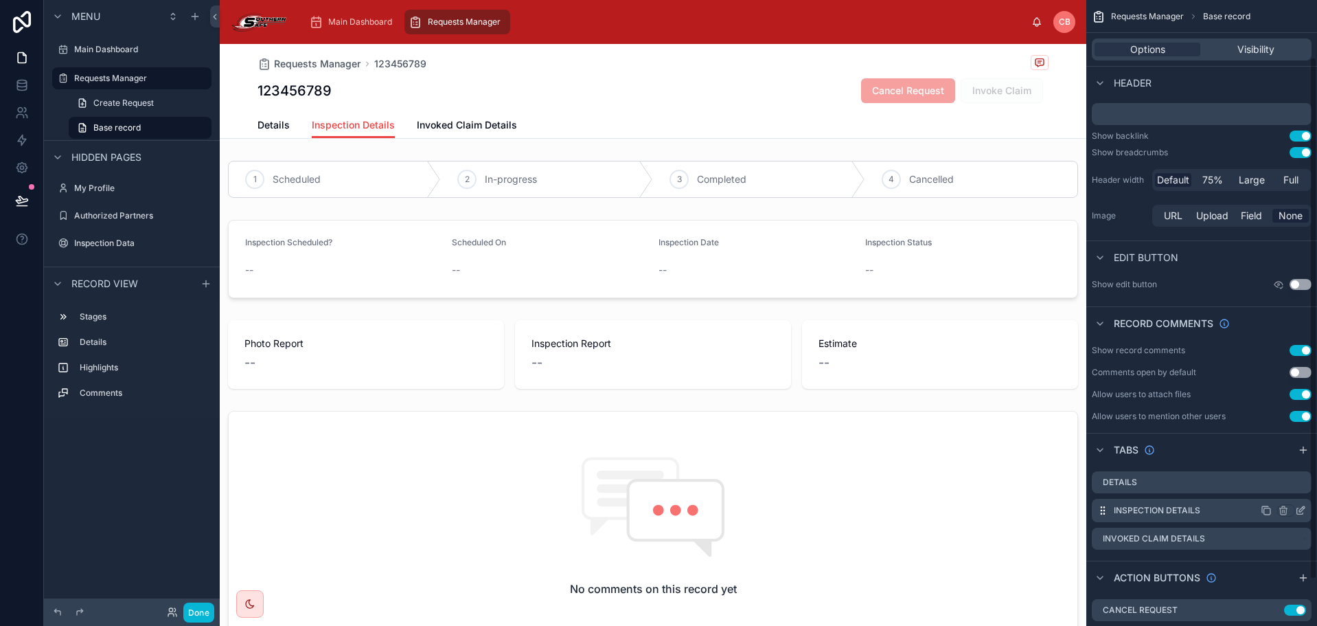
click at [1298, 508] on icon "scrollable content" at bounding box center [1301, 511] width 6 height 6
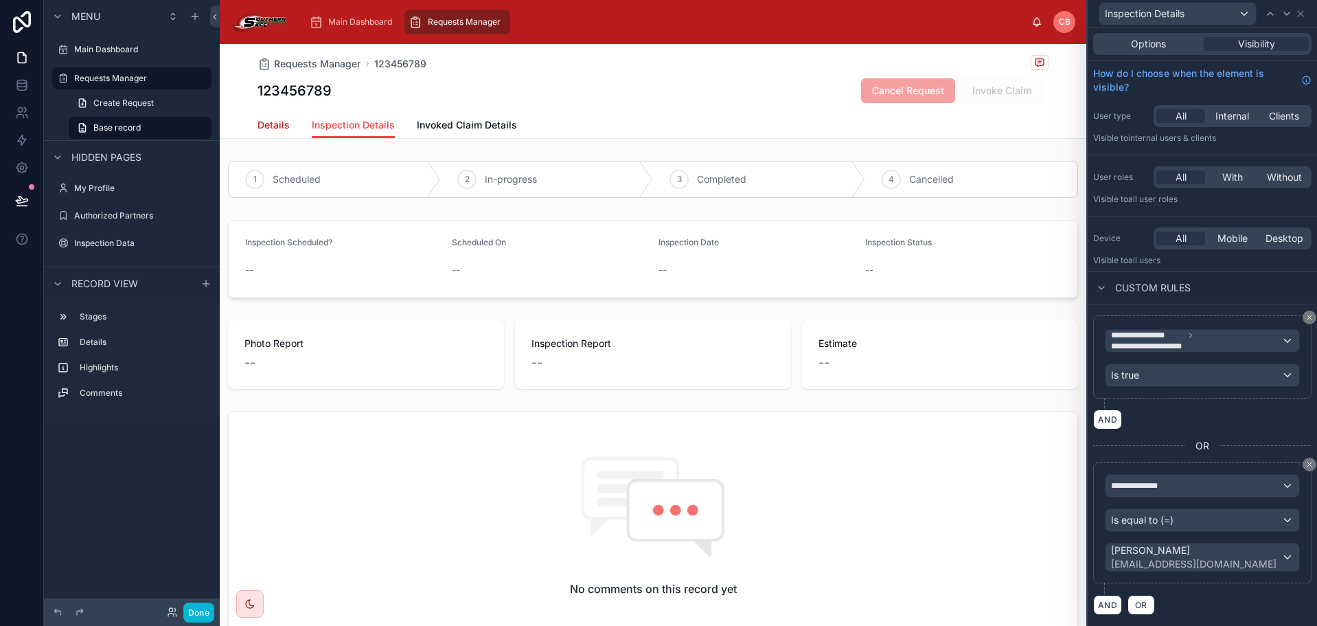
click at [258, 126] on span "Details" at bounding box center [274, 125] width 32 height 14
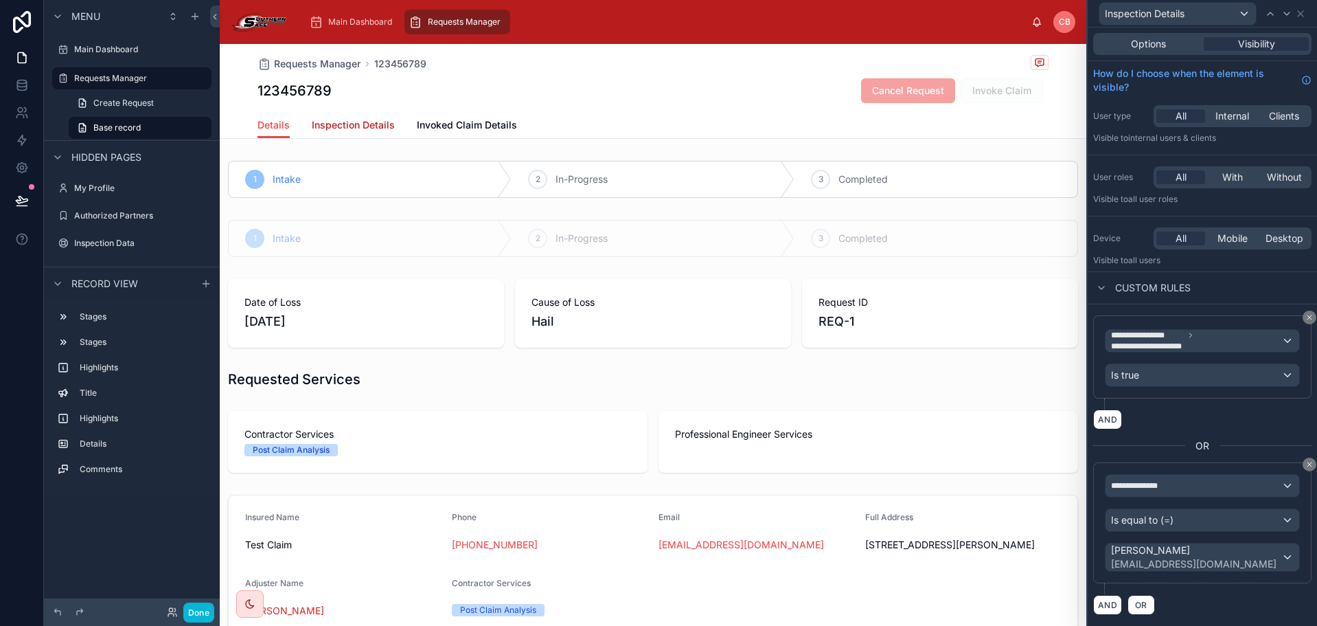
click at [352, 123] on span "Inspection Details" at bounding box center [353, 125] width 83 height 14
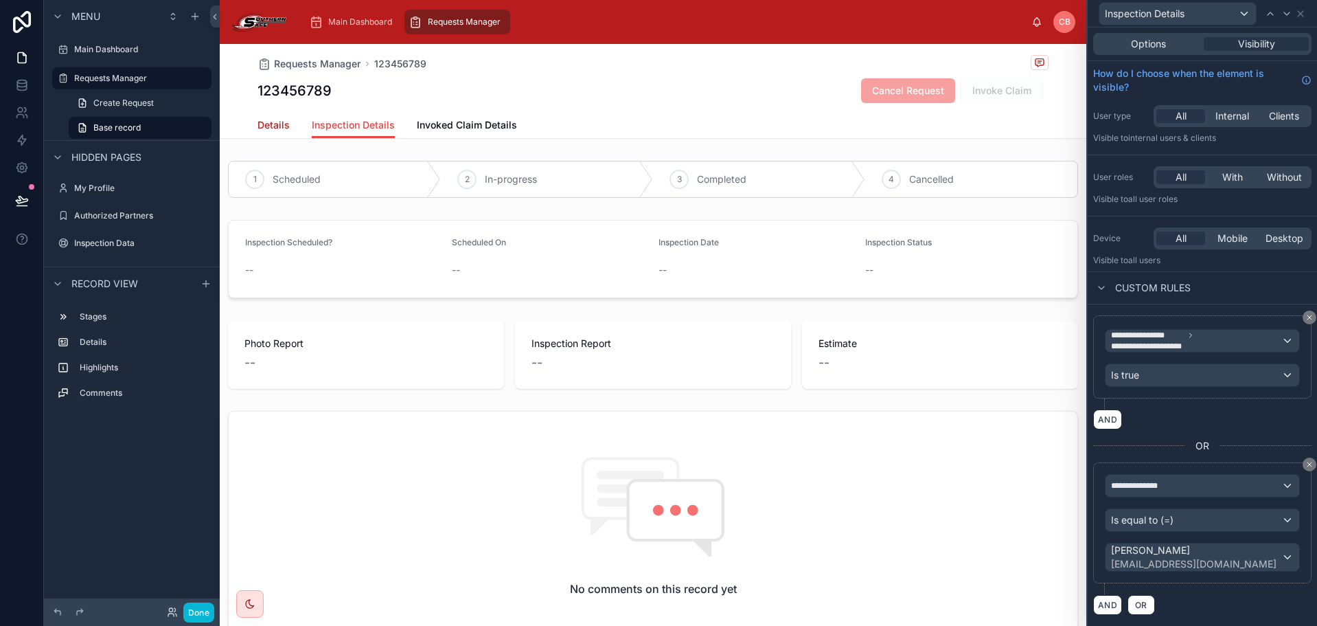
click at [270, 121] on span "Details" at bounding box center [274, 125] width 32 height 14
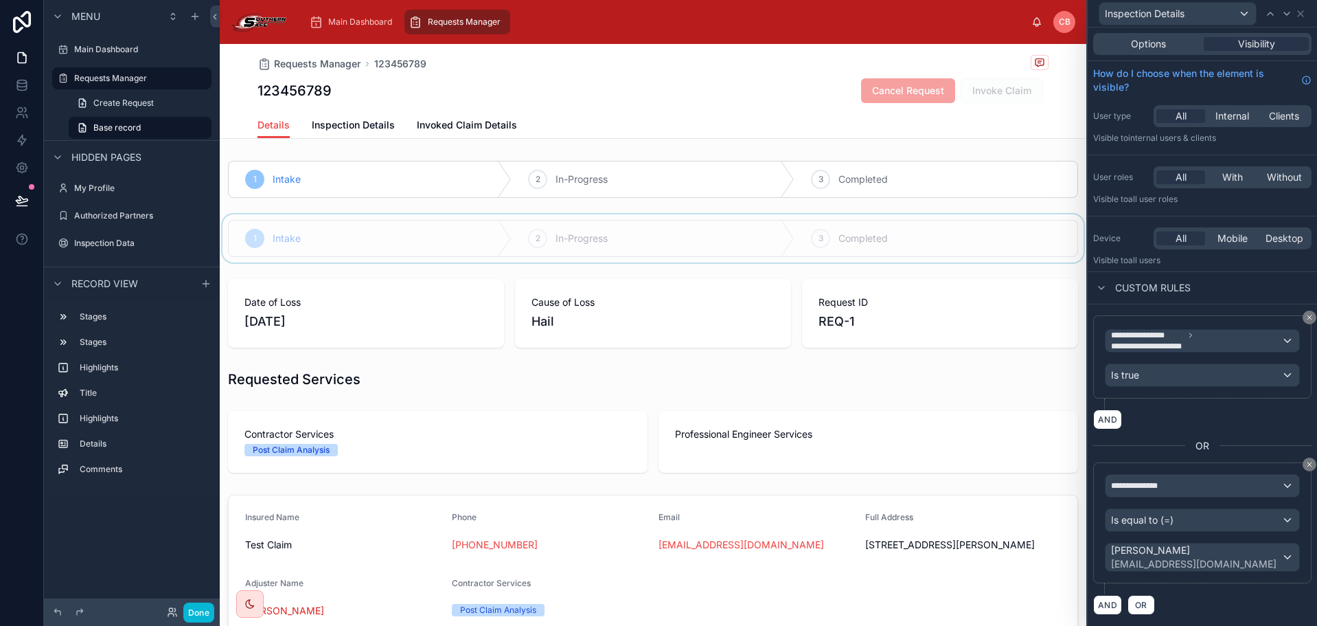
click at [418, 217] on div at bounding box center [653, 238] width 867 height 48
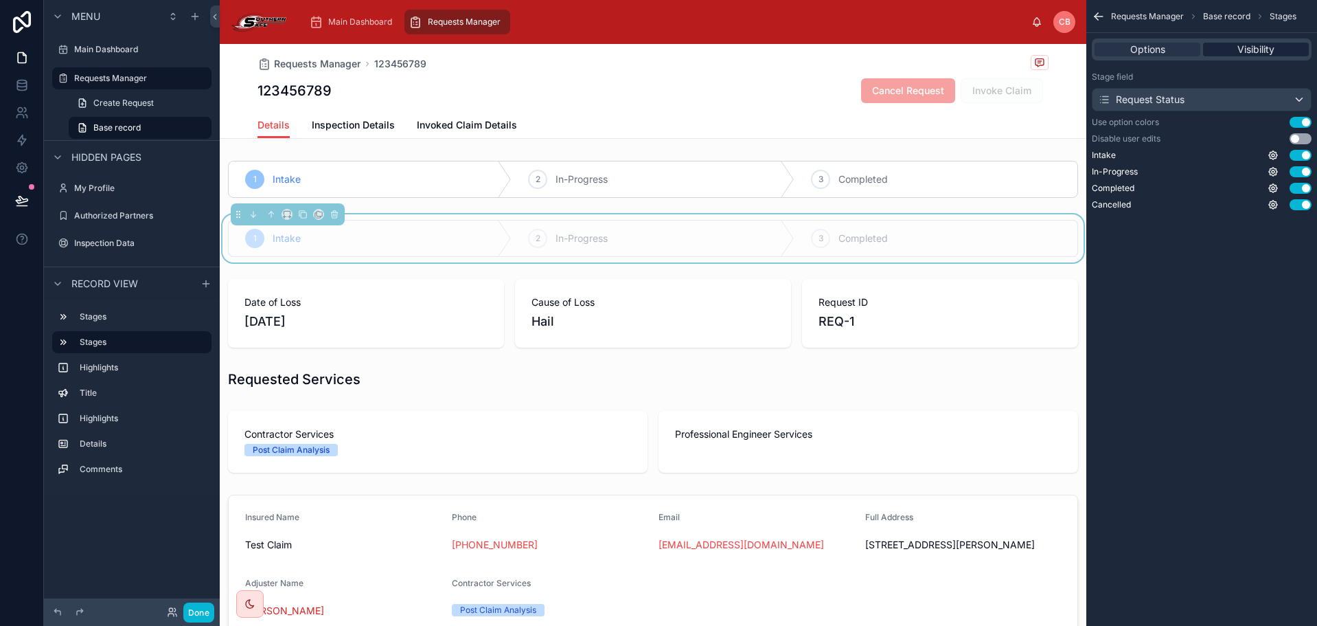
click at [1249, 49] on span "Visibility" at bounding box center [1256, 50] width 37 height 14
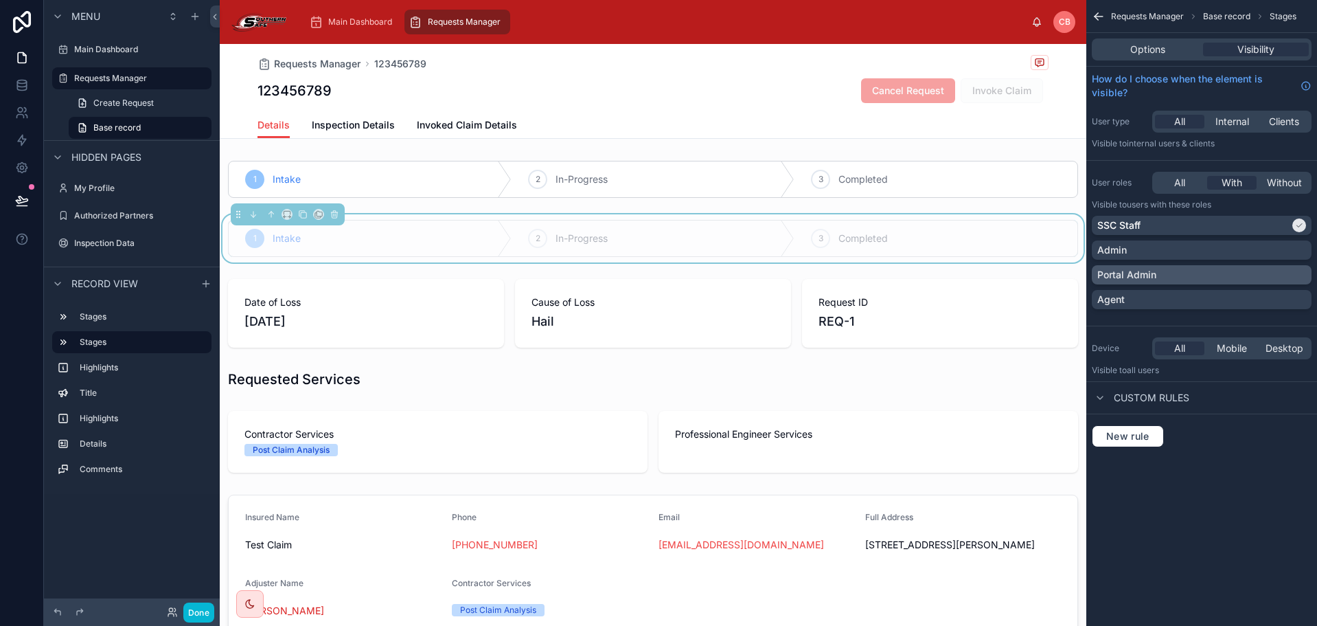
click at [1211, 272] on div "Portal Admin" at bounding box center [1202, 275] width 209 height 14
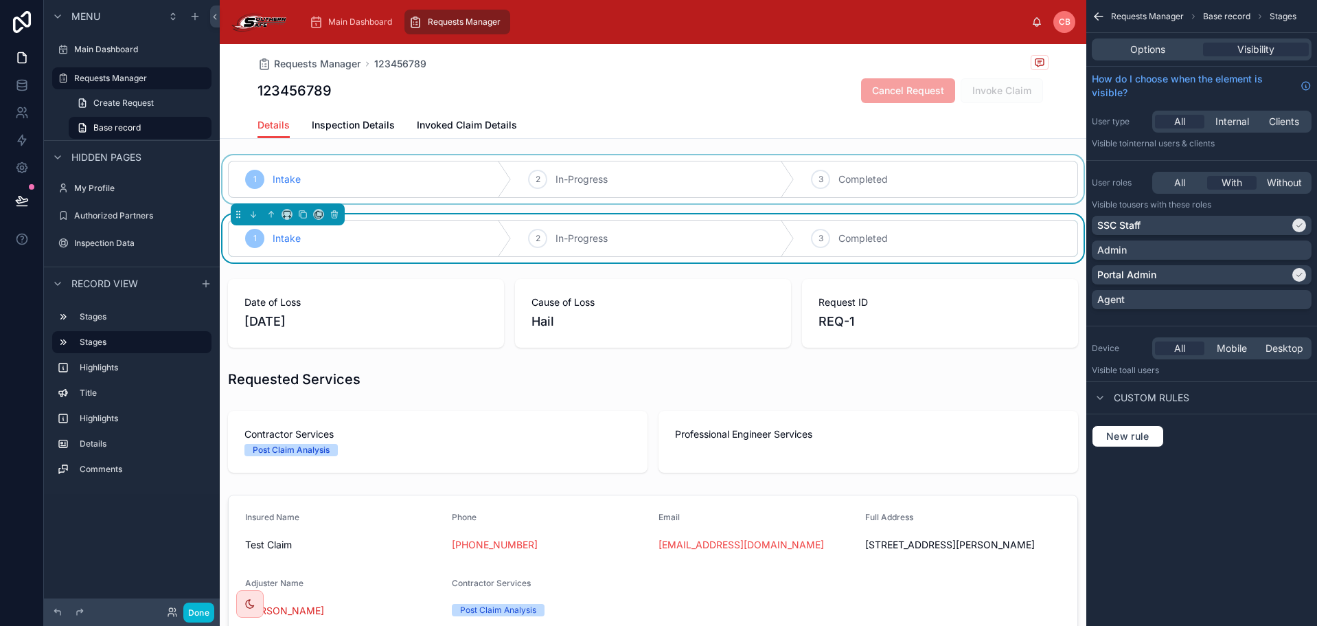
click at [759, 166] on div at bounding box center [653, 179] width 867 height 48
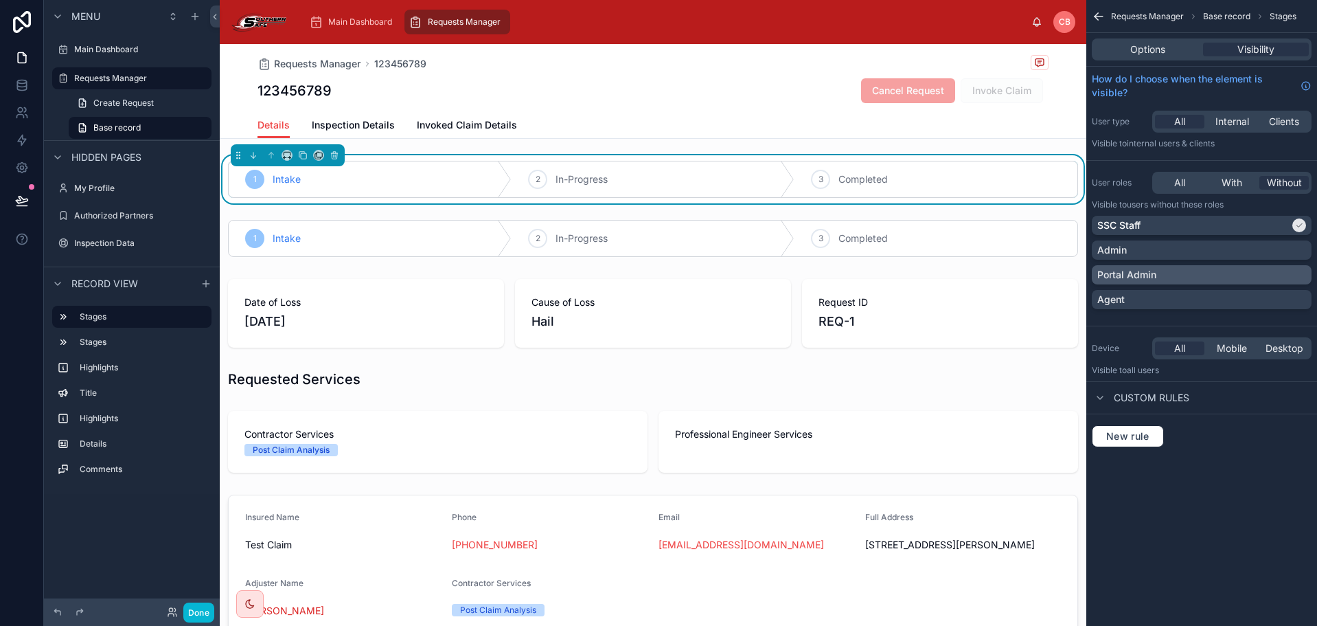
click at [1205, 273] on div "Portal Admin" at bounding box center [1202, 275] width 209 height 14
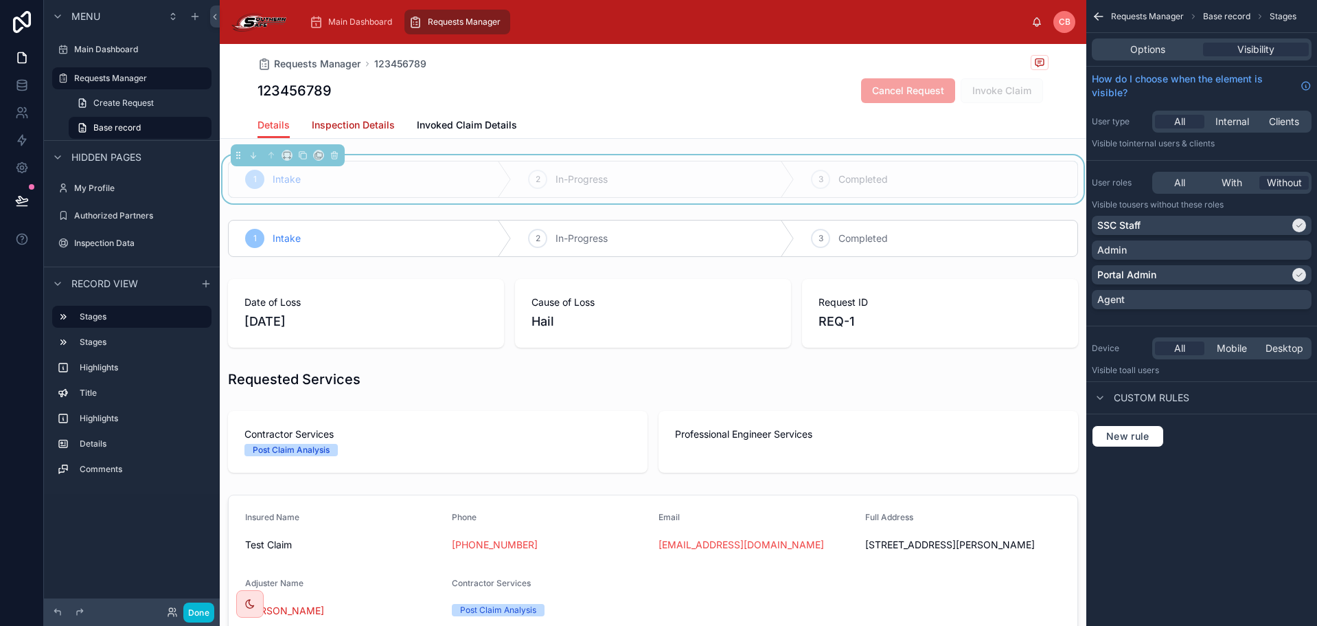
click at [379, 123] on span "Inspection Details" at bounding box center [353, 125] width 83 height 14
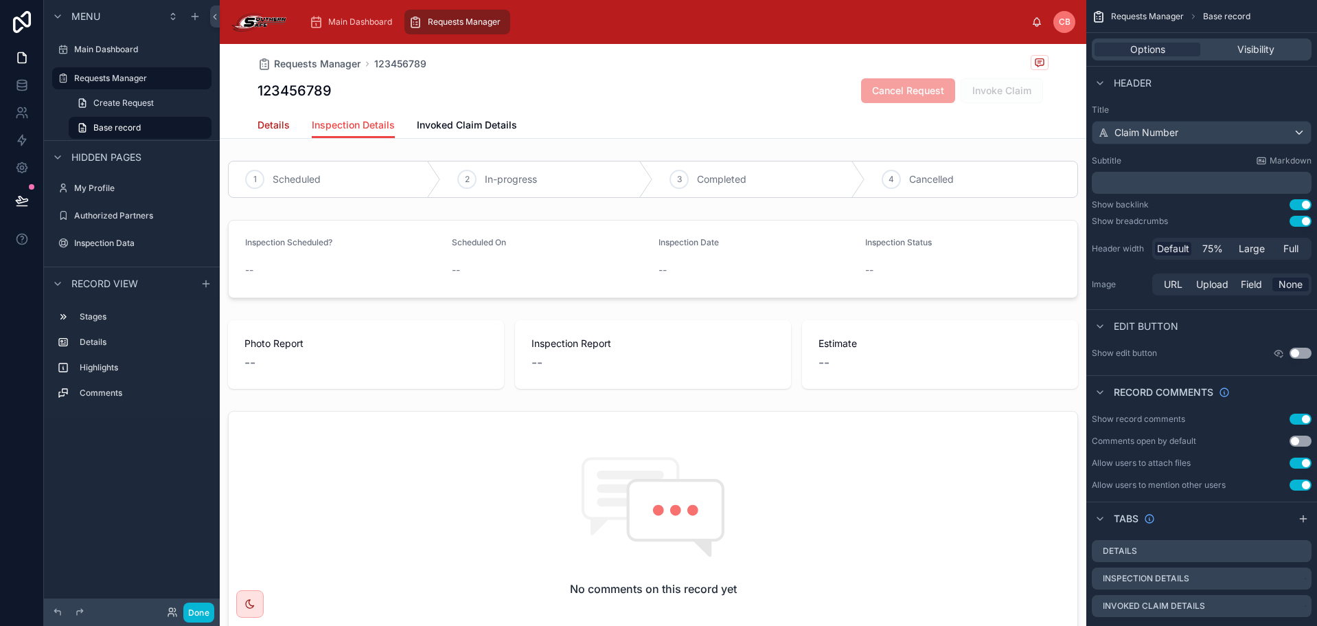
click at [264, 123] on span "Details" at bounding box center [274, 125] width 32 height 14
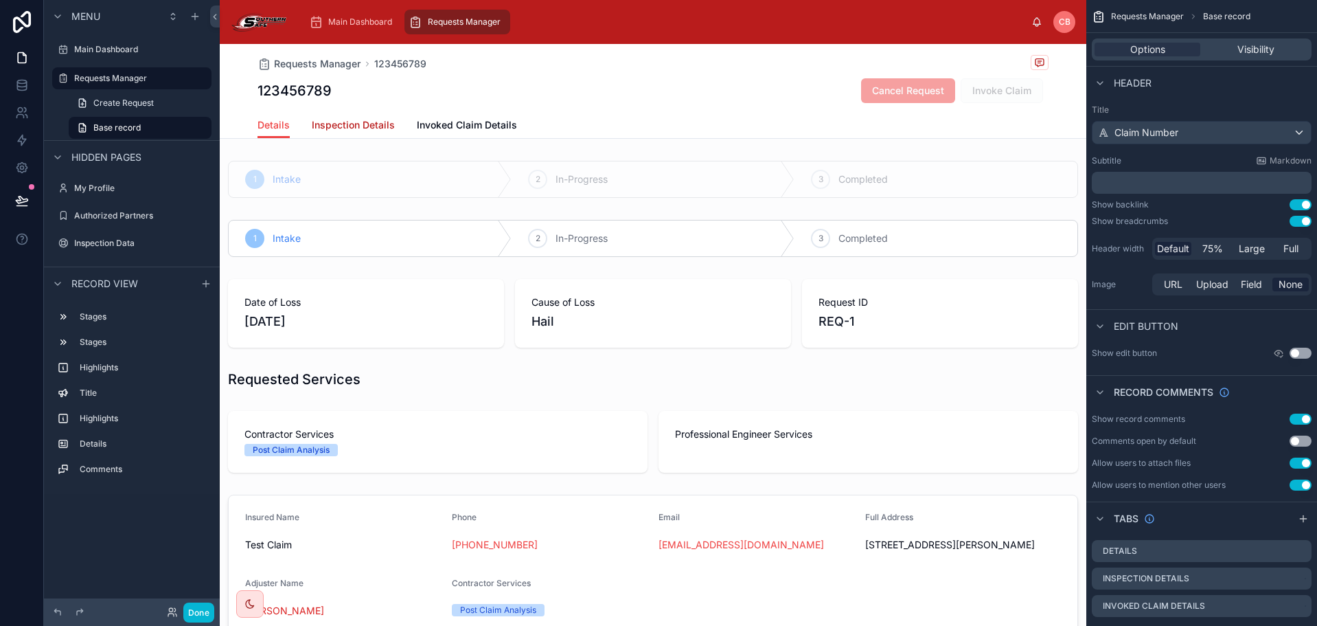
click at [368, 120] on span "Inspection Details" at bounding box center [353, 125] width 83 height 14
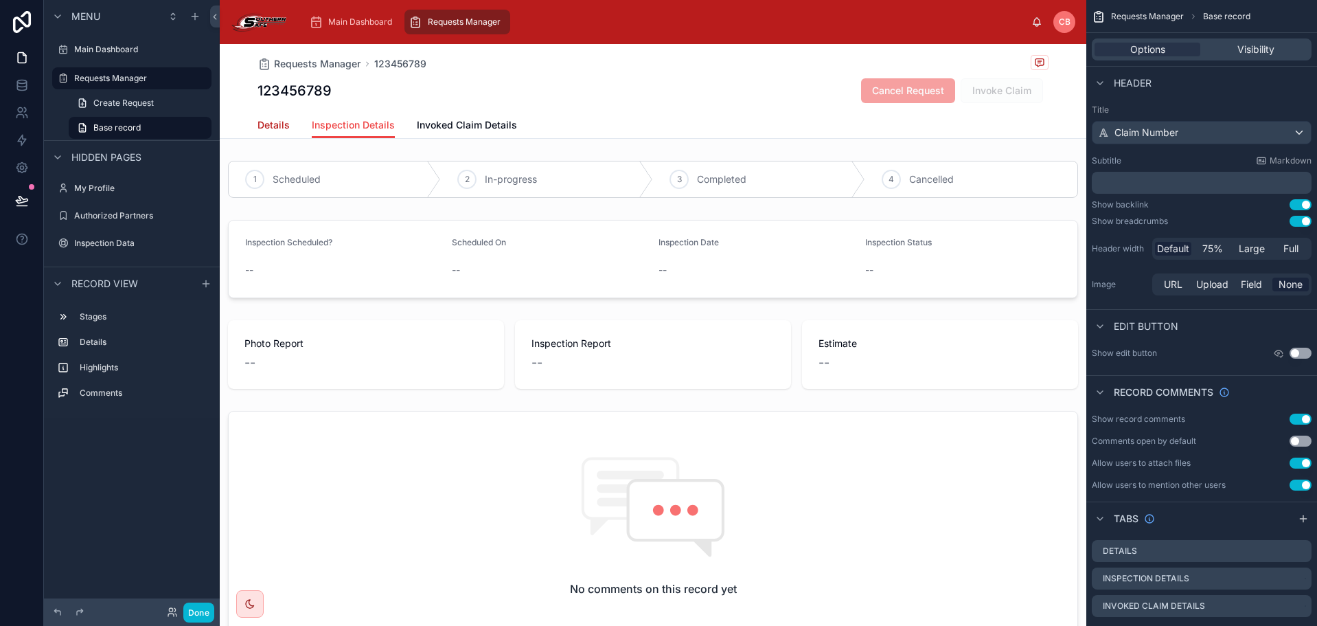
click at [282, 124] on span "Details" at bounding box center [274, 125] width 32 height 14
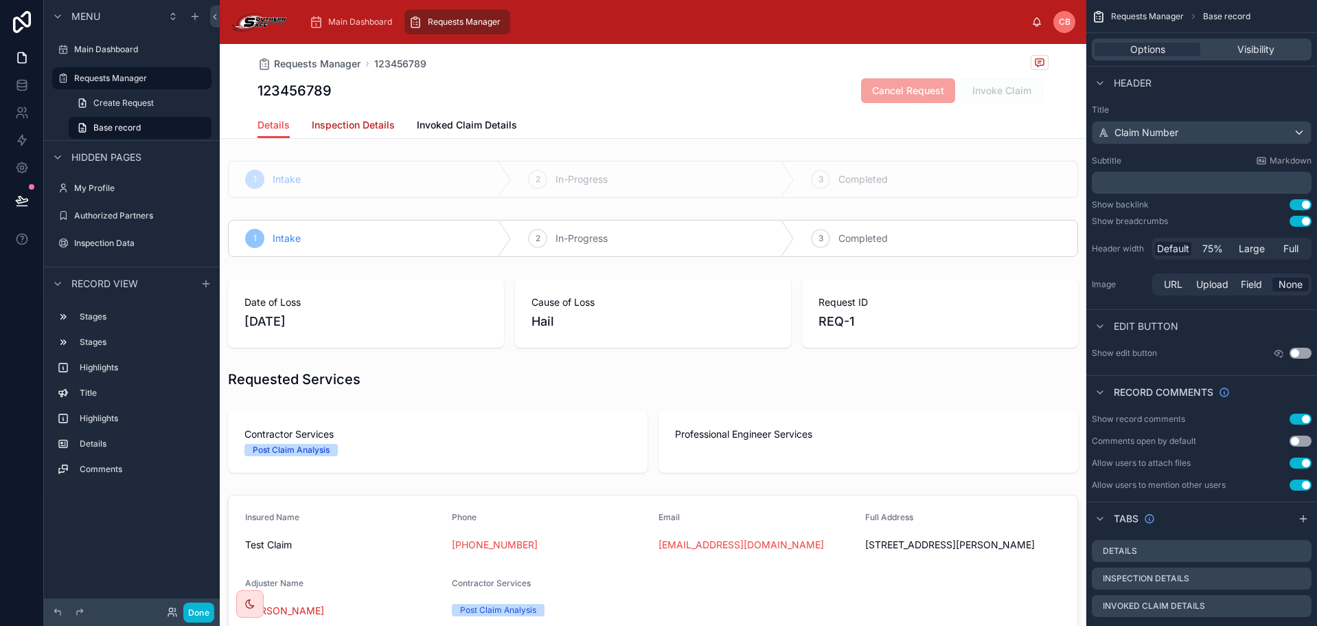
click at [312, 119] on span "Inspection Details" at bounding box center [353, 125] width 83 height 14
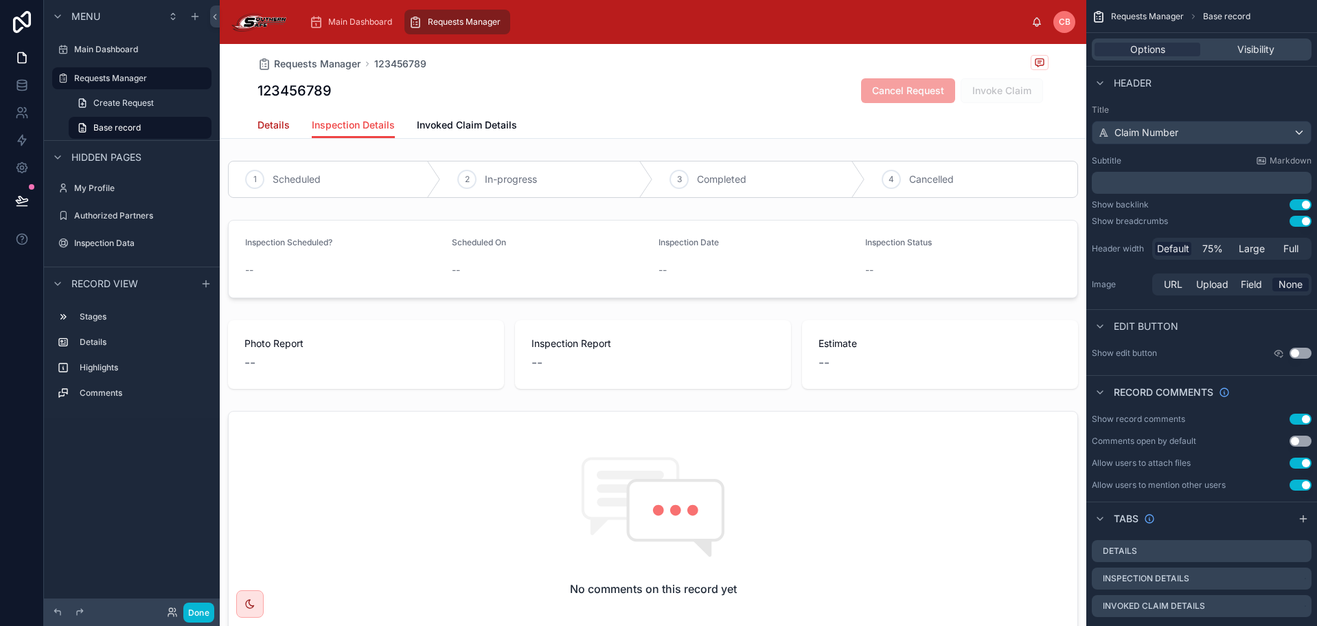
click at [260, 123] on span "Details" at bounding box center [274, 125] width 32 height 14
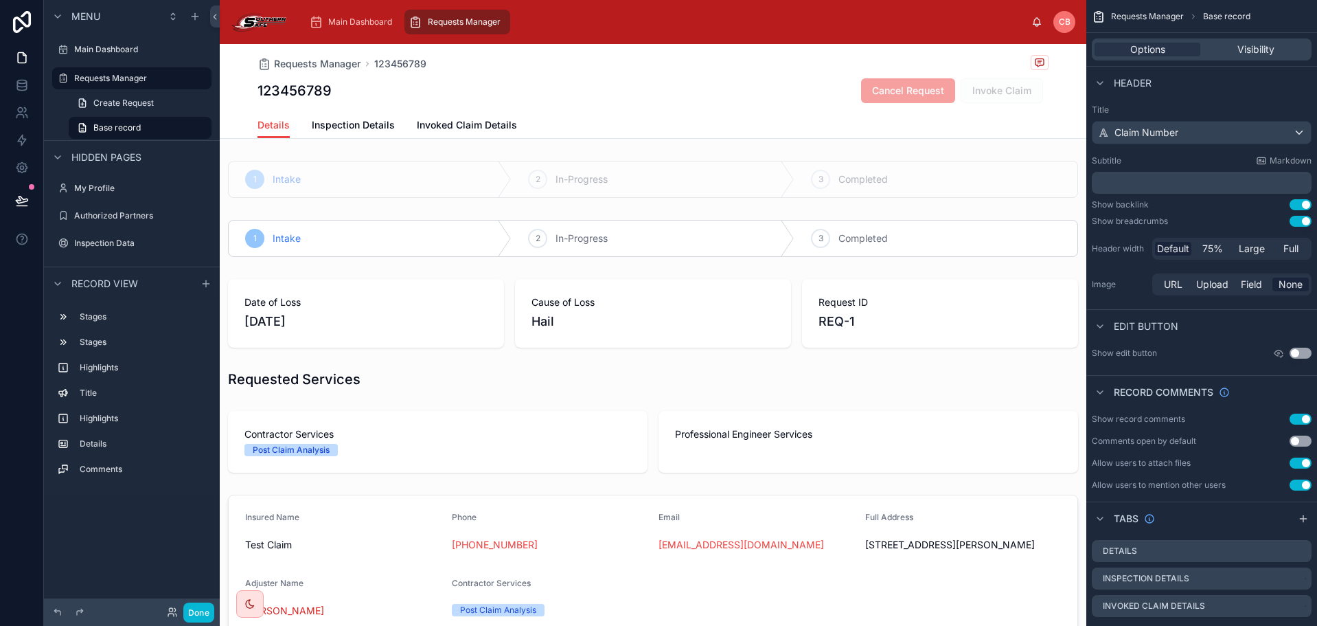
click at [648, 127] on div "Details Inspection Details Invoked Claim Details" at bounding box center [653, 125] width 791 height 26
click at [997, 115] on div "Details Inspection Details Invoked Claim Details" at bounding box center [653, 125] width 791 height 26
click at [997, 103] on div "Requests Manager 123456789 123456789 Cancel Request Invoke Claim" at bounding box center [653, 78] width 791 height 68
click at [997, 102] on div "Invoke Claim" at bounding box center [1002, 90] width 82 height 25
click at [994, 100] on div "Invoke Claim" at bounding box center [1002, 90] width 82 height 25
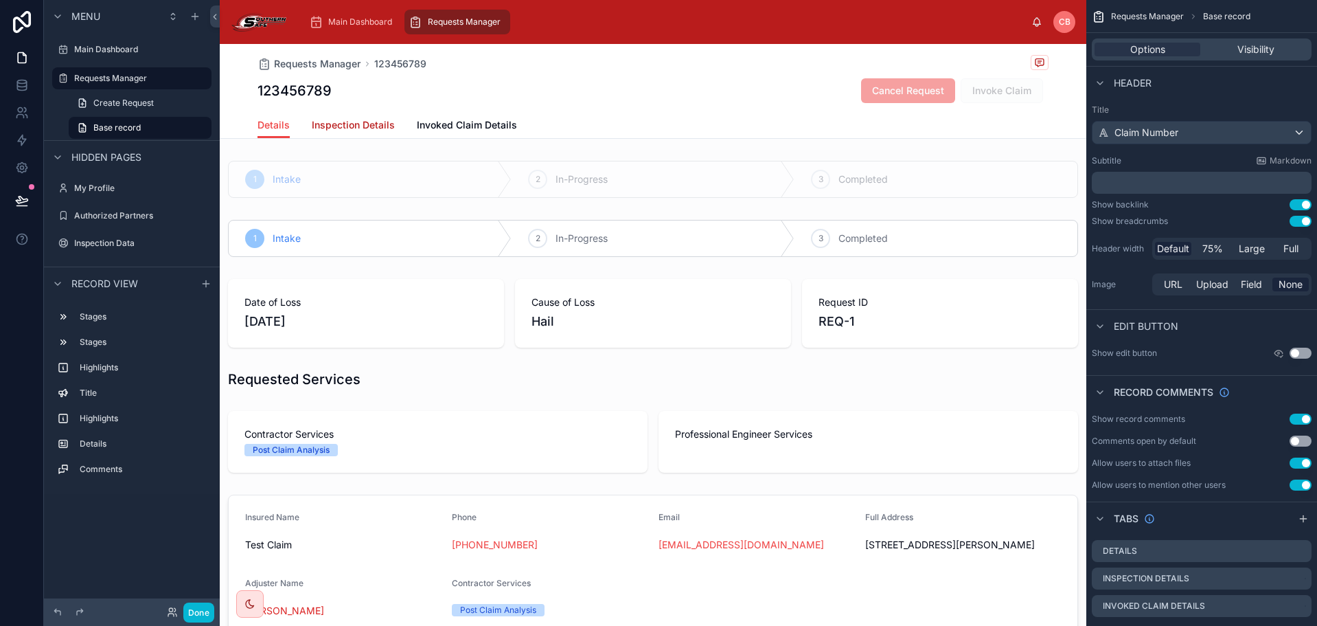
drag, startPoint x: 295, startPoint y: 126, endPoint x: 311, endPoint y: 126, distance: 15.8
click at [296, 126] on div "Details Inspection Details Invoked Claim Details" at bounding box center [653, 125] width 791 height 26
click at [337, 128] on span "Inspection Details" at bounding box center [353, 125] width 83 height 14
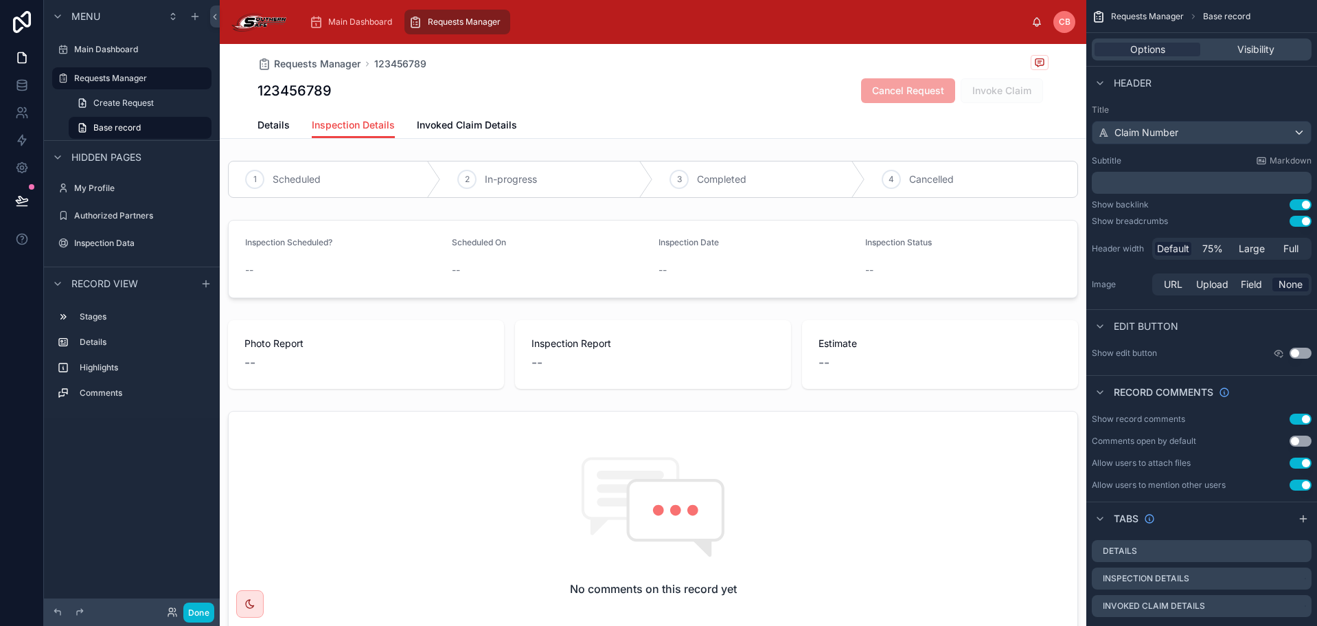
click at [977, 108] on div "Requests Manager 123456789 123456789 Cancel Request Invoke Claim" at bounding box center [653, 78] width 791 height 68
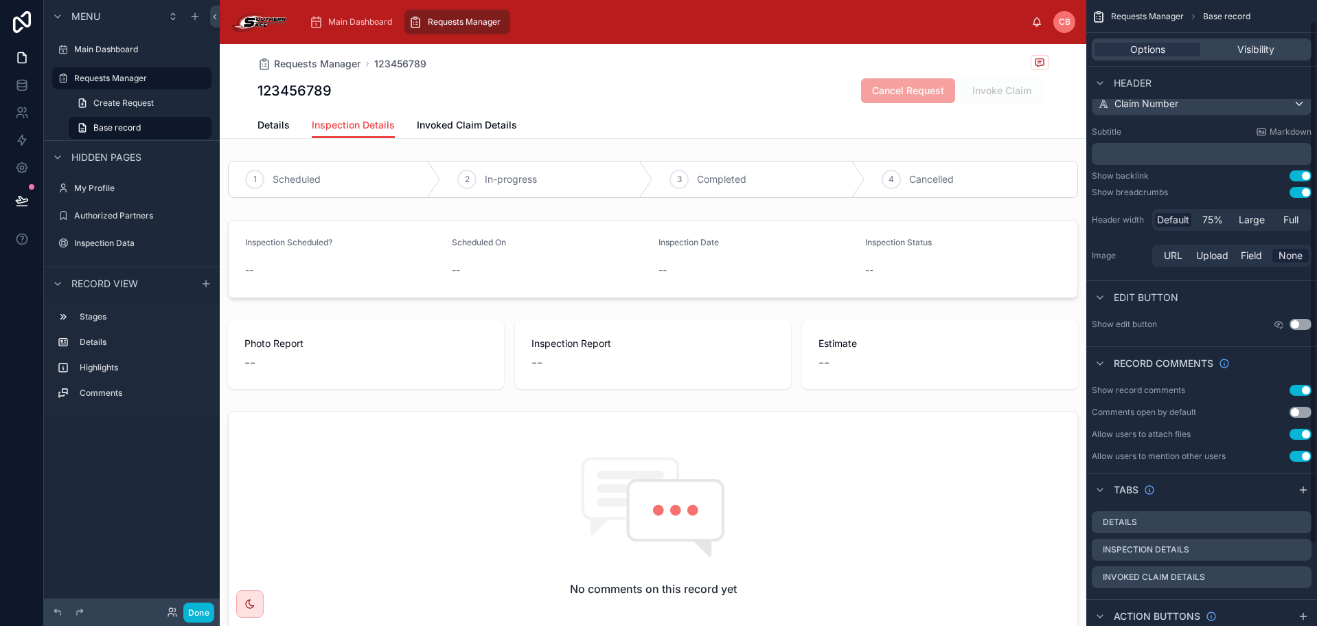
scroll to position [123, 0]
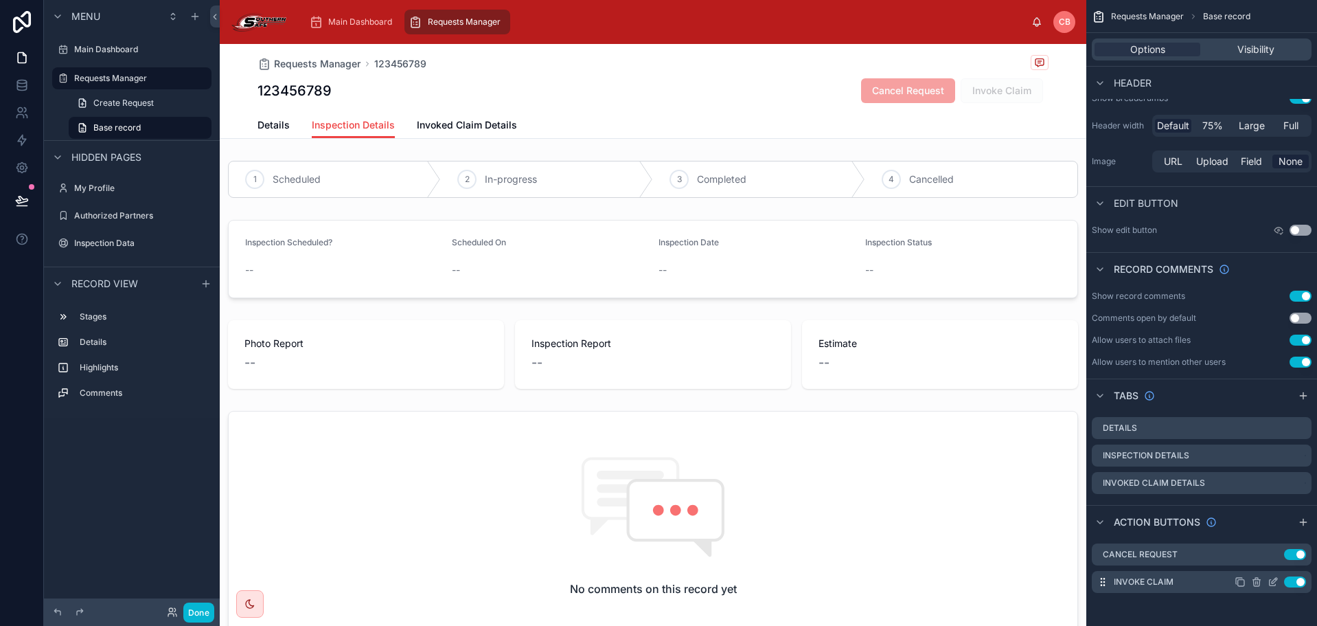
click at [1273, 584] on icon "scrollable content" at bounding box center [1273, 581] width 11 height 11
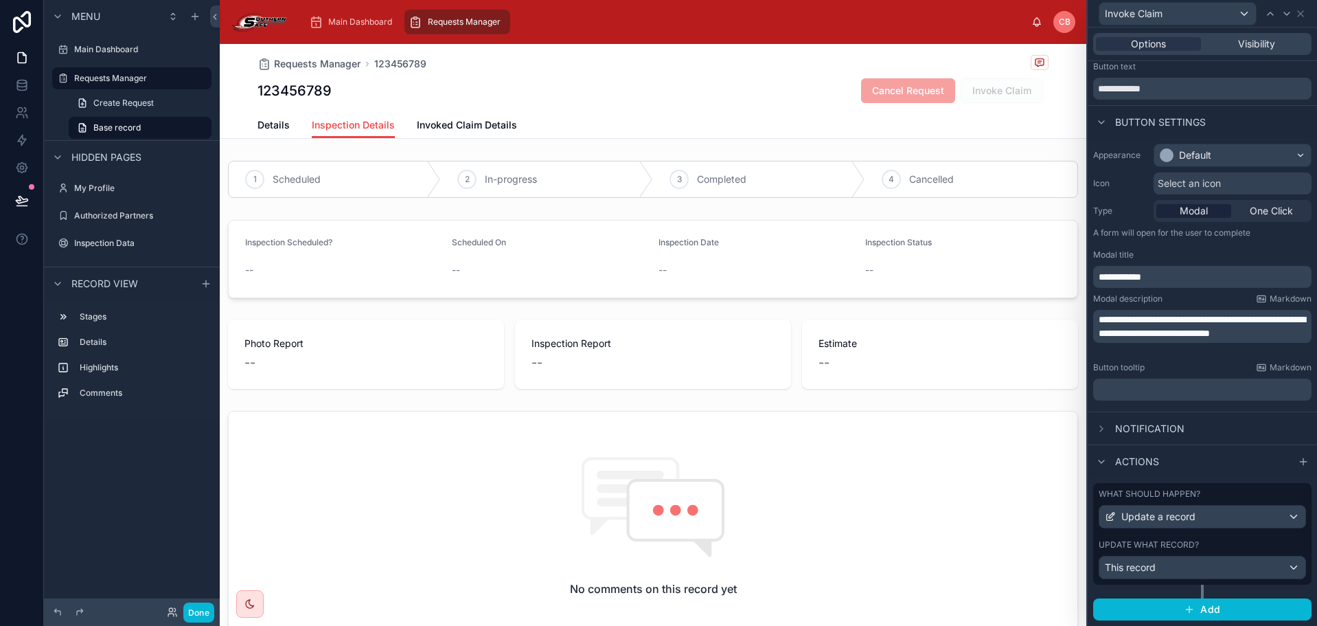
click at [1223, 499] on div "What should happen?" at bounding box center [1202, 493] width 207 height 11
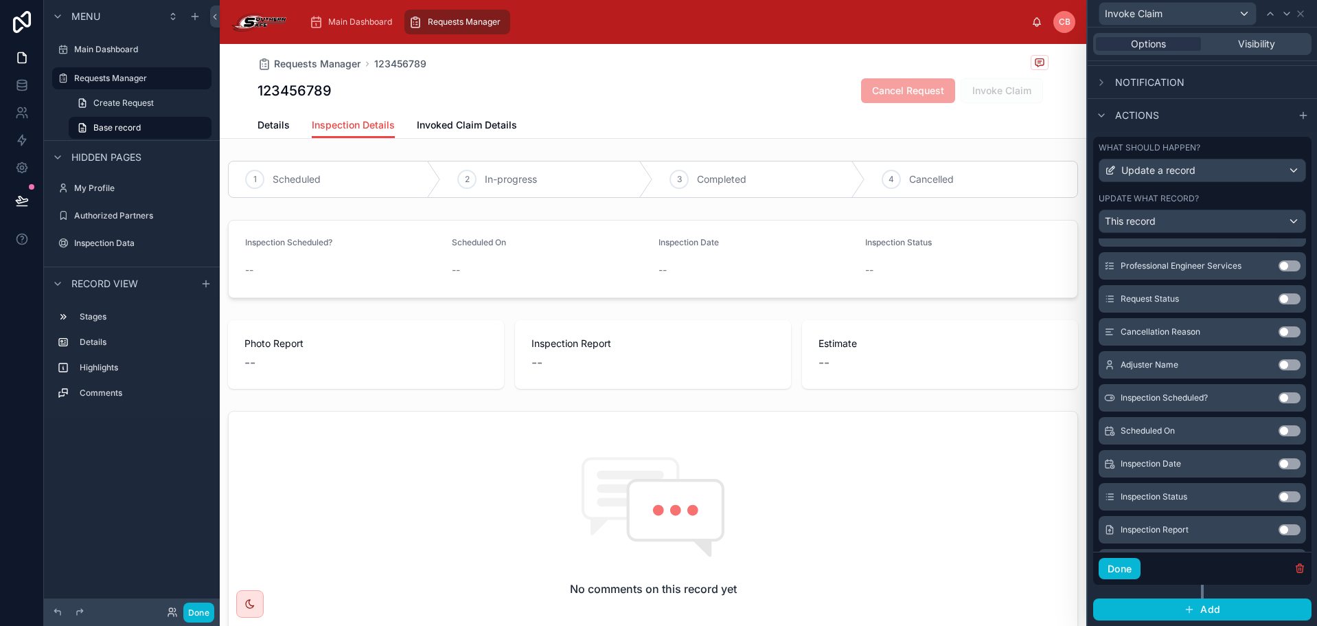
scroll to position [504, 0]
click at [1265, 360] on div "Request Status Use setting" at bounding box center [1202, 367] width 207 height 27
click at [1279, 366] on button "Use setting" at bounding box center [1290, 367] width 22 height 11
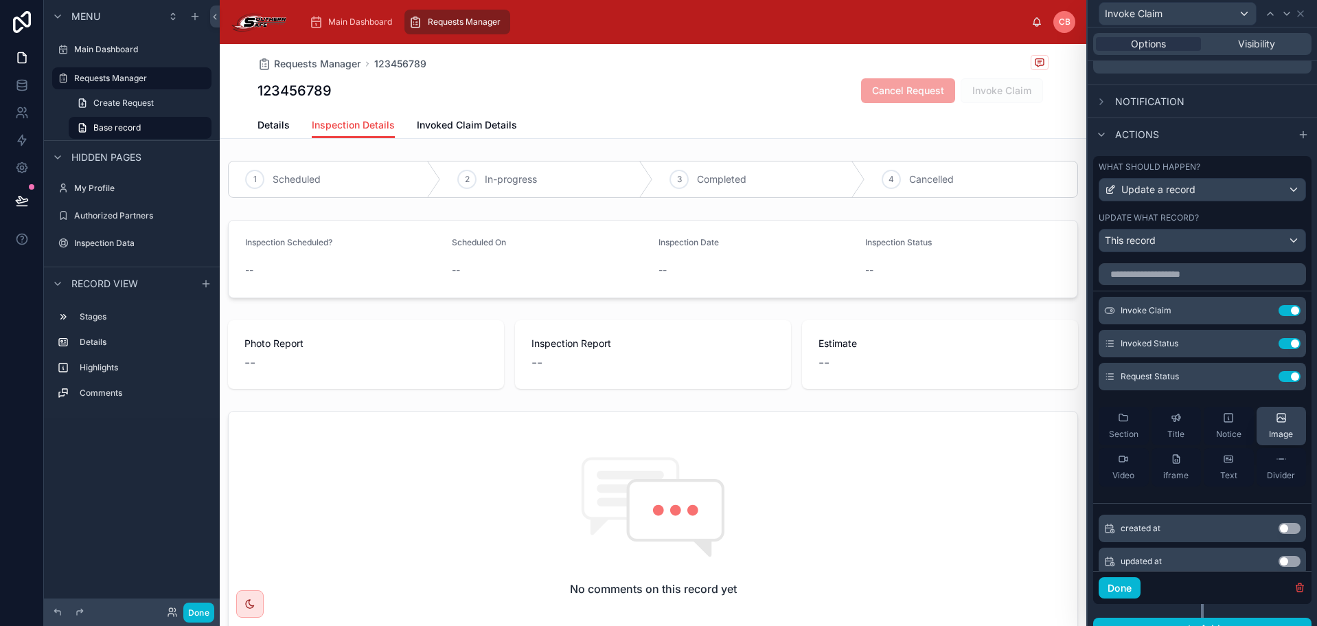
scroll to position [379, 0]
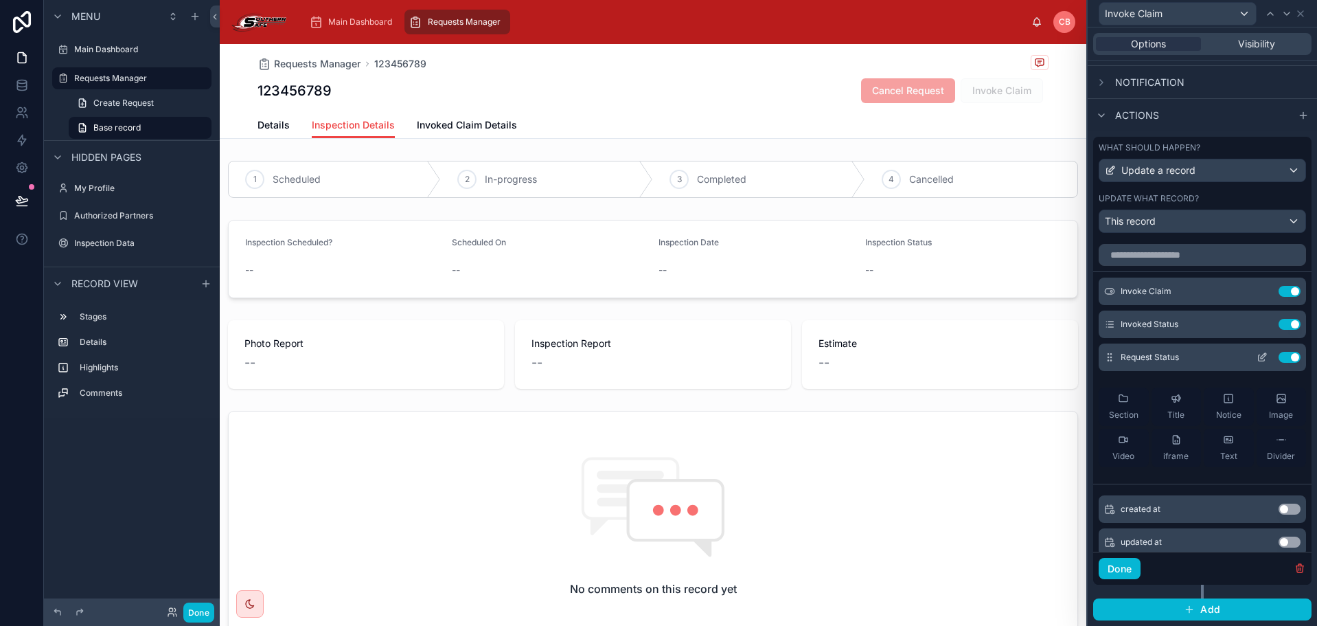
drag, startPoint x: 1242, startPoint y: 357, endPoint x: 1242, endPoint y: 365, distance: 7.6
click at [1257, 356] on icon at bounding box center [1262, 357] width 11 height 11
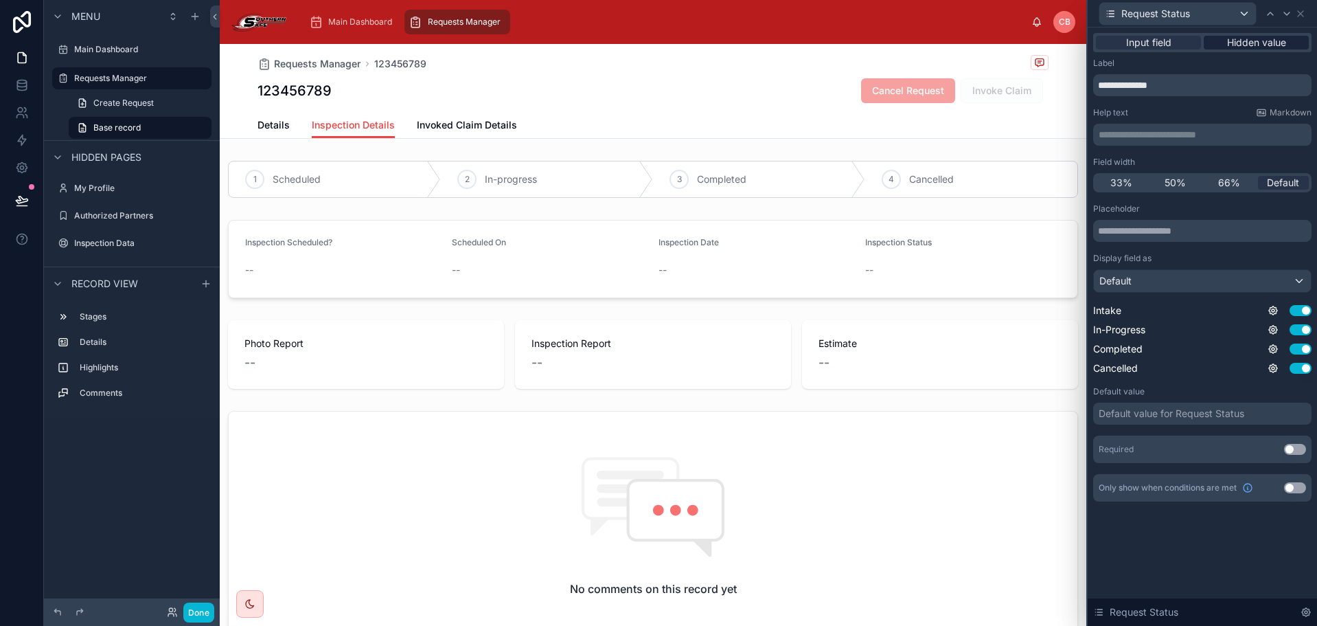
click at [1267, 49] on span "Hidden value" at bounding box center [1256, 43] width 59 height 14
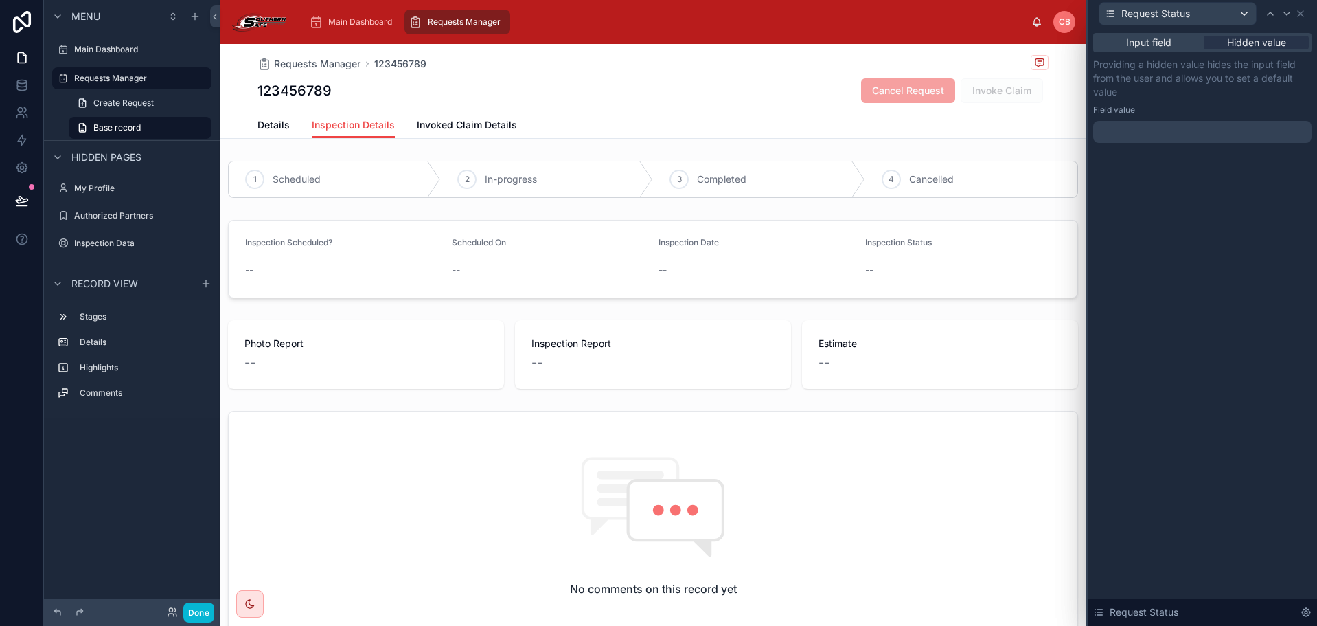
click at [1221, 141] on div at bounding box center [1203, 132] width 218 height 22
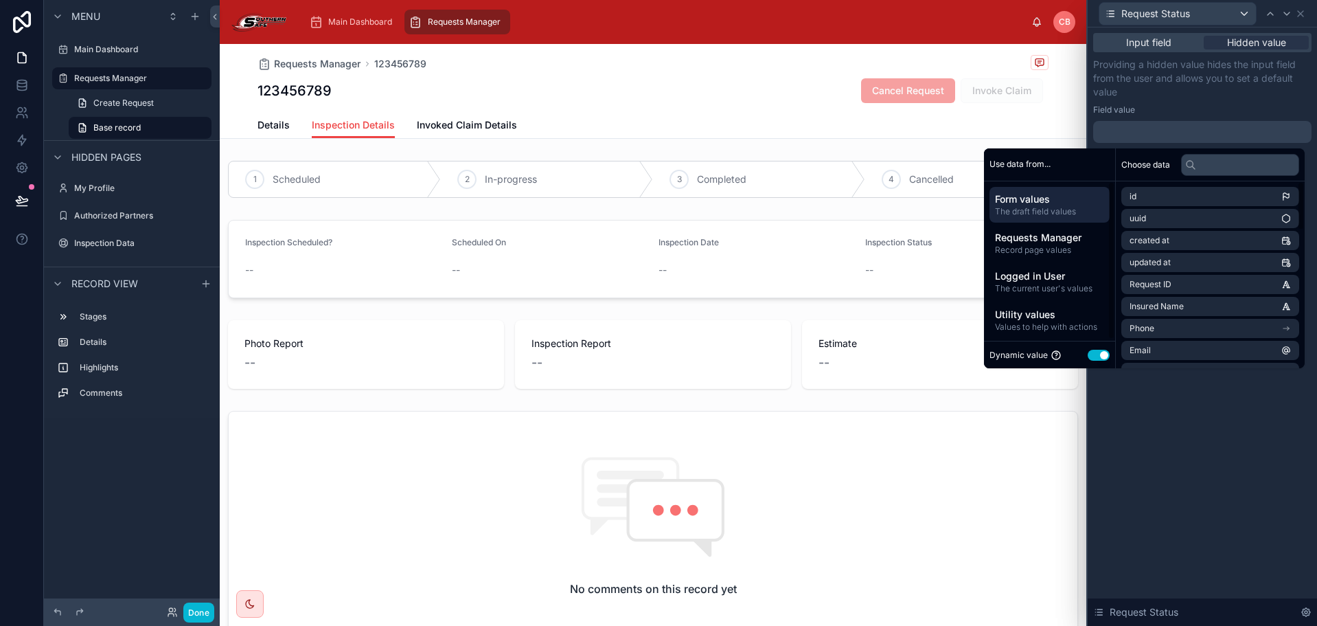
click at [1096, 351] on button "Use setting" at bounding box center [1099, 355] width 22 height 11
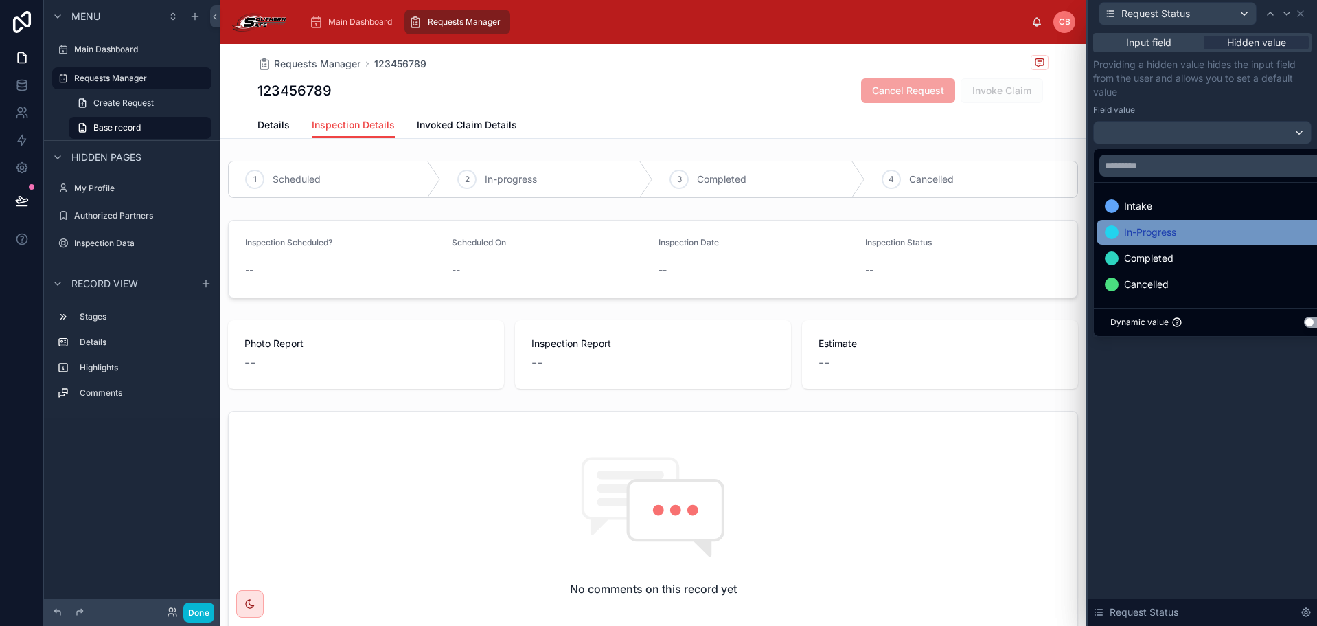
click at [1148, 234] on span "In-Progress" at bounding box center [1150, 232] width 52 height 16
click at [1161, 421] on div "Input field Hidden value Providing a hidden value hides the input field from th…" at bounding box center [1202, 326] width 229 height 598
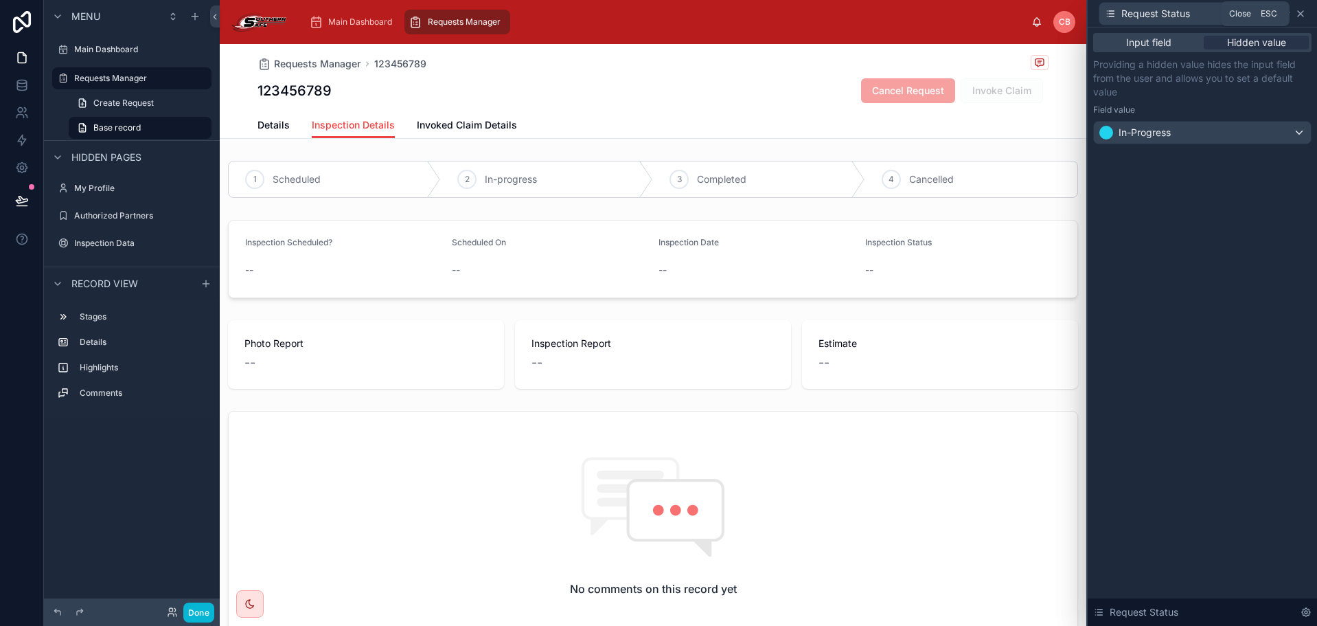
click at [1301, 14] on icon at bounding box center [1300, 13] width 5 height 5
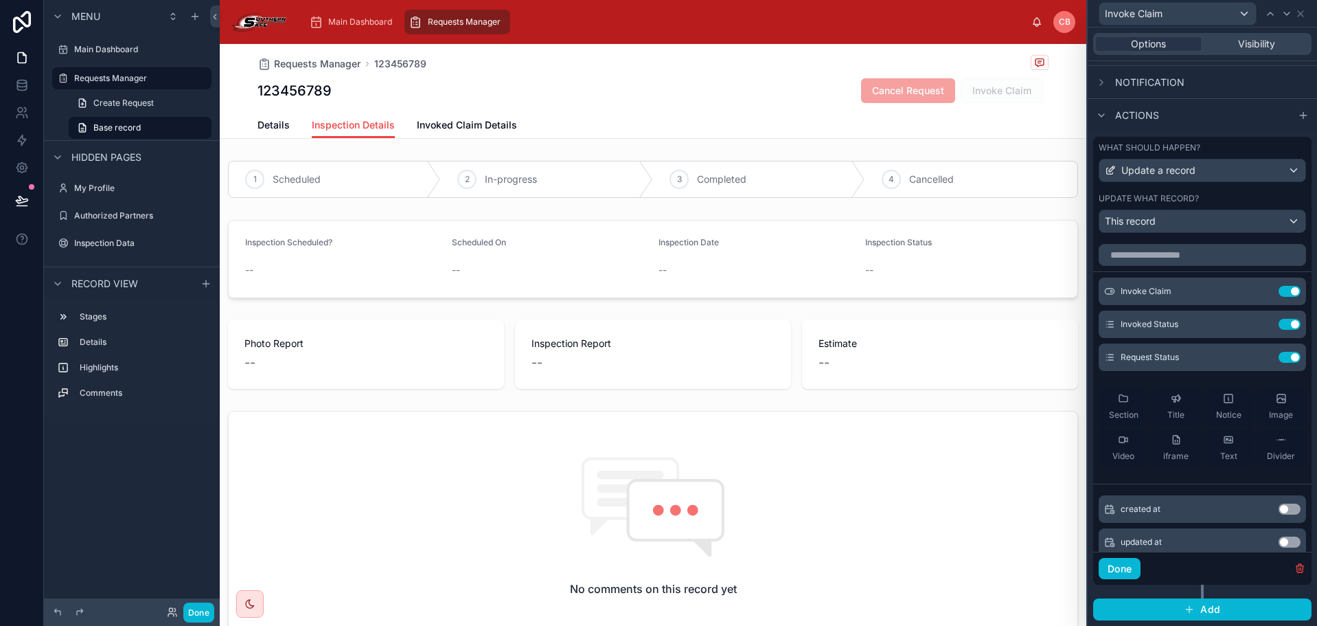
click at [645, 126] on div "Details Inspection Details Invoked Claim Details" at bounding box center [653, 125] width 791 height 26
click at [1128, 566] on button "Done" at bounding box center [1120, 569] width 42 height 22
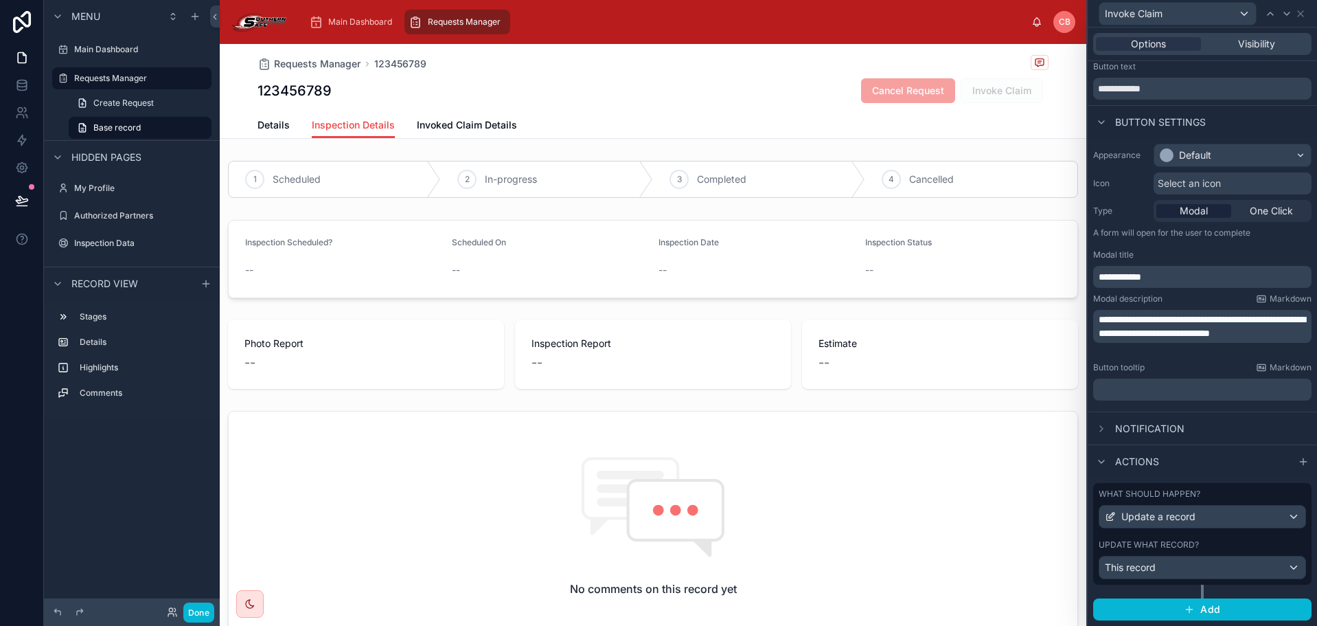
scroll to position [33, 0]
click at [456, 123] on span "Invoked Claim Details" at bounding box center [467, 125] width 100 height 14
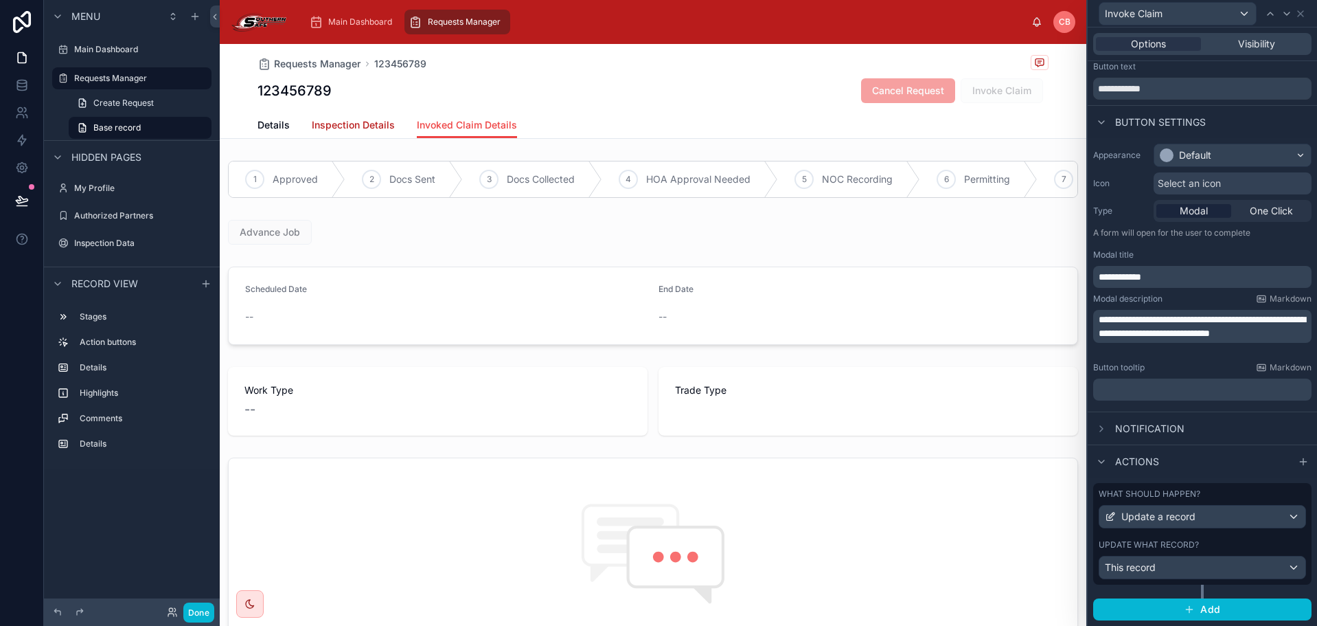
click at [337, 124] on span "Inspection Details" at bounding box center [353, 125] width 83 height 14
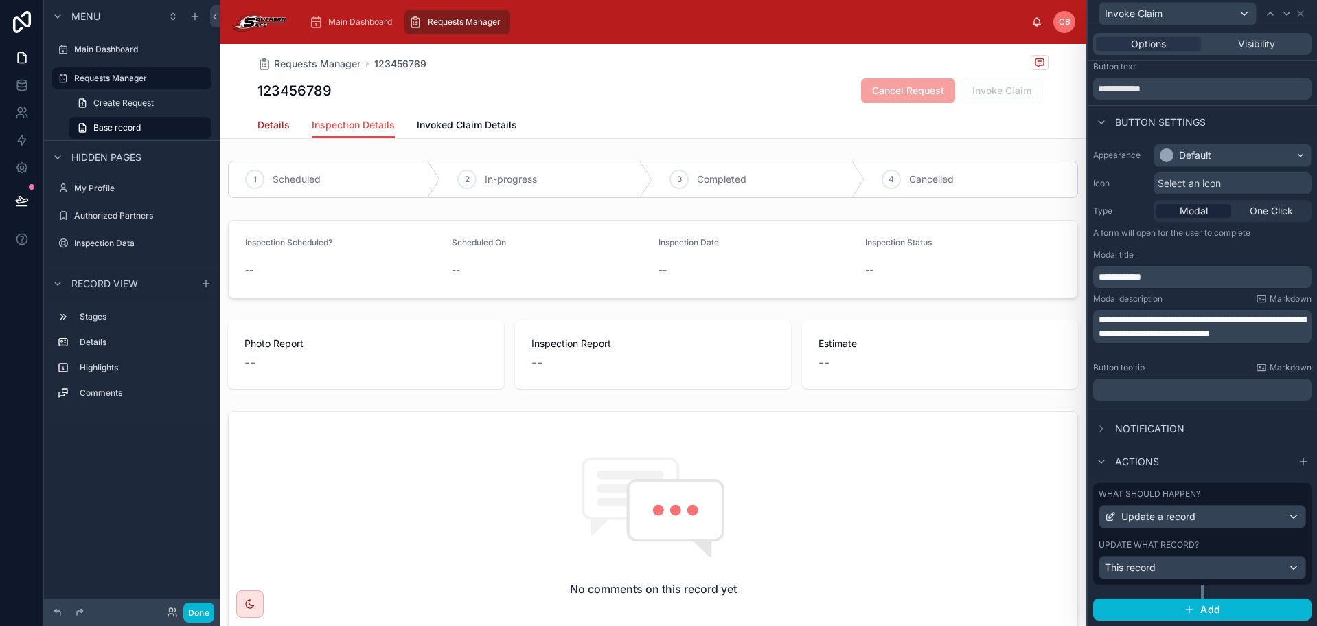
click at [276, 123] on span "Details" at bounding box center [274, 125] width 32 height 14
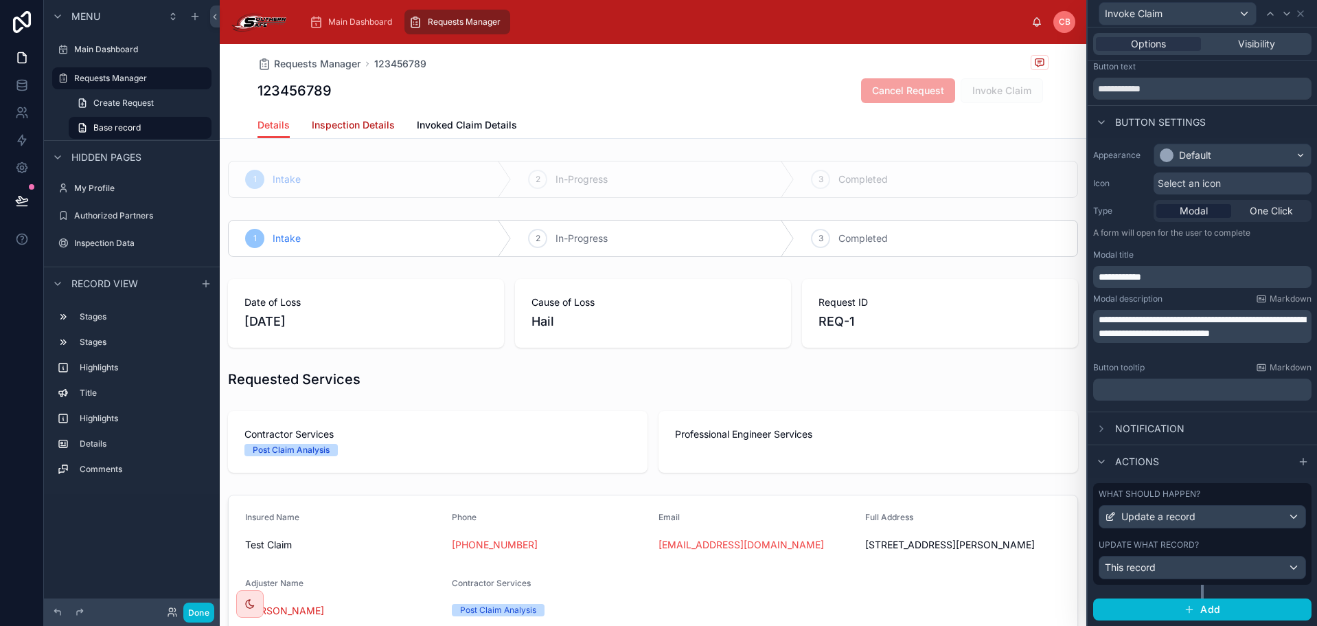
click at [318, 123] on span "Inspection Details" at bounding box center [353, 125] width 83 height 14
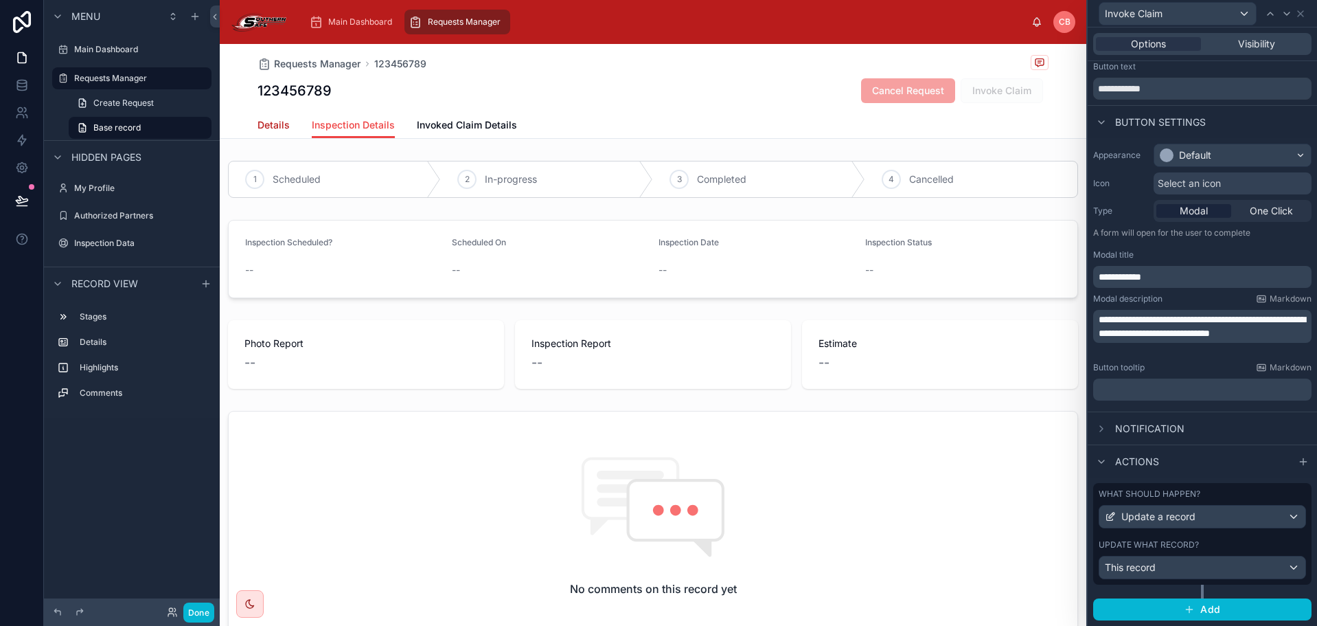
click at [271, 122] on span "Details" at bounding box center [274, 125] width 32 height 14
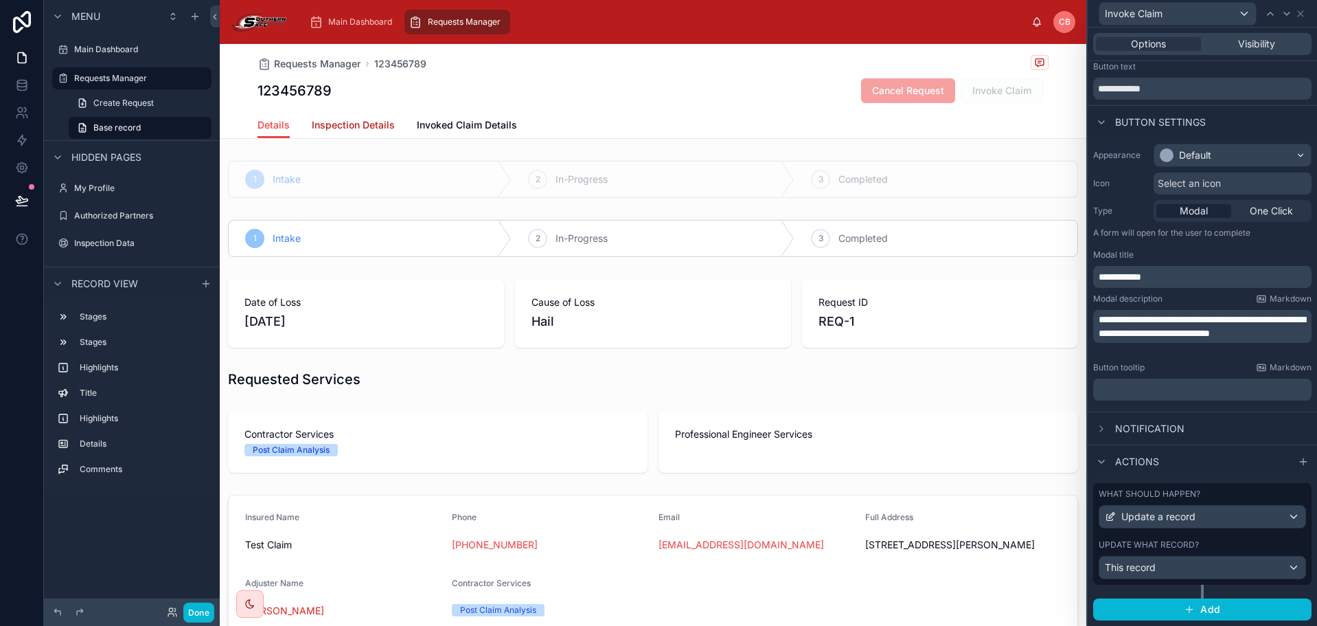
click at [330, 124] on span "Inspection Details" at bounding box center [353, 125] width 83 height 14
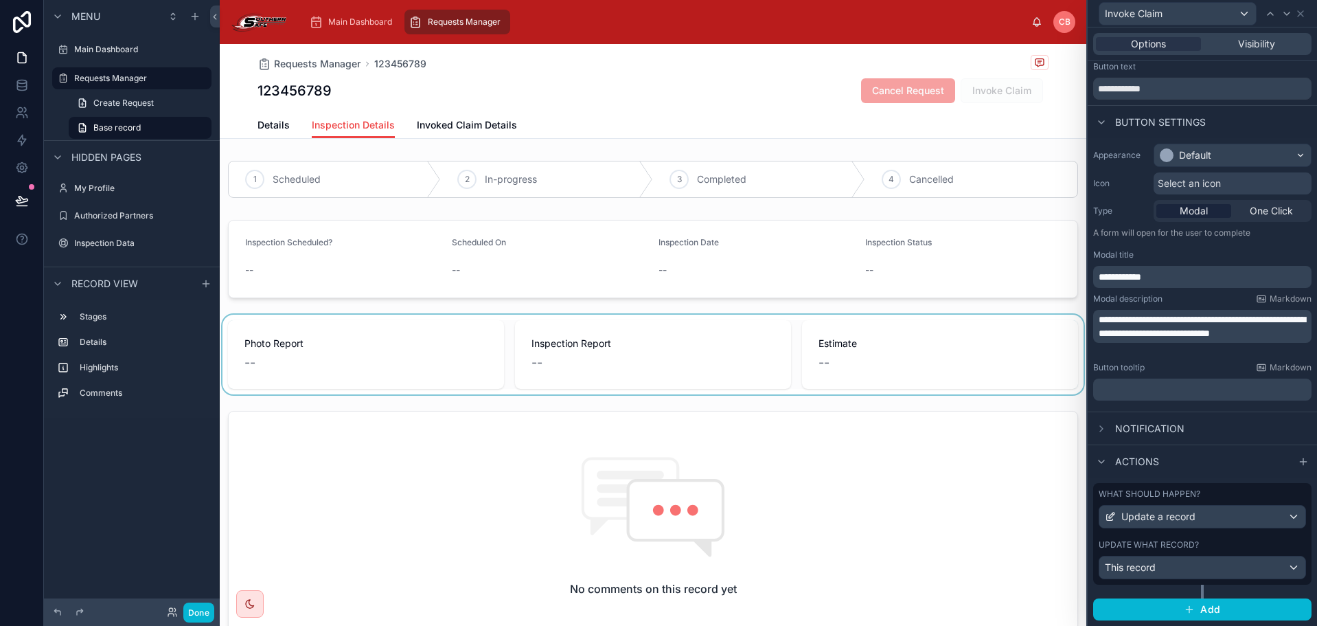
click at [840, 371] on div at bounding box center [653, 355] width 867 height 80
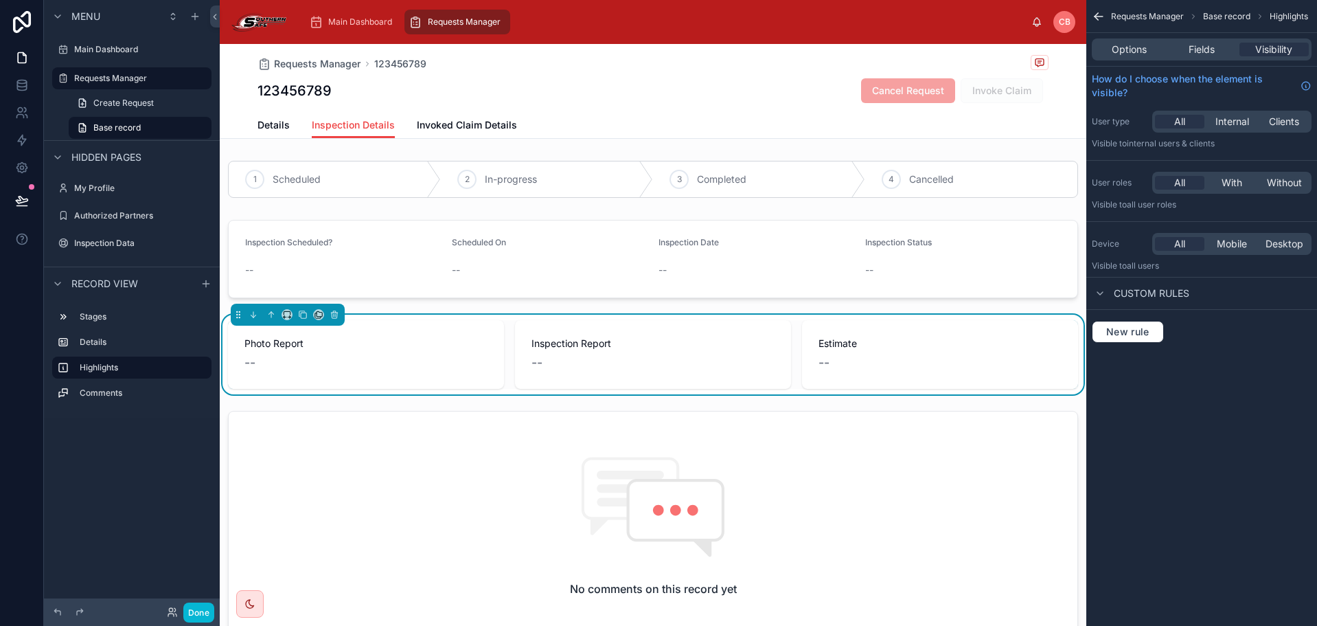
click at [832, 370] on div "--" at bounding box center [940, 362] width 243 height 19
click at [729, 306] on div "1 Scheduled 2 In-progress 3 Completed 4 Cancelled Inspection Scheduled? -- Sche…" at bounding box center [653, 456] width 867 height 602
click at [1241, 182] on span "With" at bounding box center [1232, 183] width 21 height 14
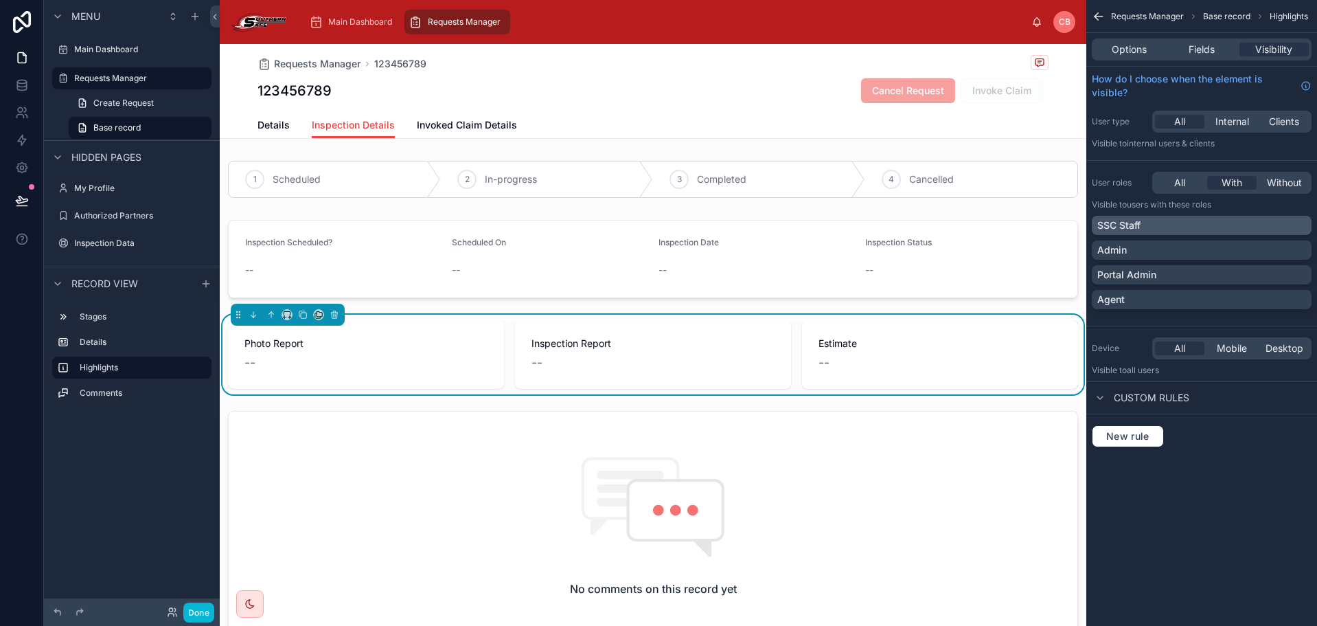
click at [1203, 223] on div "SSC Staff" at bounding box center [1202, 225] width 209 height 14
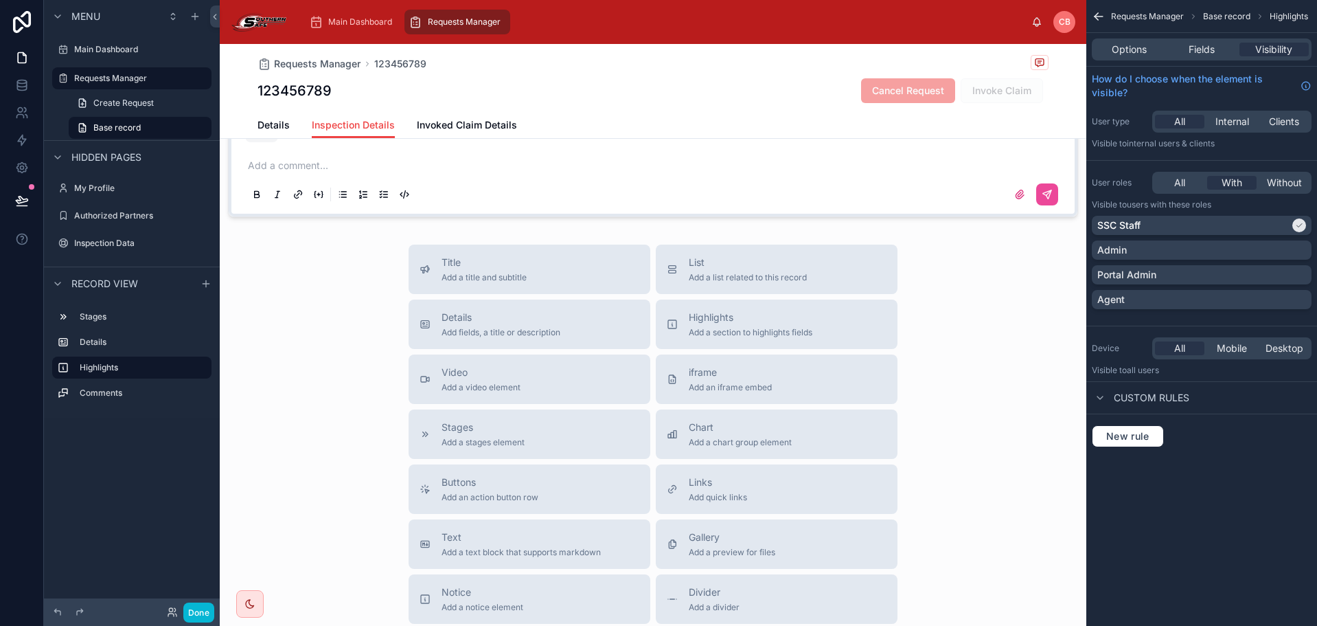
scroll to position [550, 0]
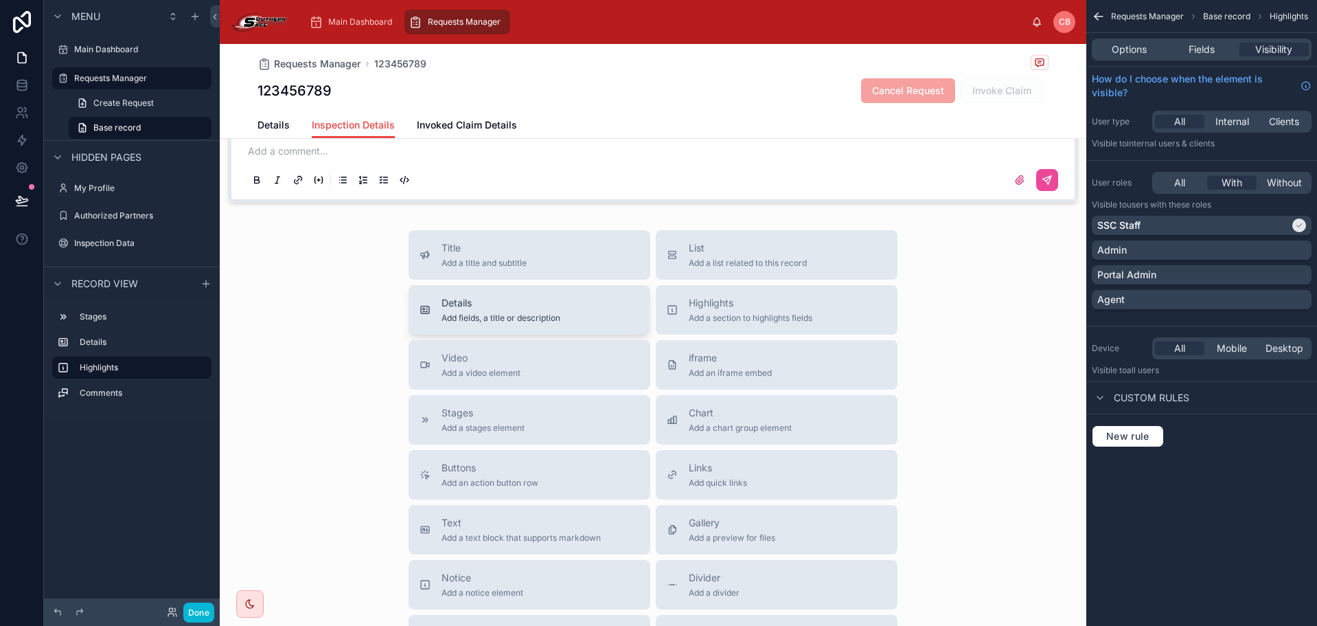
click at [550, 311] on div "Details Add fields, a title or description" at bounding box center [501, 309] width 119 height 27
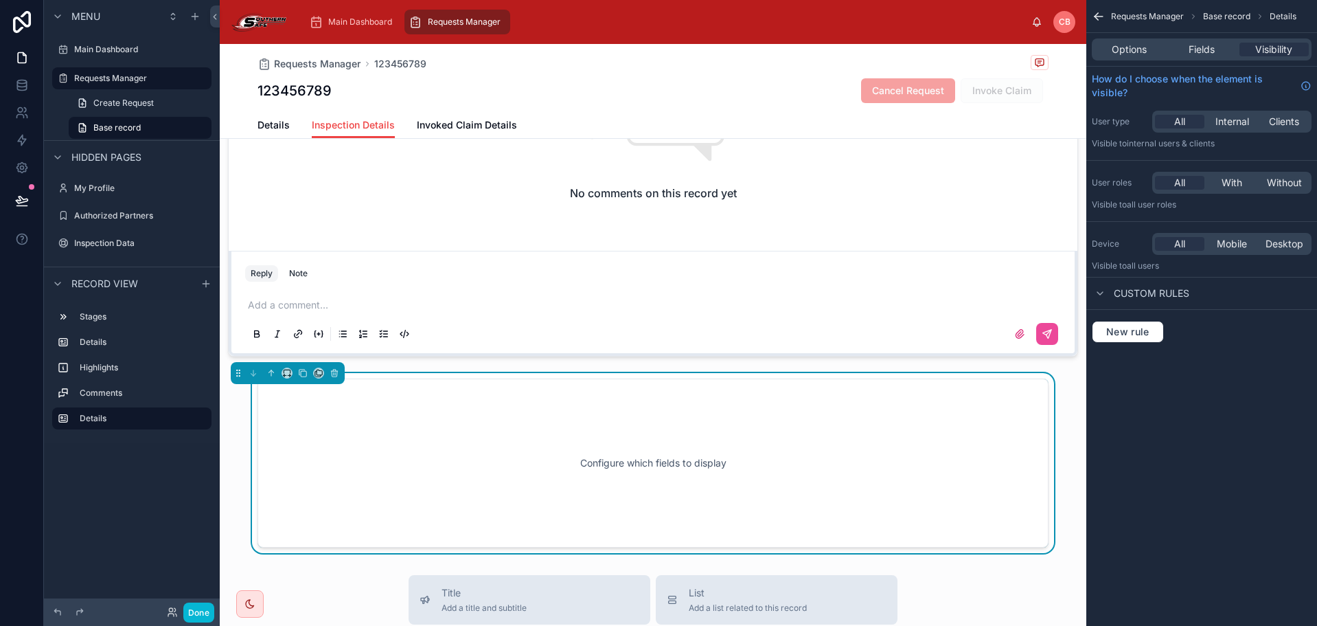
scroll to position [389, 0]
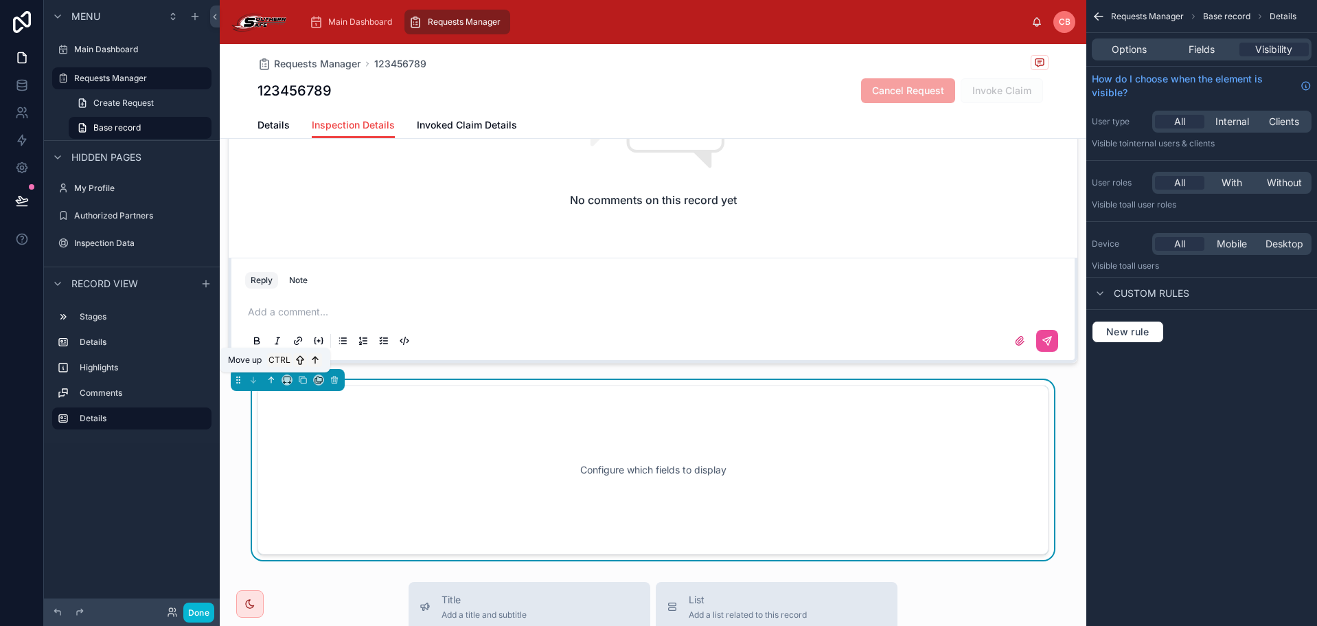
click at [270, 380] on icon at bounding box center [272, 380] width 10 height 10
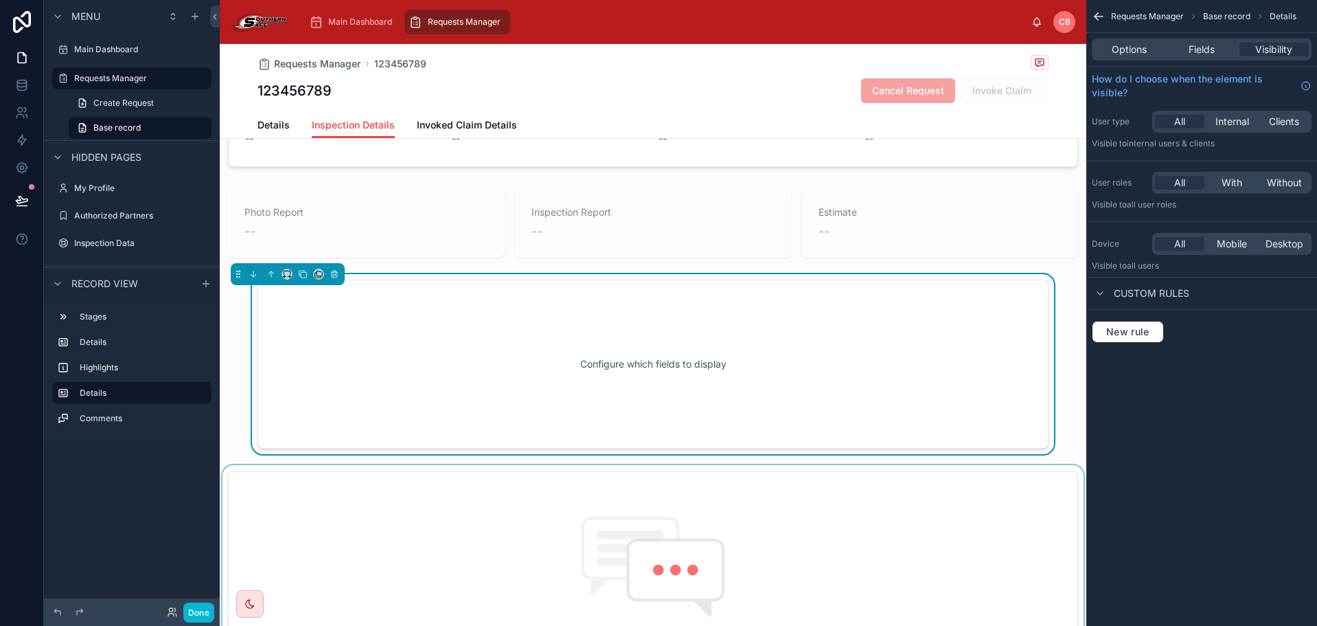
scroll to position [114, 0]
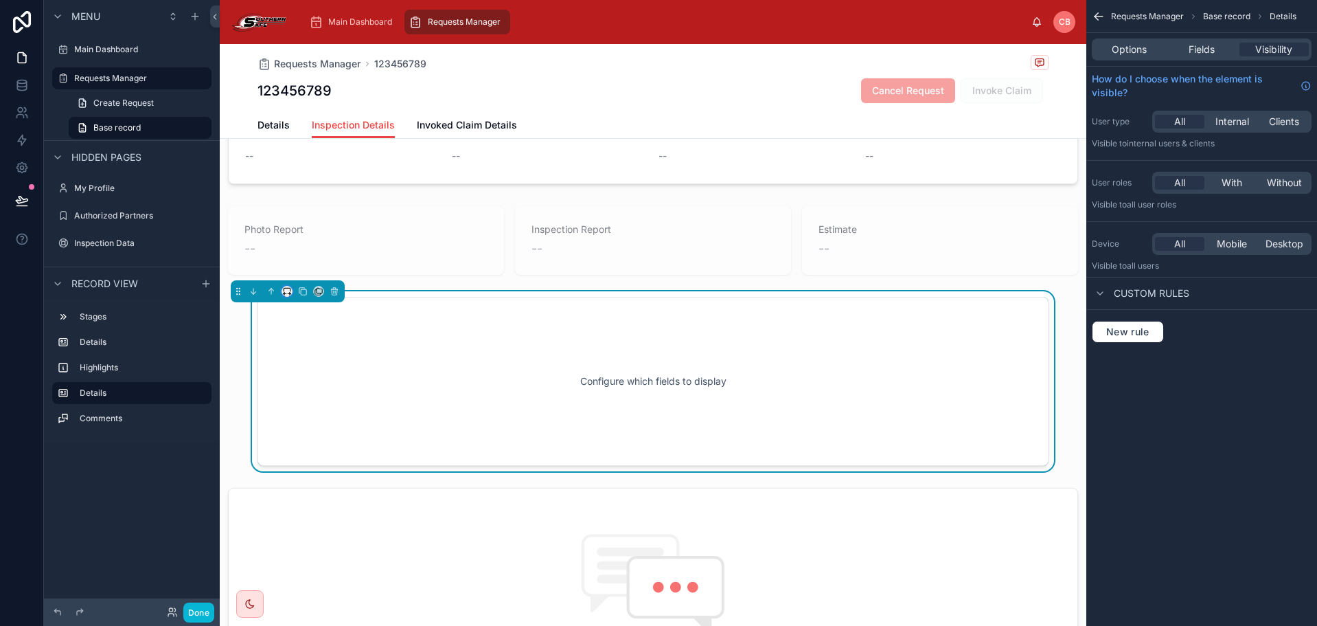
click at [291, 294] on button at bounding box center [287, 291] width 11 height 11
click at [292, 453] on div "Large" at bounding box center [314, 462] width 59 height 25
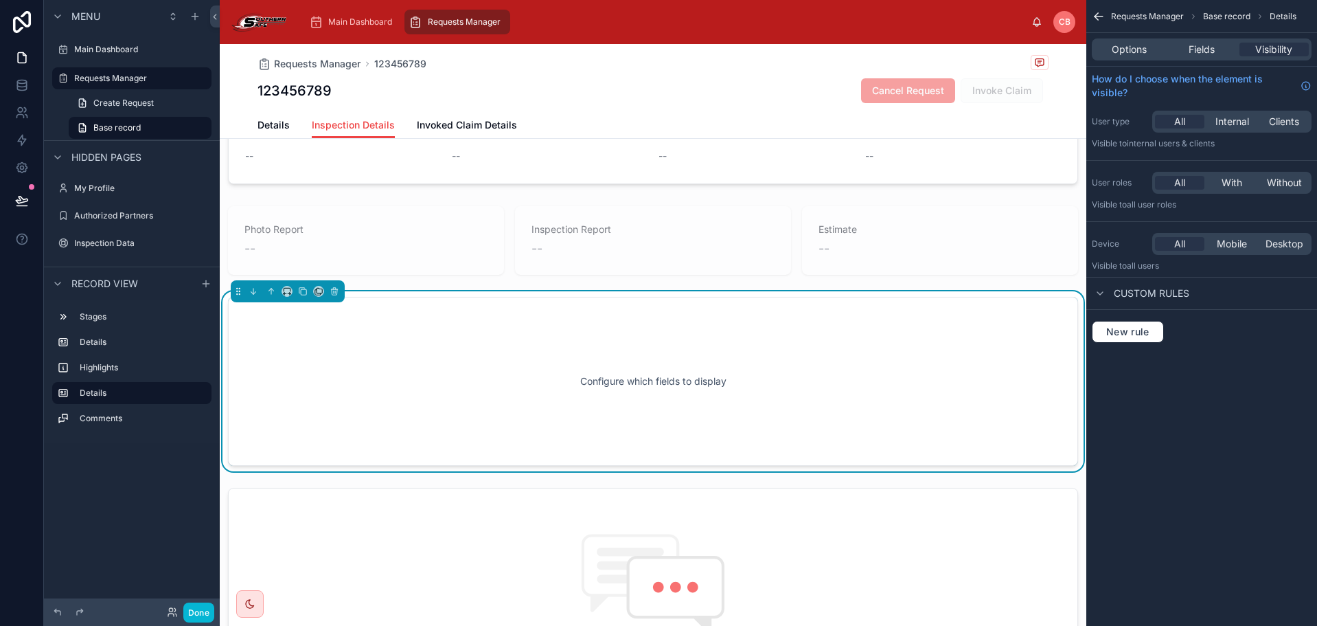
click at [383, 370] on div "Configure which fields to display" at bounding box center [653, 381] width 805 height 124
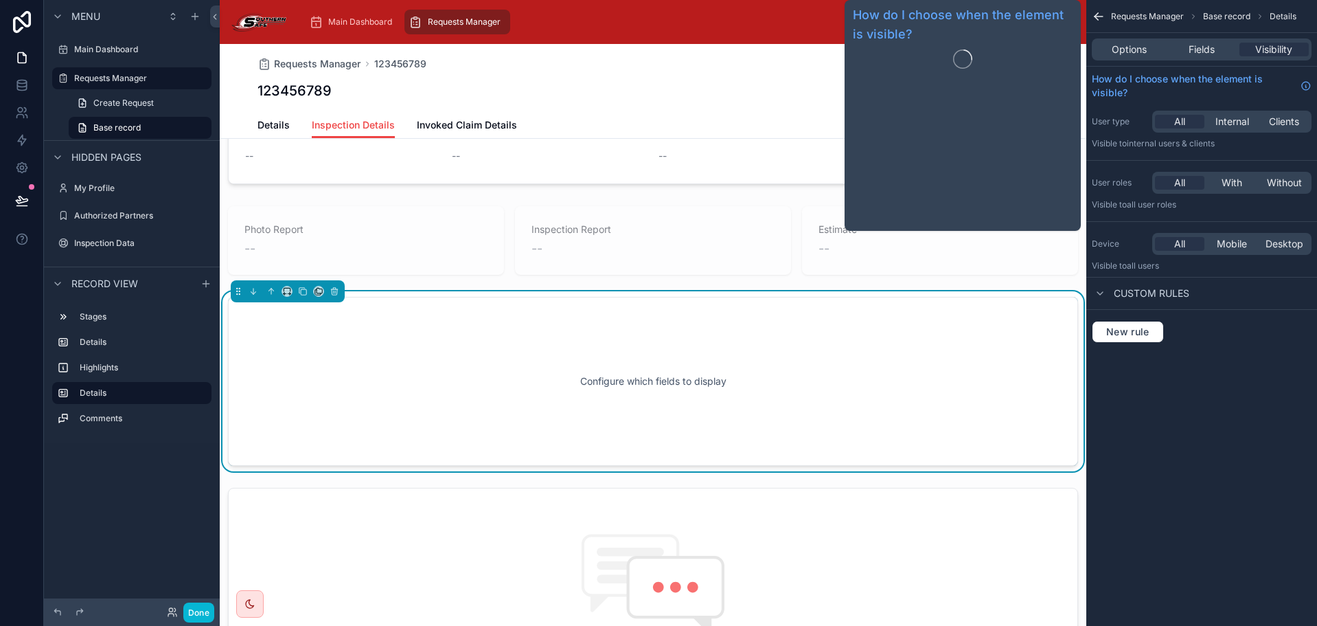
click at [1197, 31] on div "Requests Manager Base record Details" at bounding box center [1202, 16] width 231 height 33
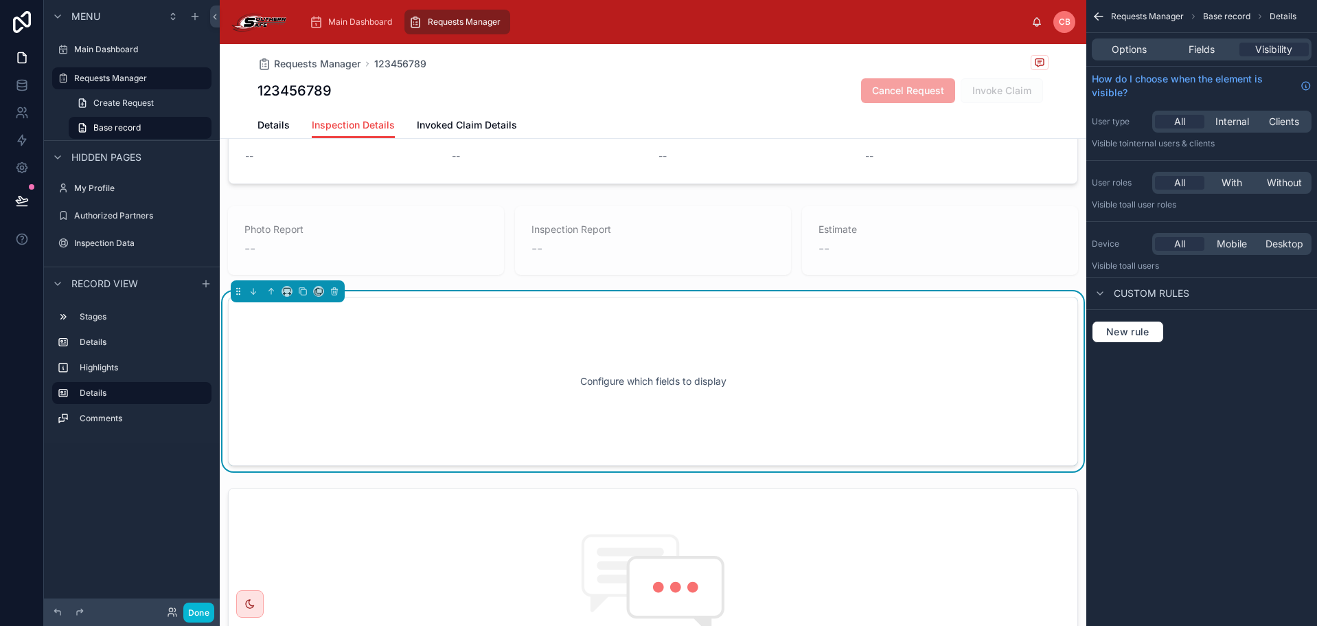
click at [1198, 41] on div "Options Fields Visibility" at bounding box center [1202, 49] width 220 height 22
click at [1198, 49] on span "Fields" at bounding box center [1202, 50] width 26 height 14
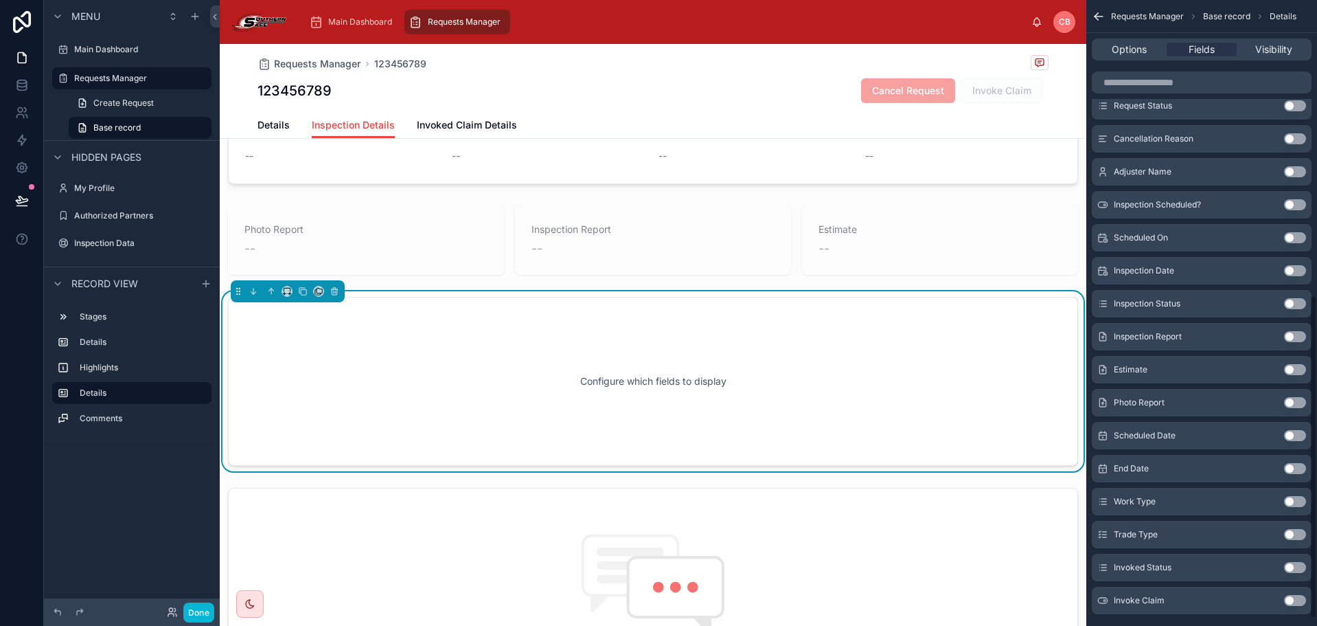
scroll to position [586, 0]
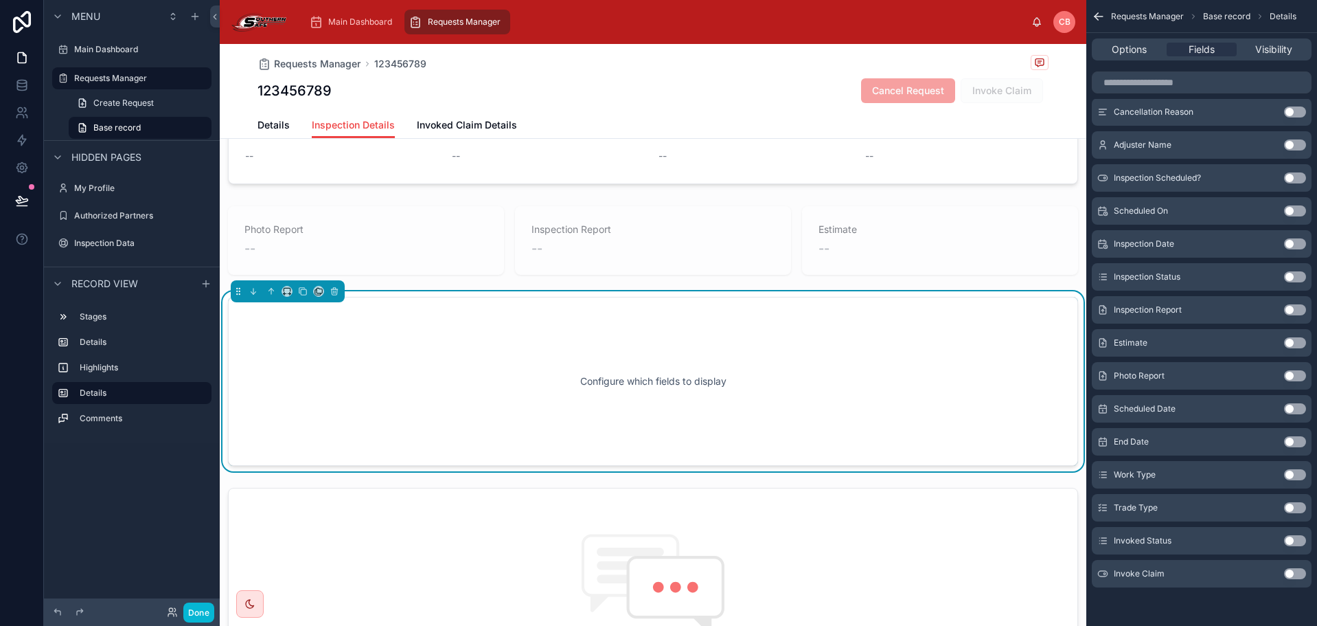
click at [1291, 376] on button "Use setting" at bounding box center [1295, 375] width 22 height 11
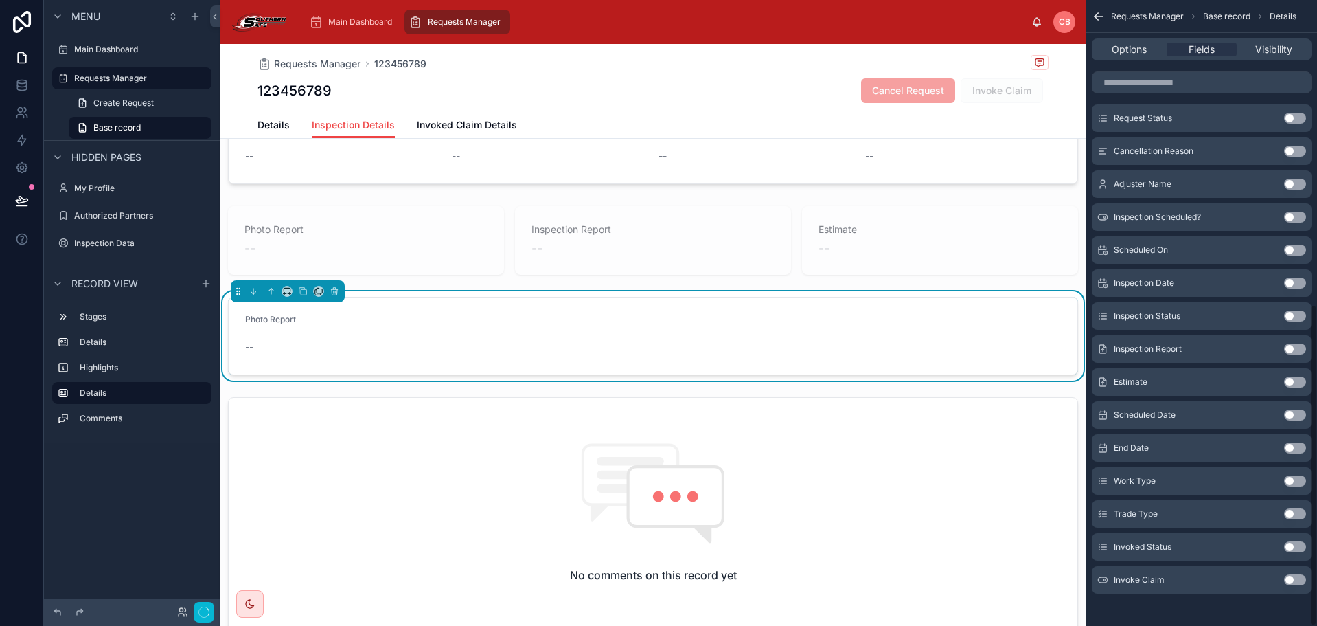
scroll to position [592, 0]
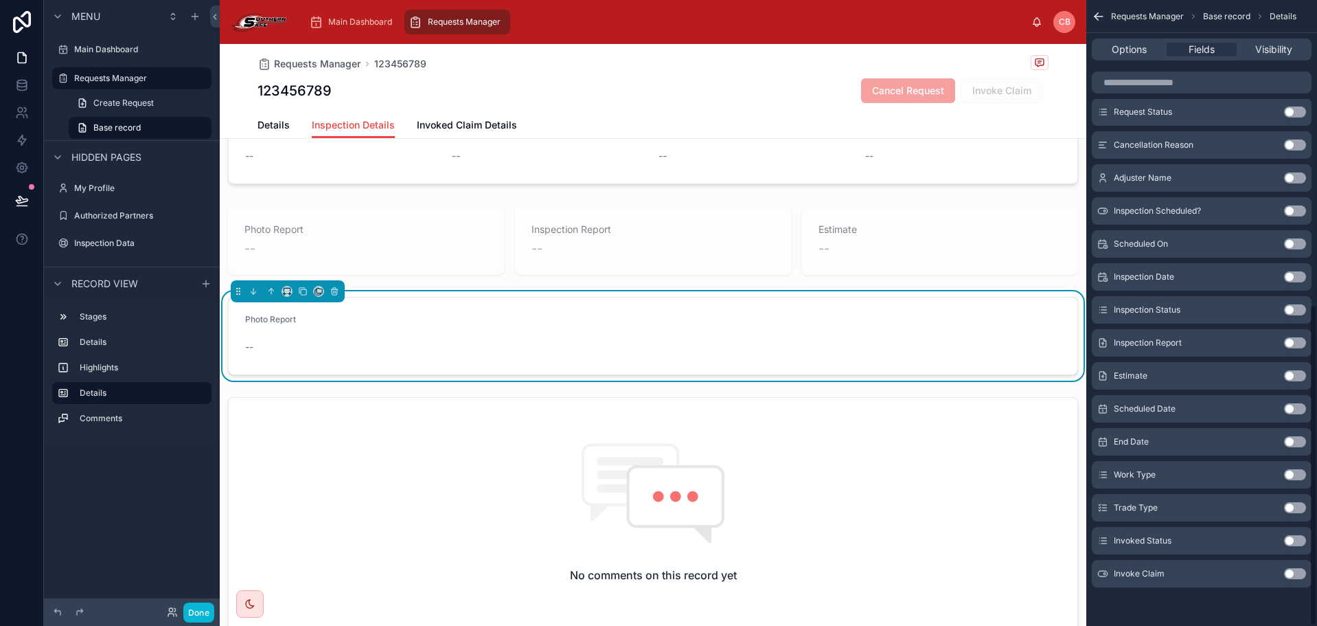
click at [1292, 345] on button "Use setting" at bounding box center [1295, 342] width 22 height 11
click at [1292, 372] on button "Use setting" at bounding box center [1295, 375] width 22 height 11
click at [1047, 341] on form "Photo Report -- Inspection Report -- Estimate --" at bounding box center [653, 335] width 849 height 77
click at [1139, 49] on span "Options" at bounding box center [1129, 50] width 35 height 14
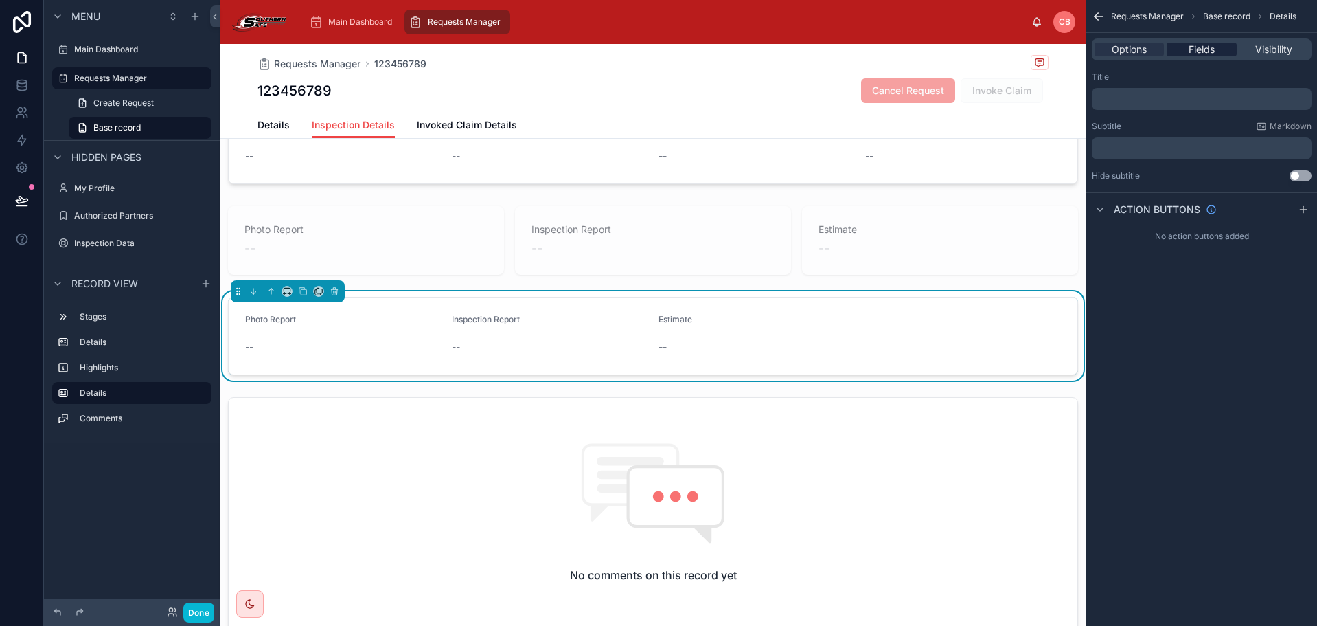
click at [1224, 48] on div "Fields" at bounding box center [1201, 50] width 69 height 14
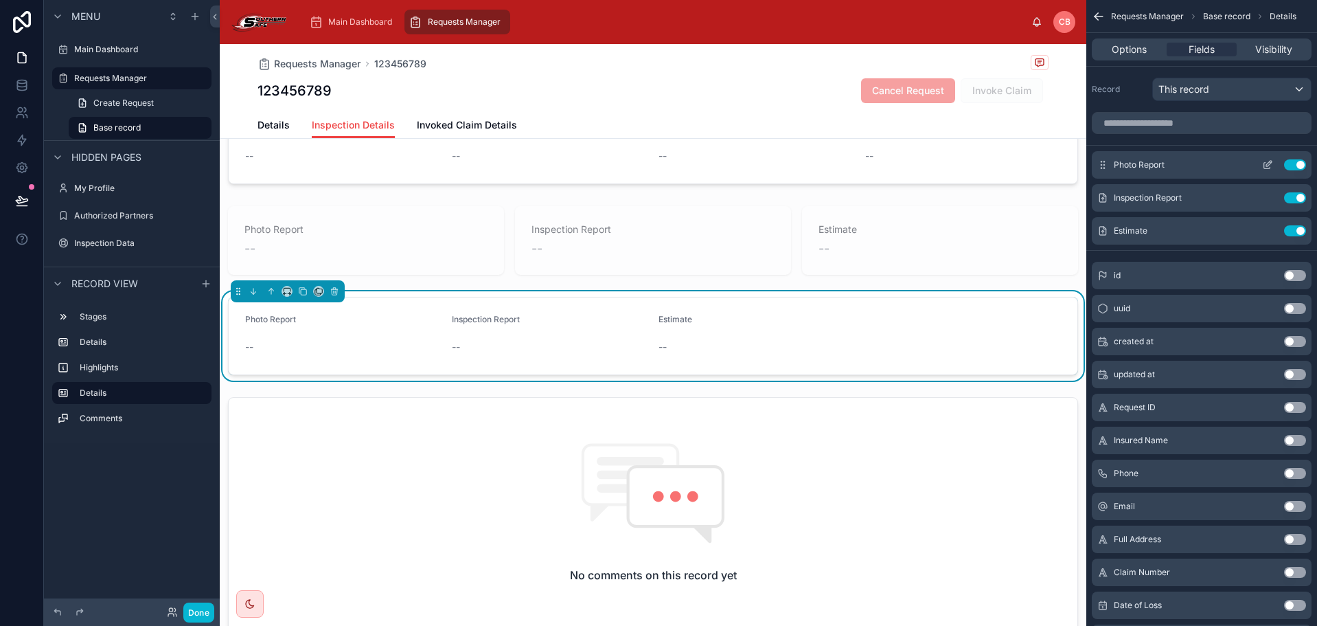
click at [1268, 169] on icon "scrollable content" at bounding box center [1268, 166] width 6 height 6
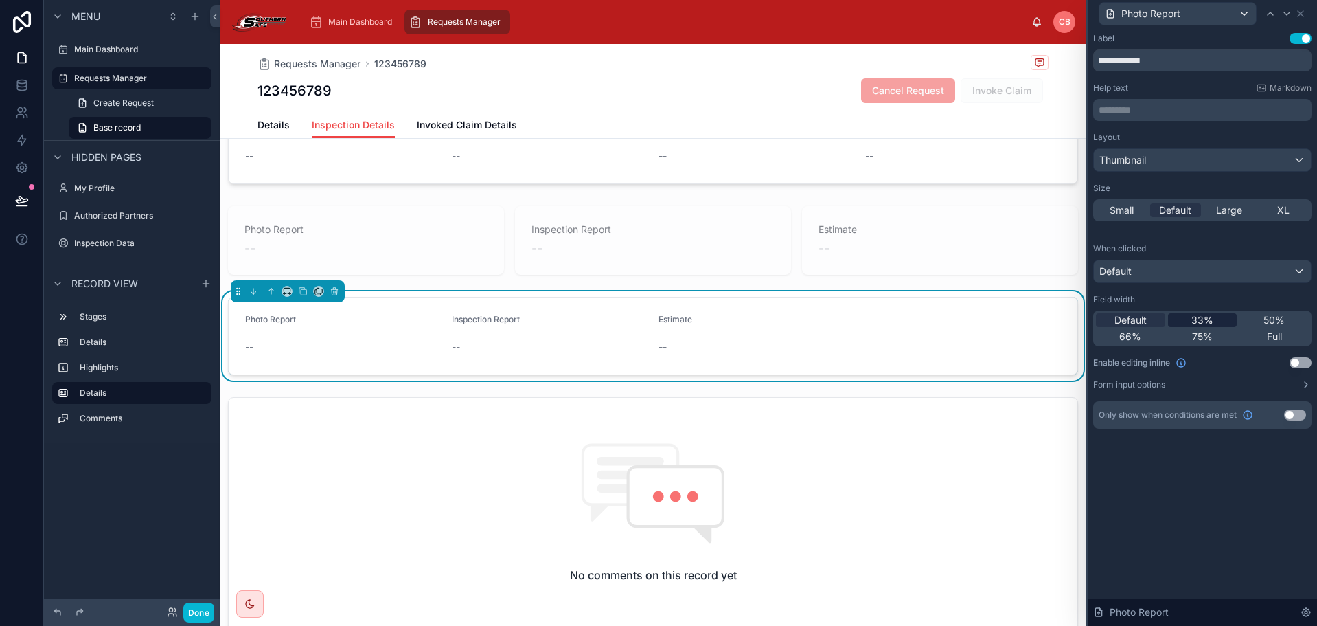
click at [1221, 321] on div "33%" at bounding box center [1202, 320] width 69 height 14
click at [1288, 13] on icon at bounding box center [1287, 13] width 11 height 11
click at [1212, 315] on span "33%" at bounding box center [1203, 320] width 22 height 14
click at [1287, 14] on icon at bounding box center [1287, 13] width 11 height 11
click at [1192, 316] on span "33%" at bounding box center [1203, 320] width 22 height 14
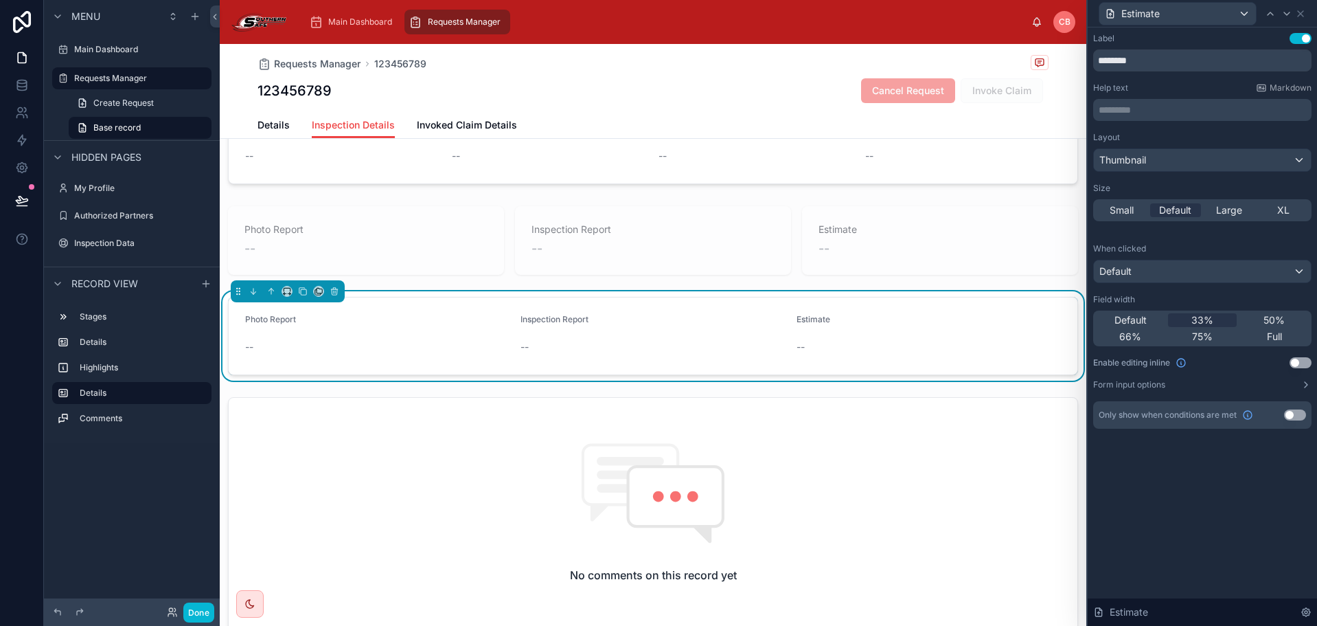
click at [1304, 364] on button "Use setting" at bounding box center [1301, 362] width 22 height 11
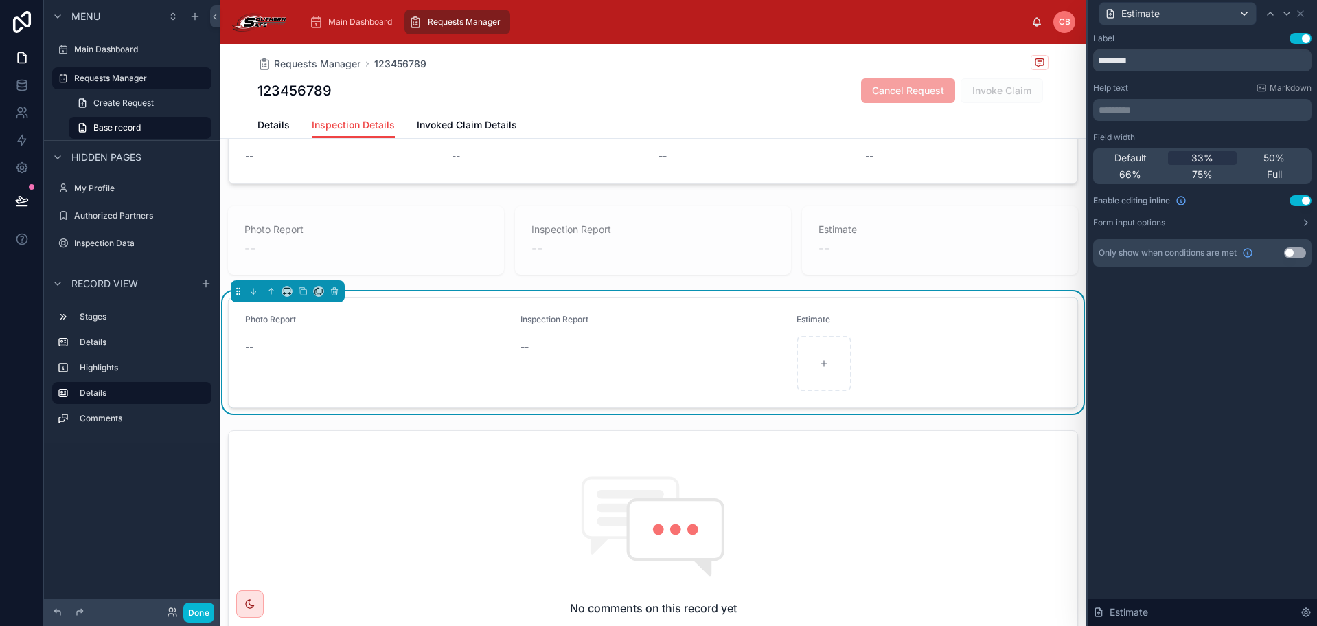
click at [653, 341] on div "--" at bounding box center [653, 347] width 264 height 14
click at [1271, 13] on icon at bounding box center [1270, 13] width 11 height 11
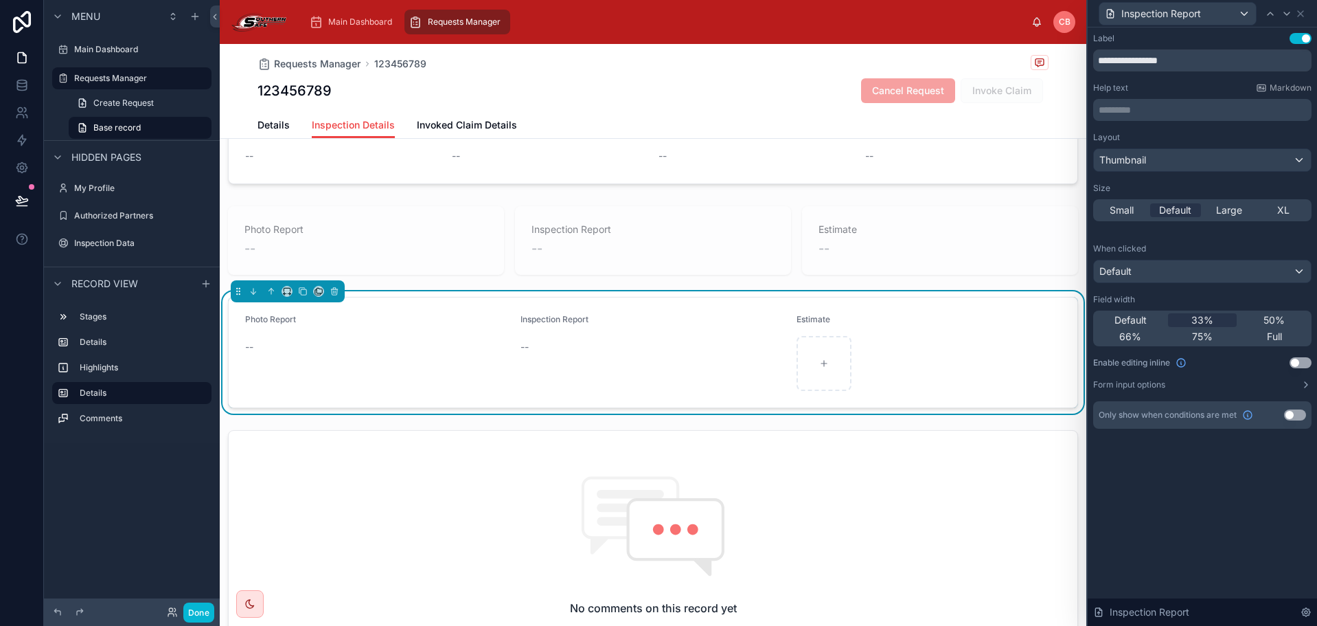
click at [1293, 358] on button "Use setting" at bounding box center [1301, 362] width 22 height 11
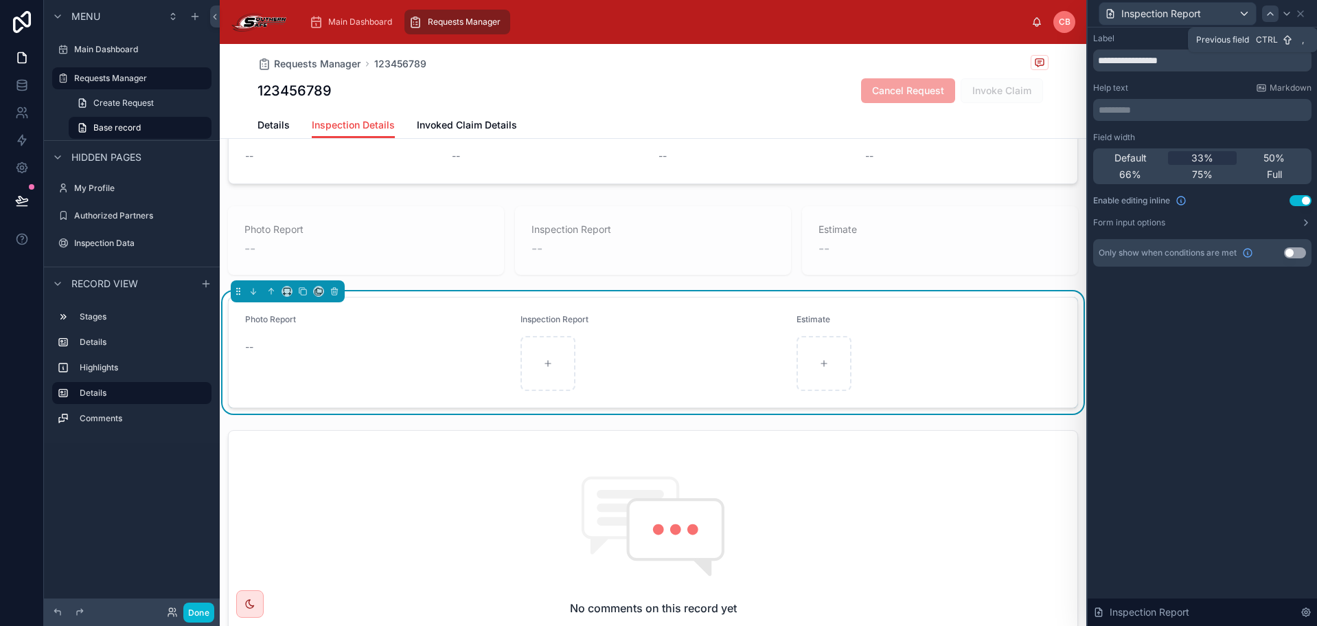
click at [1268, 14] on icon at bounding box center [1270, 13] width 5 height 3
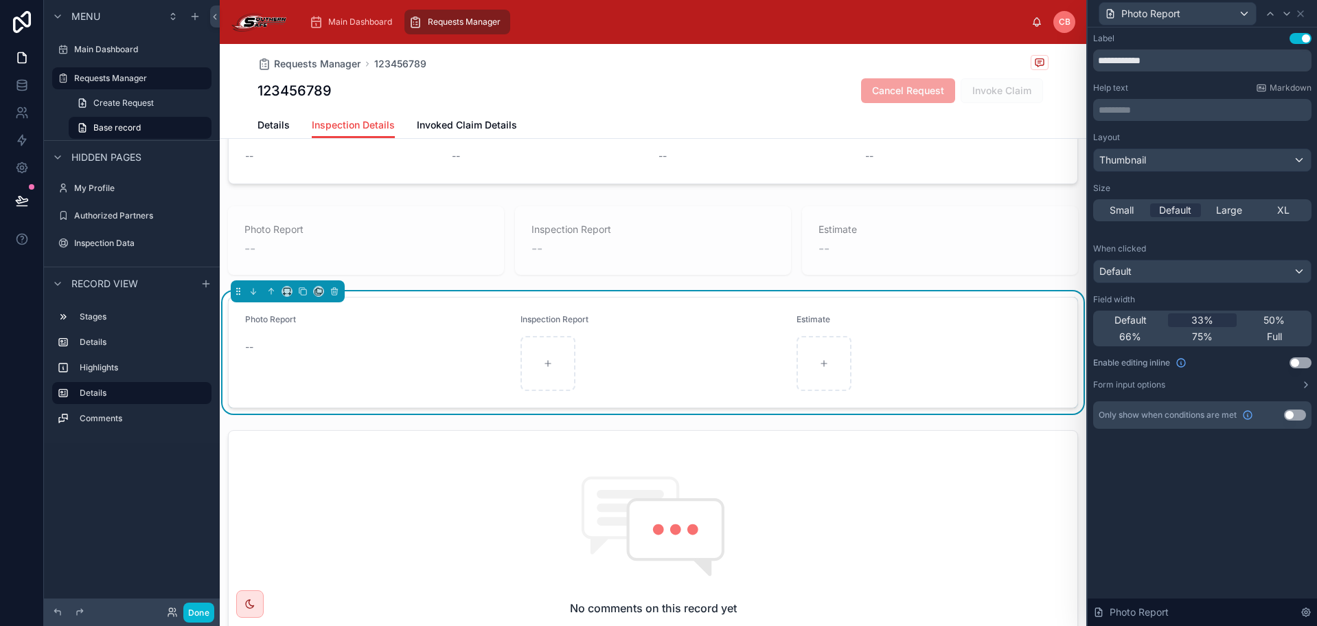
click at [1298, 361] on button "Use setting" at bounding box center [1301, 362] width 22 height 11
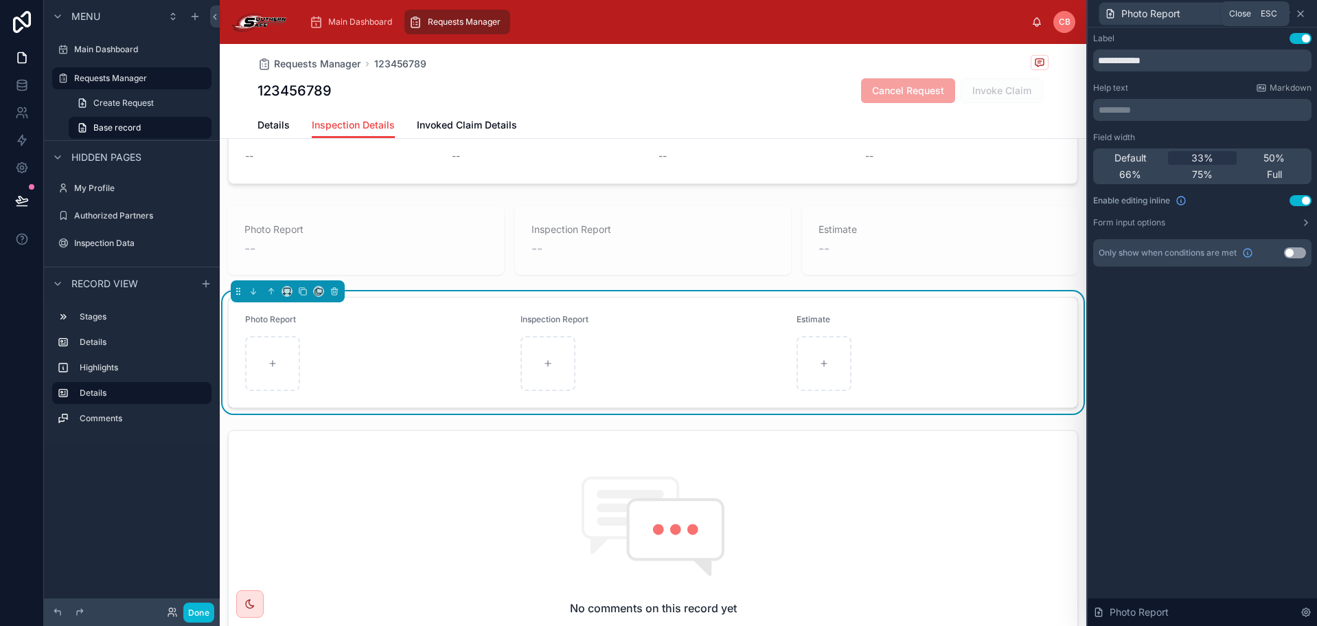
click at [1300, 11] on icon at bounding box center [1300, 13] width 11 height 11
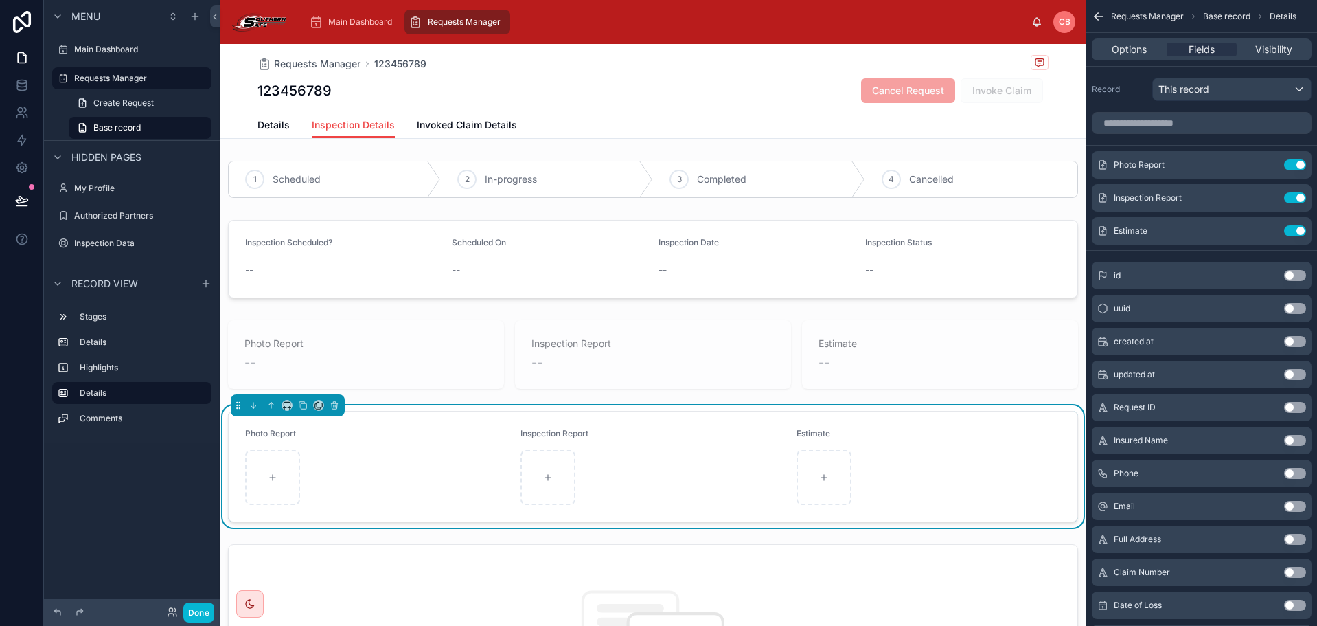
click at [25, 162] on icon at bounding box center [22, 168] width 14 height 14
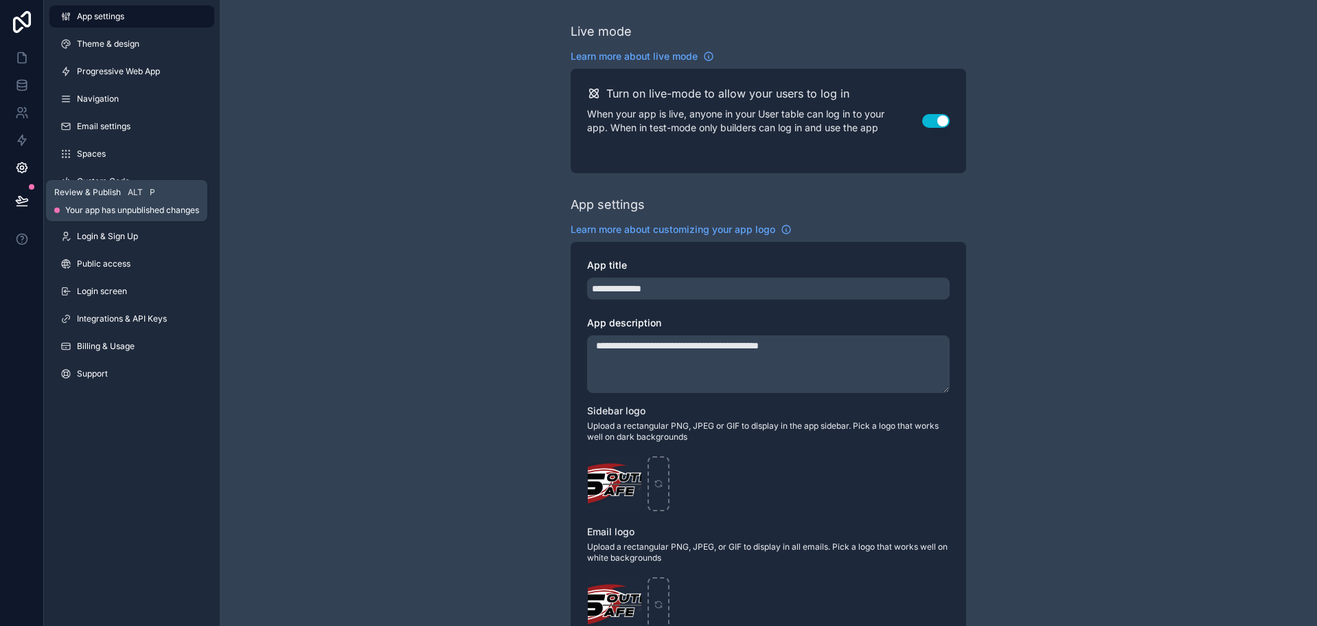
click at [29, 205] on button at bounding box center [22, 200] width 30 height 38
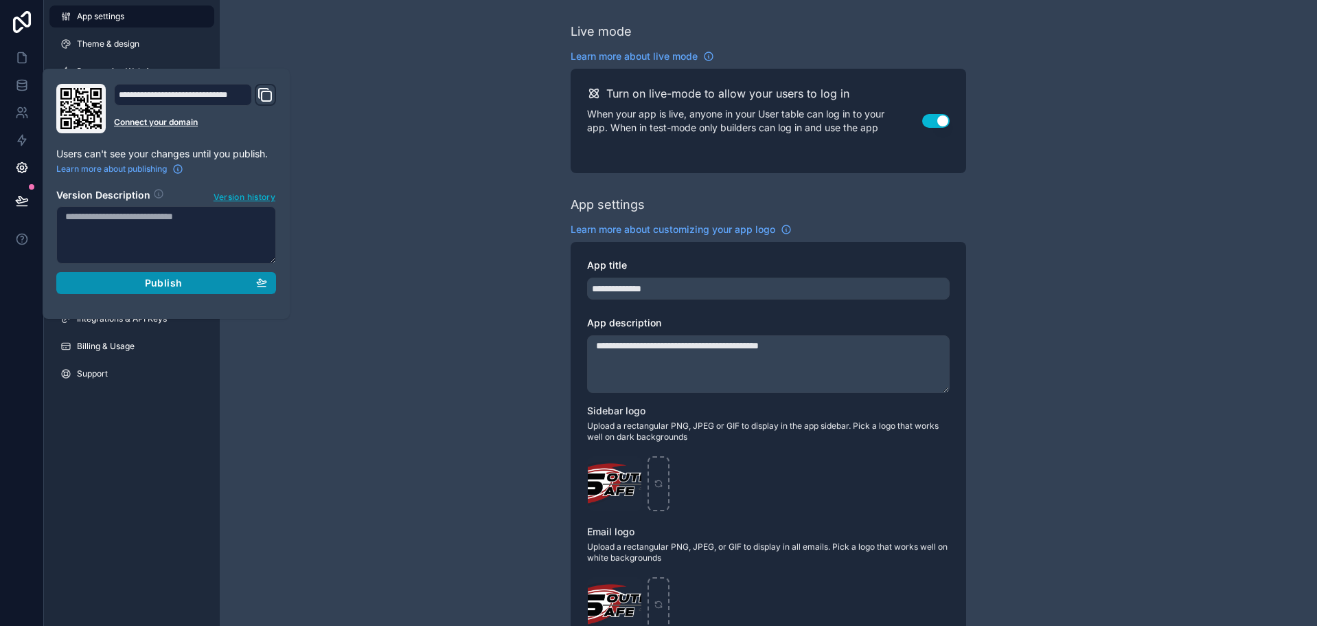
click at [137, 279] on div "Publish" at bounding box center [166, 283] width 202 height 12
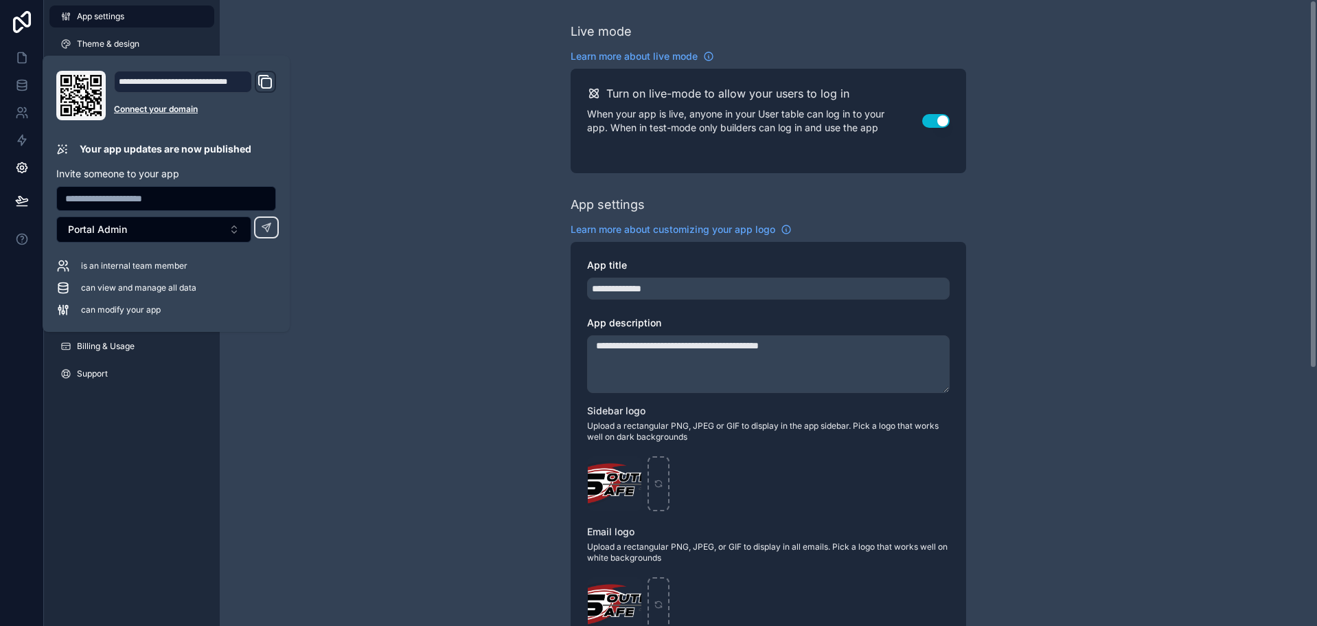
click at [344, 188] on div "**********" at bounding box center [769, 531] width 1098 height 1063
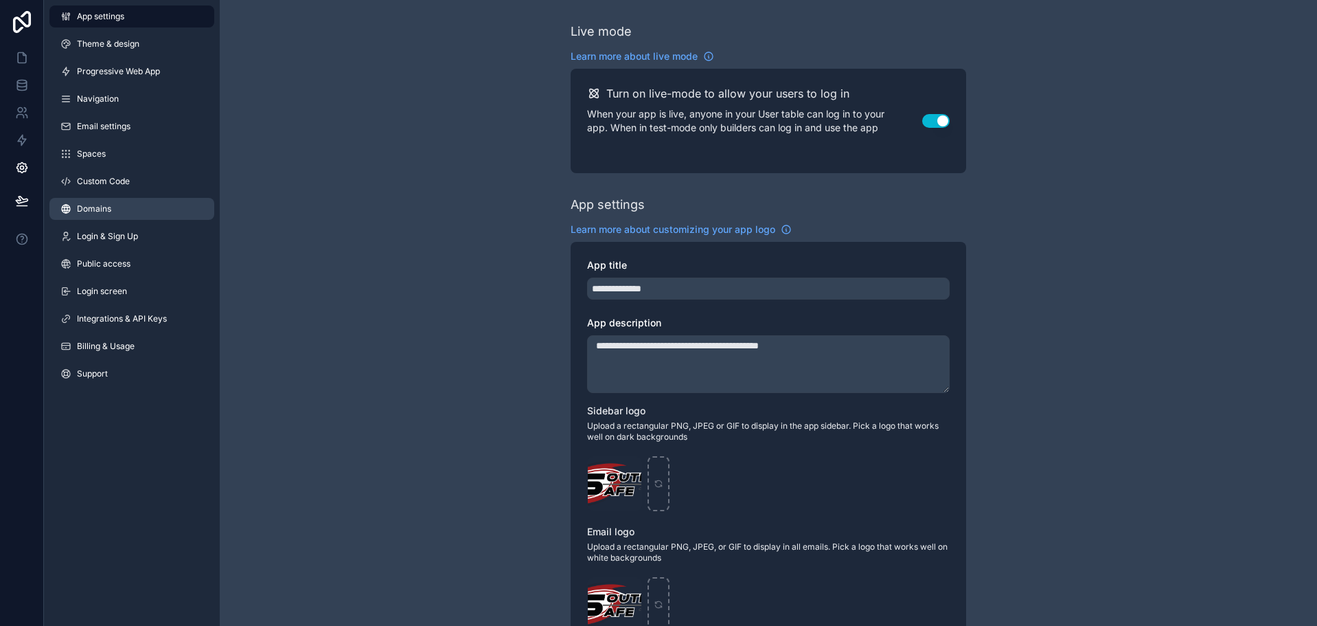
click at [96, 210] on span "Domains" at bounding box center [94, 208] width 34 height 11
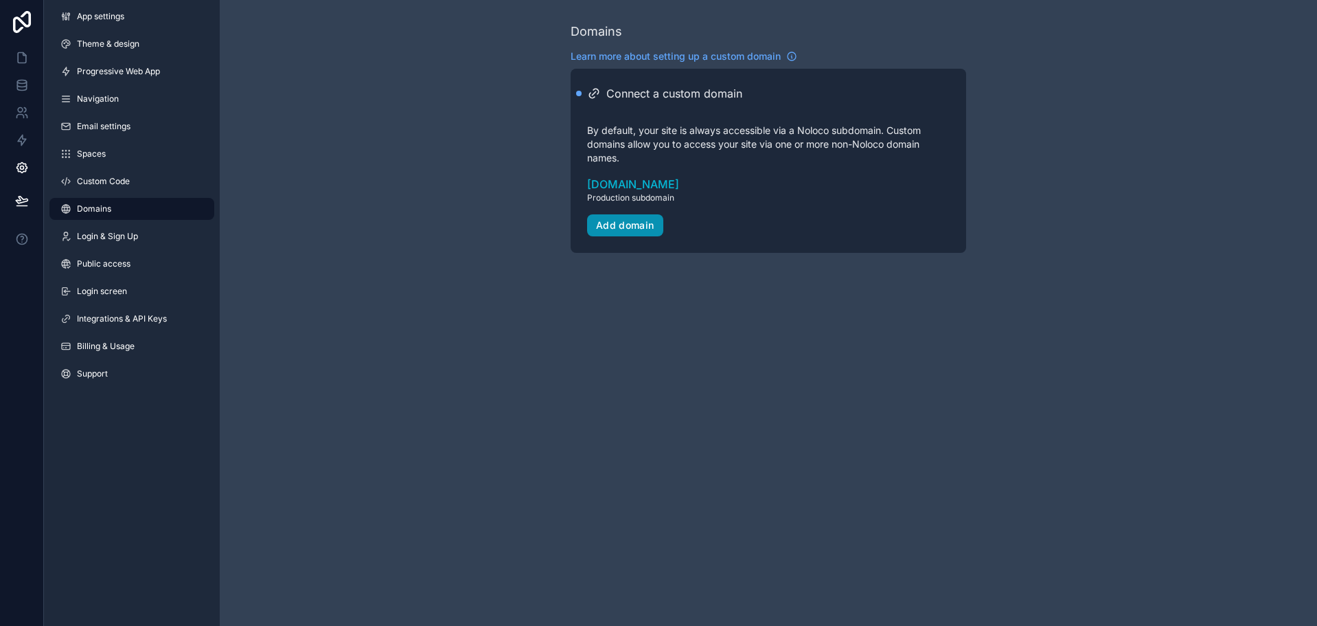
click at [628, 227] on div "Add domain" at bounding box center [625, 225] width 58 height 12
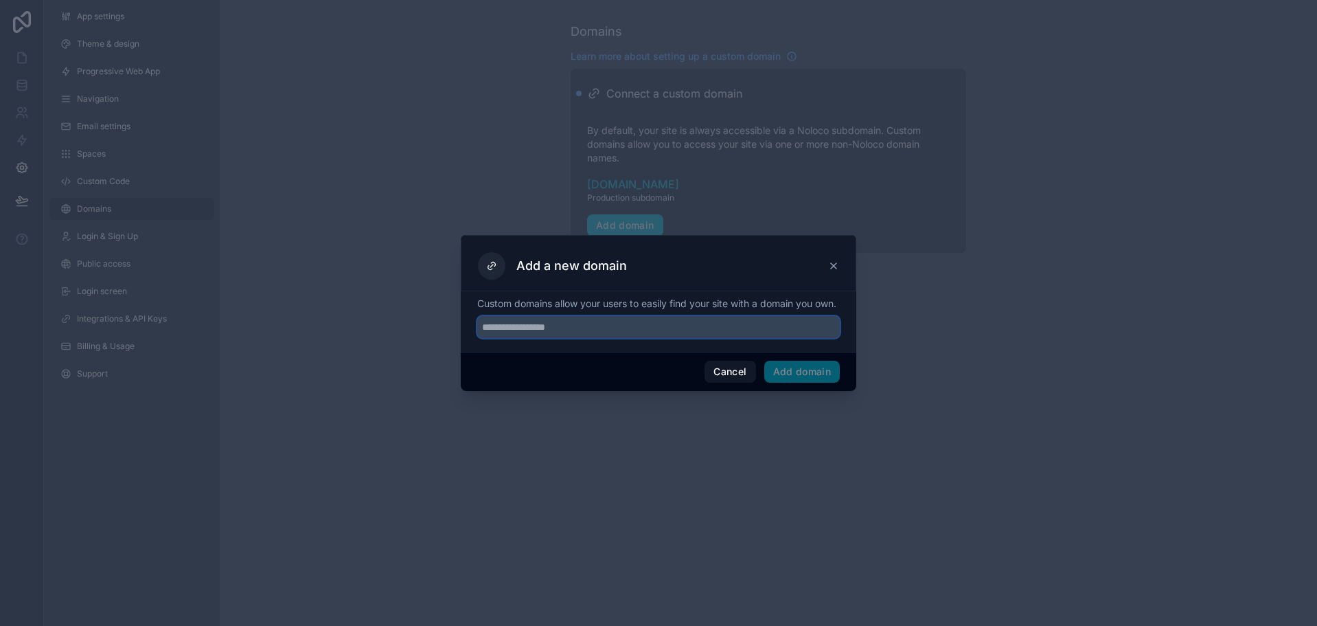
click at [632, 325] on input "text" at bounding box center [658, 327] width 363 height 22
type input "*"
type input "**********"
click at [823, 367] on button "Add domain" at bounding box center [803, 372] width 76 height 22
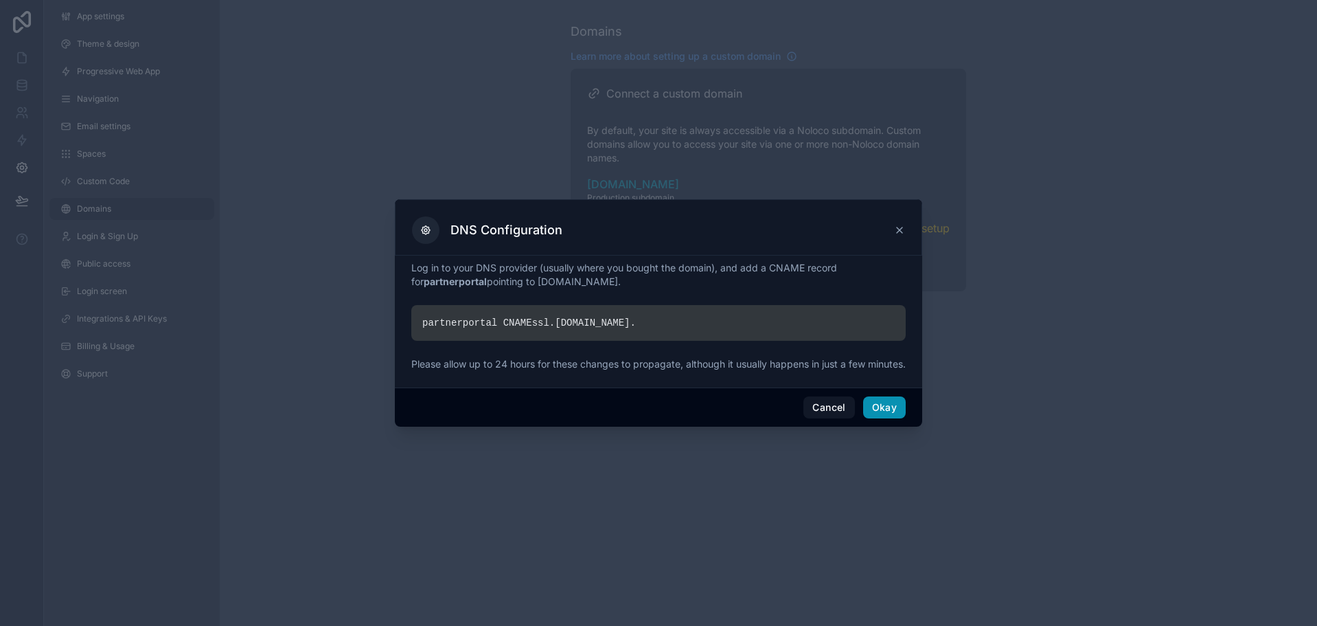
click at [882, 414] on button "Okay" at bounding box center [884, 407] width 43 height 22
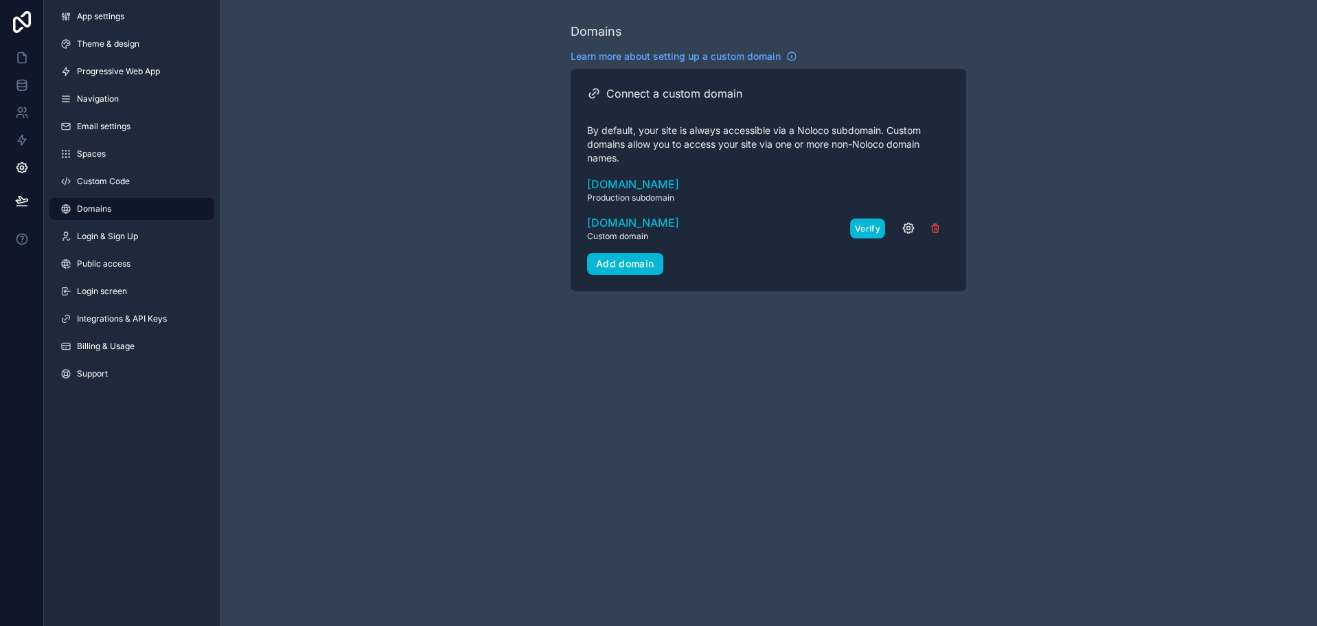
click at [863, 229] on button "Verify" at bounding box center [867, 228] width 35 height 20
click at [929, 225] on button "scrollable content" at bounding box center [935, 228] width 29 height 21
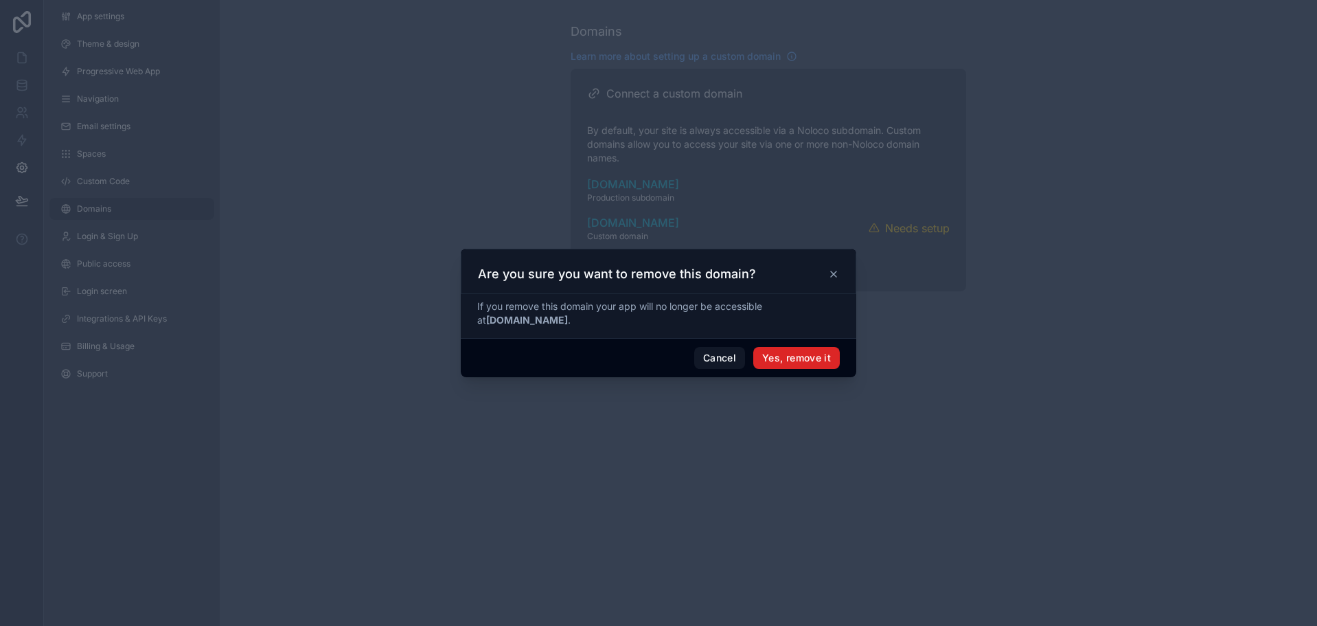
click at [779, 357] on button "Yes, remove it" at bounding box center [797, 358] width 87 height 22
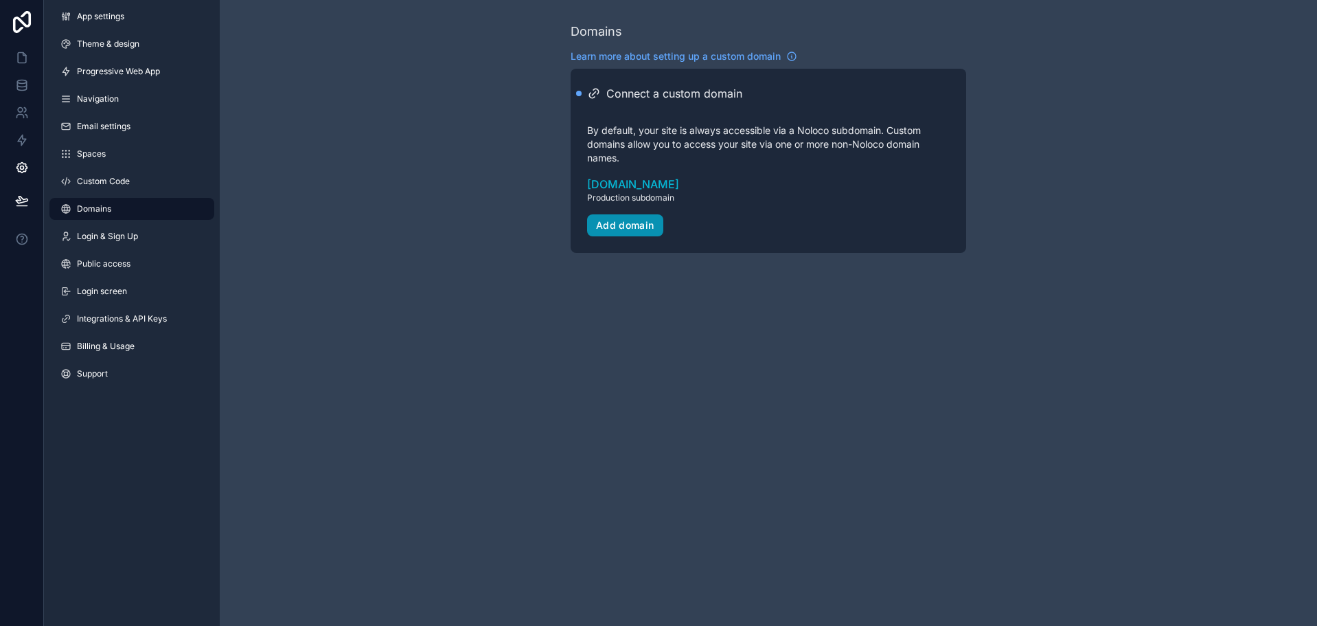
click at [649, 223] on div "Add domain" at bounding box center [625, 225] width 58 height 12
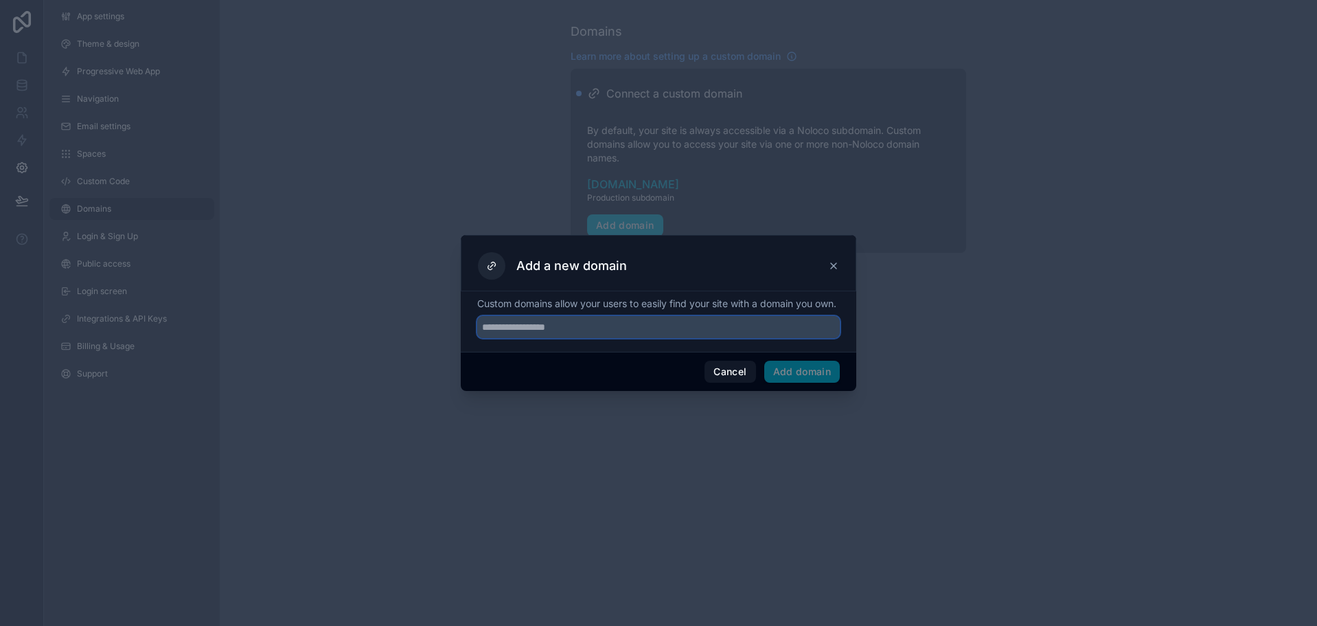
click at [669, 330] on input "text" at bounding box center [658, 327] width 363 height 22
type input "**********"
click at [815, 376] on button "Add domain" at bounding box center [803, 372] width 76 height 22
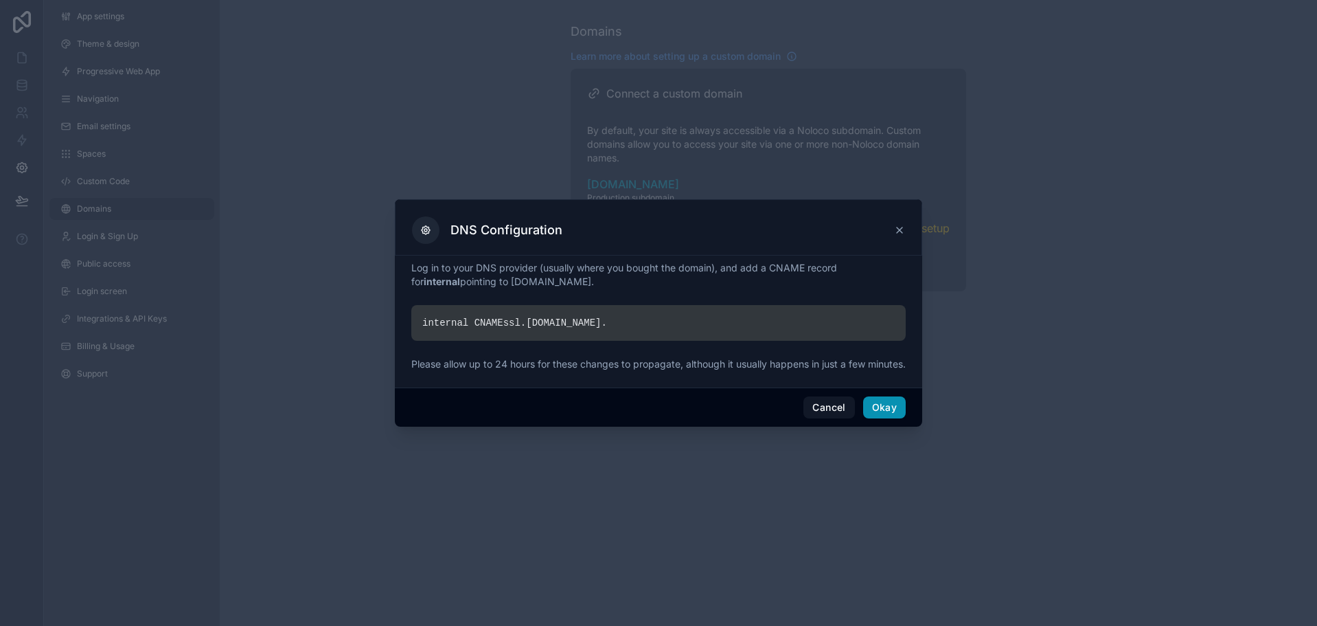
click at [892, 413] on button "Okay" at bounding box center [884, 407] width 43 height 22
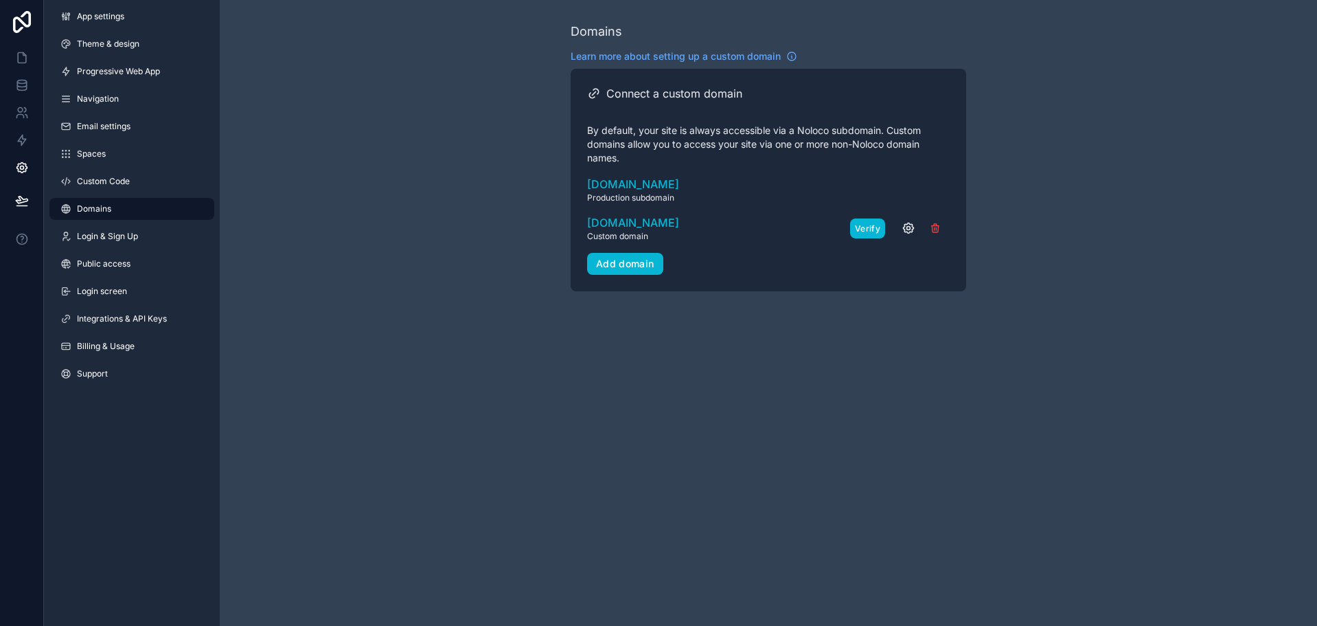
click at [865, 234] on button "Verify" at bounding box center [867, 228] width 35 height 20
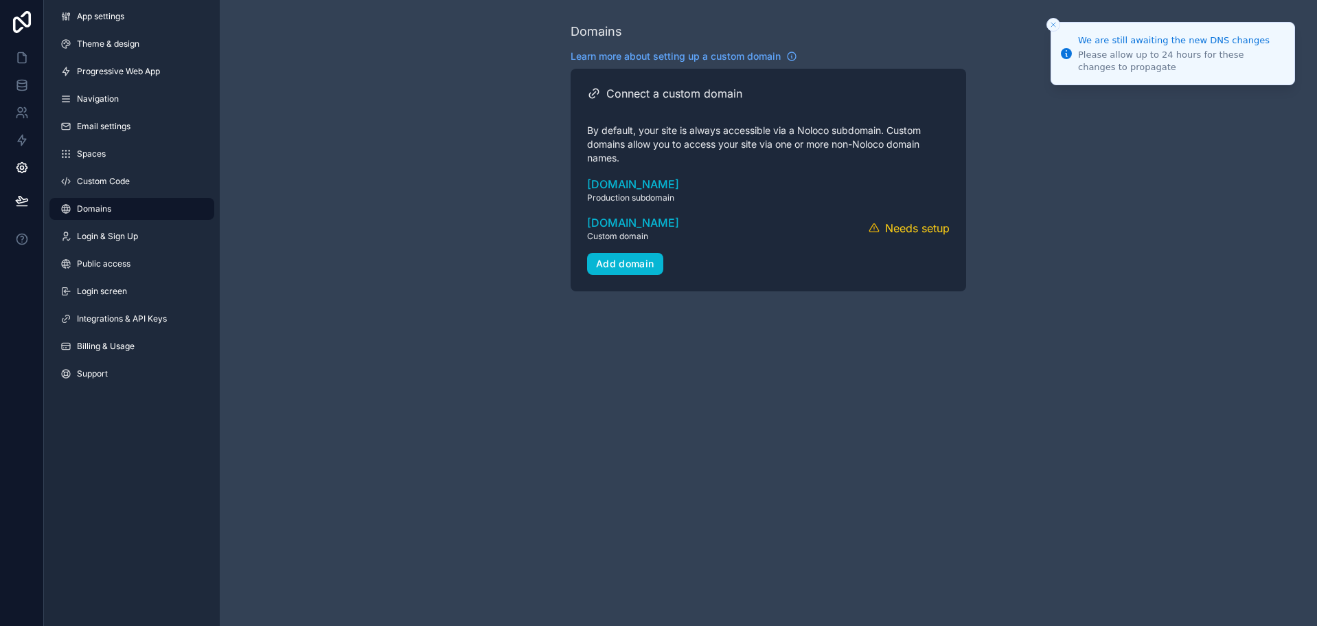
click at [1054, 23] on icon "Close toast" at bounding box center [1054, 25] width 8 height 8
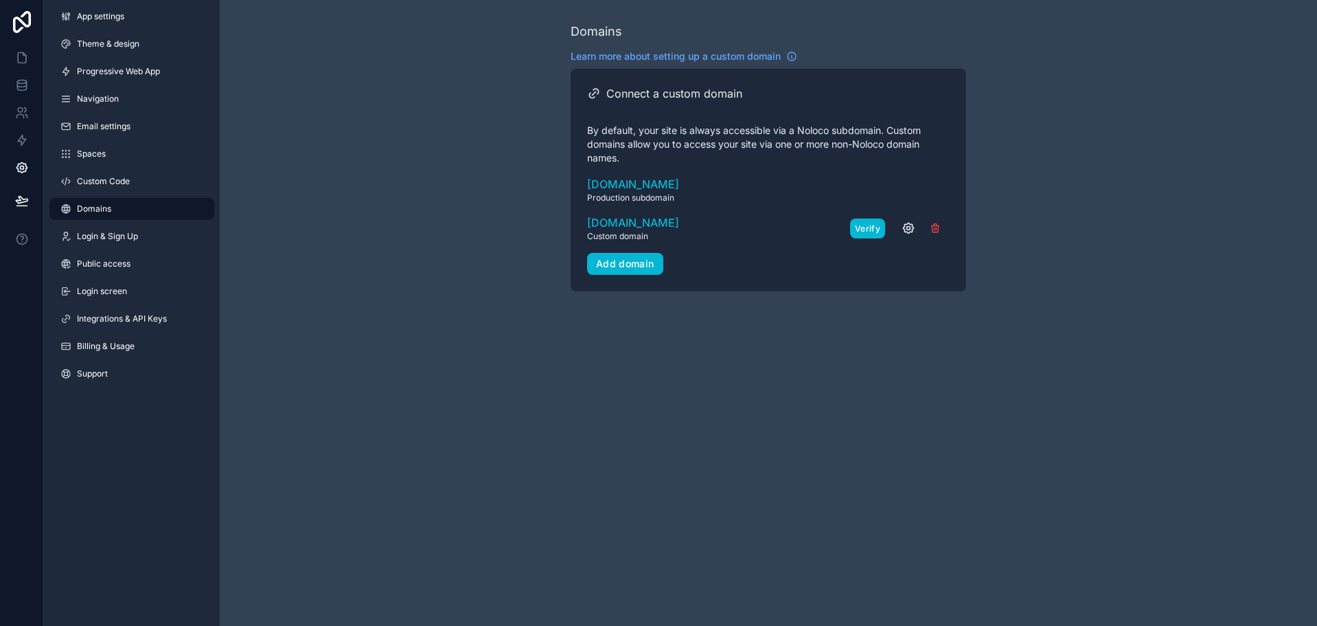
click at [863, 224] on button "Verify" at bounding box center [867, 228] width 35 height 20
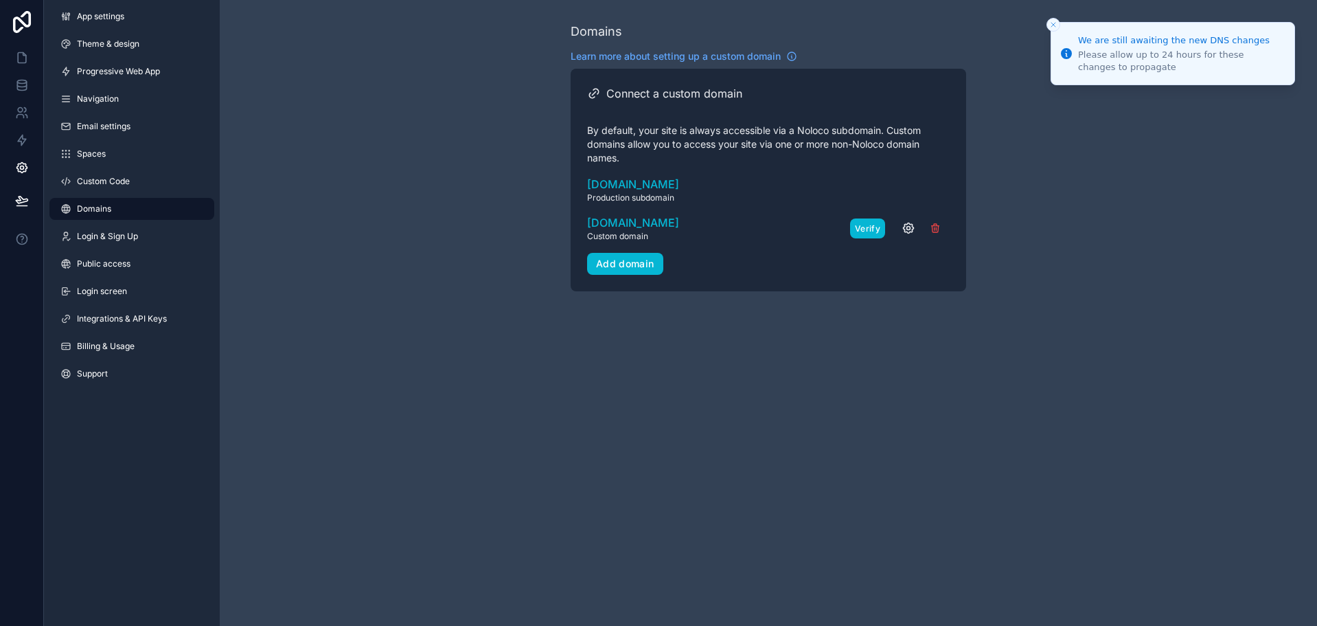
click at [863, 224] on button "Verify" at bounding box center [867, 228] width 35 height 20
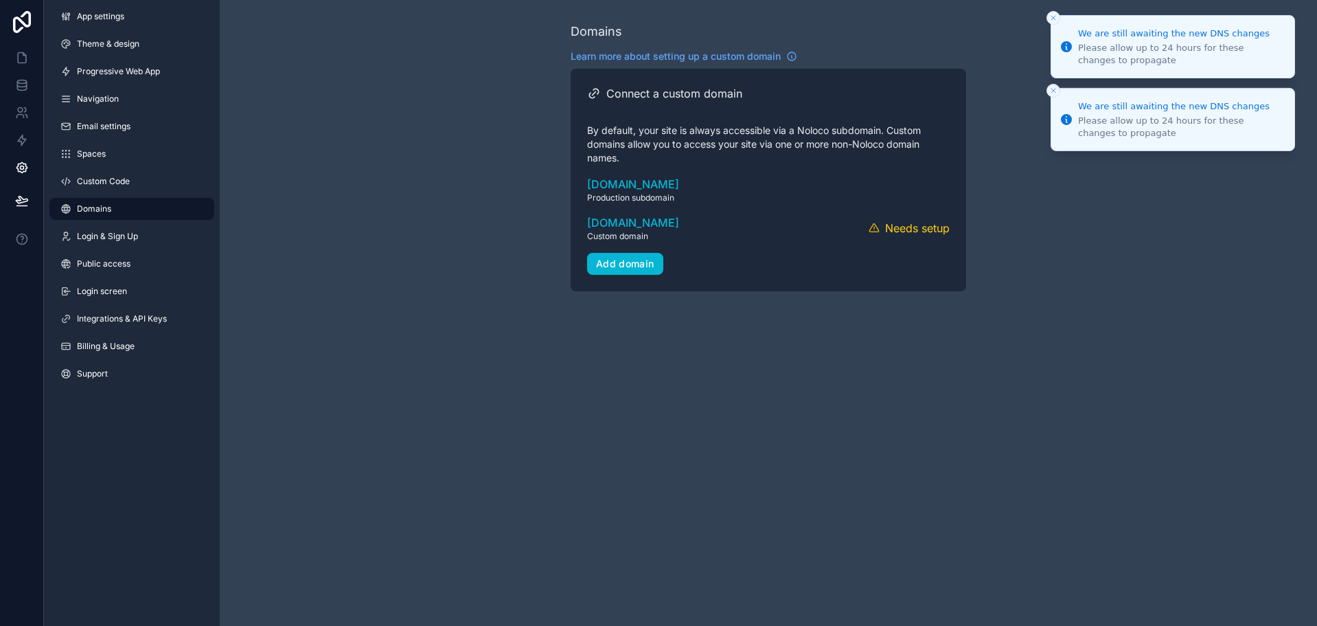
click at [1050, 16] on icon "Close toast" at bounding box center [1054, 18] width 8 height 8
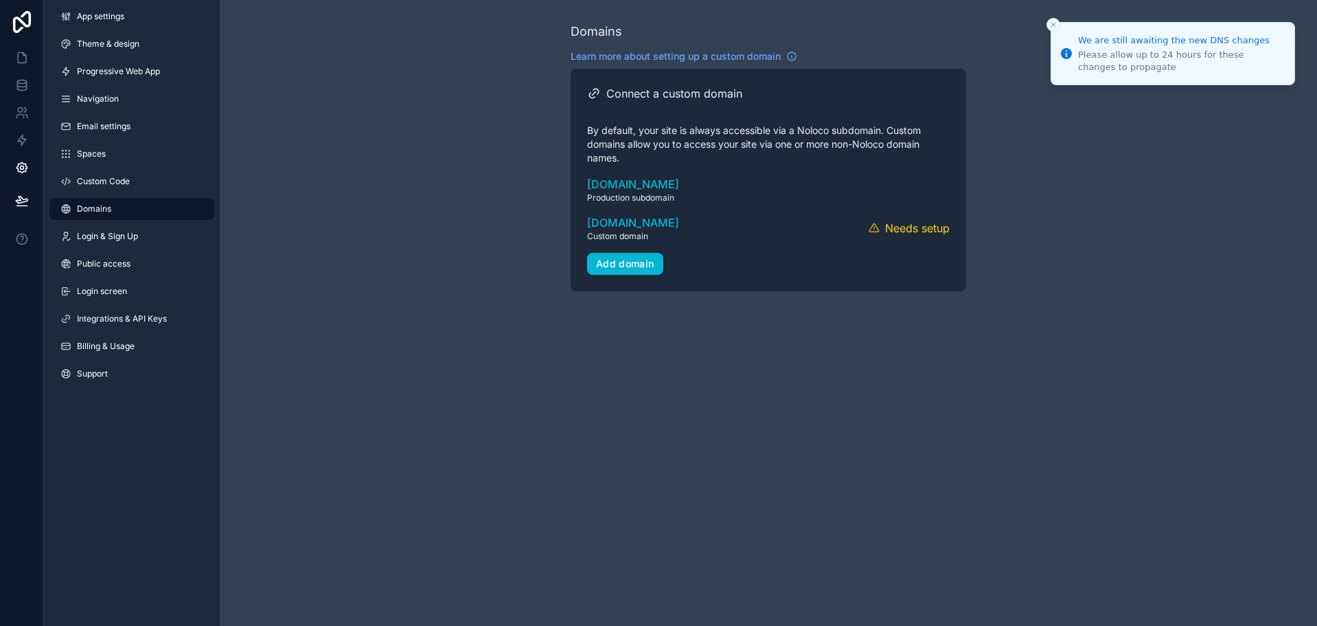
click at [1054, 30] on button "Close toast" at bounding box center [1054, 25] width 14 height 14
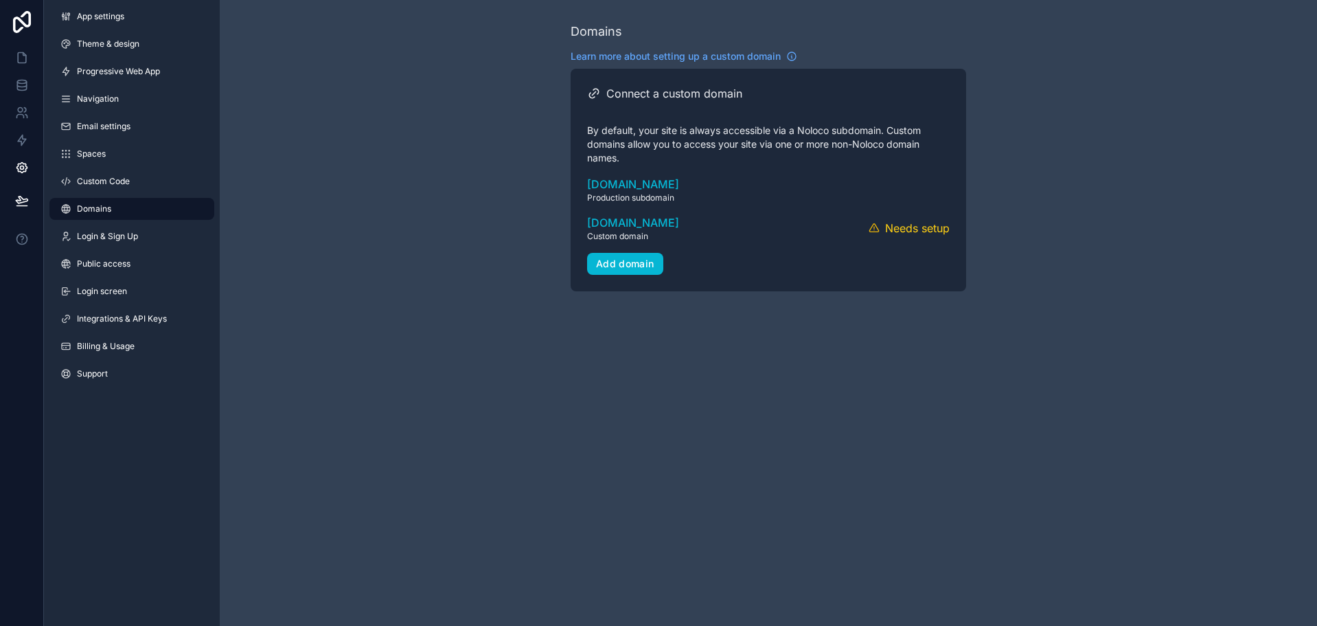
click at [1047, 30] on div "Domains Learn more about setting up a custom domain Connect a custom domain By …" at bounding box center [769, 156] width 1098 height 313
click at [28, 63] on icon at bounding box center [22, 58] width 14 height 14
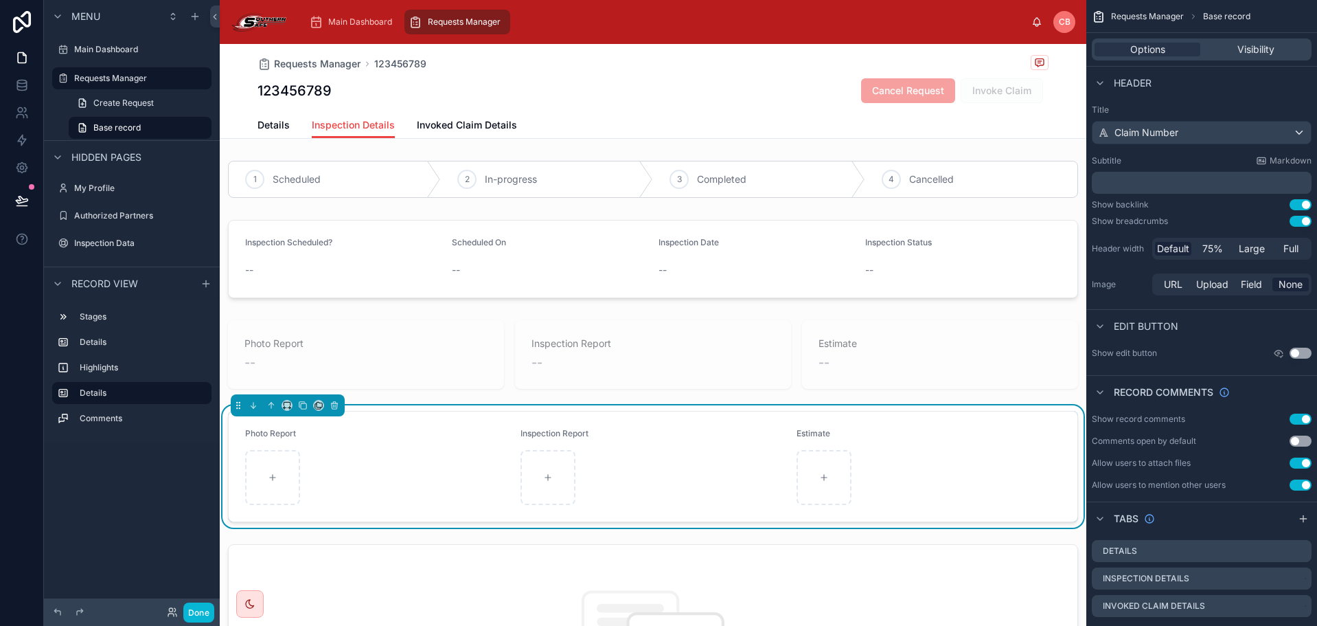
click at [543, 32] on div "Main Dashboard Requests Manager" at bounding box center [665, 22] width 734 height 30
click at [20, 202] on icon at bounding box center [22, 201] width 14 height 14
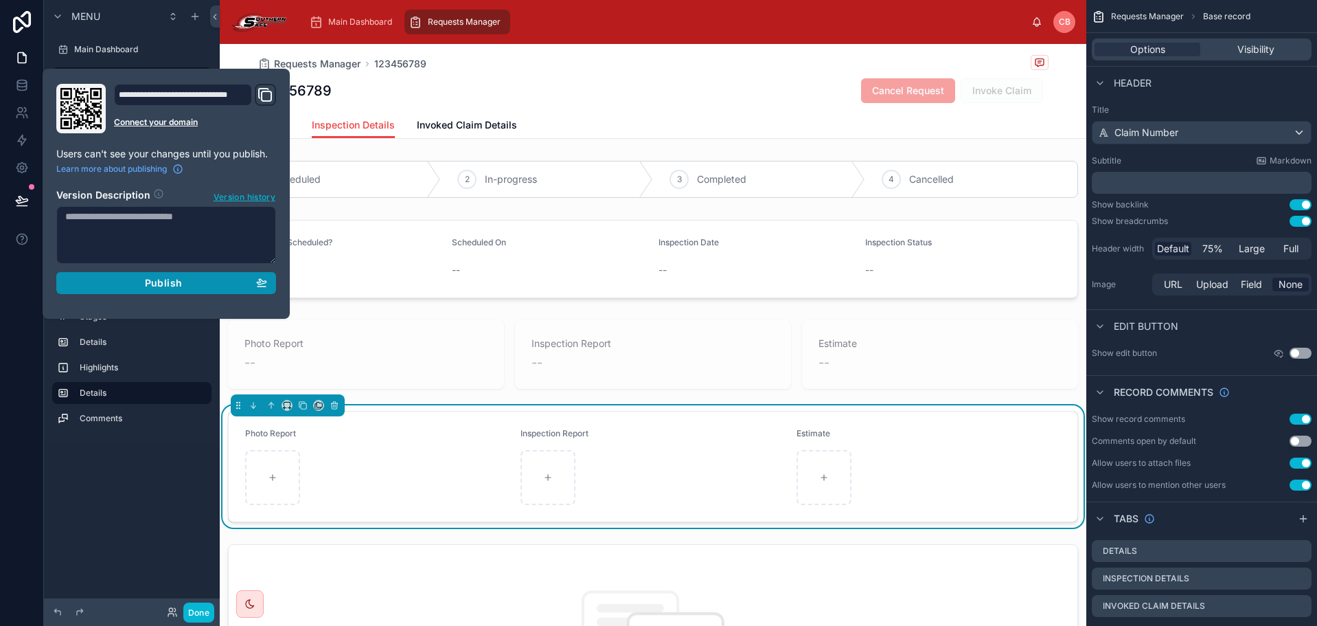
click at [272, 282] on button "Publish" at bounding box center [166, 283] width 220 height 22
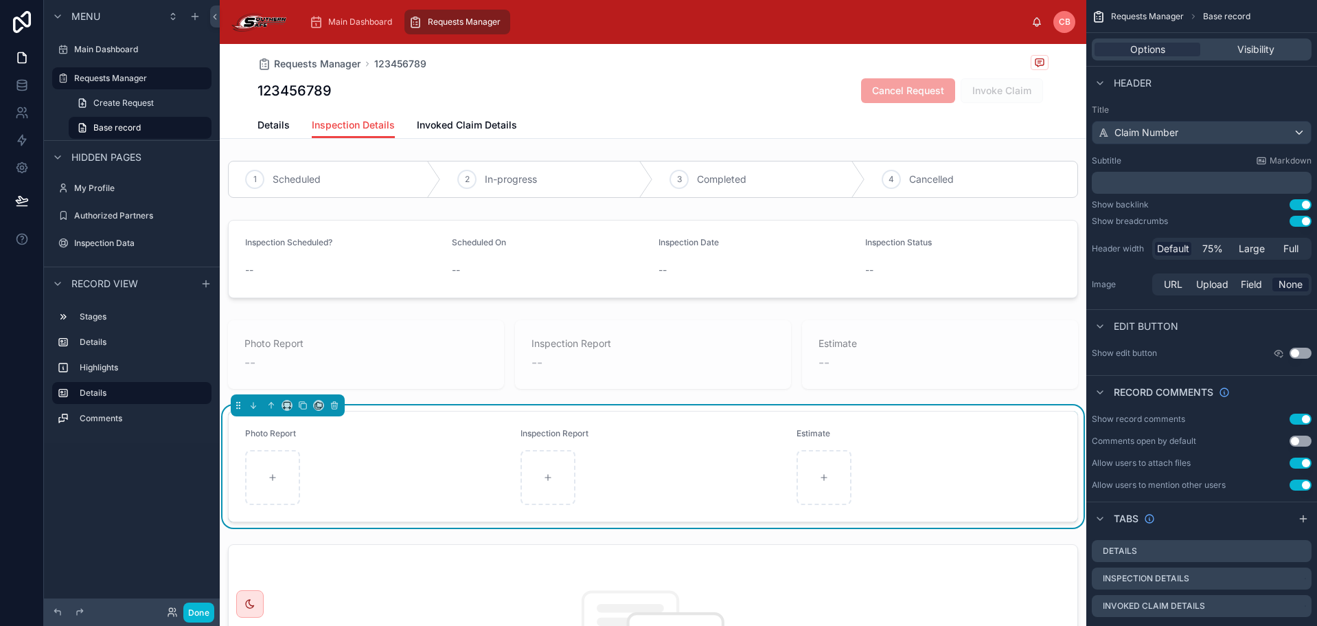
click at [539, 74] on div "Requests Manager 123456789 123456789 Cancel Request Invoke Claim" at bounding box center [653, 78] width 791 height 68
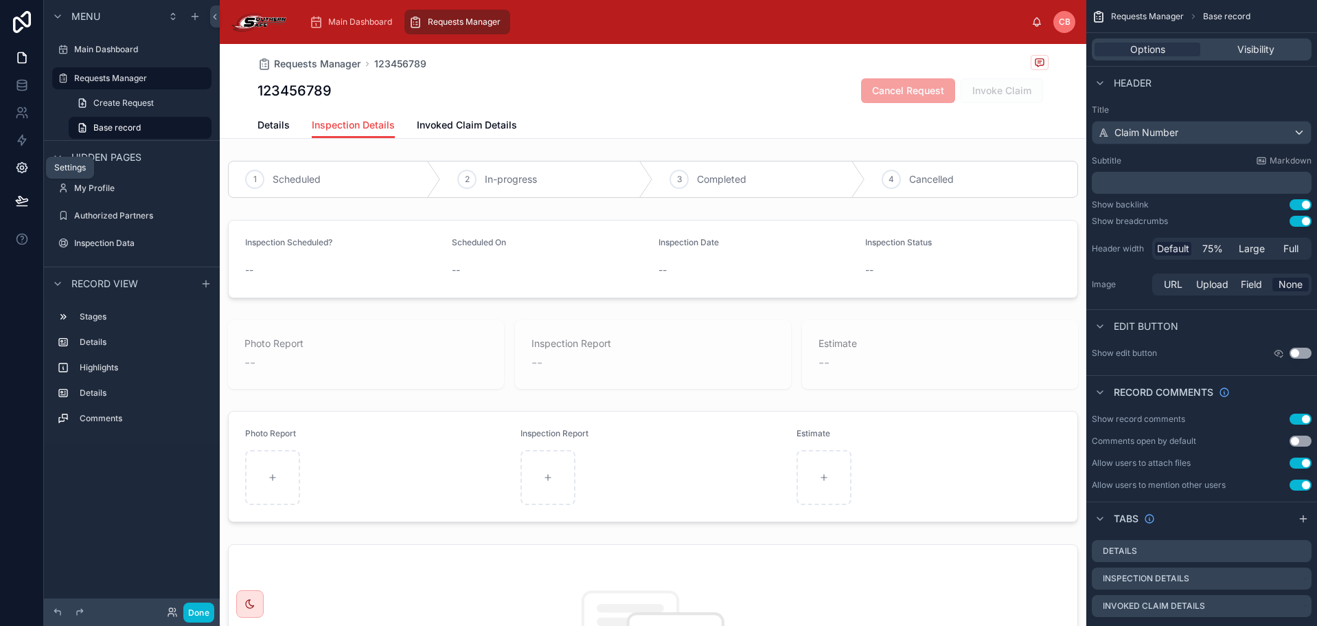
click at [30, 172] on link at bounding box center [21, 167] width 43 height 27
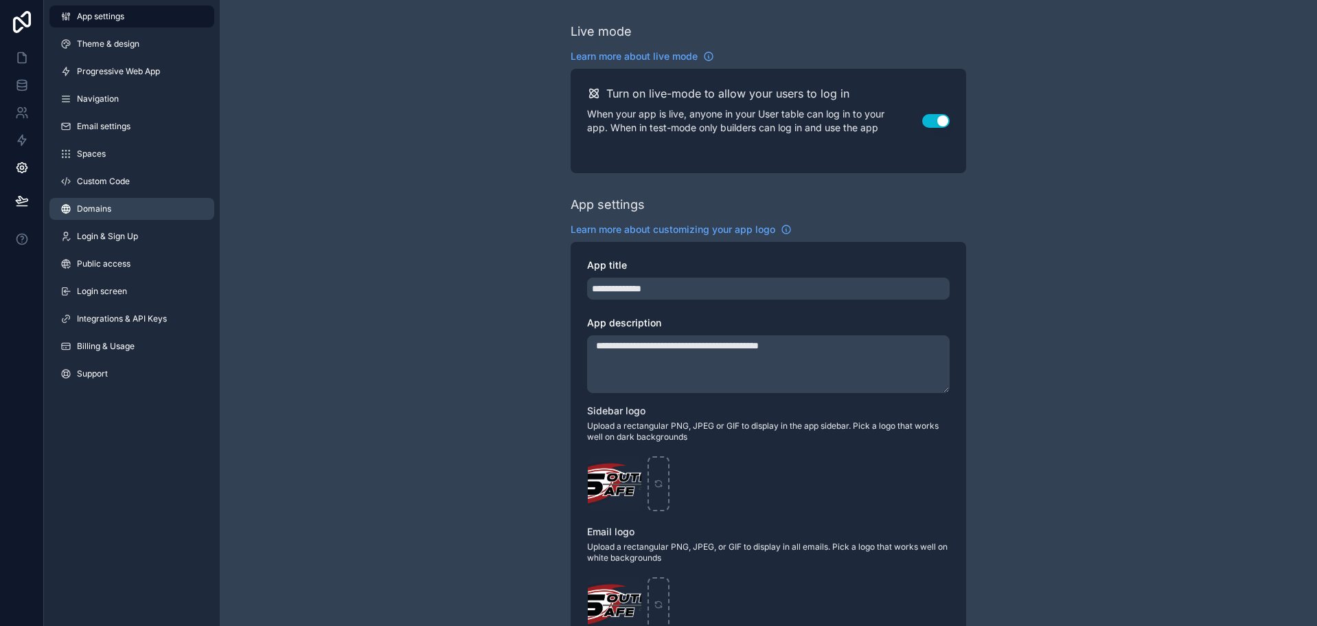
click at [128, 214] on link "Domains" at bounding box center [131, 209] width 165 height 22
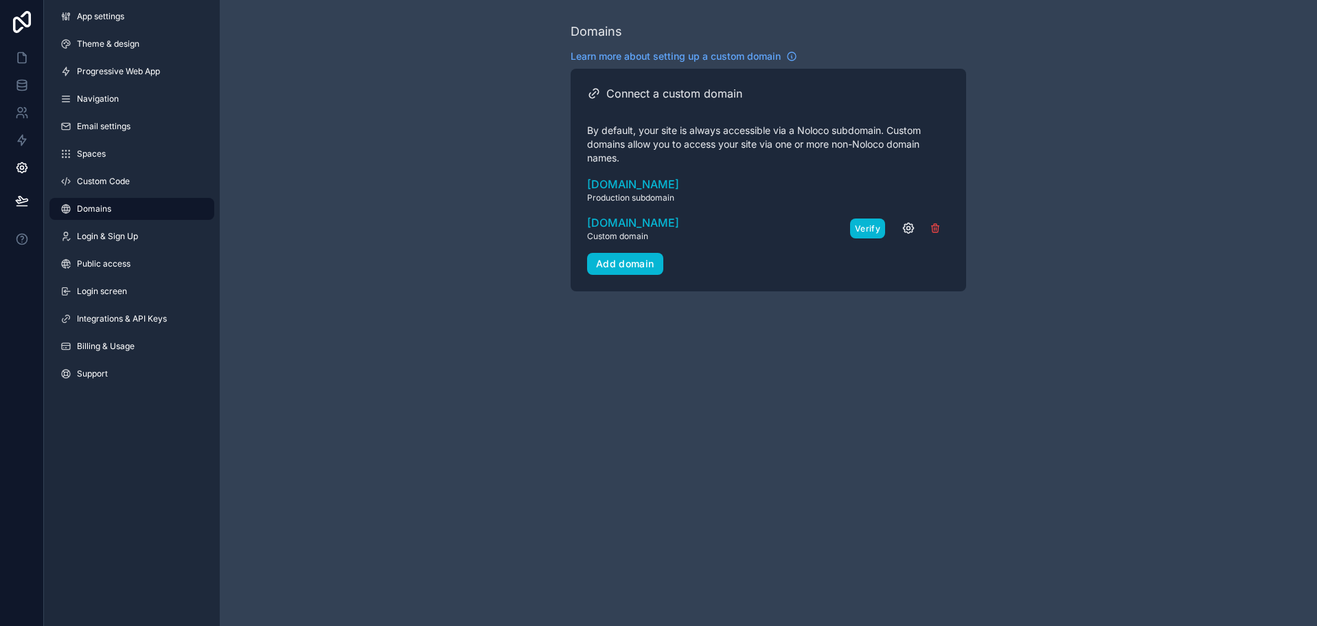
click at [872, 226] on button "Verify" at bounding box center [867, 228] width 35 height 20
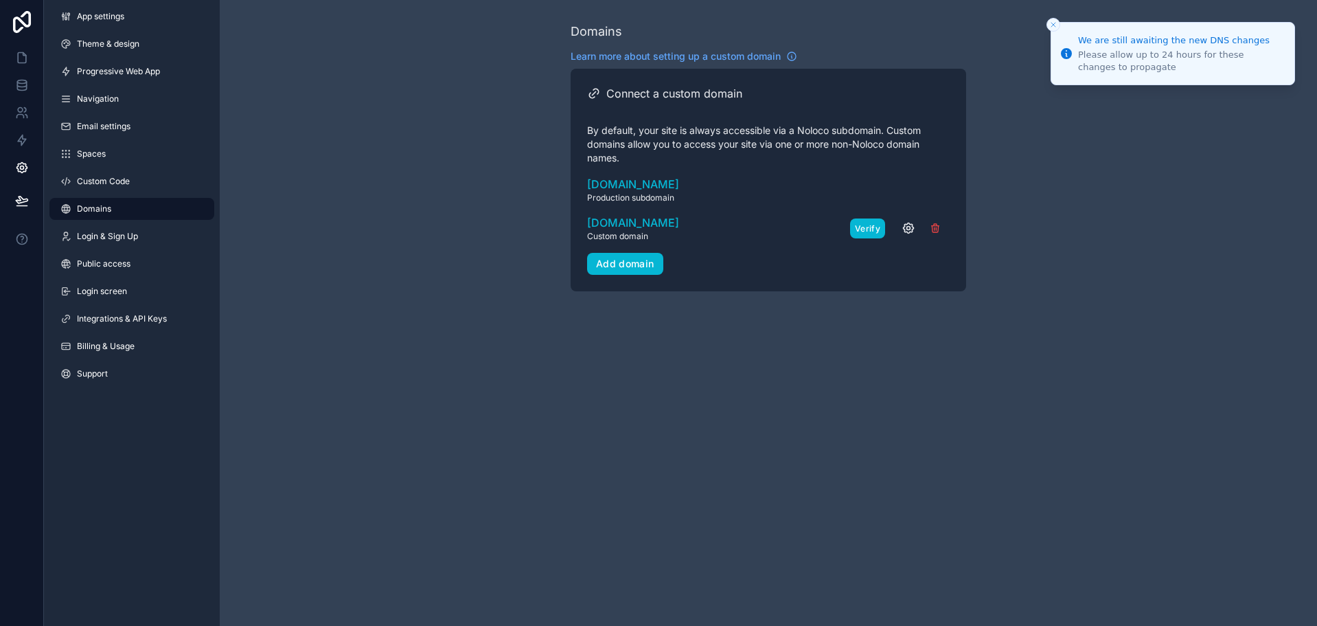
click at [871, 226] on button "Verify" at bounding box center [867, 228] width 35 height 20
click at [869, 229] on button "Verify" at bounding box center [867, 228] width 35 height 20
click at [869, 229] on button "scrollable content" at bounding box center [875, 228] width 21 height 21
click at [869, 229] on div "scrollable content" at bounding box center [907, 228] width 85 height 21
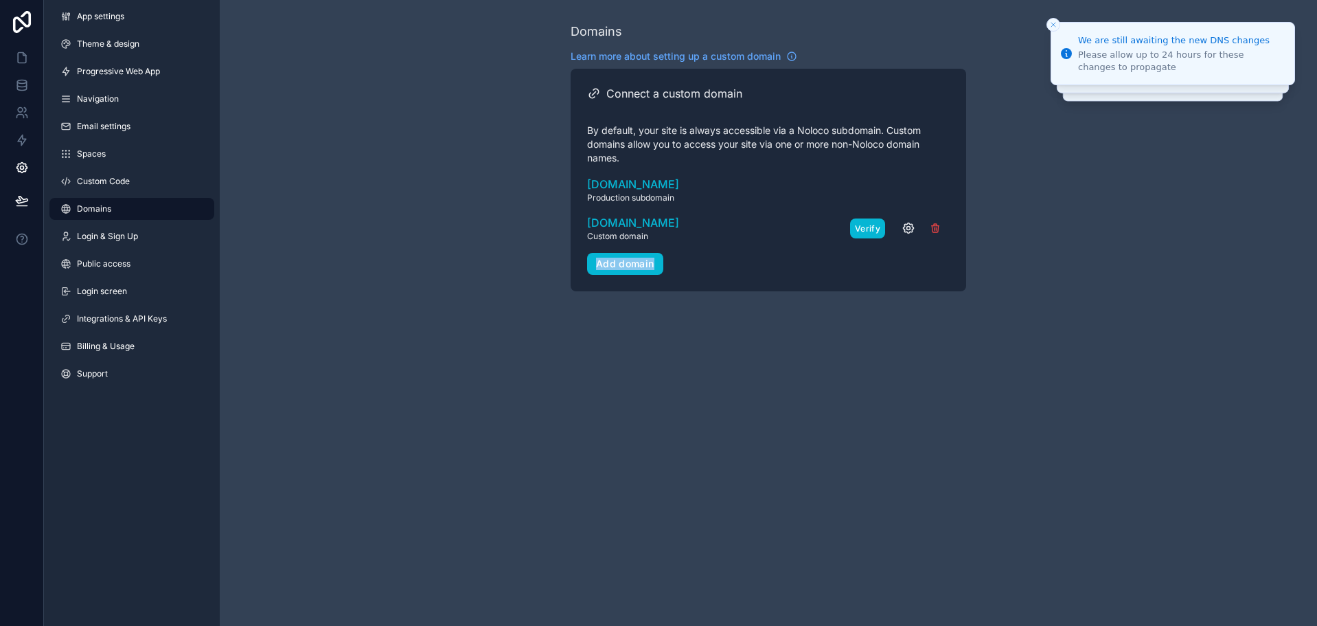
click at [869, 229] on button "Verify" at bounding box center [867, 228] width 35 height 20
click at [869, 229] on div "Verify" at bounding box center [900, 228] width 100 height 21
click at [869, 229] on button "Verify" at bounding box center [867, 228] width 35 height 20
click at [869, 229] on button "scrollable content" at bounding box center [875, 228] width 21 height 21
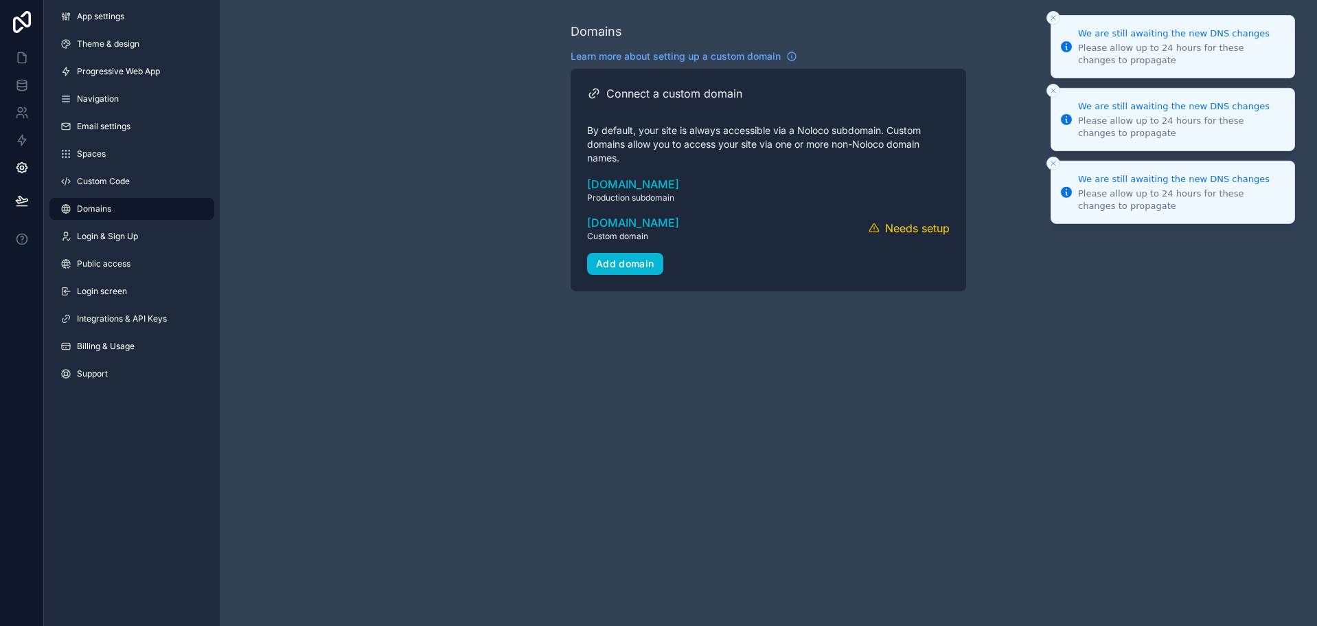
click at [1061, 17] on li "We are still awaiting the new DNS changes Please allow up to 24 hours for these…" at bounding box center [1173, 46] width 245 height 63
click at [1053, 16] on icon "Close toast" at bounding box center [1054, 18] width 8 height 8
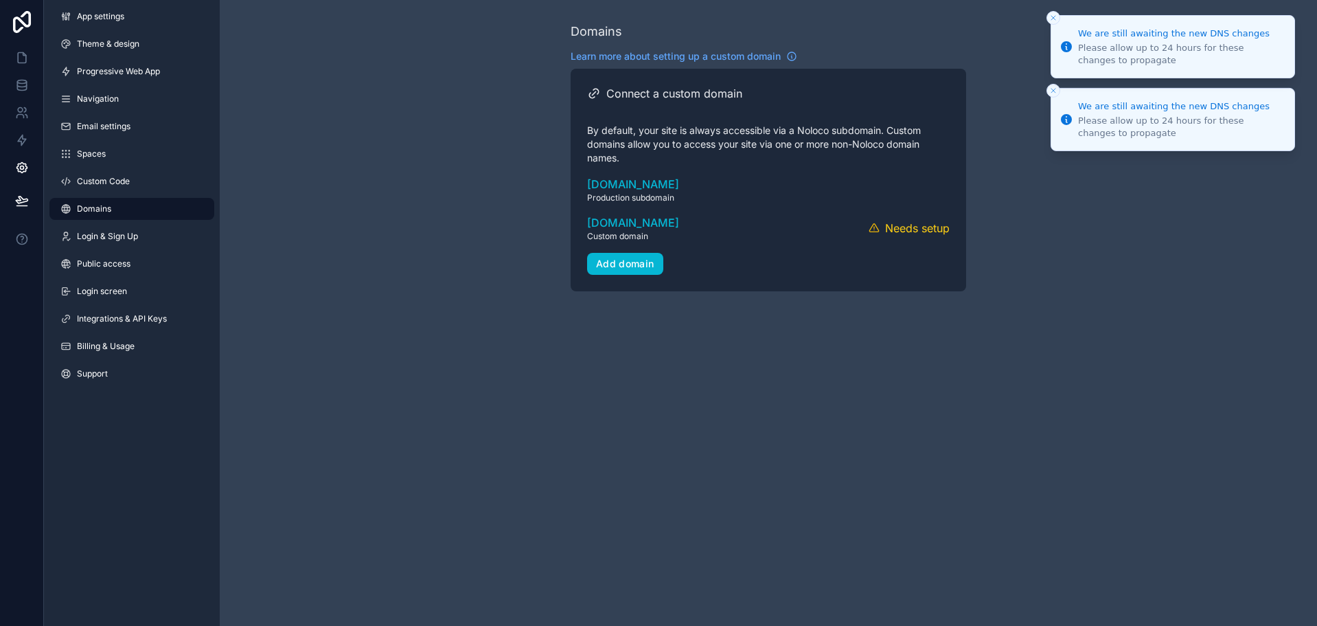
click at [1053, 16] on li "We are still awaiting the new DNS changes Please allow up to 24 hours for these…" at bounding box center [1173, 46] width 245 height 63
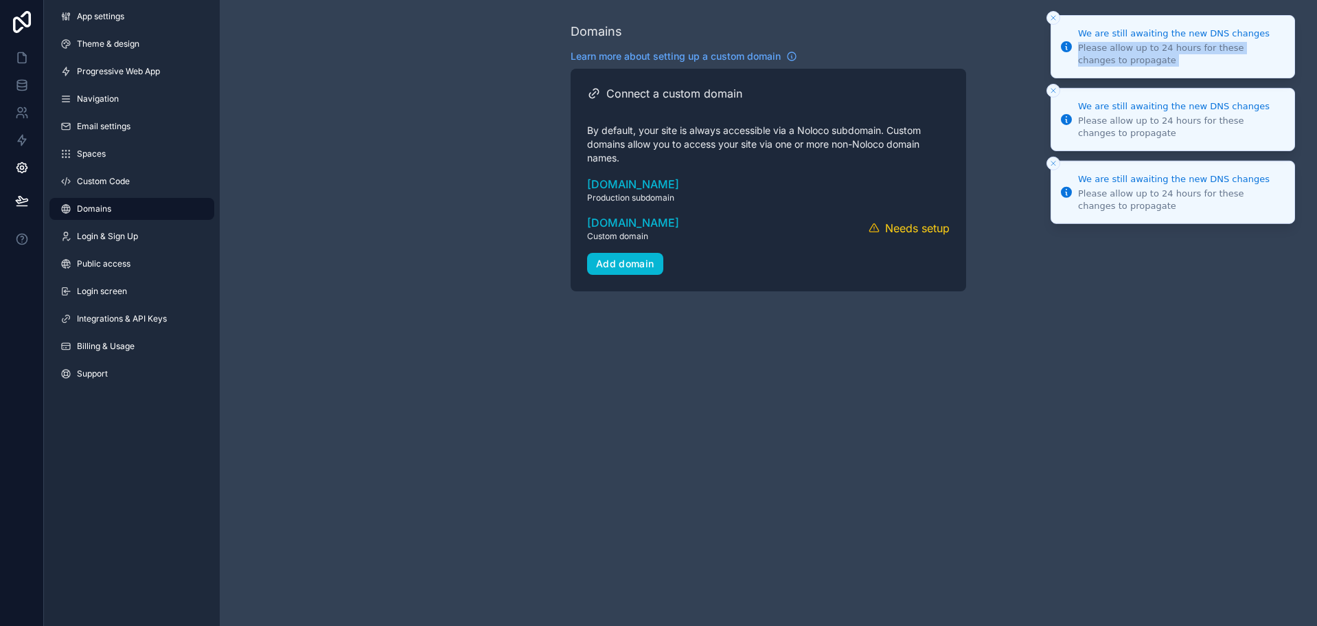
click at [1053, 16] on icon "Close toast" at bounding box center [1054, 18] width 8 height 8
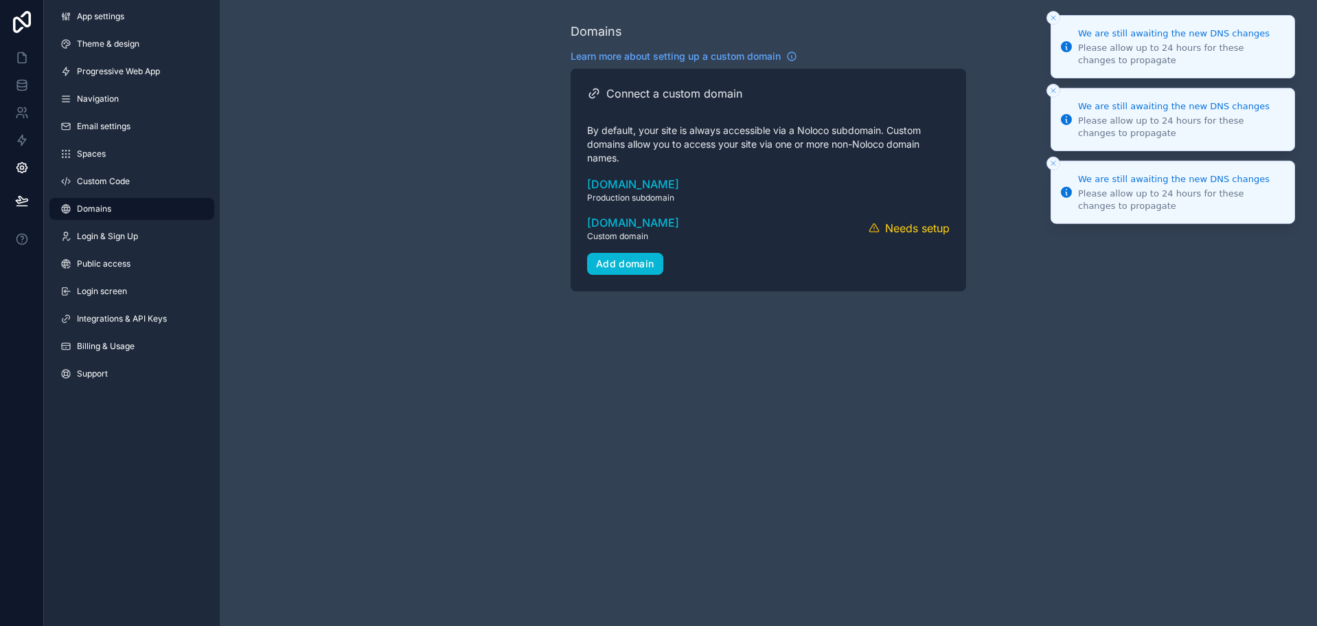
click at [1053, 16] on icon "Close toast" at bounding box center [1054, 18] width 8 height 8
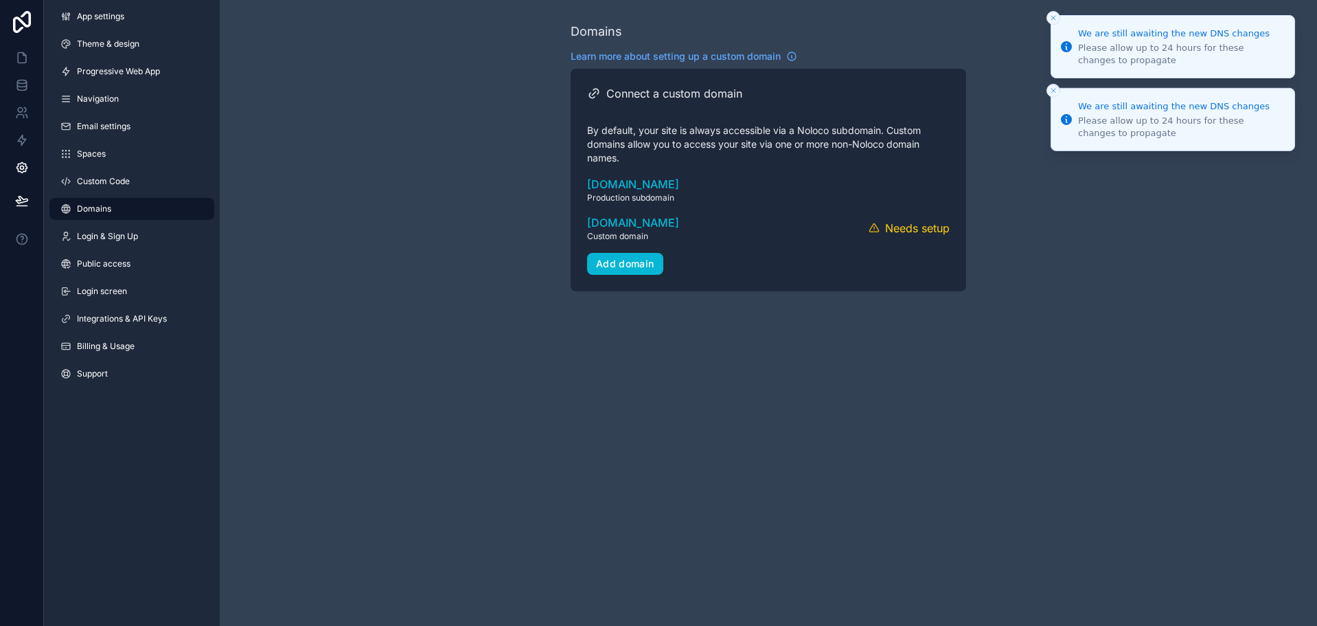
click at [1051, 16] on icon "Close toast" at bounding box center [1054, 18] width 8 height 8
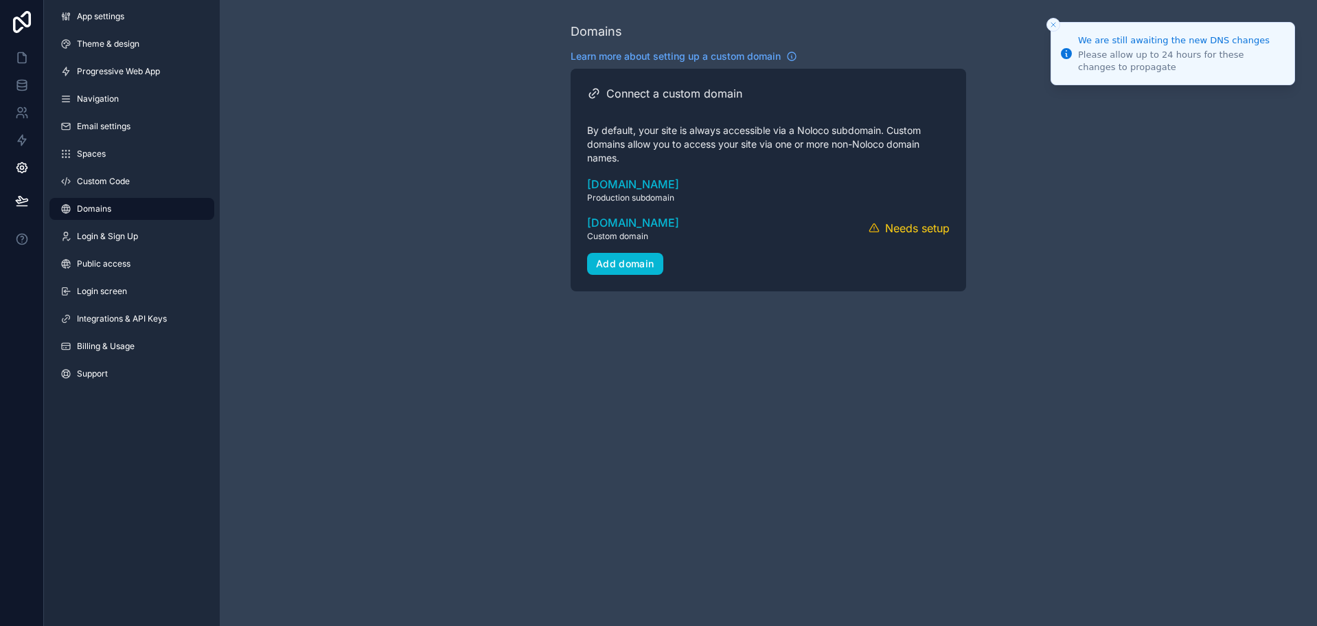
click at [1051, 19] on button "Close toast" at bounding box center [1054, 25] width 14 height 14
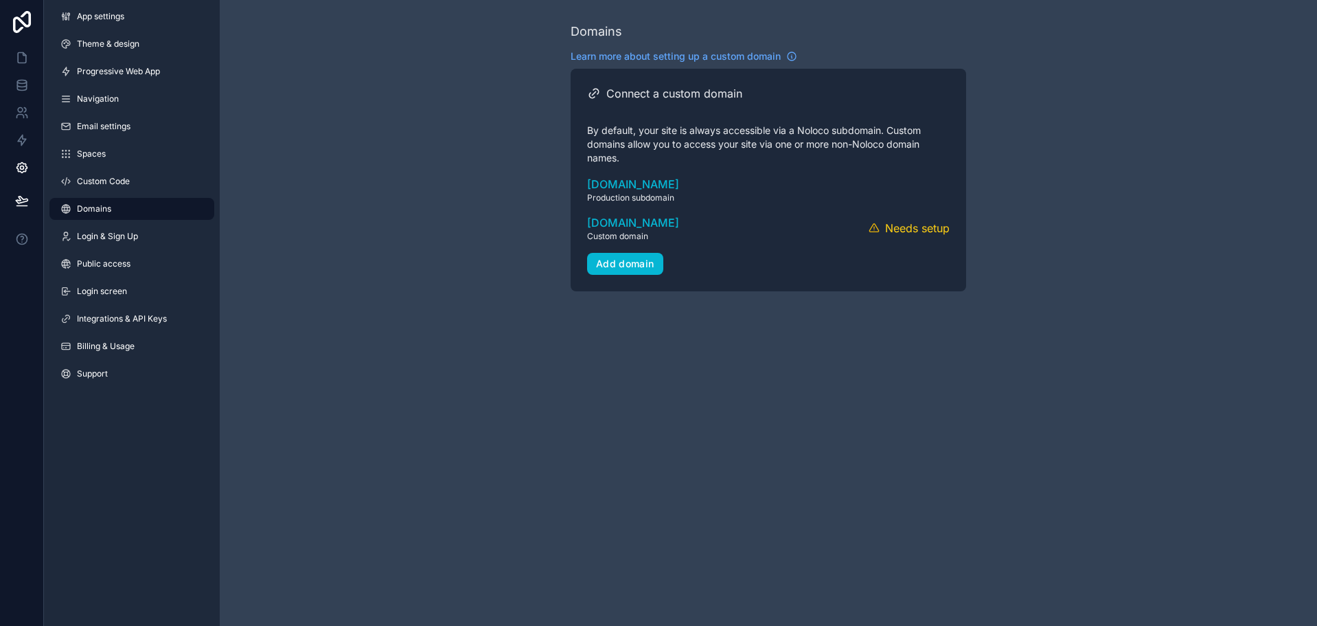
click at [1047, 45] on div "Domains Learn more about setting up a custom domain Connect a custom domain By …" at bounding box center [769, 156] width 1098 height 313
click at [18, 69] on link at bounding box center [21, 57] width 43 height 27
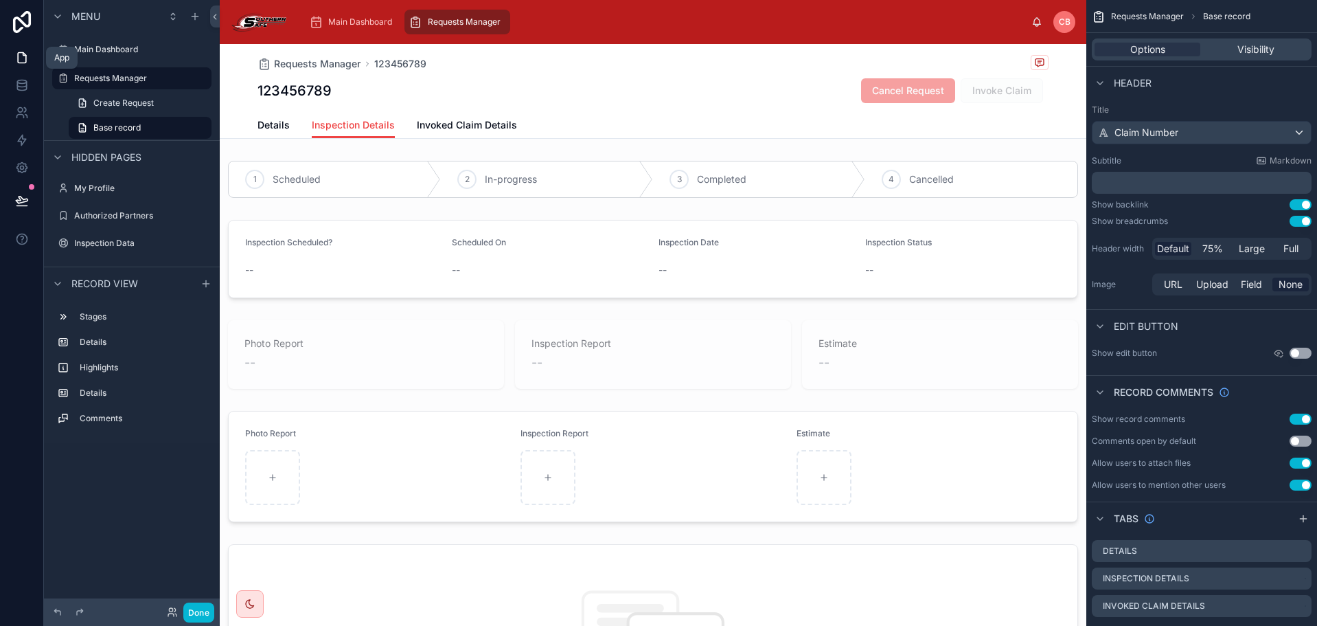
click at [16, 65] on link at bounding box center [21, 57] width 43 height 27
click at [34, 199] on button at bounding box center [22, 200] width 30 height 38
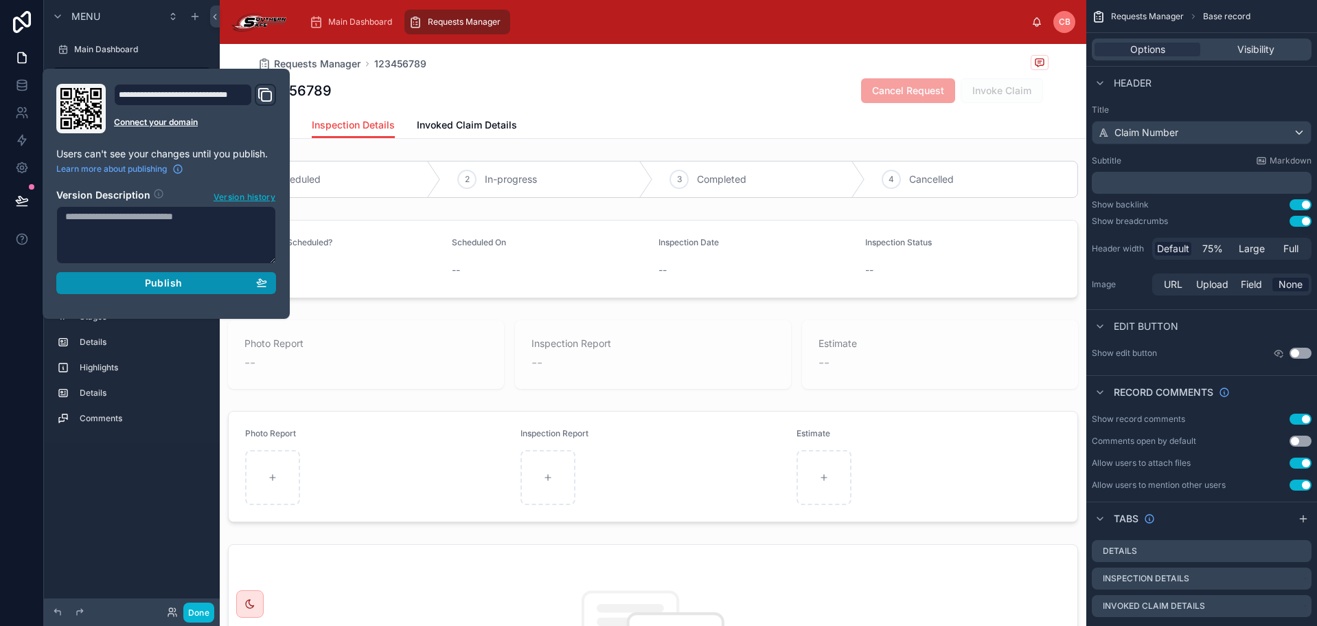
click at [132, 287] on div "Publish" at bounding box center [166, 283] width 202 height 12
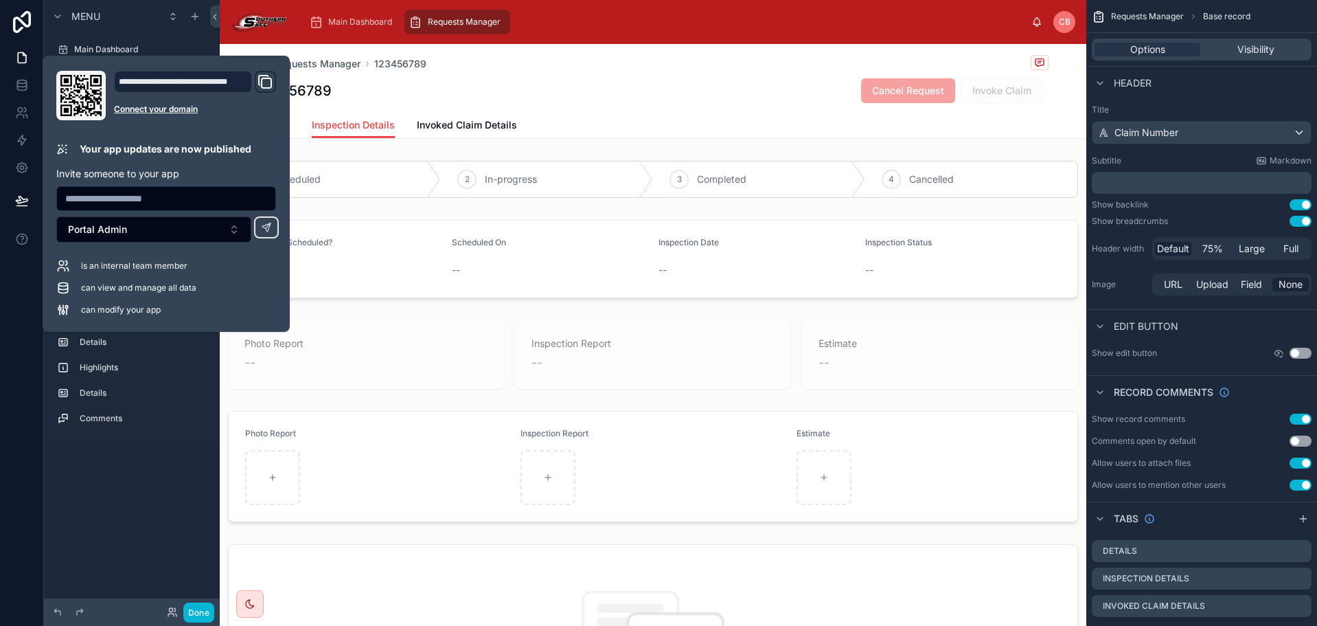
click at [486, 76] on div "Requests Manager 123456789 123456789 Cancel Request Invoke Claim" at bounding box center [653, 78] width 791 height 68
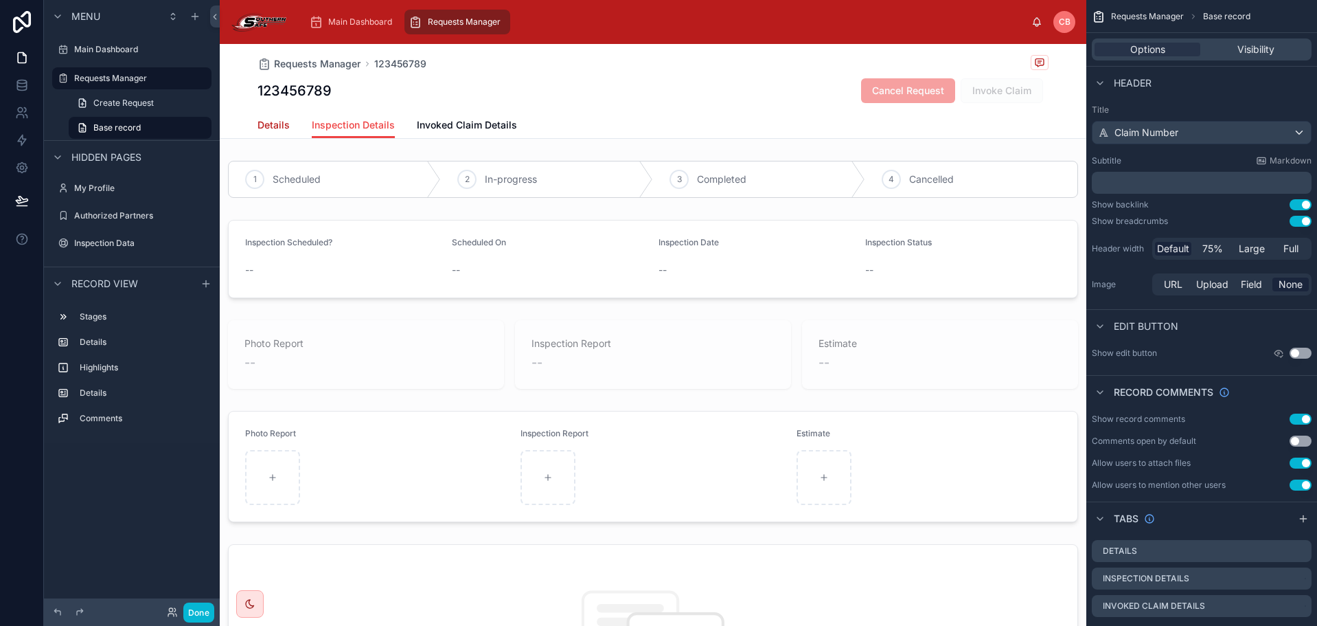
click at [269, 130] on span "Details" at bounding box center [274, 125] width 32 height 14
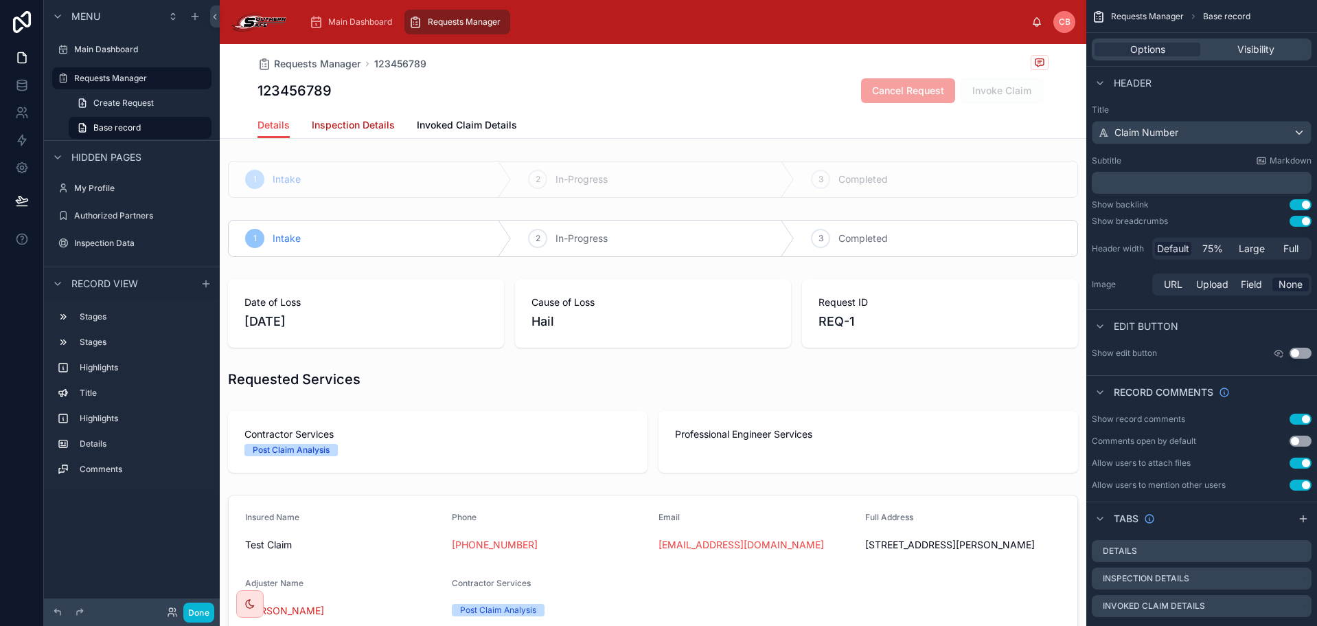
click at [346, 116] on link "Inspection Details" at bounding box center [353, 126] width 83 height 27
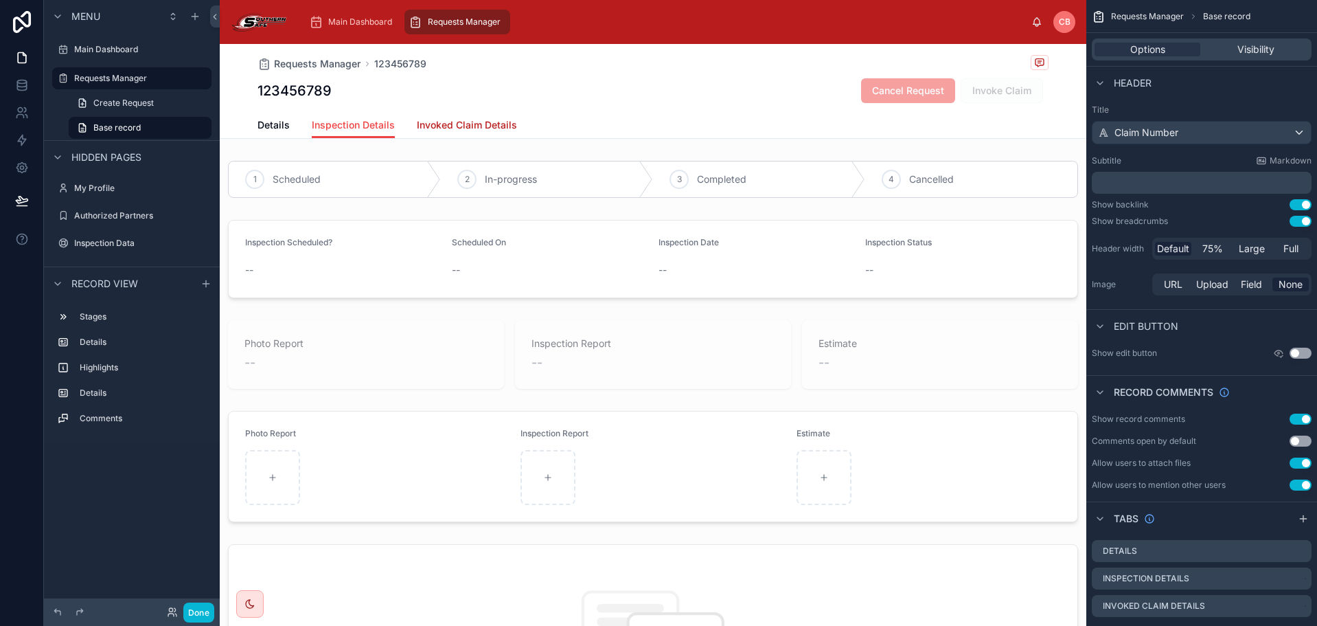
click at [499, 120] on span "Invoked Claim Details" at bounding box center [467, 125] width 100 height 14
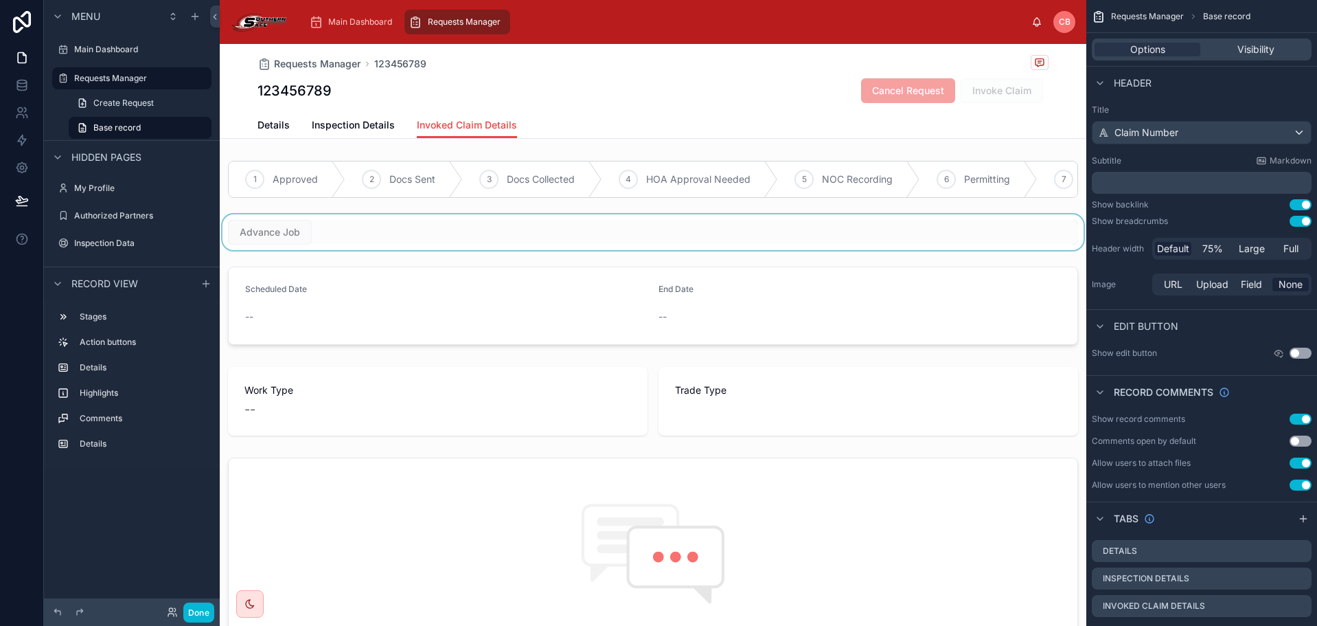
click at [394, 240] on div at bounding box center [653, 232] width 867 height 36
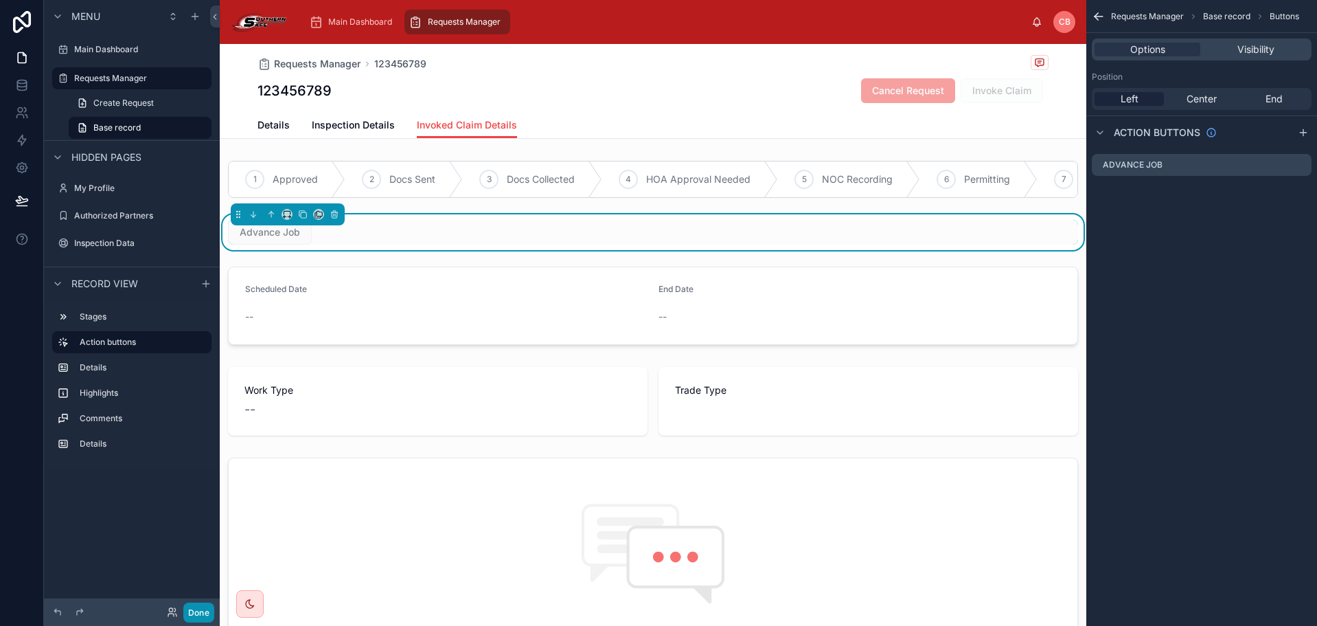
click at [207, 605] on button "Done" at bounding box center [198, 612] width 31 height 20
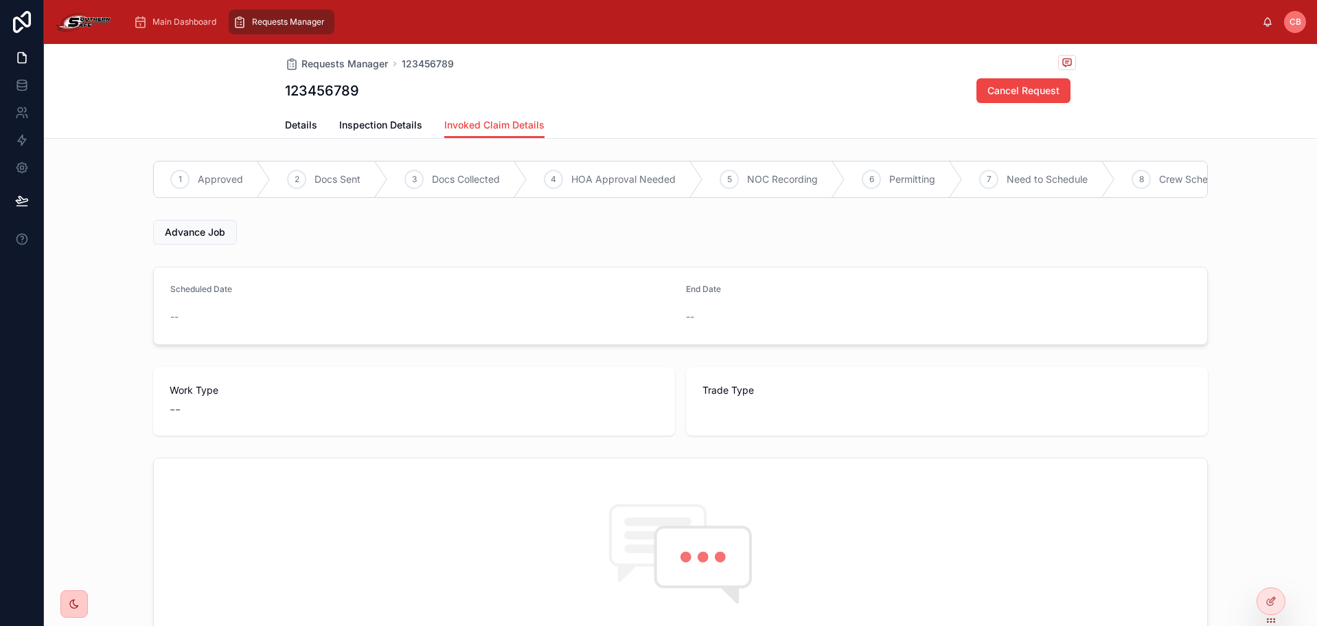
click at [77, 603] on icon at bounding box center [74, 603] width 11 height 11
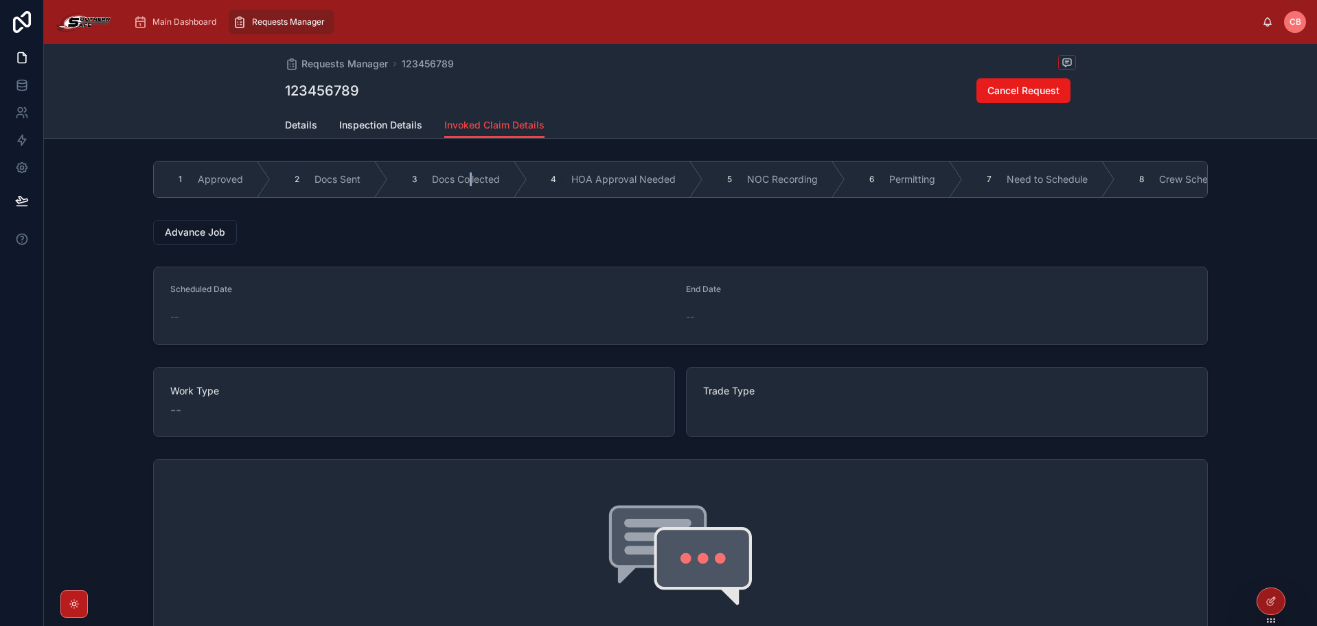
click at [468, 198] on div "1 Approved 2 Docs Sent 3 Docs Collected 4 HOA Approval Needed 5 NOC Recording 6…" at bounding box center [680, 179] width 1055 height 37
click at [419, 216] on div "1 Approved 2 Docs Sent 3 Docs Collected 4 HOA Approval Needed 5 NOC Recording 6…" at bounding box center [680, 491] width 1273 height 672
click at [1276, 594] on div at bounding box center [1271, 601] width 27 height 26
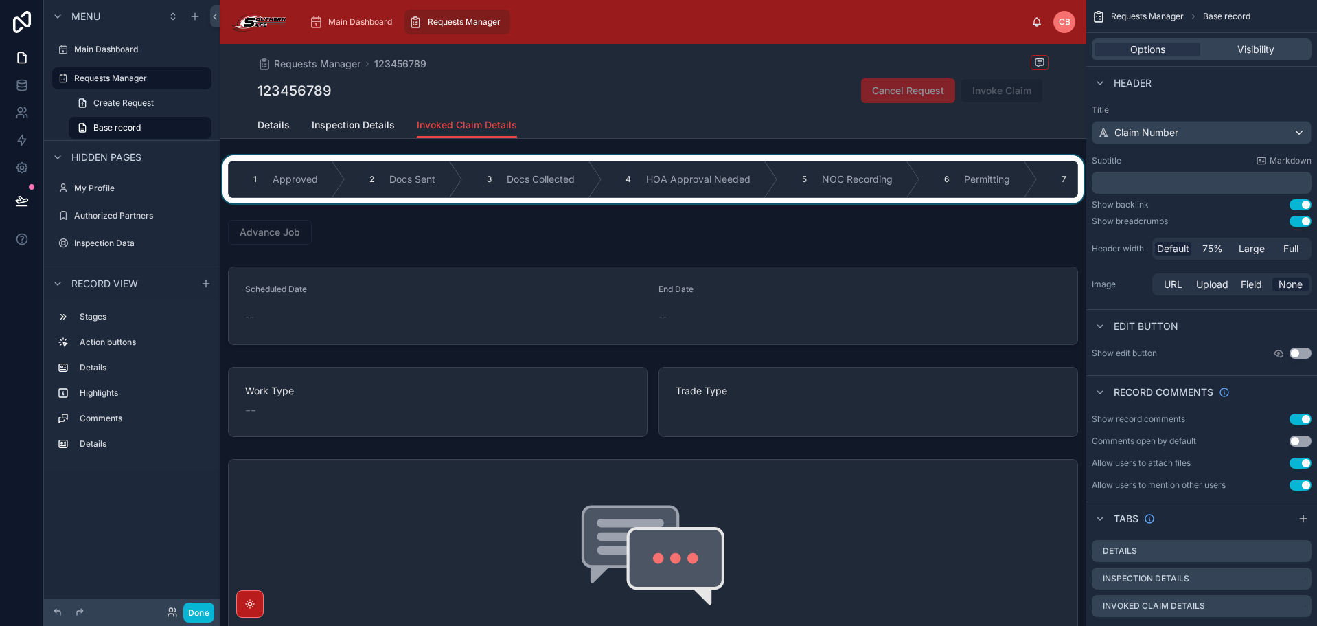
click at [843, 157] on div at bounding box center [653, 179] width 867 height 48
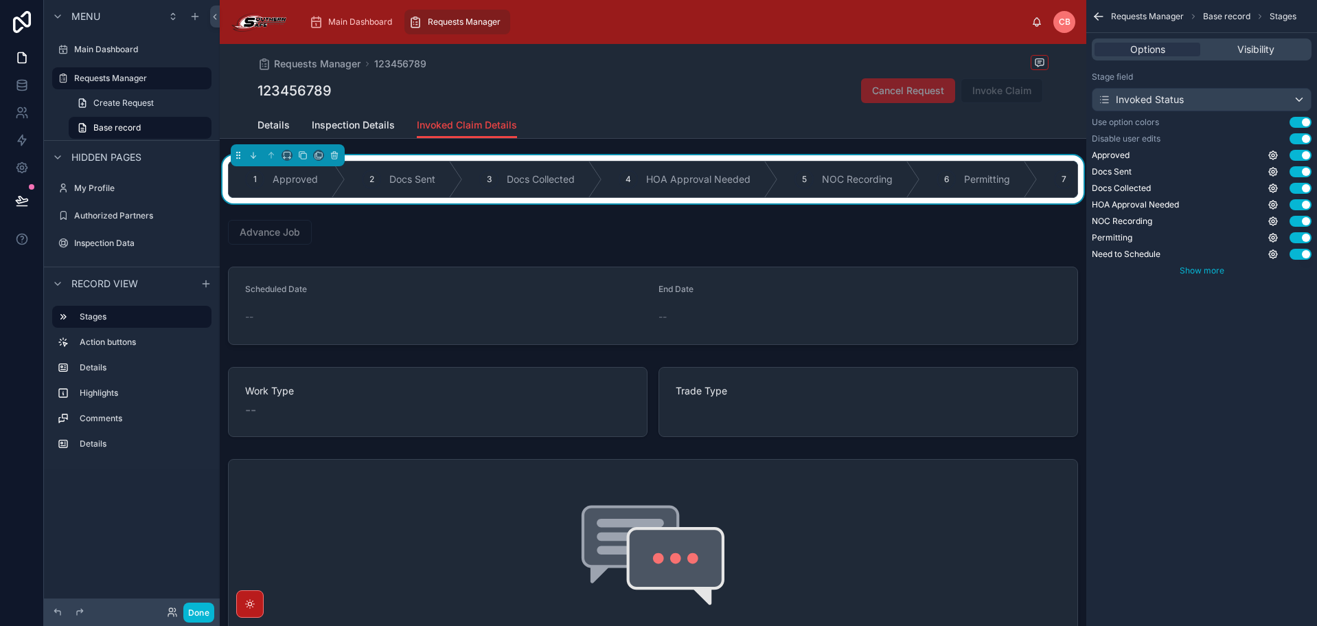
click at [1191, 275] on span "Show more" at bounding box center [1202, 270] width 45 height 10
click at [612, 92] on div "123456789 Cancel Request Invoke Claim" at bounding box center [653, 91] width 791 height 26
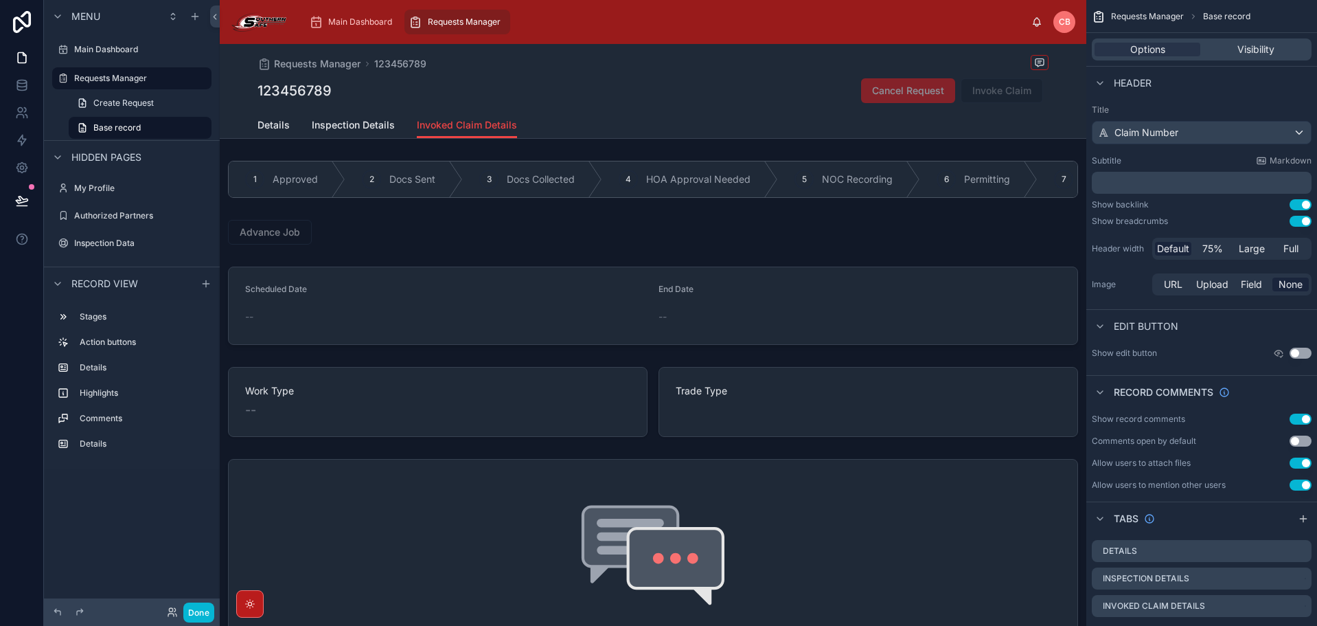
click at [639, 71] on div "Requests Manager 123456789" at bounding box center [653, 63] width 791 height 17
click at [32, 164] on link at bounding box center [21, 167] width 43 height 27
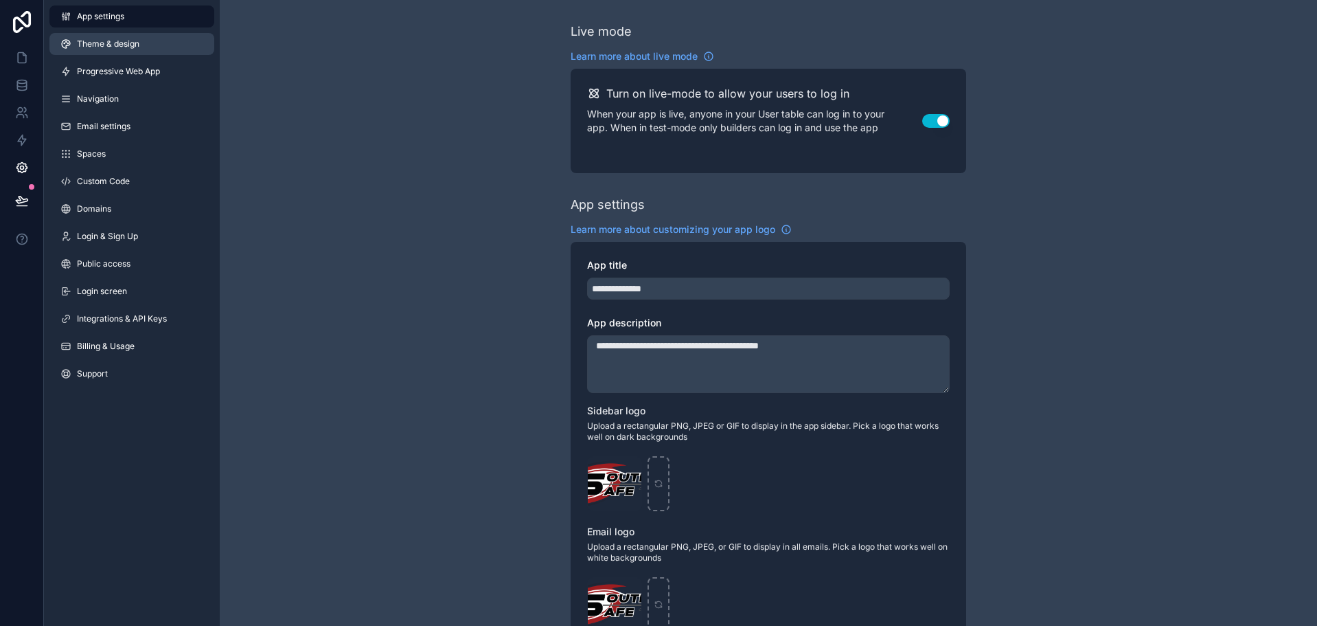
click at [140, 39] on link "Theme & design" at bounding box center [131, 44] width 165 height 22
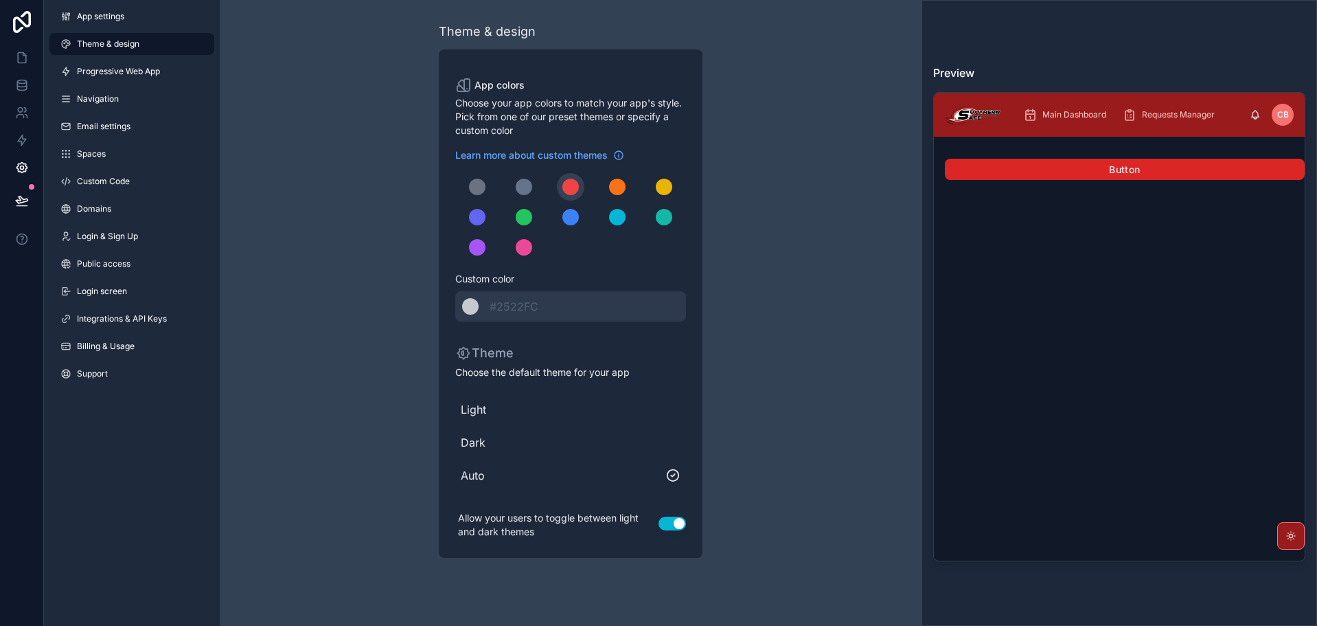
click at [1019, 171] on button "Button" at bounding box center [1125, 170] width 360 height 22
click at [568, 185] on div "scrollable content" at bounding box center [571, 187] width 16 height 16
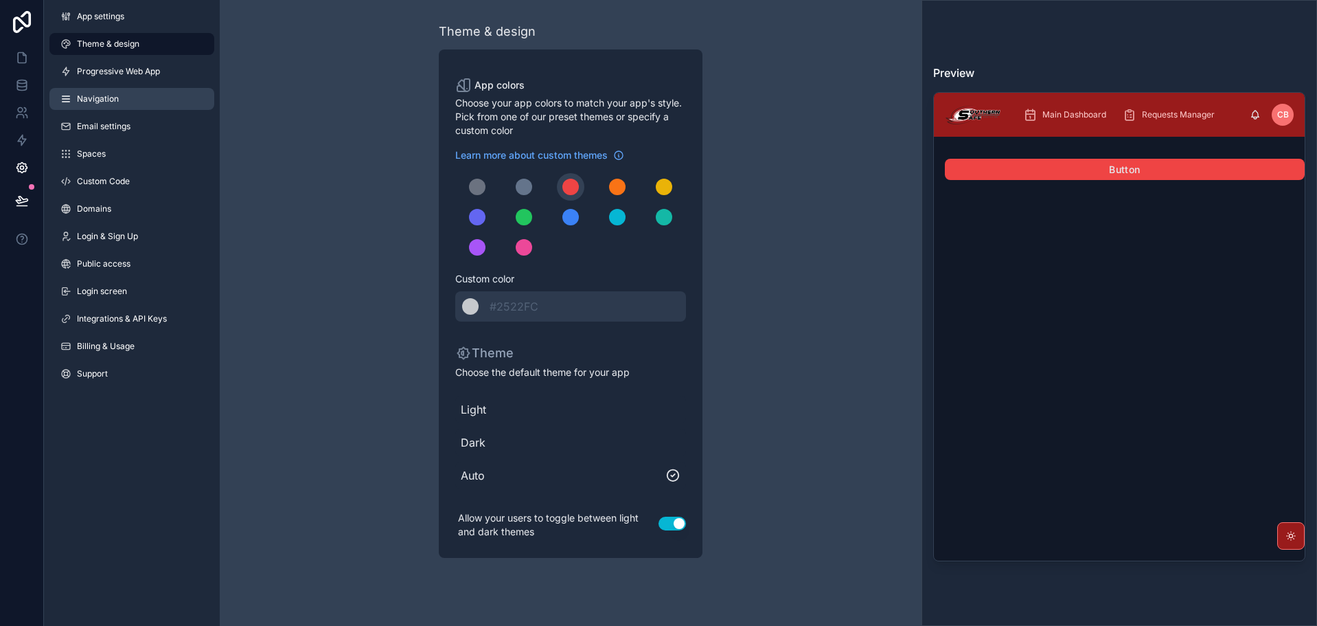
click at [102, 102] on span "Navigation" at bounding box center [98, 98] width 42 height 11
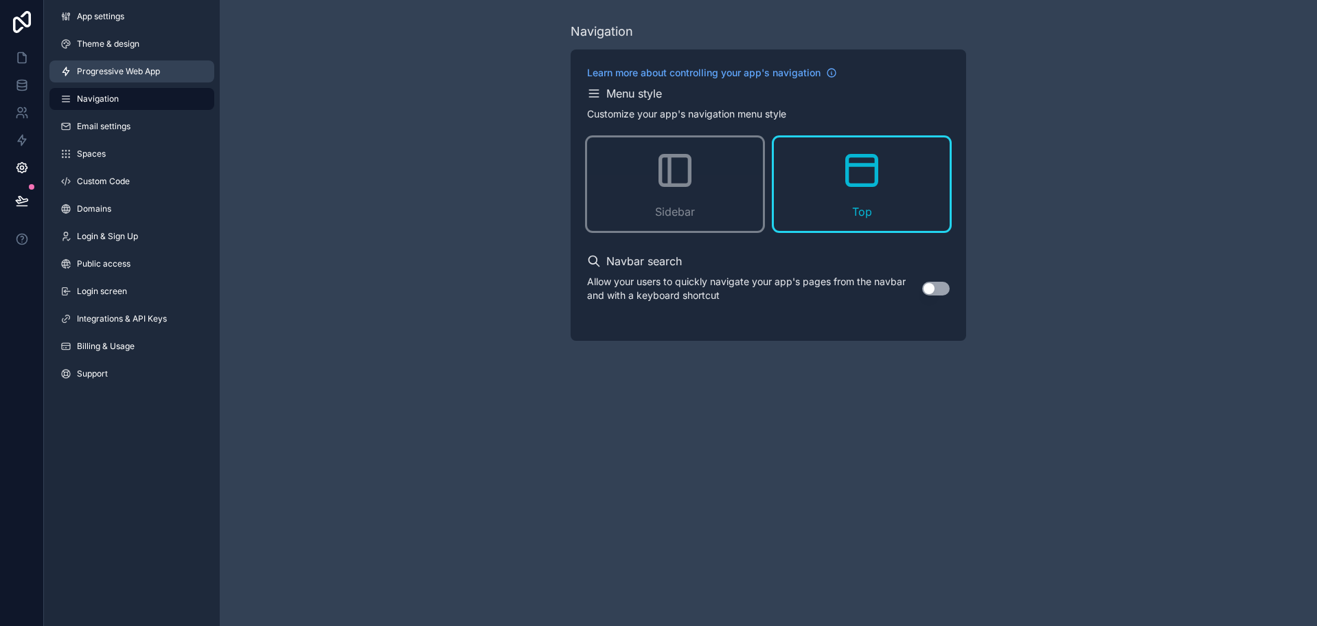
click at [108, 66] on link "Progressive Web App" at bounding box center [131, 71] width 165 height 22
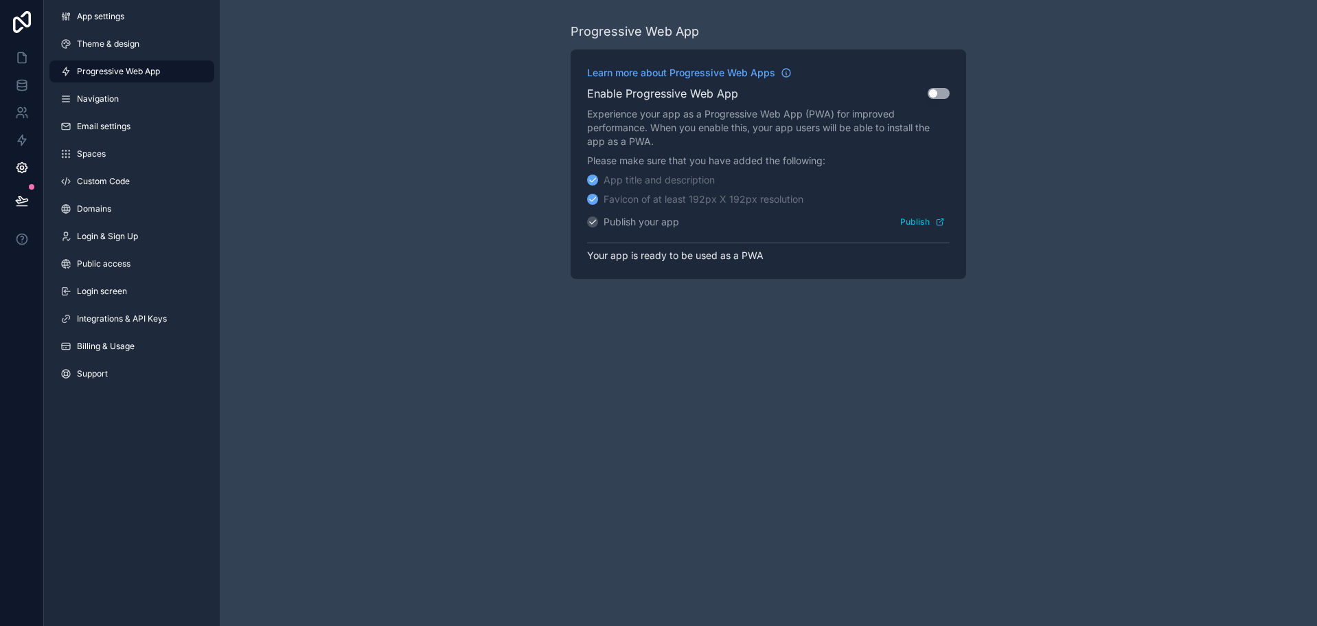
click at [110, 55] on div "App settings Theme & design Progressive Web App Navigation Email settings Space…" at bounding box center [132, 198] width 176 height 396
click at [113, 52] on link "Theme & design" at bounding box center [131, 44] width 165 height 22
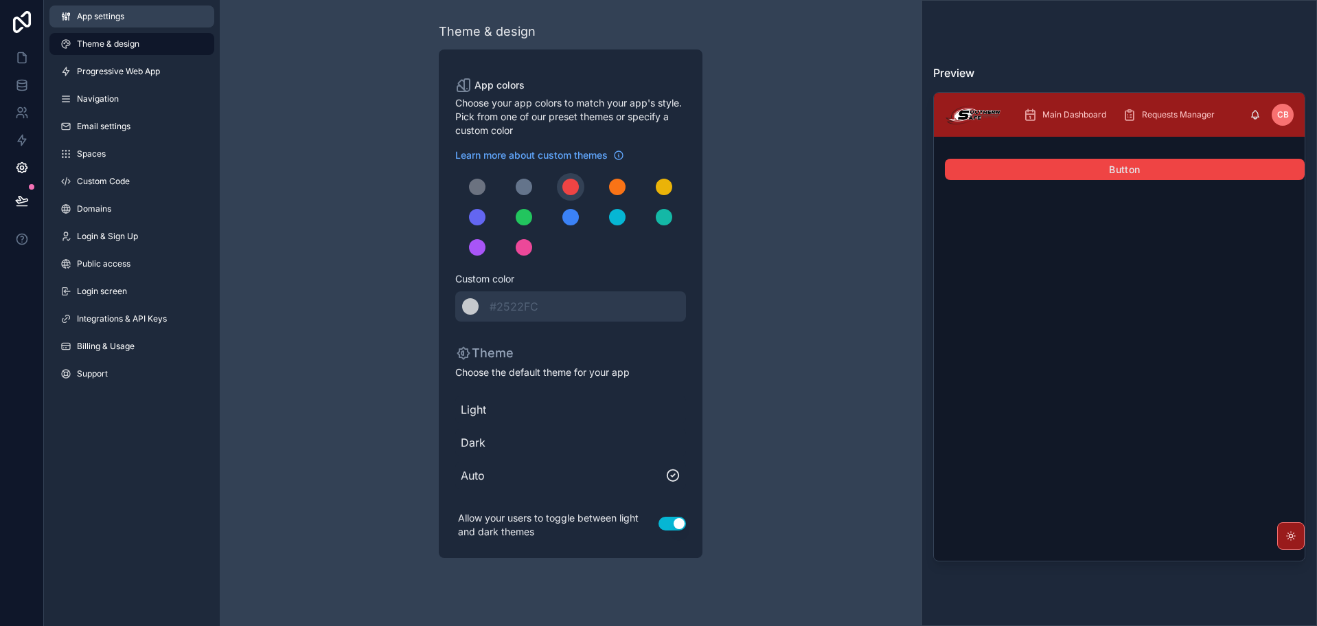
click at [114, 24] on link "App settings" at bounding box center [131, 16] width 165 height 22
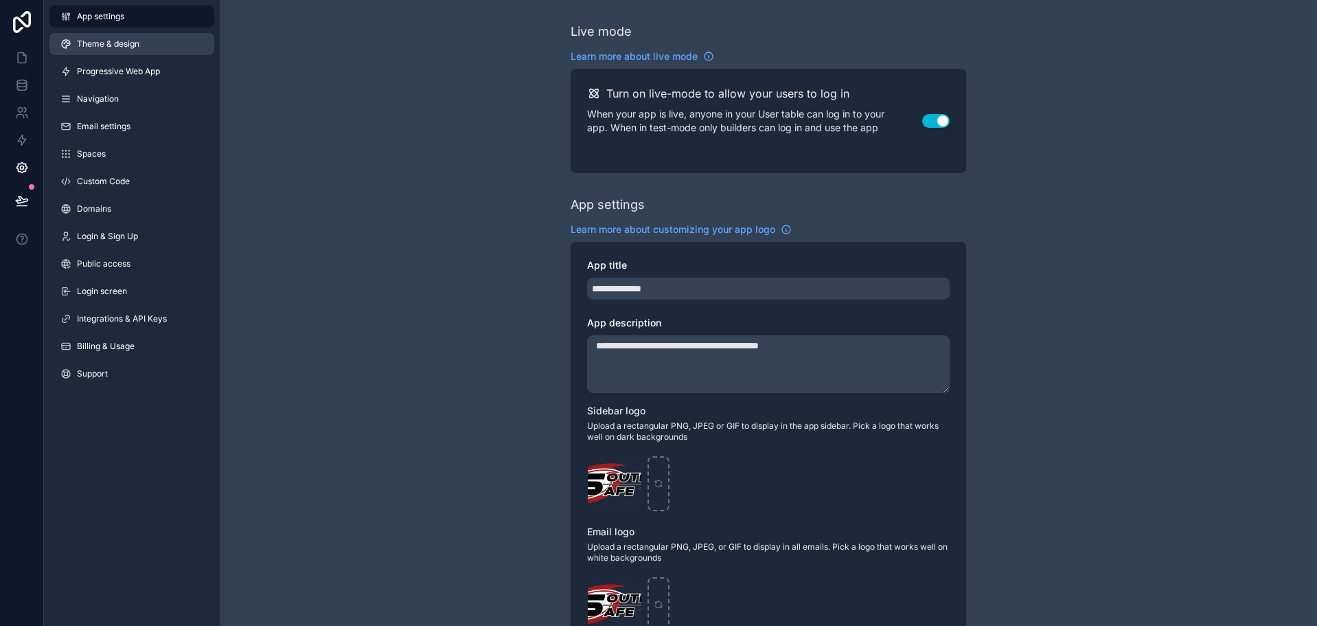
click at [117, 44] on span "Theme & design" at bounding box center [108, 43] width 63 height 11
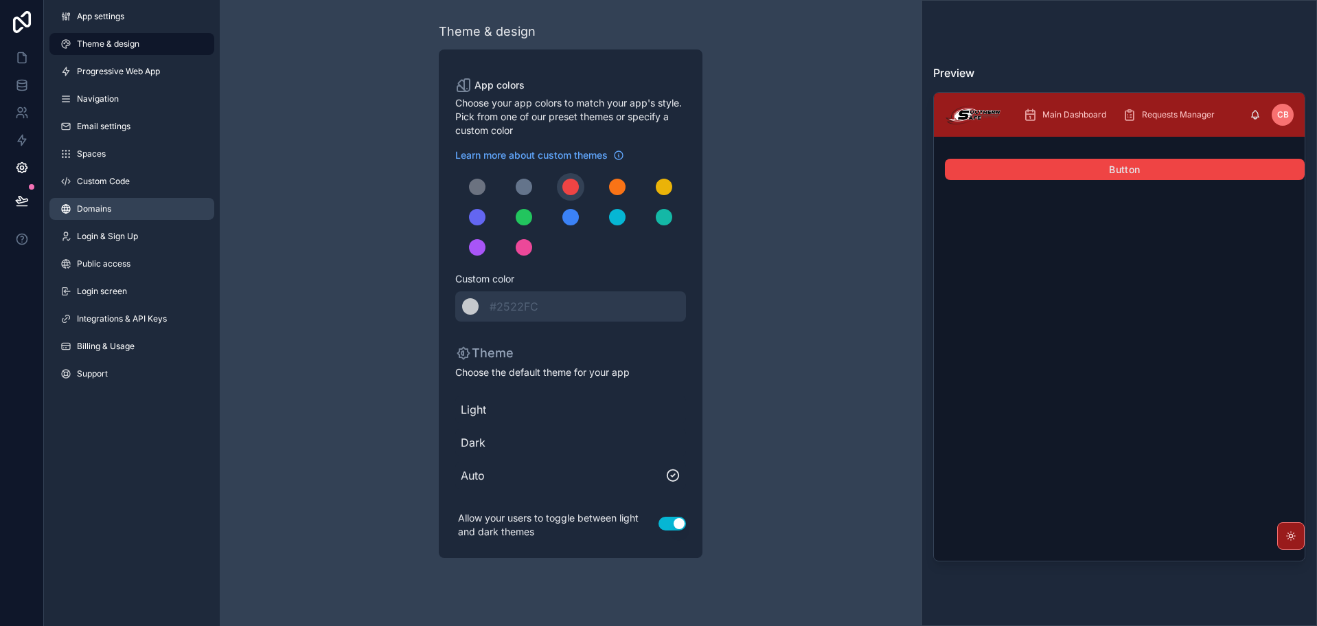
click at [97, 206] on span "Domains" at bounding box center [94, 208] width 34 height 11
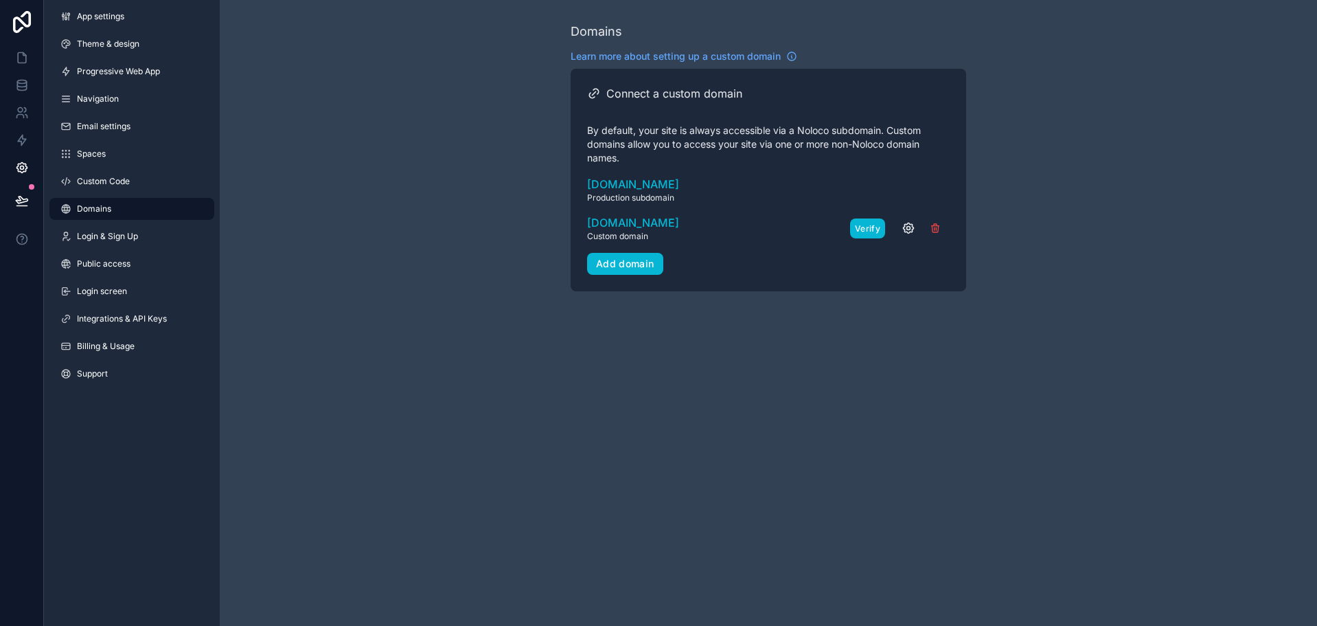
click at [862, 228] on button "Verify" at bounding box center [867, 228] width 35 height 20
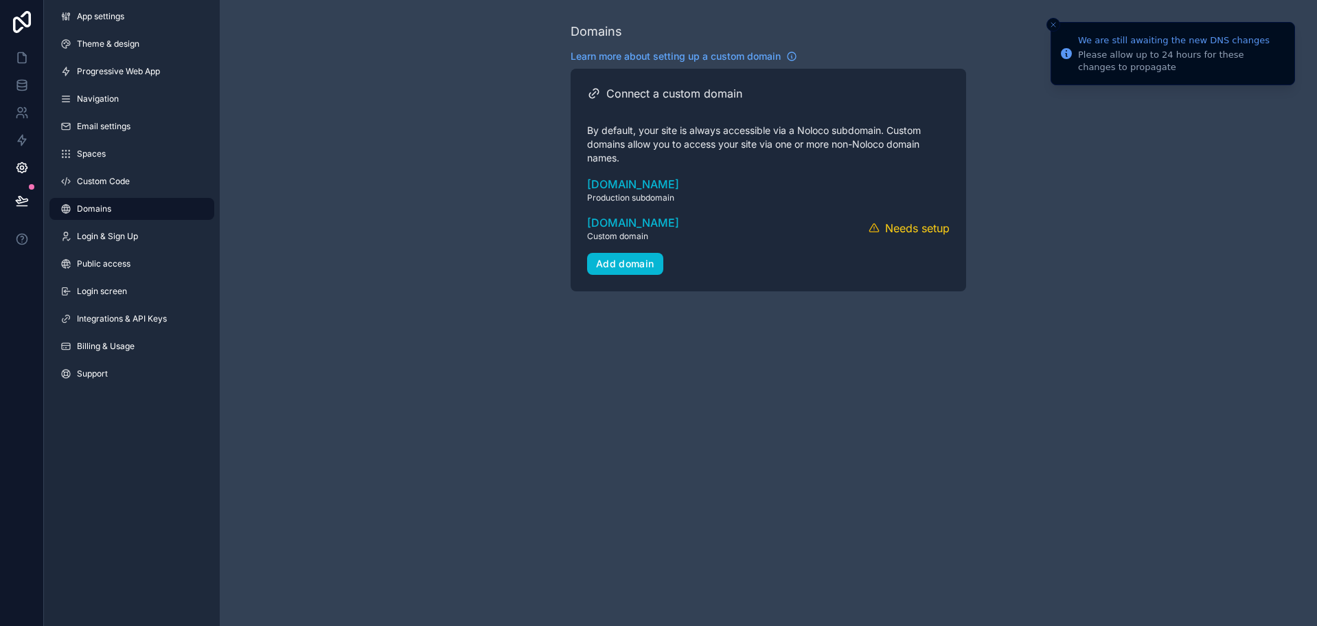
click at [1055, 20] on button "Close toast" at bounding box center [1054, 25] width 14 height 14
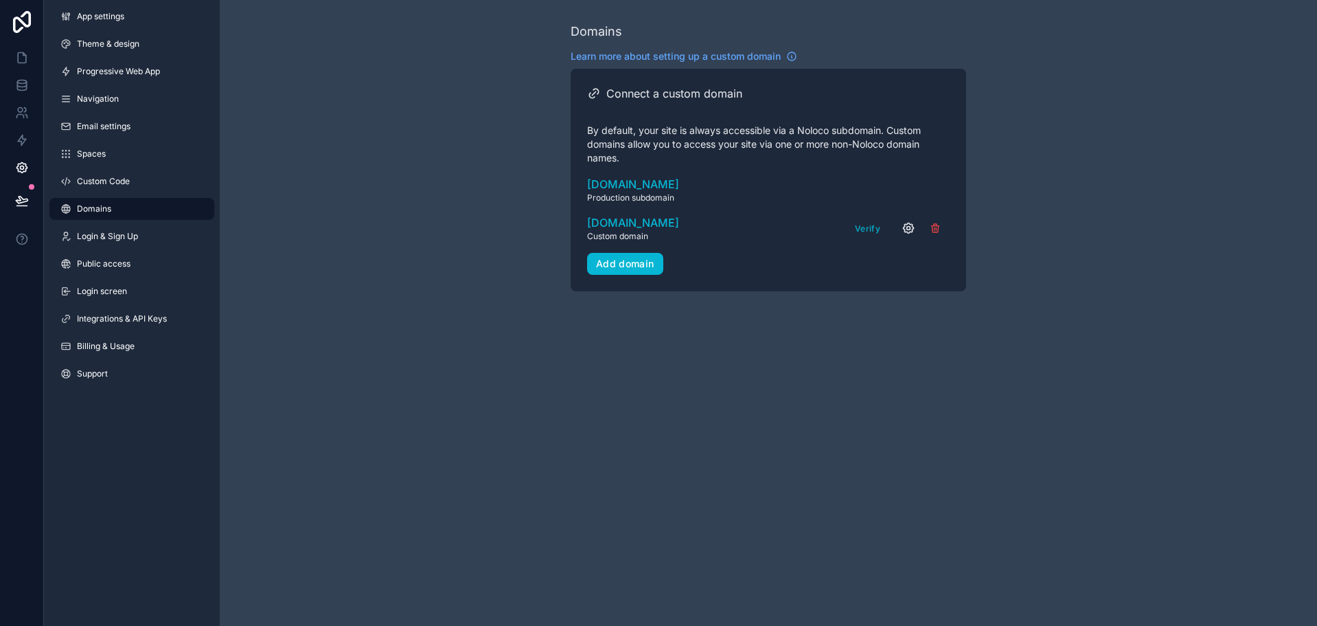
click at [901, 227] on div "Verify" at bounding box center [900, 228] width 100 height 21
click at [909, 227] on icon "scrollable content" at bounding box center [909, 228] width 14 height 14
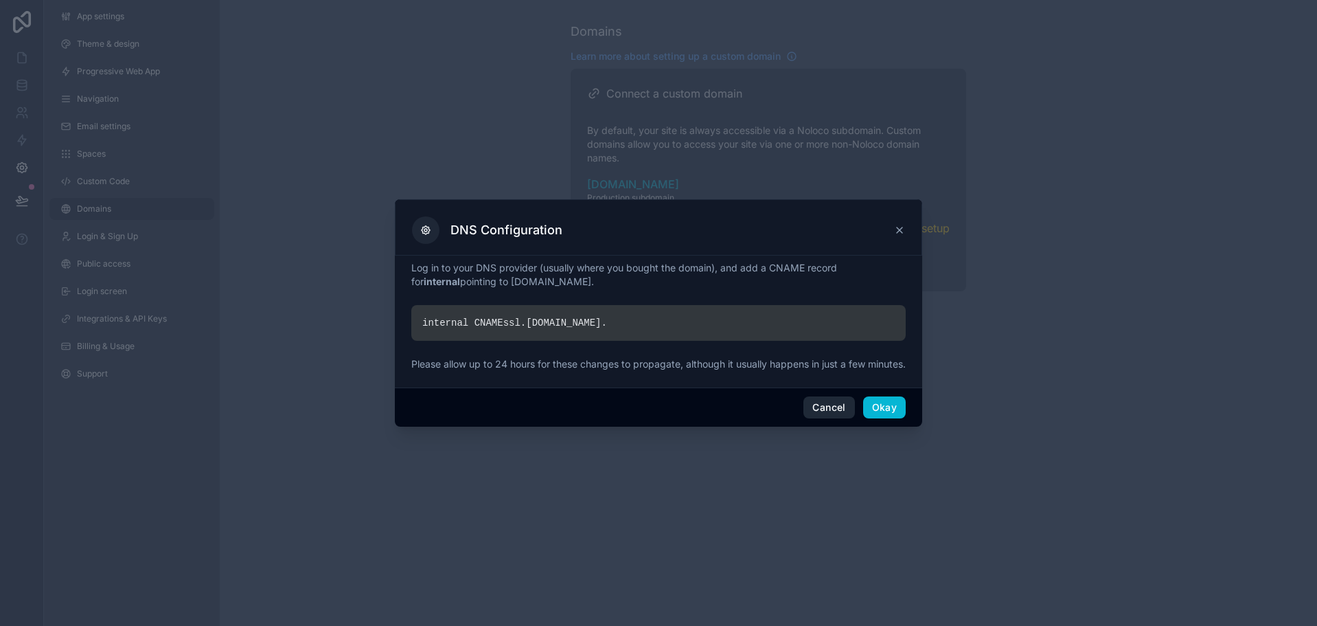
click at [817, 414] on button "Cancel" at bounding box center [829, 407] width 51 height 22
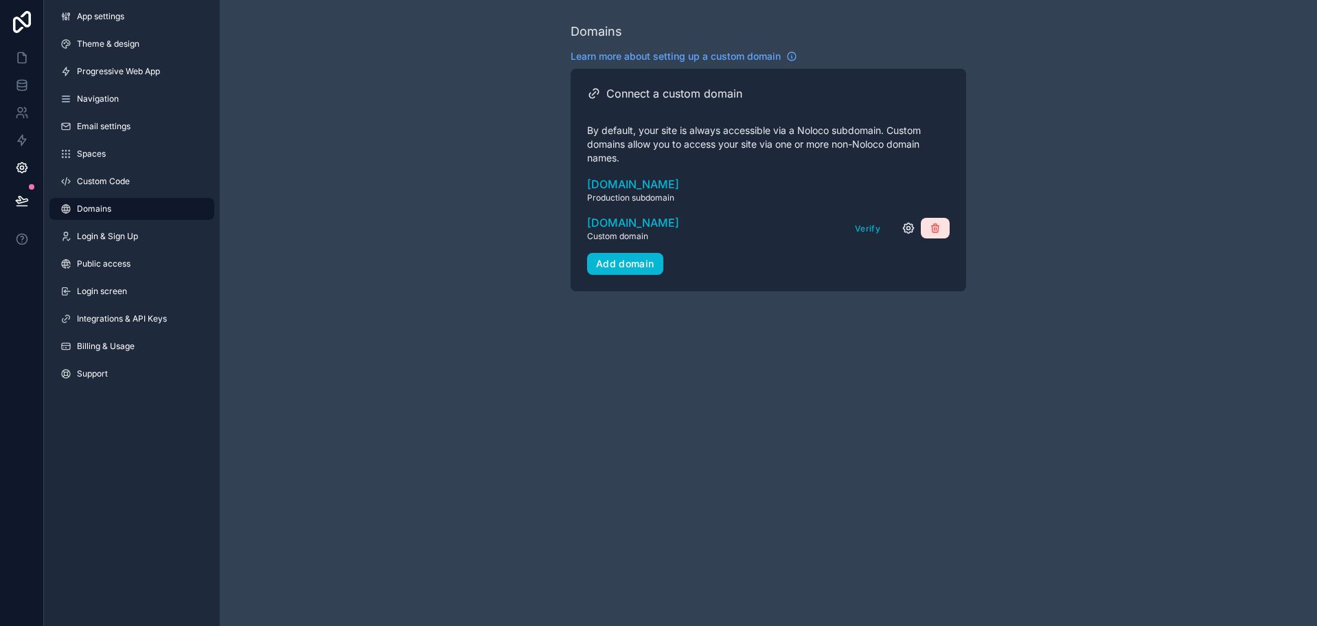
click at [938, 229] on icon "scrollable content" at bounding box center [935, 228] width 11 height 11
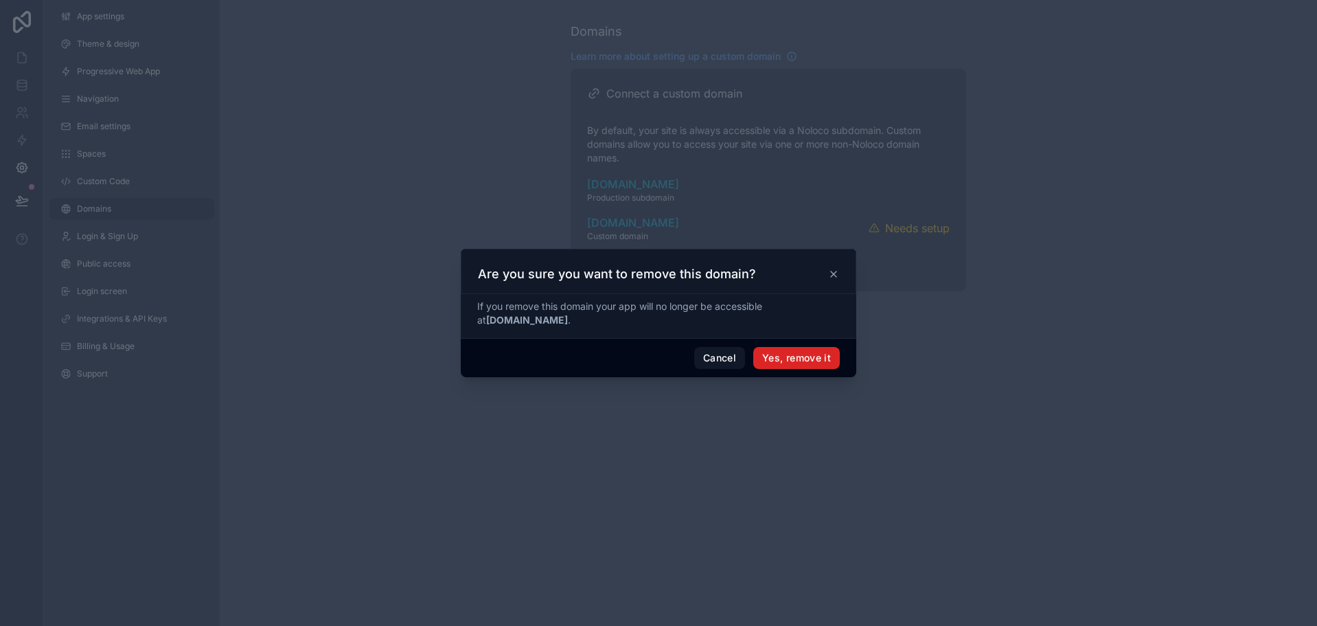
click at [795, 360] on button "Yes, remove it" at bounding box center [797, 358] width 87 height 22
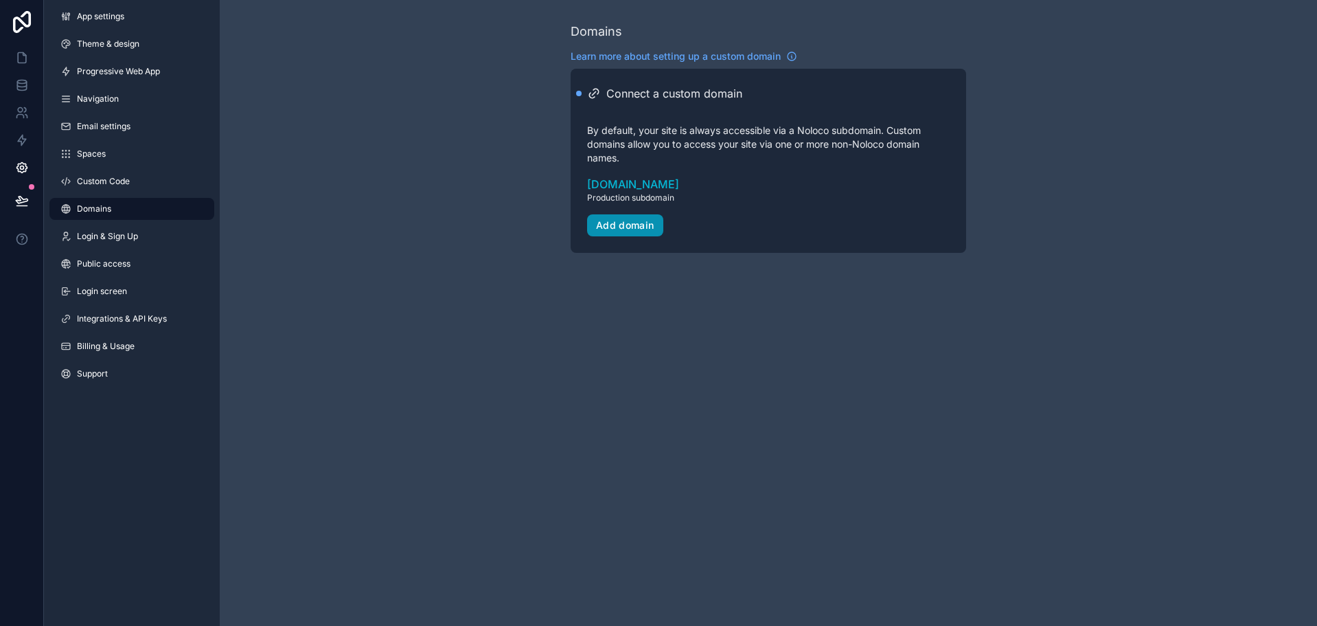
click at [630, 226] on div "Add domain" at bounding box center [625, 225] width 58 height 12
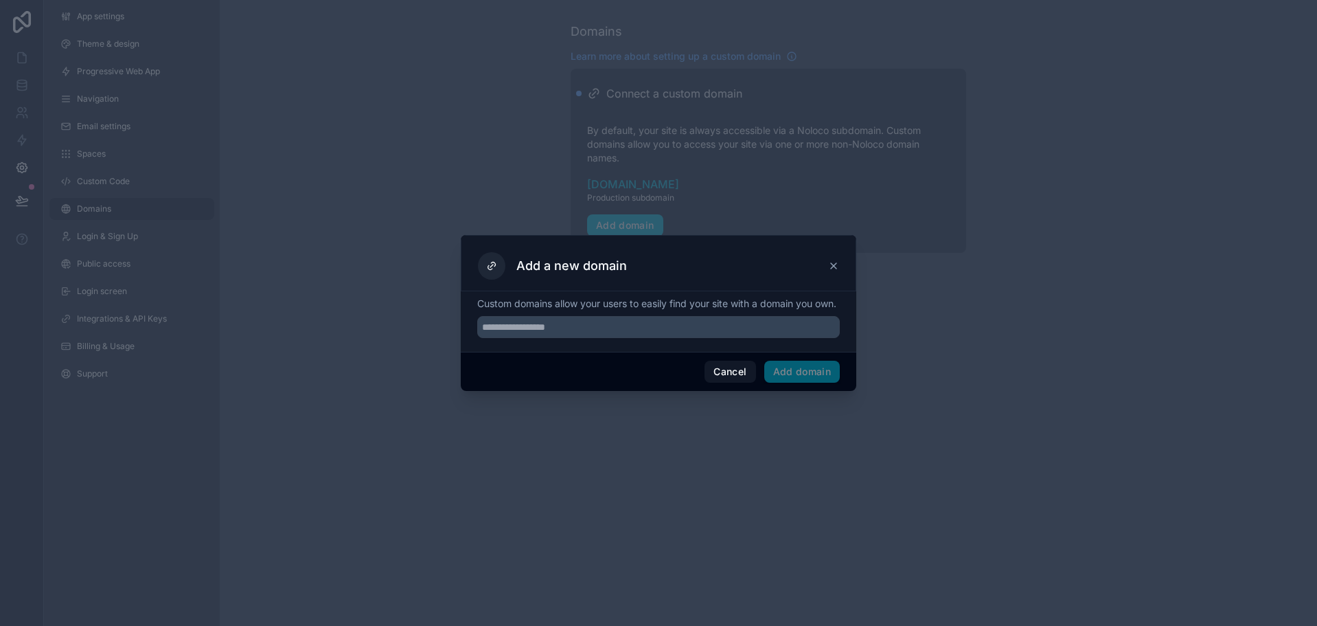
click at [667, 310] on p "Custom domains allow your users to easily find your site with a domain you own." at bounding box center [658, 304] width 363 height 14
click at [668, 319] on div "Custom domains allow your users to easily find your site with a domain you own." at bounding box center [658, 319] width 363 height 44
click at [670, 330] on input "text" at bounding box center [658, 327] width 363 height 22
drag, startPoint x: 531, startPoint y: 332, endPoint x: 539, endPoint y: 336, distance: 8.9
click at [539, 336] on input "**********" at bounding box center [658, 327] width 363 height 22
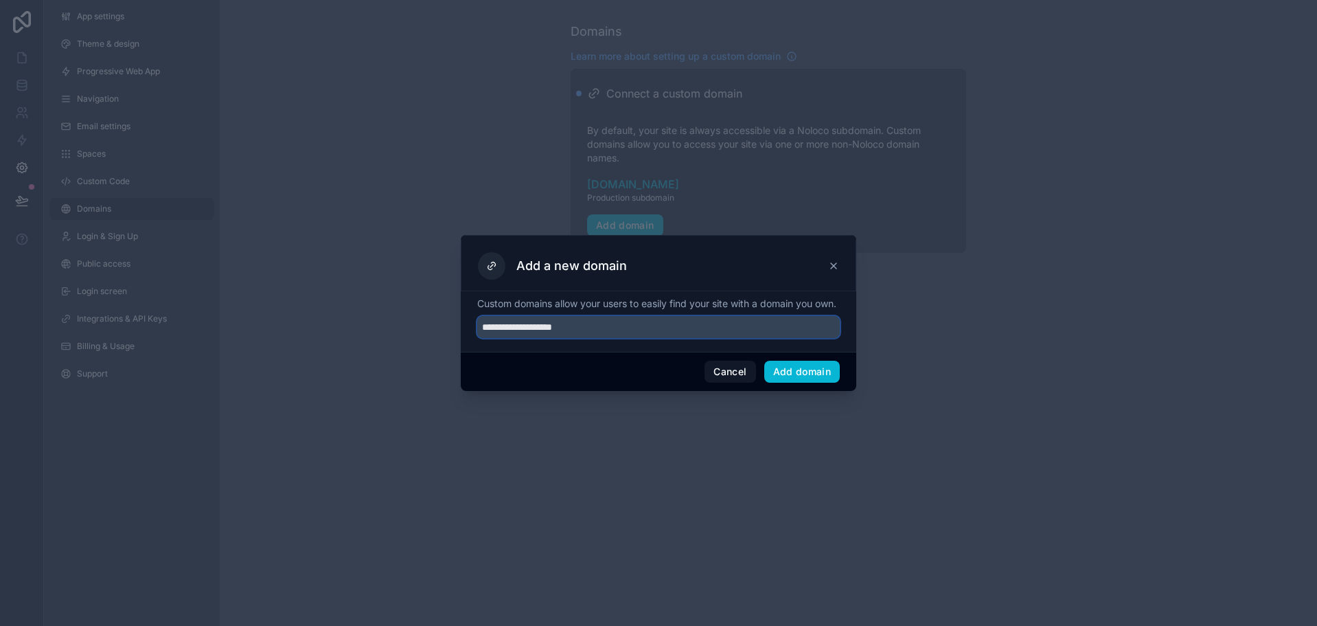
type input "**********"
click at [651, 341] on div "**********" at bounding box center [658, 328] width 363 height 25
click at [781, 375] on button "Add domain" at bounding box center [803, 372] width 76 height 22
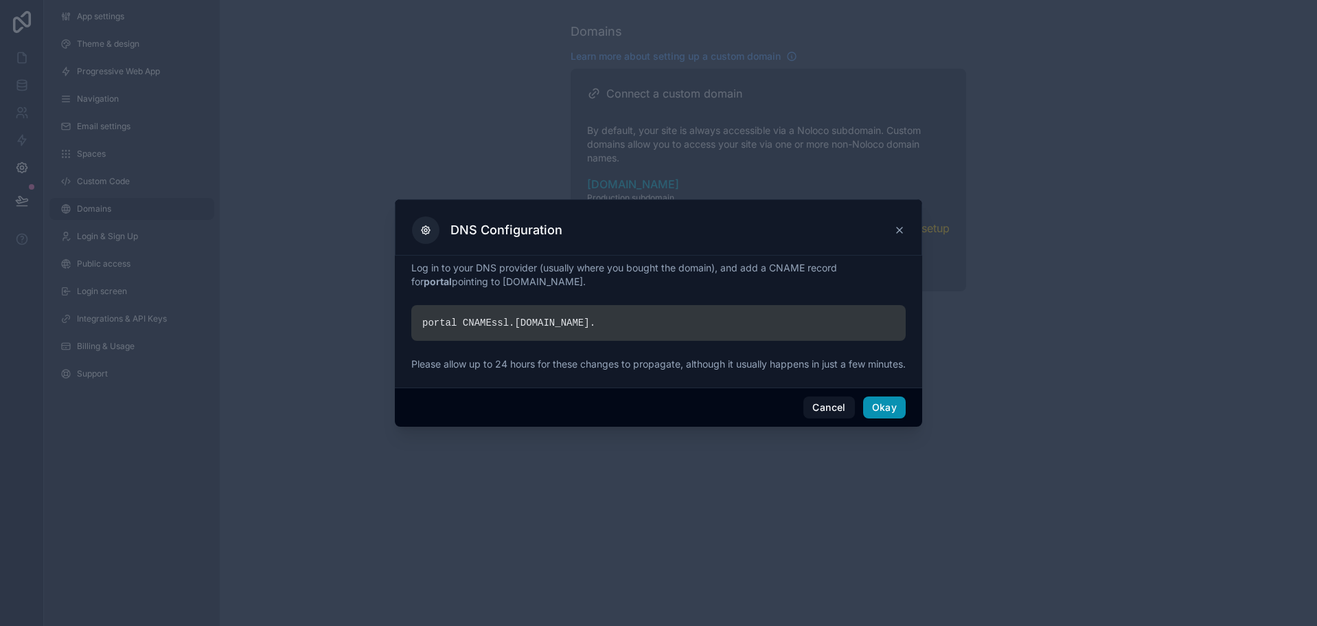
click at [889, 416] on button "Okay" at bounding box center [884, 407] width 43 height 22
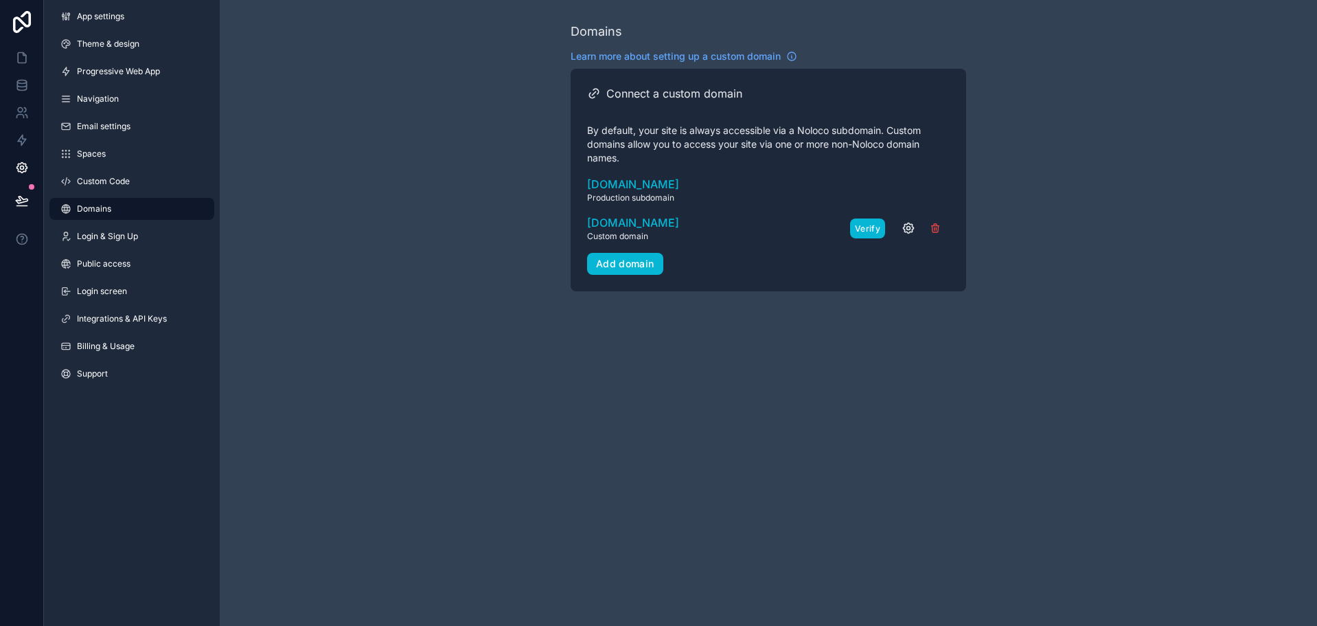
click at [866, 226] on button "Verify" at bounding box center [867, 228] width 35 height 20
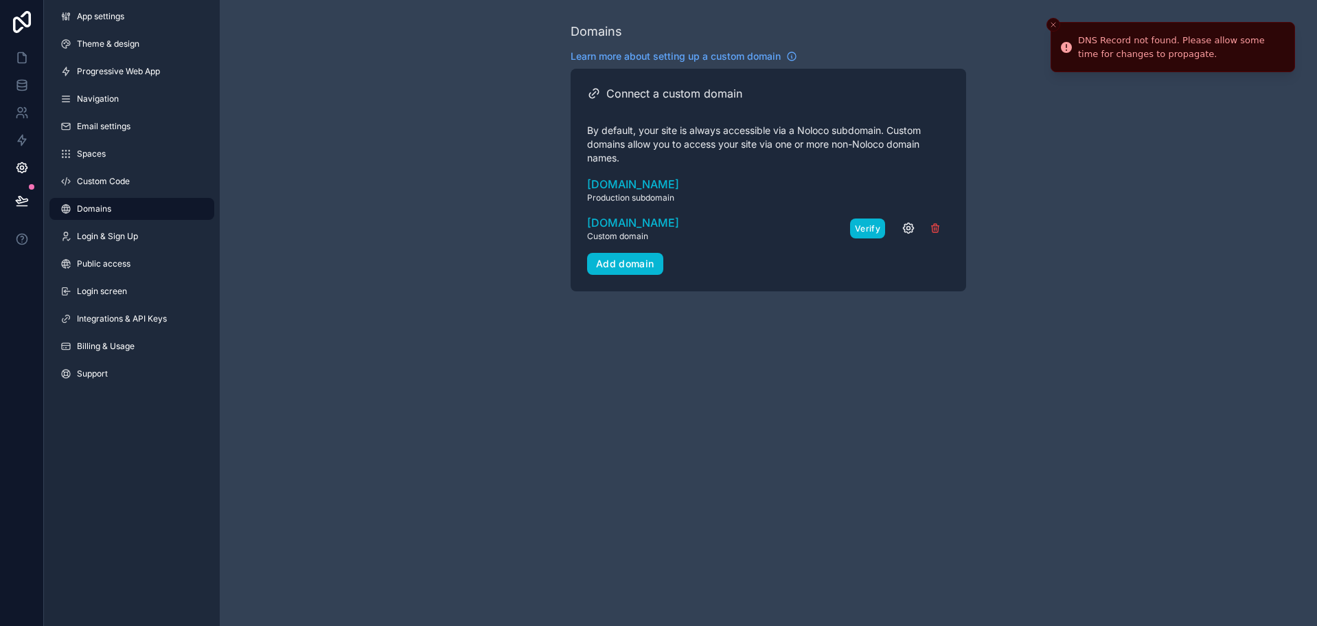
click at [863, 229] on button "Verify" at bounding box center [867, 228] width 35 height 20
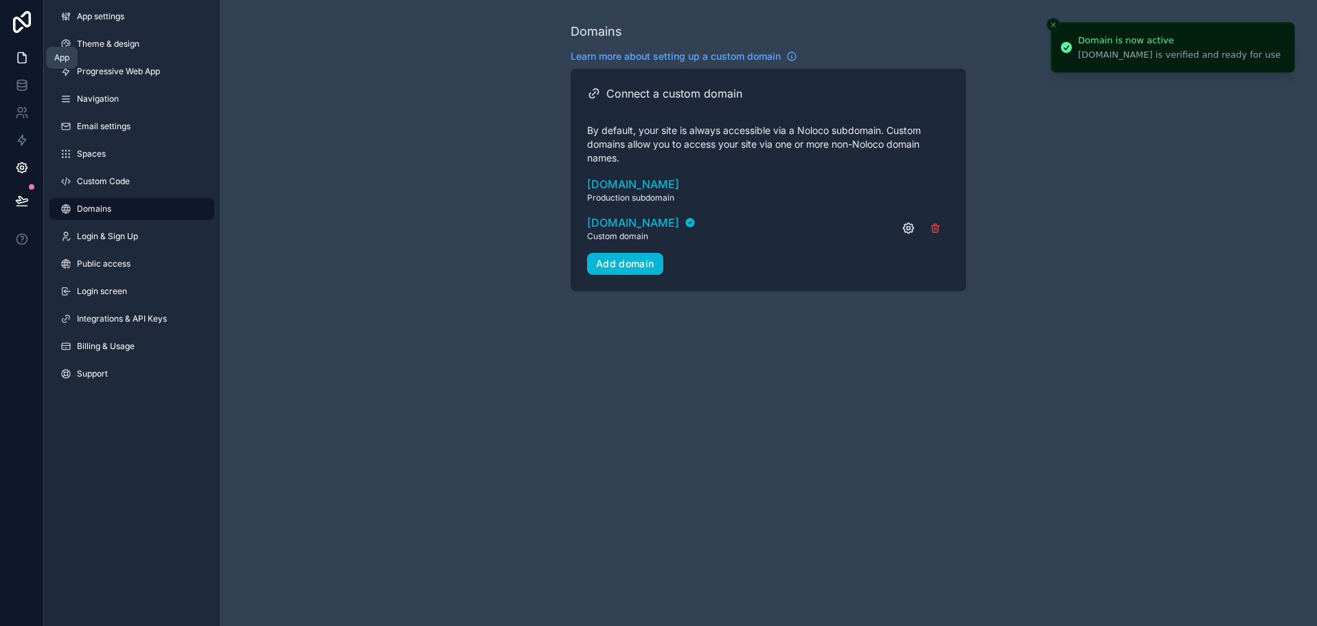
click at [23, 61] on icon at bounding box center [22, 58] width 14 height 14
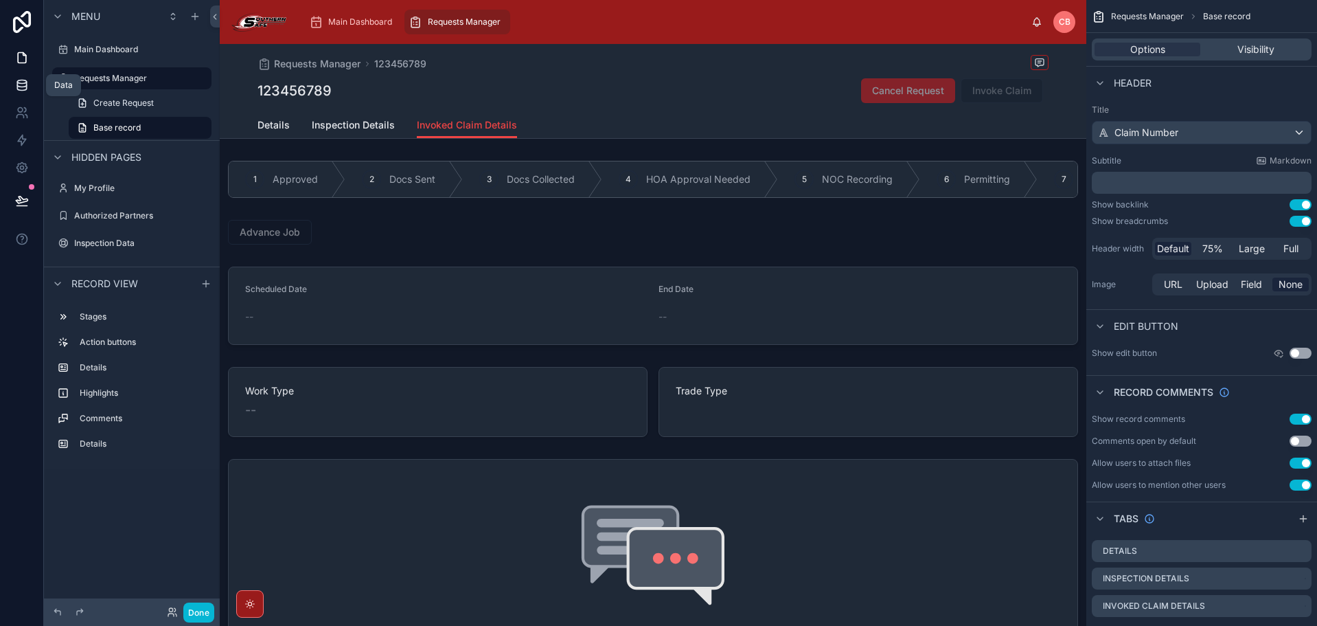
click at [29, 89] on link at bounding box center [21, 84] width 43 height 27
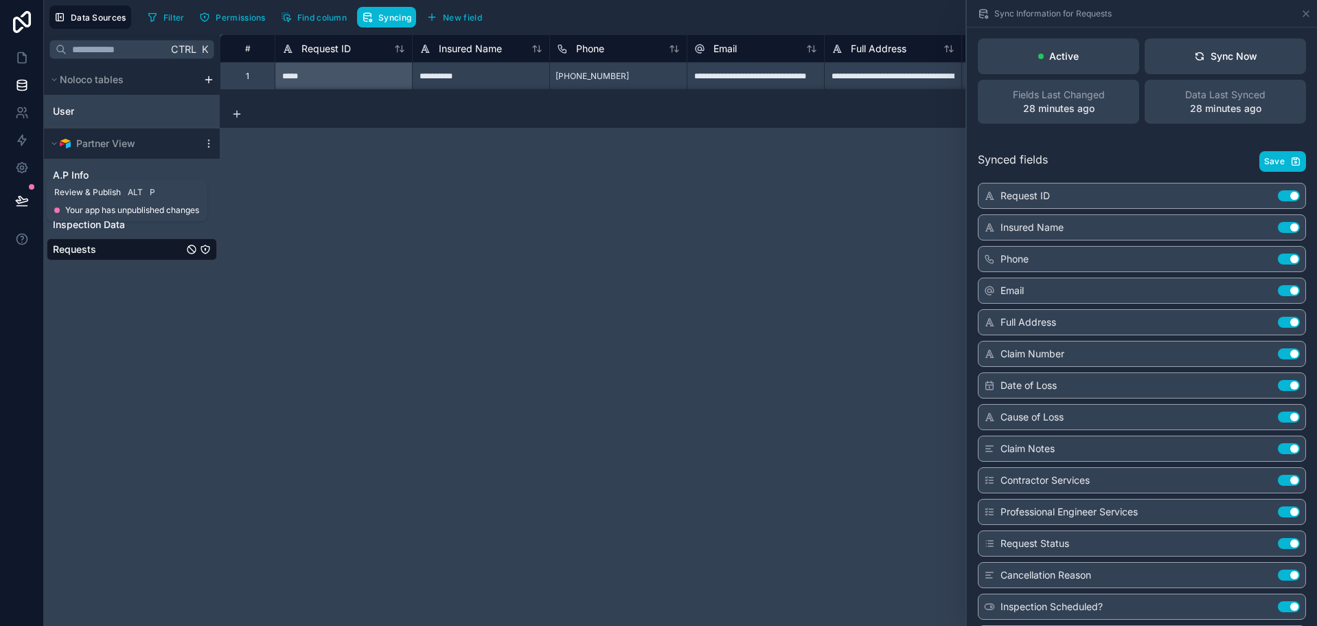
click at [34, 198] on button at bounding box center [22, 200] width 30 height 38
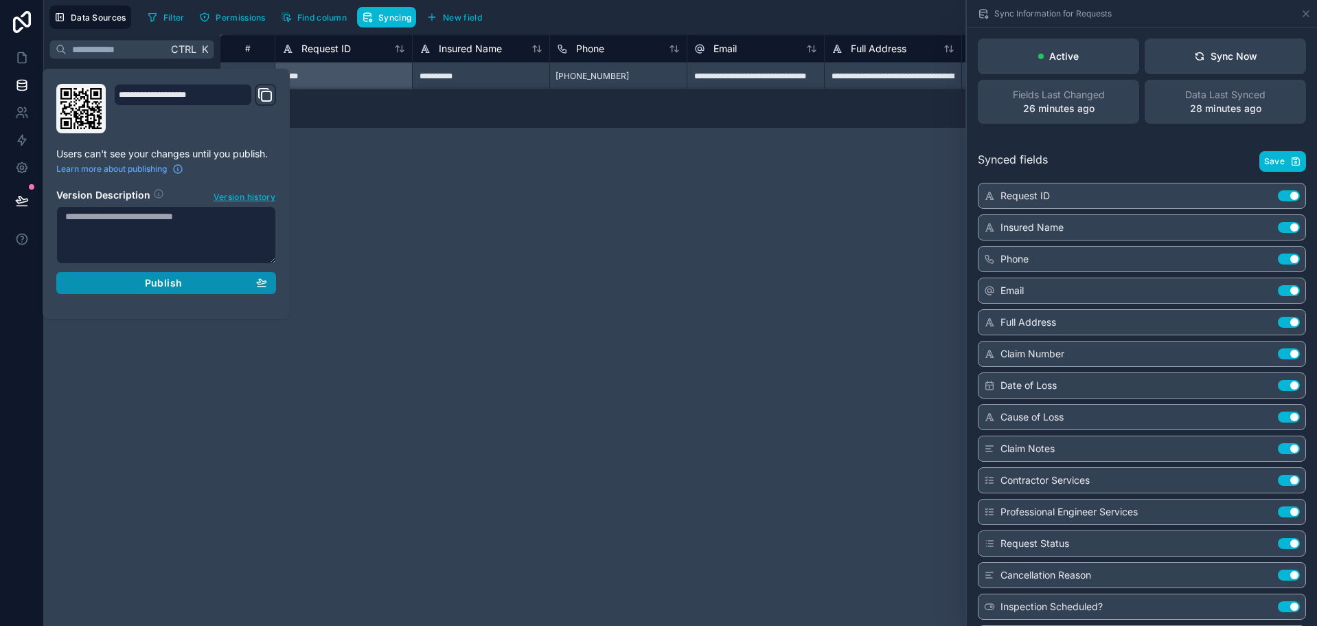
click at [175, 290] on button "Publish" at bounding box center [166, 283] width 220 height 22
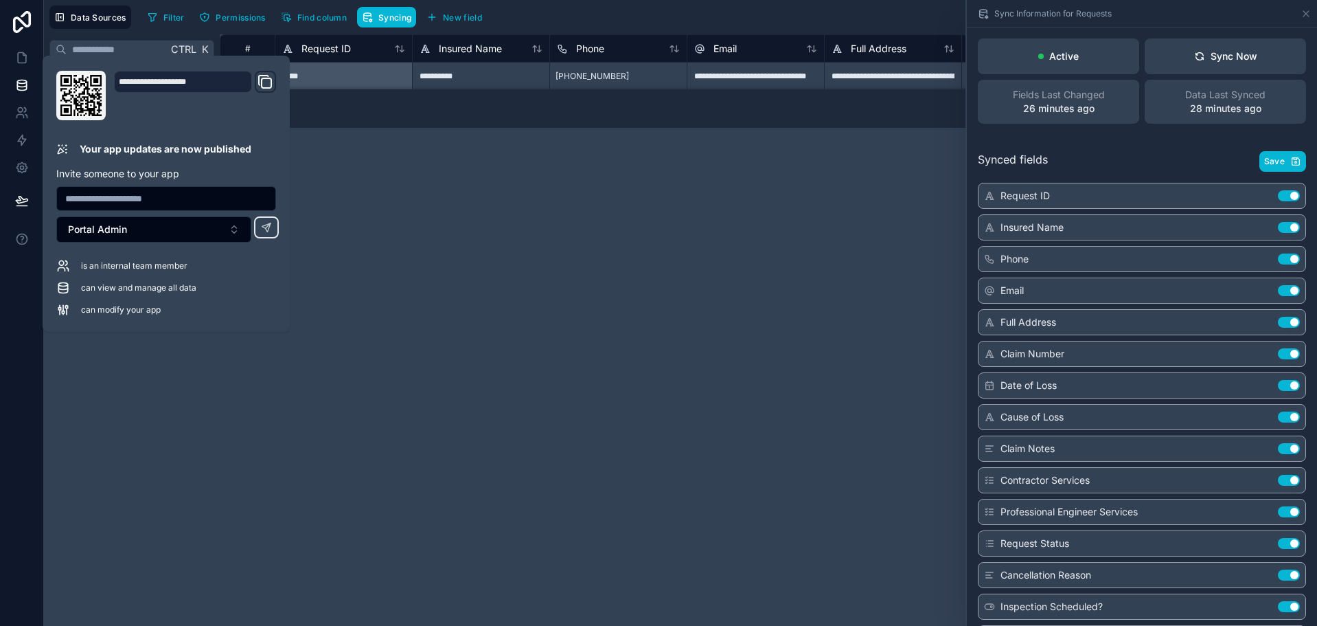
click at [505, 105] on div "1 record" at bounding box center [769, 113] width 1098 height 27
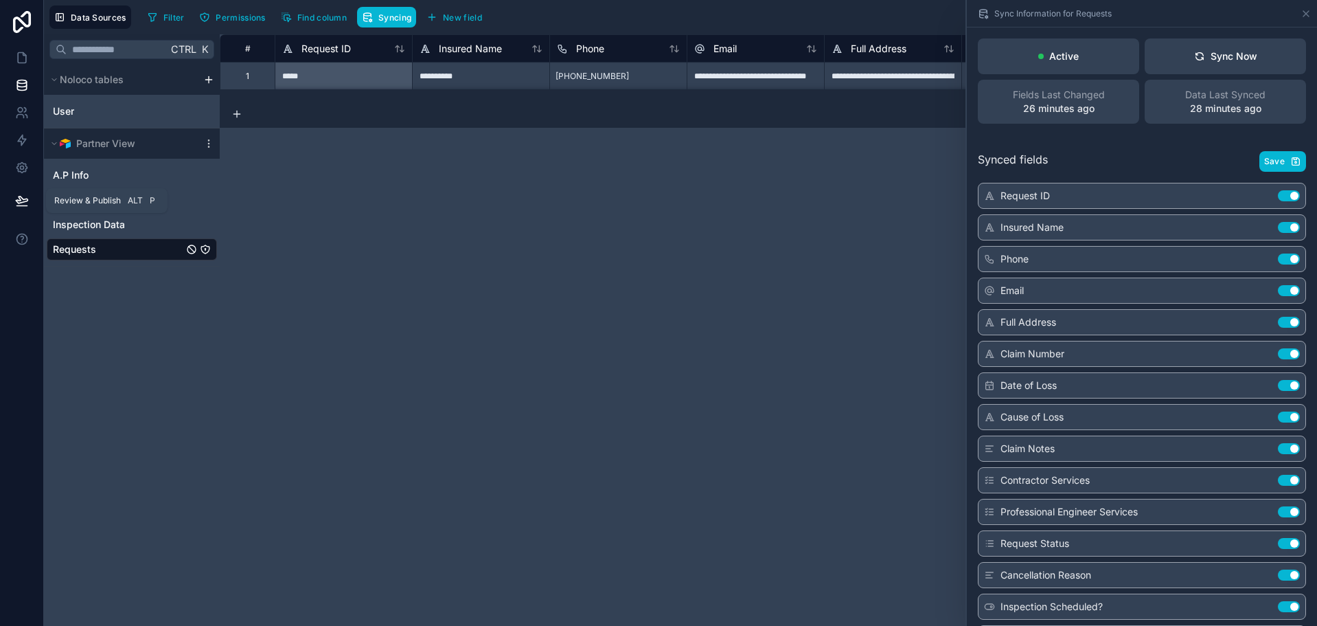
click at [20, 195] on icon at bounding box center [22, 201] width 14 height 14
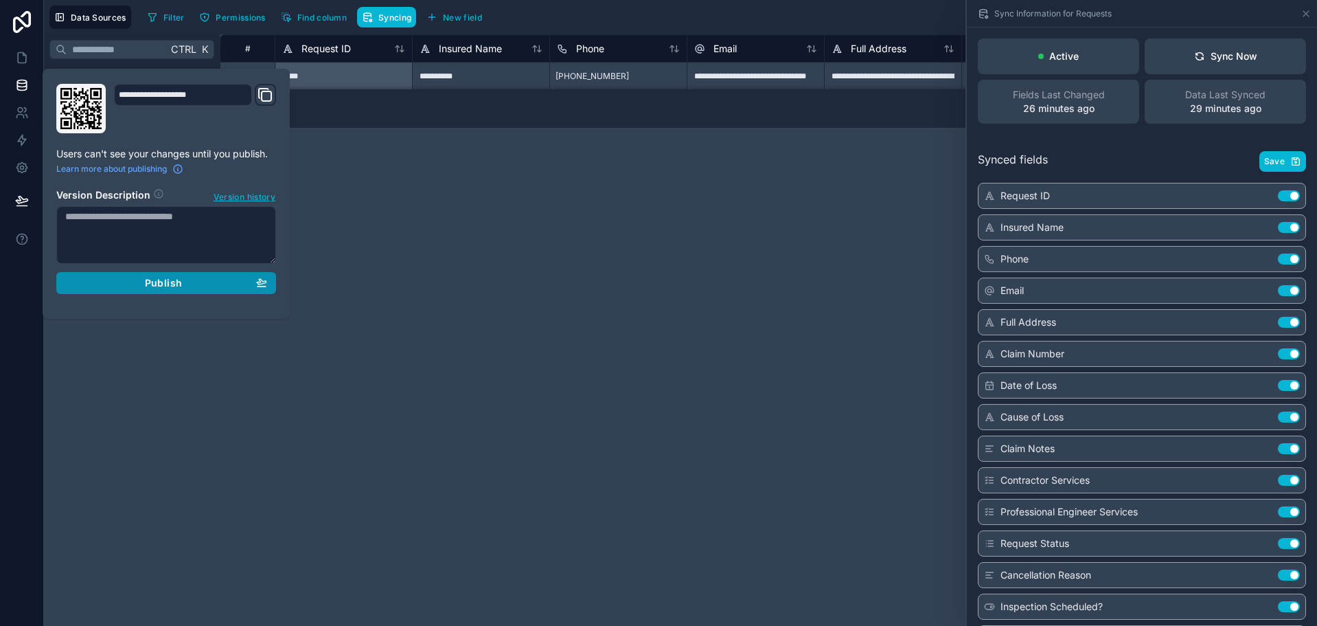
click at [200, 288] on div "Publish" at bounding box center [166, 283] width 202 height 12
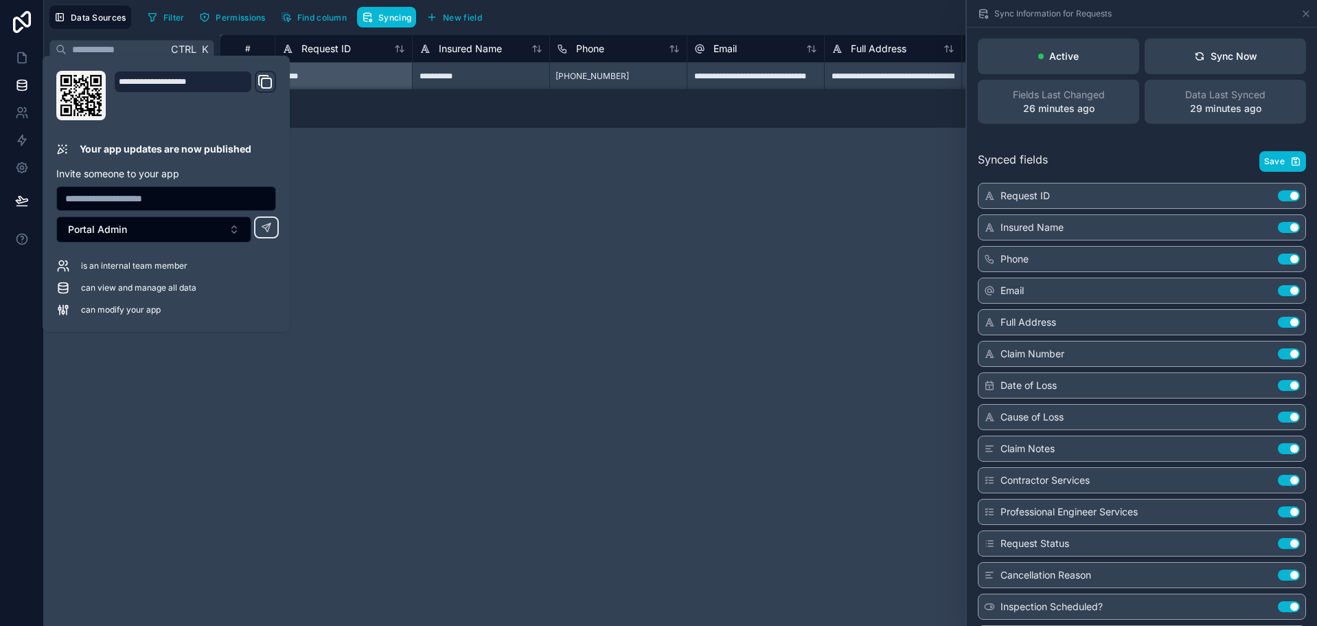
click at [265, 78] on icon "Domain and Custom Link" at bounding box center [265, 81] width 16 height 16
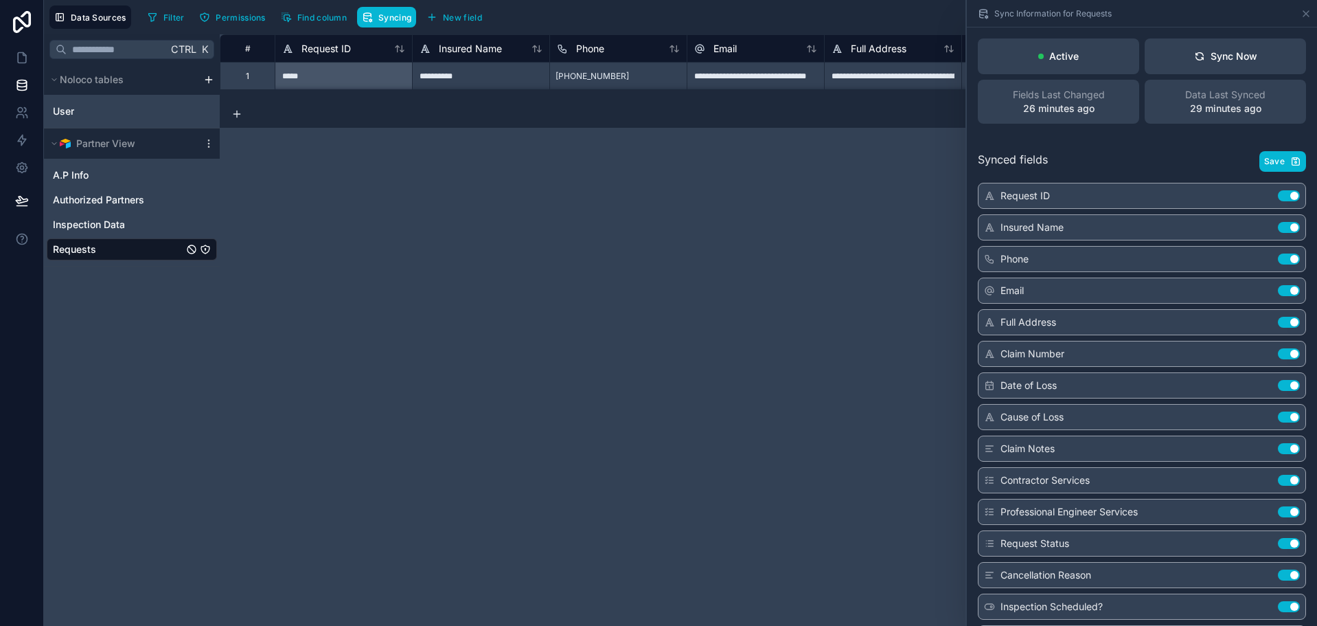
click at [741, 113] on div "1 record" at bounding box center [769, 113] width 1098 height 27
click at [1302, 13] on icon at bounding box center [1306, 13] width 11 height 11
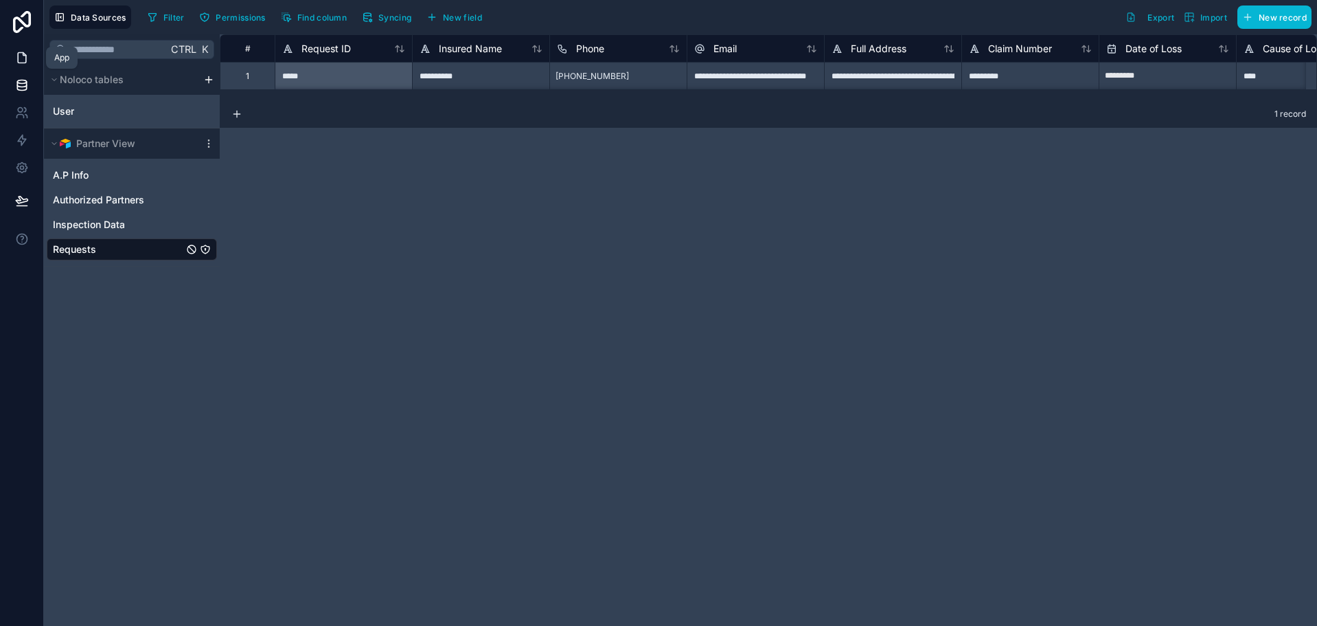
click at [18, 63] on icon at bounding box center [22, 58] width 8 height 10
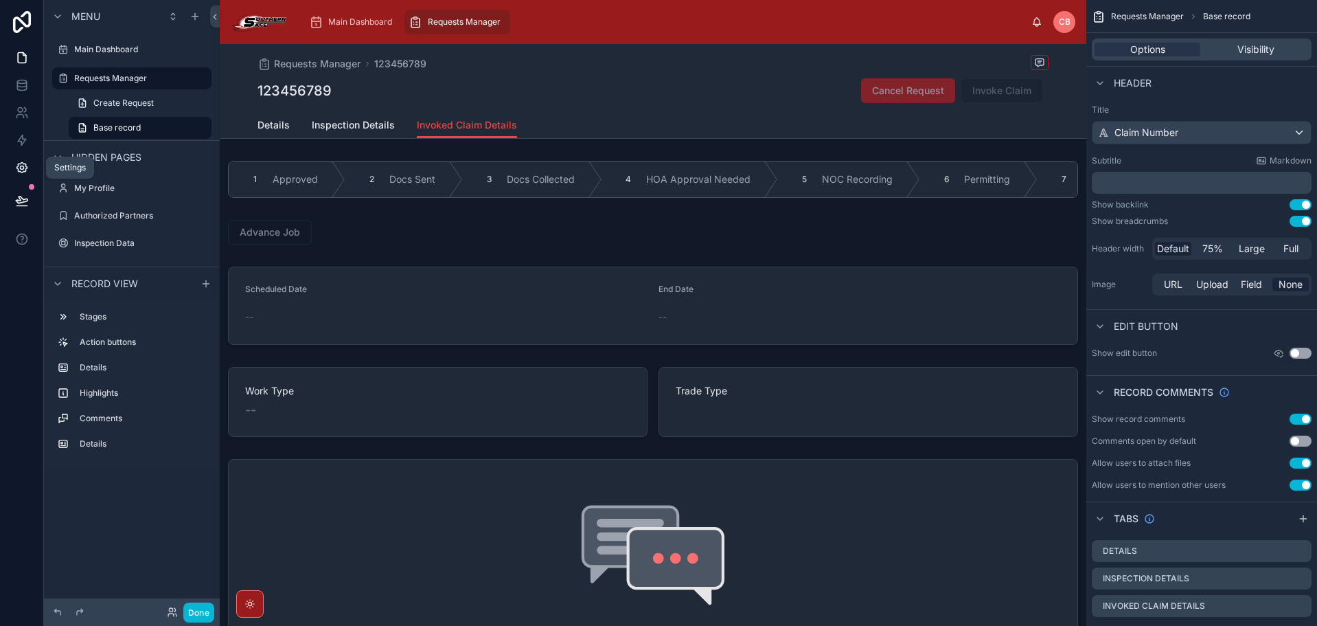
click at [10, 163] on link at bounding box center [21, 167] width 43 height 27
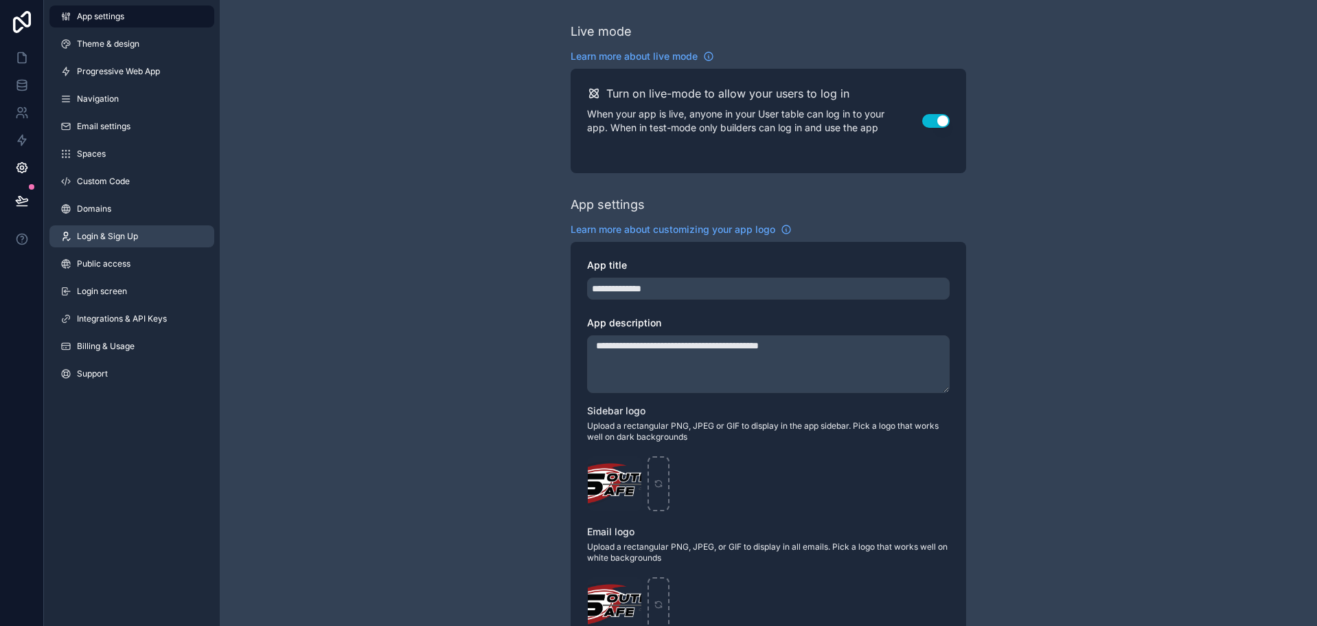
click at [113, 228] on link "Login & Sign Up" at bounding box center [131, 236] width 165 height 22
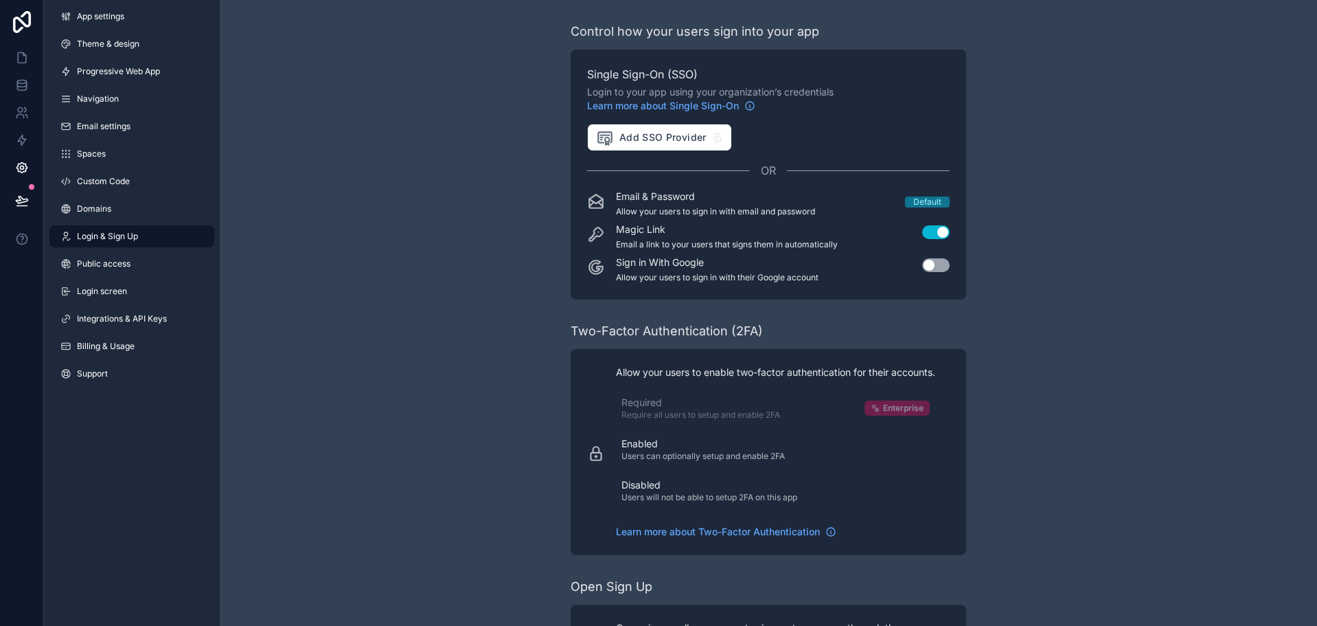
click at [944, 261] on button "Use setting" at bounding box center [935, 265] width 27 height 14
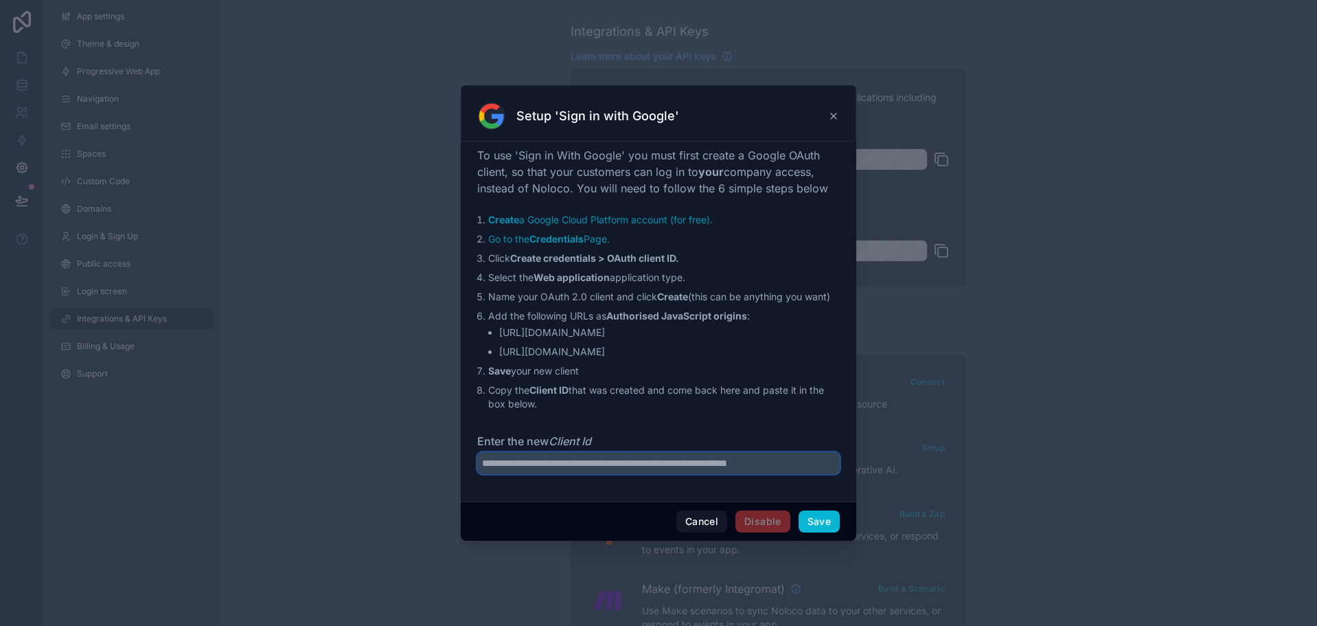
click at [725, 457] on input "Enter the new Client Id" at bounding box center [658, 463] width 363 height 22
drag, startPoint x: 488, startPoint y: 257, endPoint x: 699, endPoint y: 258, distance: 210.2
click at [699, 258] on li "Click Create credentials > OAuth client ID." at bounding box center [664, 258] width 352 height 14
click at [677, 456] on input "Enter the new Client Id" at bounding box center [658, 463] width 363 height 22
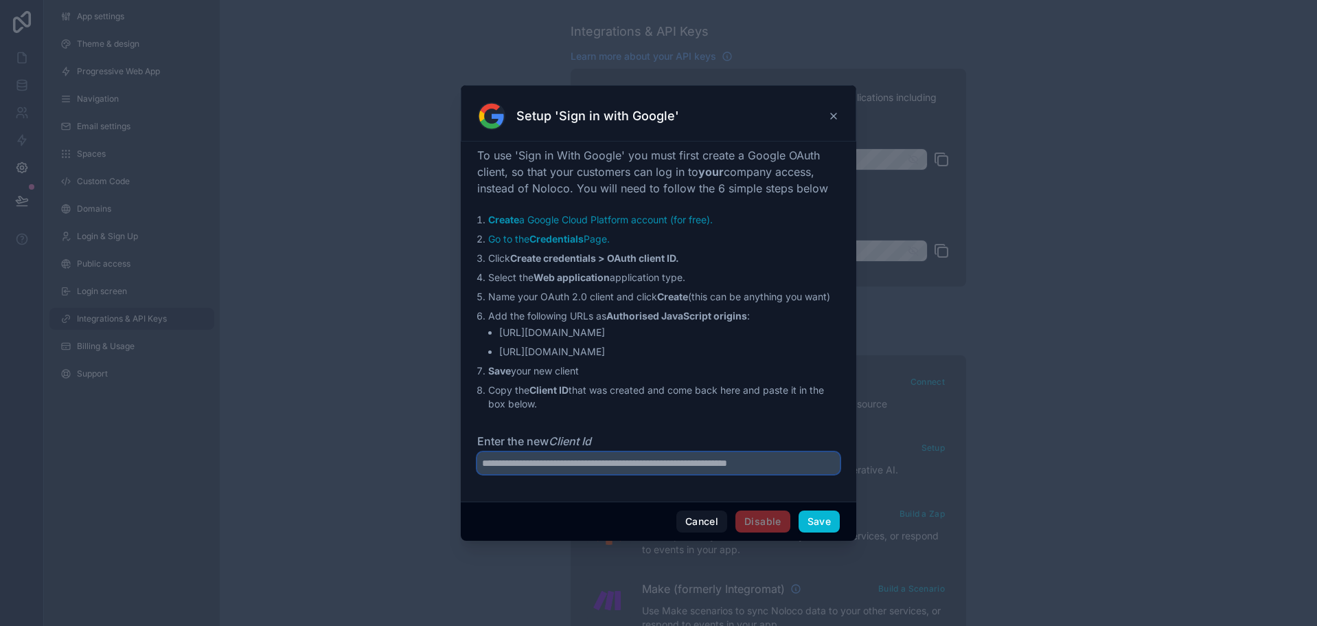
paste input "**********"
type input "**********"
click at [706, 423] on div "**********" at bounding box center [658, 318] width 363 height 343
click at [819, 522] on button "Save" at bounding box center [819, 521] width 41 height 22
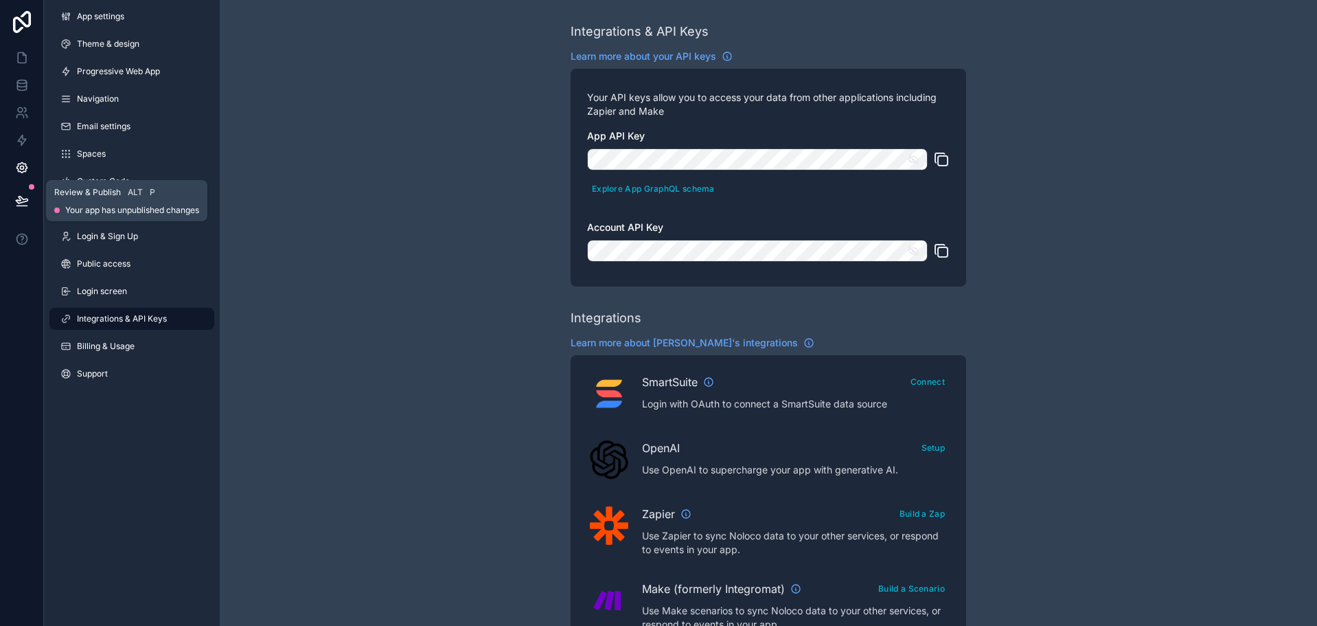
click at [20, 201] on icon at bounding box center [22, 201] width 14 height 14
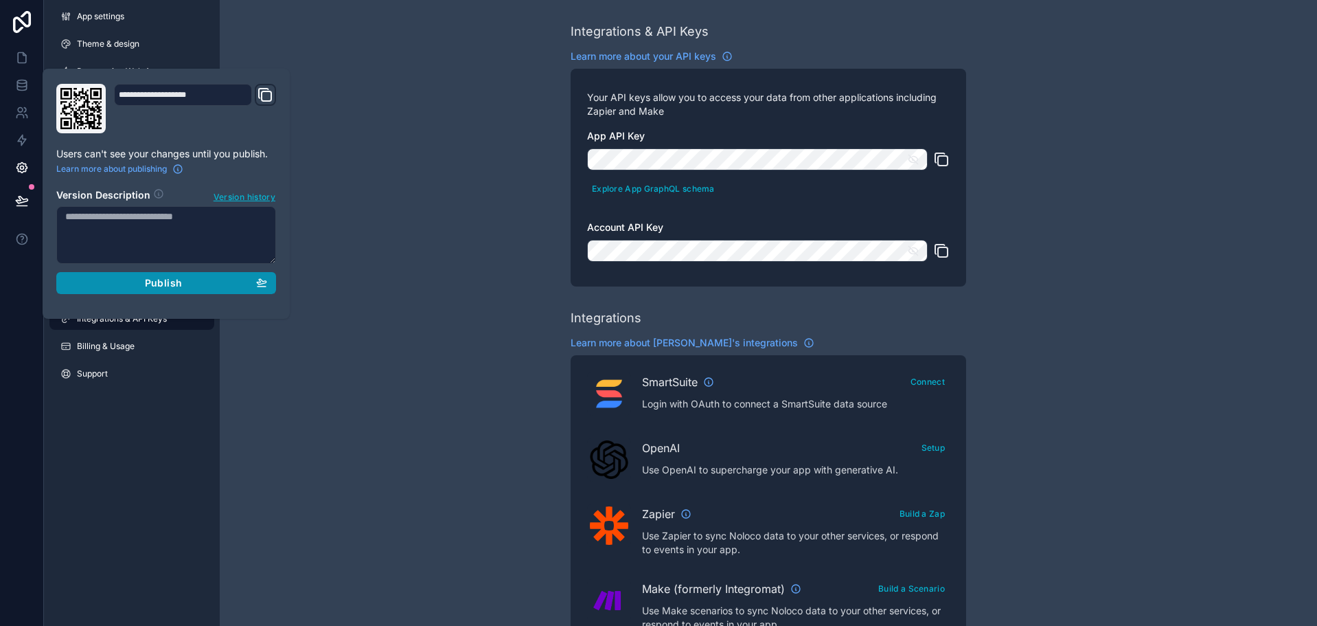
click at [132, 286] on div "Publish" at bounding box center [166, 283] width 202 height 12
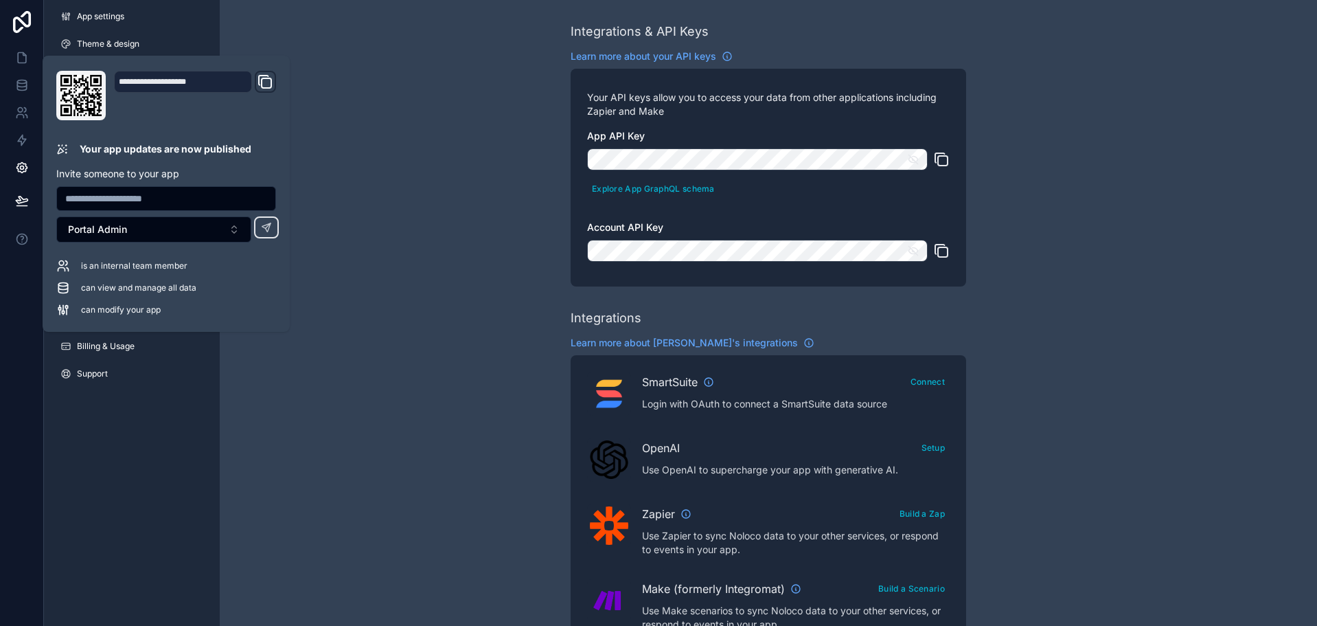
click at [1158, 93] on div "Integrations & API Keys Learn more about your API keys Your API keys allow you …" at bounding box center [769, 612] width 1098 height 1224
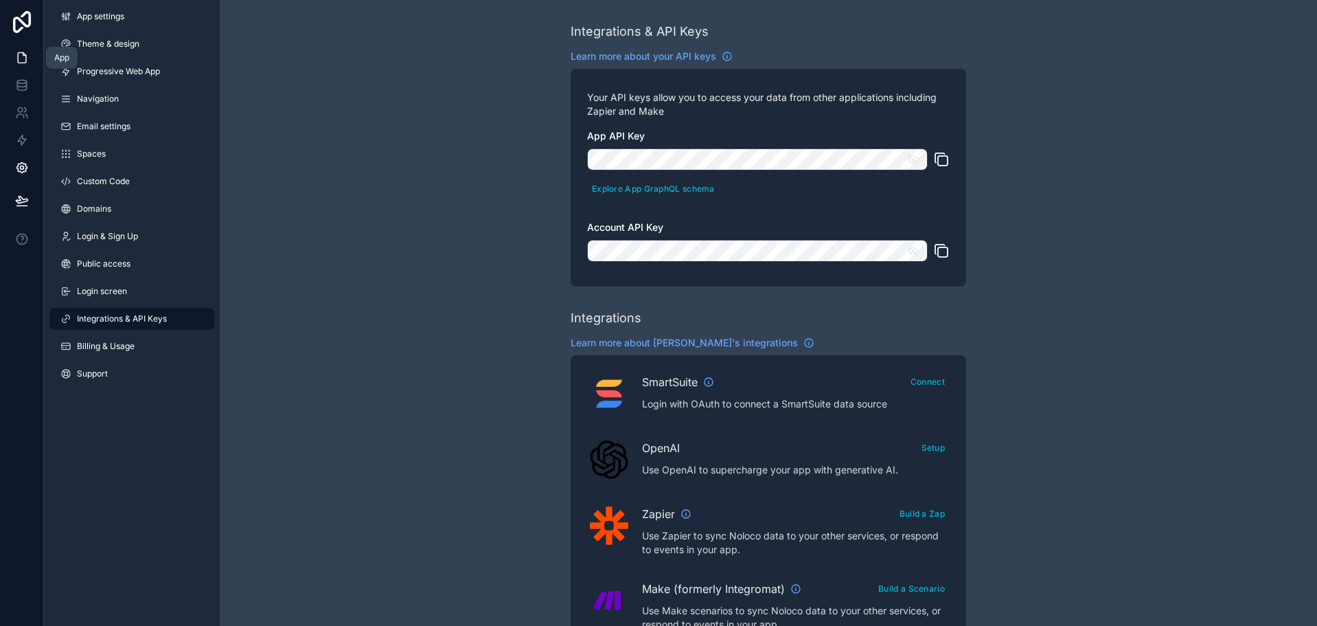
click at [21, 63] on icon at bounding box center [22, 58] width 8 height 10
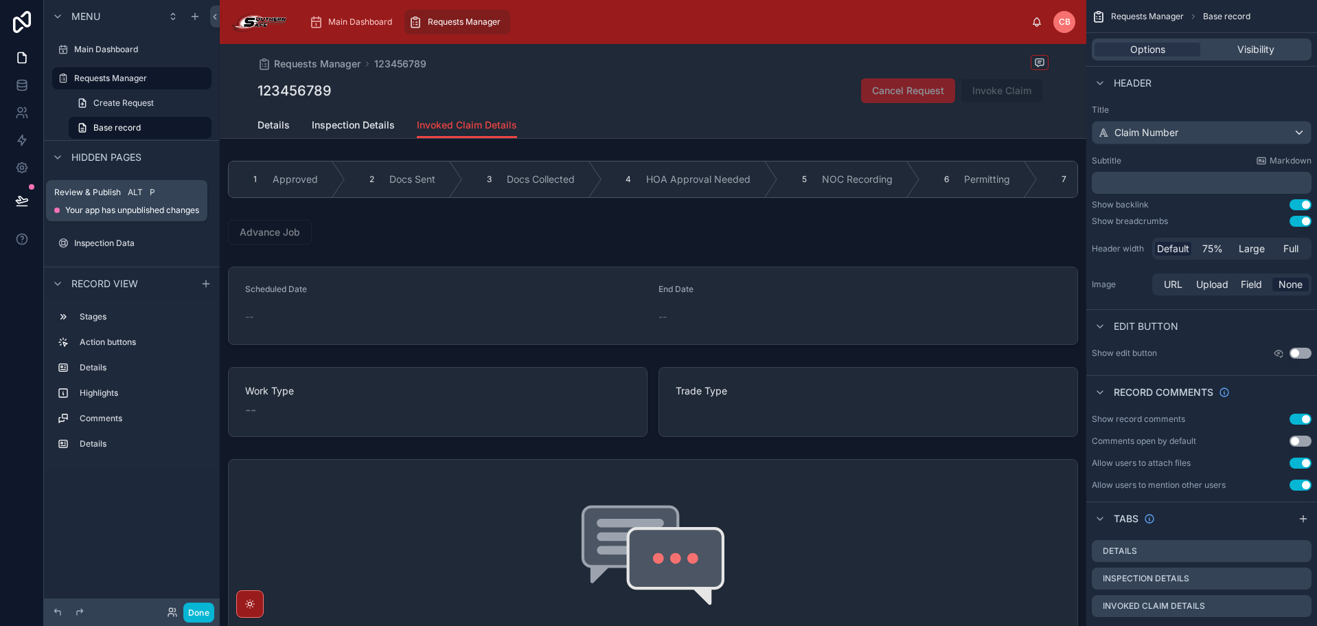
click at [24, 195] on icon at bounding box center [22, 201] width 14 height 14
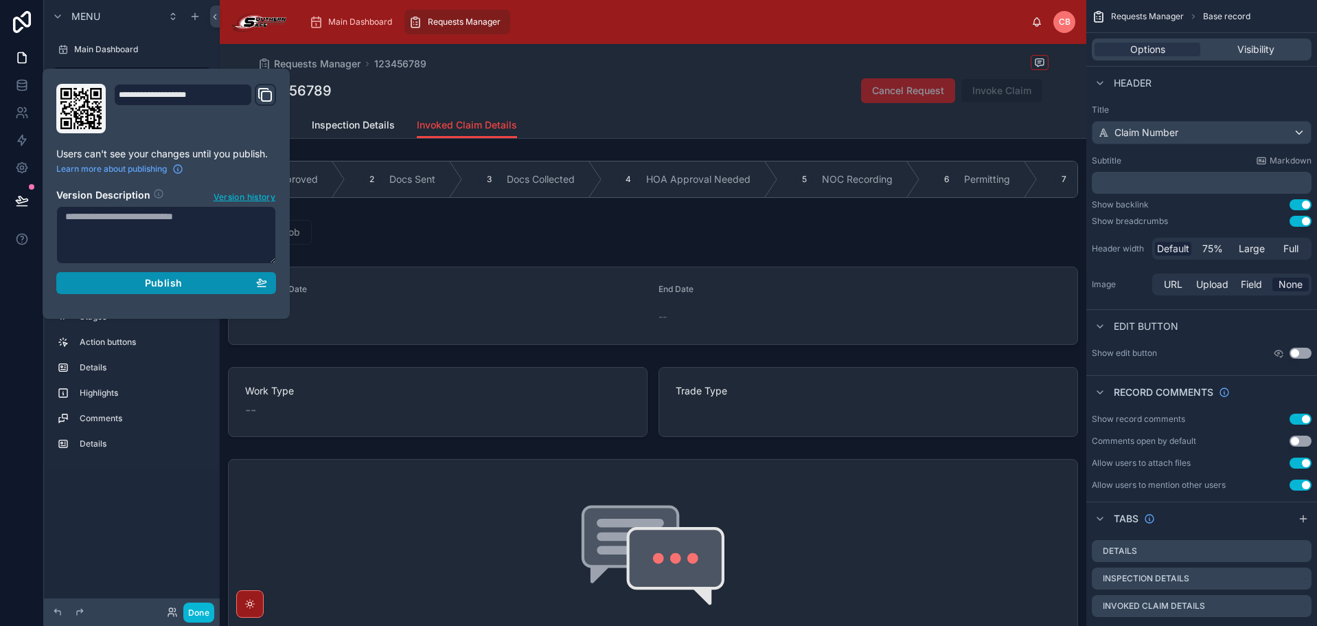
click at [99, 280] on div "Publish" at bounding box center [166, 283] width 202 height 12
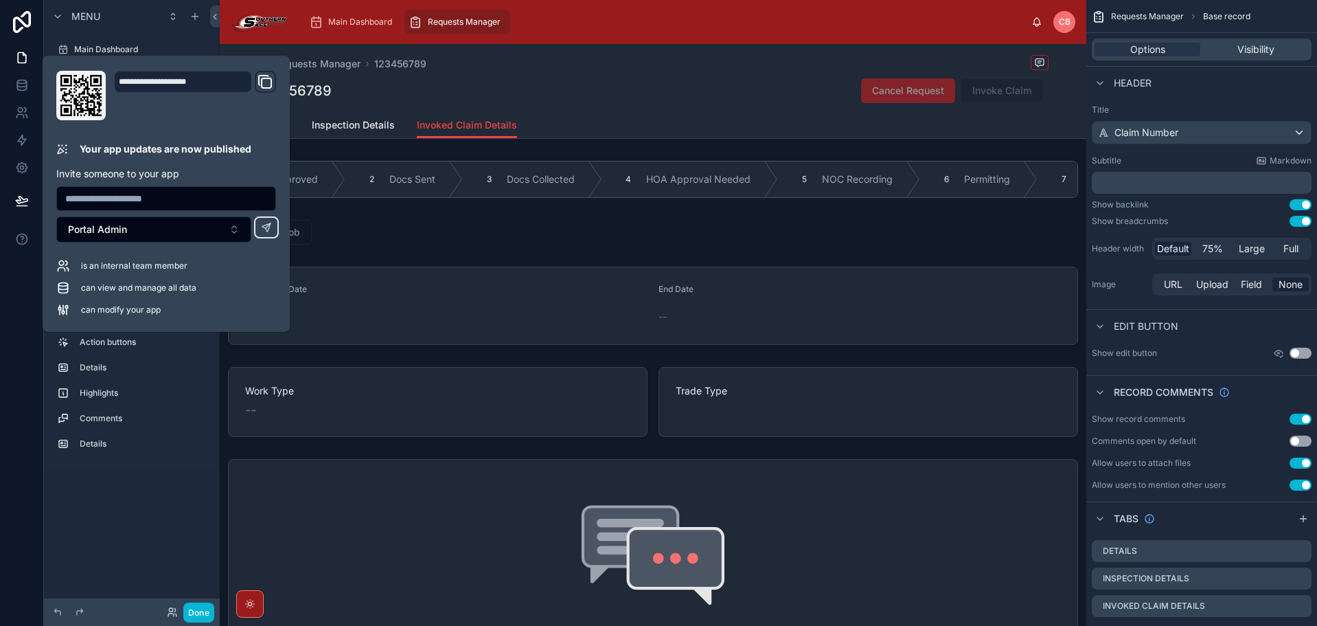
click at [269, 83] on icon "Domain and Custom Link" at bounding box center [265, 81] width 16 height 16
click at [398, 83] on div "123456789 Cancel Request Invoke Claim" at bounding box center [653, 91] width 791 height 26
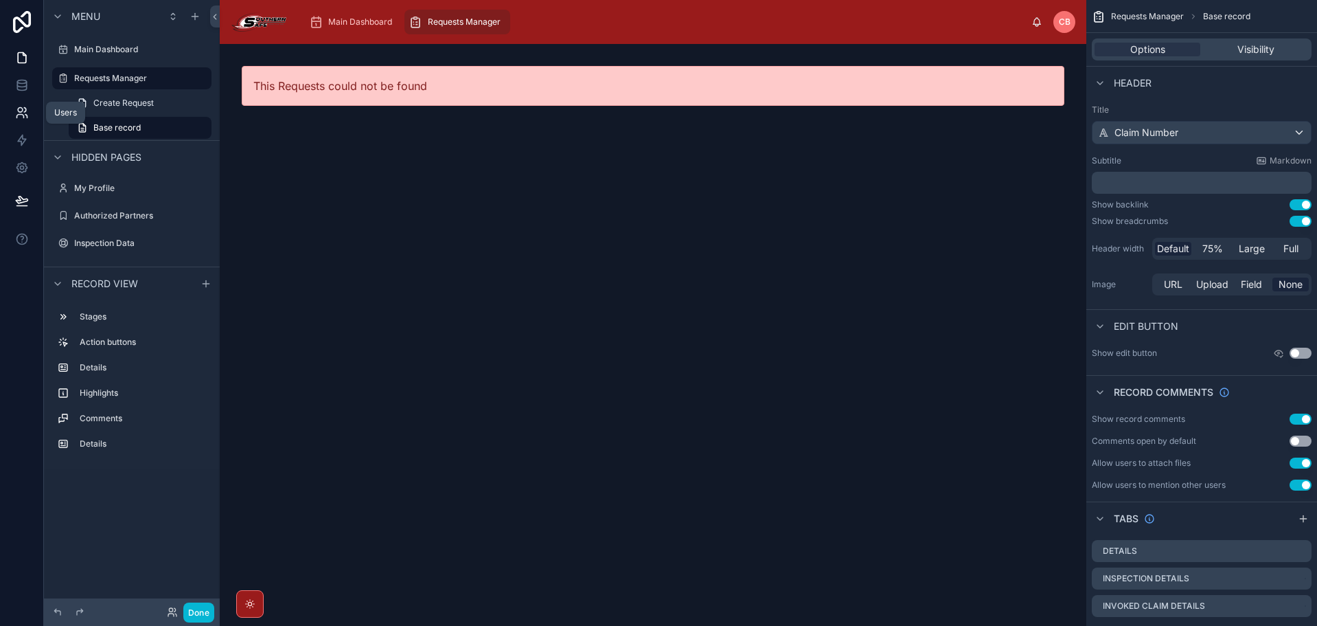
click at [13, 116] on link at bounding box center [21, 112] width 43 height 27
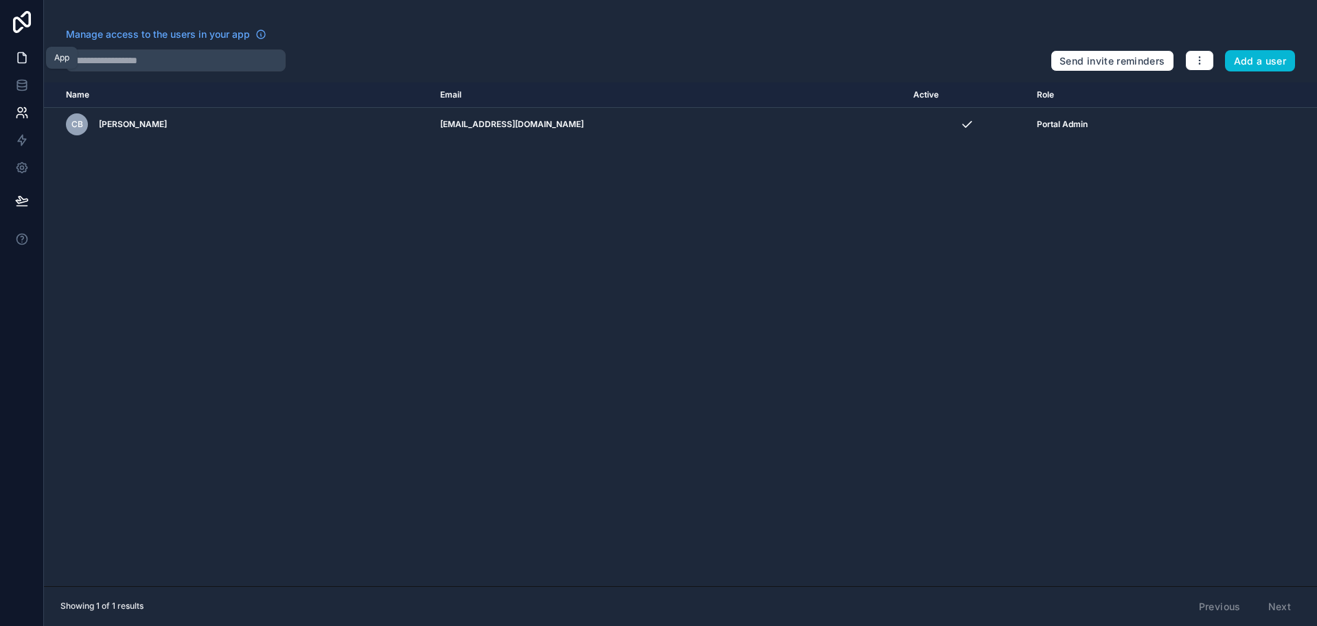
click at [23, 54] on icon at bounding box center [22, 58] width 8 height 10
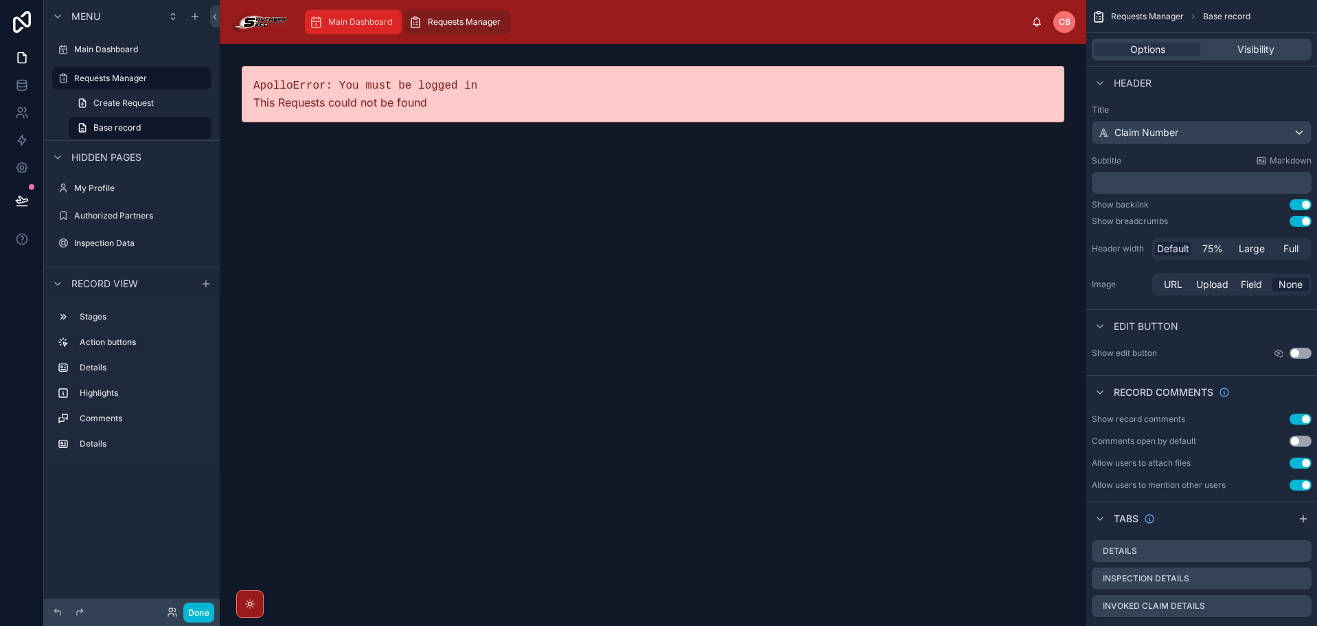
click at [327, 25] on div "Main Dashboard" at bounding box center [353, 22] width 89 height 22
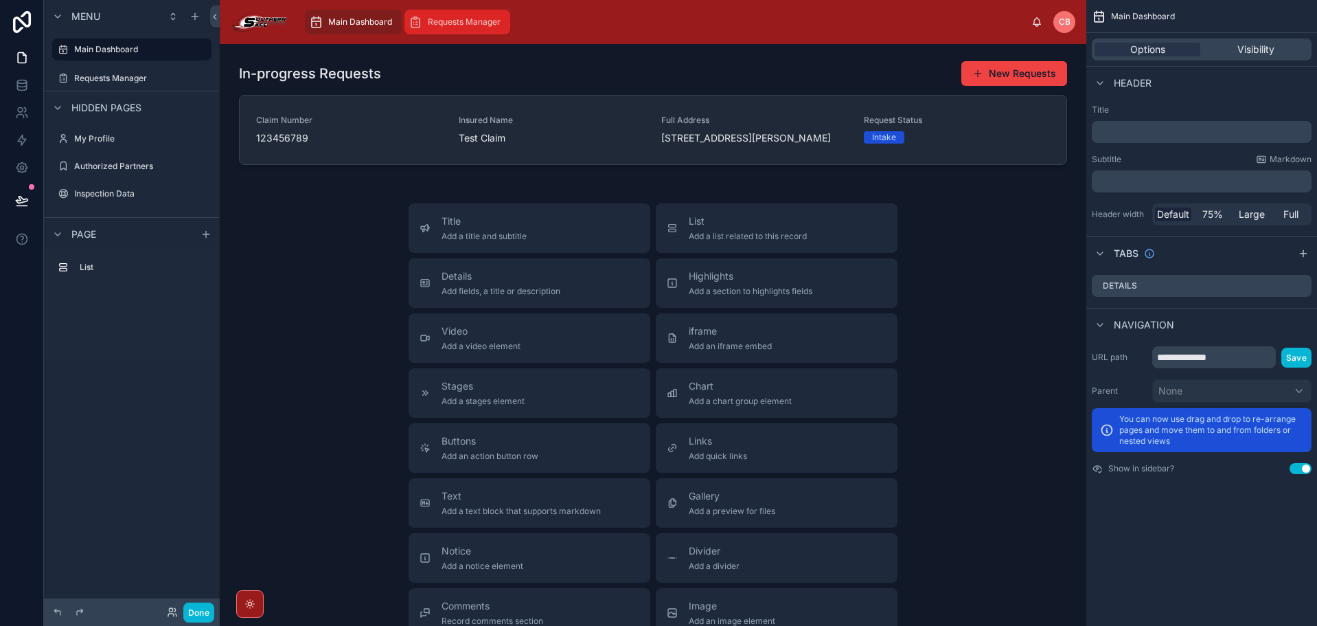
click at [448, 23] on span "Requests Manager" at bounding box center [464, 21] width 73 height 11
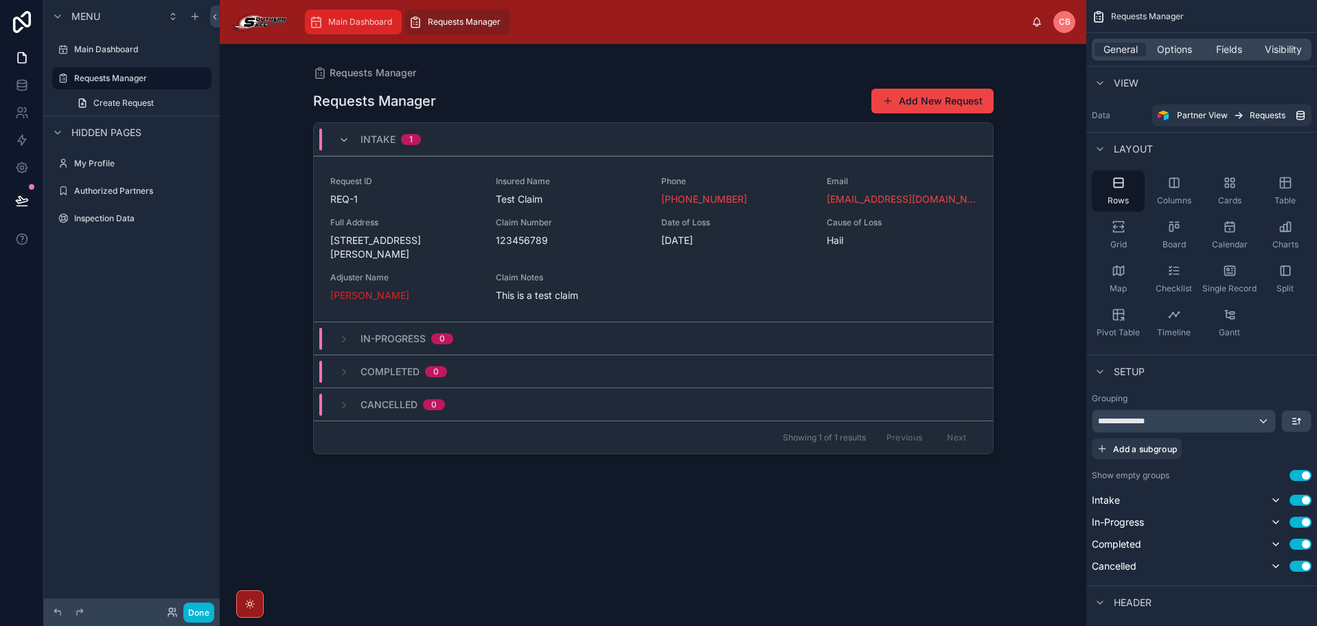
click at [326, 30] on div "Main Dashboard" at bounding box center [353, 22] width 89 height 22
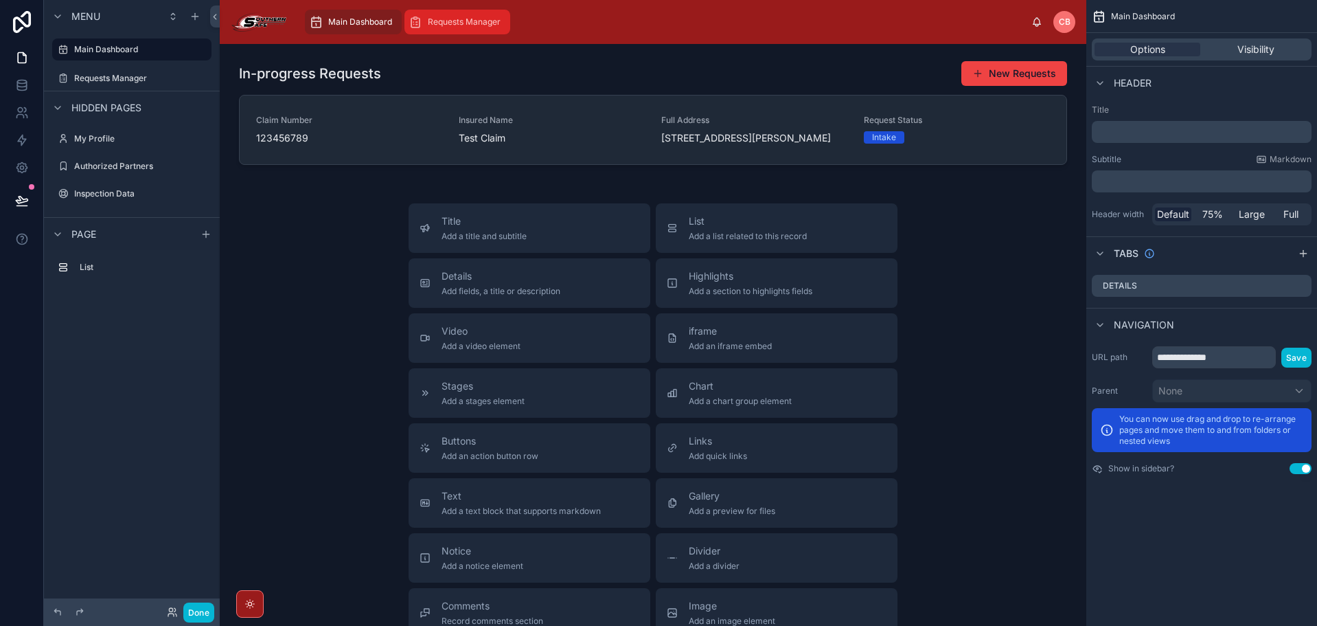
click at [416, 22] on icon "scrollable content" at bounding box center [416, 22] width 14 height 14
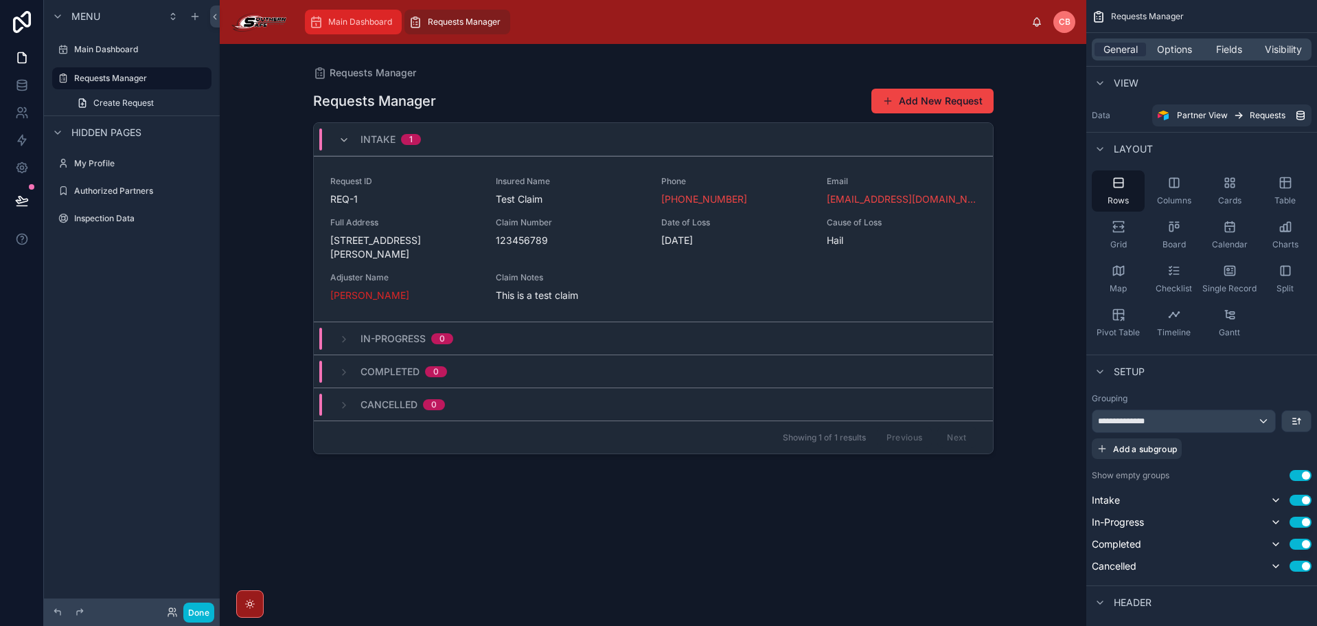
click at [386, 20] on span "Main Dashboard" at bounding box center [360, 21] width 64 height 11
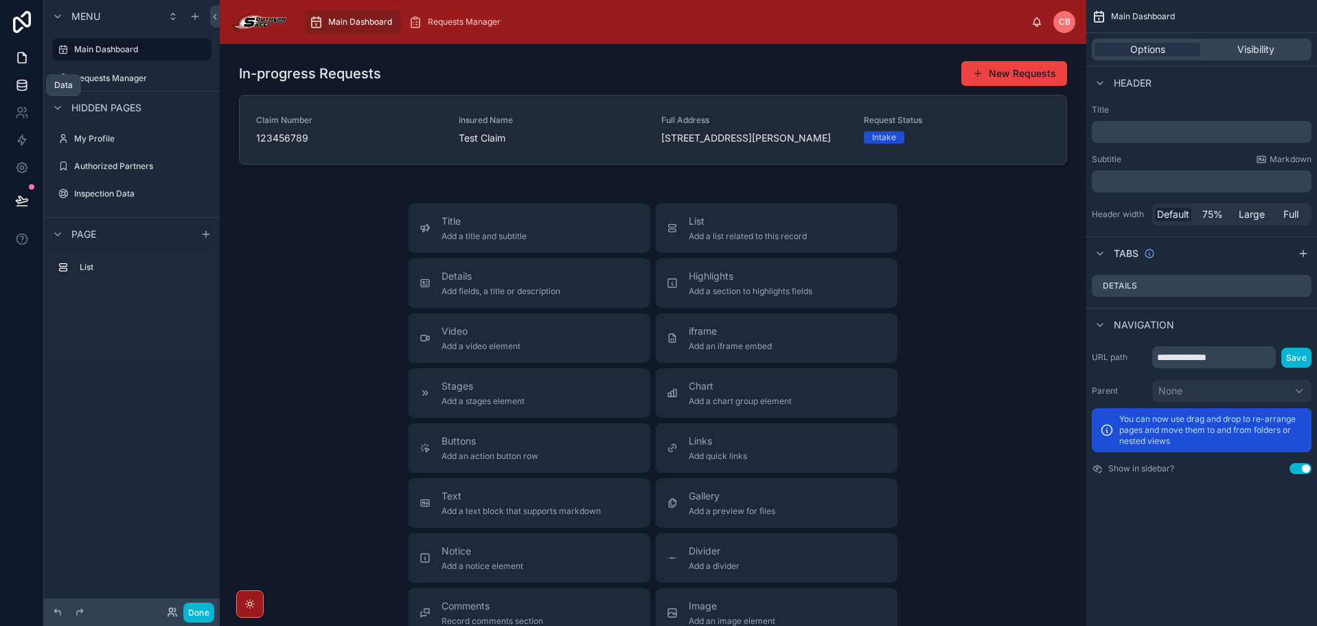
click at [16, 89] on icon at bounding box center [22, 85] width 14 height 14
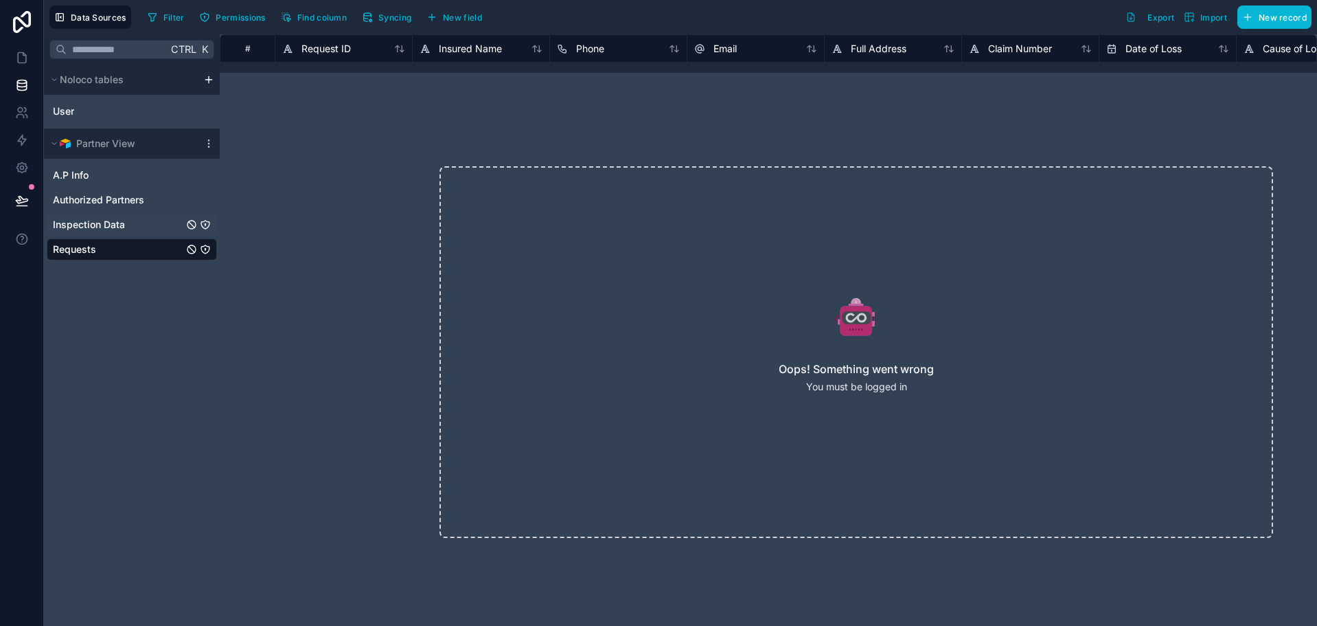
click at [99, 229] on span "Inspection Data" at bounding box center [89, 225] width 72 height 14
click at [100, 199] on span "Authorized Partners" at bounding box center [98, 200] width 91 height 14
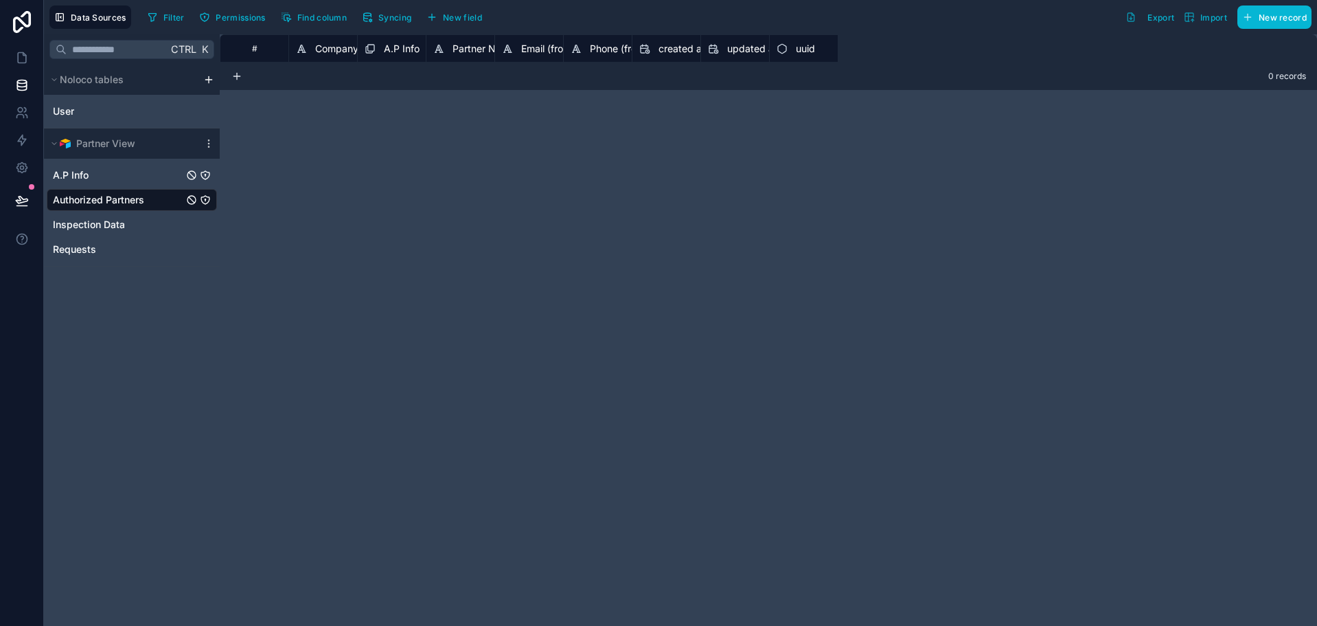
click at [91, 176] on link "A.P Info" at bounding box center [118, 175] width 131 height 14
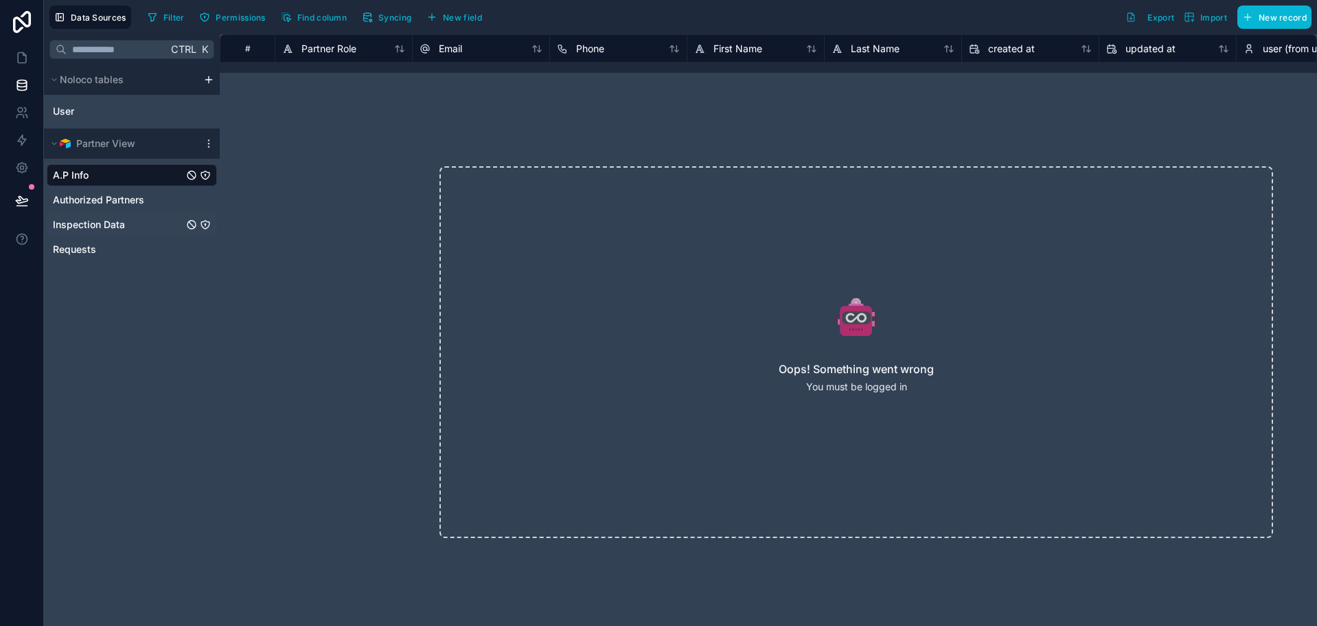
click at [91, 233] on div "Inspection Data" at bounding box center [132, 225] width 170 height 22
click at [84, 249] on span "Requests" at bounding box center [74, 249] width 43 height 14
click at [416, 229] on div "Oops! Something went wrong You must be logged in" at bounding box center [857, 352] width 922 height 460
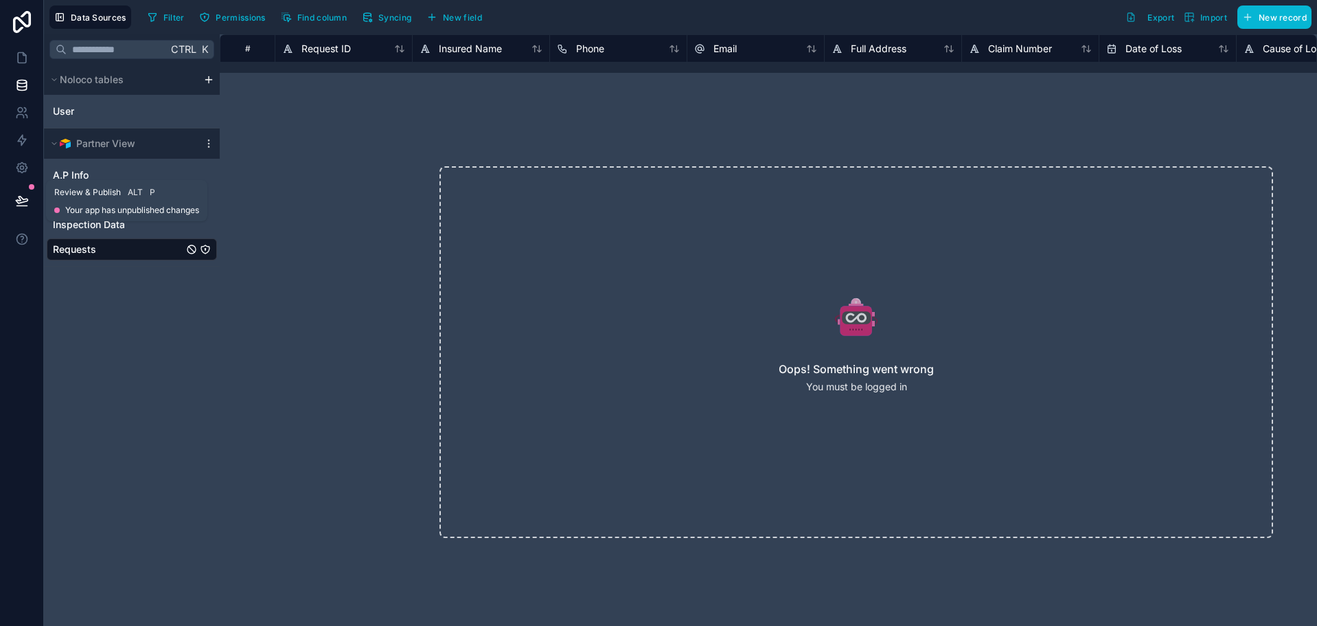
click at [12, 195] on button at bounding box center [22, 200] width 30 height 38
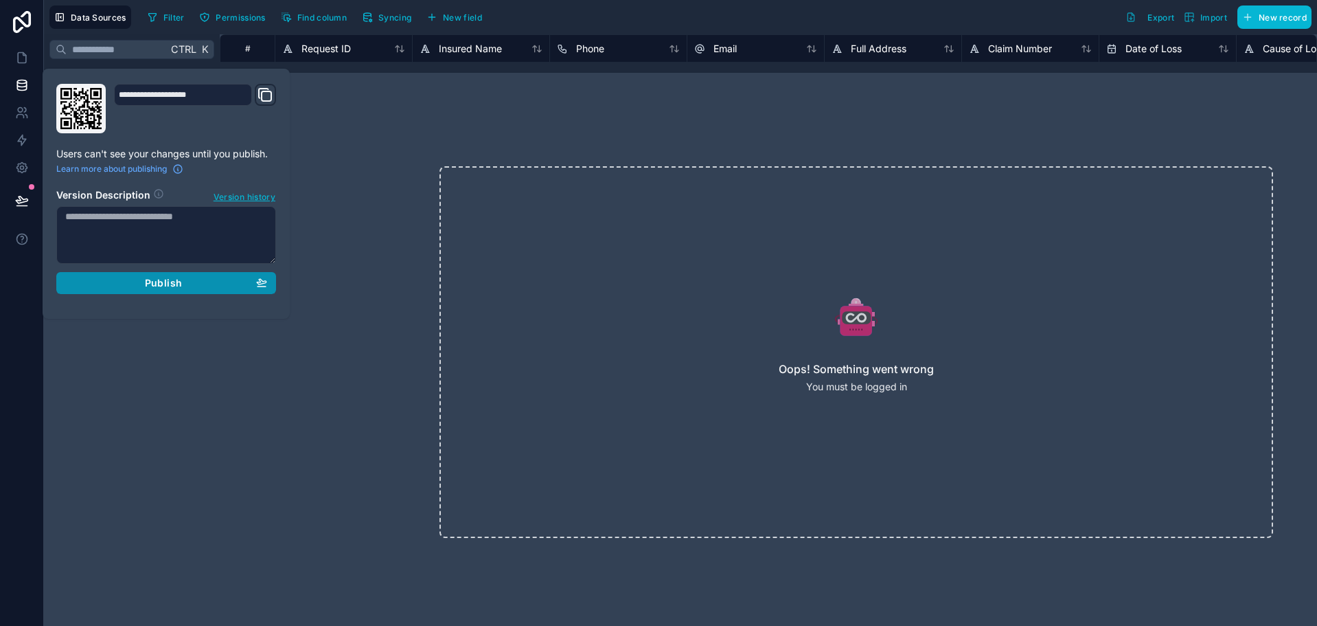
click at [127, 283] on div "Publish" at bounding box center [166, 283] width 202 height 12
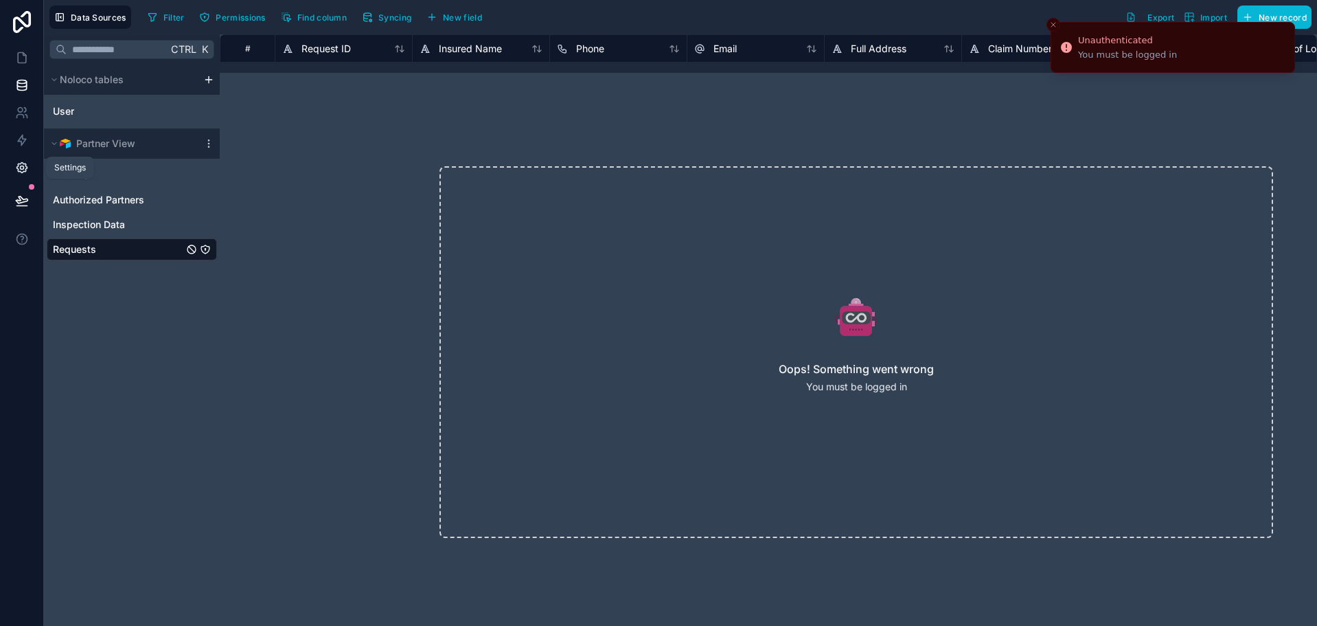
click at [24, 168] on icon at bounding box center [22, 168] width 14 height 14
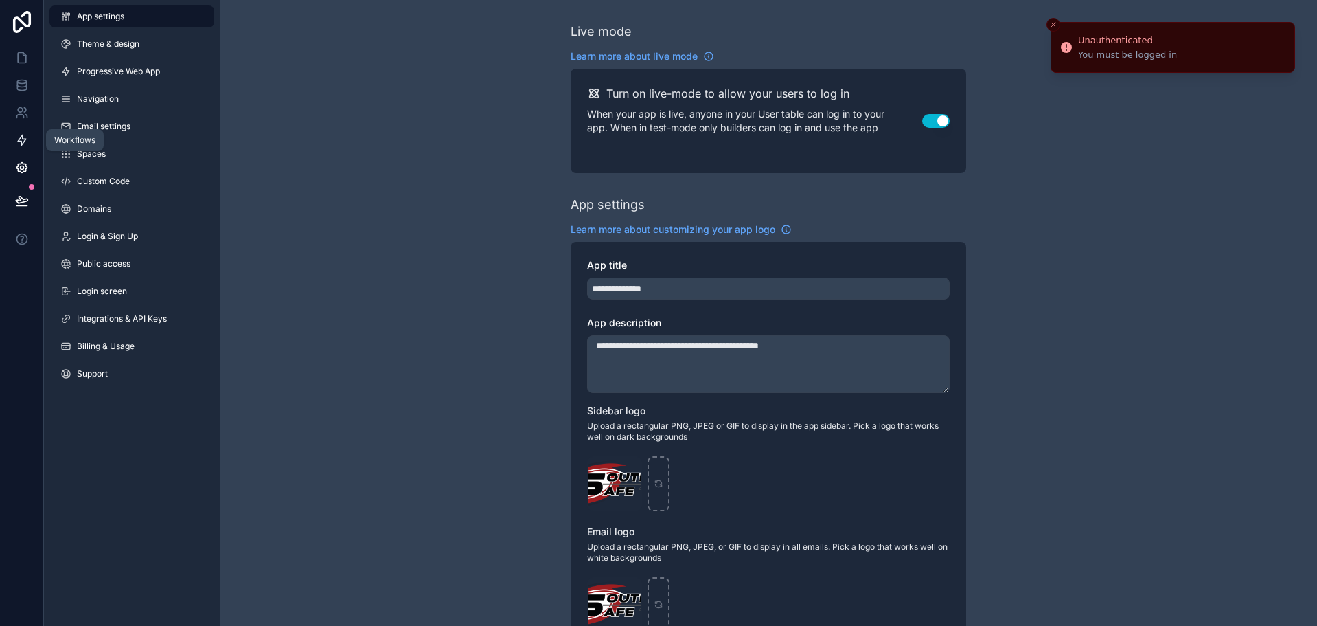
click at [19, 145] on link at bounding box center [21, 139] width 43 height 27
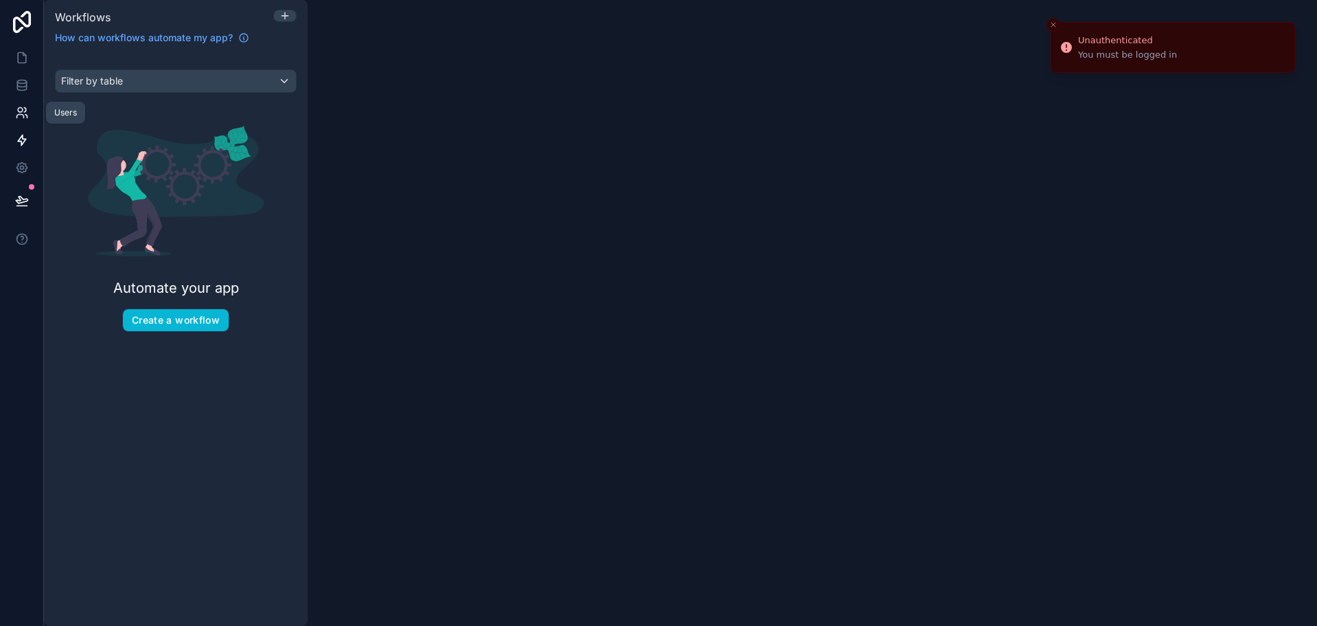
click at [25, 105] on link at bounding box center [21, 112] width 43 height 27
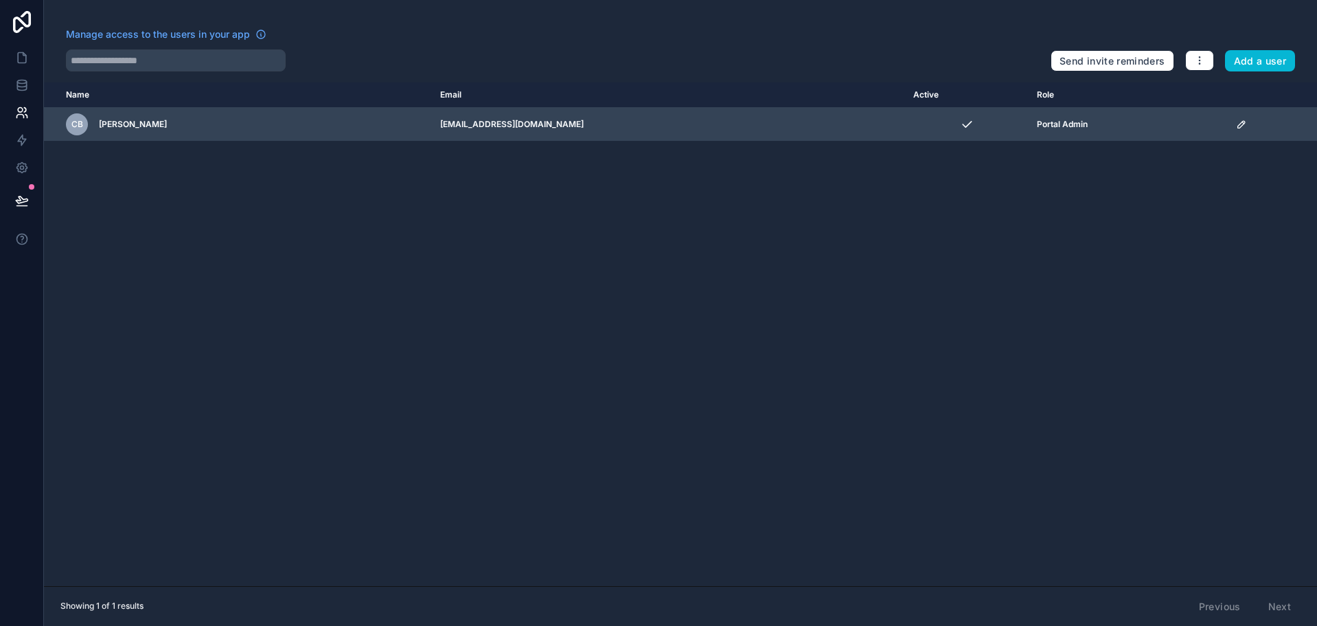
click at [1245, 124] on icon "scrollable content" at bounding box center [1241, 124] width 11 height 11
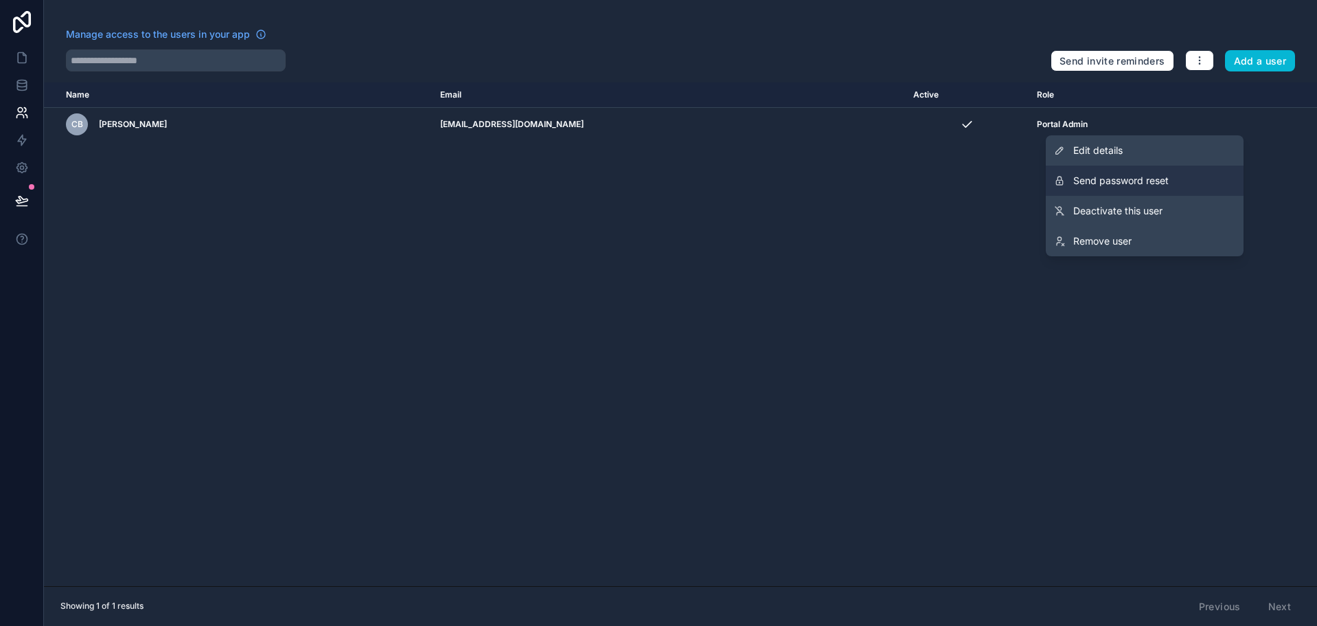
click at [1175, 182] on button "Send password reset" at bounding box center [1145, 181] width 198 height 30
